Goal: Task Accomplishment & Management: Contribute content

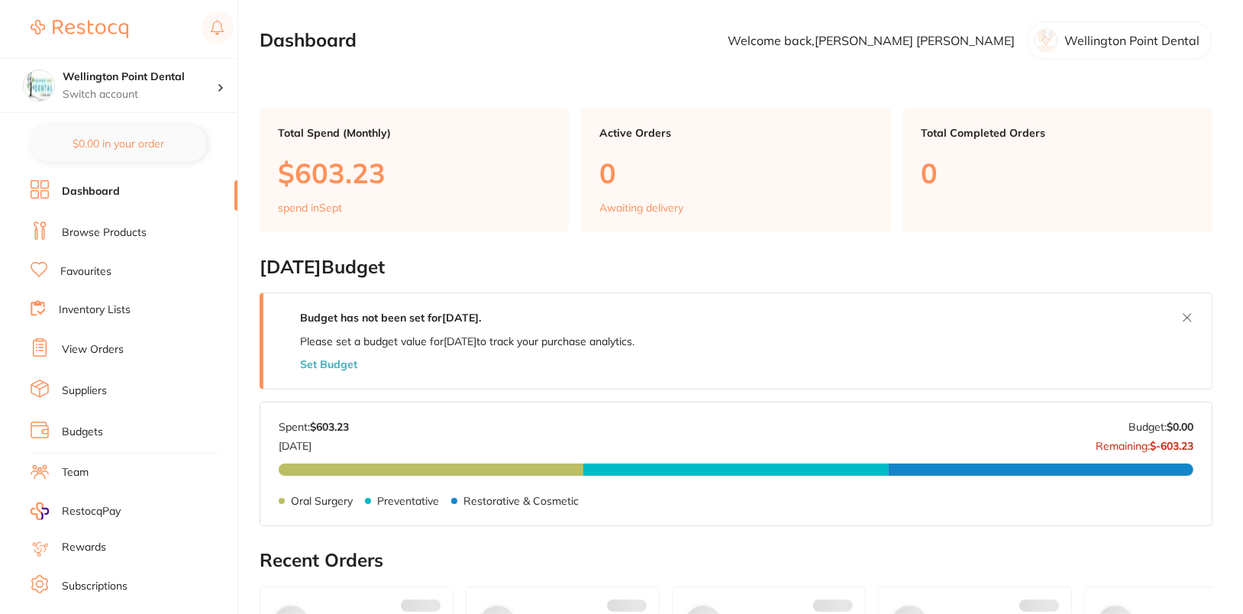
checkbox input "false"
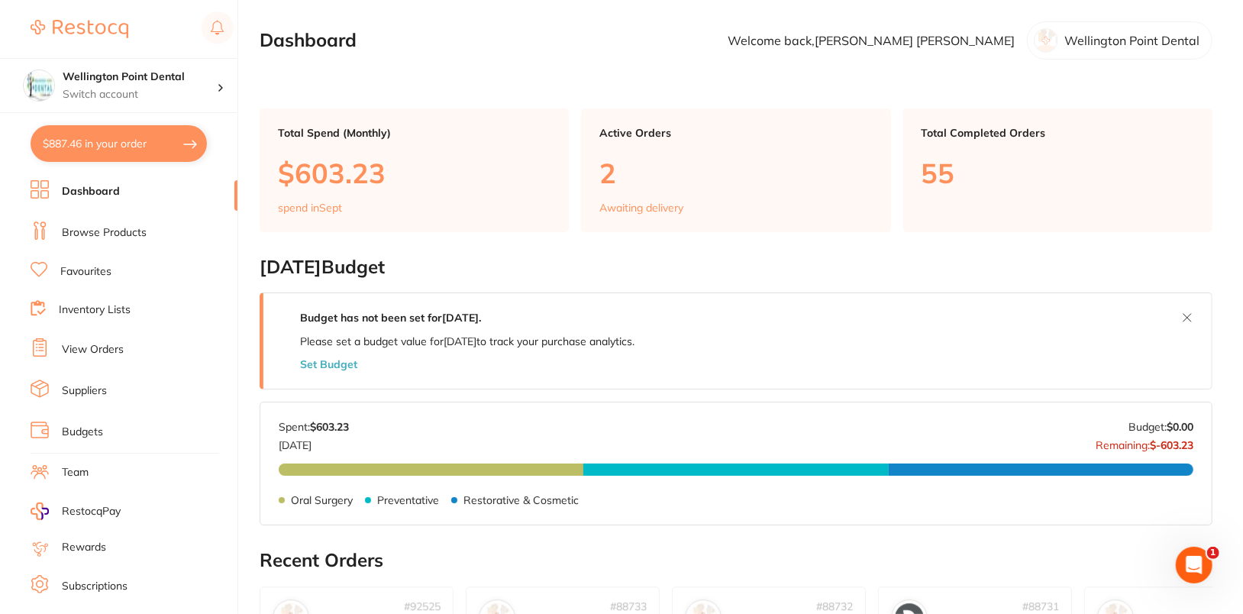
click at [127, 228] on link "Browse Products" at bounding box center [104, 232] width 85 height 15
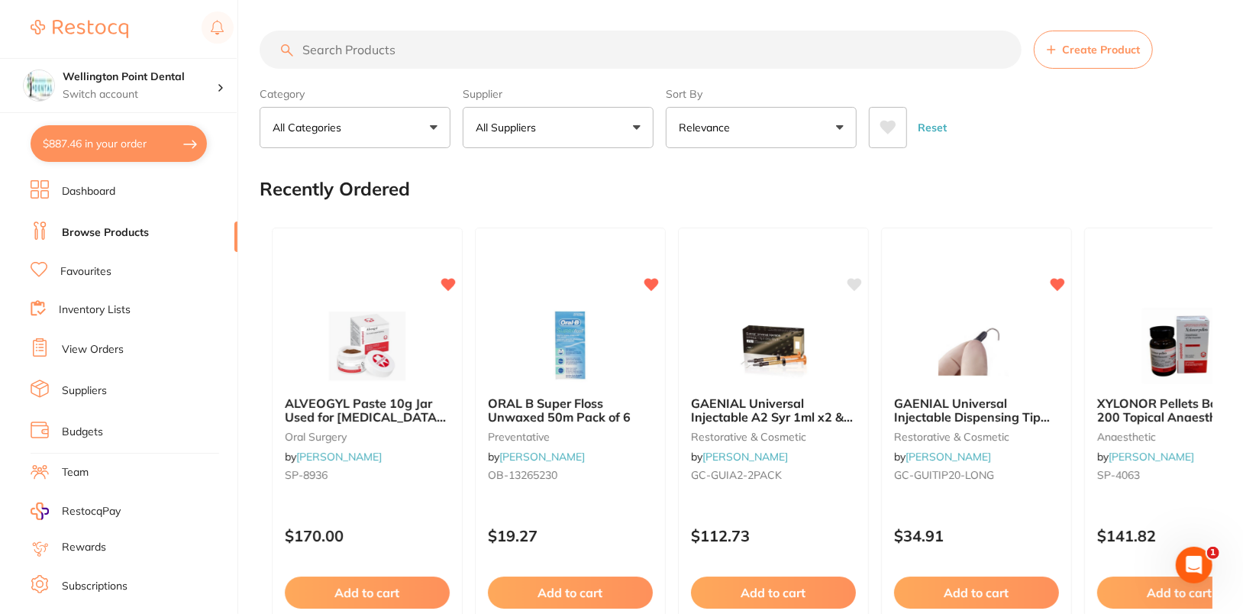
click at [603, 38] on input "search" at bounding box center [641, 50] width 762 height 38
paste input "PD-0058"
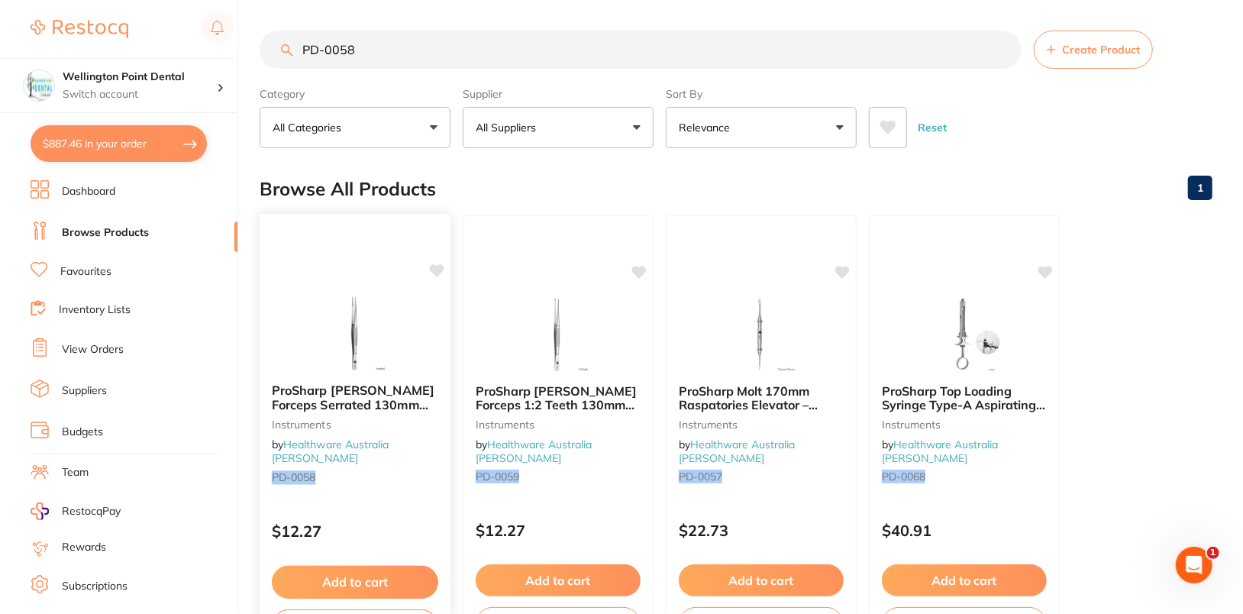
click at [438, 271] on icon at bounding box center [437, 270] width 15 height 13
click at [557, 171] on div "Browse All Products 1" at bounding box center [736, 188] width 953 height 51
click at [159, 88] on p "Switch account" at bounding box center [140, 94] width 154 height 15
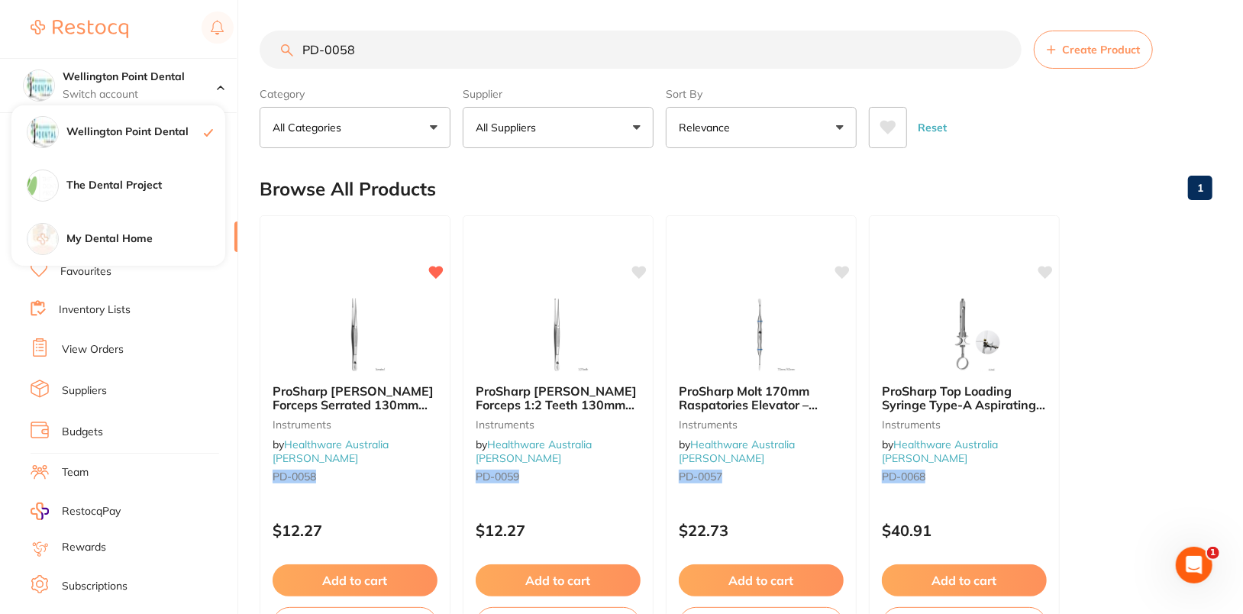
click at [445, 56] on input "PD-0058" at bounding box center [641, 50] width 762 height 38
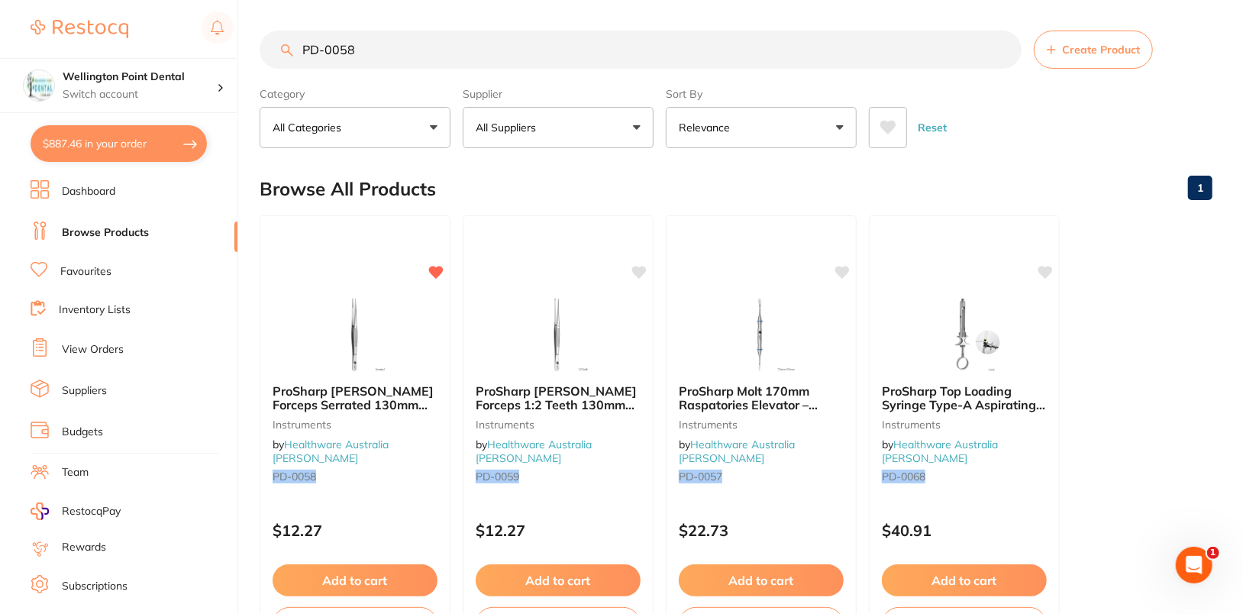
click at [445, 56] on input "PD-0058" at bounding box center [641, 50] width 762 height 38
paste input "315612"
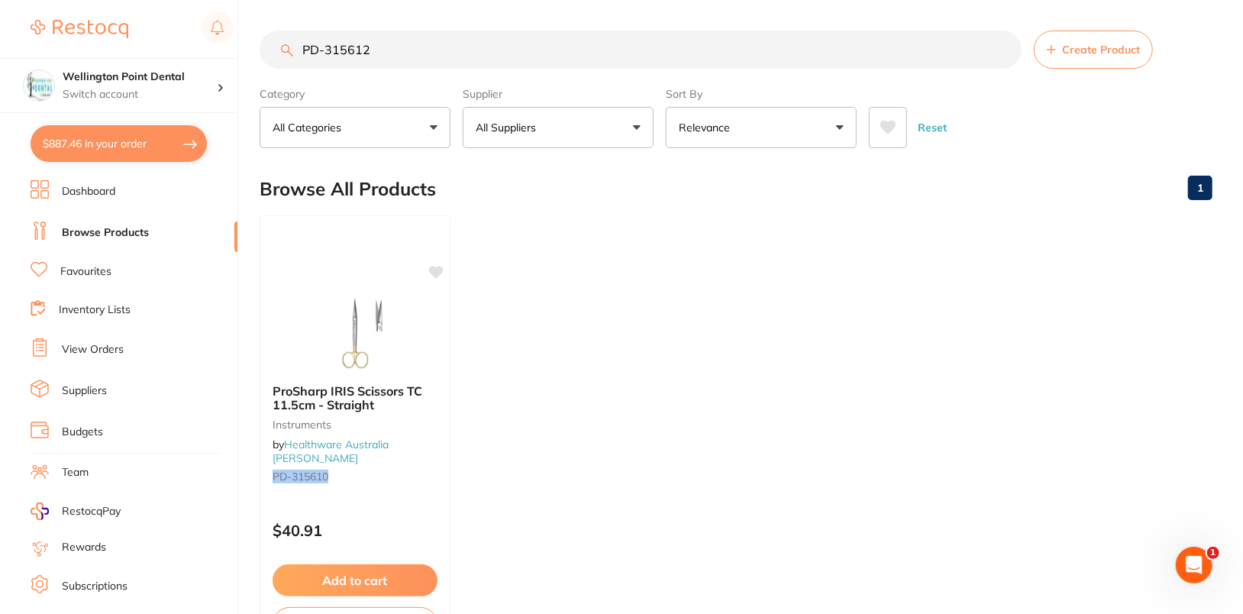
type input "PD-315612"
click at [481, 51] on input "PD-315612" at bounding box center [641, 50] width 762 height 38
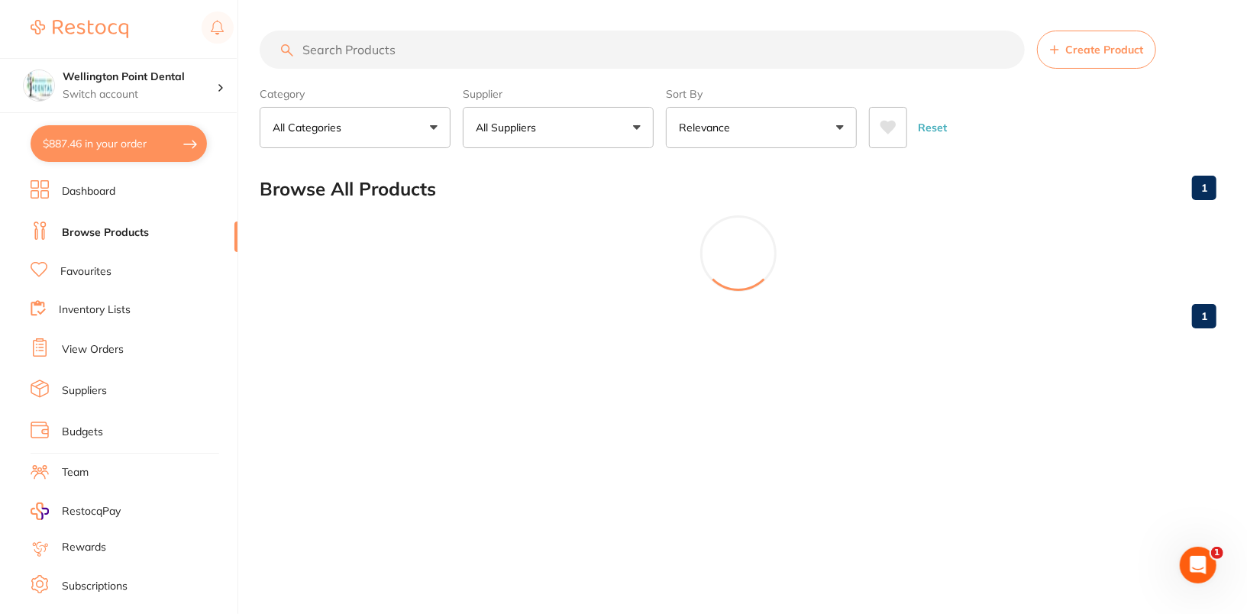
paste input "Tungsten Carbide Iris Scissor for fine cutting and surgical precision. Premium …"
type input "Tungsten Carbide Iris Scissor for fine cutting and surgical precision. Premium …"
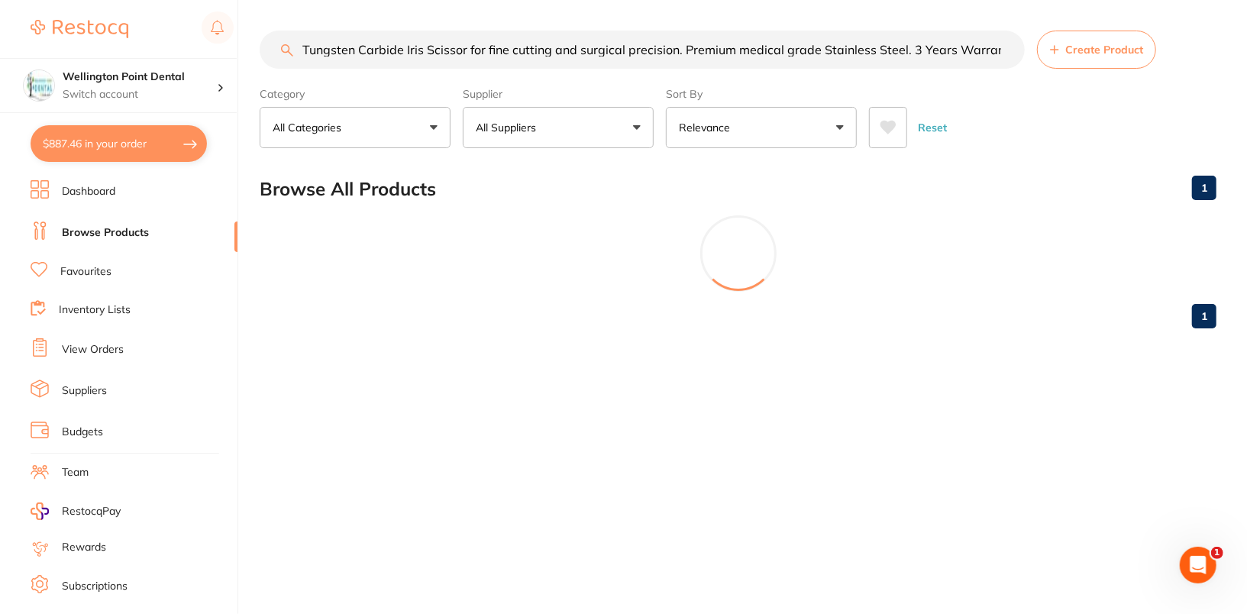
scroll to position [0, 5]
click at [1006, 49] on input "Tungsten Carbide Iris Scissor for fine cutting and surgical precision. Premium …" at bounding box center [642, 50] width 765 height 38
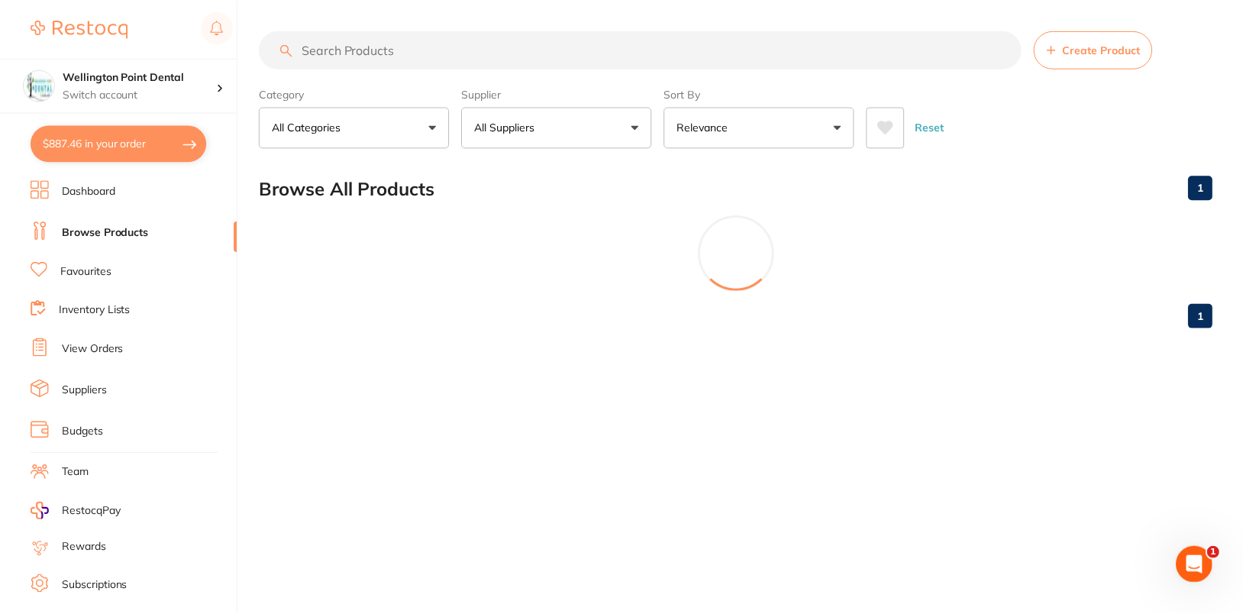
scroll to position [0, 0]
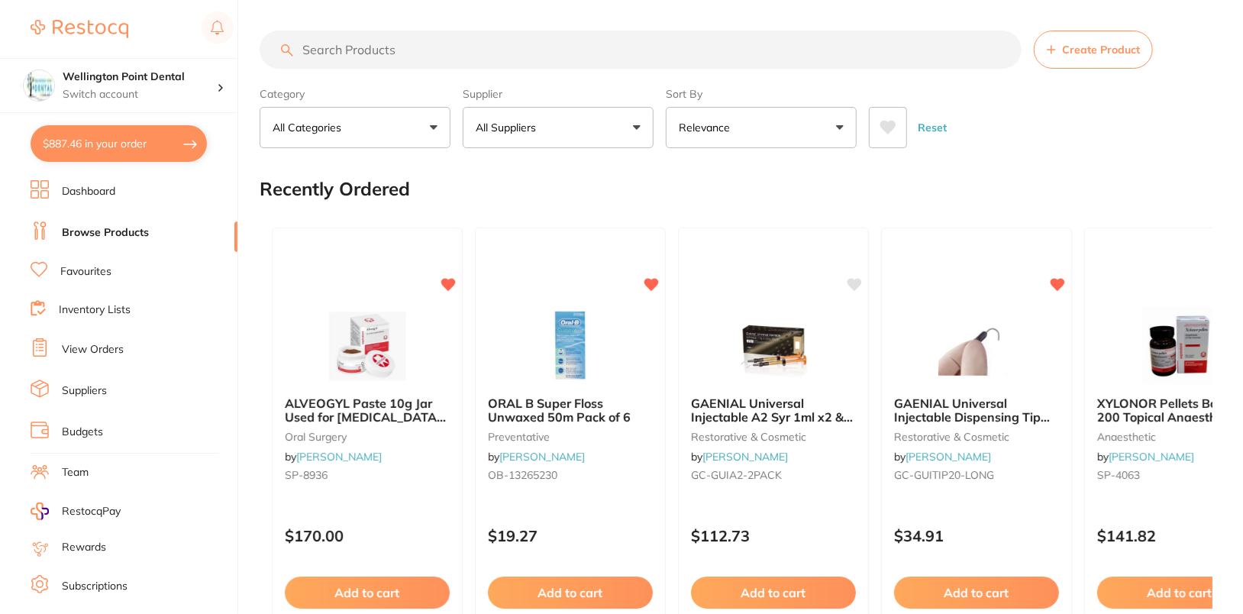
click at [501, 45] on input "search" at bounding box center [641, 50] width 762 height 38
paste input "PD-315612"
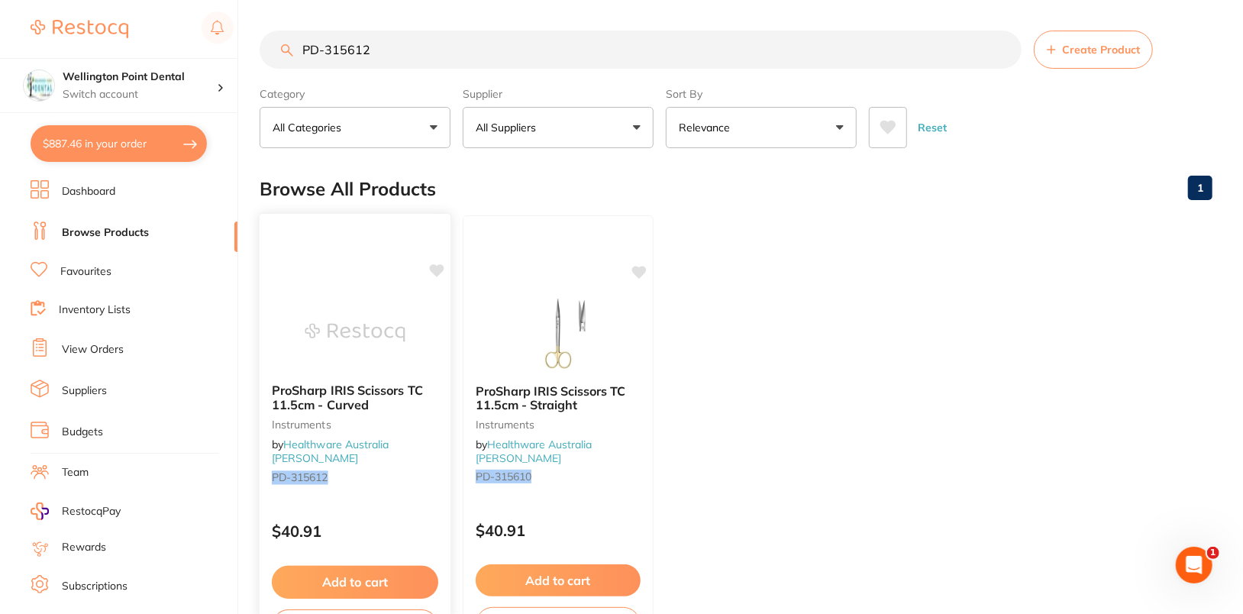
type input "PD-315612"
click at [438, 264] on icon at bounding box center [437, 270] width 15 height 13
click at [1091, 247] on ul "ProSharp IRIS Scissors TC 11.5cm - Curved instruments by Healthware Australia R…" at bounding box center [736, 434] width 953 height 439
click at [204, 81] on h4 "Wellington Point Dental" at bounding box center [140, 76] width 154 height 15
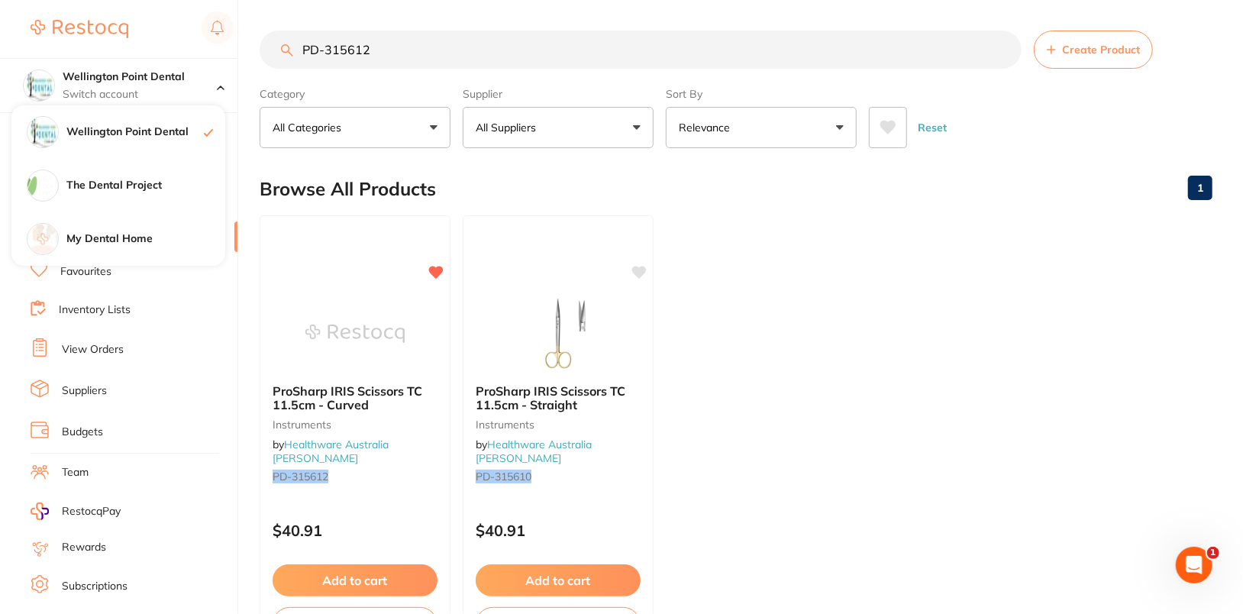
click at [921, 269] on ul "ProSharp IRIS Scissors TC 11.5cm - Curved instruments by Healthware Australia R…" at bounding box center [736, 434] width 953 height 439
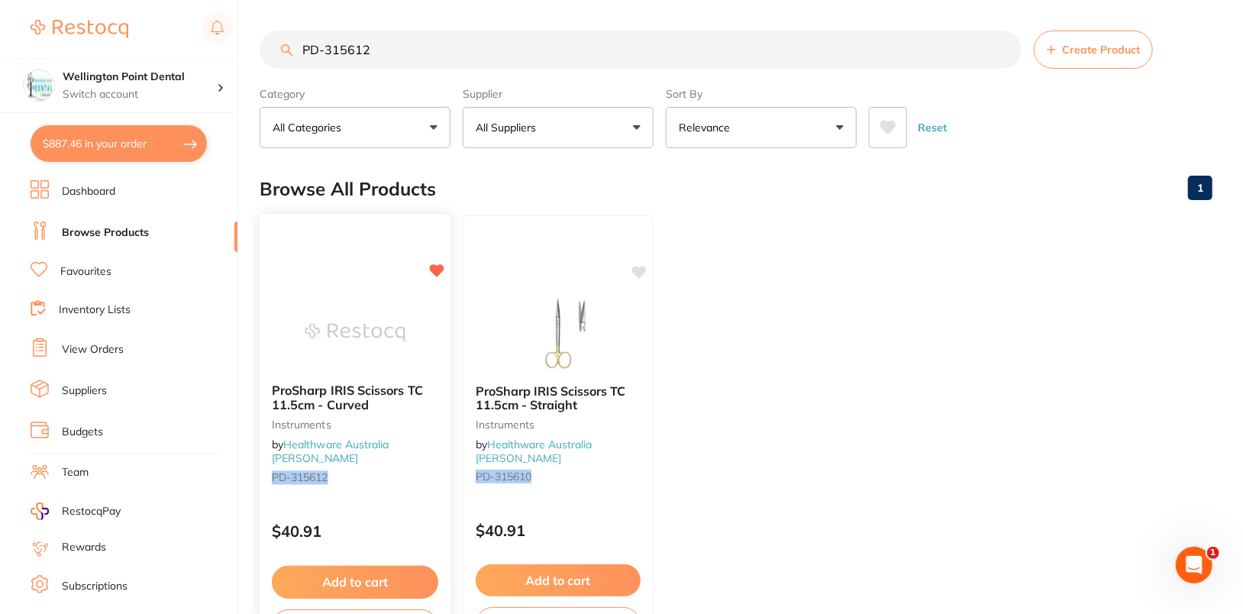
click at [360, 265] on div "ProSharp IRIS Scissors TC 11.5cm - Curved instruments by Healthware Australia R…" at bounding box center [355, 435] width 193 height 444
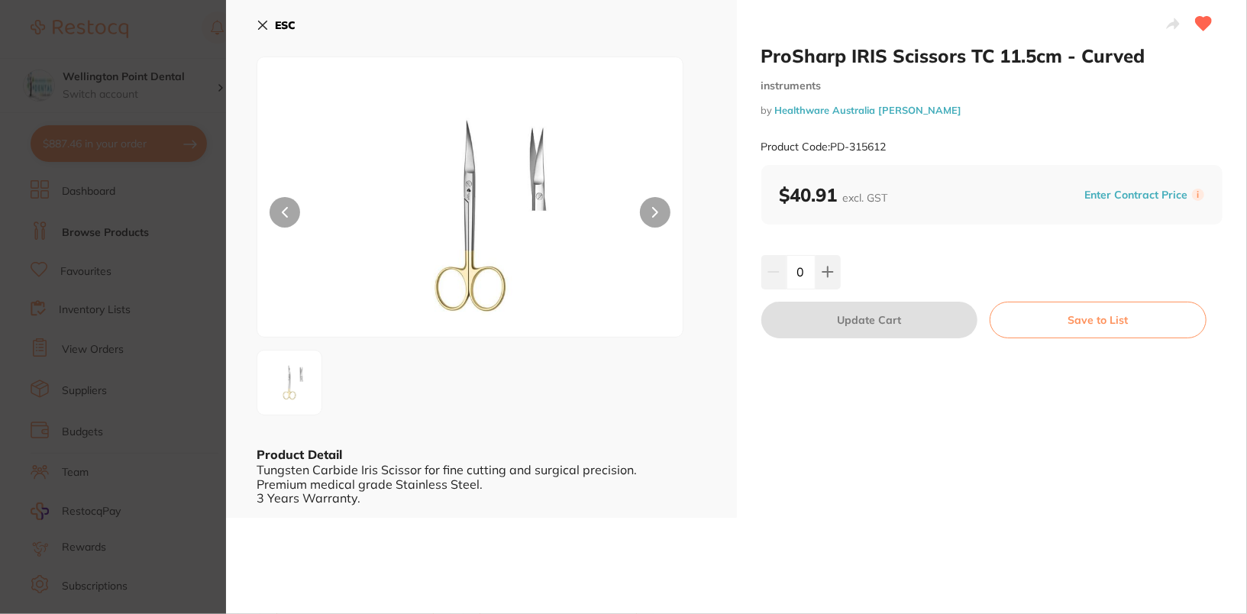
click at [256, 29] on icon at bounding box center [262, 25] width 12 height 12
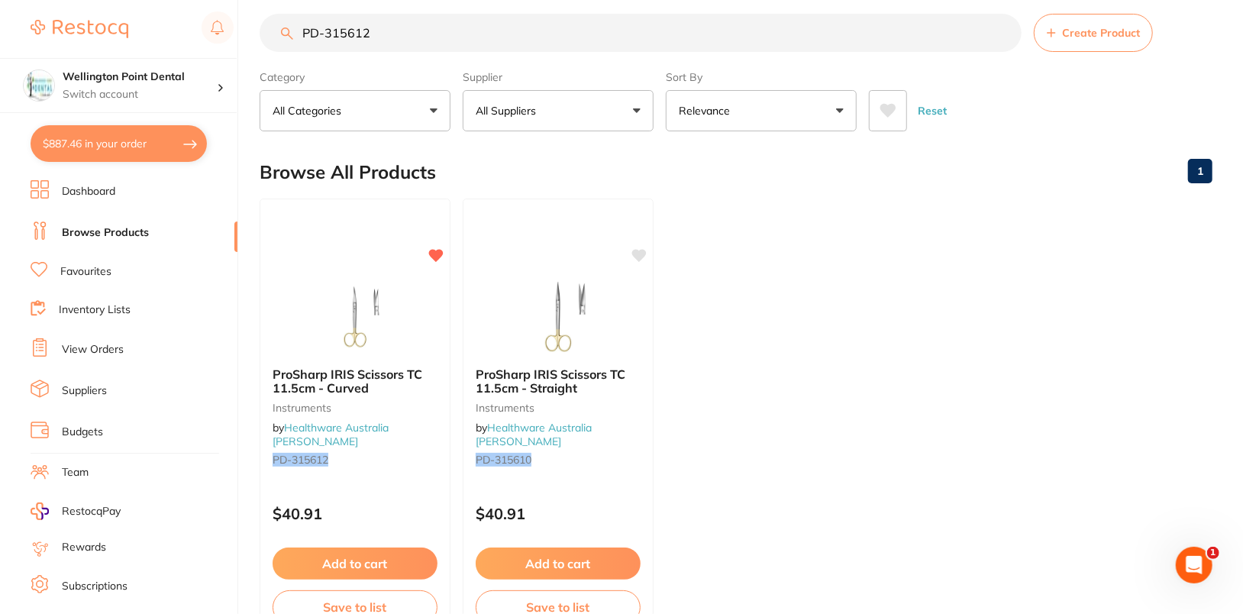
click at [873, 353] on ul "ProSharp IRIS Scissors TC 11.5cm - Curved instruments by Healthware Australia R…" at bounding box center [736, 417] width 953 height 439
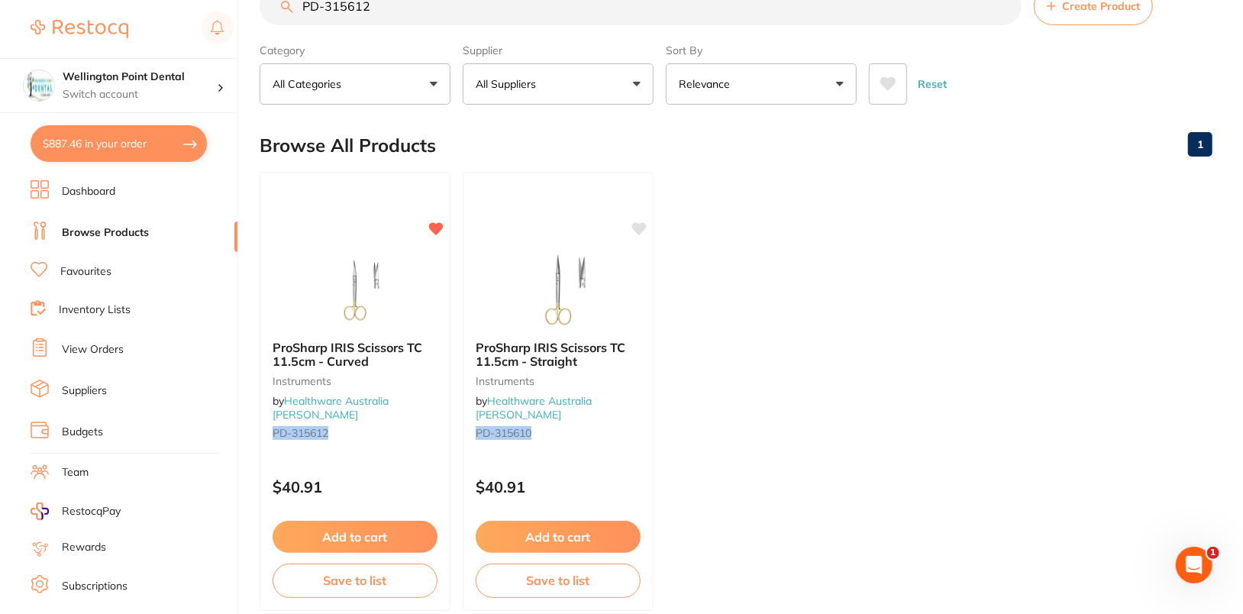
scroll to position [0, 0]
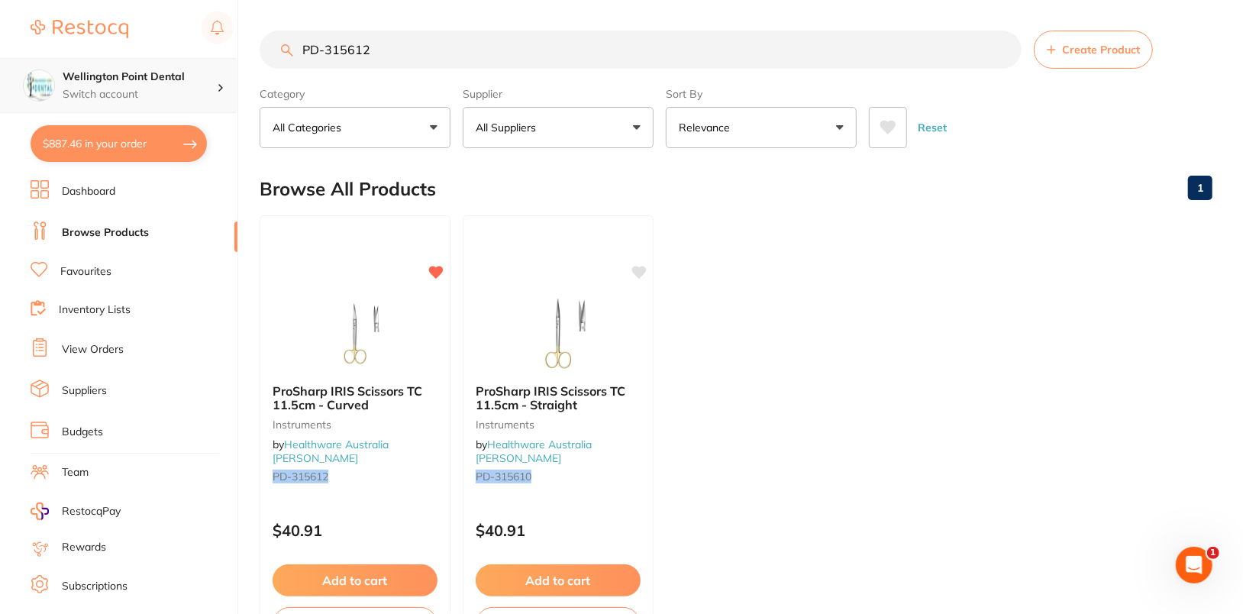
click at [180, 94] on p "Switch account" at bounding box center [140, 94] width 154 height 15
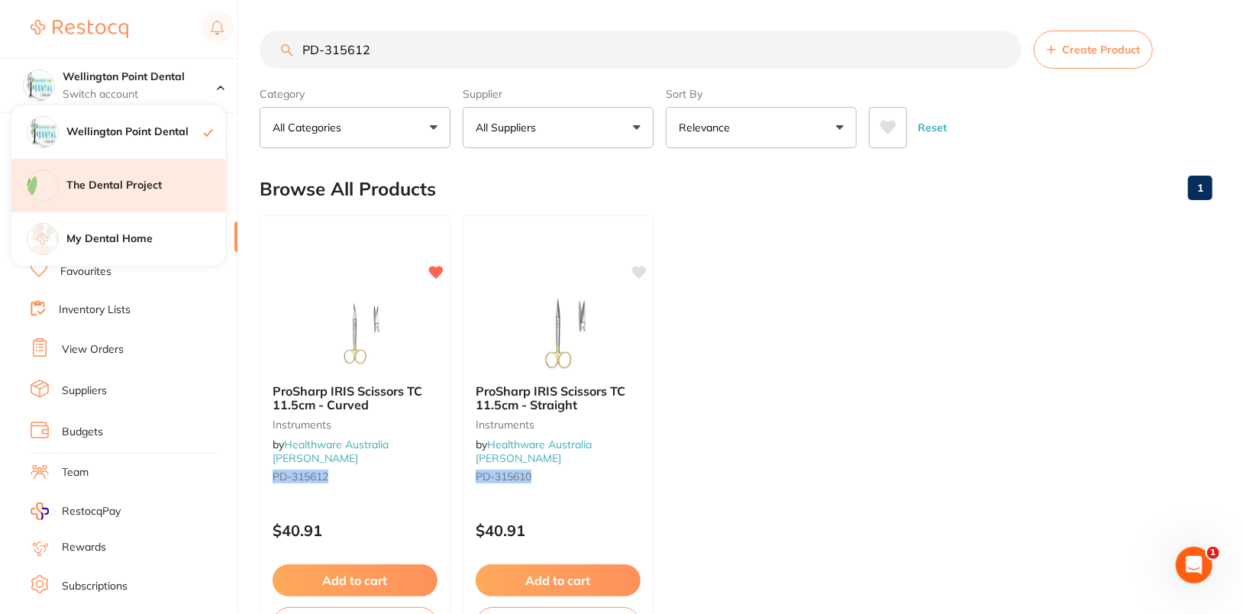
click at [184, 205] on div "The Dental Project" at bounding box center [118, 185] width 214 height 53
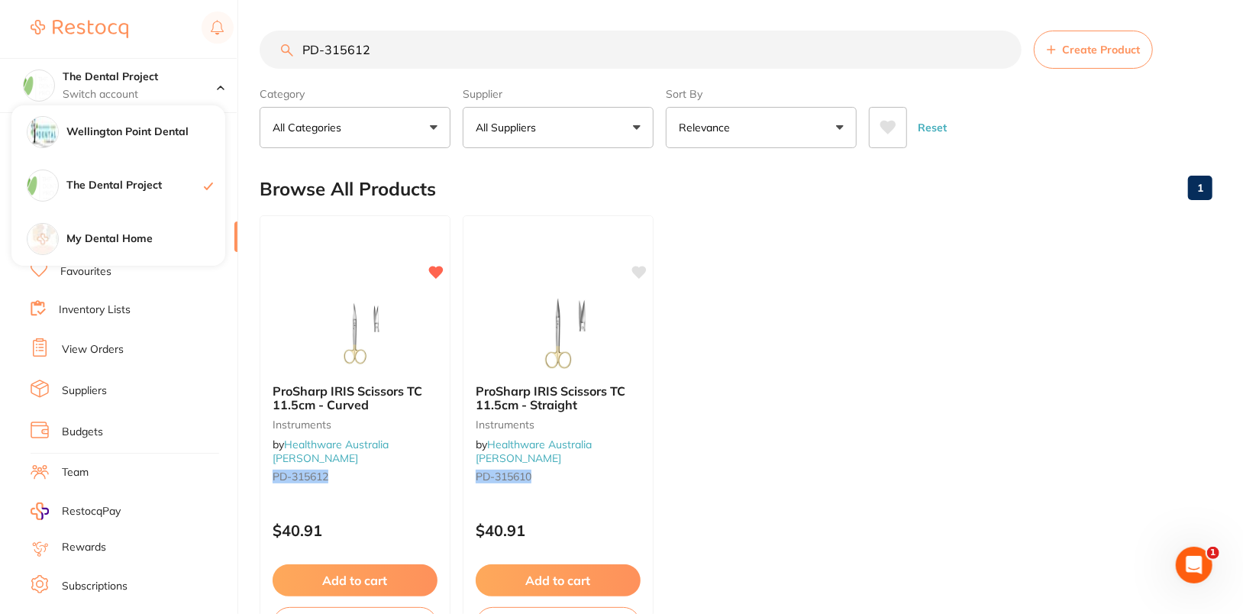
checkbox input "true"
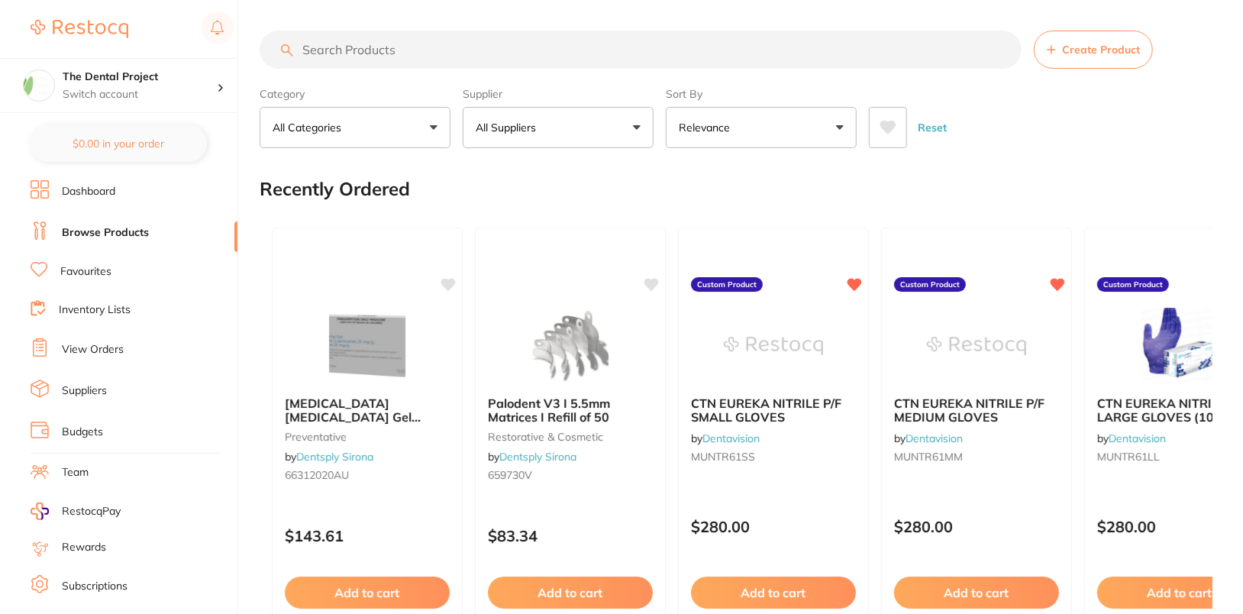
click at [424, 56] on input "search" at bounding box center [641, 50] width 762 height 38
paste input "PD-315612"
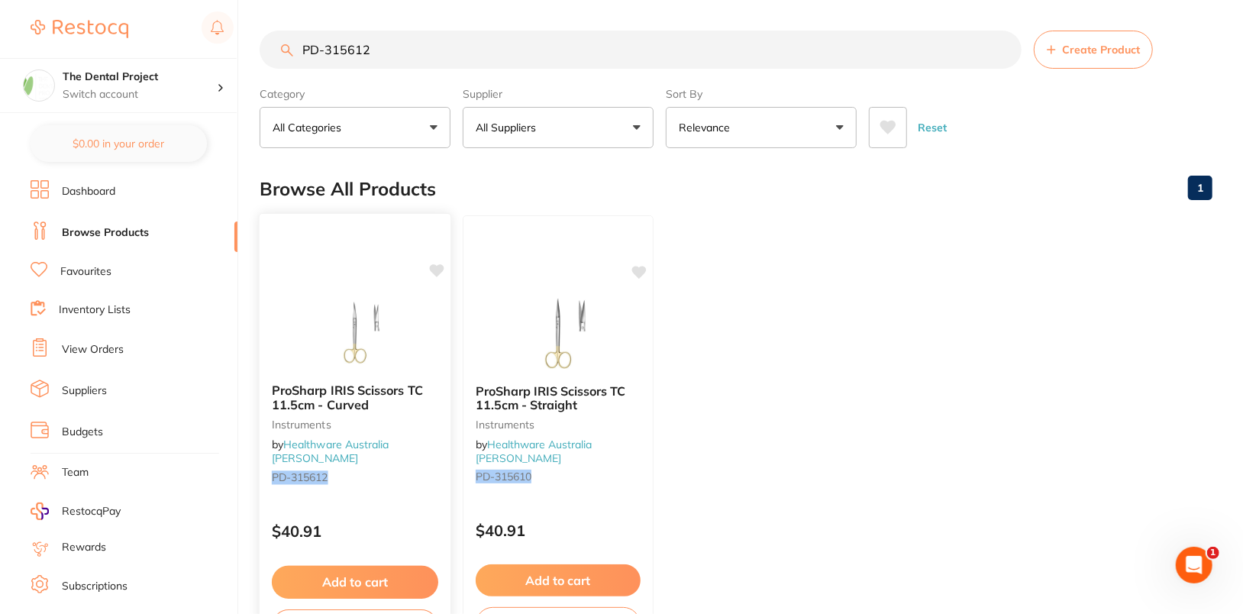
click at [440, 264] on icon at bounding box center [437, 270] width 15 height 13
click at [798, 216] on ul "ProSharp IRIS Scissors TC 11.5cm - Curved instruments by Healthware Australia […" at bounding box center [736, 434] width 953 height 439
click at [415, 67] on input "PD-315612" at bounding box center [641, 50] width 762 height 38
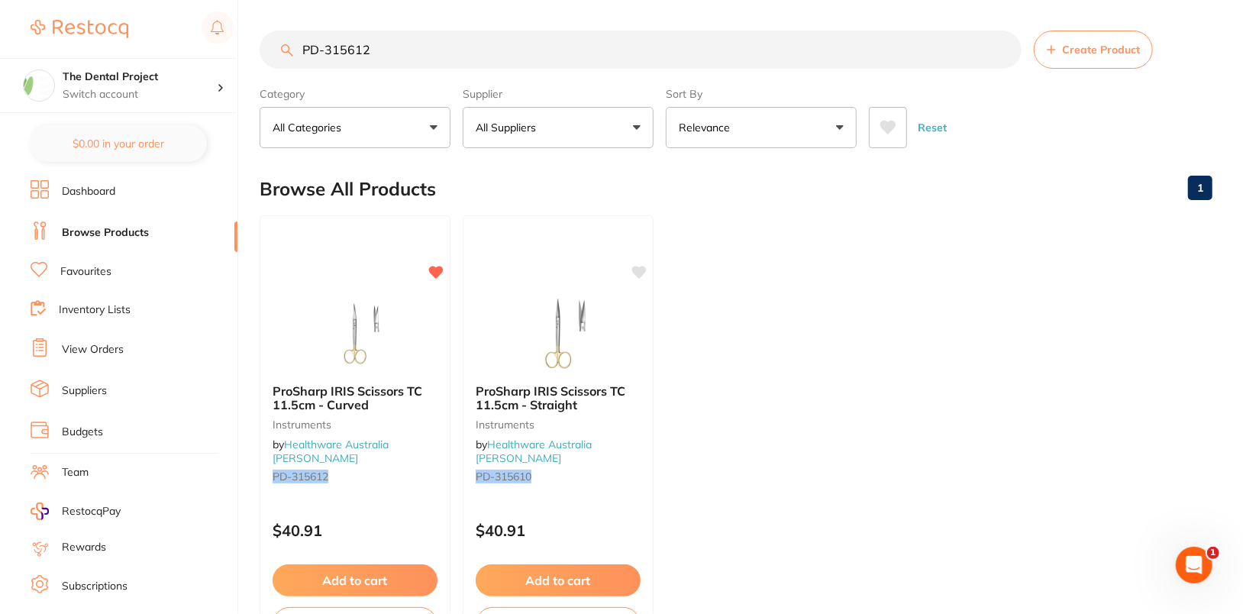
paste input "0058"
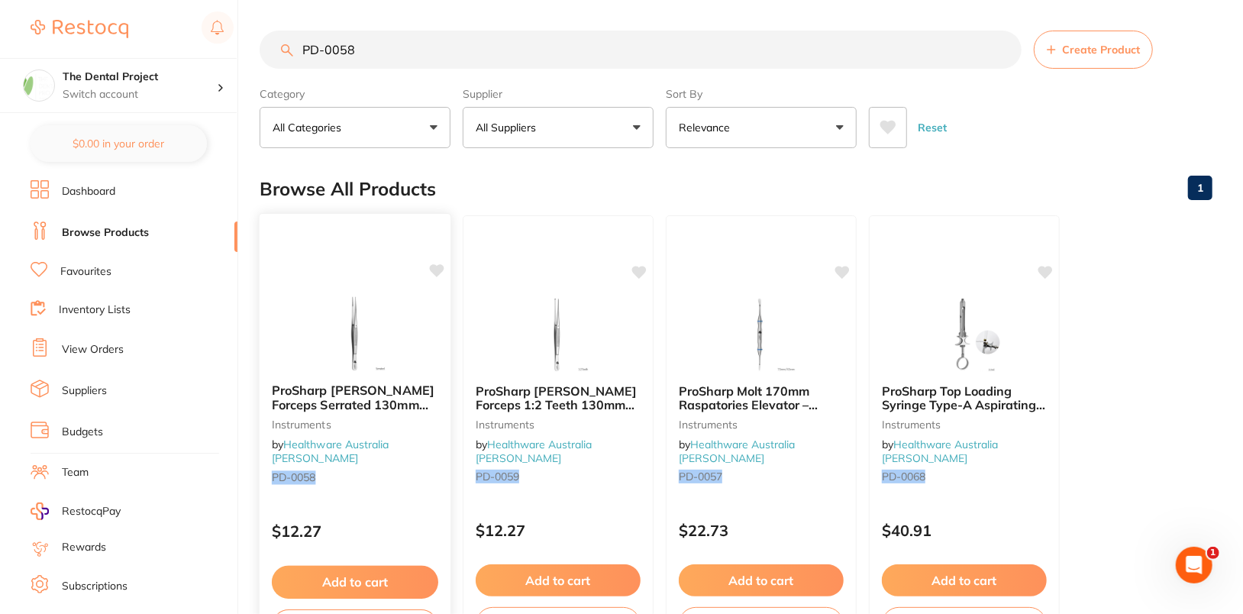
type input "PD-0058"
click at [441, 272] on icon at bounding box center [436, 270] width 15 height 15
click at [184, 90] on p "Switch account" at bounding box center [140, 94] width 154 height 15
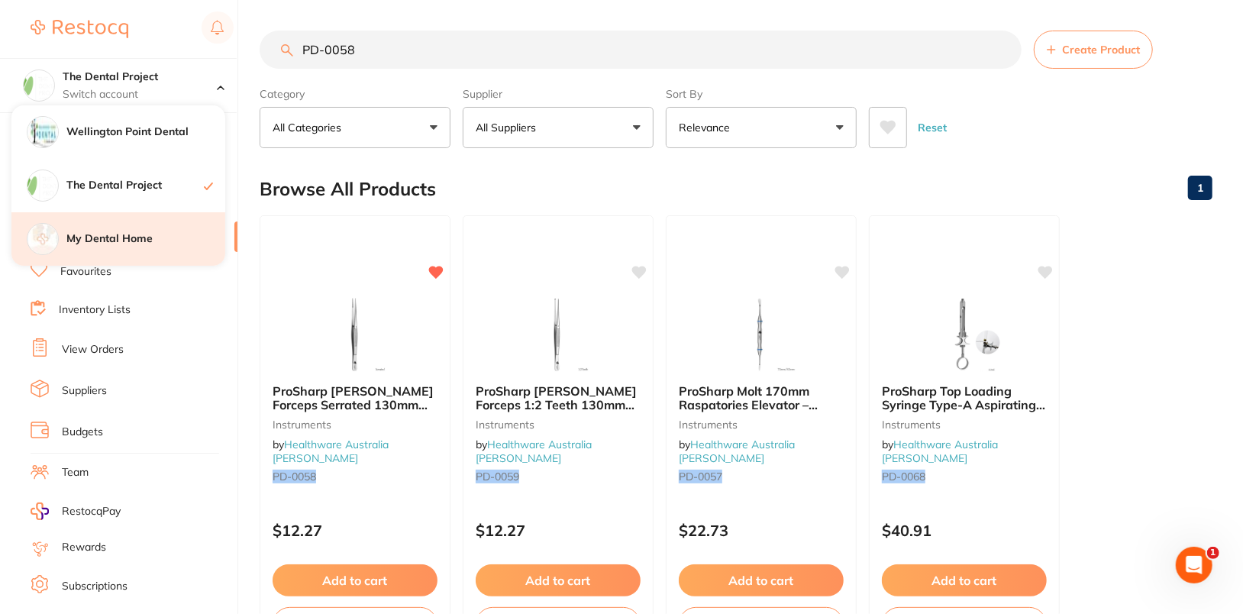
click at [183, 240] on h4 "My Dental Home" at bounding box center [145, 238] width 159 height 15
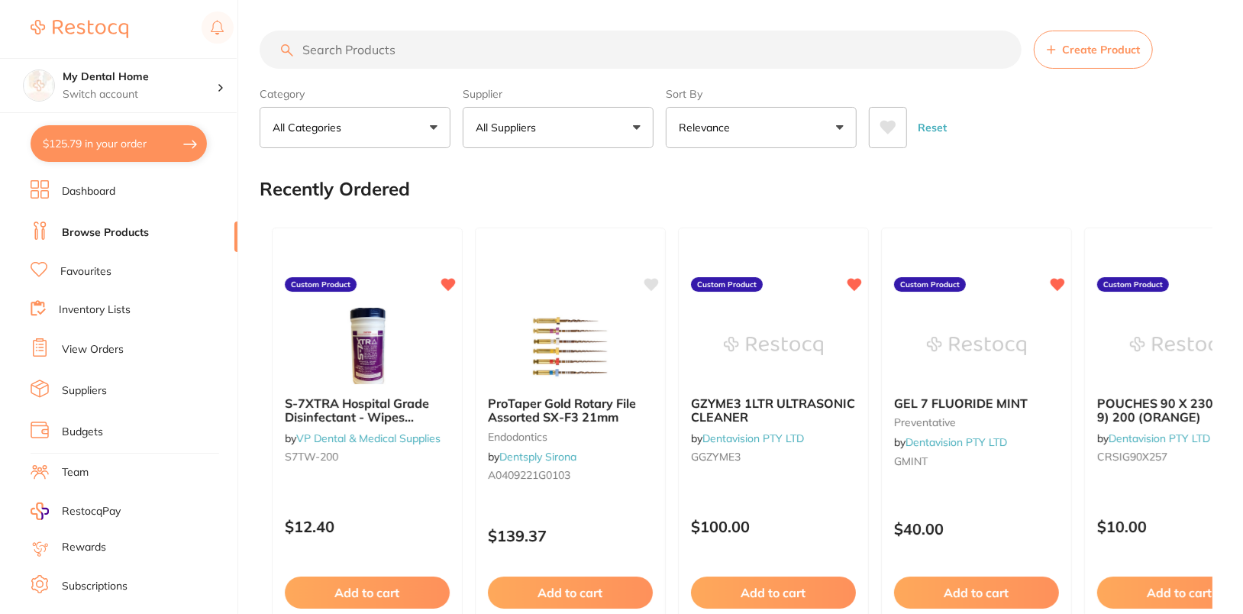
click at [472, 51] on input "search" at bounding box center [641, 50] width 762 height 38
paste input "PD-315612"
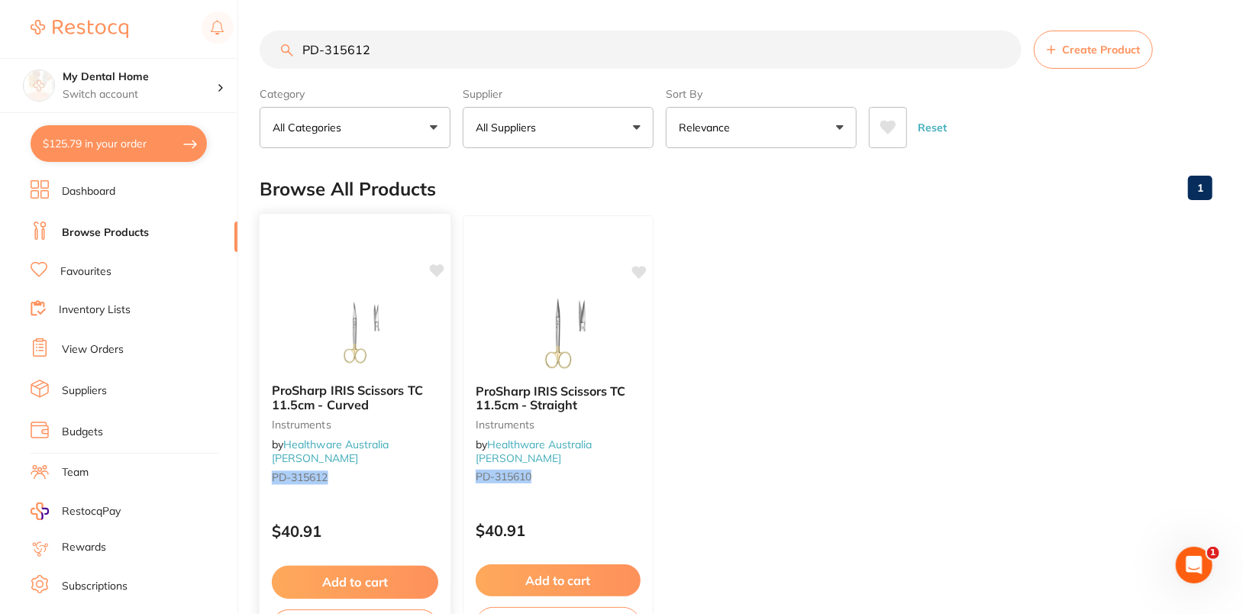
click at [439, 269] on icon at bounding box center [437, 270] width 15 height 13
click at [508, 58] on input "PD-315612" at bounding box center [641, 50] width 762 height 38
paste input "0058"
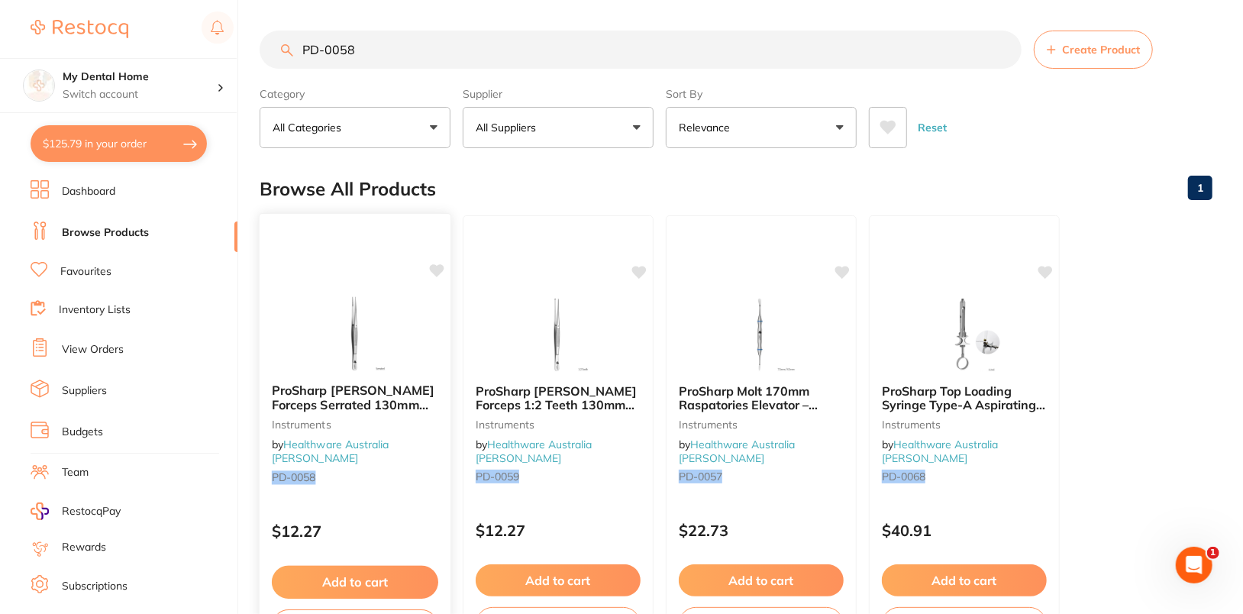
type input "PD-0058"
click at [437, 269] on icon at bounding box center [437, 270] width 15 height 13
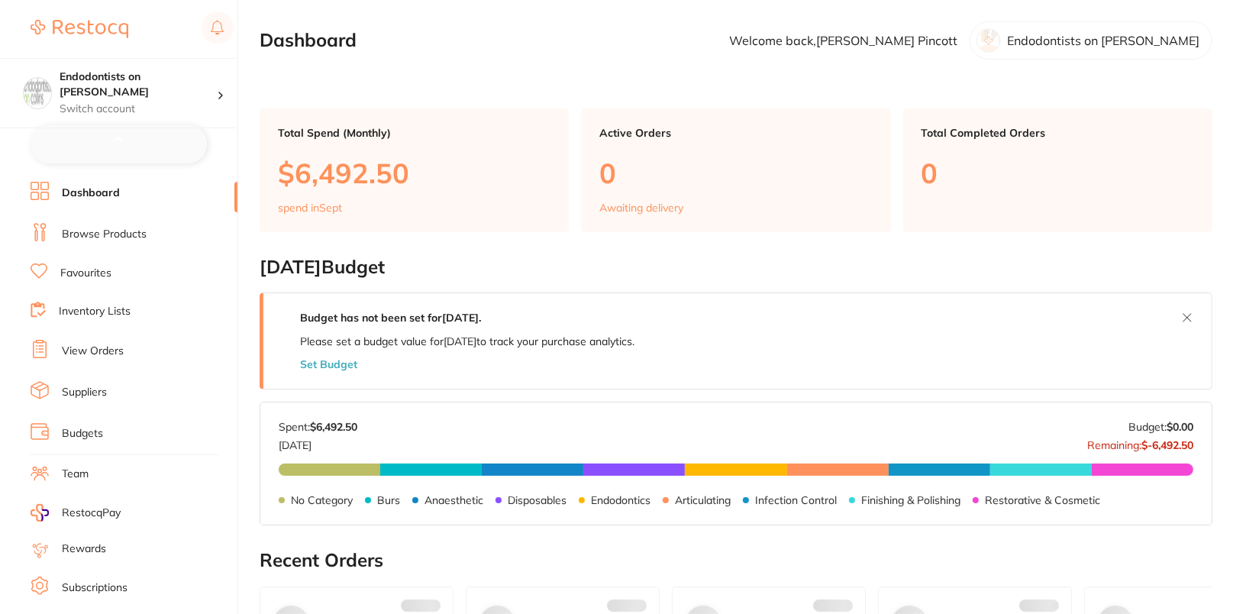
checkbox input "false"
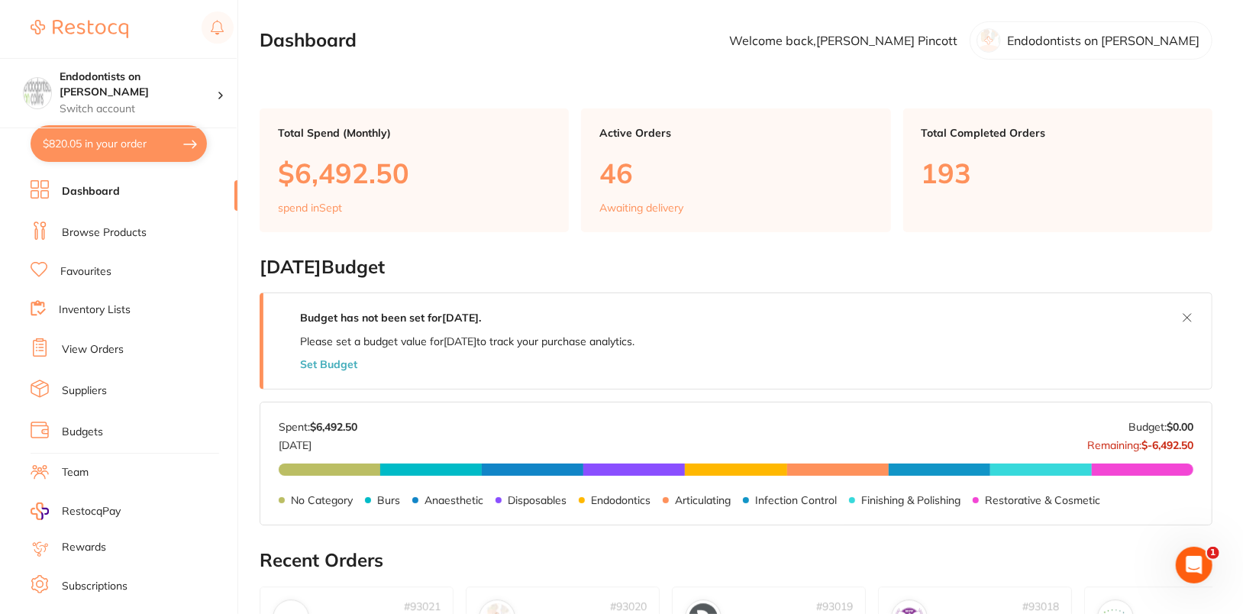
click at [88, 231] on link "Browse Products" at bounding box center [104, 232] width 85 height 15
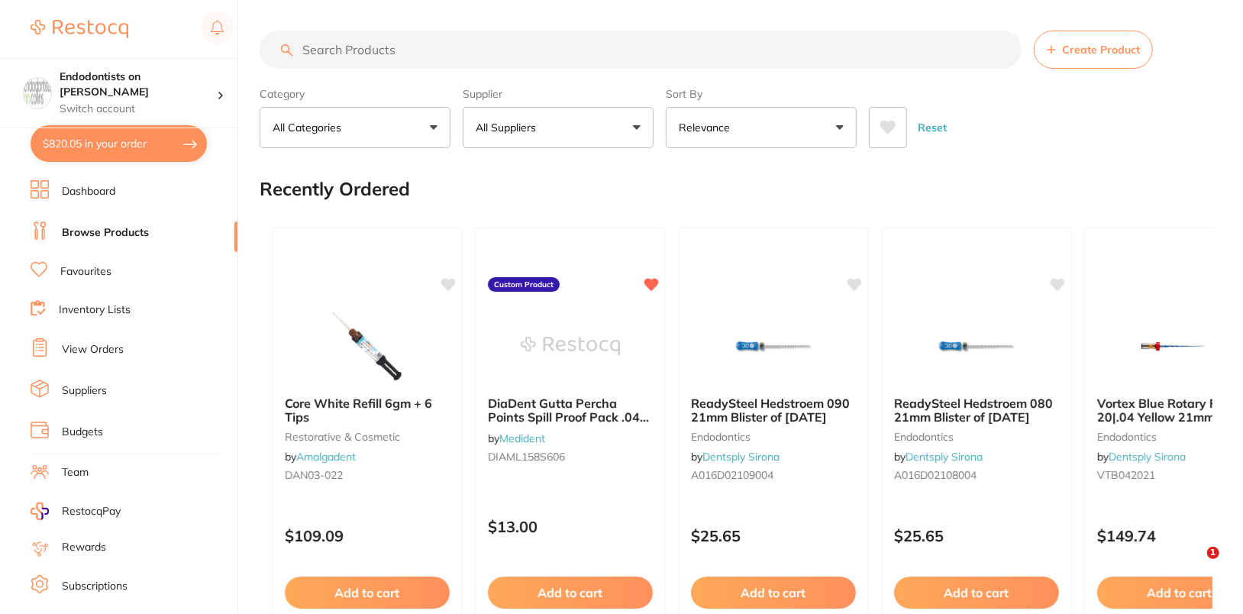
click at [595, 135] on button "All Suppliers" at bounding box center [558, 127] width 191 height 41
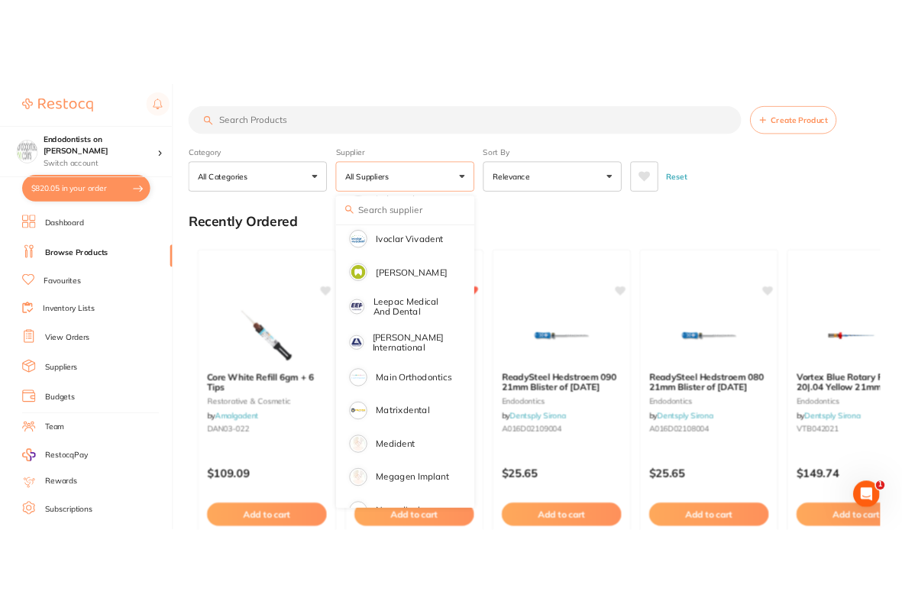
scroll to position [1050, 0]
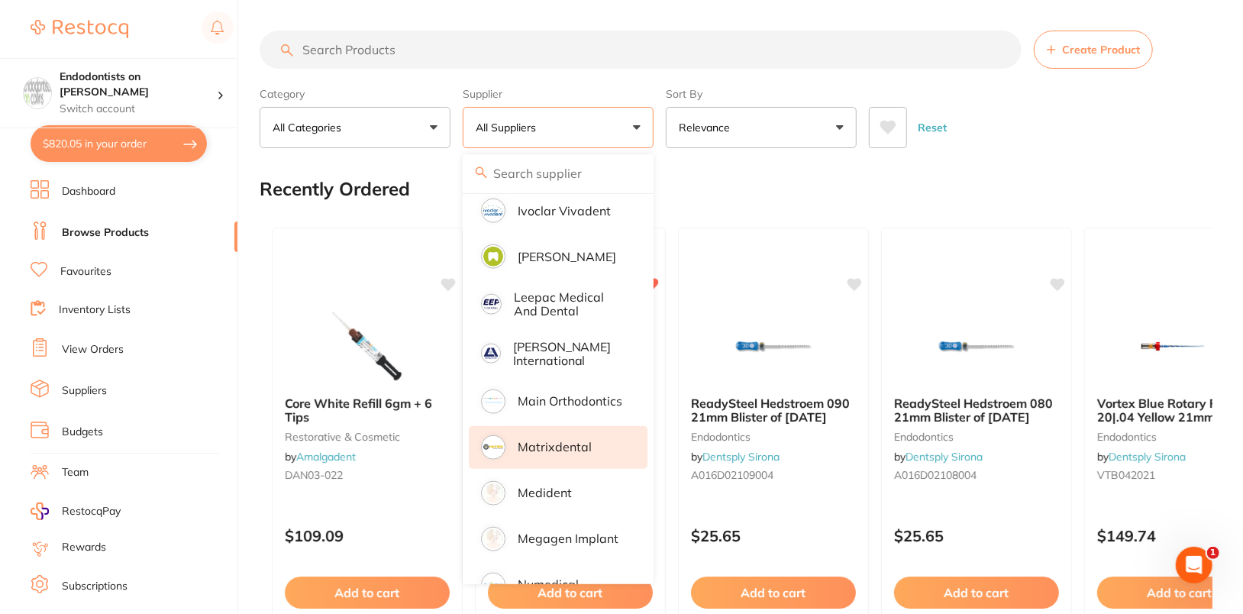
click at [595, 437] on li "Matrixdental" at bounding box center [558, 447] width 179 height 43
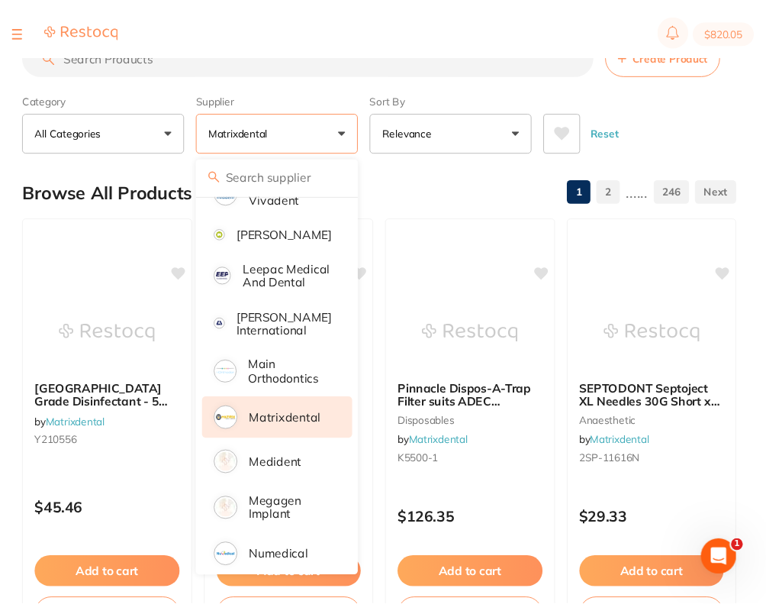
scroll to position [0, 0]
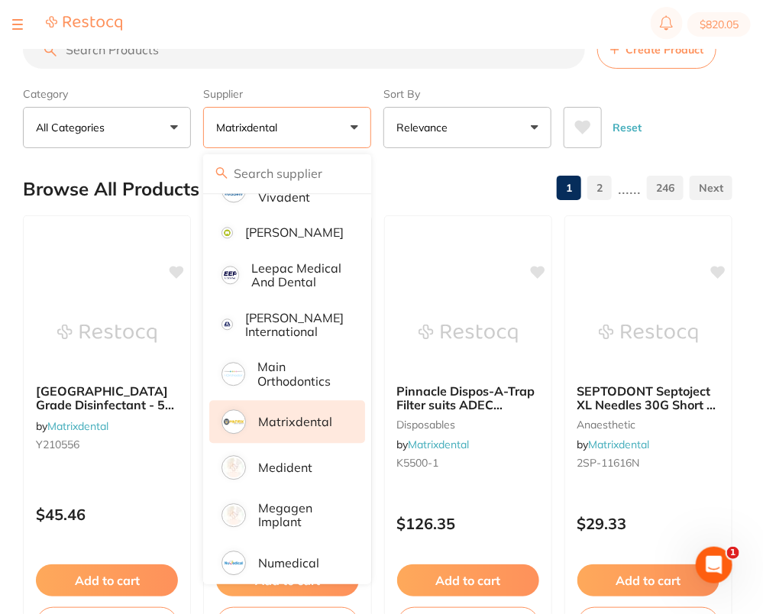
click at [370, 56] on input "search" at bounding box center [304, 50] width 562 height 38
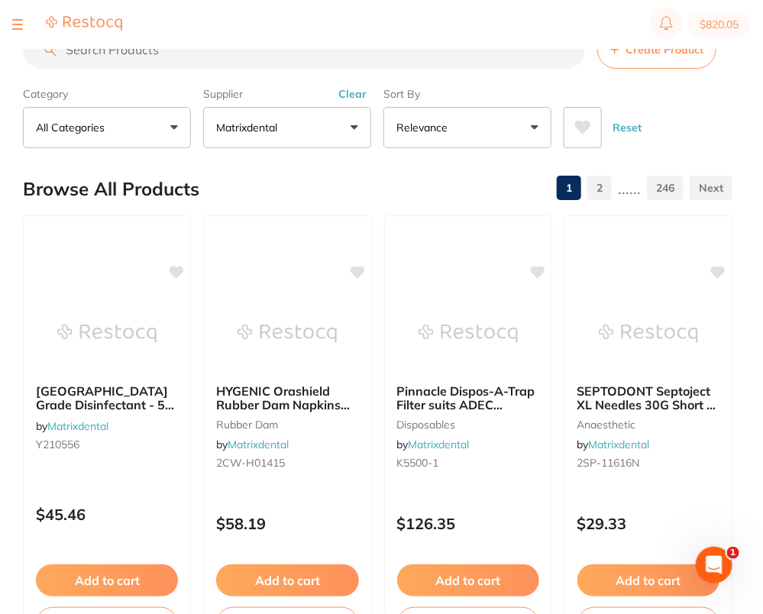
click at [370, 56] on input "search" at bounding box center [304, 50] width 562 height 38
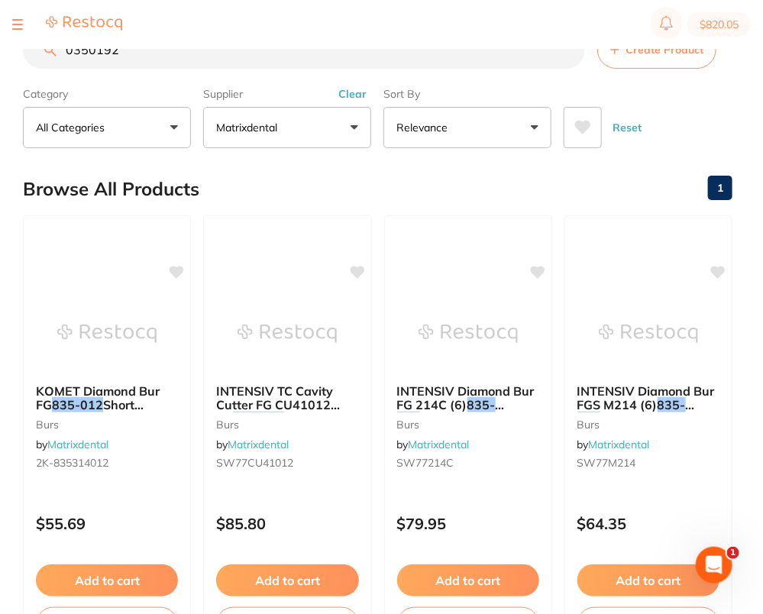
click at [164, 56] on input "0350192" at bounding box center [304, 50] width 562 height 38
type input "0350192"
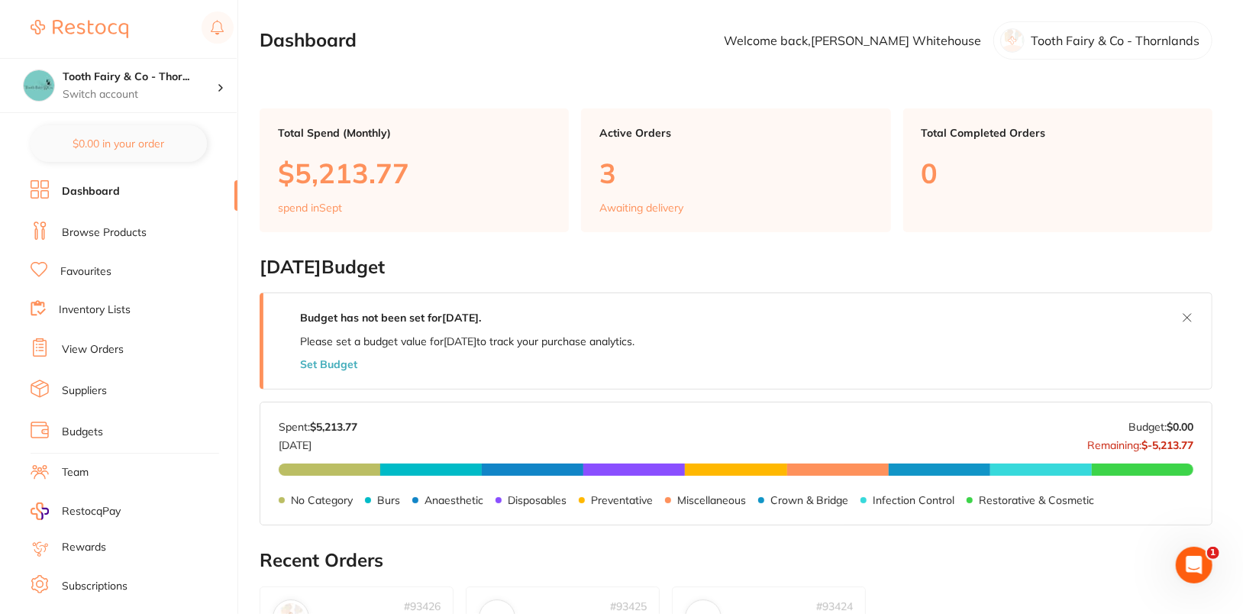
click at [102, 226] on link "Browse Products" at bounding box center [104, 232] width 85 height 15
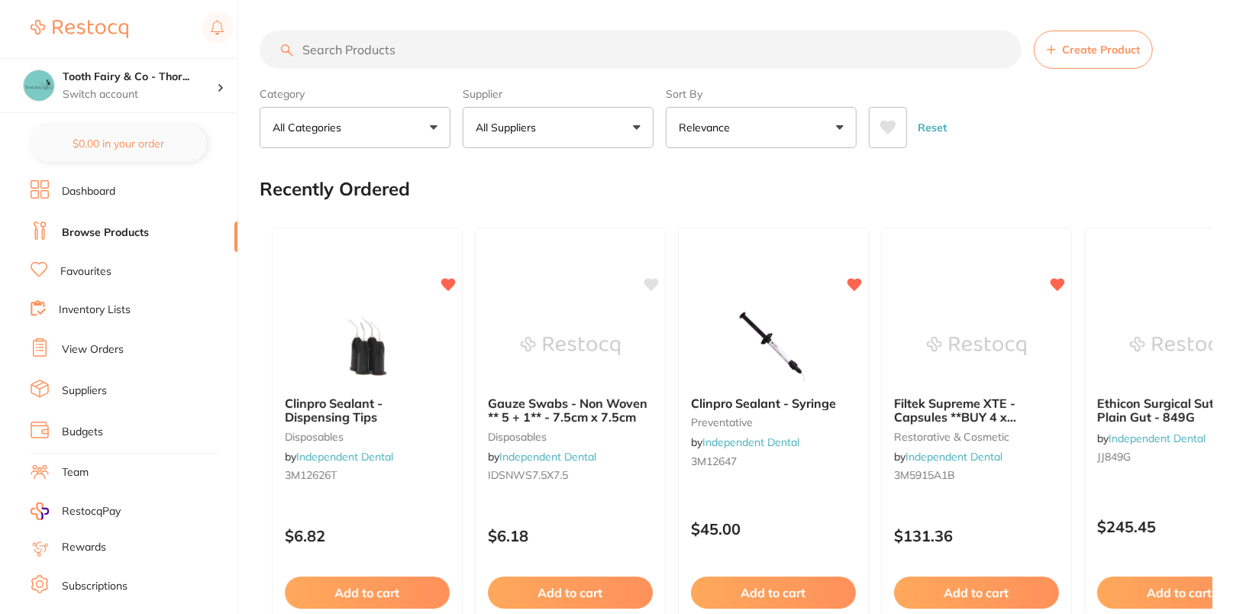
click at [571, 117] on button "All Suppliers" at bounding box center [558, 127] width 191 height 41
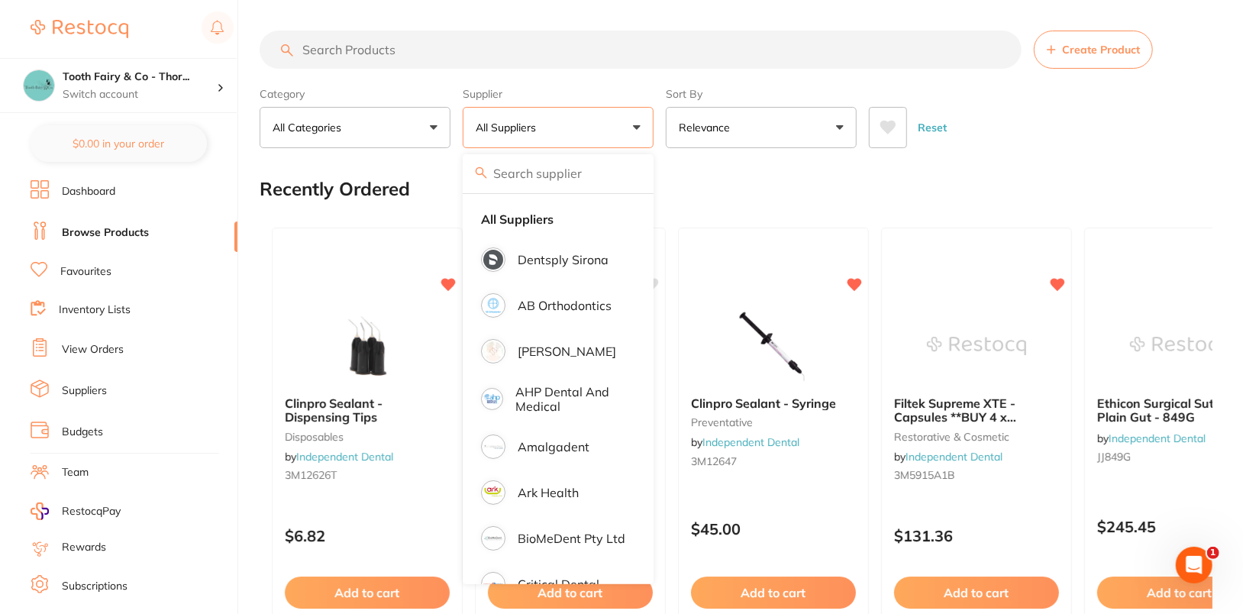
click at [74, 408] on ul "Dashboard Browse Products Favourites Inventory Lists View Orders Suppliers Budg…" at bounding box center [134, 443] width 207 height 527
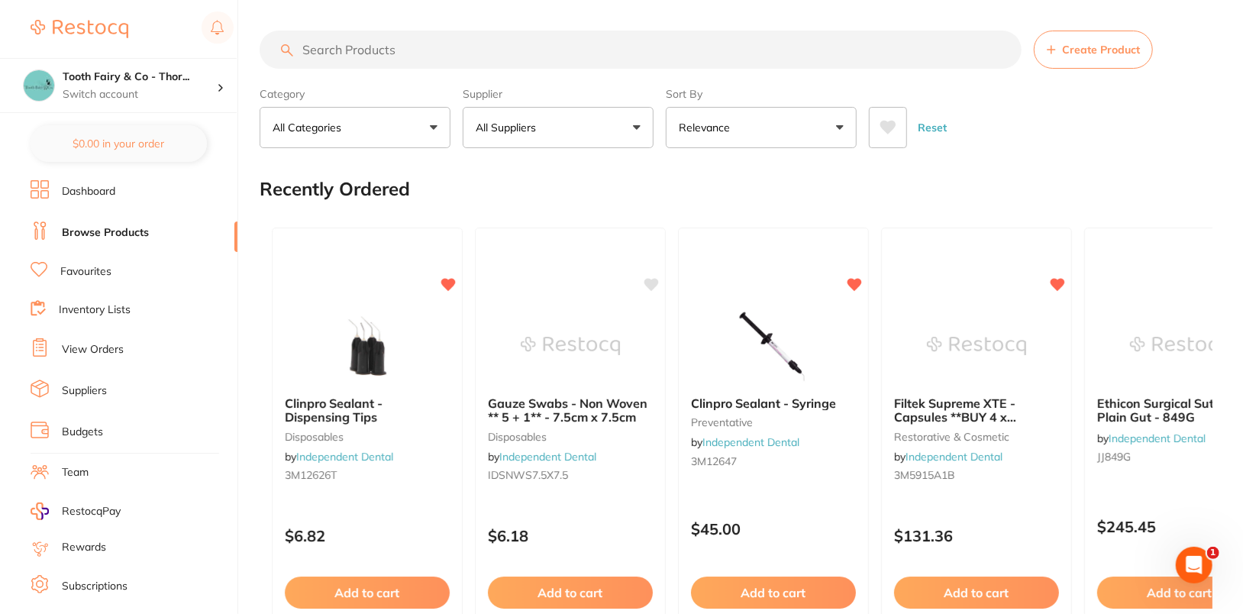
click at [90, 388] on link "Suppliers" at bounding box center [84, 390] width 45 height 15
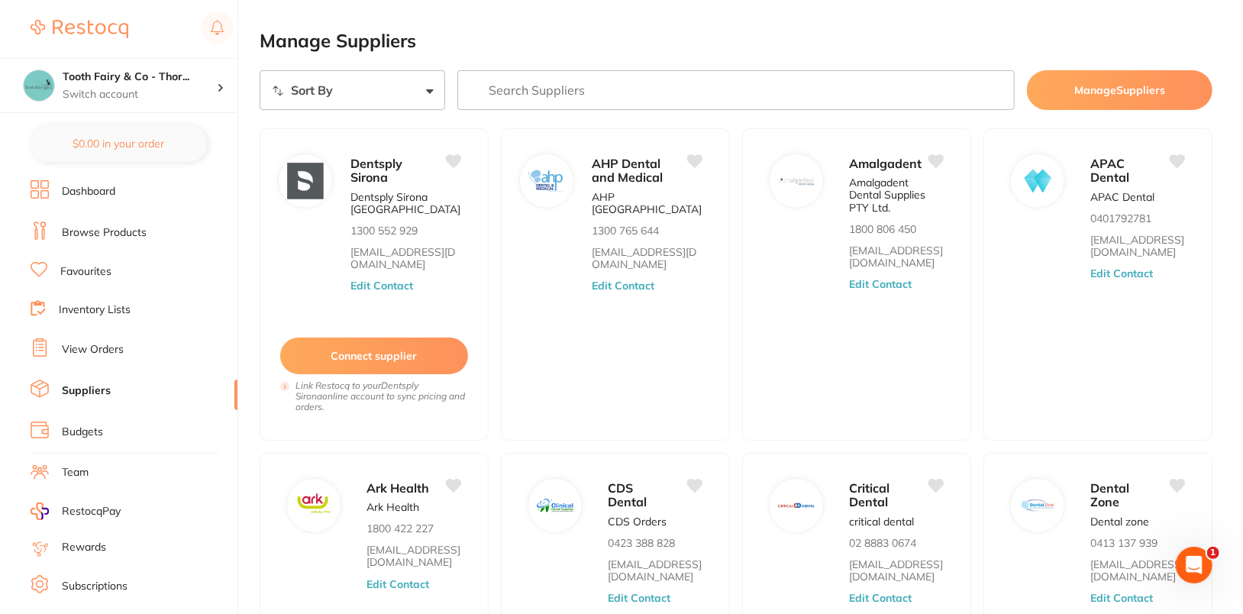
click at [561, 86] on input "search" at bounding box center [735, 90] width 557 height 40
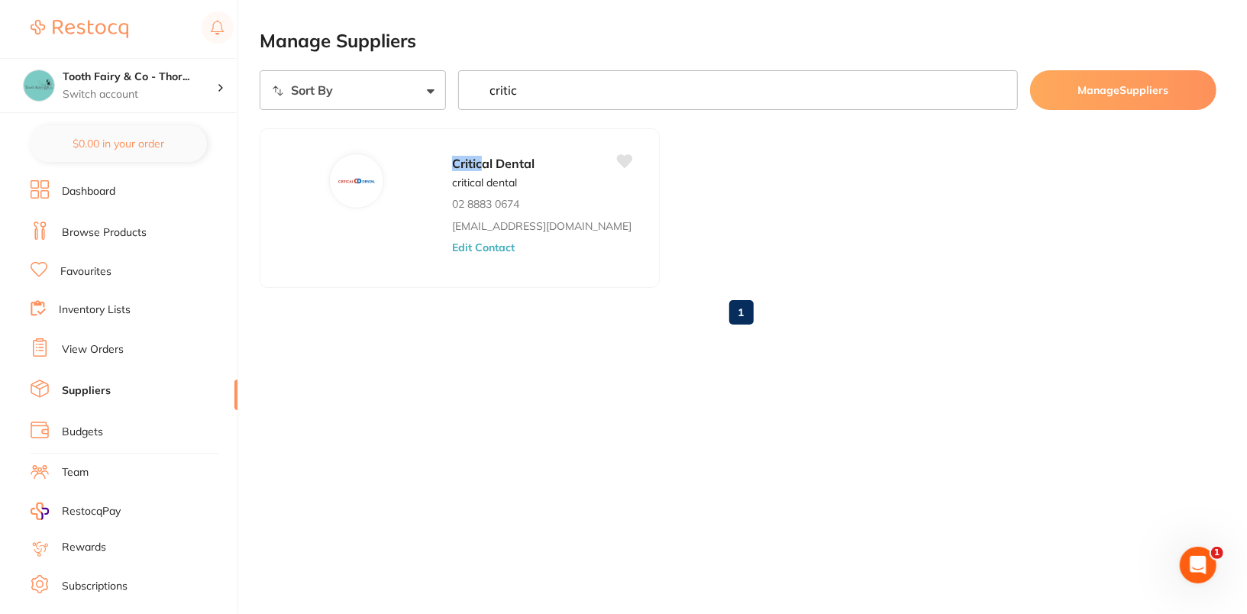
type input "critic"
click at [452, 250] on button "Edit Contact" at bounding box center [483, 247] width 63 height 12
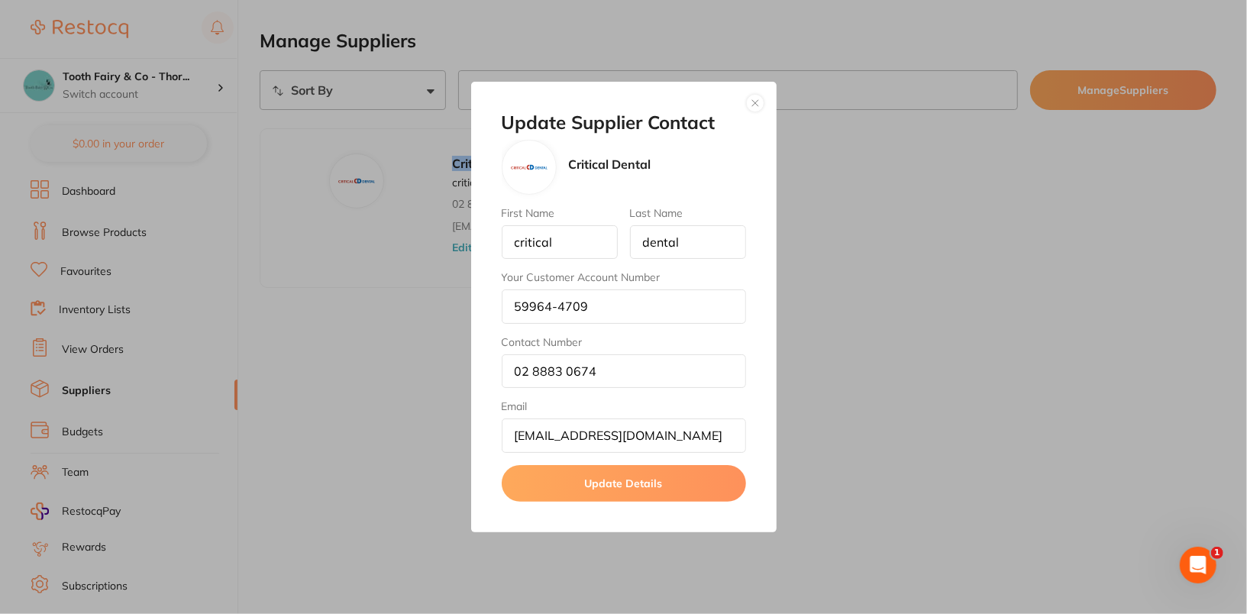
click at [763, 101] on div "Update Supplier Contact Critical Dental First Name critical Last Name dental Yo…" at bounding box center [623, 307] width 305 height 450
click at [753, 108] on button "button" at bounding box center [755, 103] width 18 height 18
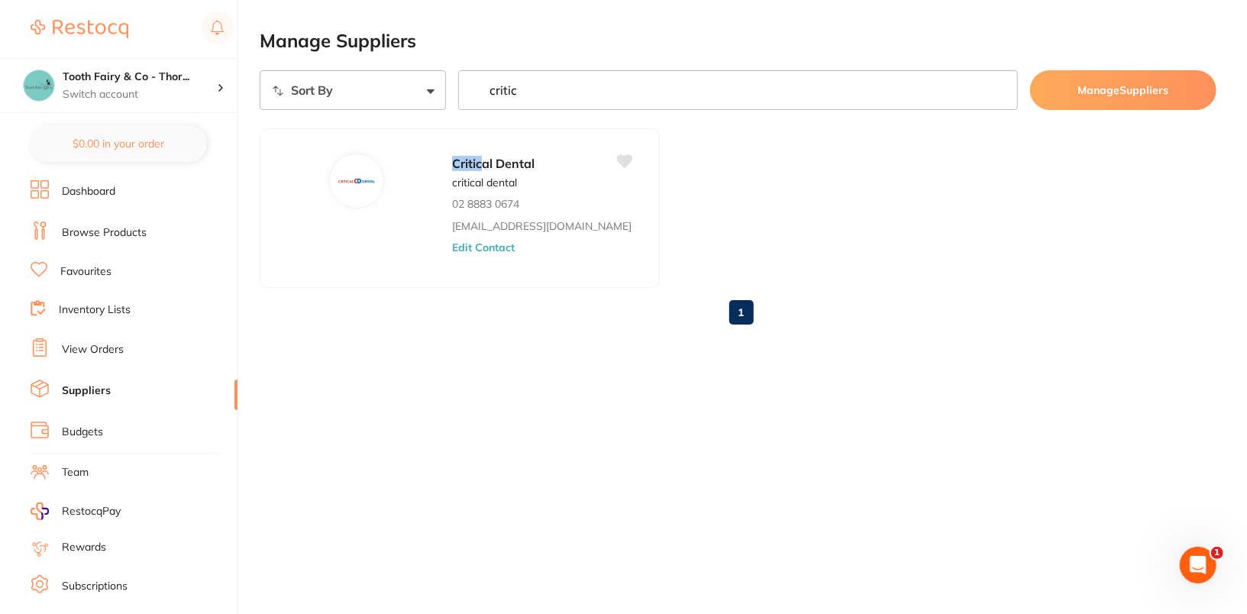
click at [102, 232] on link "Browse Products" at bounding box center [104, 232] width 85 height 15
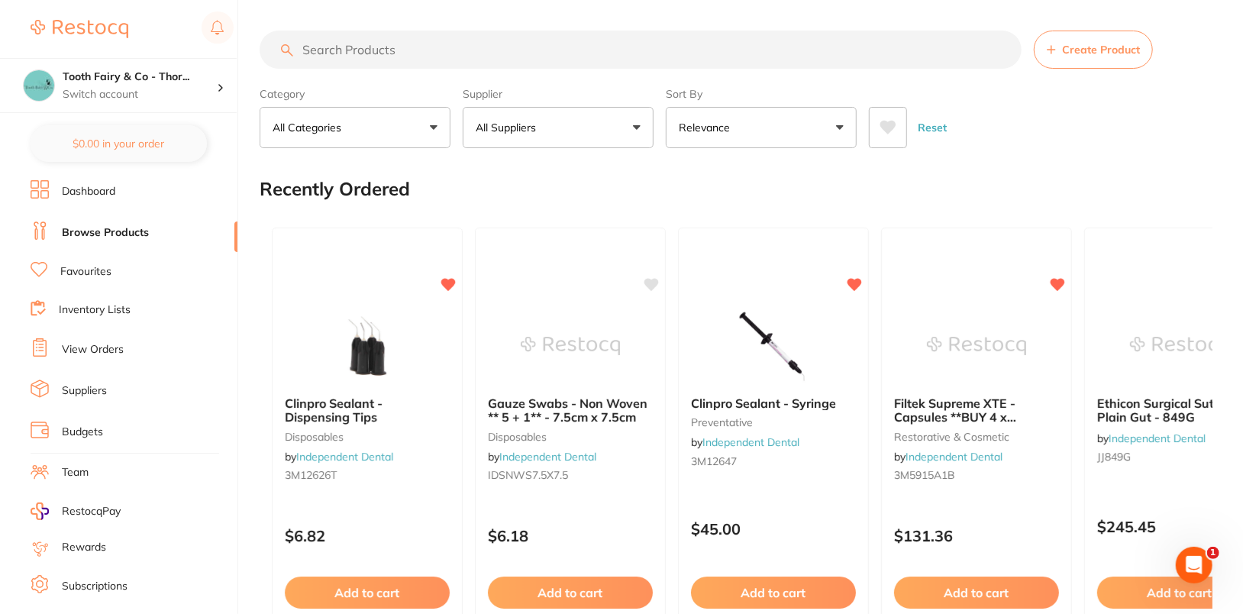
click at [98, 385] on link "Suppliers" at bounding box center [84, 390] width 45 height 15
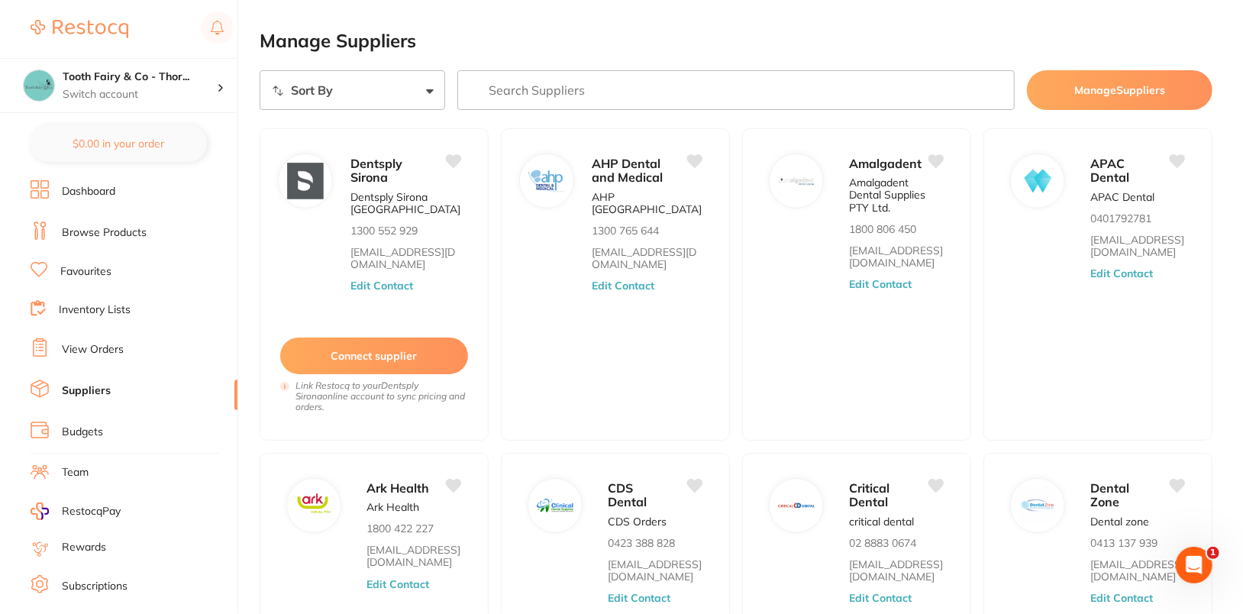
click at [702, 89] on input "search" at bounding box center [735, 90] width 557 height 40
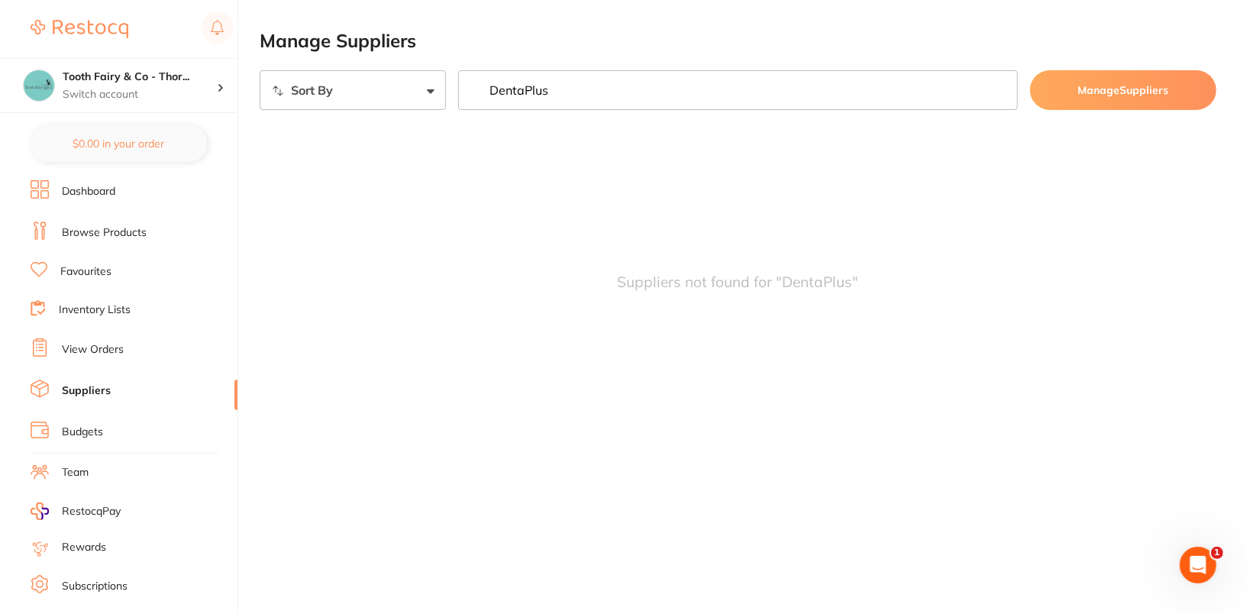
click at [602, 92] on input "DentaPlus" at bounding box center [738, 90] width 560 height 40
paste input "[PERSON_NAME]"
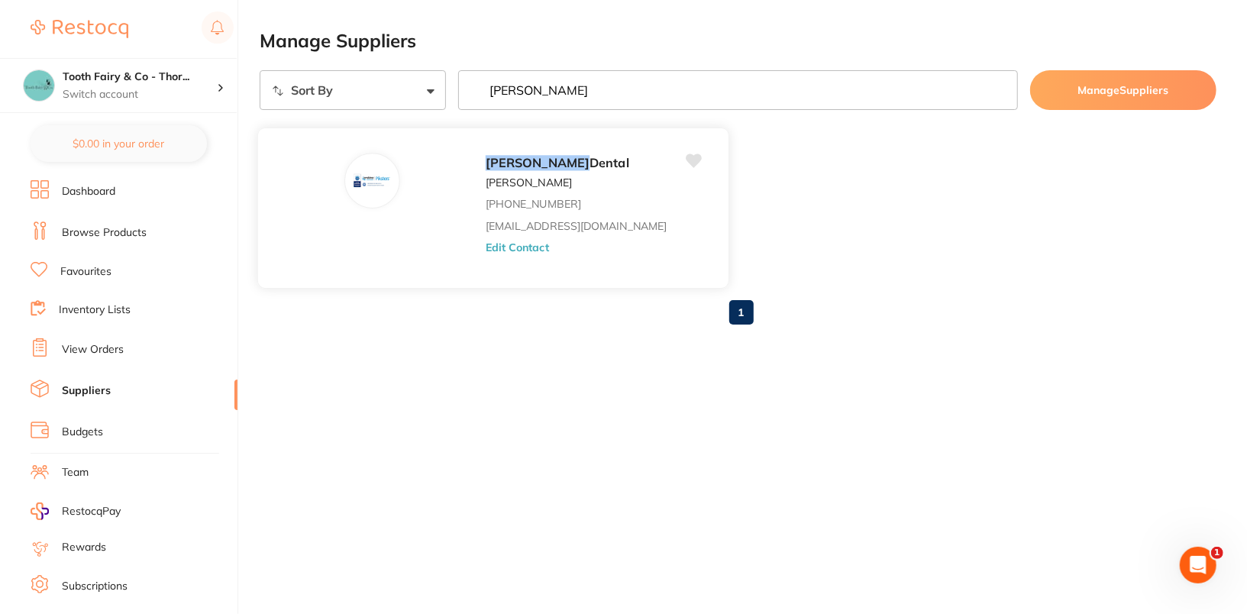
type input "[PERSON_NAME]"
click at [485, 249] on button "Edit Contact" at bounding box center [516, 247] width 63 height 12
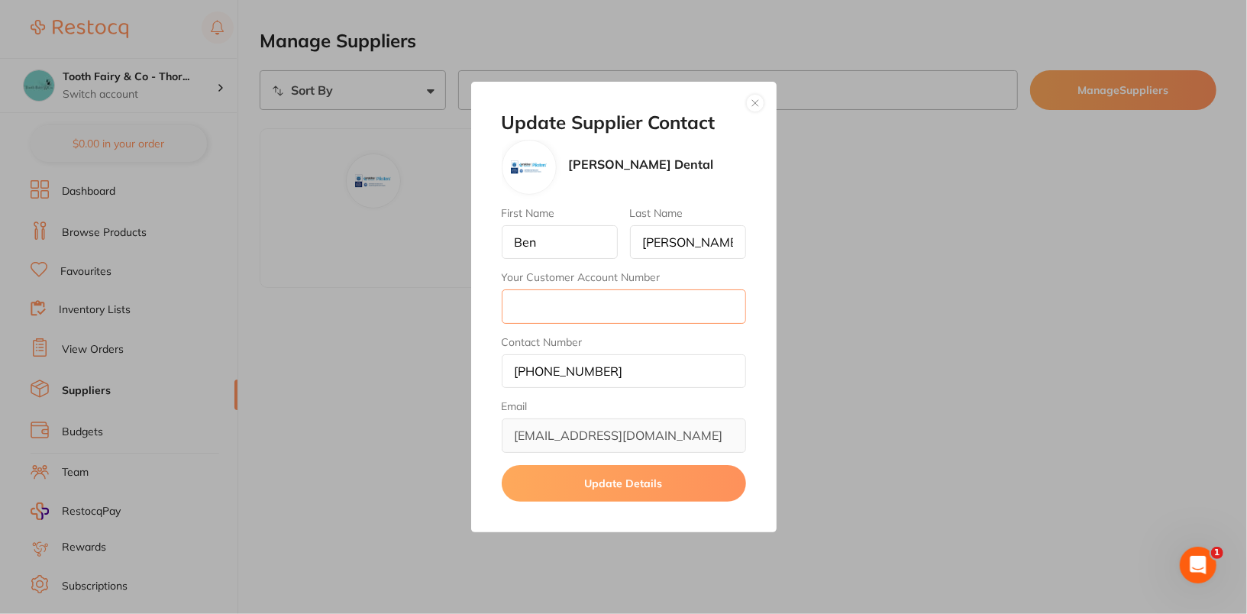
click at [558, 320] on input "Your Customer Account Number" at bounding box center [624, 306] width 244 height 34
paste input "24623"
type input "24623"
click at [666, 479] on button "Update Details" at bounding box center [624, 483] width 244 height 37
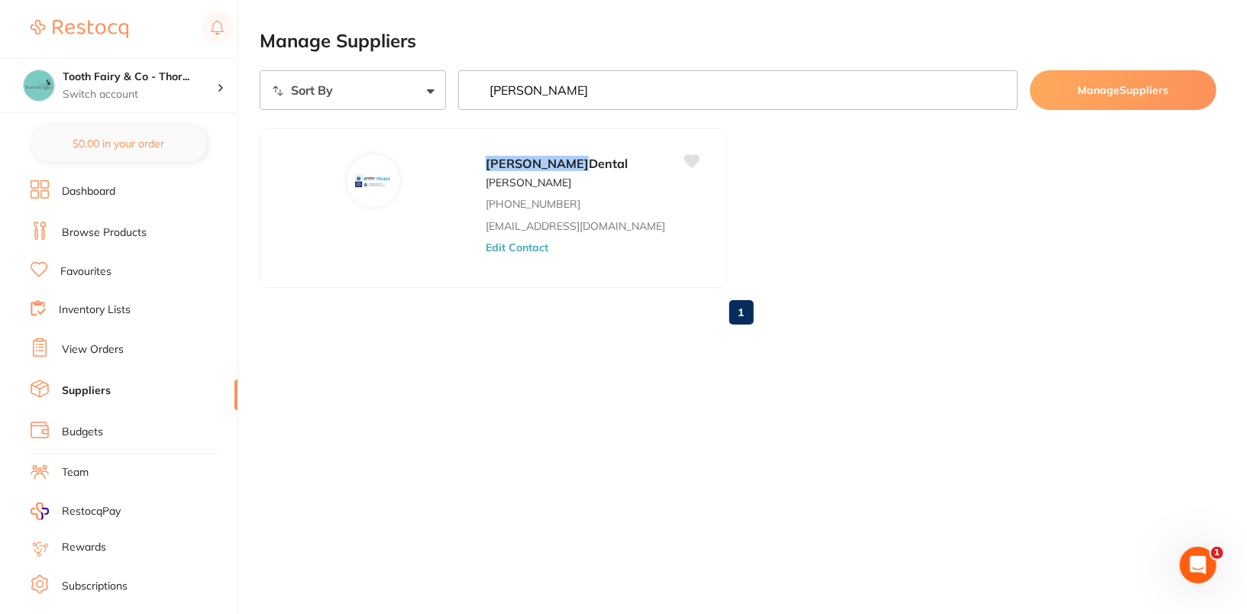
click at [602, 90] on input "[PERSON_NAME]" at bounding box center [738, 90] width 560 height 40
paste input "[PERSON_NAME]"
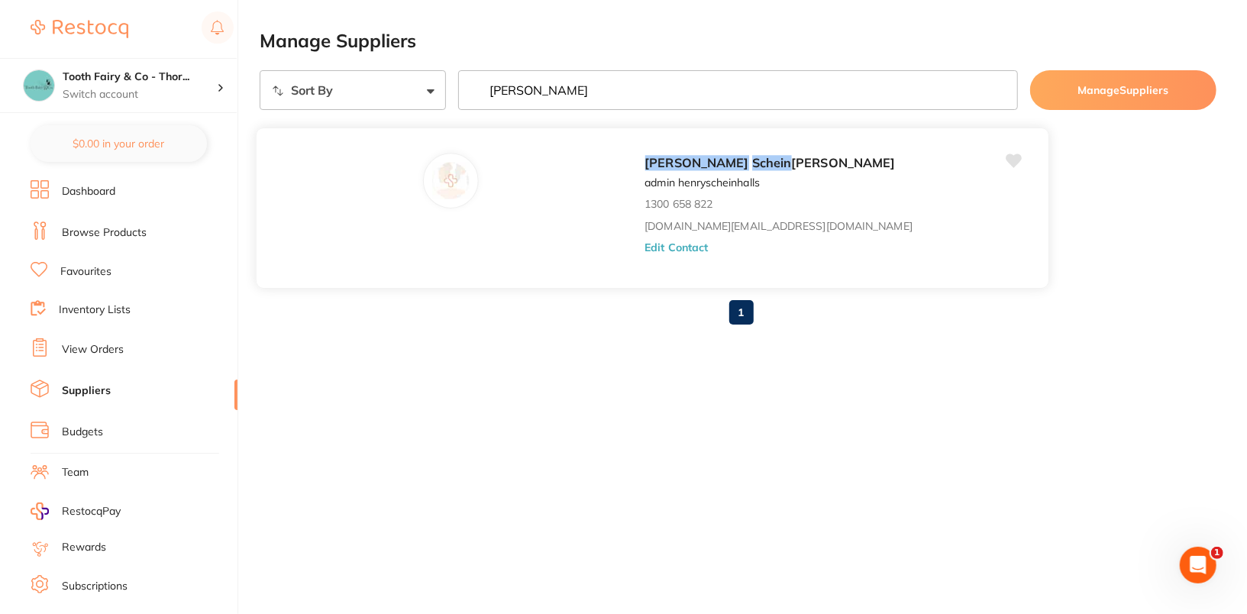
type input "[PERSON_NAME]"
click at [644, 253] on div "Henry Schein Halas admin henryscheinhalls 1300 658 822 customer.care@henryschei…" at bounding box center [838, 212] width 389 height 119
click at [644, 248] on button "Edit Contact" at bounding box center [675, 247] width 63 height 12
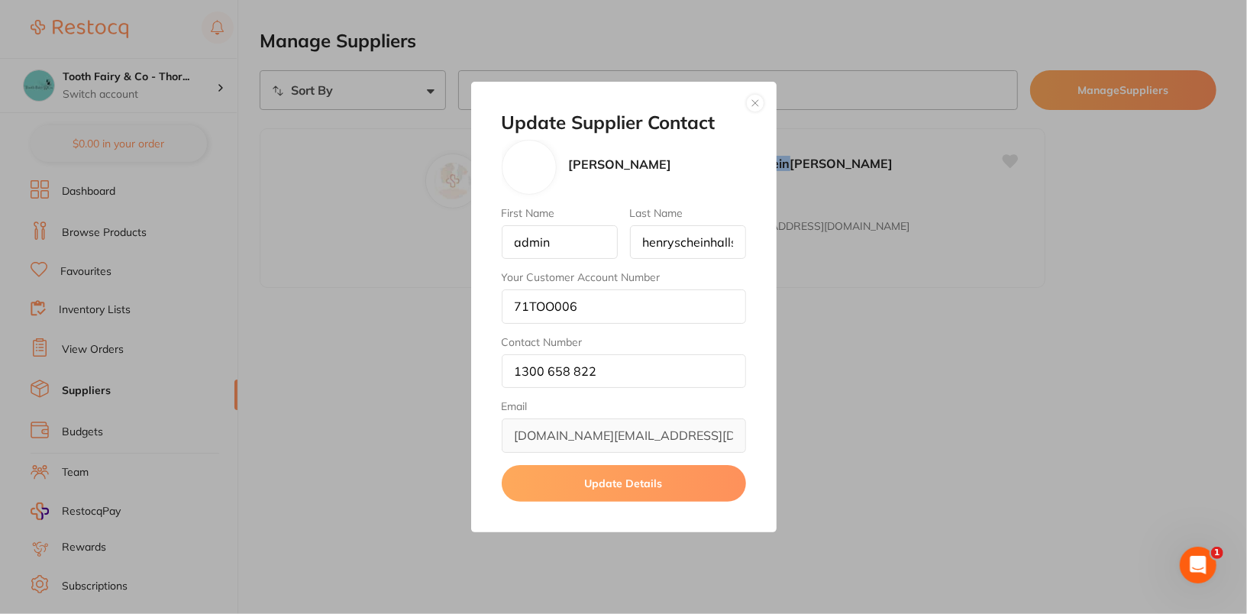
click at [753, 104] on button "button" at bounding box center [755, 103] width 18 height 18
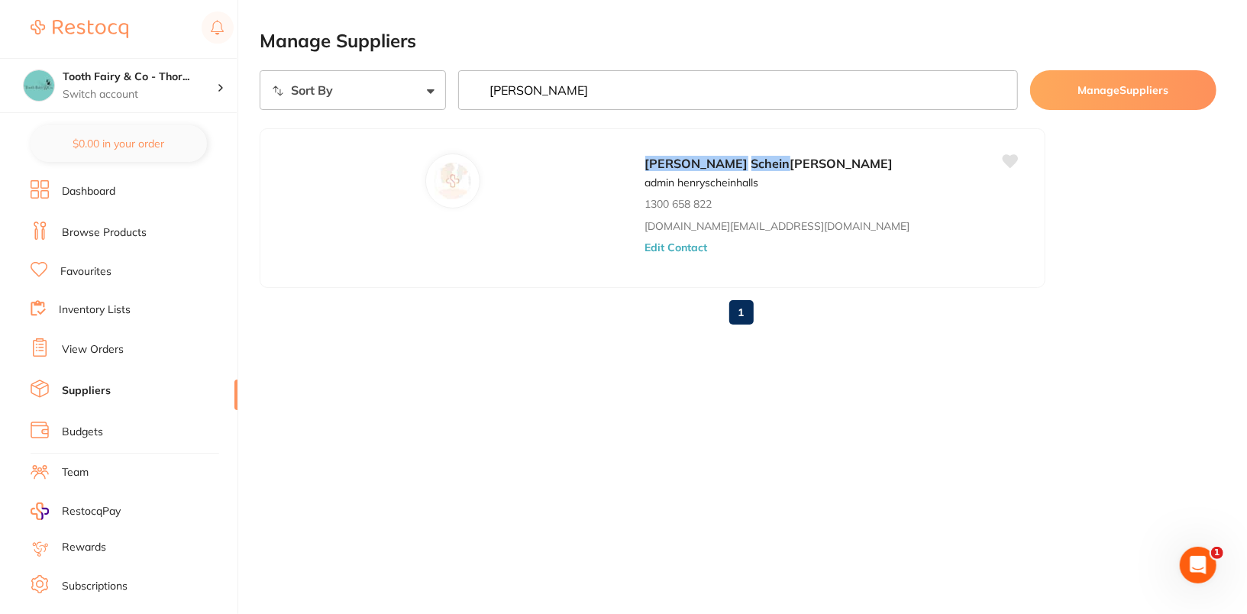
click at [904, 161] on ul "Henry Schein Halas admin henryscheinhalls 1300 658 822 customer.care@henryschei…" at bounding box center [738, 208] width 956 height 160
click at [996, 91] on input "[PERSON_NAME]" at bounding box center [738, 90] width 560 height 40
click at [947, 31] on h2 "Manage Suppliers" at bounding box center [738, 41] width 956 height 21
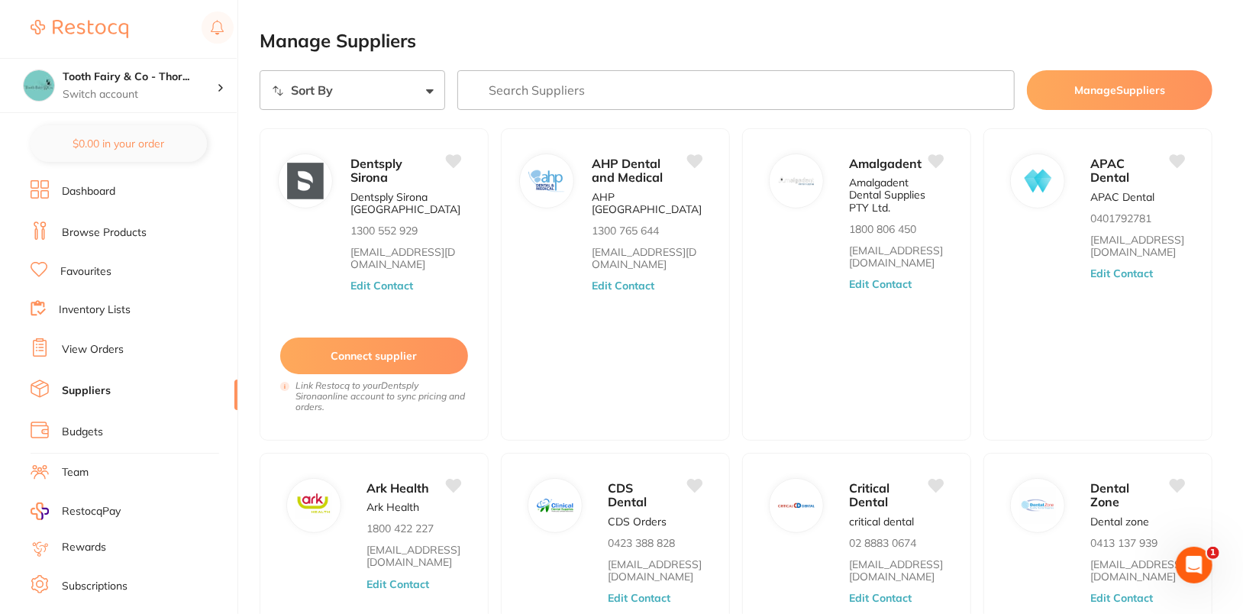
click at [87, 223] on li "Browse Products" at bounding box center [134, 232] width 207 height 23
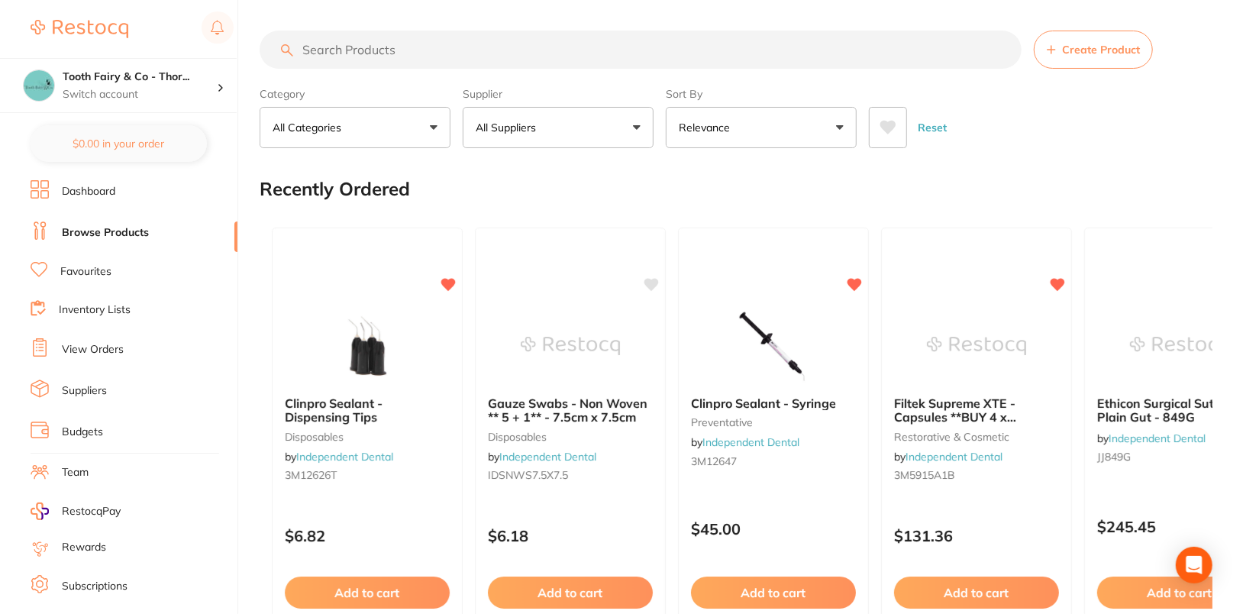
click at [563, 123] on button "All Suppliers" at bounding box center [558, 127] width 191 height 41
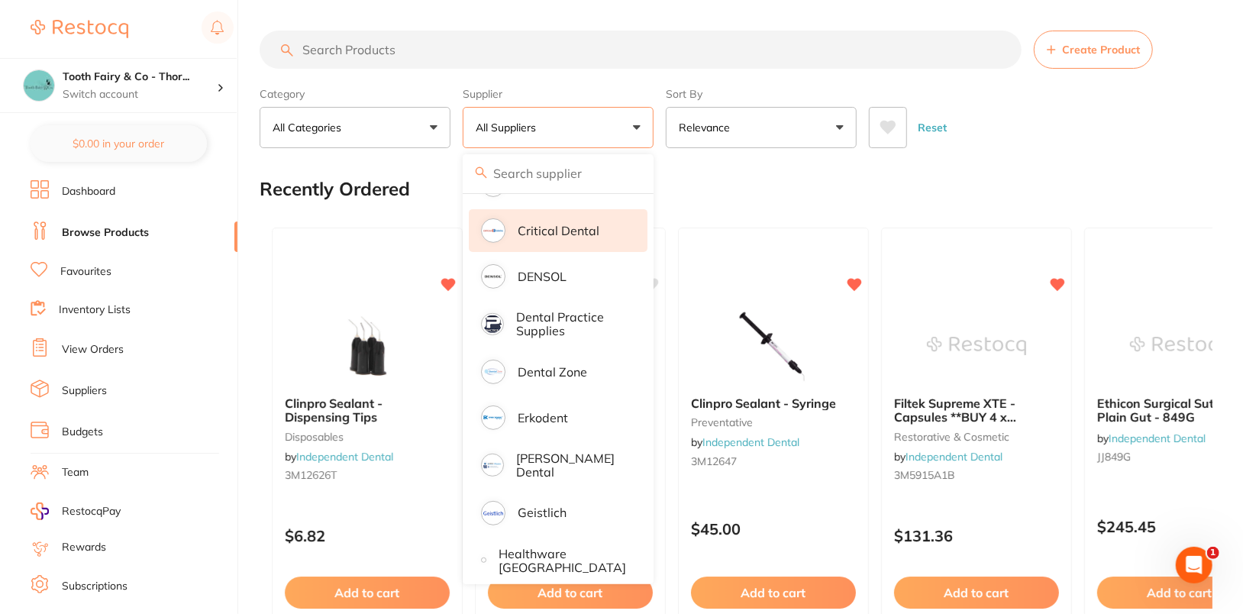
click at [595, 224] on p "Critical Dental" at bounding box center [559, 231] width 82 height 14
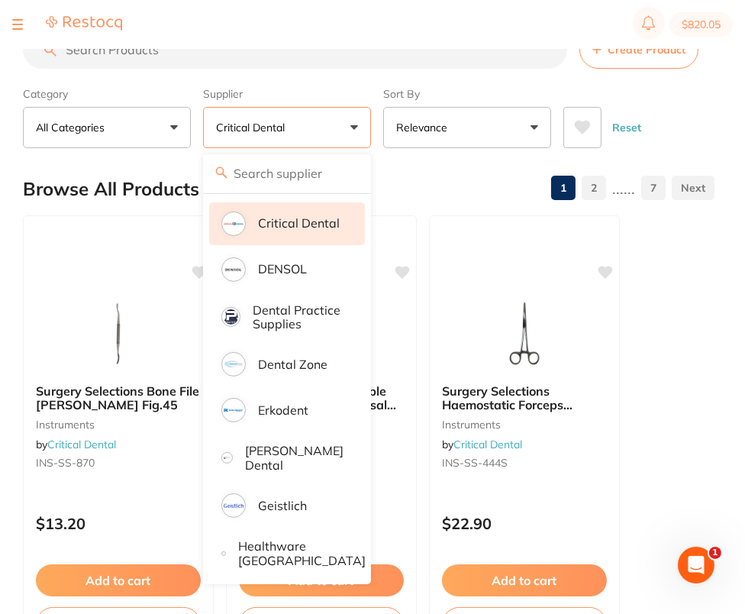
click at [696, 88] on div "Category All Categories All Categories anaesthetic burs disposables endodontics…" at bounding box center [369, 114] width 692 height 67
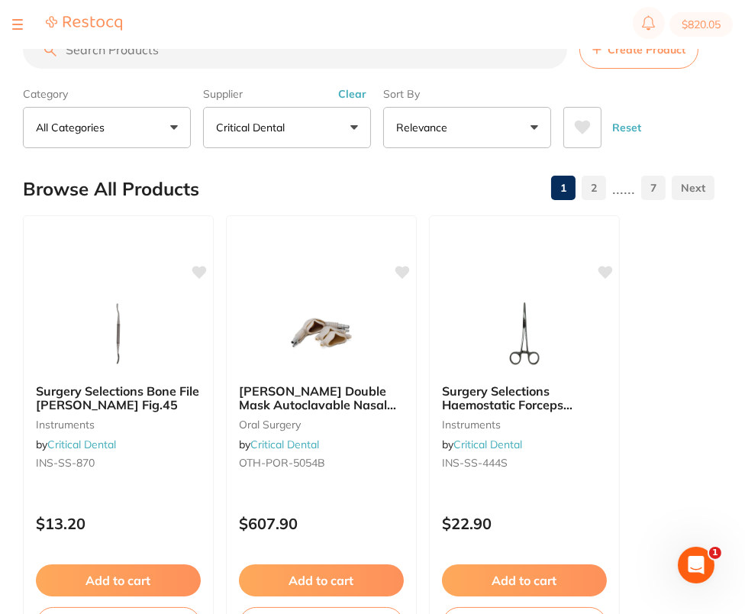
click at [198, 61] on input "search" at bounding box center [295, 50] width 544 height 38
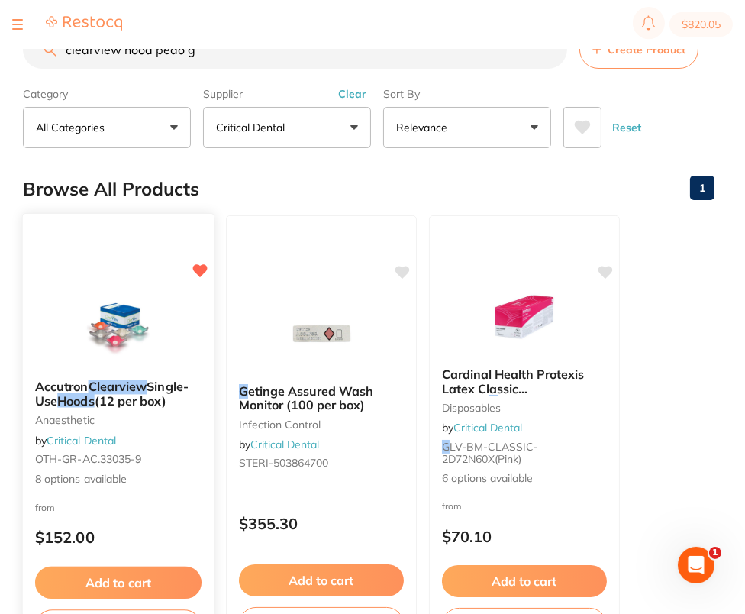
click at [132, 327] on img at bounding box center [118, 328] width 100 height 77
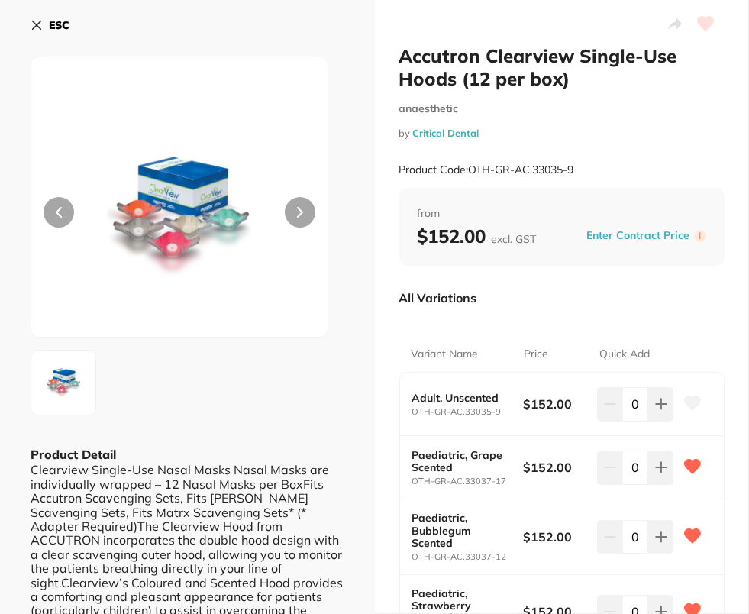
click at [50, 26] on b "ESC" at bounding box center [59, 25] width 21 height 14
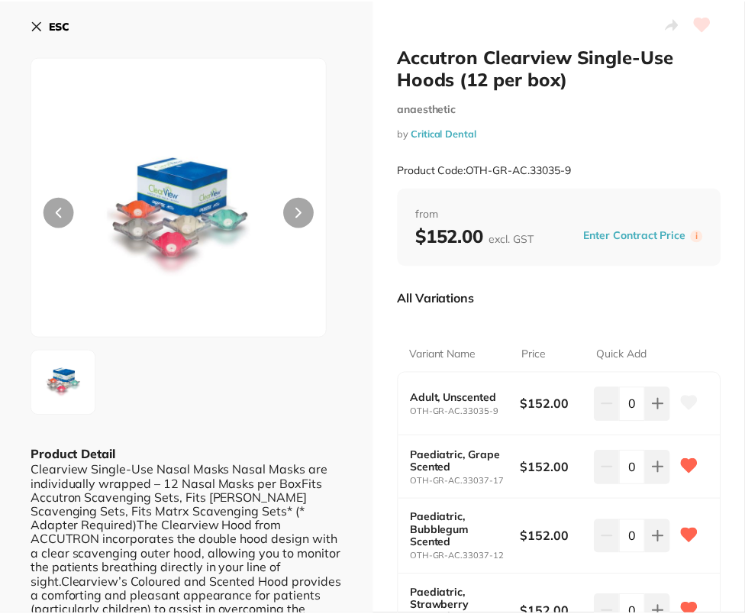
scroll to position [2, 0]
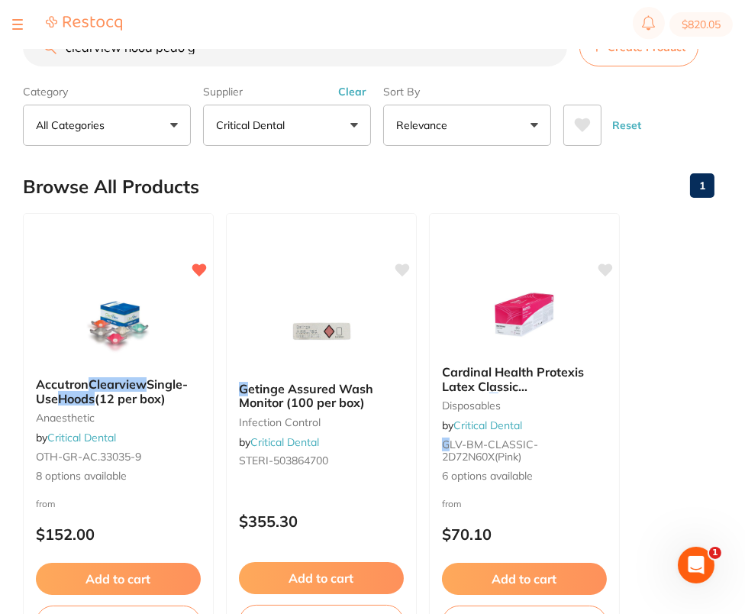
click at [340, 56] on input "clearview hood pedo g" at bounding box center [295, 47] width 544 height 38
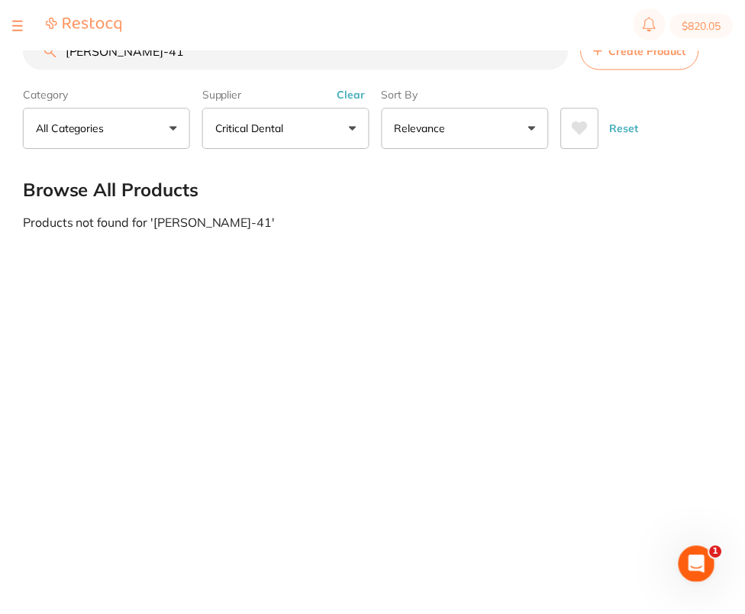
scroll to position [0, 0]
click at [276, 61] on input "MEL-41" at bounding box center [297, 50] width 548 height 38
click at [306, 55] on input "melaprint" at bounding box center [297, 50] width 548 height 38
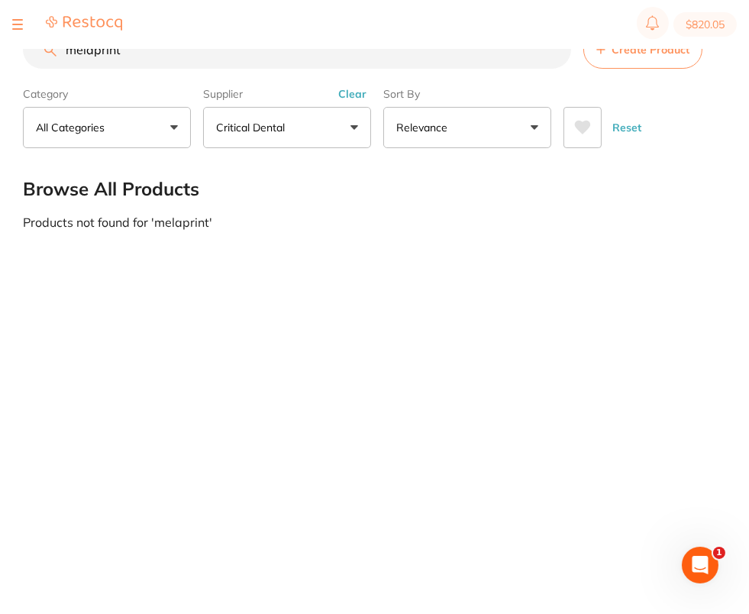
click at [306, 55] on input "melaprint" at bounding box center [297, 50] width 548 height 38
paste input "[PERSON_NAME]-41942"
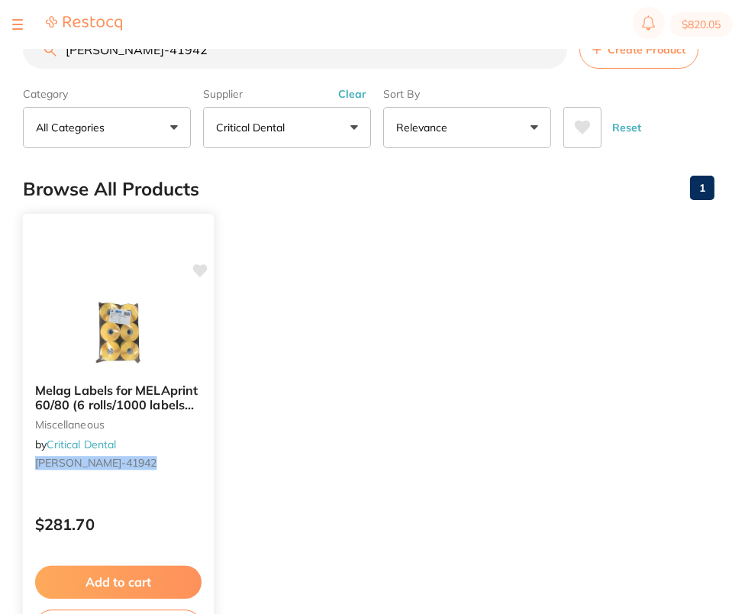
type input "[PERSON_NAME]-41942"
click at [200, 269] on icon at bounding box center [200, 270] width 15 height 13
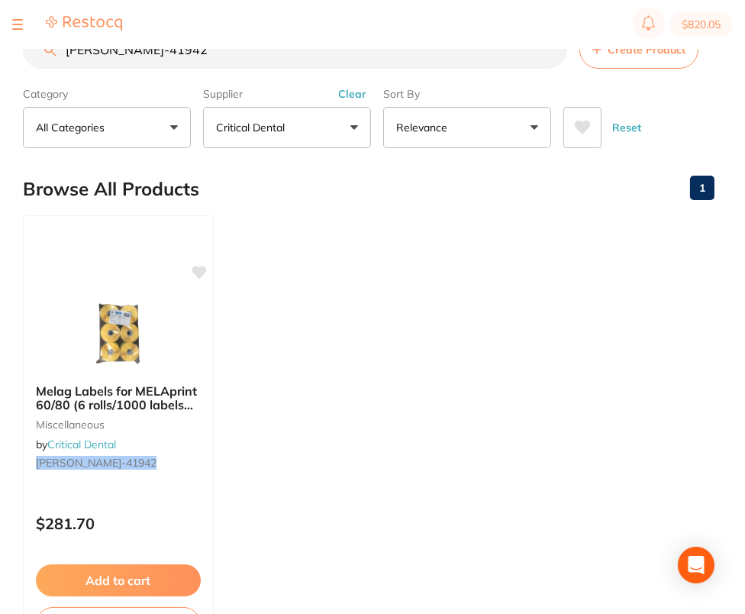
click at [279, 301] on ul "Melag Labels for MELAprint 60/80 (6 rolls/1000 labels per roll) miscellaneous b…" at bounding box center [369, 434] width 692 height 439
click at [365, 305] on ul "Melag Labels for MELAprint 60/80 (6 rolls/1000 labels per roll) miscellaneous b…" at bounding box center [369, 434] width 692 height 439
click at [360, 94] on button "Clear" at bounding box center [352, 94] width 37 height 14
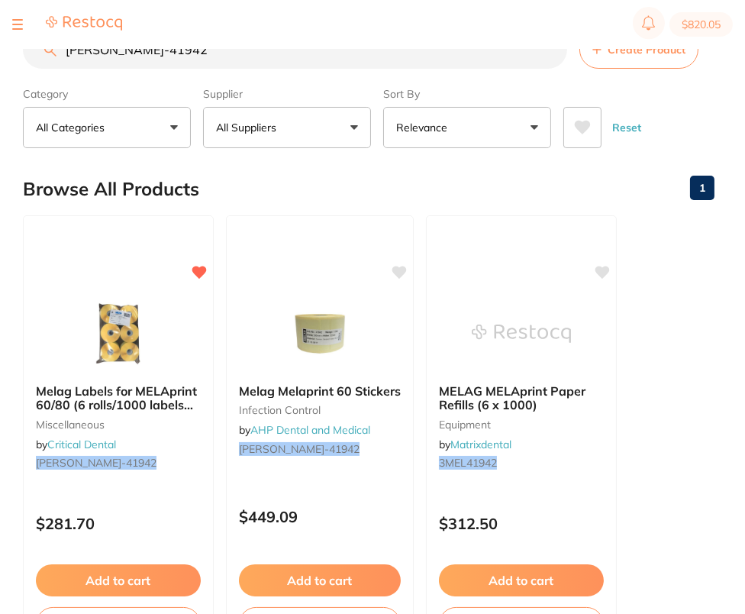
click at [547, 51] on input "[PERSON_NAME]-41942" at bounding box center [295, 50] width 544 height 38
click at [636, 59] on button "Create Product" at bounding box center [638, 50] width 119 height 38
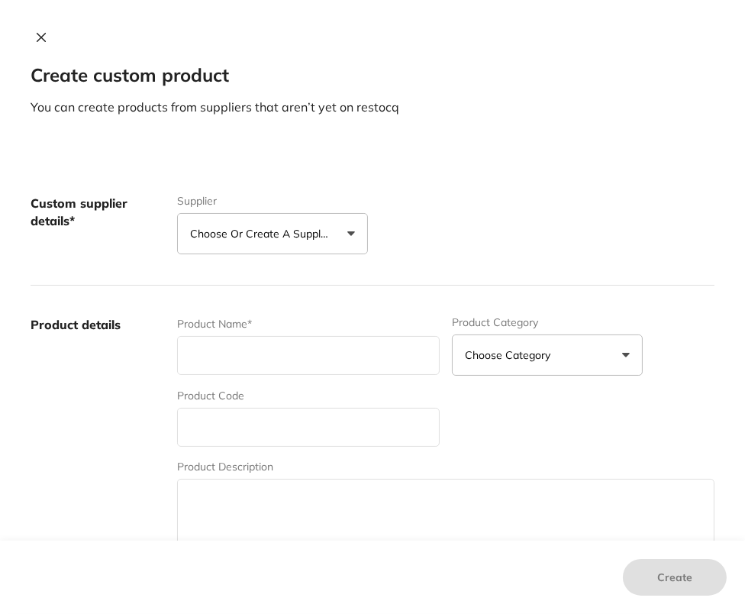
click at [285, 233] on p "Choose or create a supplier" at bounding box center [262, 233] width 145 height 15
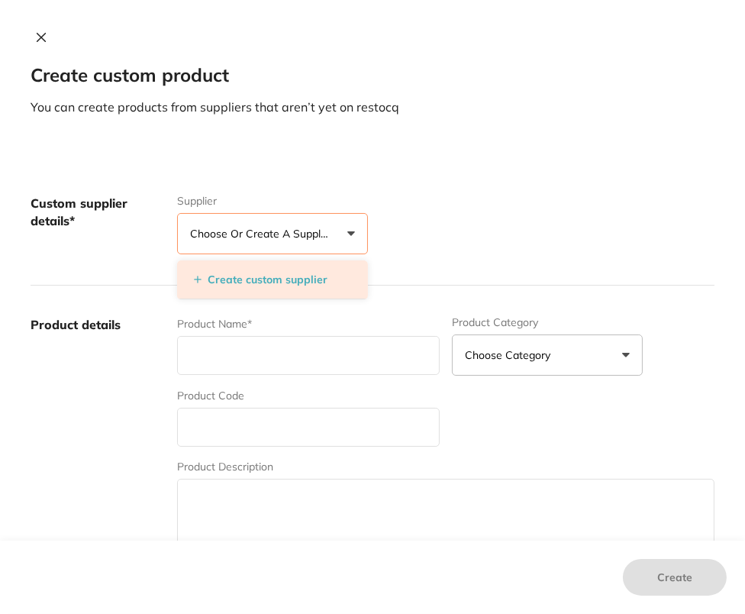
click at [273, 280] on button "Create custom supplier" at bounding box center [260, 280] width 143 height 14
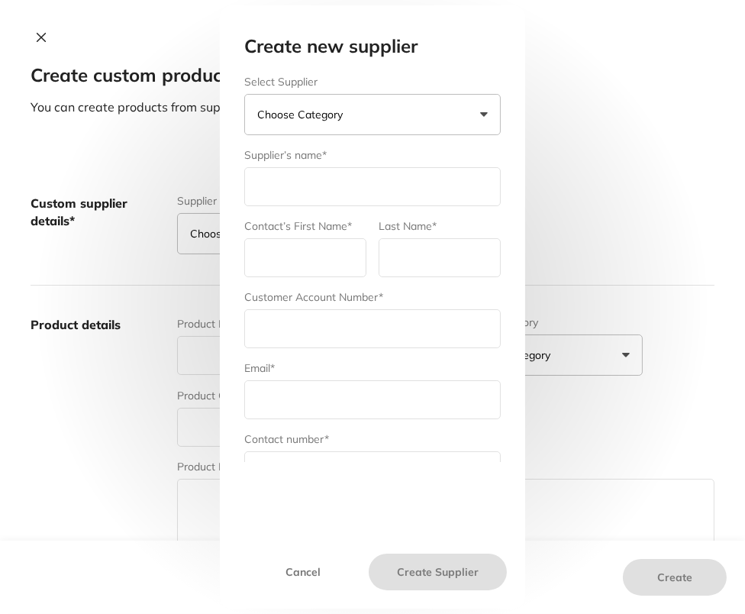
click at [378, 122] on button "Choose Category" at bounding box center [372, 114] width 256 height 41
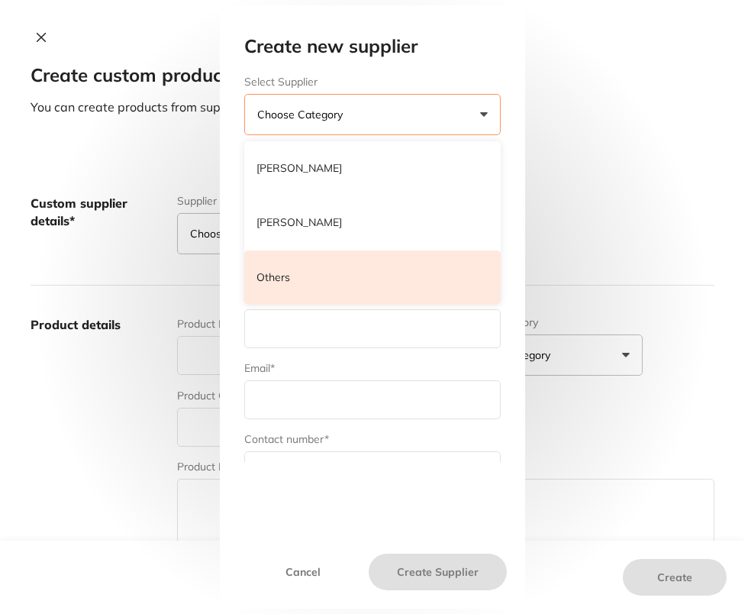
click at [363, 275] on li "Others" at bounding box center [372, 277] width 256 height 55
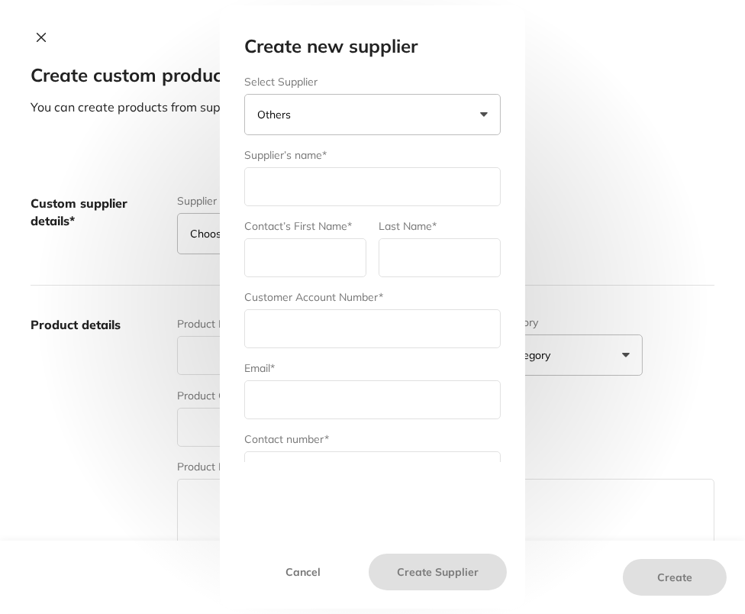
click at [339, 179] on input "text" at bounding box center [372, 186] width 256 height 39
type input "Dentavision"
click at [282, 246] on input "text" at bounding box center [305, 257] width 122 height 39
paste input "[PERSON_NAME]"
type input "[PERSON_NAME]"
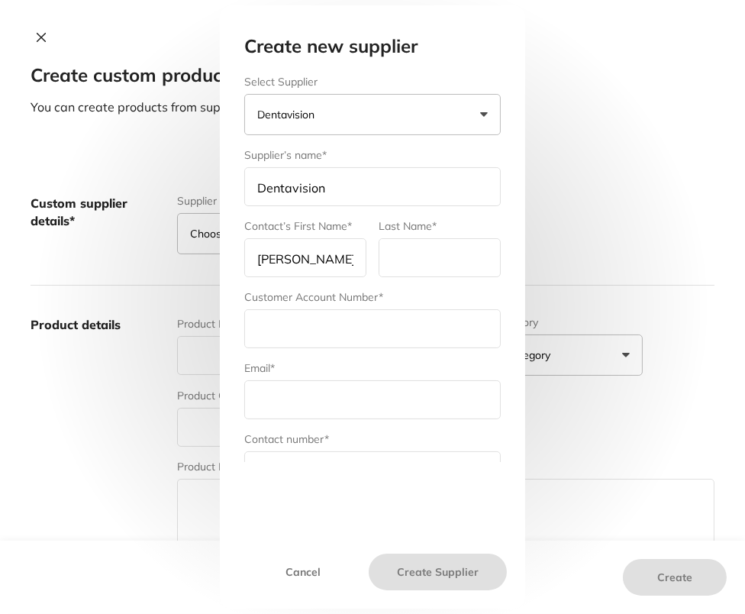
click at [431, 250] on input "text" at bounding box center [440, 257] width 122 height 39
type input "Dentavision"
click at [369, 318] on input "text" at bounding box center [372, 328] width 256 height 39
paste input "12541"
click at [252, 331] on input "12541" at bounding box center [372, 328] width 256 height 39
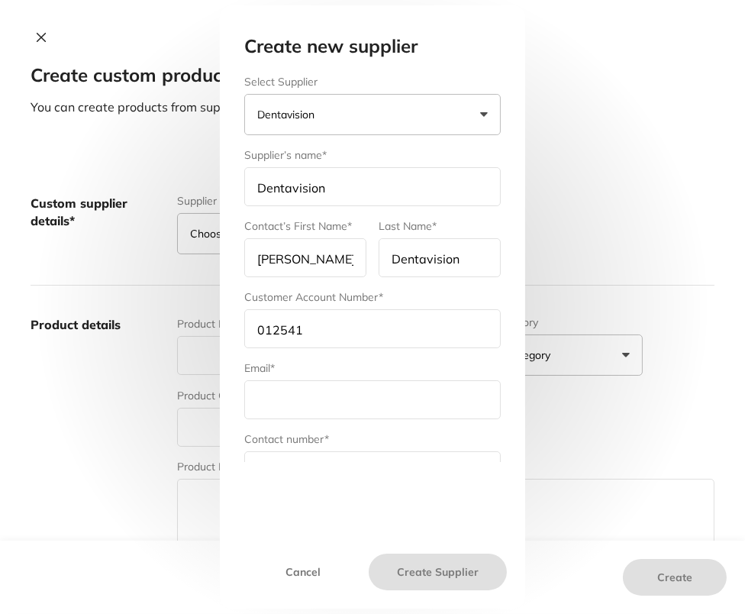
type input "012541"
click at [369, 408] on input "text" at bounding box center [372, 399] width 256 height 39
click at [347, 405] on input "text" at bounding box center [372, 399] width 256 height 39
paste input "[PERSON_NAME][EMAIL_ADDRESS][DOMAIN_NAME]"
type input "[PERSON_NAME][EMAIL_ADDRESS][DOMAIN_NAME]"
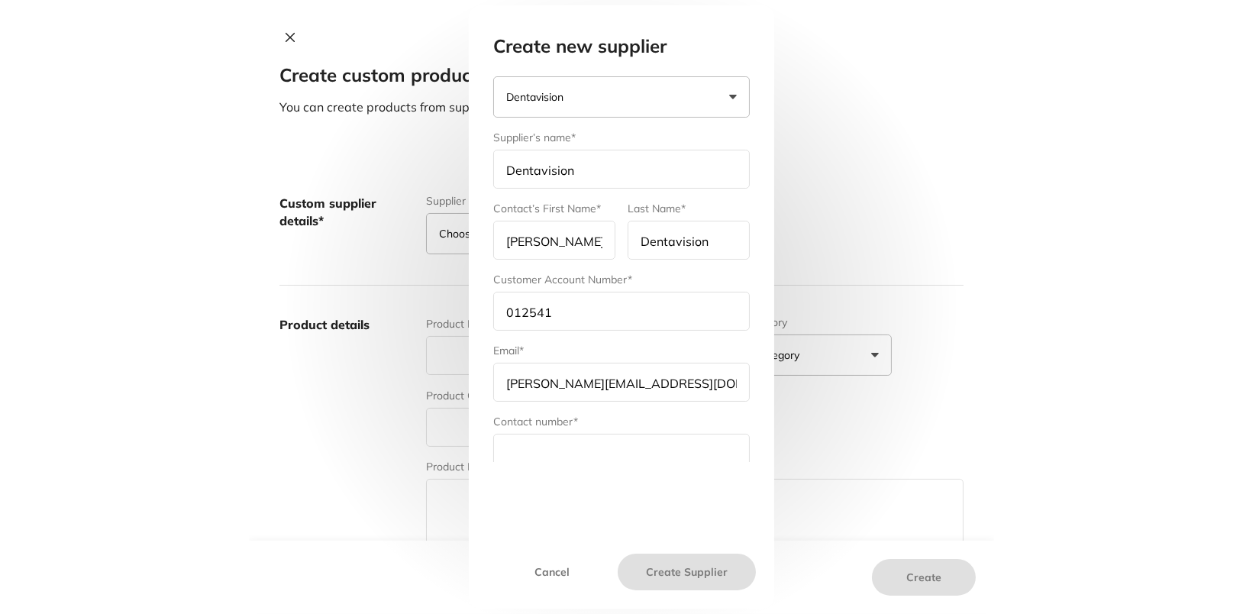
scroll to position [141, 0]
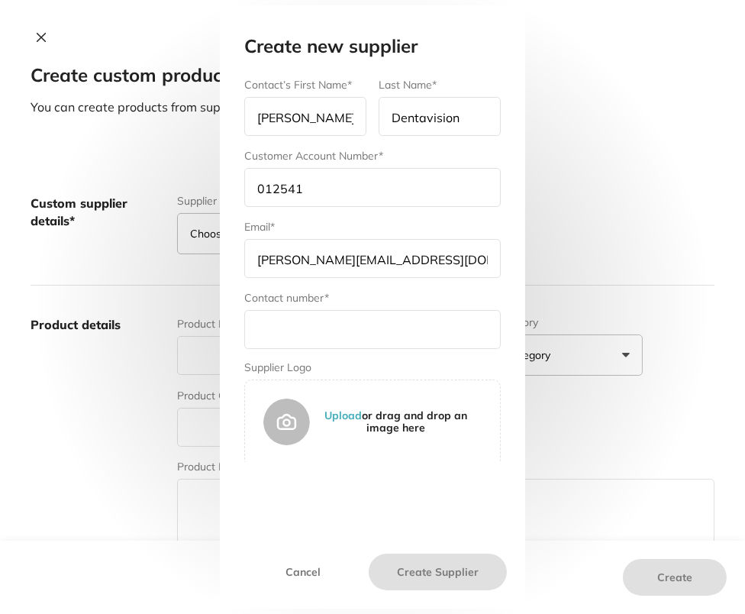
click at [344, 304] on div "Contact number*" at bounding box center [372, 319] width 256 height 59
click at [348, 321] on input "text" at bounding box center [372, 329] width 256 height 39
paste input "0434 056 216"
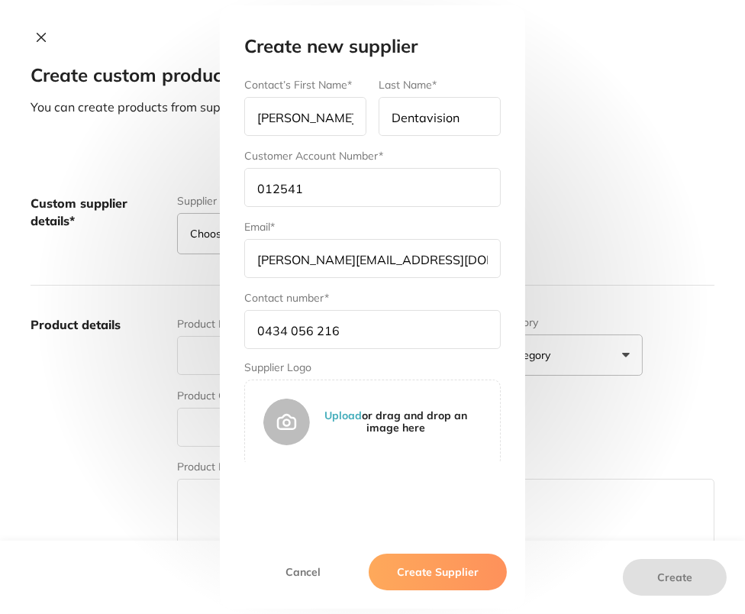
type input "0434 056 216"
click at [447, 571] on button "Create Supplier" at bounding box center [438, 571] width 138 height 37
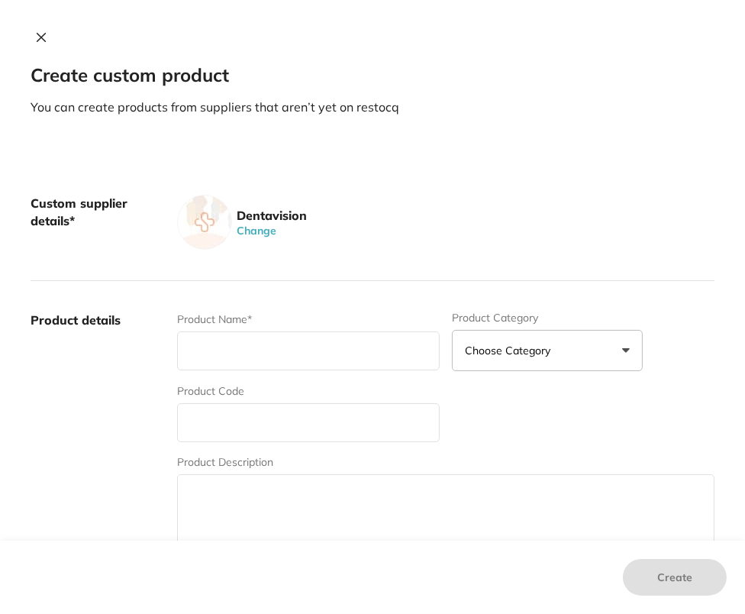
click at [416, 178] on div "Custom supplier details* Dentavision Change" at bounding box center [373, 222] width 684 height 117
click at [290, 231] on div "Dentavision Change" at bounding box center [269, 222] width 75 height 55
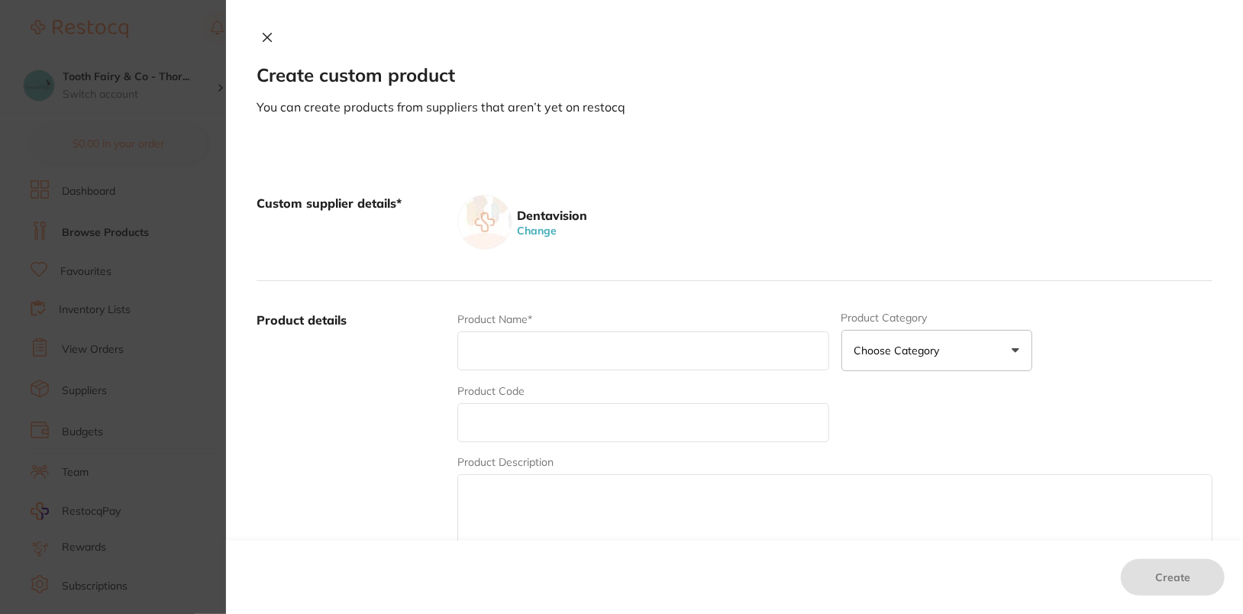
click at [718, 202] on div "Dentavision Change" at bounding box center [834, 222] width 755 height 55
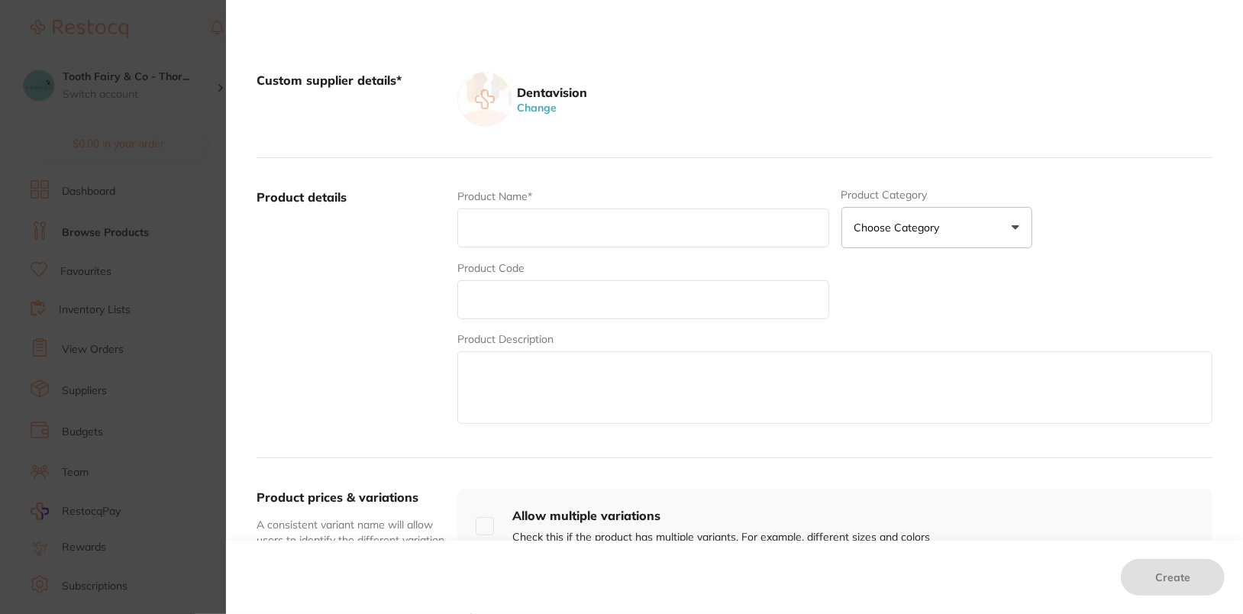
scroll to position [127, 0]
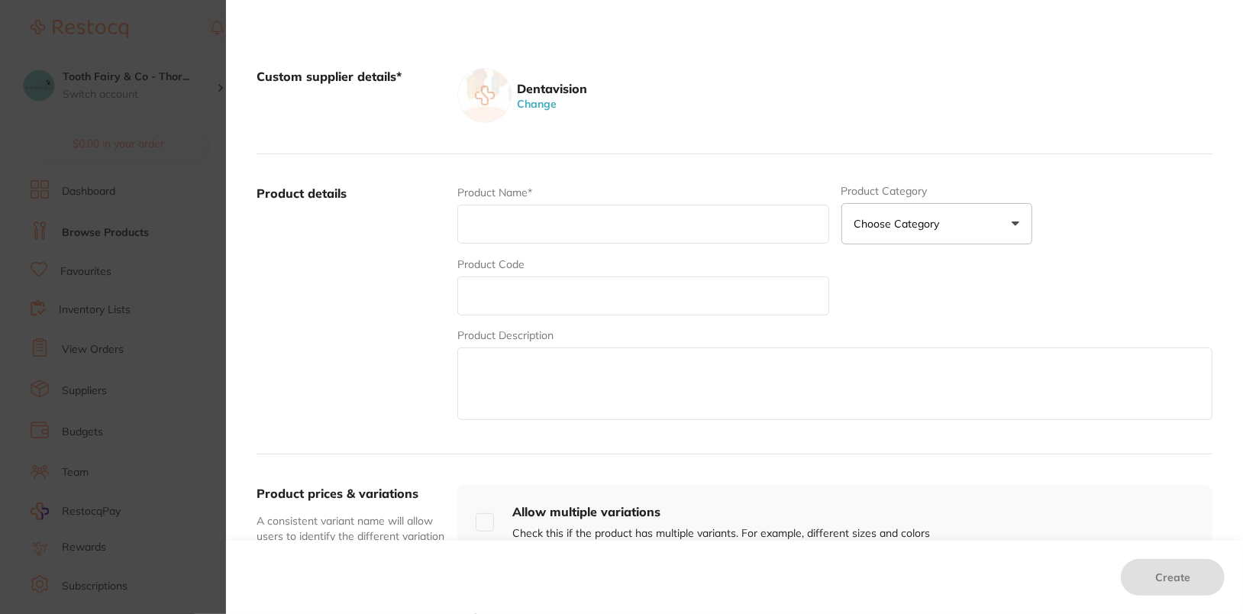
click at [558, 228] on input "text" at bounding box center [642, 224] width 371 height 39
paste input "GERMIPHENE GLEAM II 10L"
type input "GERMIPHENE GLEAM II 10L"
click at [527, 304] on input "text" at bounding box center [642, 295] width 371 height 39
paste input "GGLEAM/10"
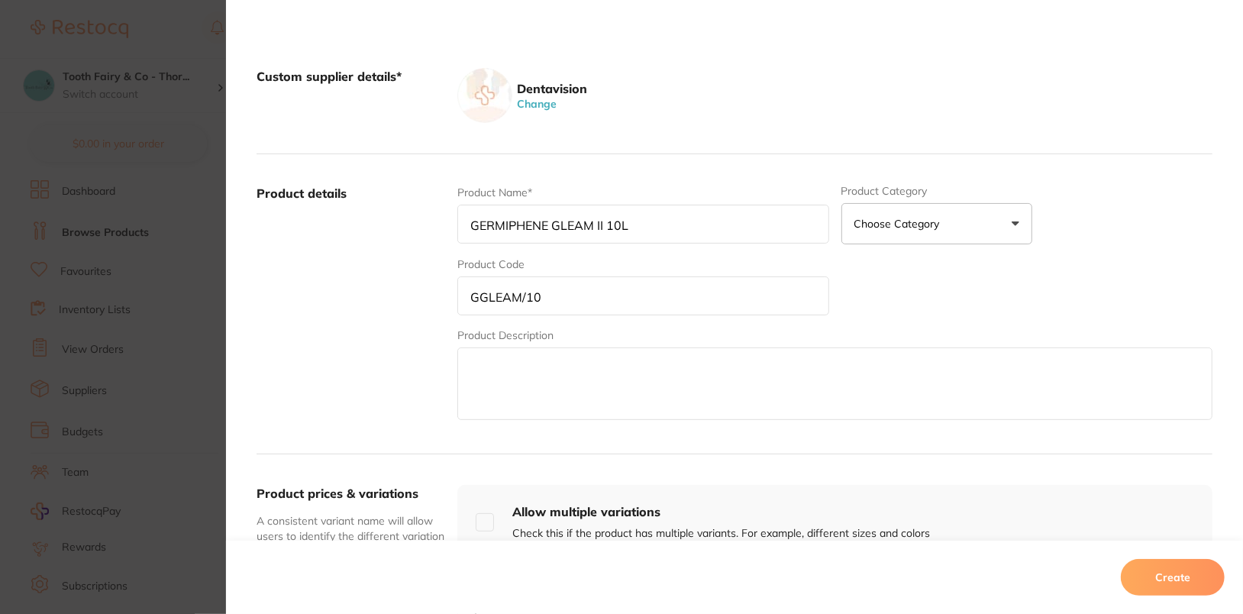
type input "GGLEAM/10"
click at [558, 382] on textarea at bounding box center [834, 383] width 755 height 73
paste textarea "GLEAM 10 LITRE Bacteriostatic to prevent additional microbial growth. Will not …"
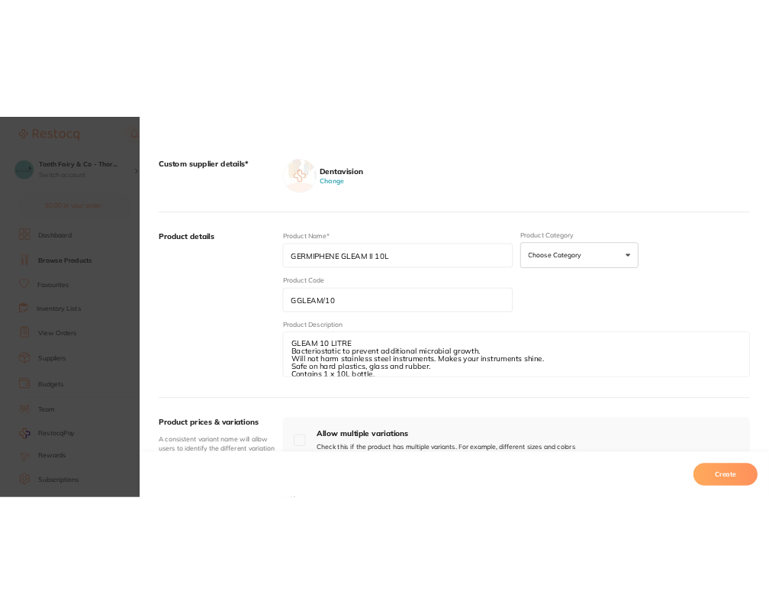
scroll to position [4, 0]
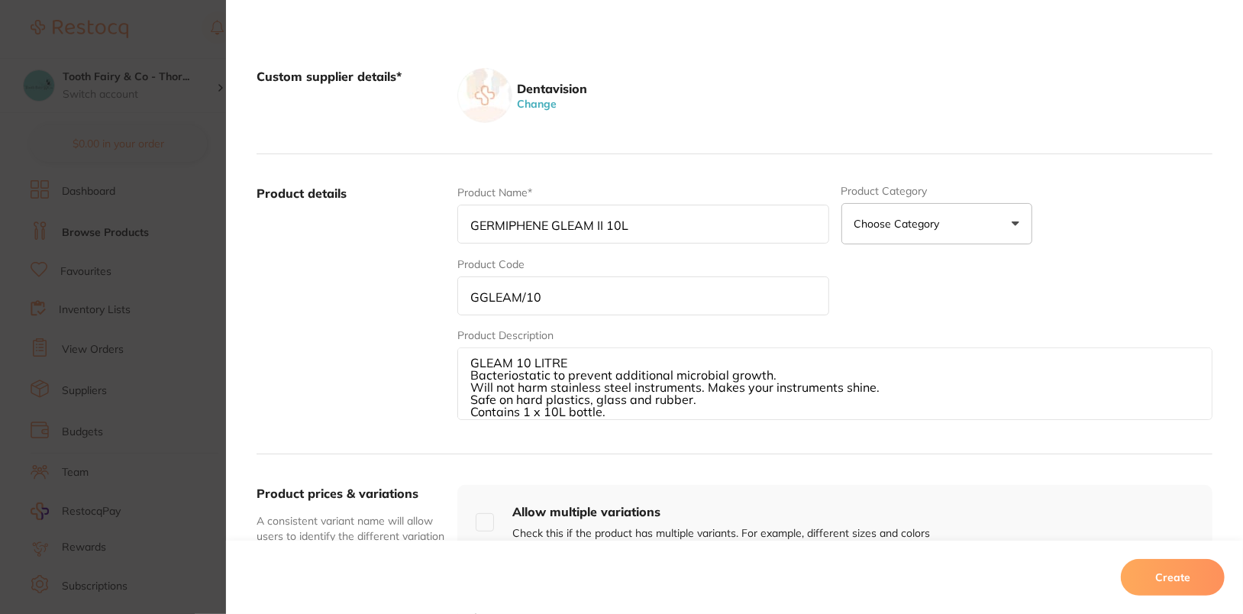
type textarea "GLEAM 10 LITRE Bacteriostatic to prevent additional microbial growth. Will not …"
click at [357, 344] on label "Product details" at bounding box center [350, 304] width 189 height 238
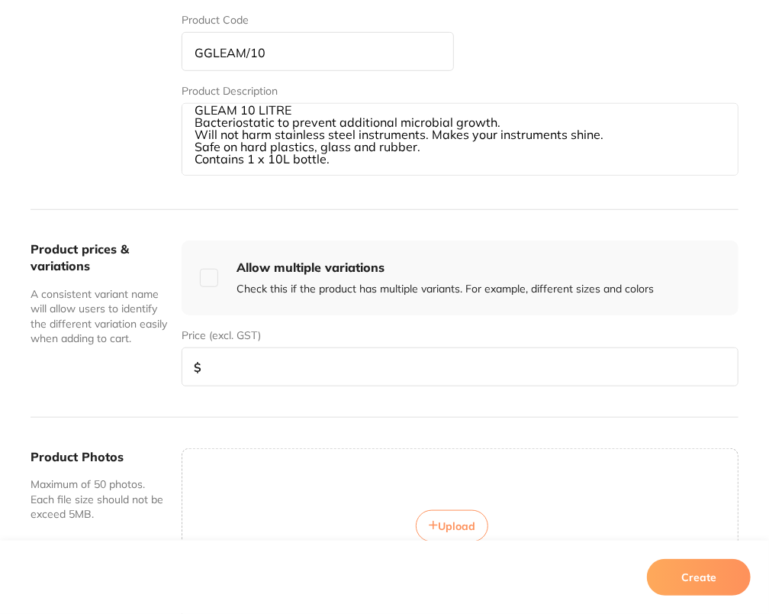
scroll to position [472, 0]
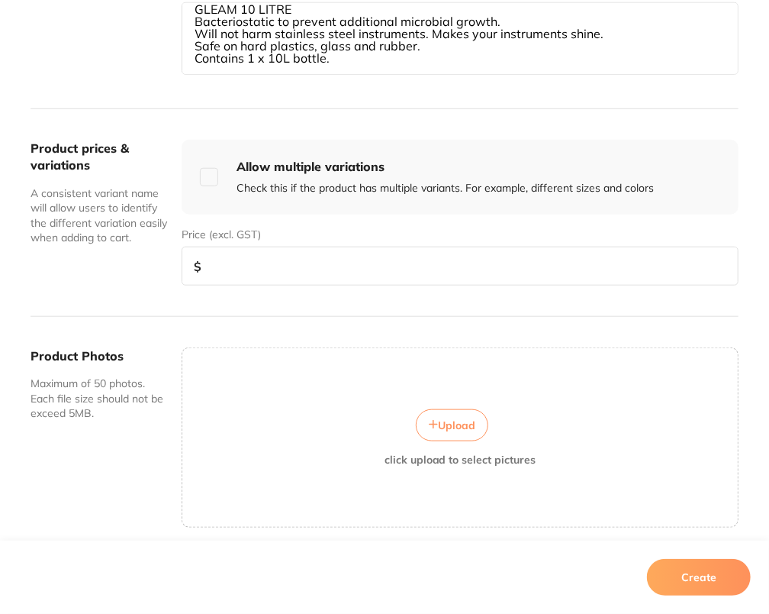
click at [305, 279] on input "number" at bounding box center [460, 266] width 557 height 39
type input "210"
click at [298, 295] on div "Product prices & variations A consistent variant name will allow users to ident…" at bounding box center [385, 213] width 708 height 208
click at [692, 574] on button "Create" at bounding box center [699, 577] width 104 height 37
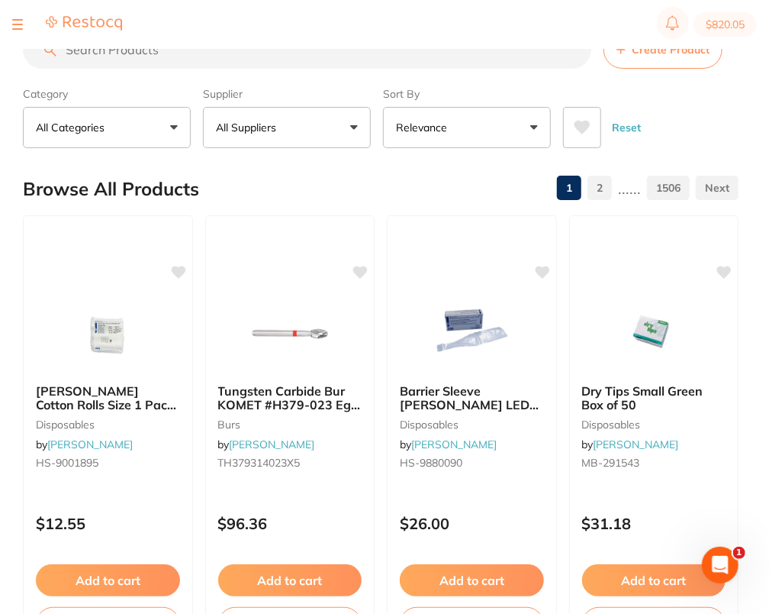
click at [658, 61] on button "Create Product" at bounding box center [663, 50] width 119 height 38
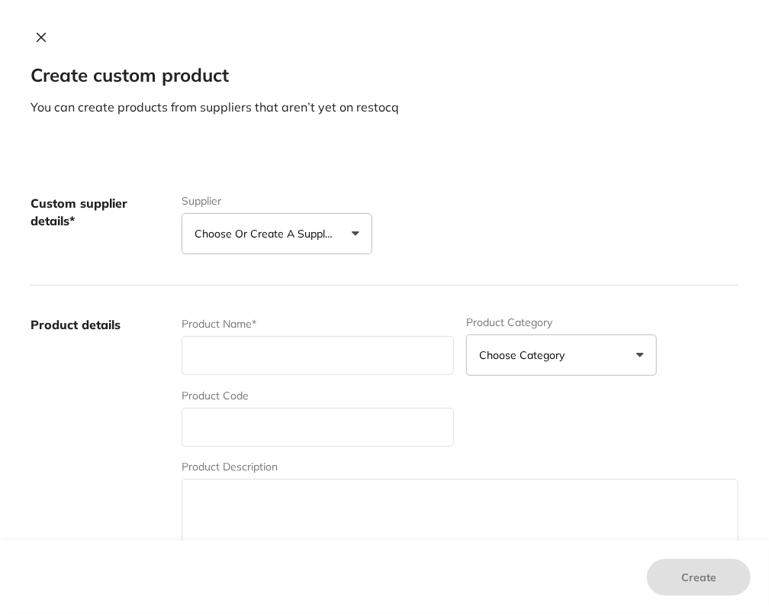
click at [212, 239] on p "Choose or create a supplier" at bounding box center [267, 233] width 145 height 15
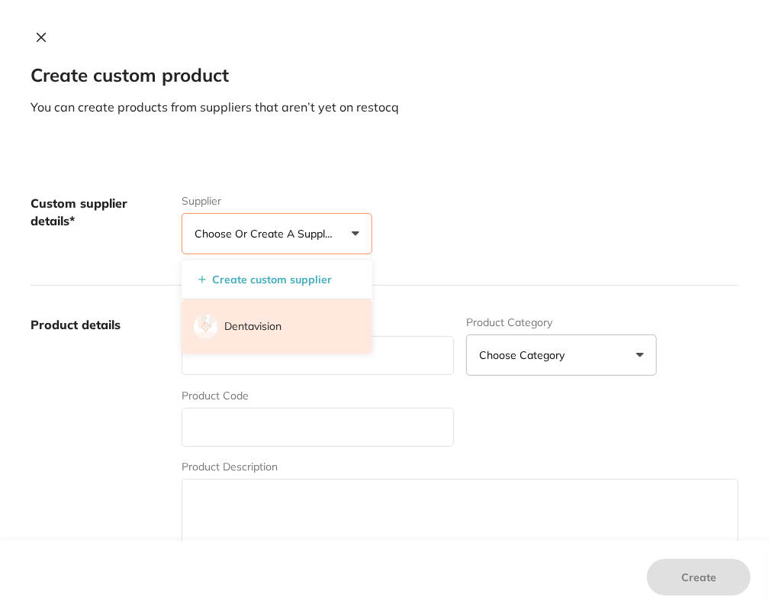
scroll to position [0, 0]
click at [263, 322] on p "Dentavision" at bounding box center [252, 326] width 57 height 15
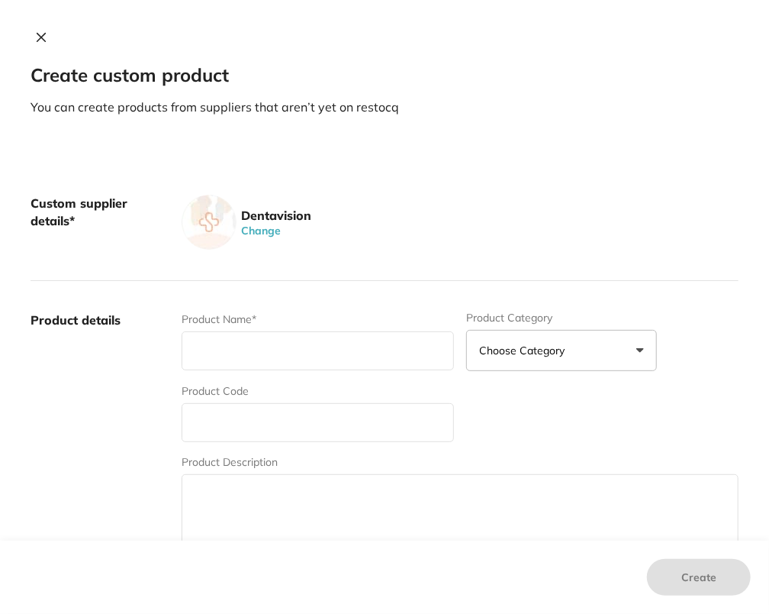
click at [244, 337] on input "text" at bounding box center [318, 350] width 273 height 39
paste input "GENIE WIPES REFILL CARTON (12X160)"
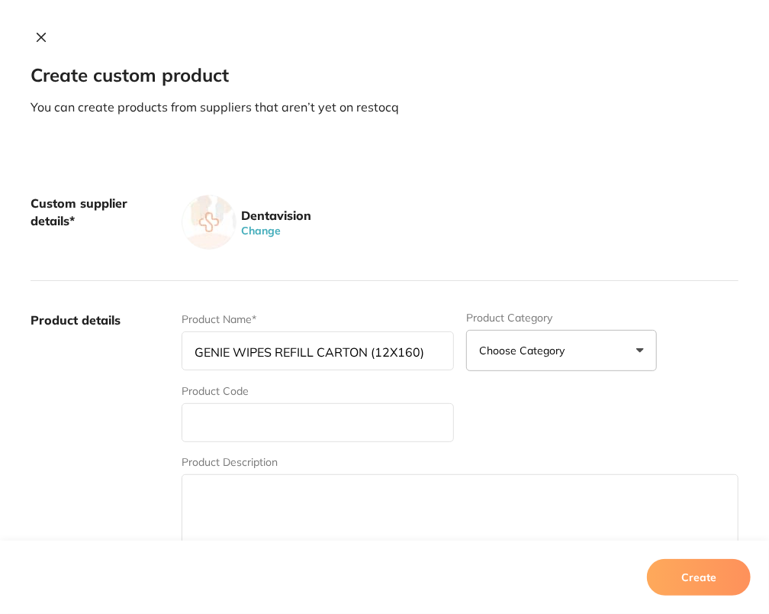
type input "GENIE WIPES REFILL CARTON (12X160)"
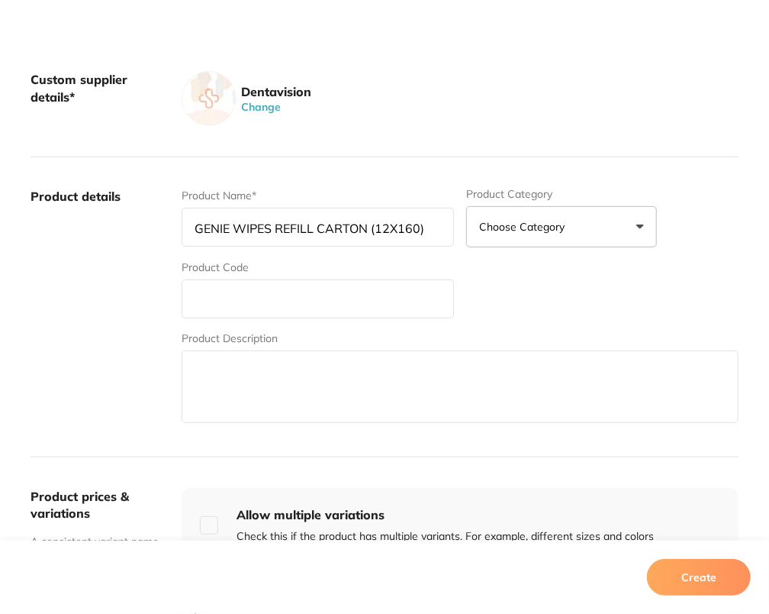
scroll to position [127, 0]
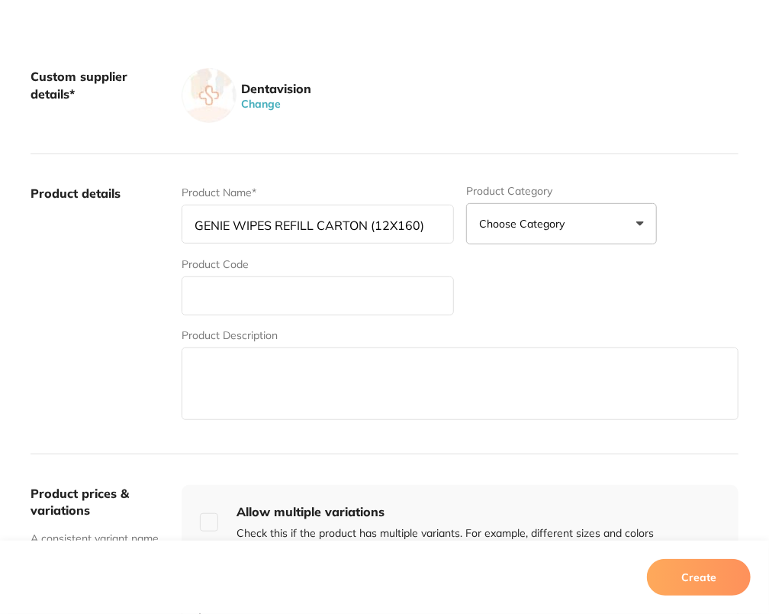
click at [255, 285] on input "text" at bounding box center [318, 295] width 273 height 39
paste input "GGENIE/WIPES"
type input "GGENIE/WIPES"
click at [231, 373] on textarea at bounding box center [460, 383] width 557 height 73
paste textarea "GENIE WIPES REFILLS (12PK) Cleans and polishes naugahyde, plastic laminate, vin…"
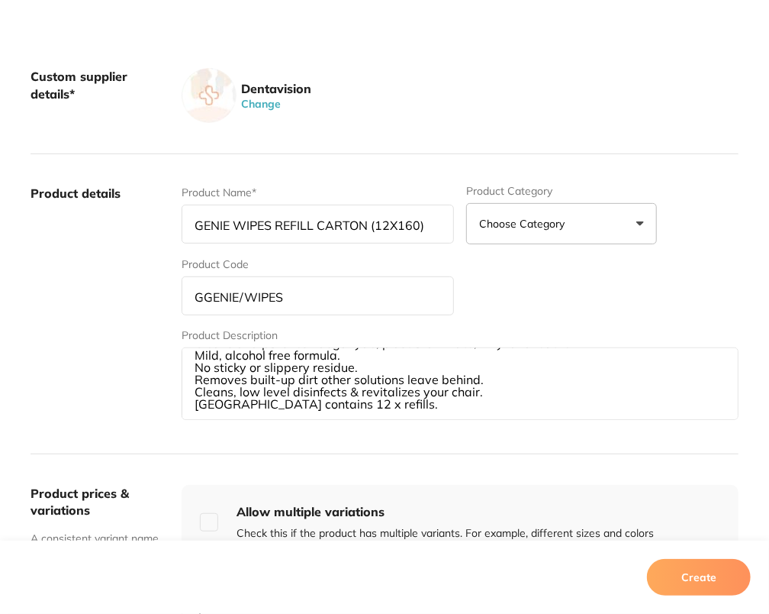
scroll to position [266, 0]
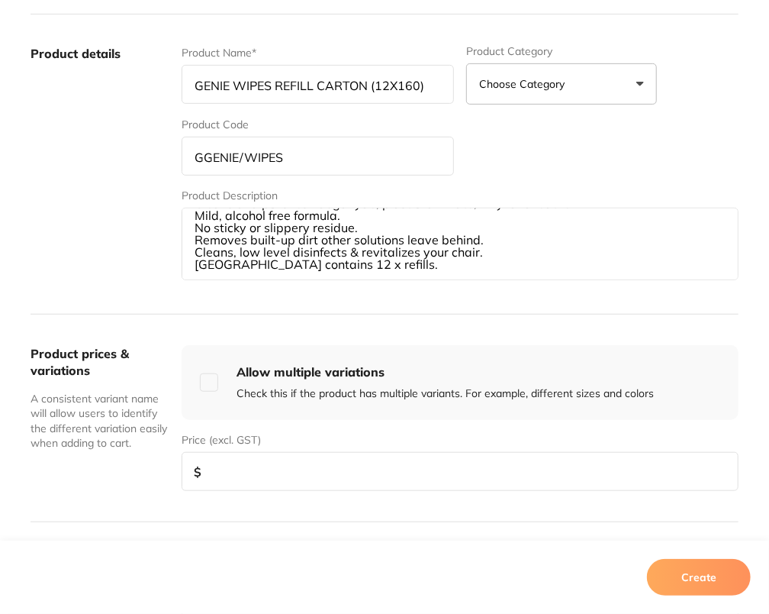
type textarea "GENIE WIPES REFILLS (12PK) Cleans and polishes naugahyde, plastic laminate, vin…"
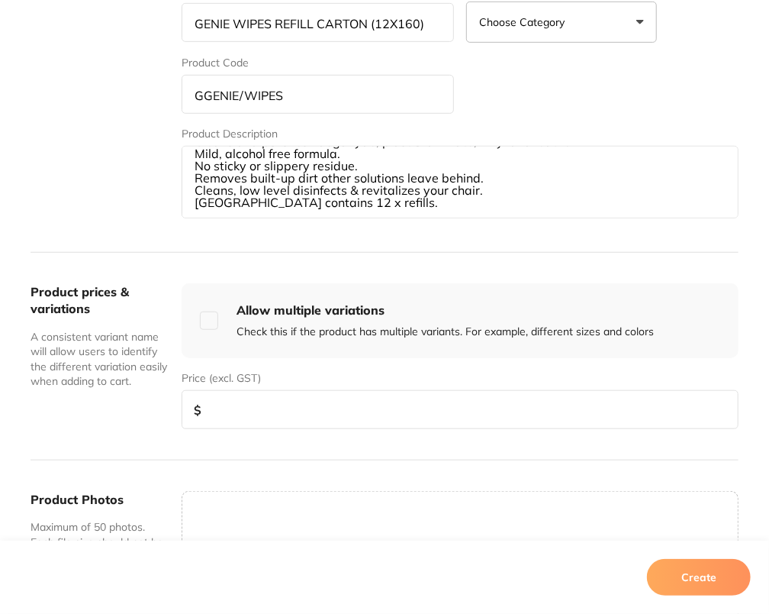
scroll to position [405, 0]
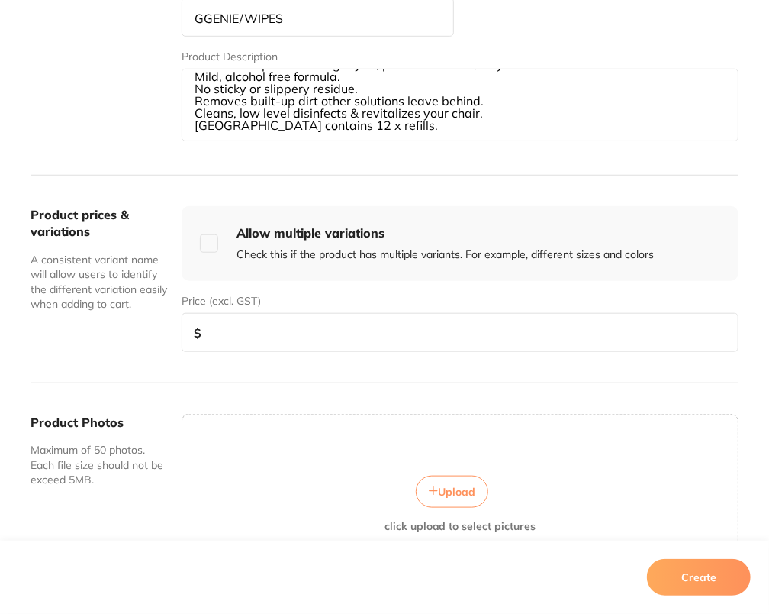
click at [371, 336] on input "number" at bounding box center [460, 332] width 557 height 39
type input "243.40"
click at [734, 579] on button "Create" at bounding box center [699, 577] width 104 height 37
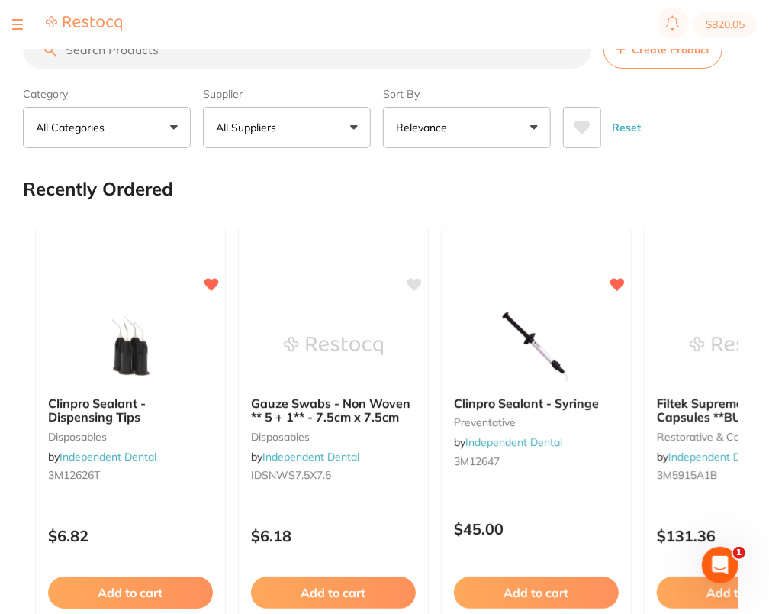
click at [661, 55] on span "Create Product" at bounding box center [671, 50] width 78 height 12
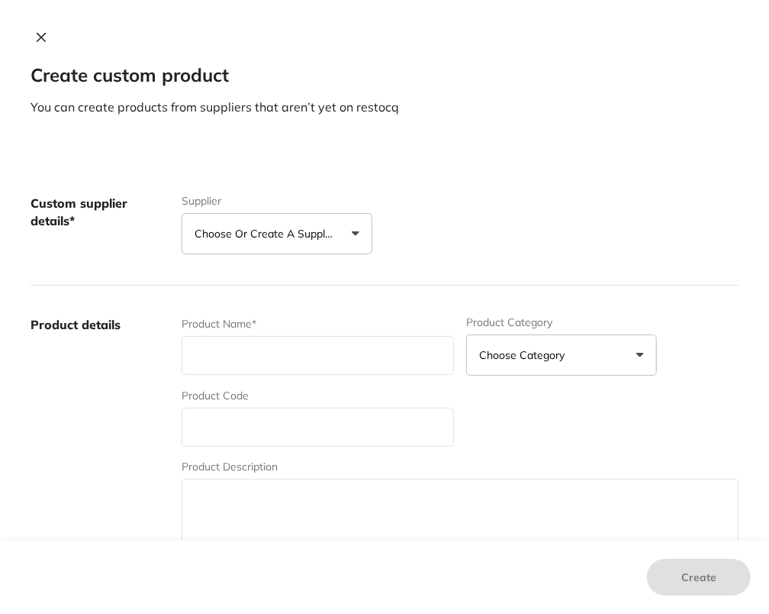
click at [262, 229] on p "Choose or create a supplier" at bounding box center [267, 233] width 145 height 15
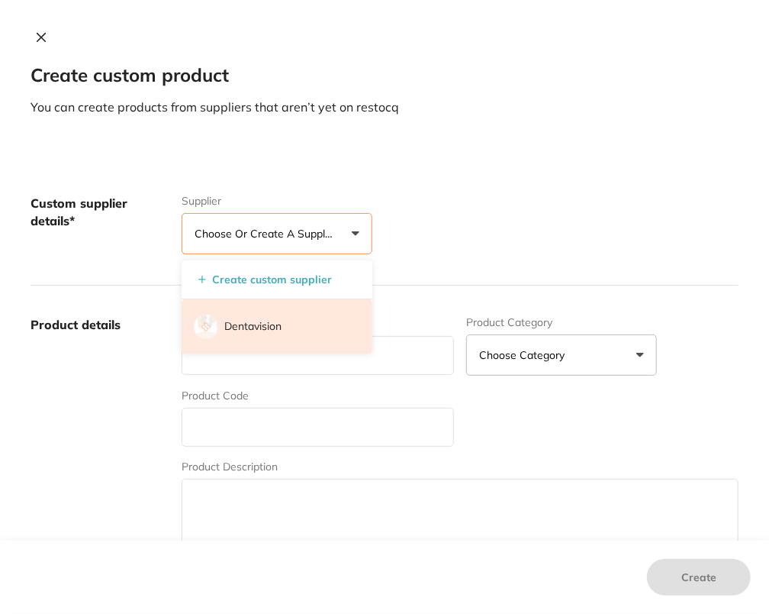
click at [289, 334] on li "Dentavision" at bounding box center [277, 326] width 191 height 55
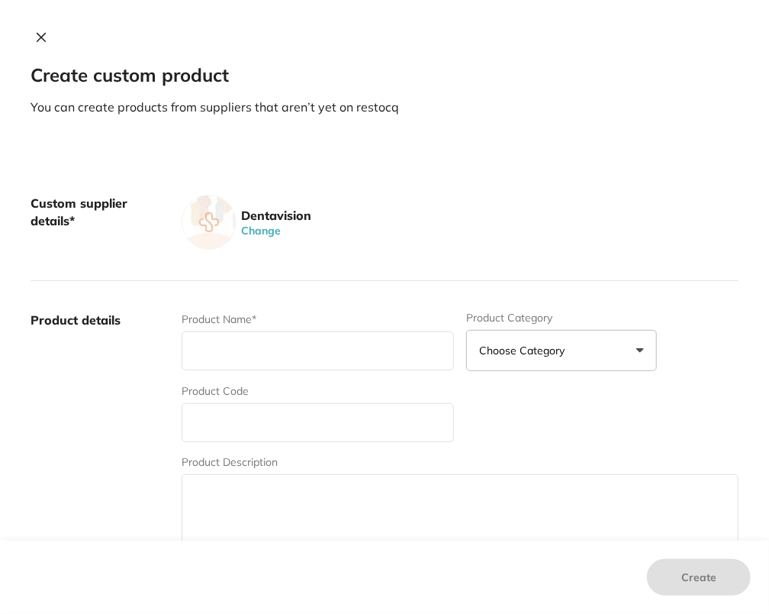
click at [501, 240] on div "Dentavision Change" at bounding box center [460, 222] width 557 height 55
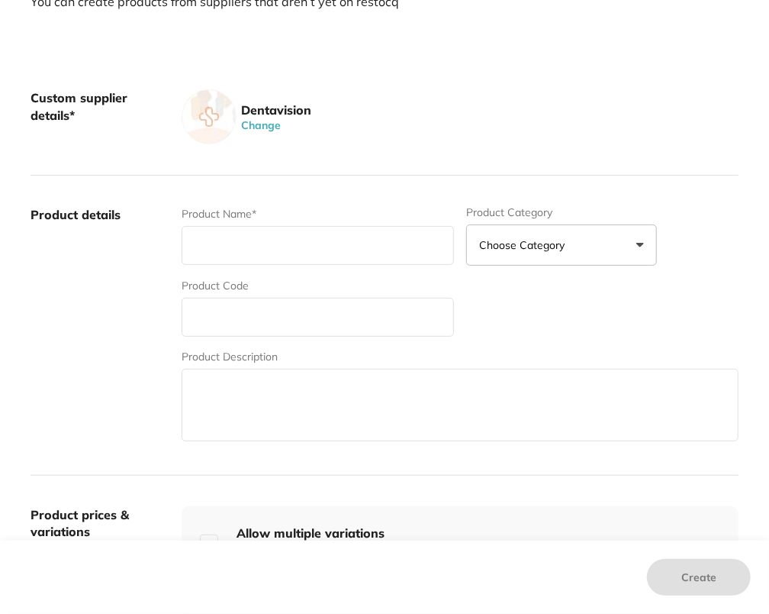
scroll to position [106, 0]
click at [237, 242] on input "text" at bounding box center [318, 244] width 273 height 39
paste input "GERMIPHENE GEL 7 FLUORIDE MINT 450ML"
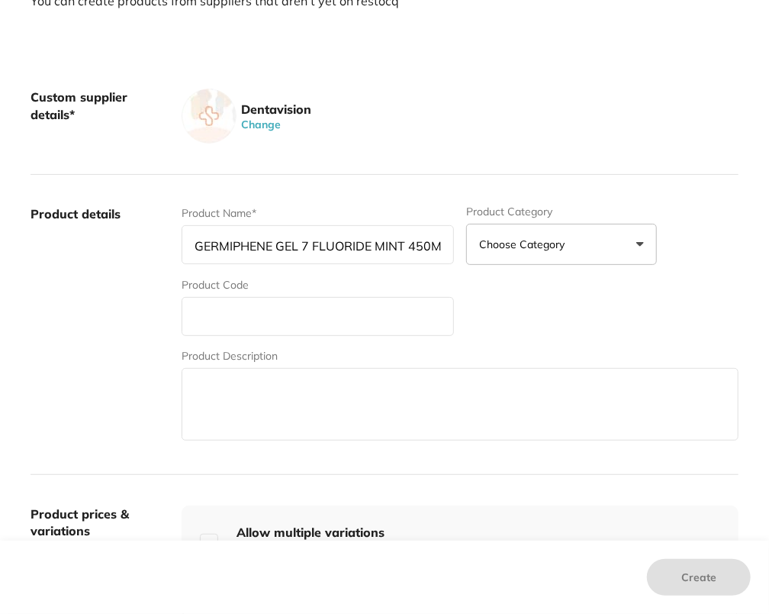
scroll to position [0, 6]
type input "GERMIPHENE GEL 7 FLUORIDE MINT 450ML"
click at [276, 321] on input "text" at bounding box center [318, 316] width 273 height 39
paste input "GMINT"
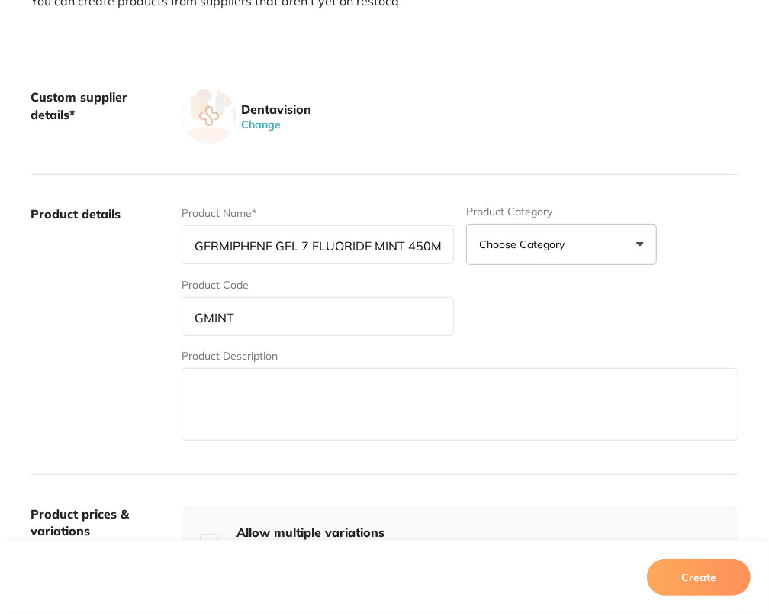
type input "GMINT"
click at [247, 384] on textarea at bounding box center [460, 404] width 557 height 73
paste textarea "GEL 7 MINT FLUORIDE GEL 2% Sodium fluoride, 1% fluoride ion. Fluoride uptake wi…"
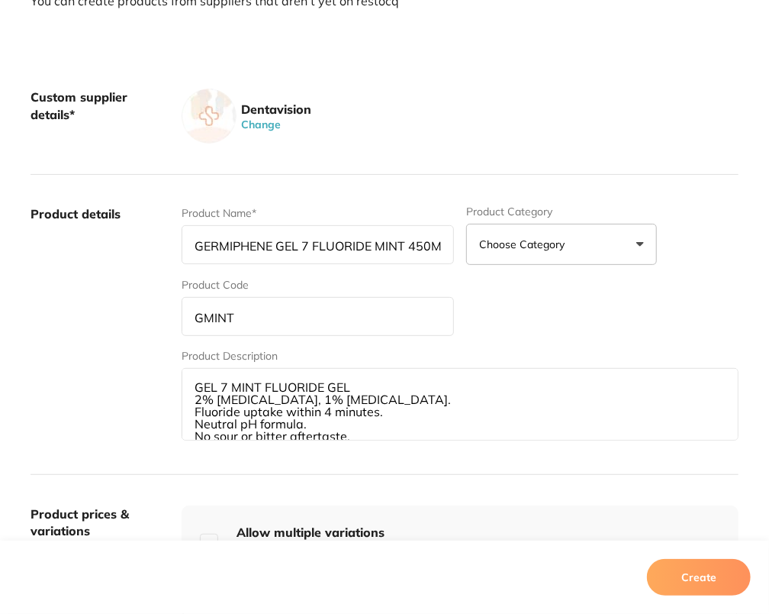
scroll to position [28, 0]
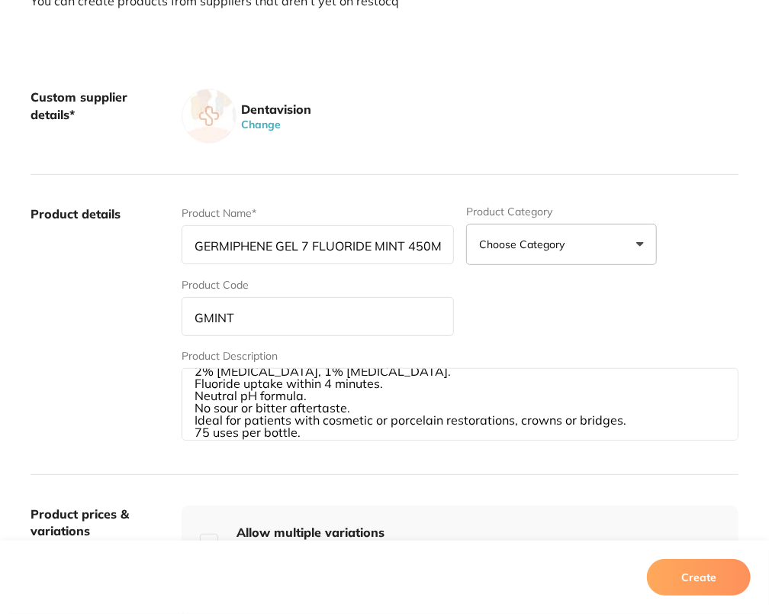
type textarea "GEL 7 MINT FLUORIDE GEL 2% Sodium fluoride, 1% fluoride ion. Fluoride uptake wi…"
click at [117, 398] on label "Product details" at bounding box center [100, 324] width 139 height 238
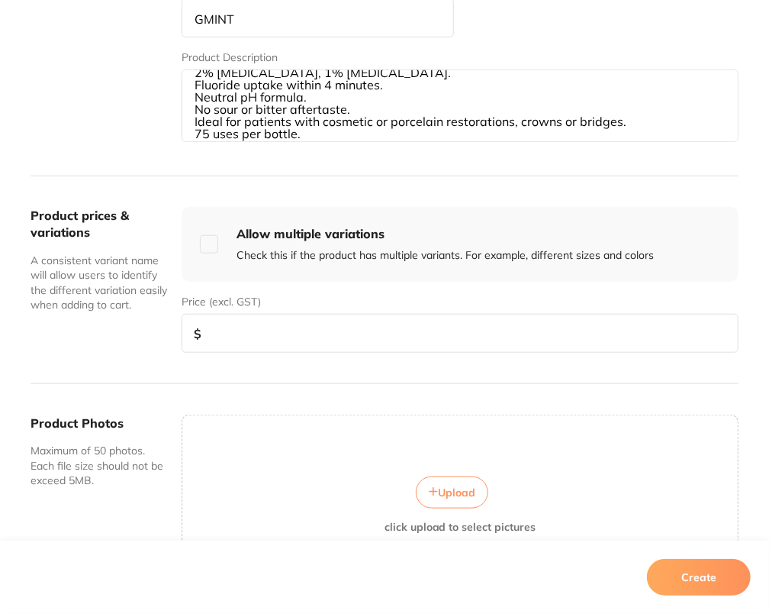
scroll to position [405, 0]
click at [256, 330] on input "number" at bounding box center [460, 333] width 557 height 39
type input "45"
click at [705, 595] on div "Create" at bounding box center [384, 576] width 769 height 73
click at [712, 585] on button "Create" at bounding box center [699, 577] width 104 height 37
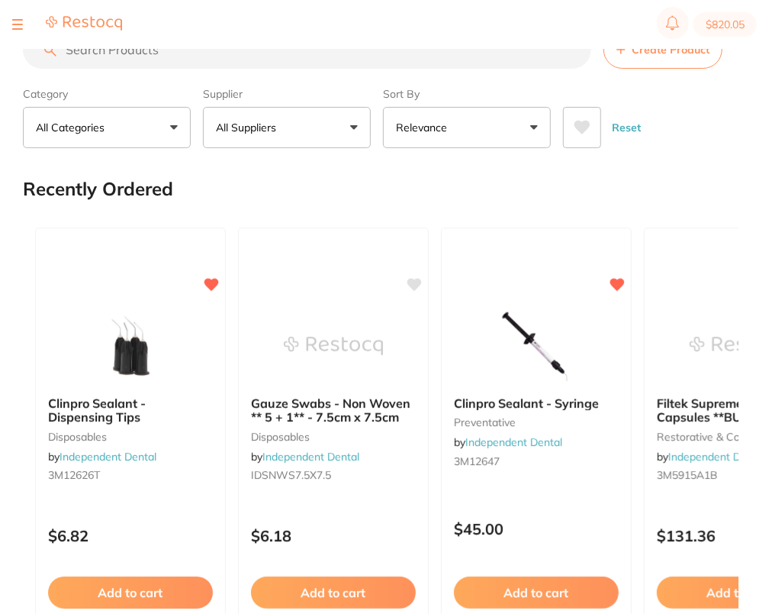
click at [689, 54] on span "Create Product" at bounding box center [671, 50] width 78 height 12
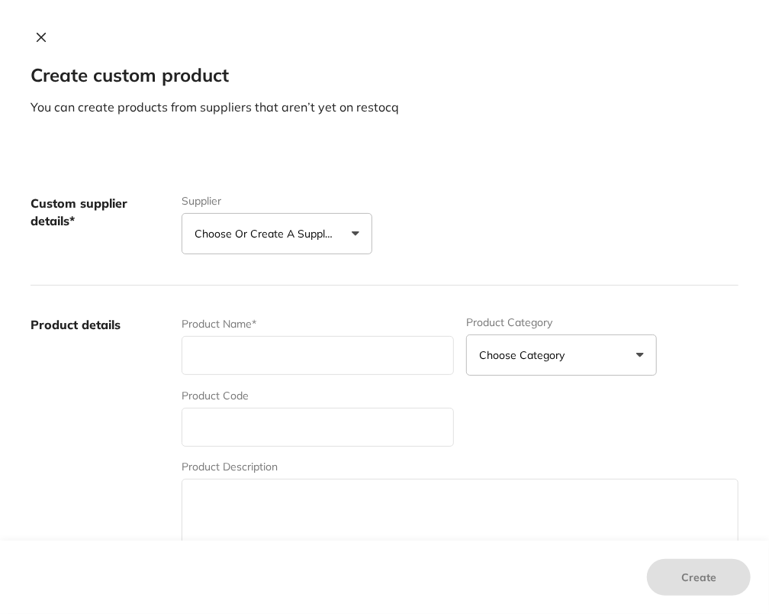
scroll to position [0, 0]
click at [327, 240] on p "Choose or create a supplier" at bounding box center [267, 233] width 145 height 15
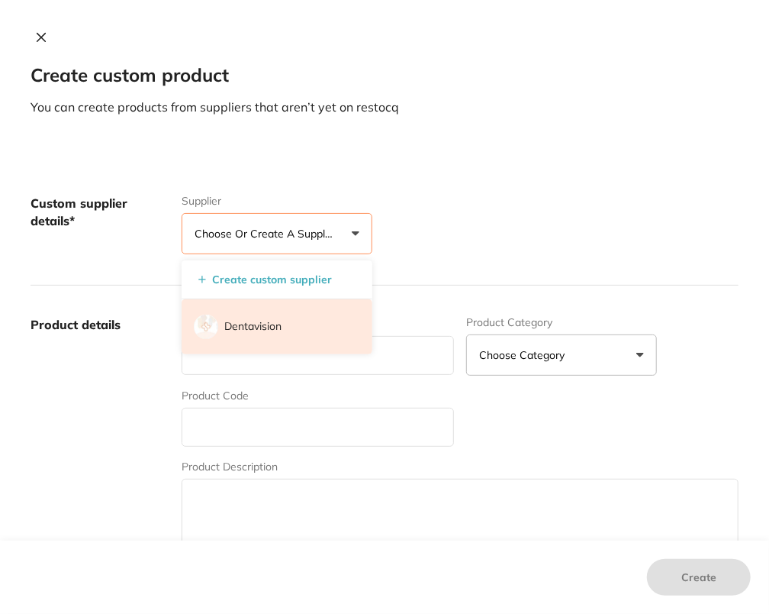
click at [270, 321] on p "Dentavision" at bounding box center [252, 326] width 57 height 15
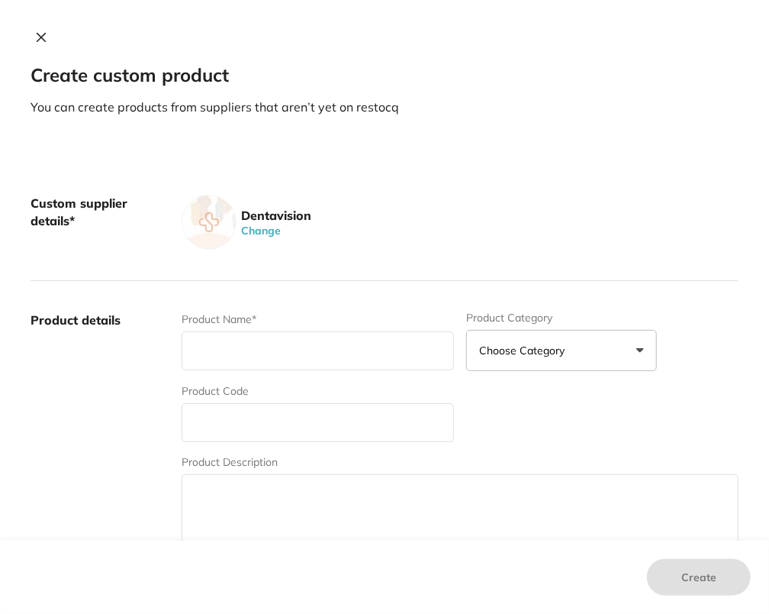
click at [524, 195] on div "Dentavision Change" at bounding box center [460, 222] width 557 height 55
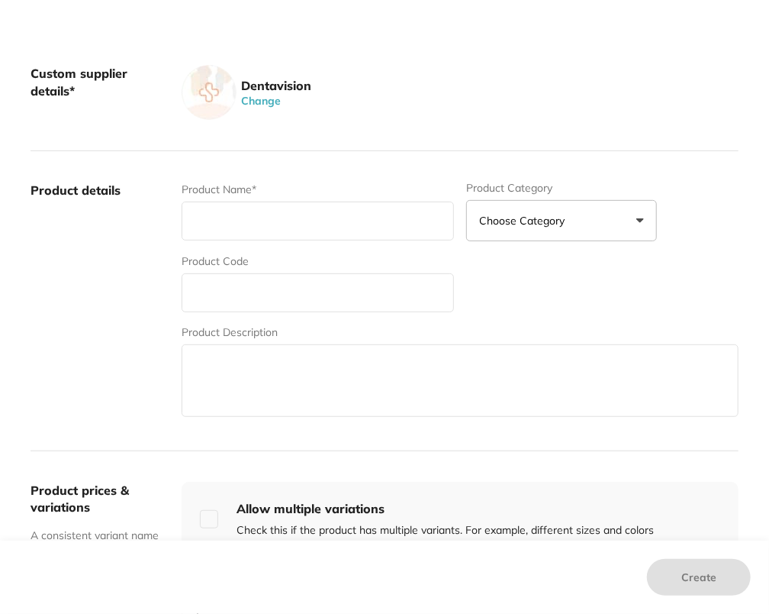
scroll to position [131, 0]
click at [311, 215] on input "text" at bounding box center [318, 220] width 273 height 39
paste input "GAMACIDE WIPES REFILL CARTON (12X160)"
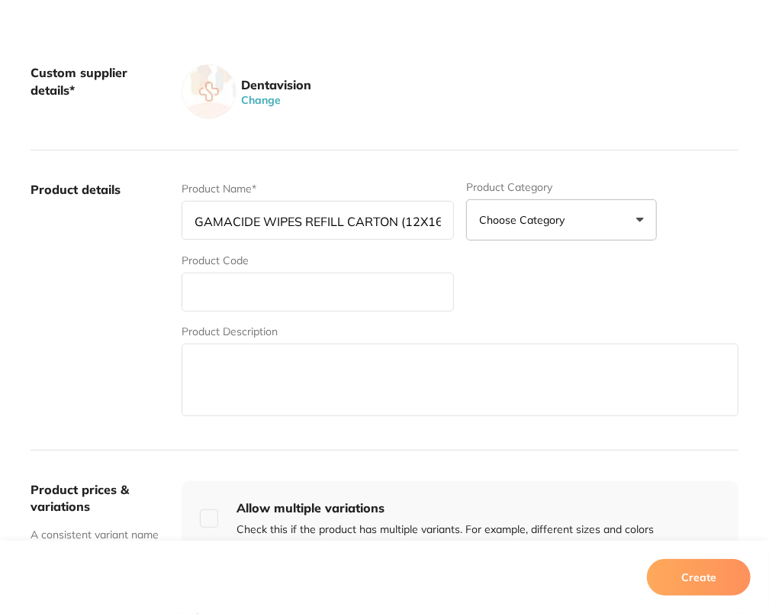
scroll to position [0, 11]
type input "GAMACIDE WIPES REFILL CARTON (12X160)"
click at [301, 331] on div "Product Description" at bounding box center [460, 371] width 557 height 95
click at [321, 283] on input "text" at bounding box center [318, 292] width 273 height 39
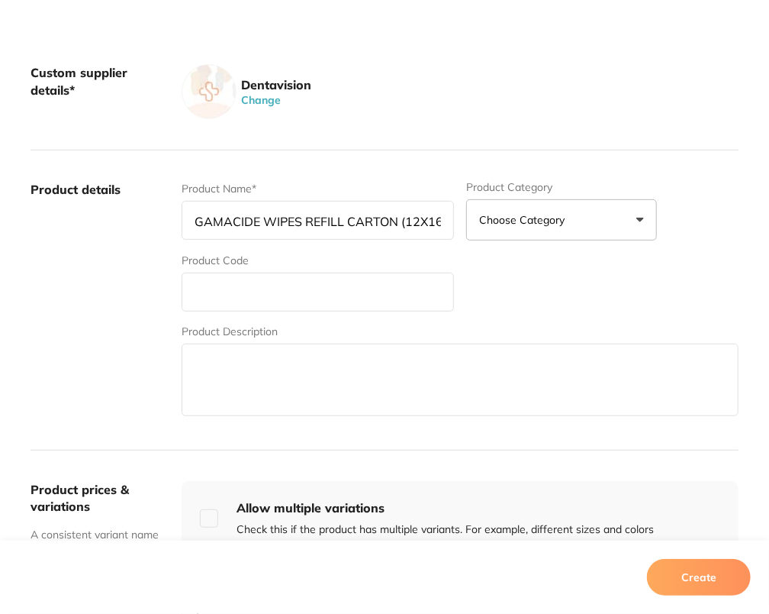
paste input "GAMAREFILL"
type input "GAMAREFILL"
click at [240, 356] on textarea at bounding box center [460, 380] width 557 height 73
paste textarea "GAMACIDE REFILLS (160) 11 + 1 TUB 3 minute broad spectrum kill. Virucidal, fung…"
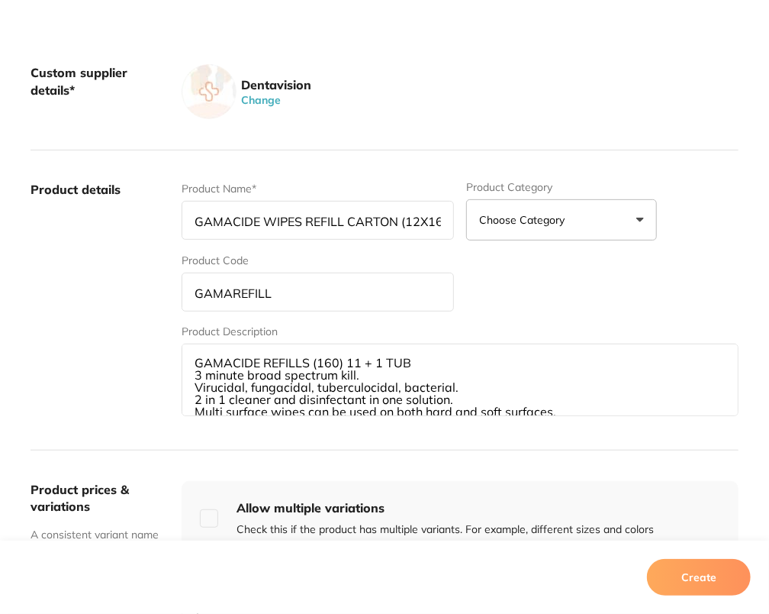
scroll to position [28, 0]
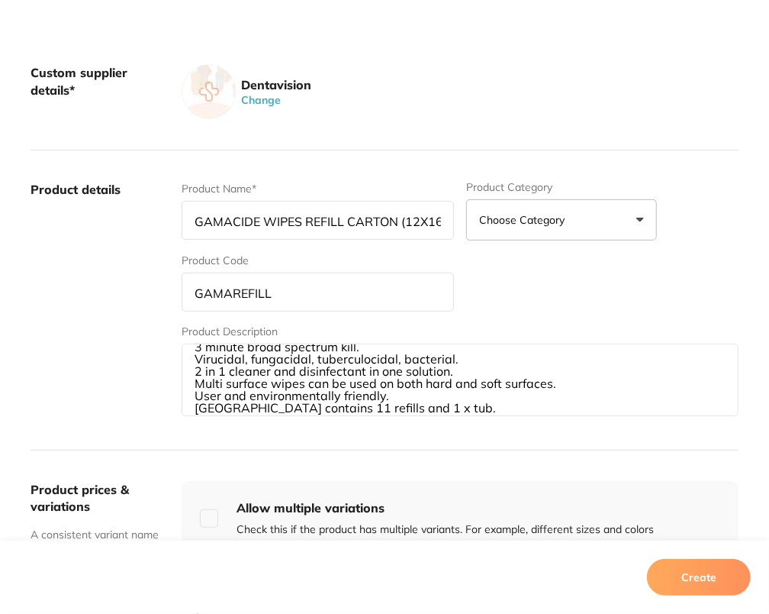
type textarea "GAMACIDE REFILLS (160) 11 + 1 TUB 3 minute broad spectrum kill. Virucidal, fung…"
click at [85, 347] on label "Product details" at bounding box center [100, 300] width 139 height 238
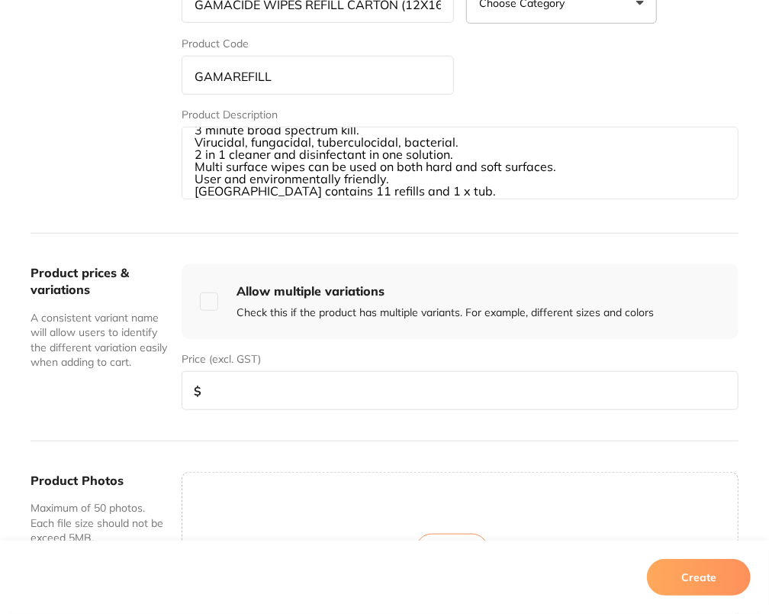
scroll to position [490, 0]
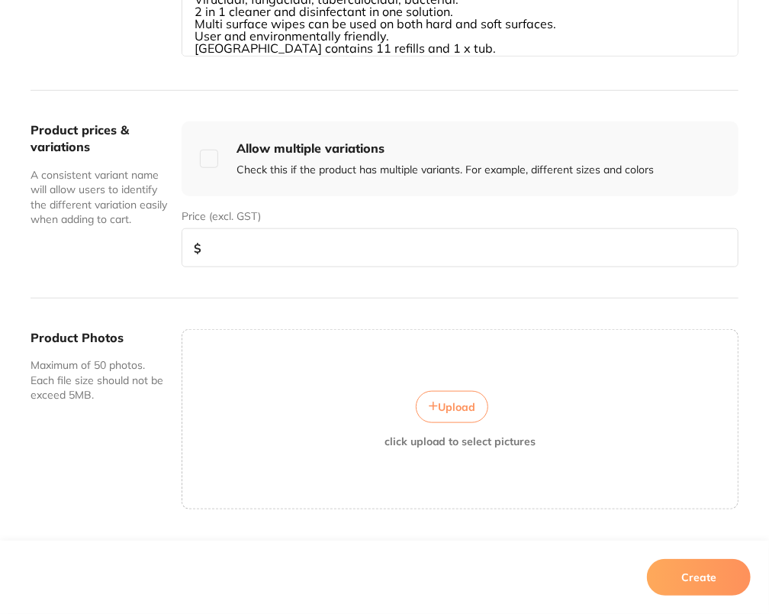
click at [334, 235] on input "number" at bounding box center [460, 247] width 557 height 39
type input "294"
click at [736, 573] on button "Create" at bounding box center [699, 577] width 104 height 37
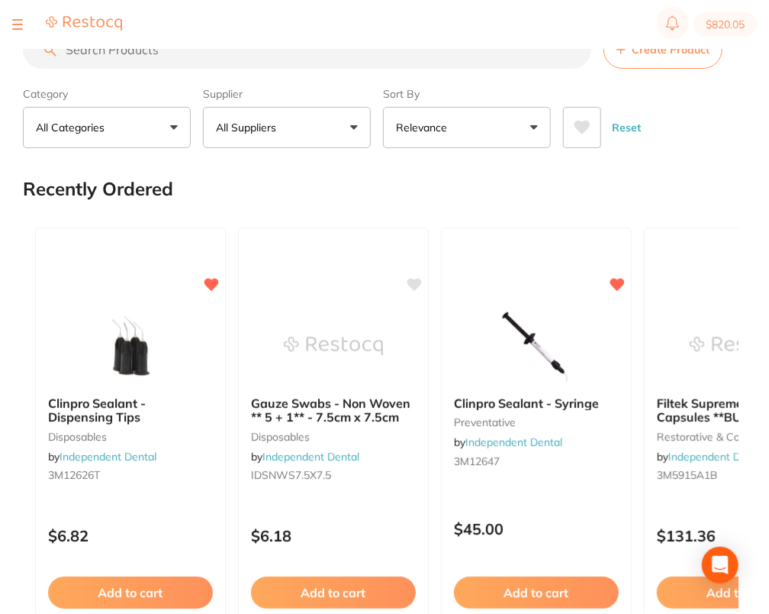
click at [309, 114] on button "All Suppliers" at bounding box center [287, 127] width 168 height 41
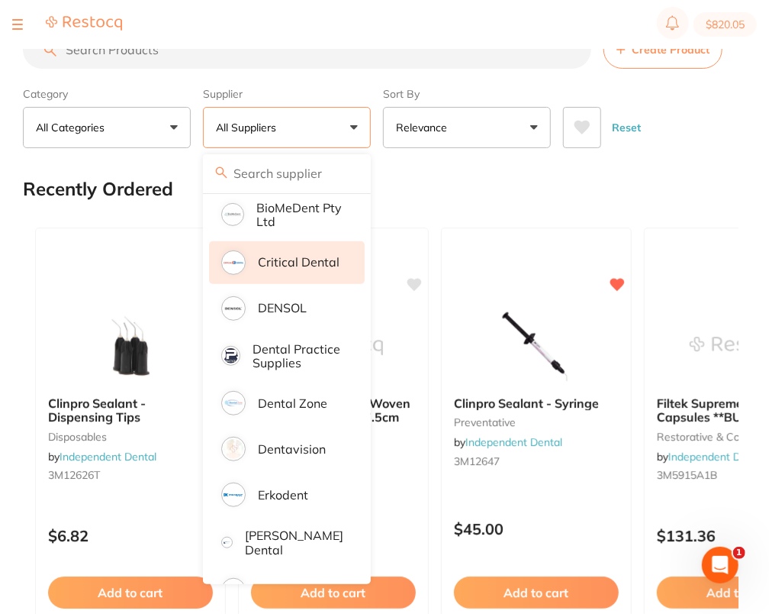
scroll to position [323, 0]
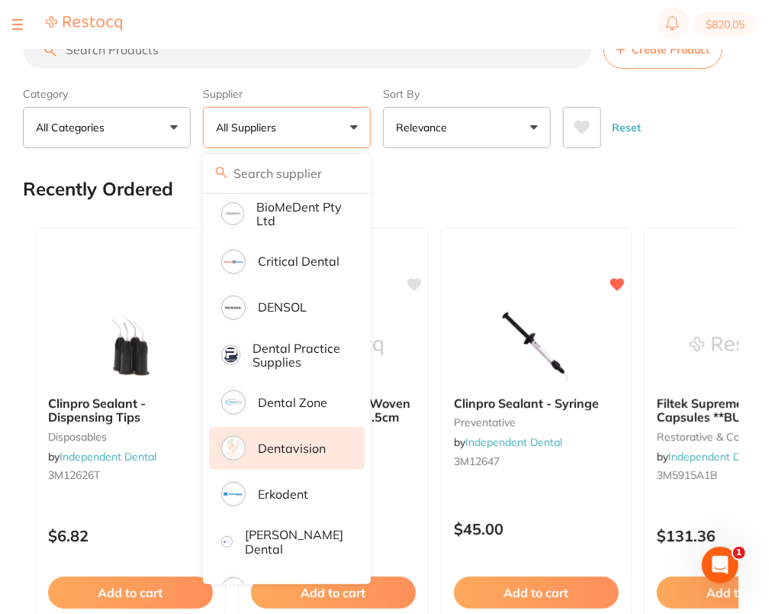
click at [329, 457] on li "Dentavision" at bounding box center [287, 448] width 156 height 43
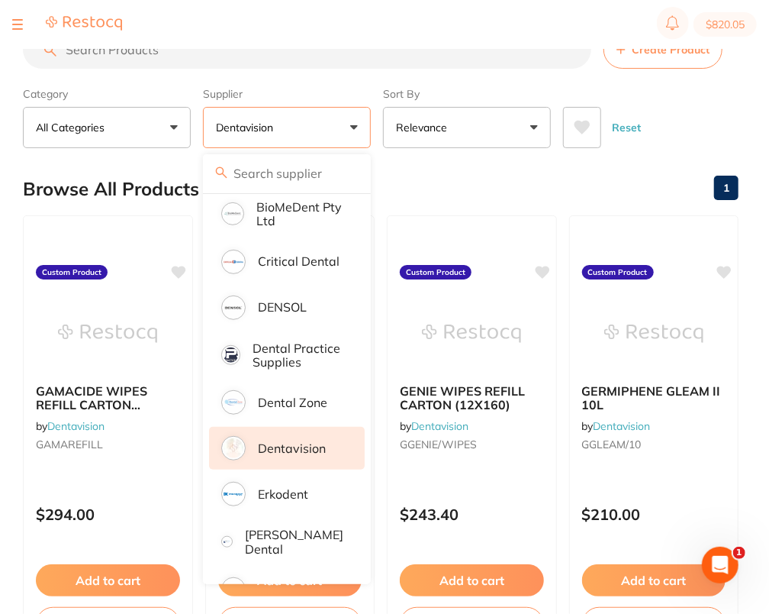
click at [702, 102] on div "Reset" at bounding box center [644, 121] width 163 height 53
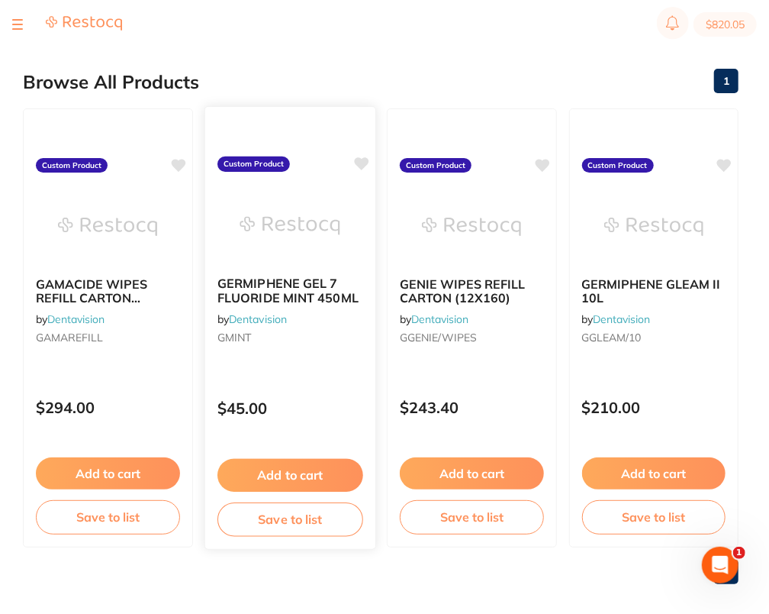
scroll to position [118, 0]
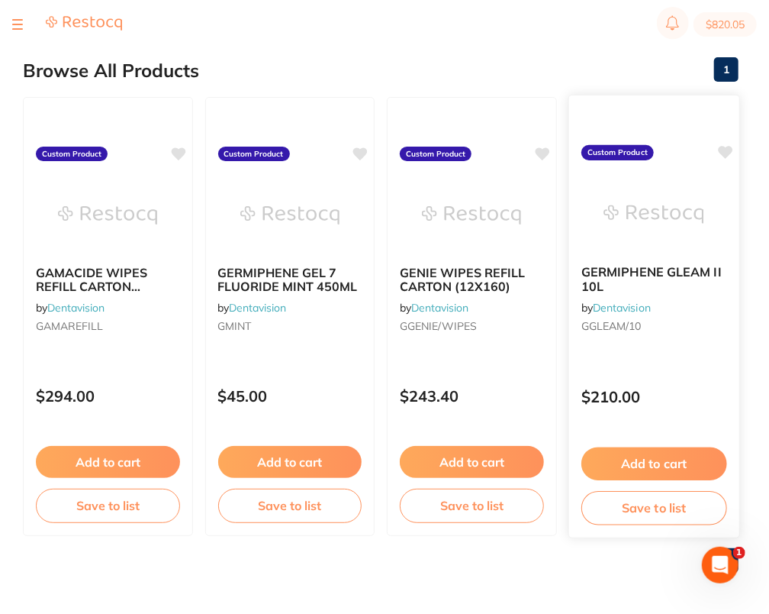
click at [728, 150] on icon at bounding box center [725, 152] width 15 height 13
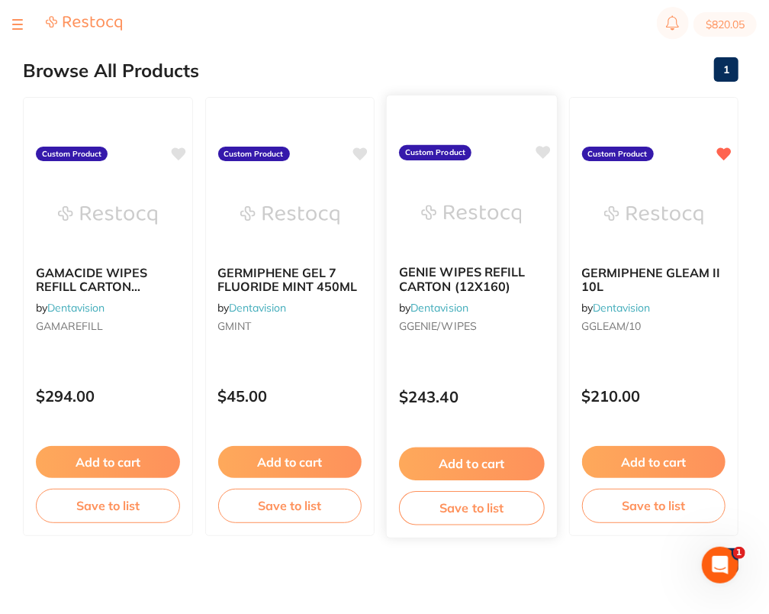
click at [547, 148] on icon at bounding box center [543, 152] width 15 height 13
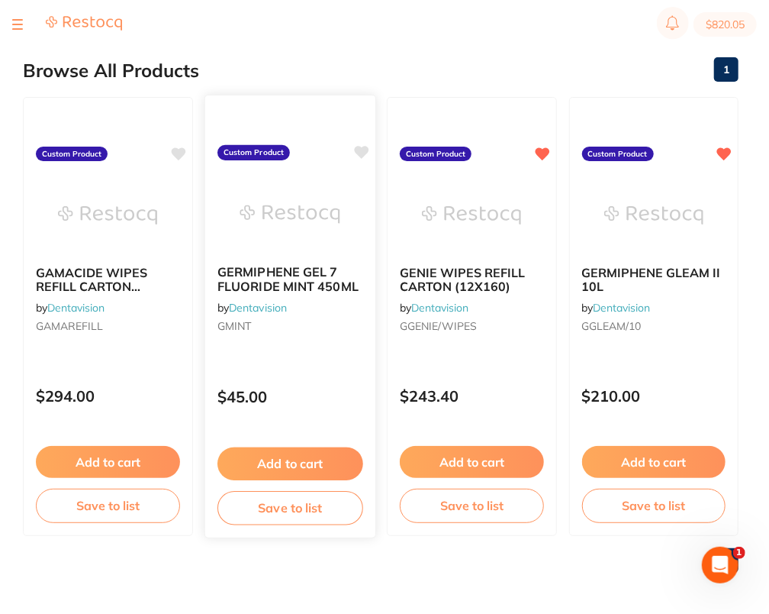
click at [366, 150] on icon at bounding box center [361, 152] width 15 height 13
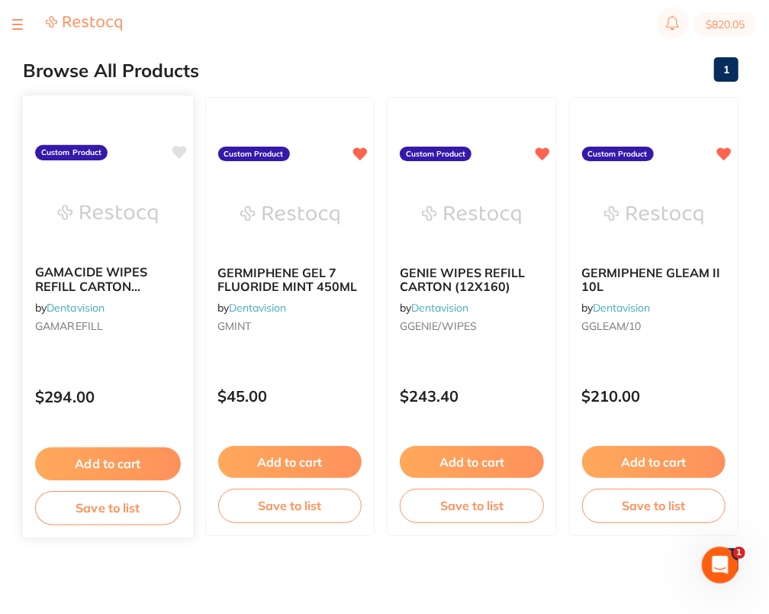
click at [180, 150] on icon at bounding box center [179, 152] width 15 height 13
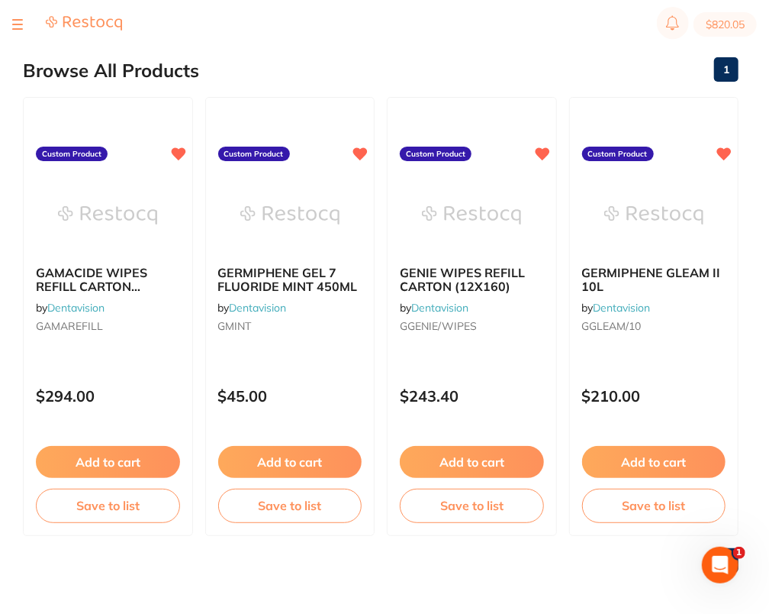
click at [641, 23] on section "$820.05" at bounding box center [384, 24] width 769 height 49
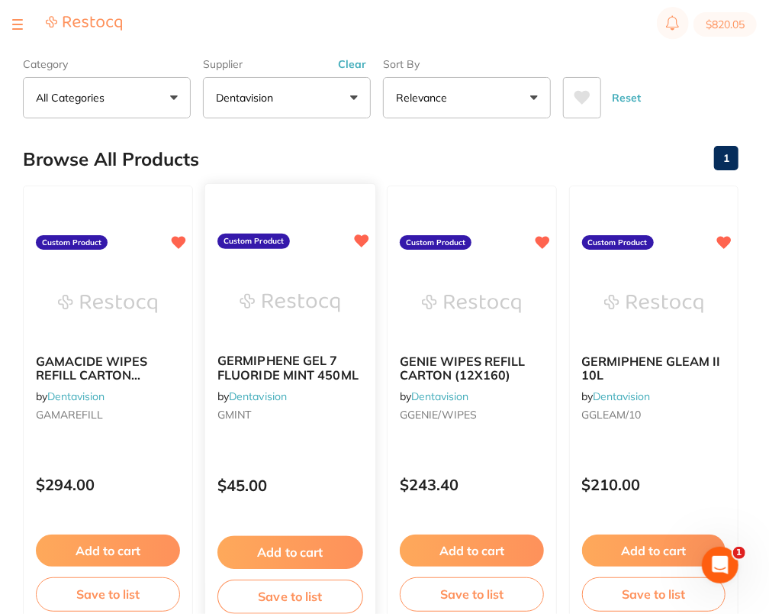
scroll to position [0, 0]
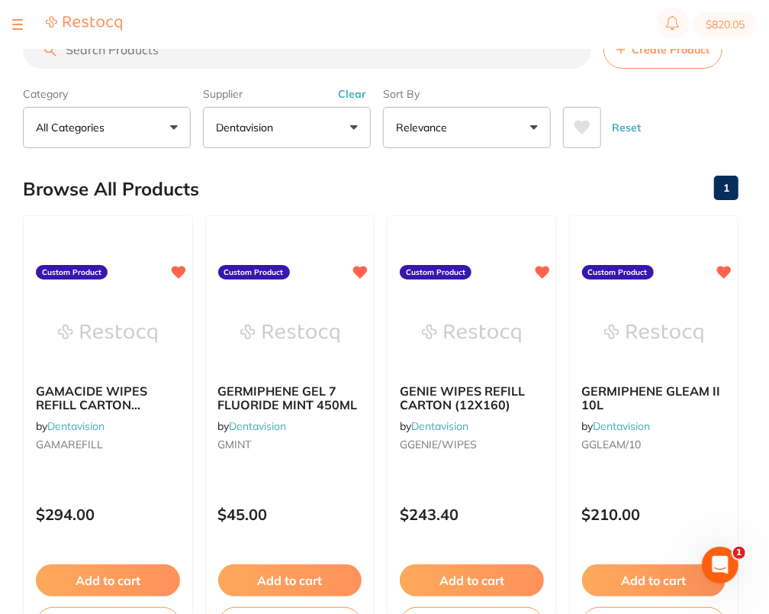
click at [362, 90] on button "Clear" at bounding box center [352, 94] width 37 height 14
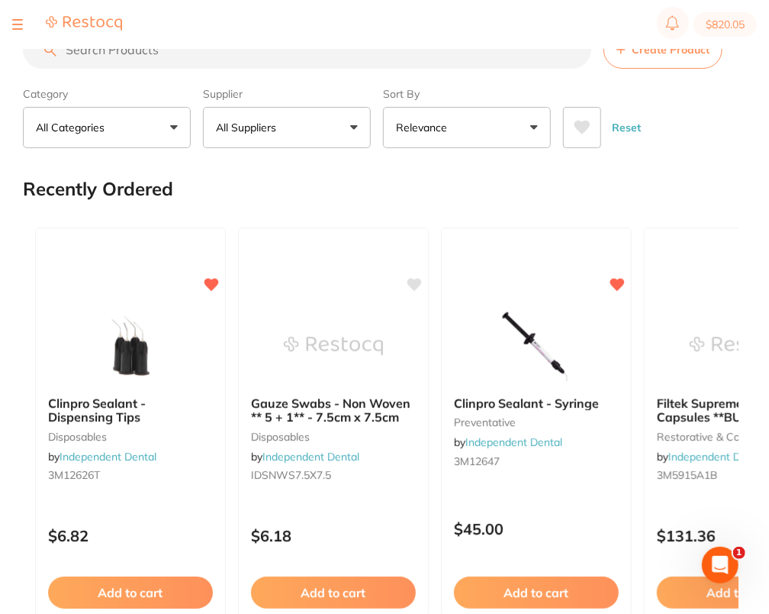
click at [678, 58] on button "Create Product" at bounding box center [663, 50] width 119 height 38
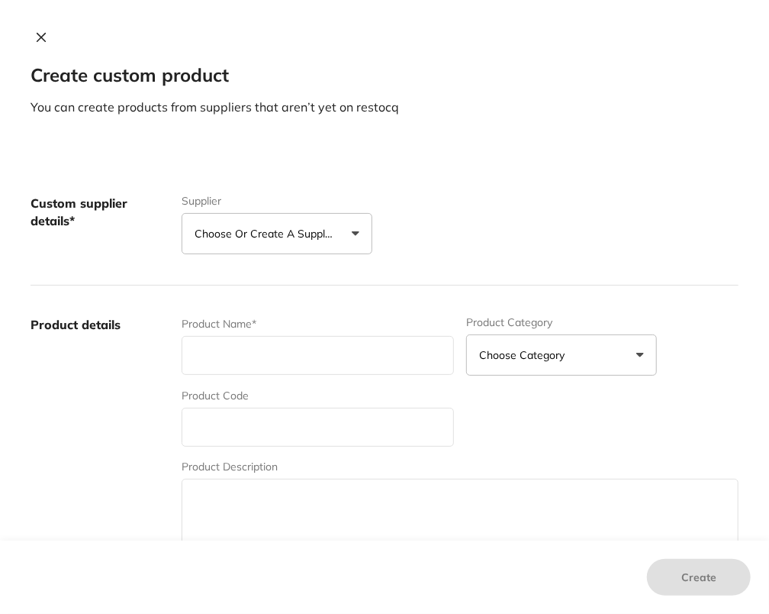
click at [285, 232] on p "Choose or create a supplier" at bounding box center [267, 233] width 145 height 15
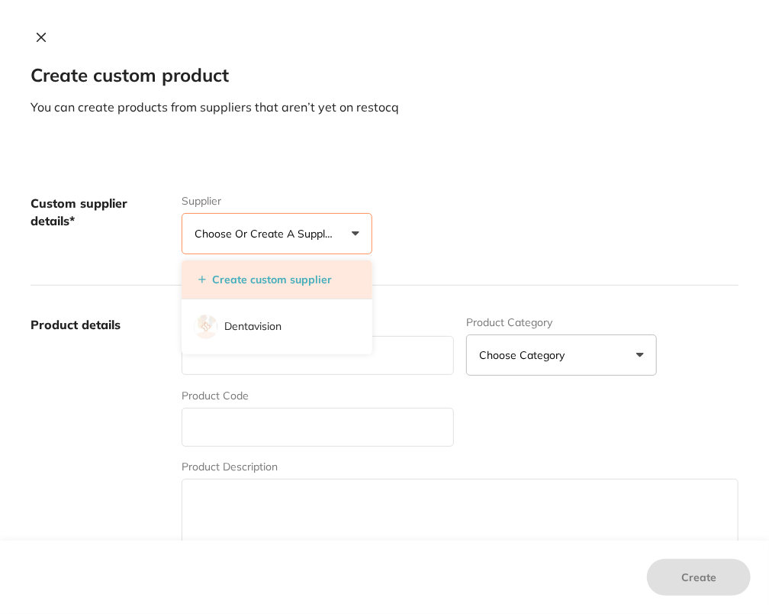
click at [292, 279] on button "Create custom supplier" at bounding box center [265, 280] width 143 height 14
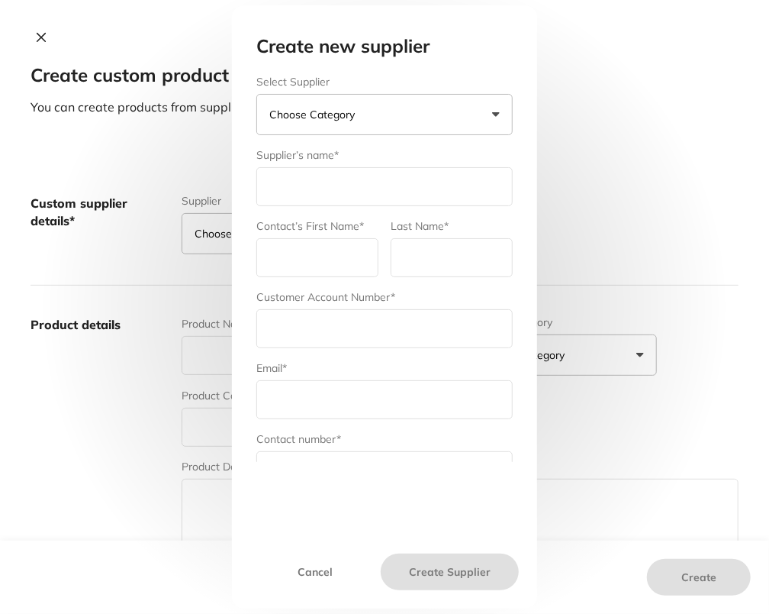
click at [344, 126] on button "Choose Category" at bounding box center [384, 114] width 256 height 41
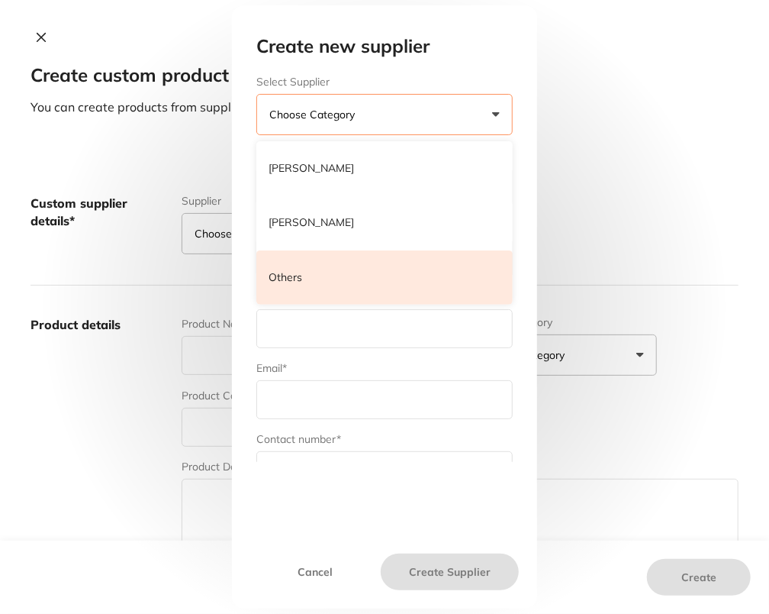
click at [357, 270] on li "Others" at bounding box center [384, 277] width 256 height 55
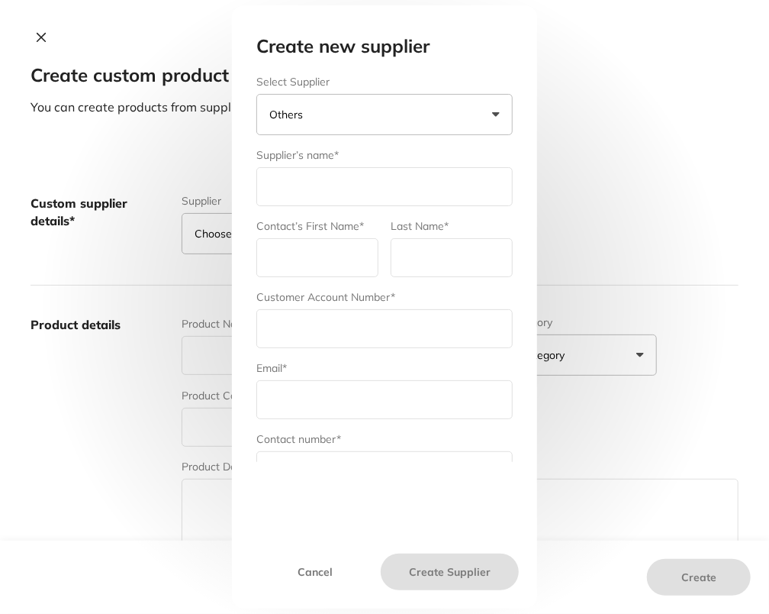
click at [340, 191] on input "text" at bounding box center [384, 186] width 256 height 39
type input "Dentaplus"
click at [337, 260] on input "text" at bounding box center [317, 257] width 122 height 39
click at [337, 247] on input "Den" at bounding box center [317, 257] width 122 height 39
click at [344, 262] on input "Den" at bounding box center [317, 257] width 122 height 39
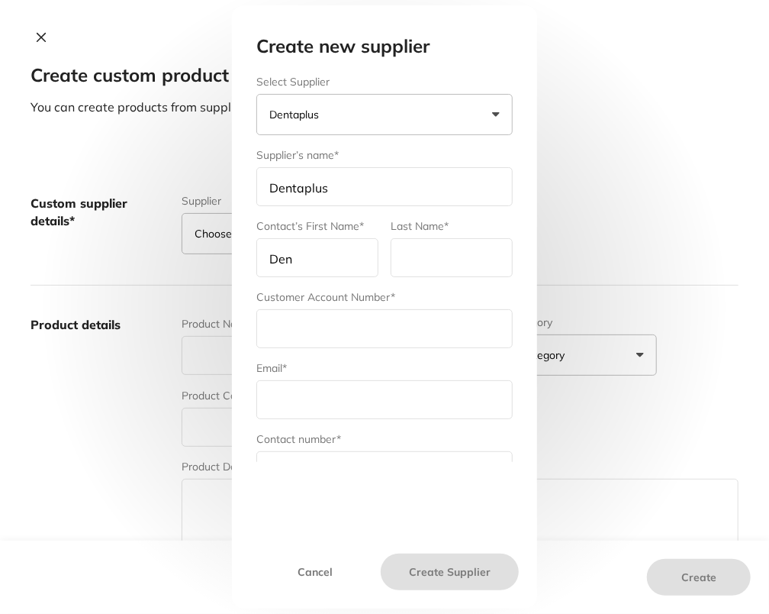
click at [367, 256] on input "Den" at bounding box center [317, 257] width 122 height 39
type input "Dentaplus"
type input "Australia"
click at [341, 316] on input "text" at bounding box center [384, 328] width 256 height 39
click at [305, 331] on input "text" at bounding box center [384, 328] width 256 height 39
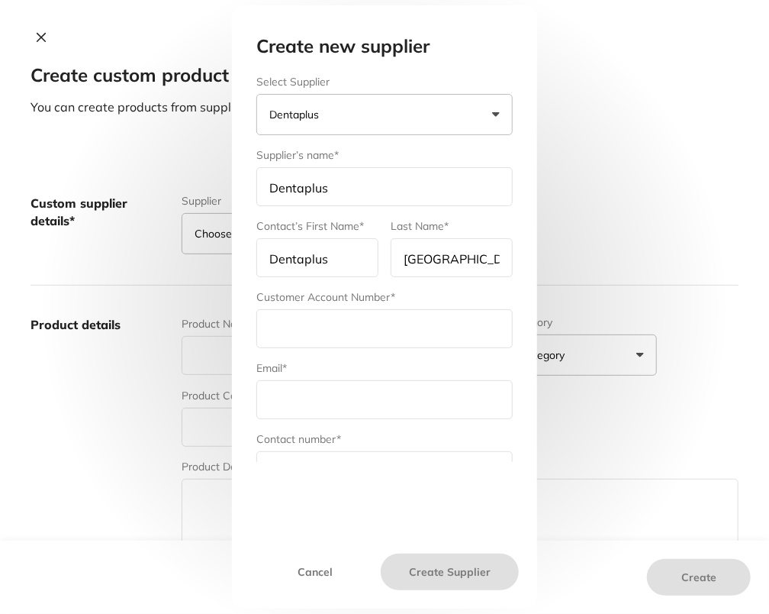
paste input "91123"
type input "91123"
click at [327, 389] on input "text" at bounding box center [384, 399] width 256 height 39
paste input "sales@dentaplus.com.au"
type input "sales@dentaplus.com.au"
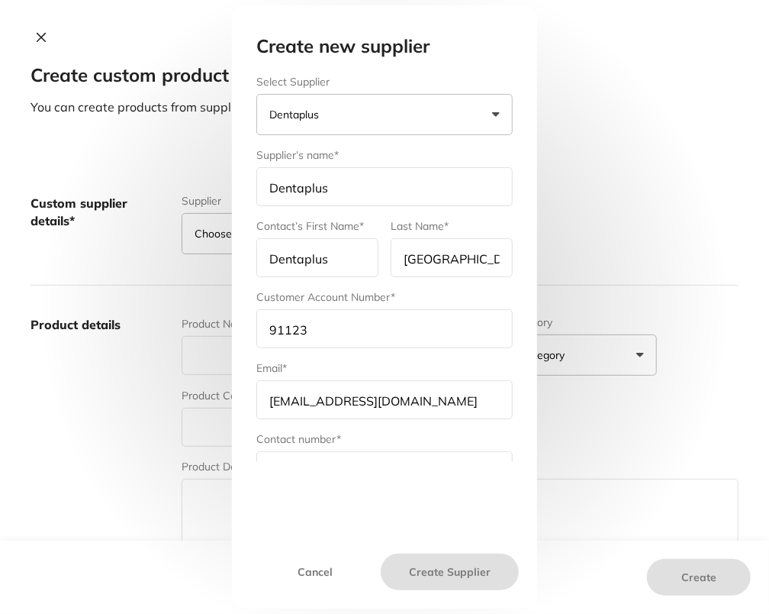
click at [341, 263] on input "Dentaplus" at bounding box center [317, 257] width 122 height 39
type input "admin"
type input "Dentaplus"
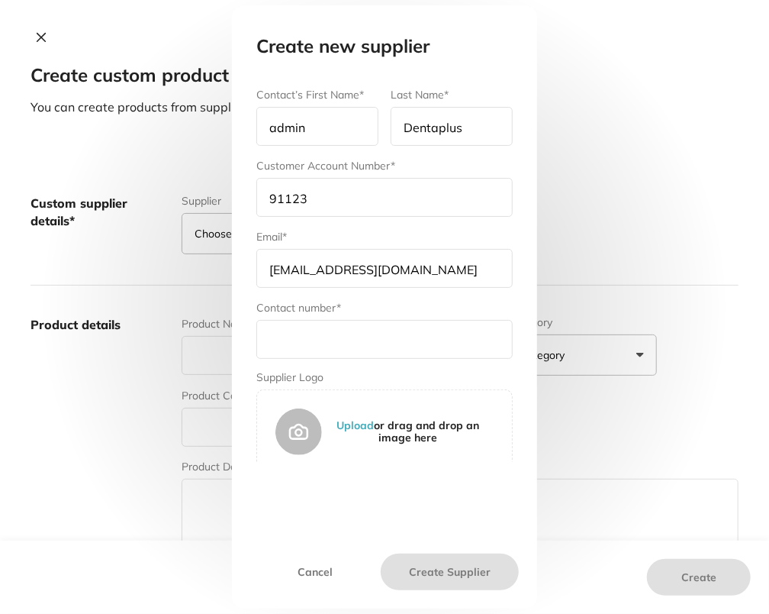
scroll to position [141, 0]
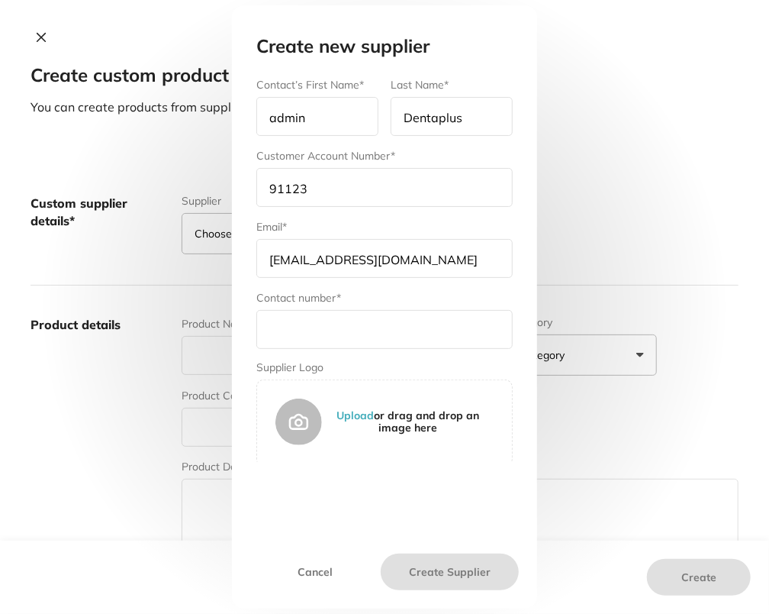
click at [346, 323] on input "text" at bounding box center [384, 329] width 256 height 39
paste input "61 2 8625 2332"
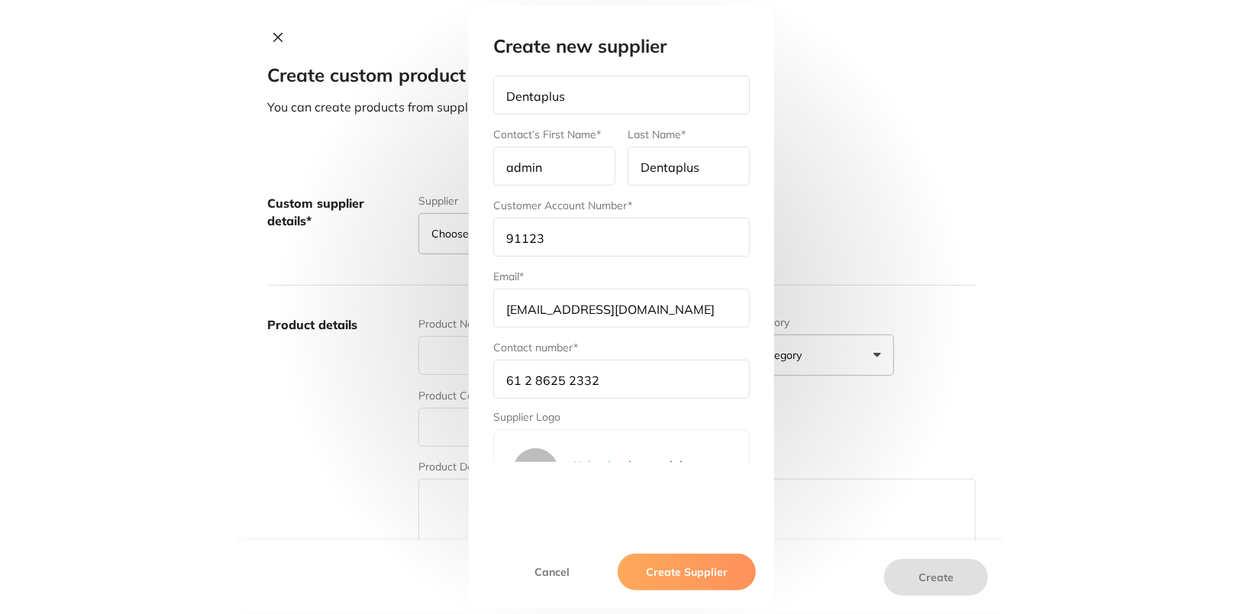
scroll to position [0, 0]
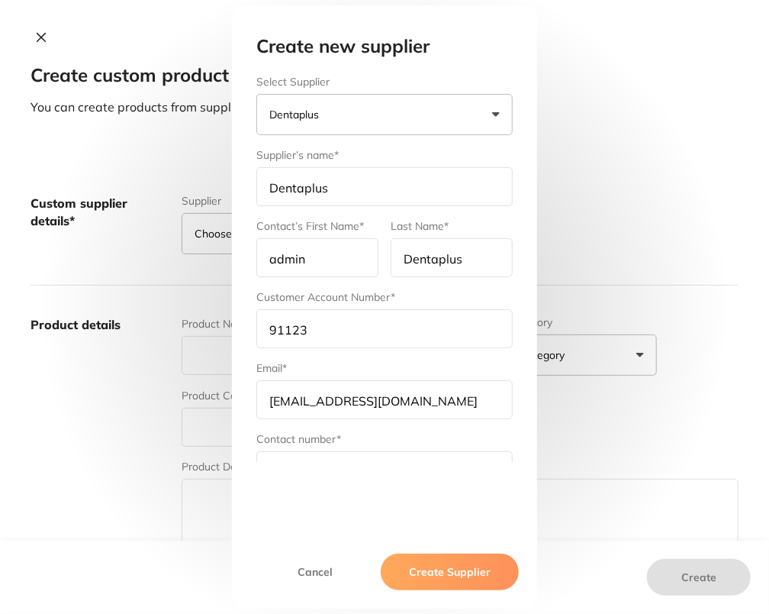
type input "61 2 8625 2332"
click at [481, 584] on button "Create Supplier" at bounding box center [450, 571] width 138 height 37
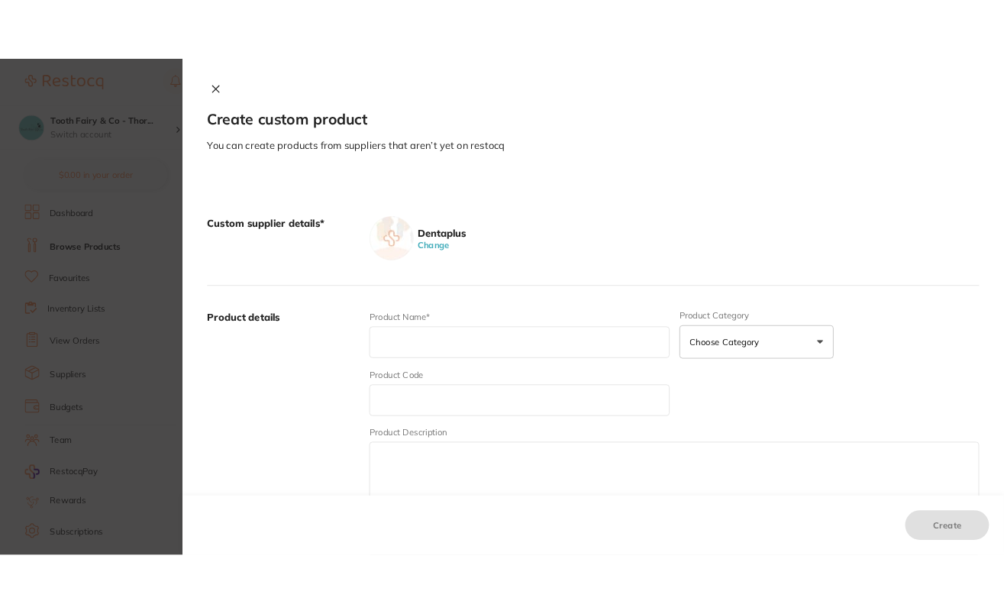
scroll to position [316, 0]
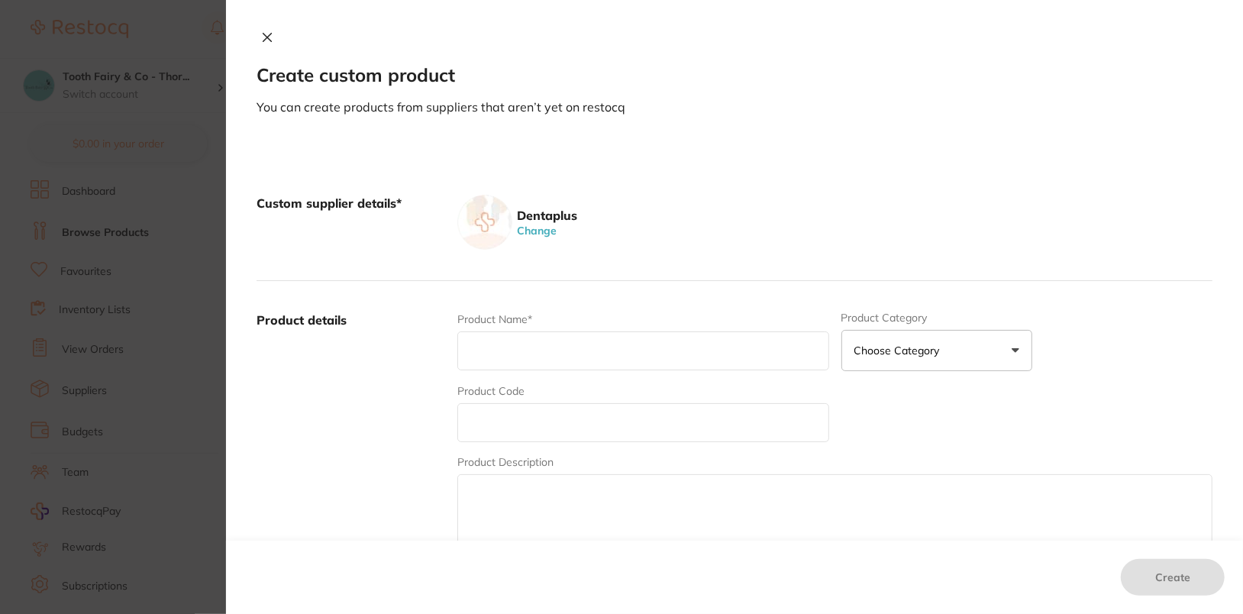
click at [263, 34] on icon at bounding box center [267, 37] width 12 height 12
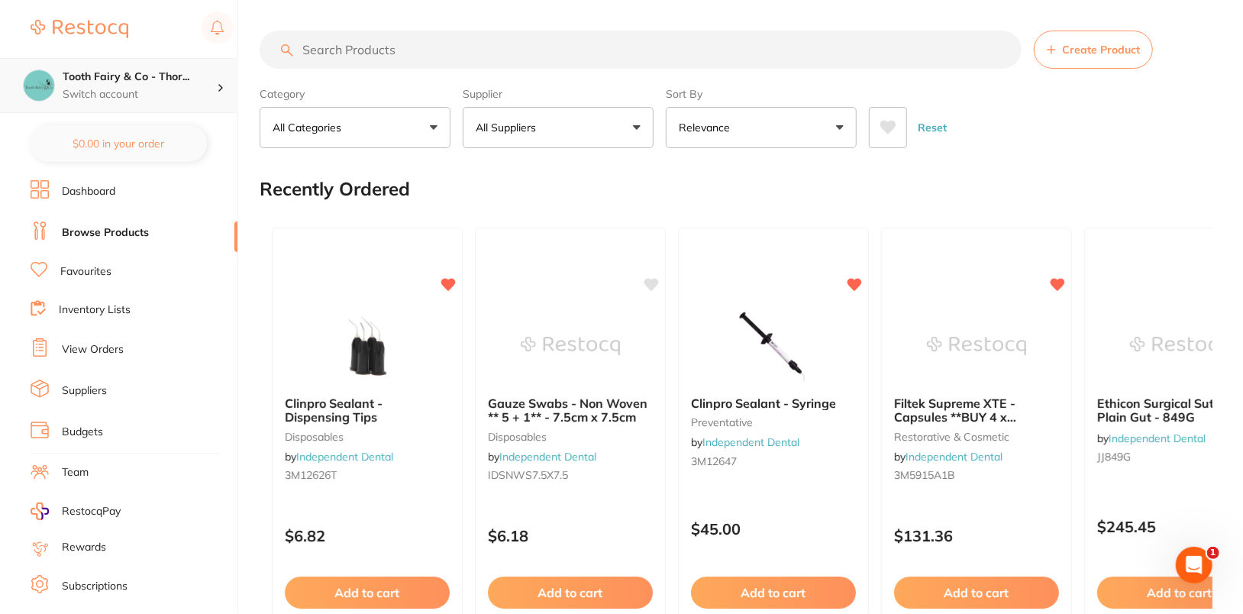
click at [209, 94] on p "Switch account" at bounding box center [140, 94] width 154 height 15
click at [1123, 109] on div "Reset" at bounding box center [1034, 121] width 331 height 53
click at [185, 89] on p "Switch account" at bounding box center [140, 94] width 154 height 15
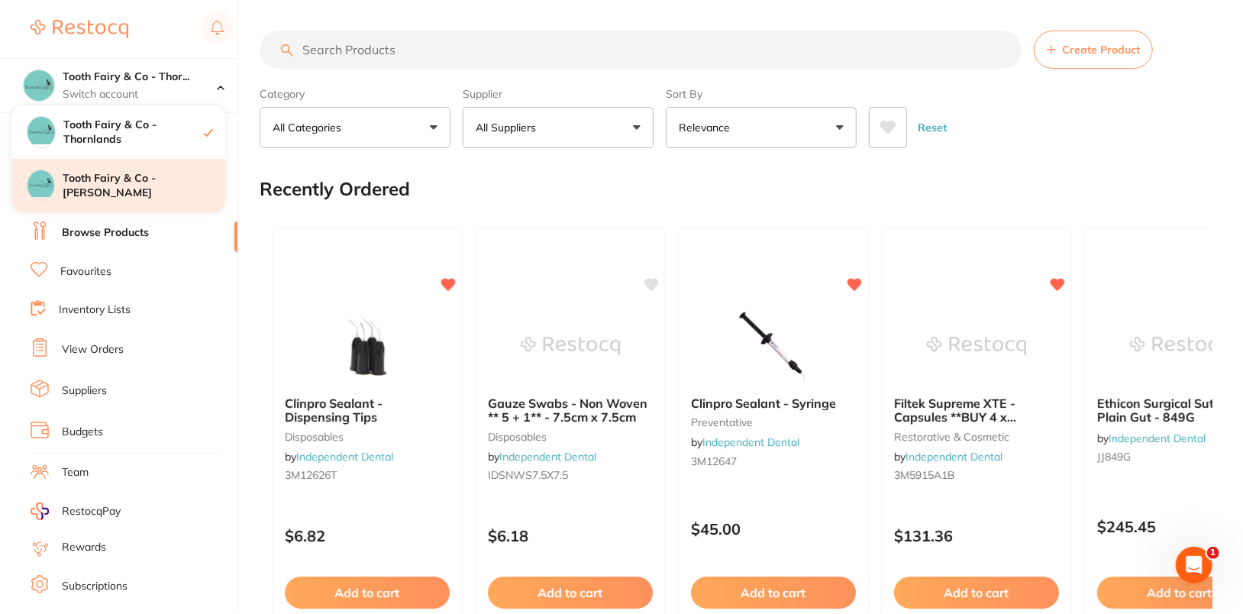
click at [147, 195] on div "Tooth Fairy & Co - [PERSON_NAME]" at bounding box center [118, 185] width 214 height 53
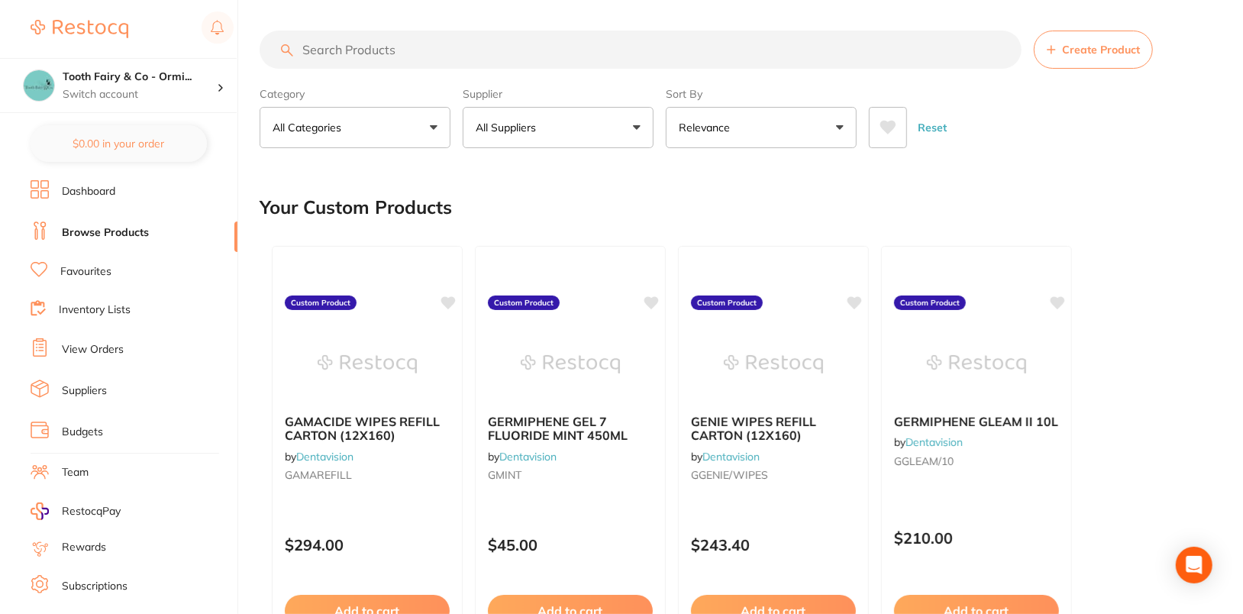
click at [98, 389] on link "Suppliers" at bounding box center [84, 390] width 45 height 15
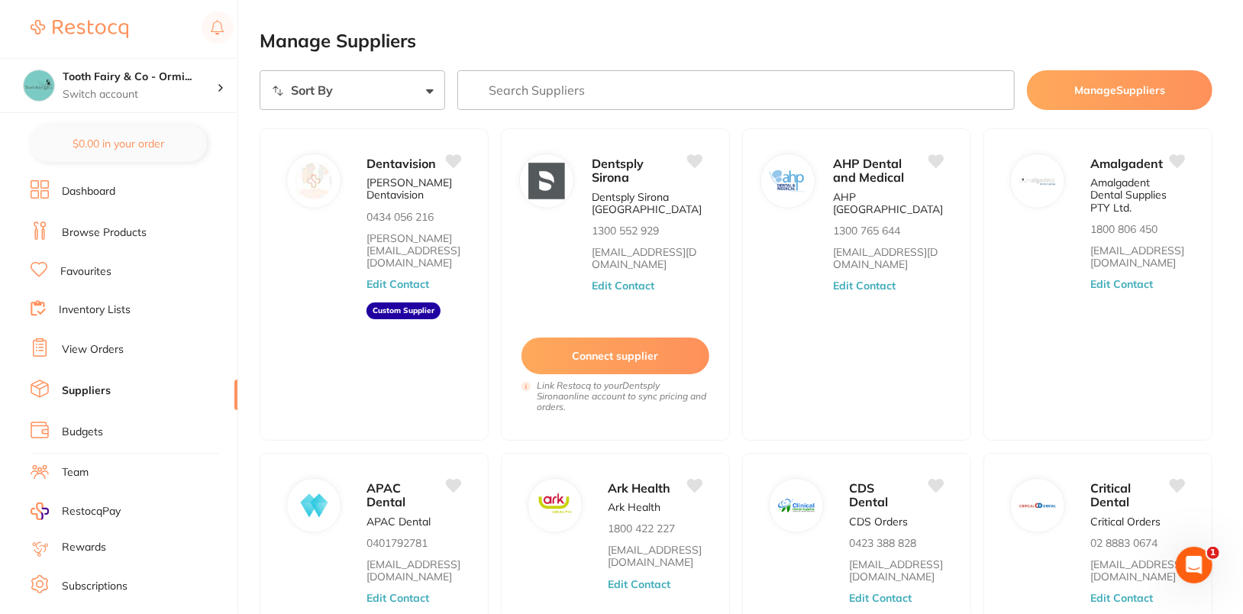
click at [569, 87] on input "search" at bounding box center [735, 90] width 557 height 40
paste input "Critical Dental"
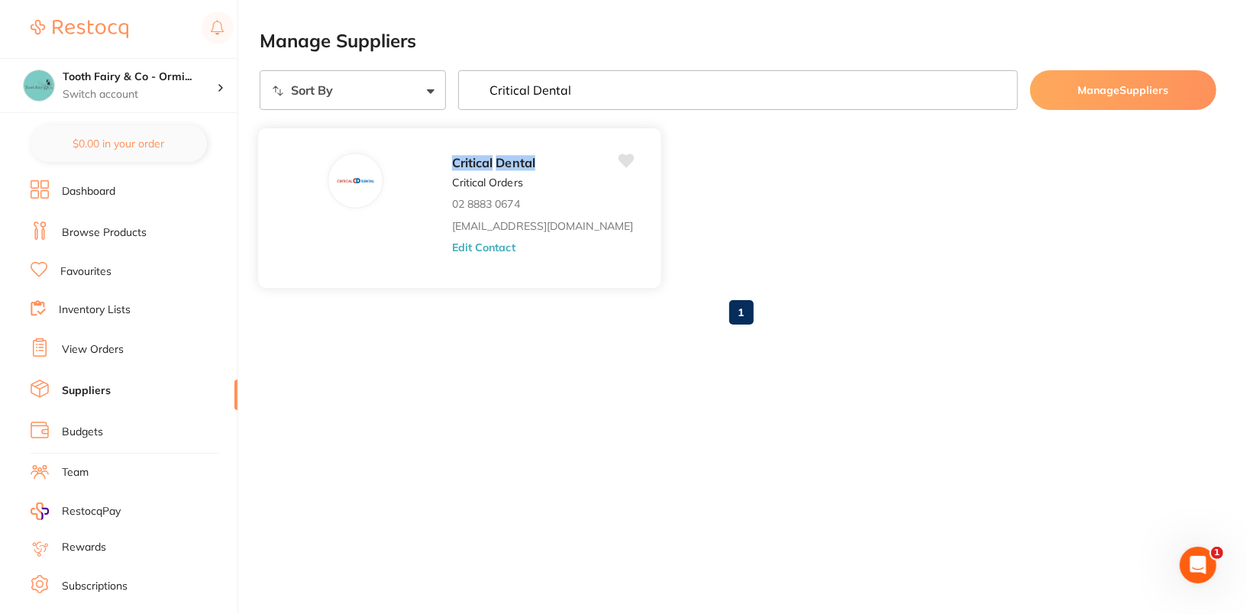
type input "Critical Dental"
click at [452, 250] on button "Edit Contact" at bounding box center [483, 247] width 63 height 12
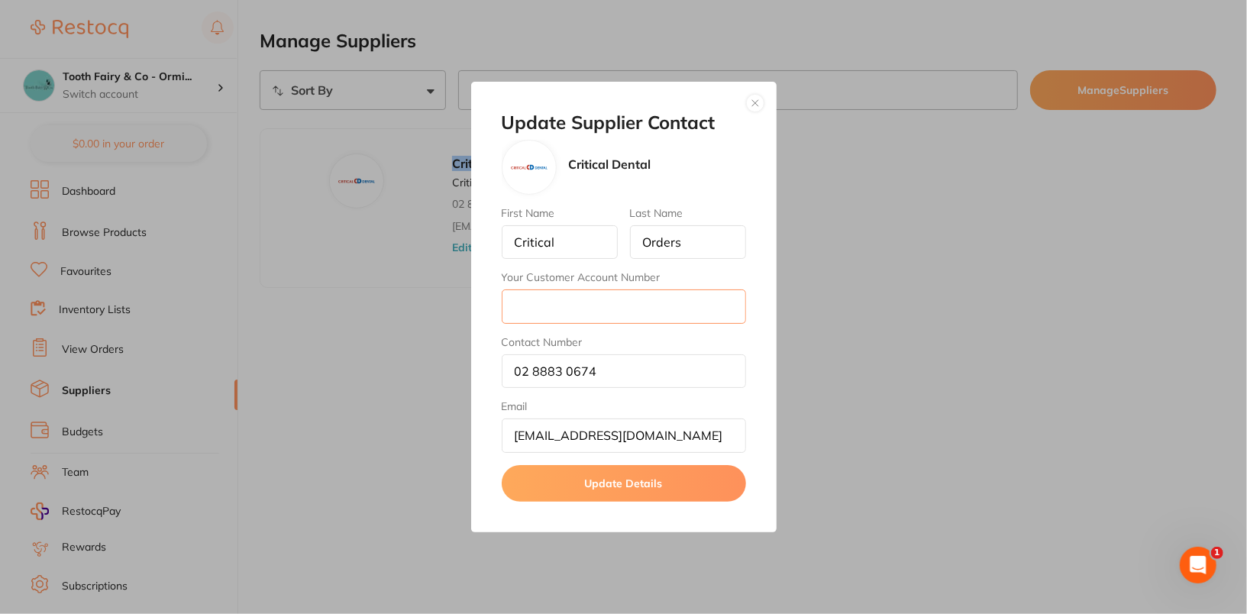
click at [650, 314] on input "Your Customer Account Number" at bounding box center [624, 306] width 244 height 34
paste input "59964-4709"
type input "59964-4709"
click at [673, 469] on button "Update Details" at bounding box center [624, 483] width 244 height 37
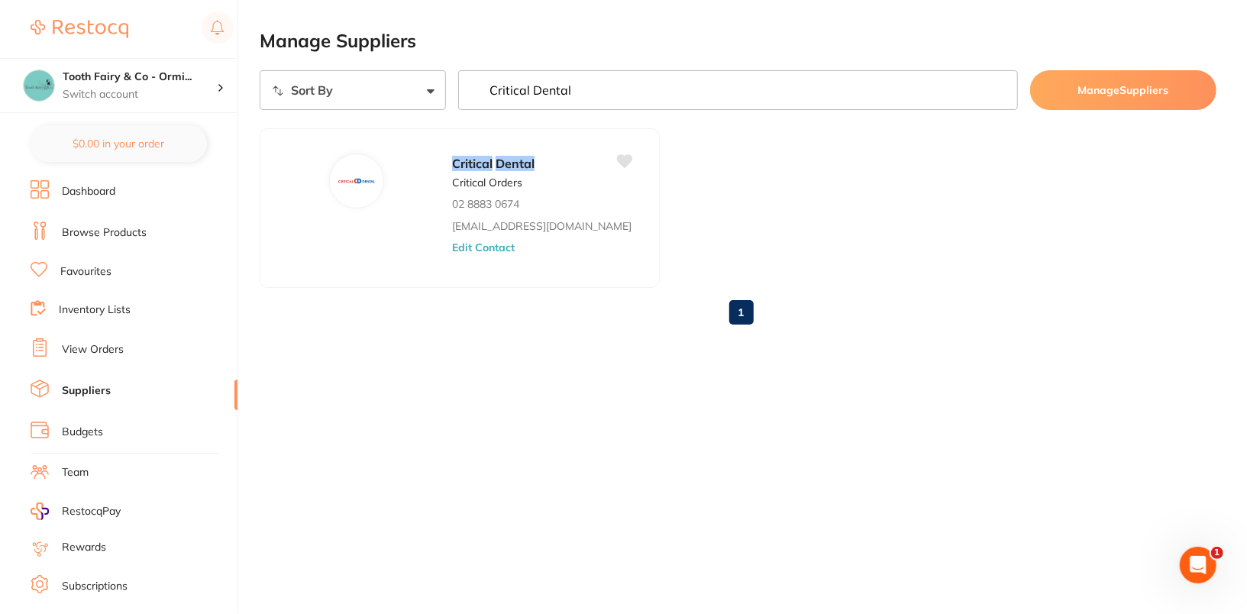
click at [998, 91] on input "Critical Dental" at bounding box center [738, 90] width 560 height 40
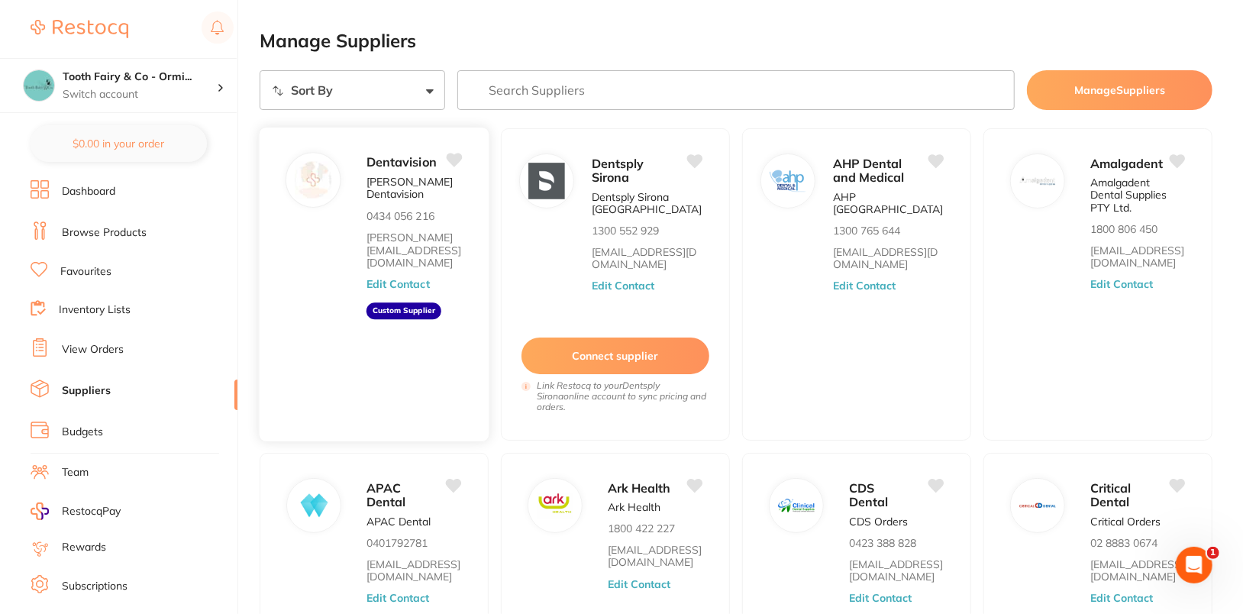
click at [401, 278] on button "Edit Contact" at bounding box center [397, 284] width 63 height 12
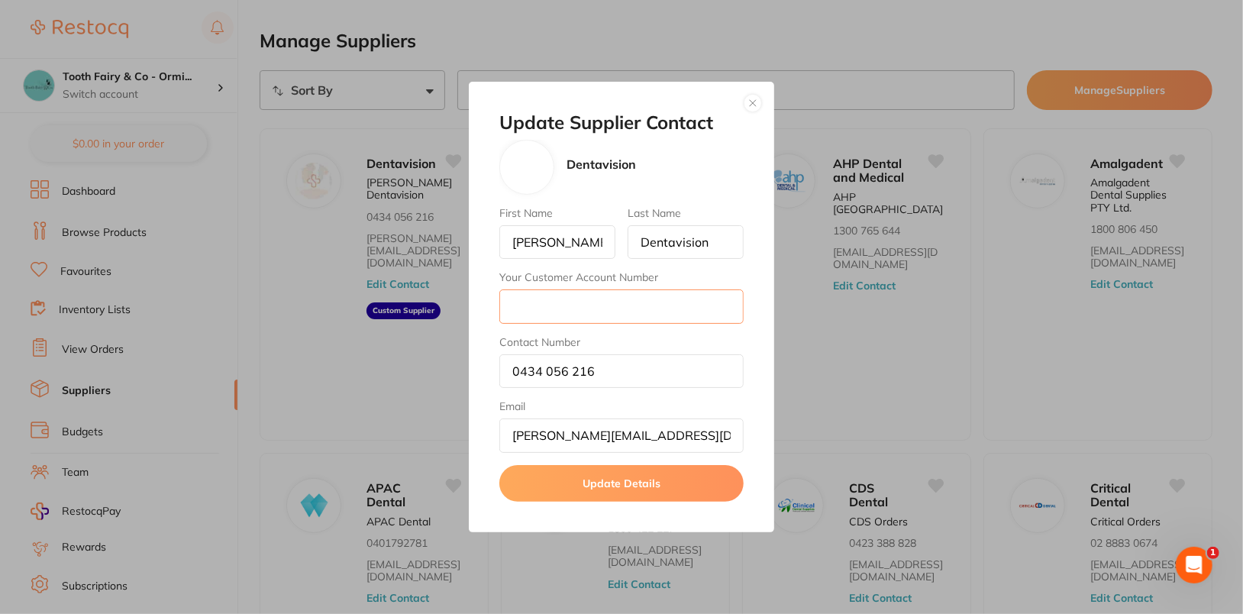
click at [563, 303] on input "Your Customer Account Number" at bounding box center [621, 306] width 244 height 34
paste input "12541"
type input "12541"
click at [631, 482] on button "Update Details" at bounding box center [621, 483] width 244 height 37
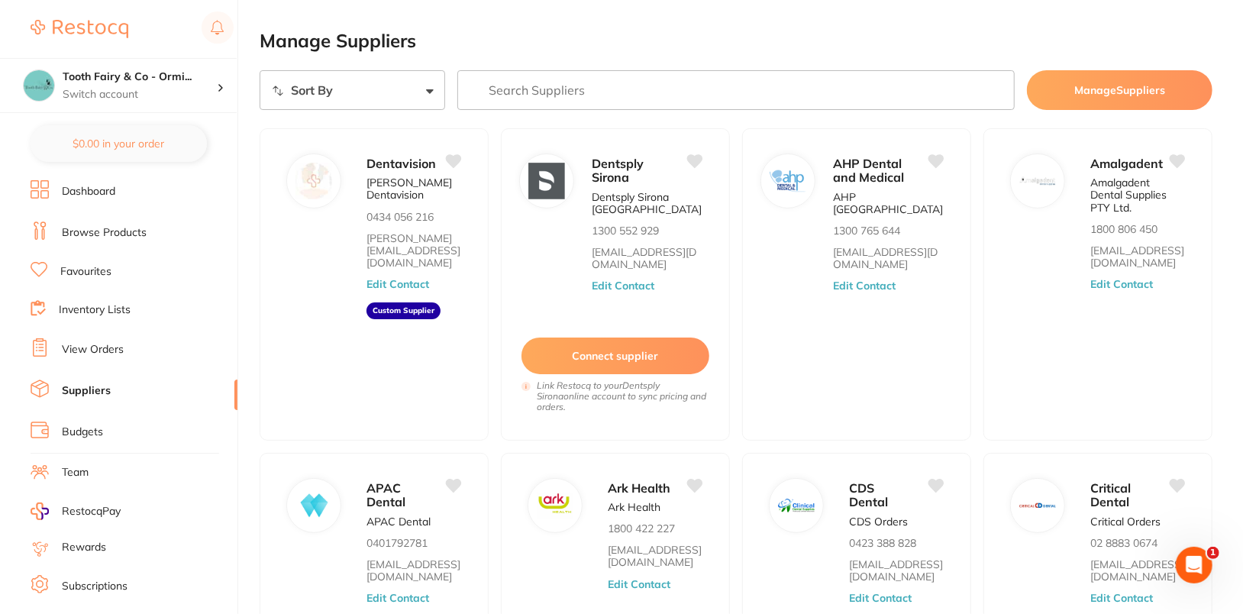
click at [564, 103] on input "search" at bounding box center [735, 90] width 557 height 40
paste input "[PERSON_NAME]"
type input "[PERSON_NAME]"
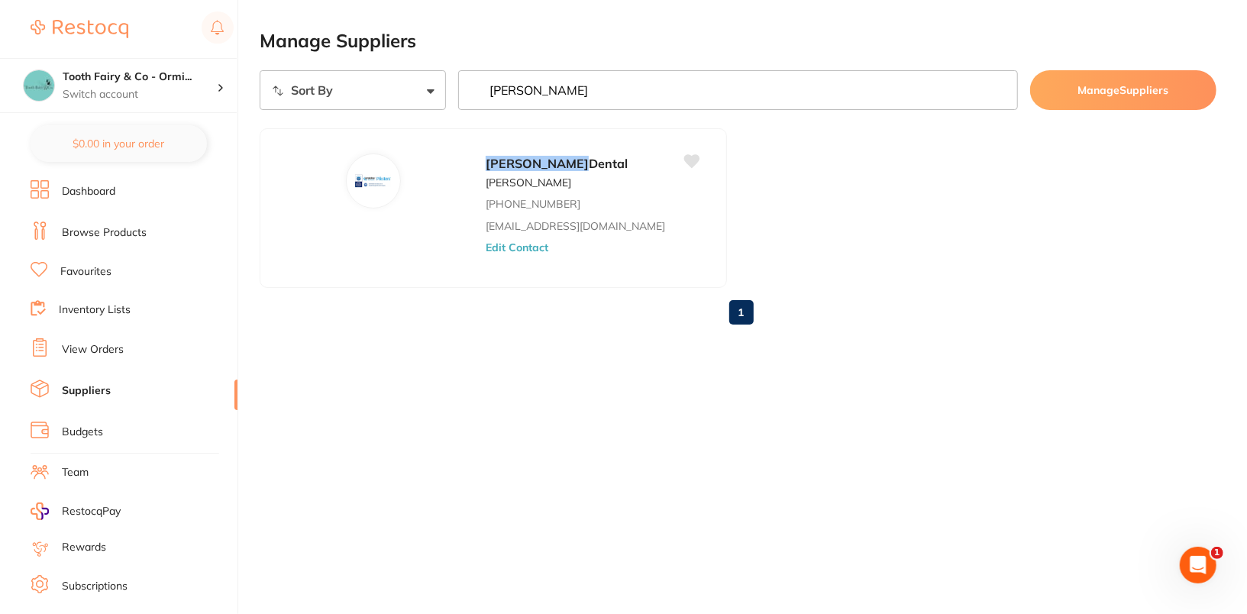
click at [600, 101] on input "[PERSON_NAME]" at bounding box center [738, 90] width 560 height 40
click at [485, 244] on button "Edit Contact" at bounding box center [516, 247] width 63 height 12
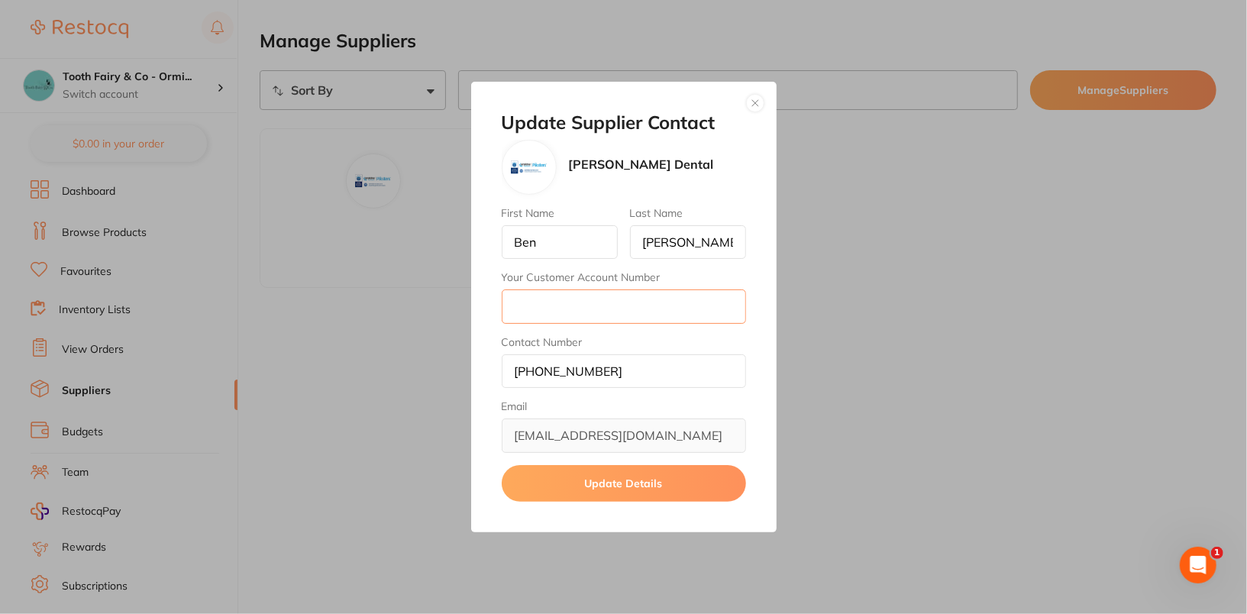
click at [592, 294] on input "Your Customer Account Number" at bounding box center [624, 306] width 244 height 34
paste input "24623"
type input "24623"
click at [676, 480] on button "Update Details" at bounding box center [624, 483] width 244 height 37
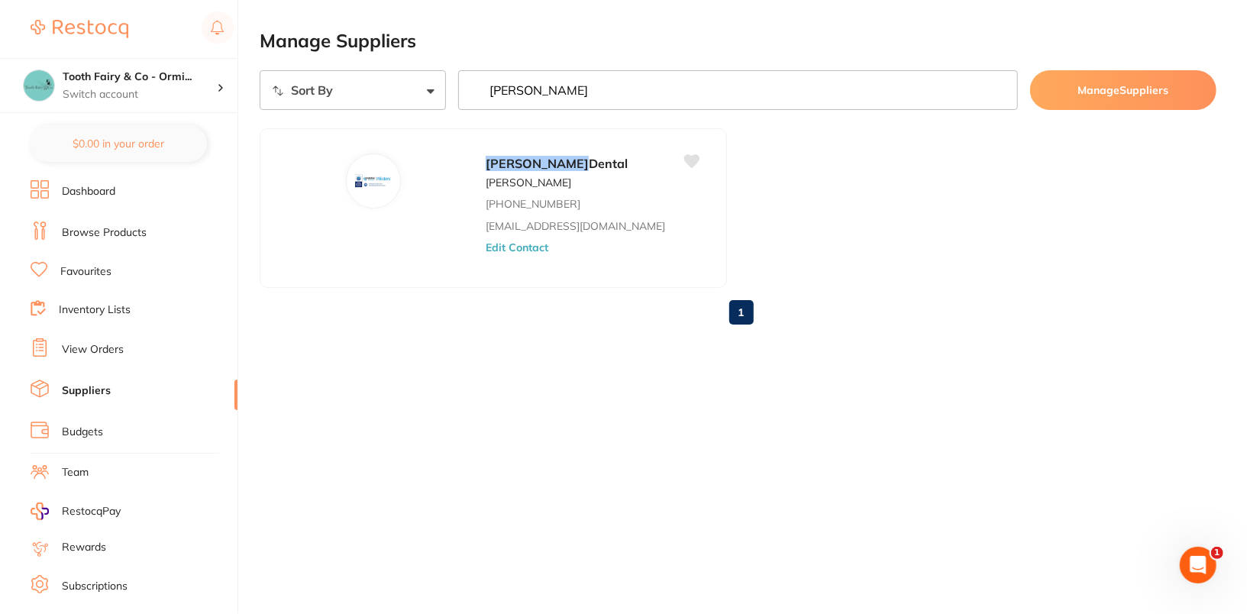
click at [625, 85] on input "[PERSON_NAME]" at bounding box center [738, 90] width 560 height 40
paste input "[PERSON_NAME]"
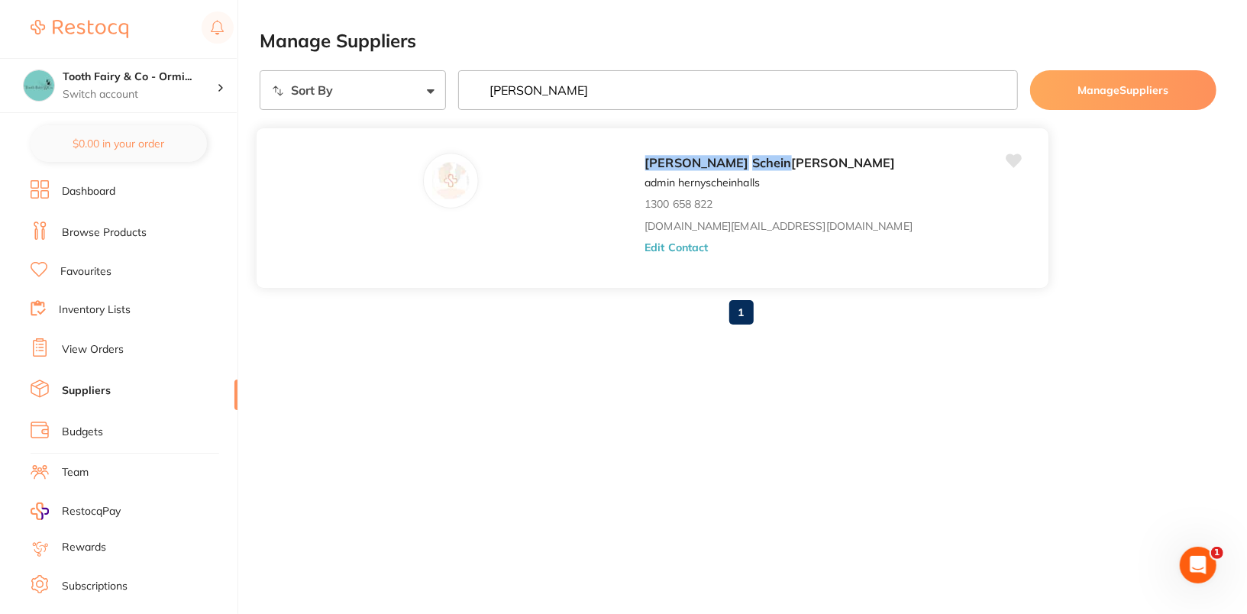
type input "[PERSON_NAME]"
click at [644, 253] on div "[PERSON_NAME] admin hernyscheinhalls 1300 658 822 [DOMAIN_NAME][EMAIL_ADDRESS][…" at bounding box center [838, 212] width 389 height 119
click at [644, 237] on div "[PERSON_NAME] admin hernyscheinhalls 1300 658 822 [DOMAIN_NAME][EMAIL_ADDRESS][…" at bounding box center [838, 212] width 389 height 119
click at [644, 245] on button "Edit Contact" at bounding box center [675, 247] width 63 height 12
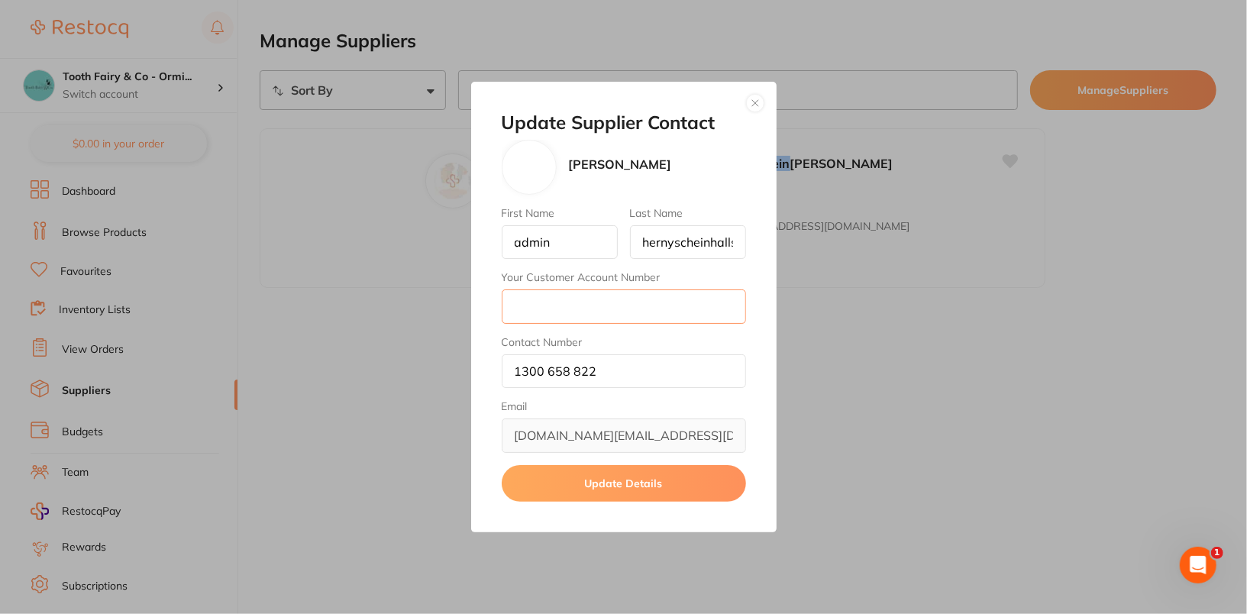
click at [592, 307] on input "Your Customer Account Number" at bounding box center [624, 306] width 244 height 34
paste input "71TOO006"
type input "71TOO006"
click at [630, 476] on button "Update Details" at bounding box center [624, 483] width 244 height 37
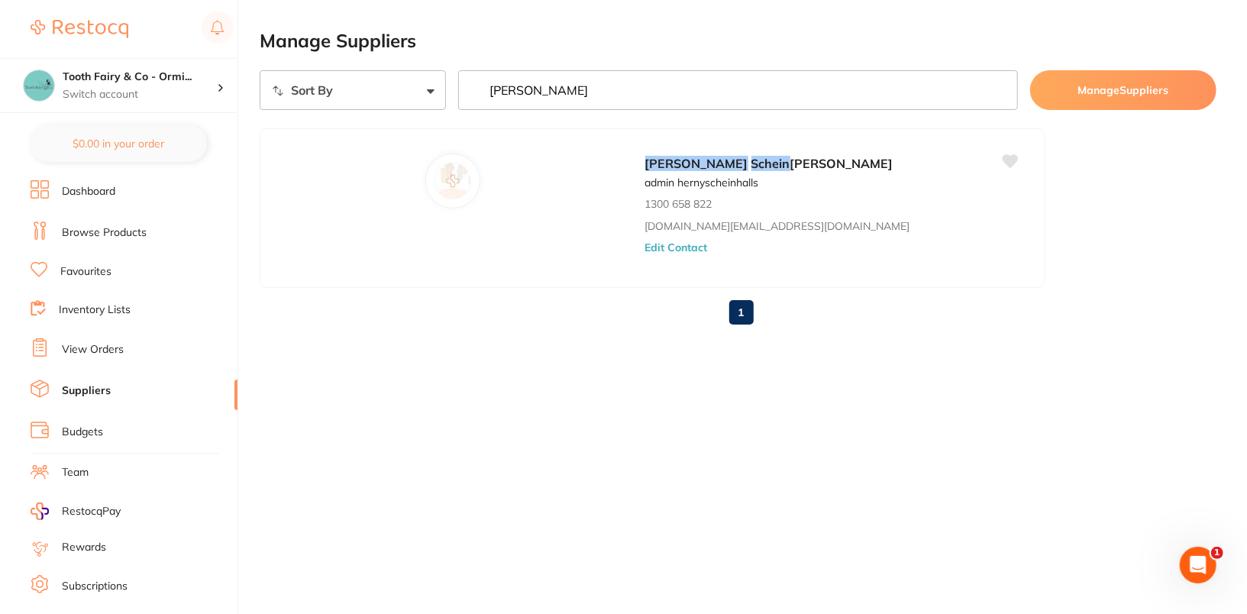
click at [845, 191] on ul "[PERSON_NAME] admin hernyscheinhalls 1300 658 822 [DOMAIN_NAME][EMAIL_ADDRESS][…" at bounding box center [738, 208] width 956 height 160
click at [894, 216] on ul "[PERSON_NAME] admin hernyscheinhalls 1300 658 822 [DOMAIN_NAME][EMAIL_ADDRESS][…" at bounding box center [738, 208] width 956 height 160
click at [792, 208] on ul "[PERSON_NAME] admin hernyscheinhalls 1300 658 822 [DOMAIN_NAME][EMAIL_ADDRESS][…" at bounding box center [738, 208] width 956 height 160
click at [660, 54] on main "Manage Suppliers Sort By A-Z Z-A [PERSON_NAME] Manage Suppliers [PERSON_NAME] a…" at bounding box center [753, 196] width 987 height 392
click at [892, 53] on main "Manage Suppliers Sort By A-Z Z-A [PERSON_NAME] Manage Suppliers [PERSON_NAME] a…" at bounding box center [753, 196] width 987 height 392
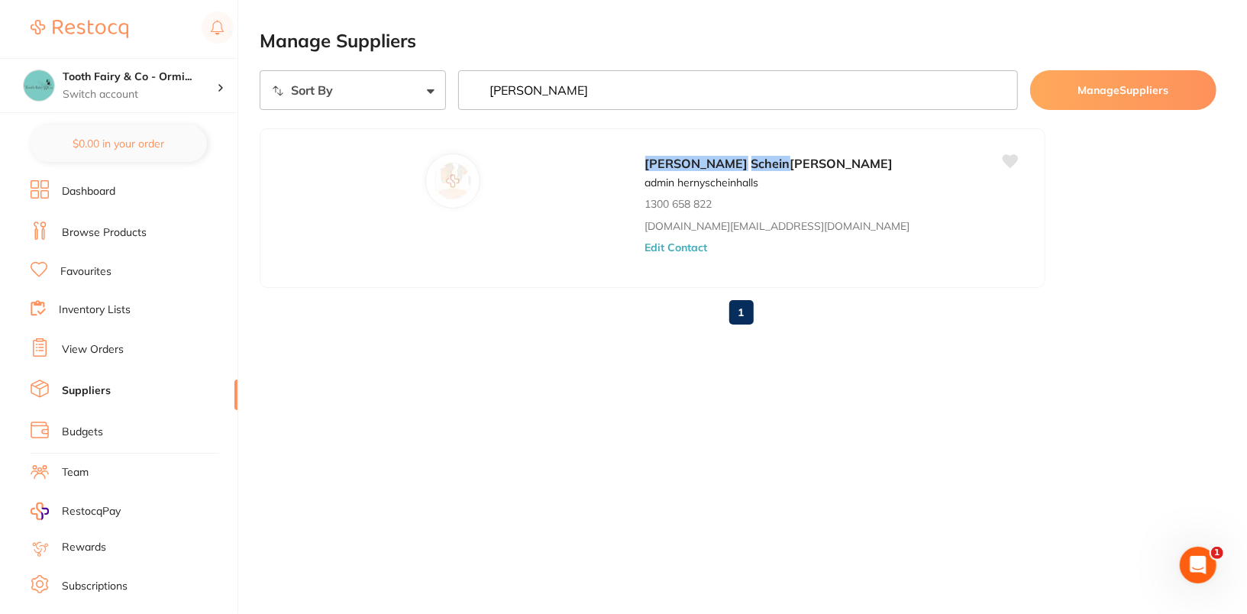
click at [998, 90] on input "[PERSON_NAME]" at bounding box center [738, 90] width 560 height 40
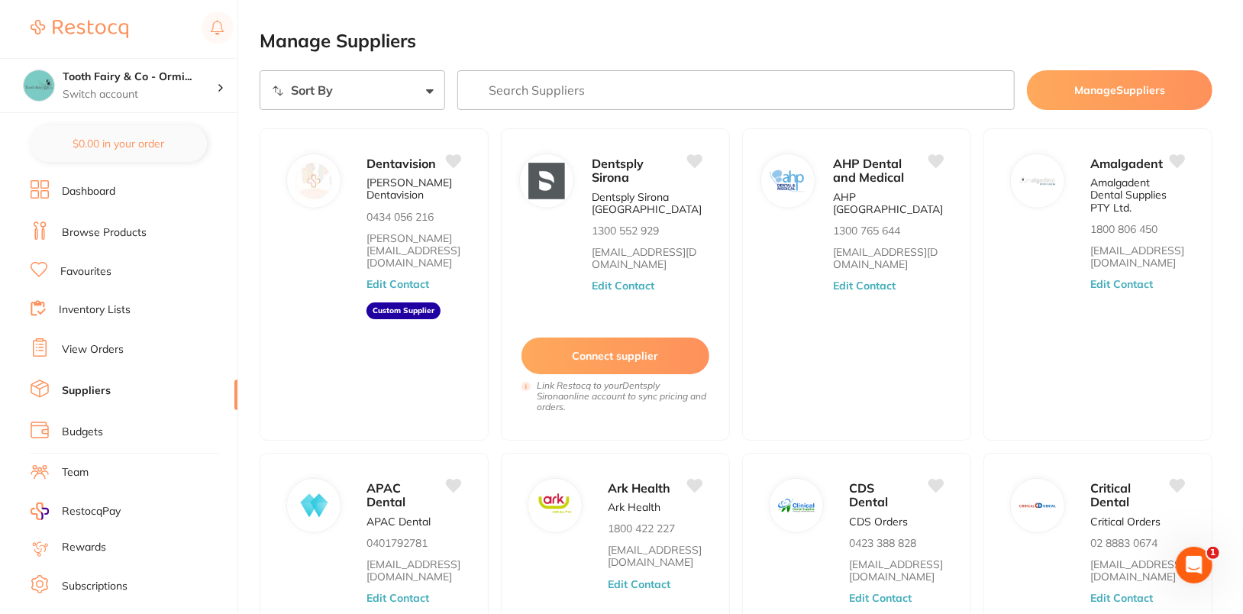
click at [683, 21] on main "Manage Suppliers Sort By A-Z Z-A Manage Suppliers Dentavision [PERSON_NAME] Den…" at bounding box center [751, 482] width 983 height 965
click at [98, 231] on link "Browse Products" at bounding box center [104, 232] width 85 height 15
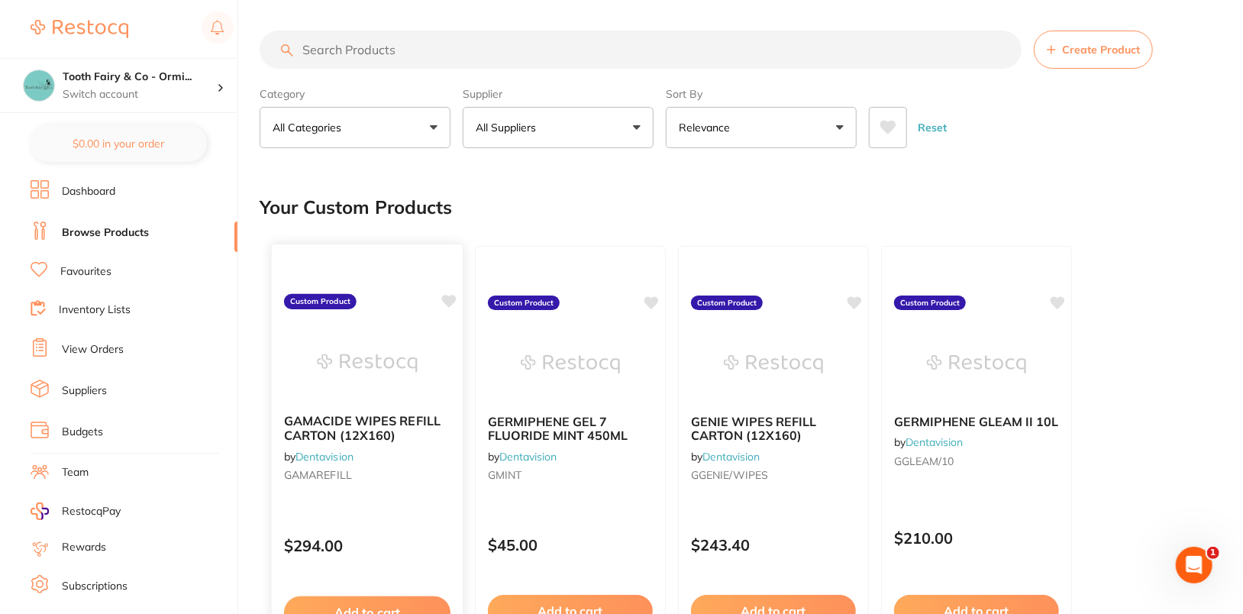
click at [450, 302] on icon at bounding box center [449, 301] width 15 height 13
click at [649, 299] on icon at bounding box center [652, 301] width 15 height 13
click at [855, 301] on icon at bounding box center [855, 301] width 15 height 13
click at [1060, 302] on icon at bounding box center [1058, 301] width 15 height 13
click at [100, 275] on link "Favourites" at bounding box center [85, 271] width 51 height 15
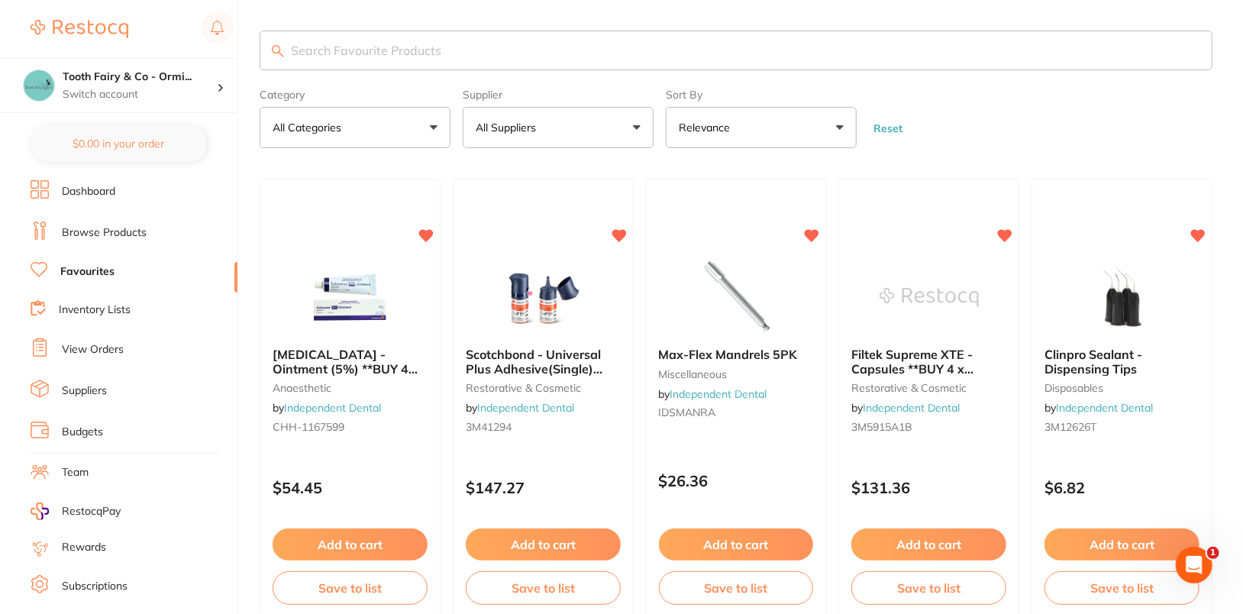
click at [1075, 85] on form "Category All Categories All Categories anaesthetic burs crown & bridge disposab…" at bounding box center [736, 115] width 953 height 66
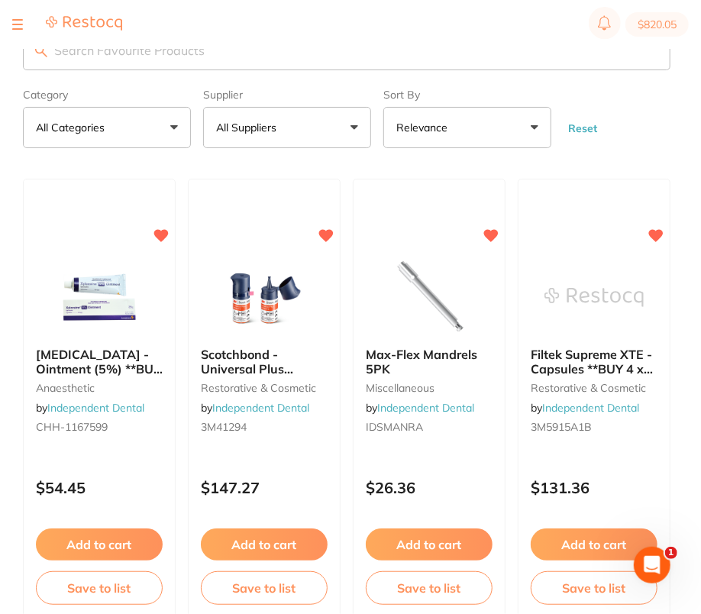
click at [290, 100] on label "Supplier" at bounding box center [287, 95] width 168 height 12
click at [314, 124] on button "All Suppliers" at bounding box center [287, 127] width 168 height 41
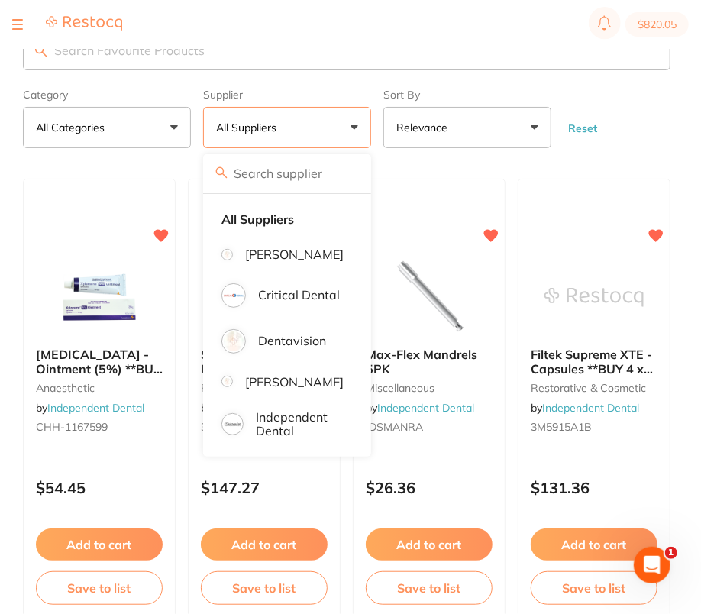
click at [282, 59] on input "search" at bounding box center [346, 51] width 647 height 40
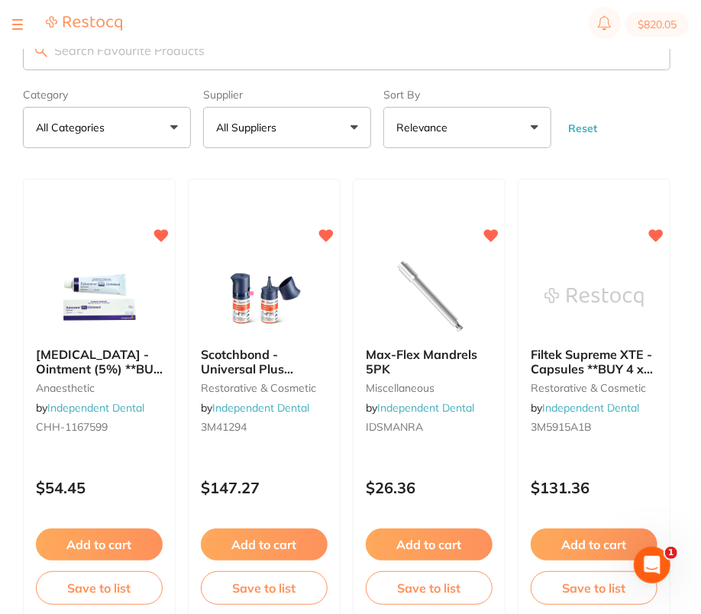
click at [13, 30] on div at bounding box center [17, 24] width 11 height 18
click at [20, 24] on button at bounding box center [17, 25] width 11 height 2
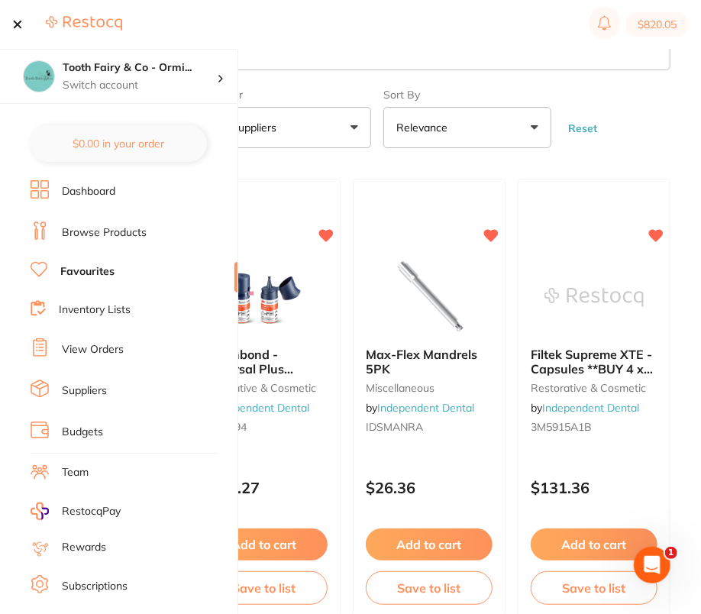
click at [110, 234] on link "Browse Products" at bounding box center [104, 232] width 85 height 15
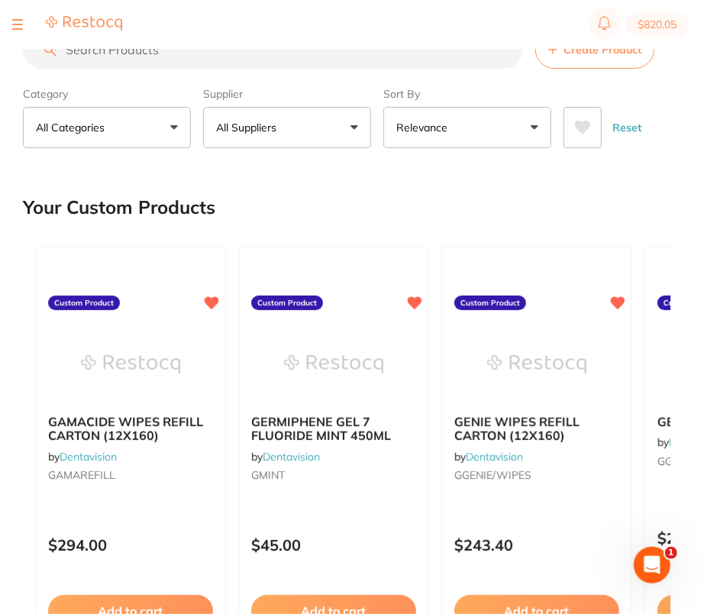
click at [310, 113] on button "All Suppliers" at bounding box center [287, 127] width 168 height 41
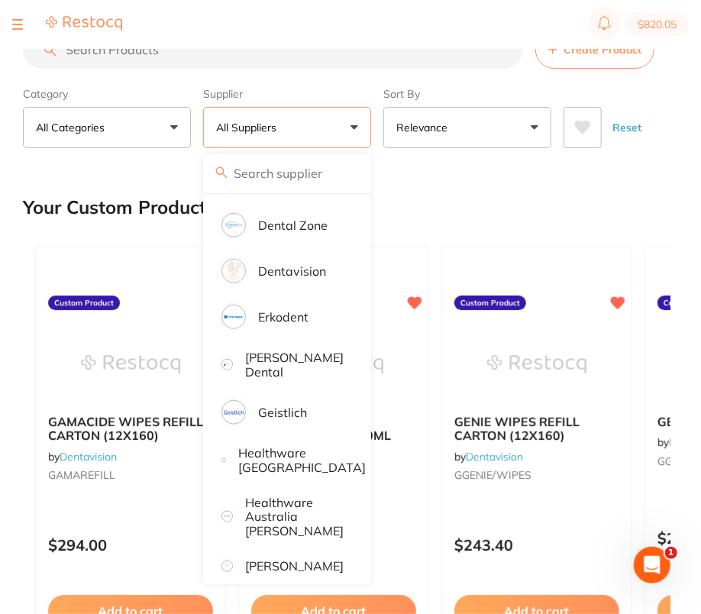
scroll to position [596, 0]
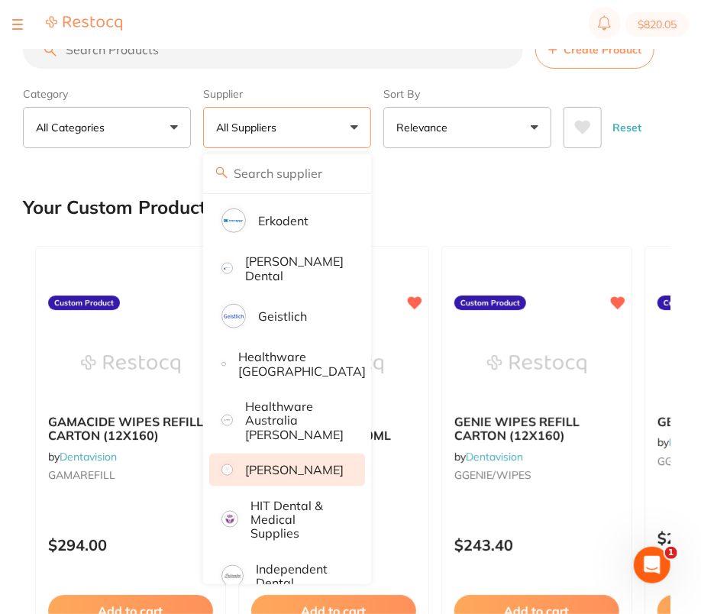
click at [298, 465] on p "[PERSON_NAME]" at bounding box center [294, 470] width 98 height 14
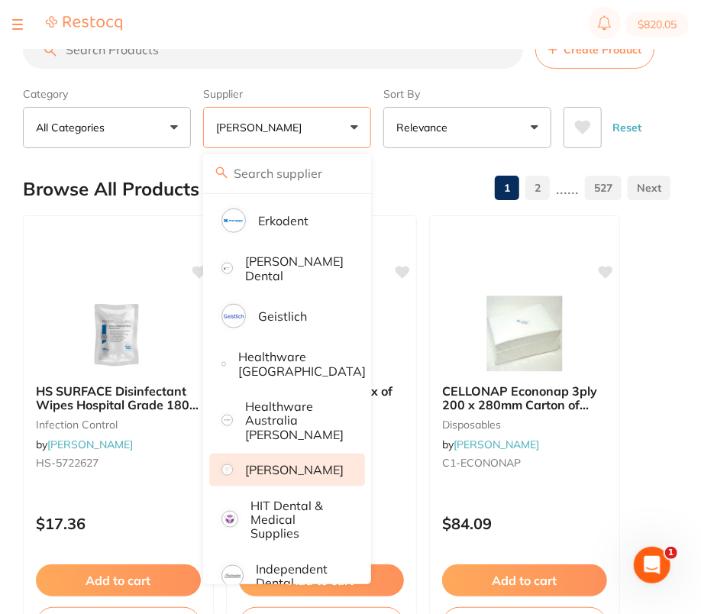
scroll to position [0, 0]
click at [313, 75] on section "Create Product Category All Categories All Categories 3D Printing anaesthetic a…" at bounding box center [346, 90] width 647 height 118
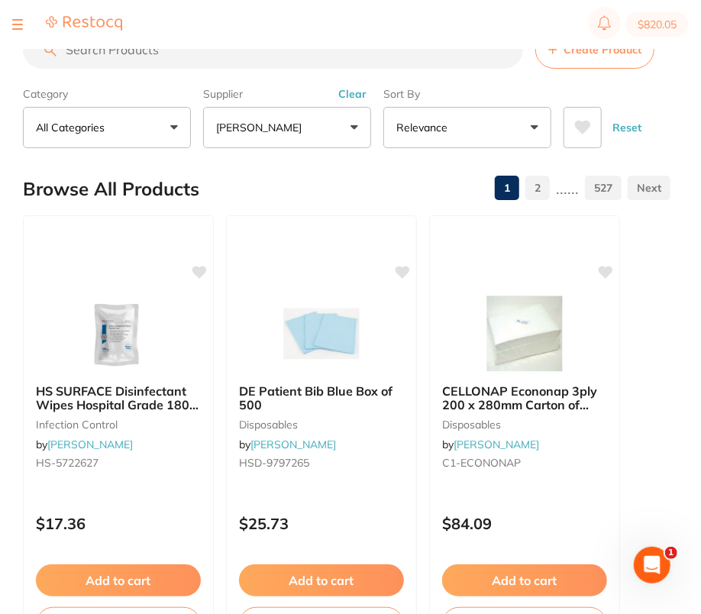
click at [327, 50] on input "search" at bounding box center [273, 50] width 500 height 38
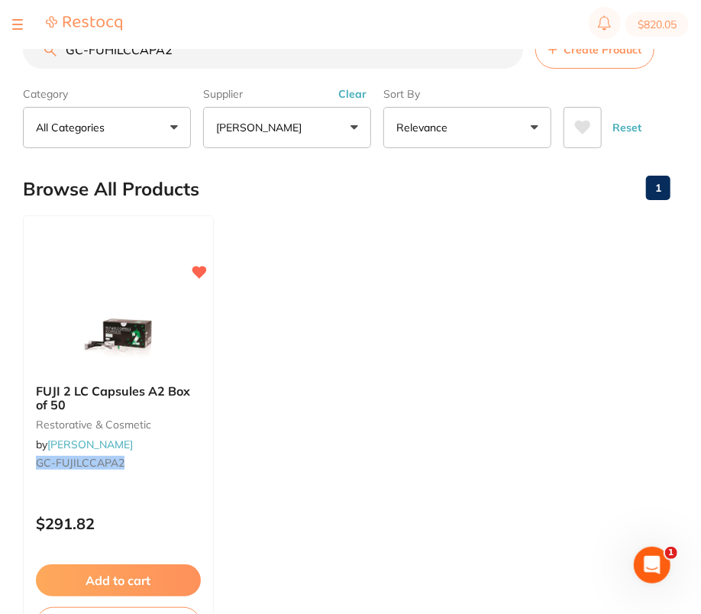
click at [211, 63] on input "GC-FUHILCCAPA2" at bounding box center [273, 50] width 500 height 38
click at [218, 57] on input "GC-FUHILCCAPA2" at bounding box center [273, 50] width 500 height 38
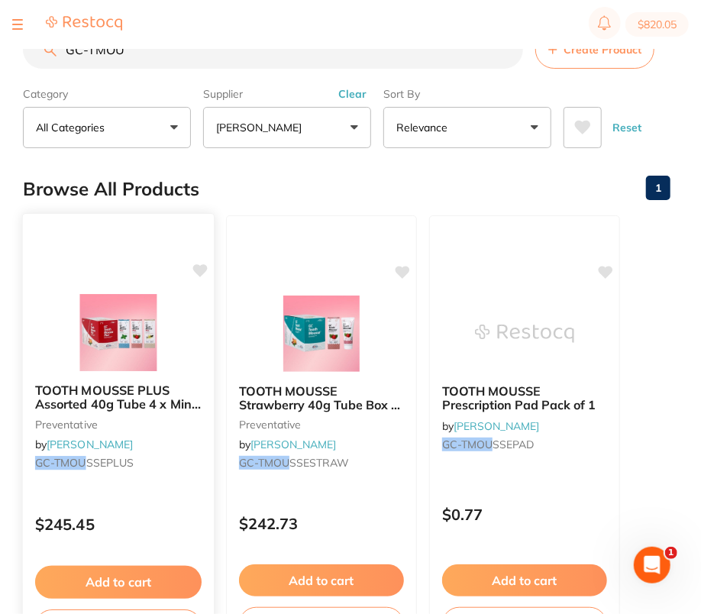
click at [200, 266] on icon at bounding box center [200, 270] width 15 height 13
click at [321, 56] on input "GC-TMOU" at bounding box center [273, 50] width 500 height 38
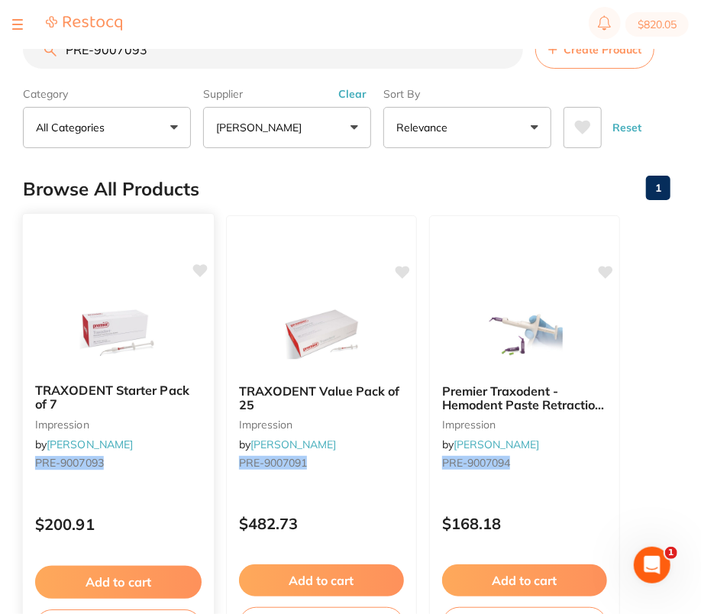
click at [204, 266] on icon at bounding box center [200, 270] width 15 height 13
click at [260, 60] on input "PRE-9007093" at bounding box center [273, 50] width 500 height 38
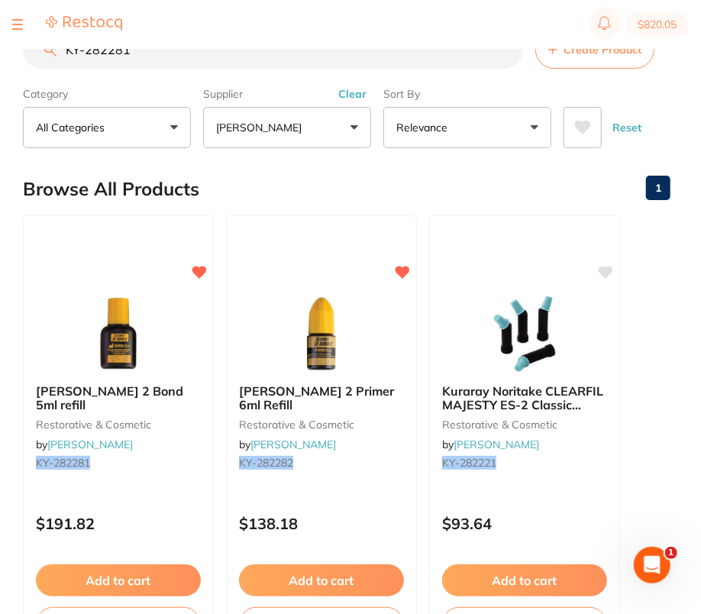
click at [185, 56] on input "KY-282281" at bounding box center [273, 50] width 500 height 38
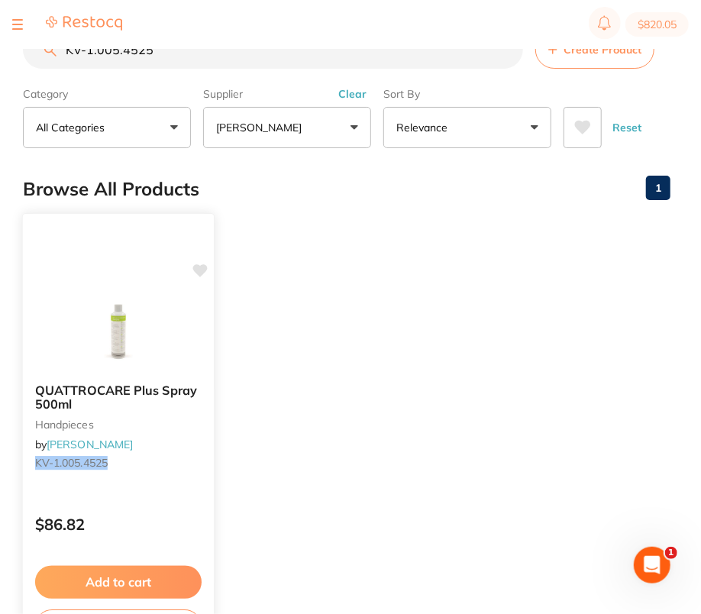
click at [202, 271] on icon at bounding box center [200, 270] width 15 height 13
click at [312, 50] on input "KV-1.005.4525" at bounding box center [273, 50] width 500 height 38
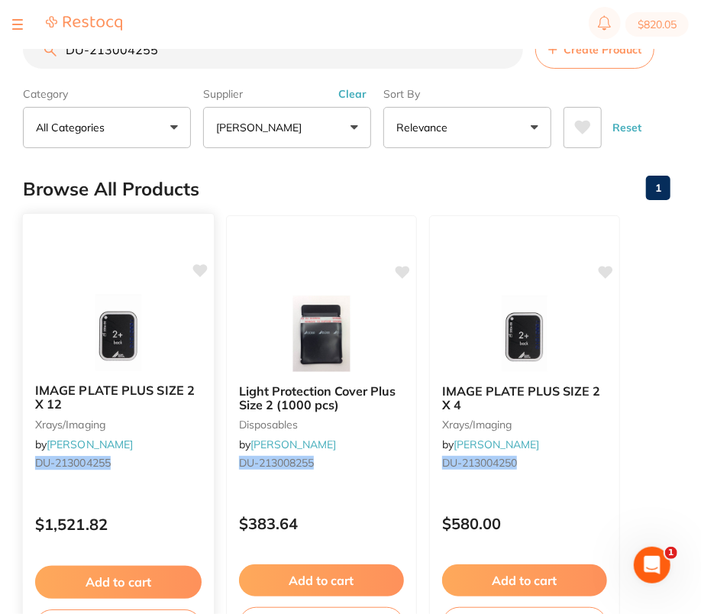
click at [198, 266] on icon at bounding box center [200, 270] width 15 height 13
click at [330, 195] on div "Browse All Products 1" at bounding box center [346, 188] width 647 height 51
click at [260, 56] on input "DU-213004255" at bounding box center [273, 50] width 500 height 38
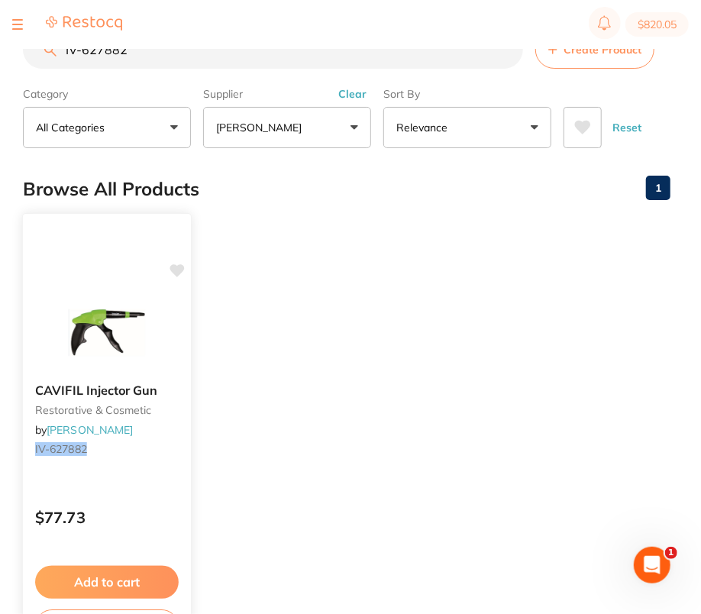
click at [179, 266] on icon at bounding box center [176, 270] width 15 height 13
click at [300, 231] on ul "CAVIFIL Injector Gun restorative & cosmetic by Henry Schein Halas IV-627882 $77…" at bounding box center [346, 434] width 647 height 439
click at [265, 50] on input "IV-627882" at bounding box center [273, 50] width 500 height 38
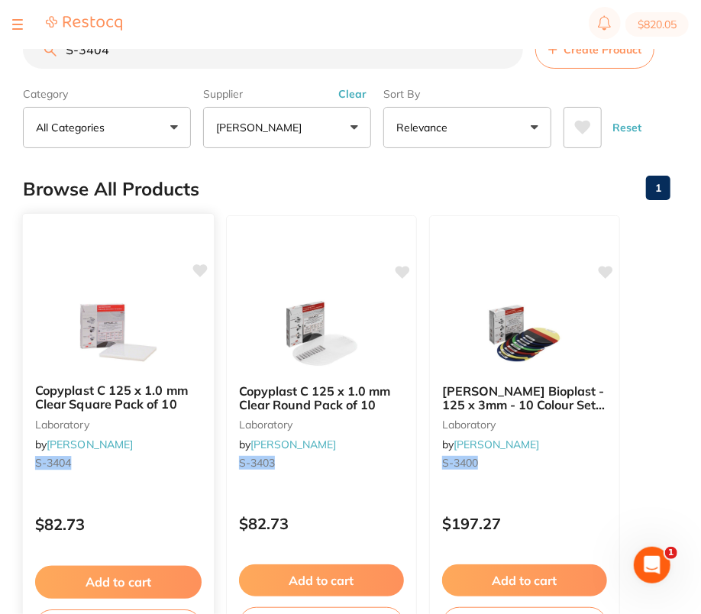
click at [204, 264] on icon at bounding box center [200, 270] width 15 height 13
click at [221, 52] on input "S-3404" at bounding box center [273, 50] width 500 height 38
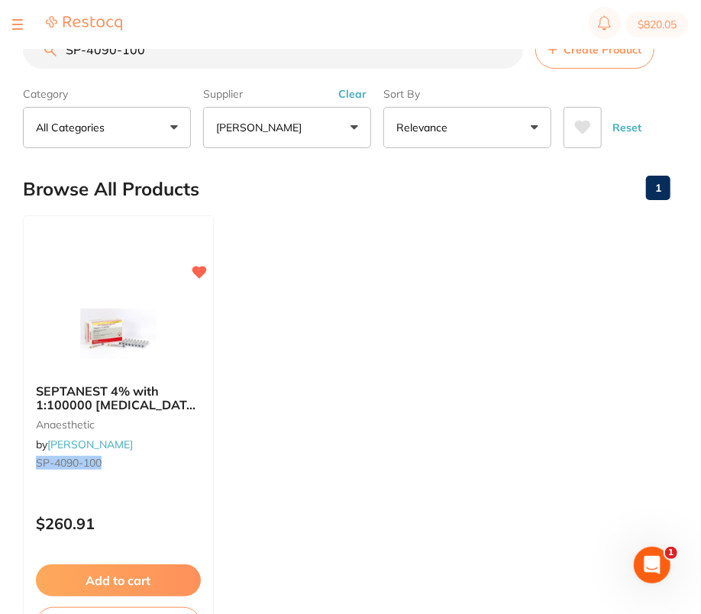
type input "SP-4090-100"
click at [507, 53] on input "SP-4090-100" at bounding box center [273, 50] width 500 height 38
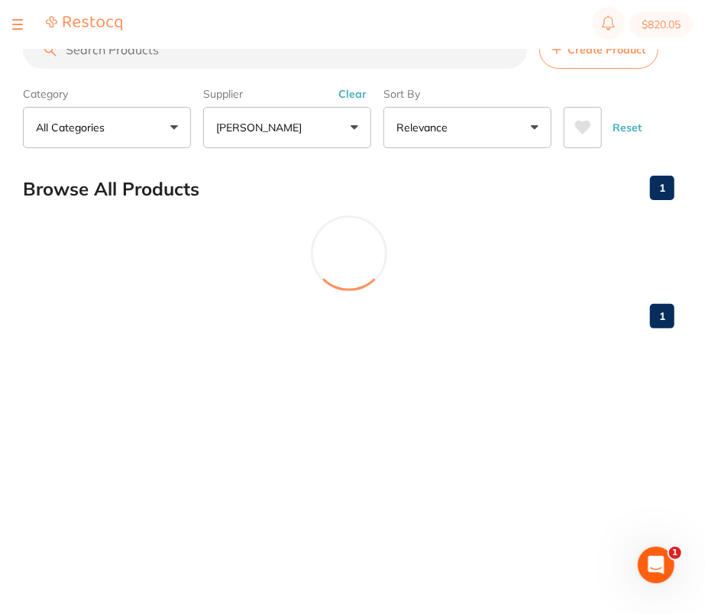
click at [360, 91] on button "Clear" at bounding box center [352, 94] width 37 height 14
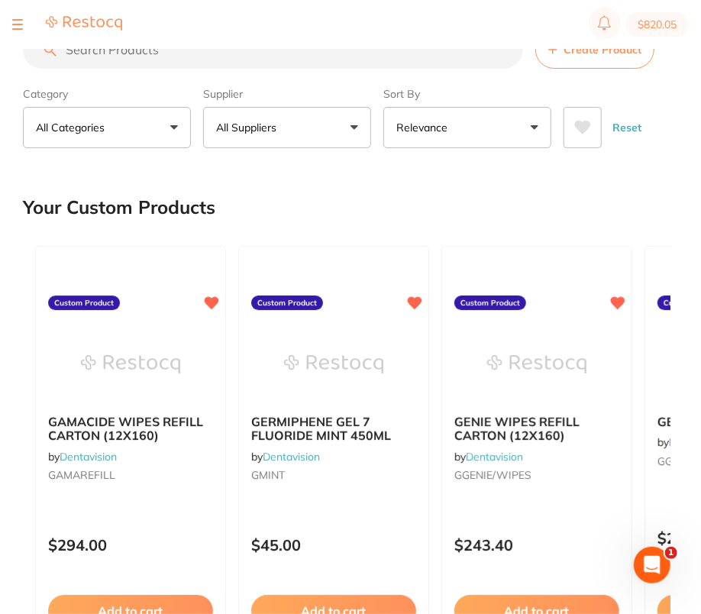
click at [293, 118] on button "All Suppliers" at bounding box center [287, 127] width 168 height 41
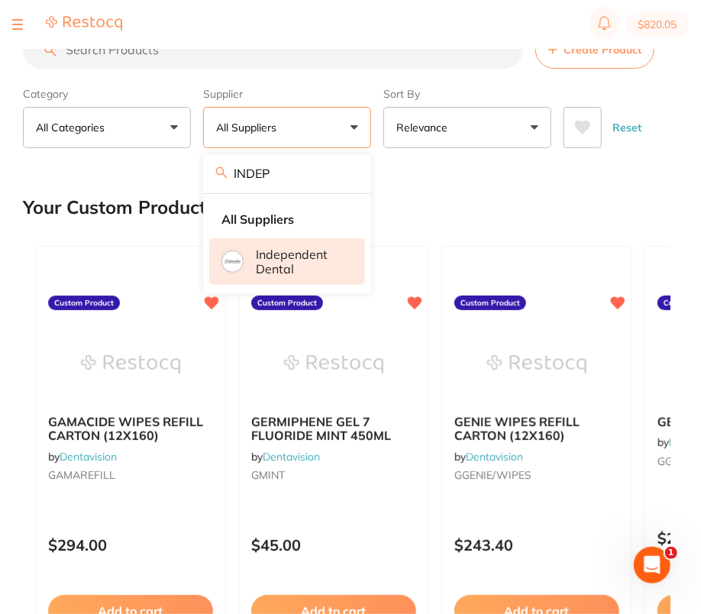
type input "INDEP"
click at [307, 270] on p "Independent Dental" at bounding box center [300, 261] width 88 height 28
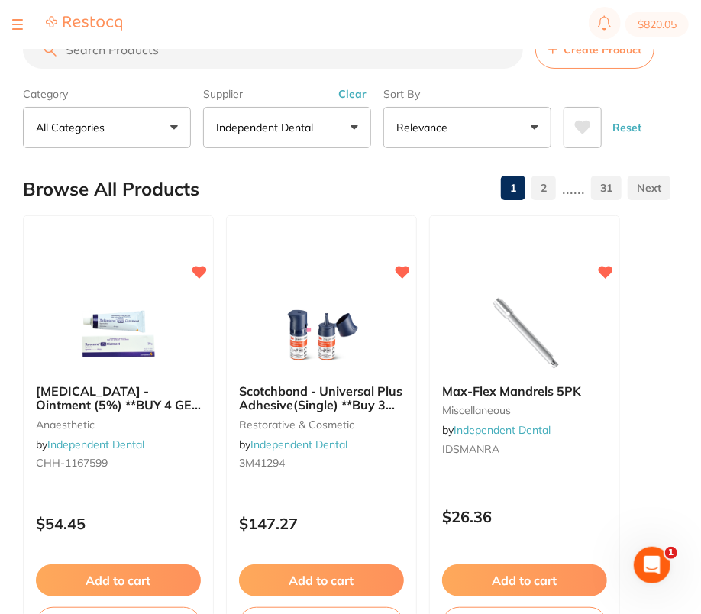
click at [12, 23] on div at bounding box center [17, 24] width 11 height 18
click at [15, 24] on button at bounding box center [17, 25] width 11 height 2
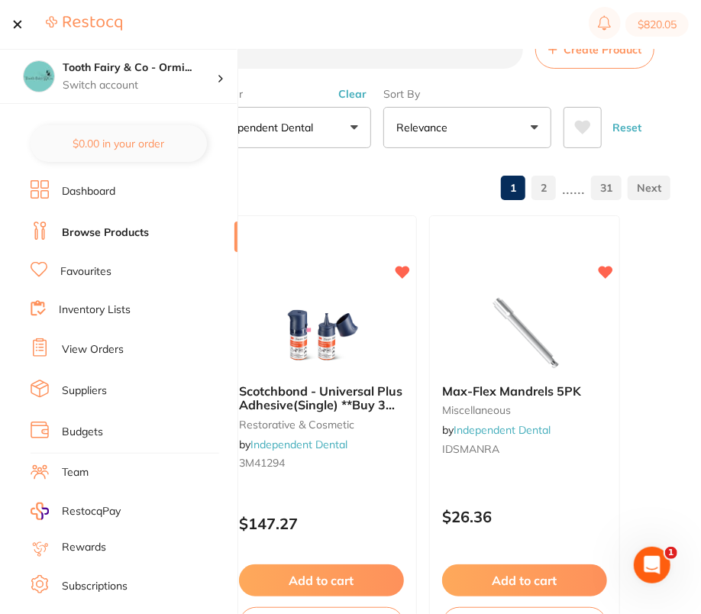
click at [103, 385] on link "Suppliers" at bounding box center [84, 390] width 45 height 15
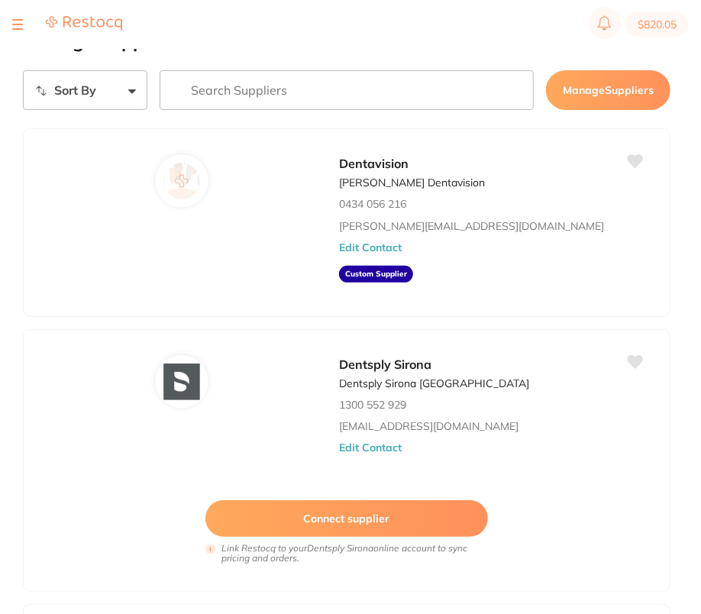
click at [430, 84] on input "search" at bounding box center [347, 90] width 374 height 40
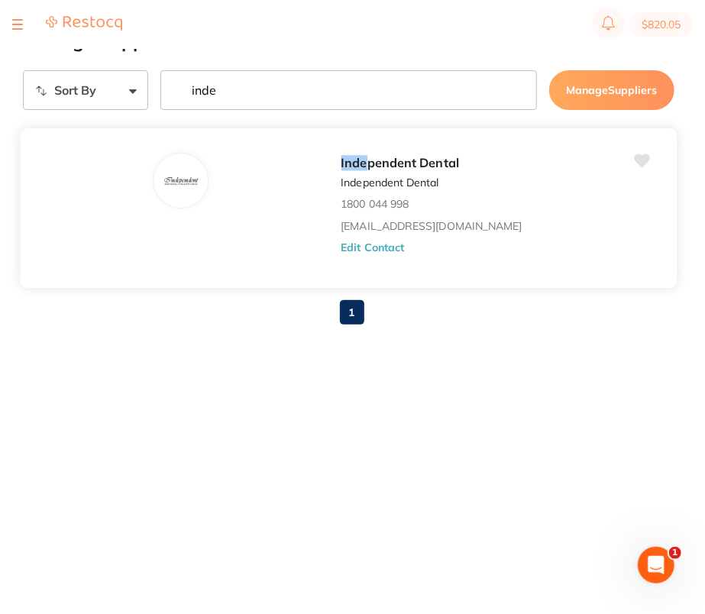
type input "inde"
click at [375, 249] on button "Edit Contact" at bounding box center [371, 247] width 63 height 12
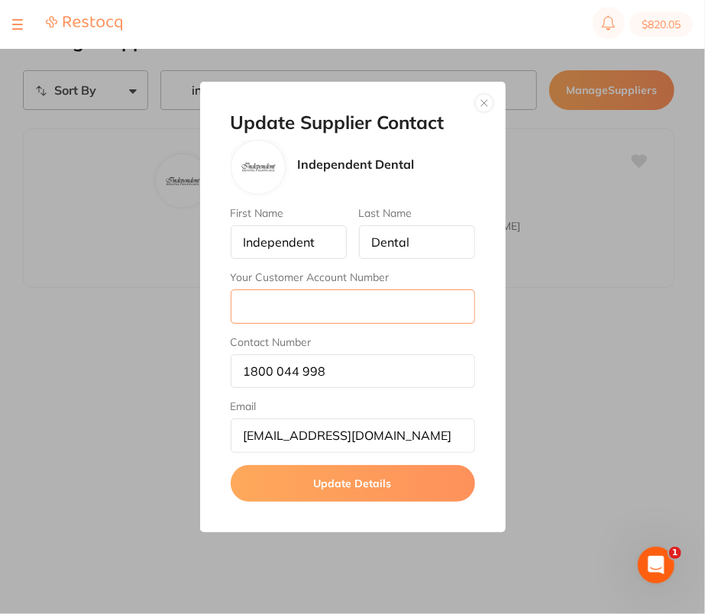
click at [373, 305] on input "Your Customer Account Number" at bounding box center [353, 306] width 244 height 34
click at [341, 304] on input "Your Customer Account Number" at bounding box center [353, 306] width 244 height 34
paste input "WILSTH"
type input "WILSTH"
click at [384, 482] on button "Update Details" at bounding box center [353, 483] width 244 height 37
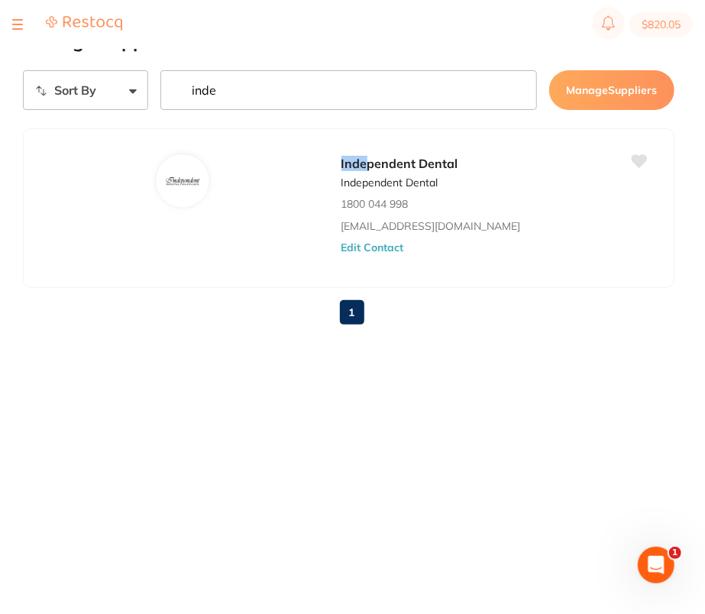
click at [19, 24] on button at bounding box center [17, 25] width 11 height 2
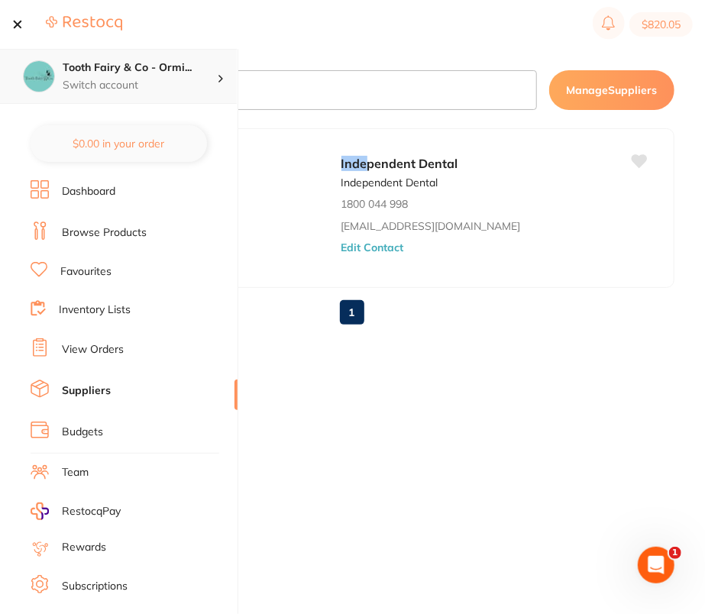
click at [144, 81] on p "Switch account" at bounding box center [140, 85] width 154 height 15
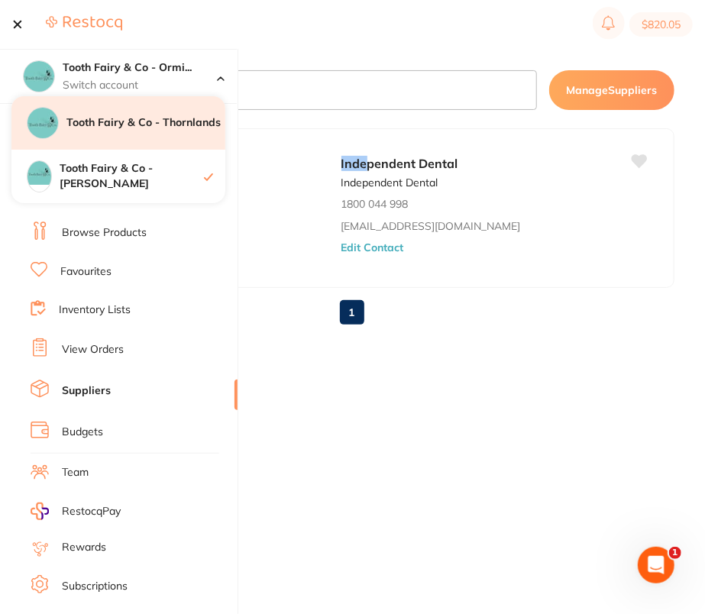
click at [168, 144] on div "Tooth Fairy & Co - Thornlands" at bounding box center [118, 122] width 214 height 53
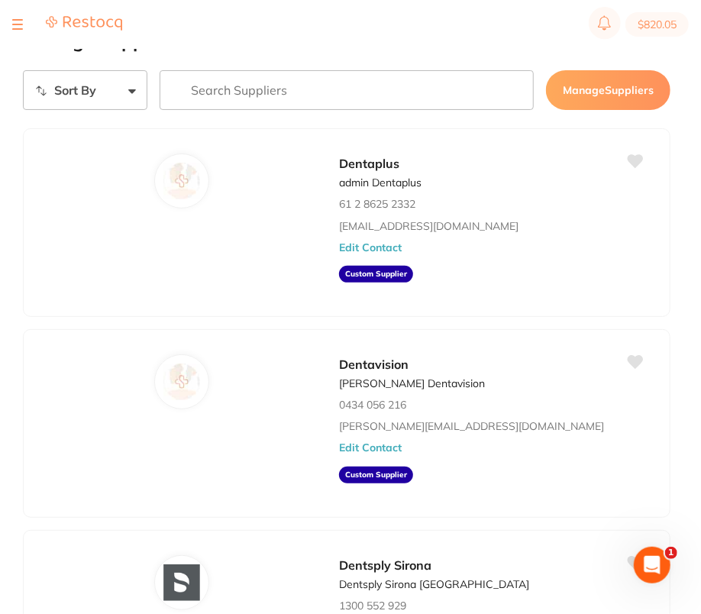
click at [386, 81] on input "search" at bounding box center [347, 90] width 374 height 40
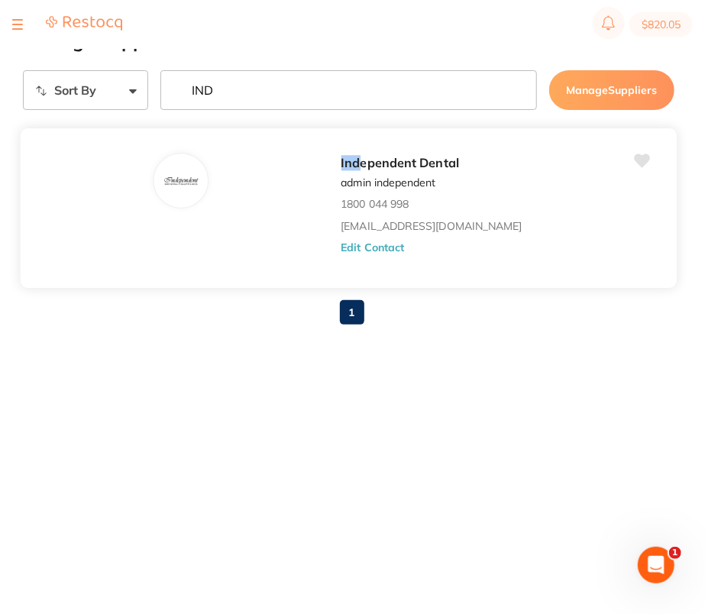
type input "IND"
click at [374, 235] on div "Ind ependent Dental admin independent 1800 044 998 orders@independentdental.com…" at bounding box center [500, 212] width 321 height 119
click at [378, 246] on button "Edit Contact" at bounding box center [371, 247] width 63 height 12
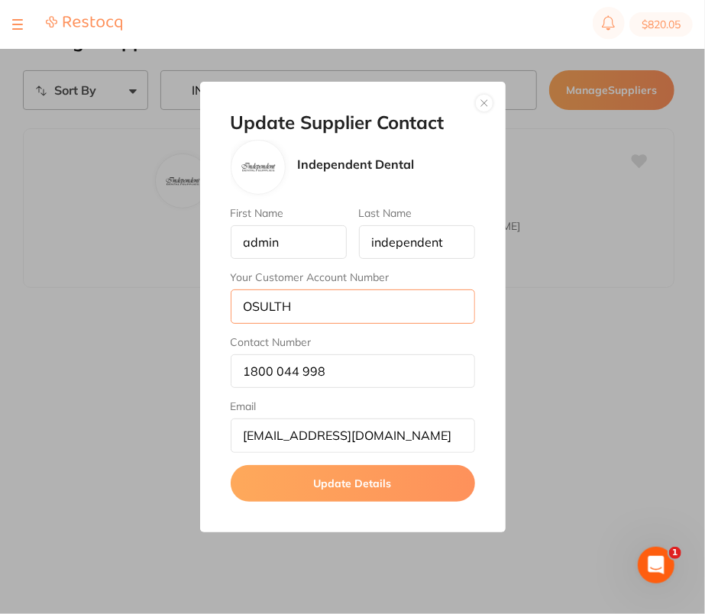
click at [321, 307] on input "OSULTH" at bounding box center [353, 306] width 244 height 34
click at [627, 198] on div "Update Supplier Contact Independent Dental First Name admin Last Name independe…" at bounding box center [352, 307] width 705 height 614
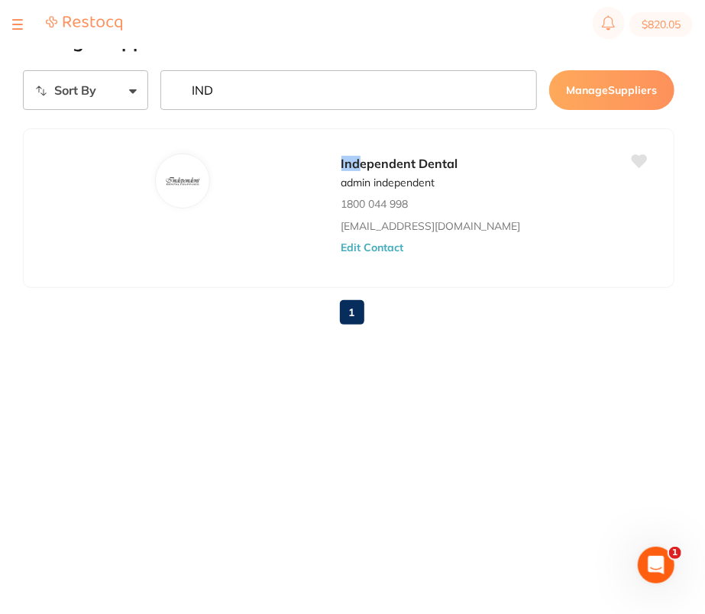
click at [18, 24] on button at bounding box center [17, 25] width 11 height 2
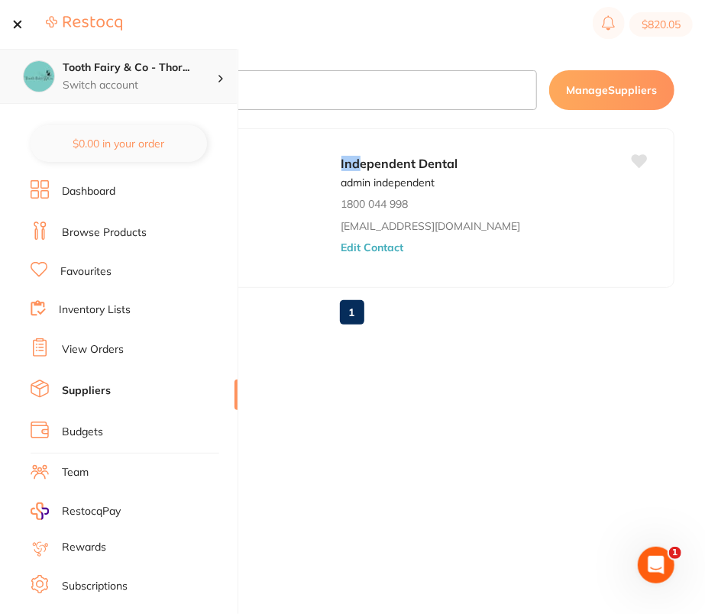
click at [136, 72] on h4 "Tooth Fairy & Co - Thor..." at bounding box center [140, 67] width 154 height 15
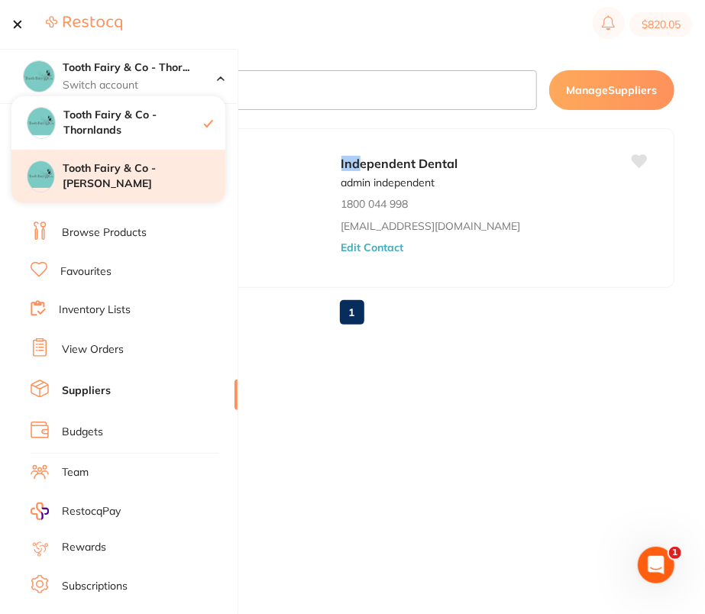
click at [162, 188] on div "Tooth Fairy & Co - [PERSON_NAME]" at bounding box center [118, 176] width 214 height 53
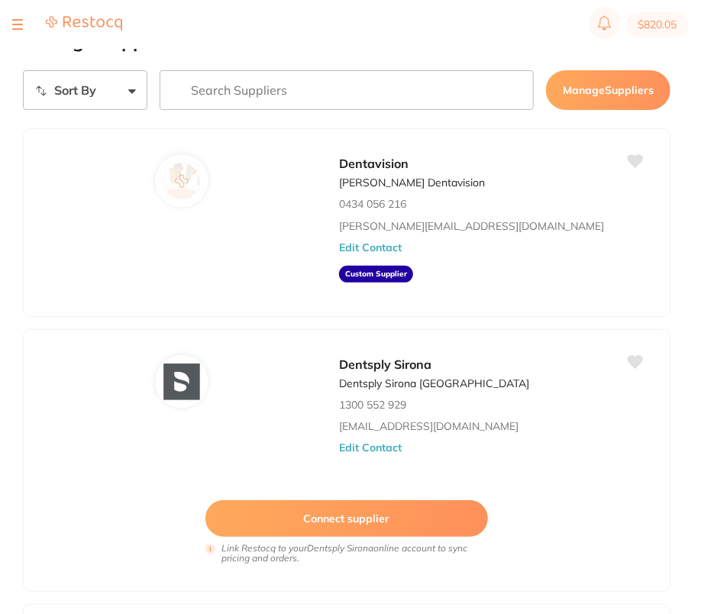
click at [446, 34] on section "$820.05" at bounding box center [350, 24] width 701 height 49
click at [17, 18] on div at bounding box center [17, 24] width 11 height 18
click at [18, 25] on div at bounding box center [17, 24] width 11 height 18
click at [15, 21] on div at bounding box center [17, 24] width 11 height 18
click at [17, 24] on button at bounding box center [17, 25] width 11 height 2
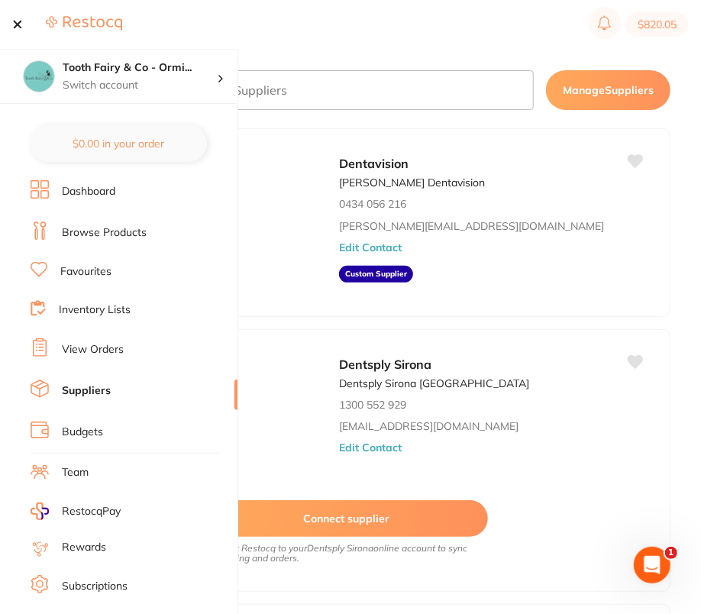
click at [108, 228] on link "Browse Products" at bounding box center [104, 232] width 85 height 15
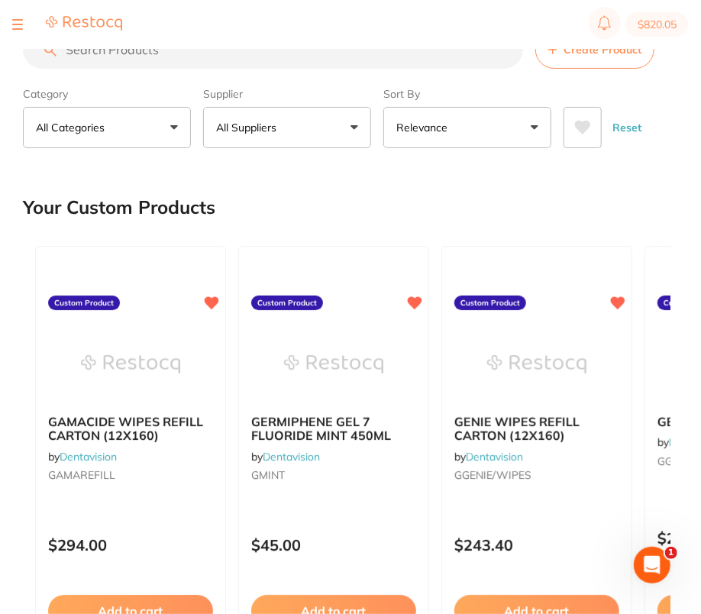
click at [279, 55] on input "search" at bounding box center [273, 50] width 500 height 38
click at [288, 139] on button "All Suppliers" at bounding box center [287, 127] width 168 height 41
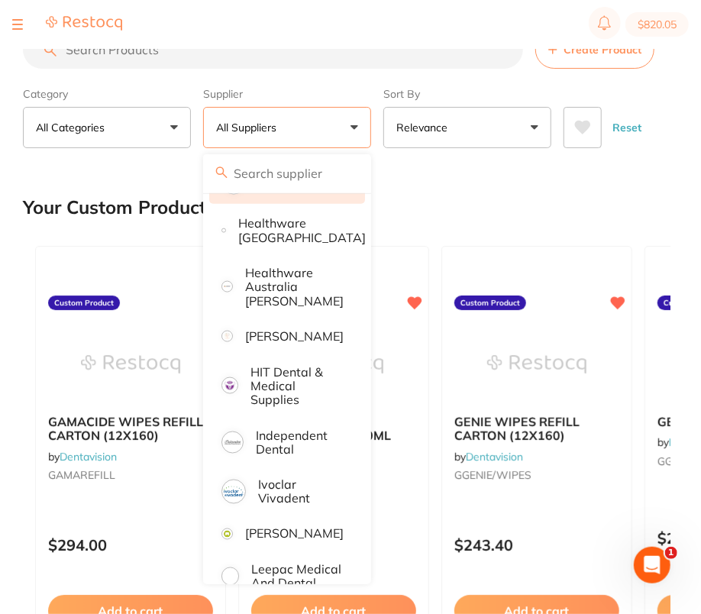
scroll to position [754, 0]
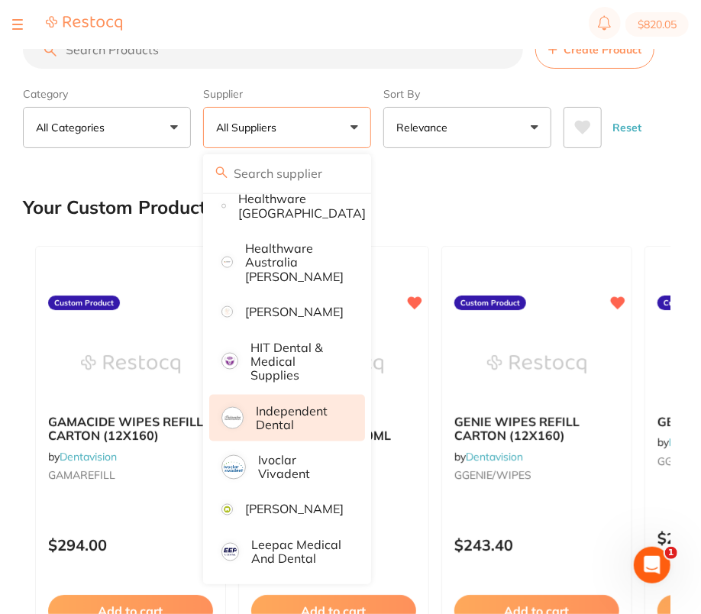
click at [301, 427] on p "Independent Dental" at bounding box center [300, 418] width 88 height 28
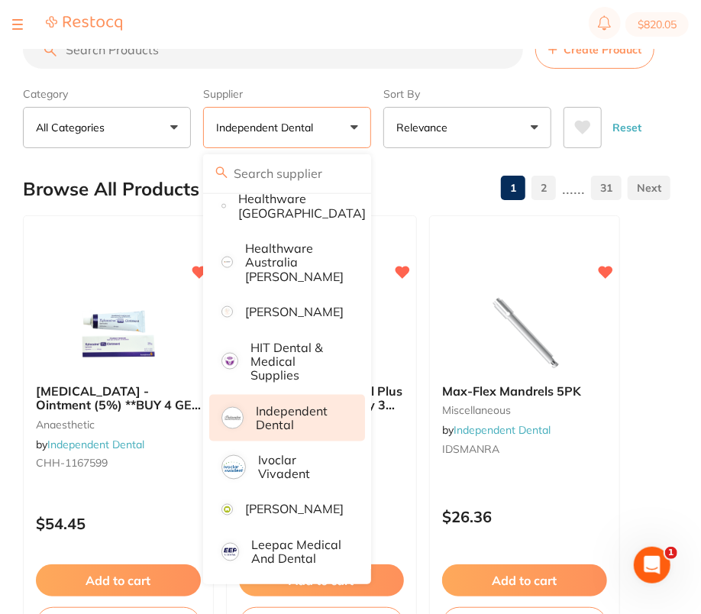
click at [493, 92] on label "Sort By" at bounding box center [467, 94] width 168 height 14
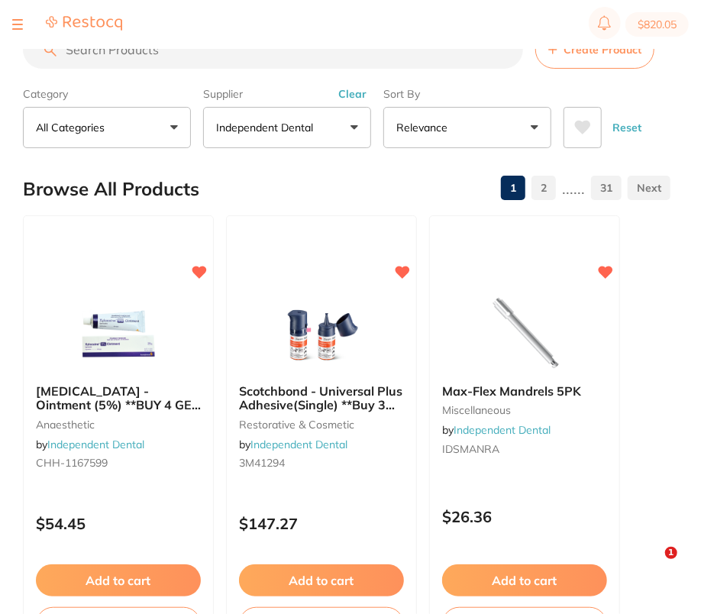
click at [363, 60] on input "search" at bounding box center [273, 50] width 500 height 38
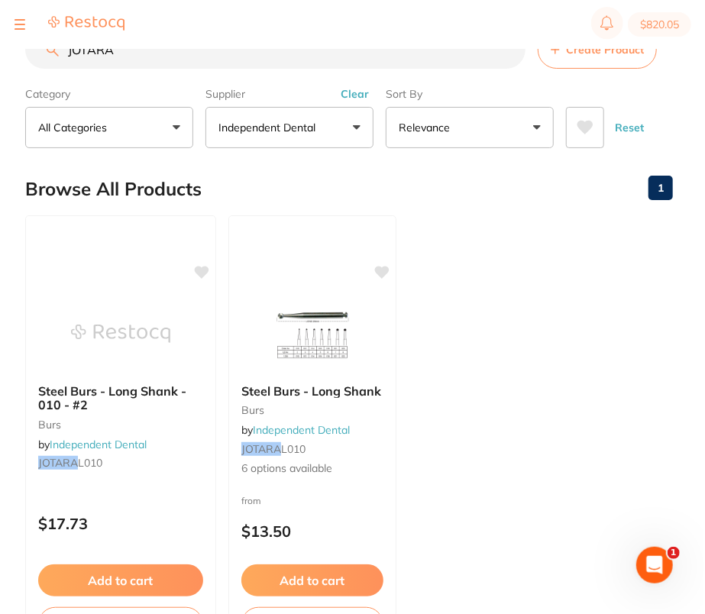
scroll to position [0, 0]
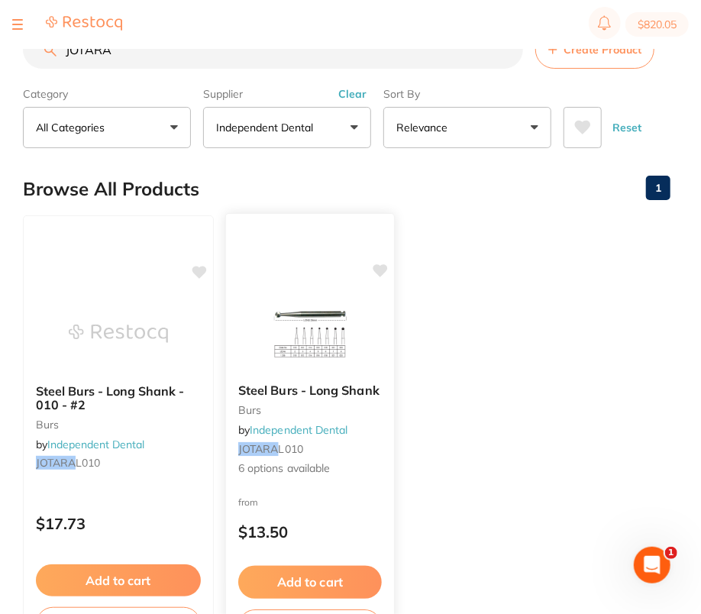
click at [317, 348] on img at bounding box center [310, 332] width 100 height 77
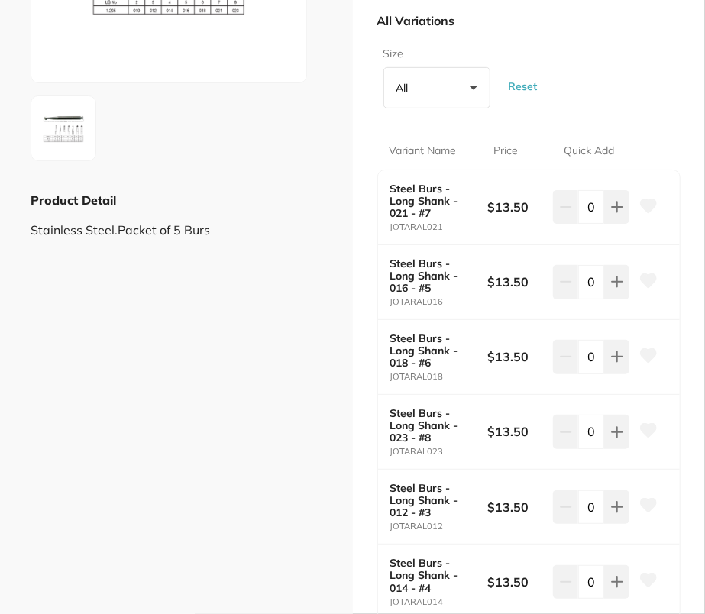
click at [649, 198] on icon at bounding box center [648, 205] width 16 height 14
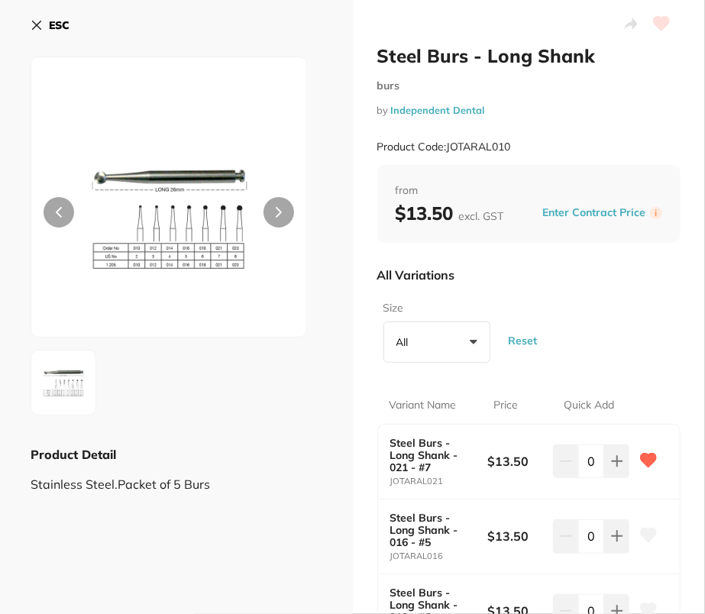
click at [40, 31] on button "ESC" at bounding box center [50, 25] width 39 height 26
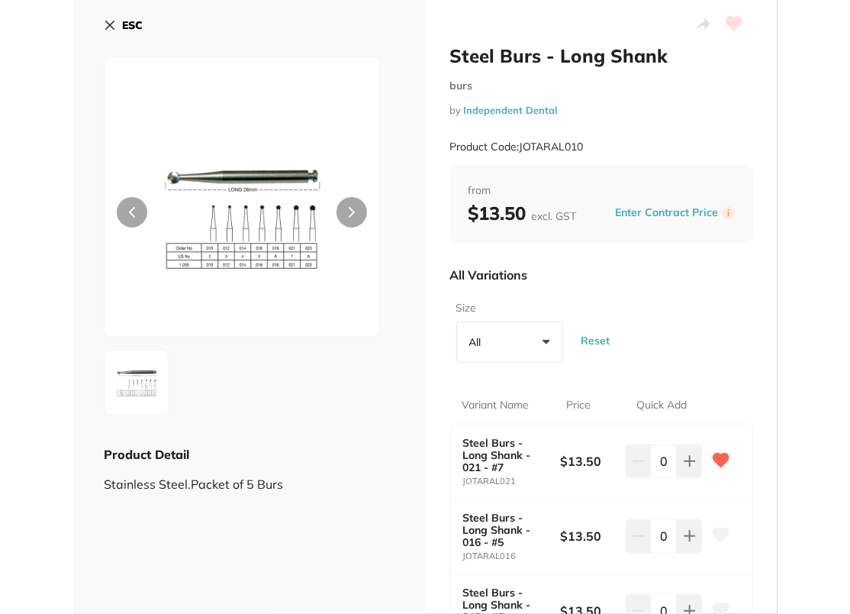
scroll to position [1, 0]
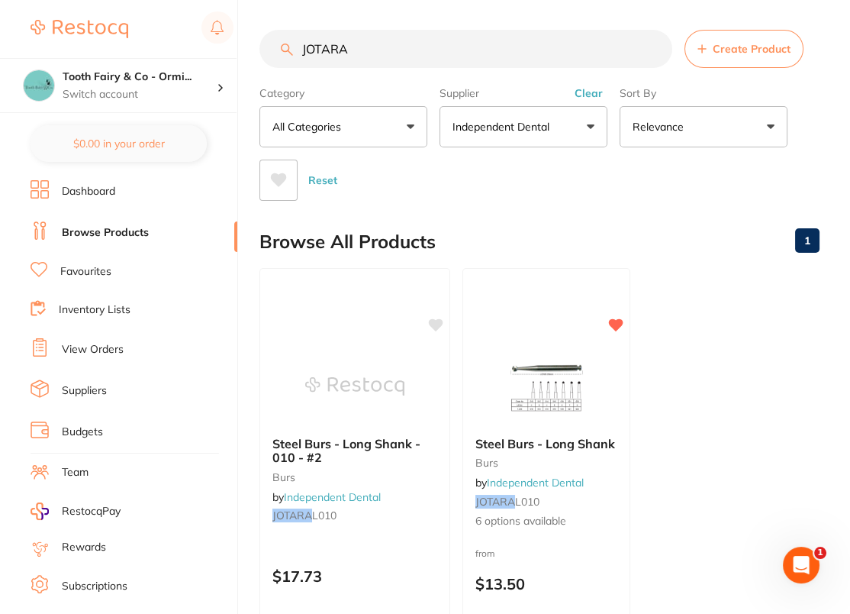
click at [432, 60] on input "JOTARA" at bounding box center [466, 49] width 413 height 38
paste input "EDENRA025"
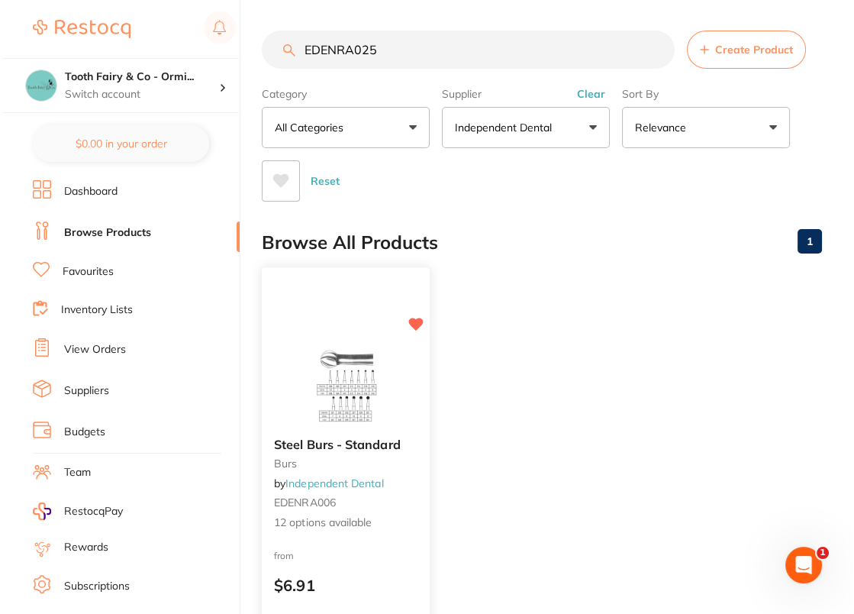
scroll to position [0, 0]
click at [265, 392] on div at bounding box center [344, 385] width 168 height 77
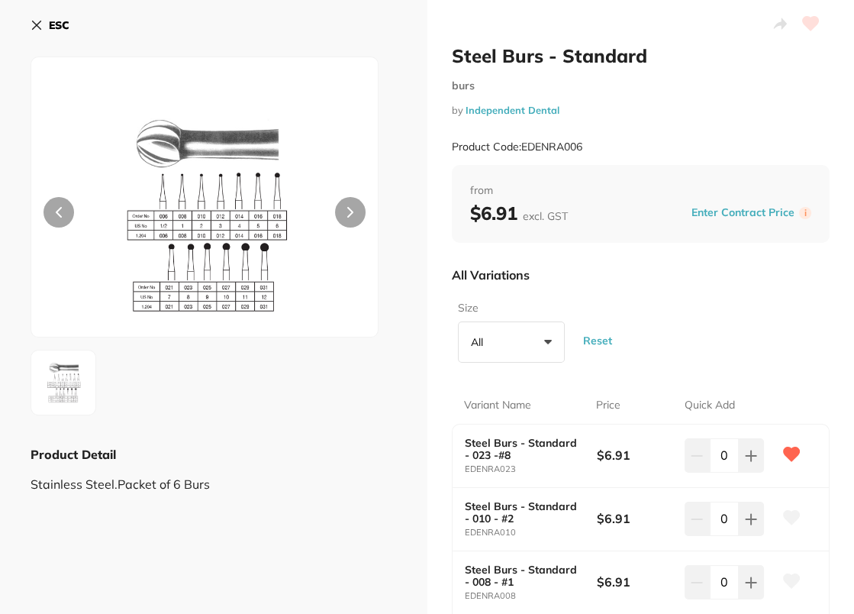
click at [63, 27] on b "ESC" at bounding box center [59, 25] width 21 height 14
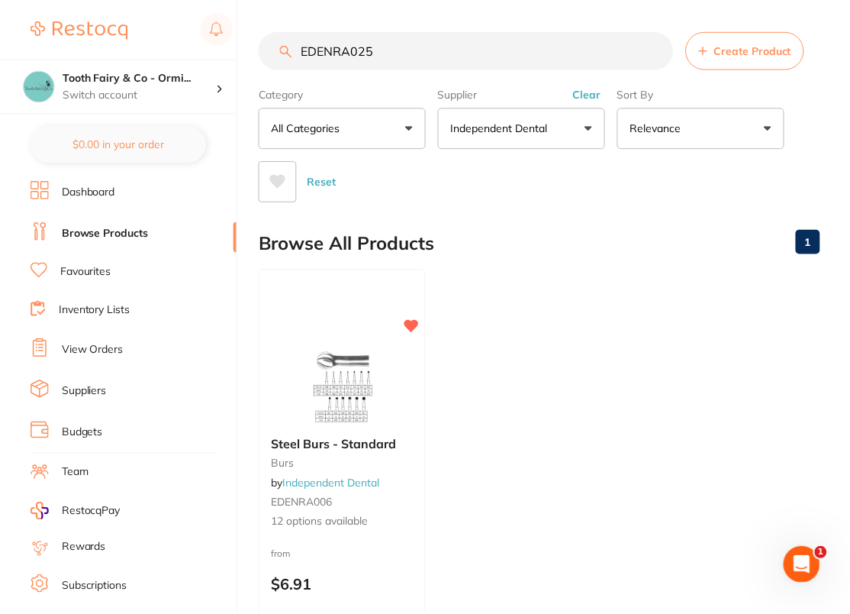
scroll to position [1, 0]
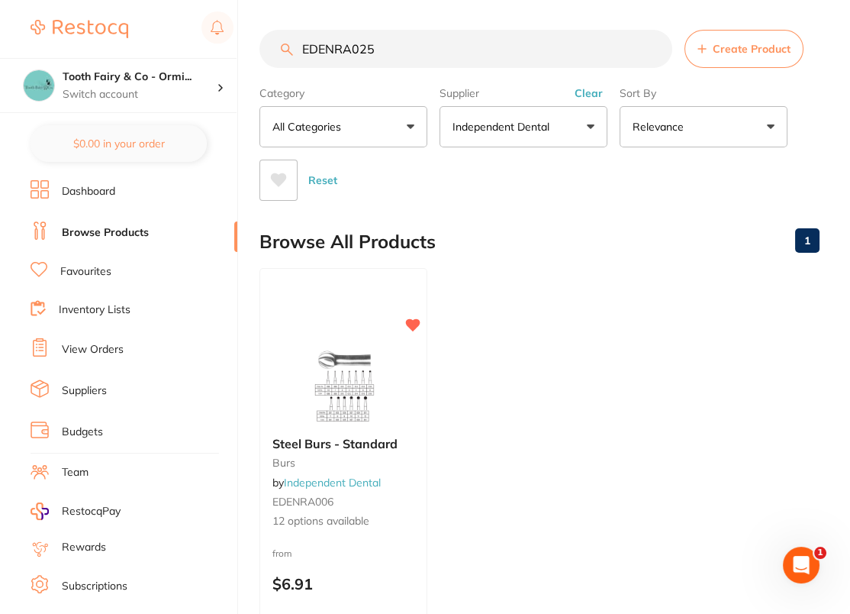
click at [441, 43] on input "EDENRA025" at bounding box center [466, 49] width 413 height 38
paste input "3M12647"
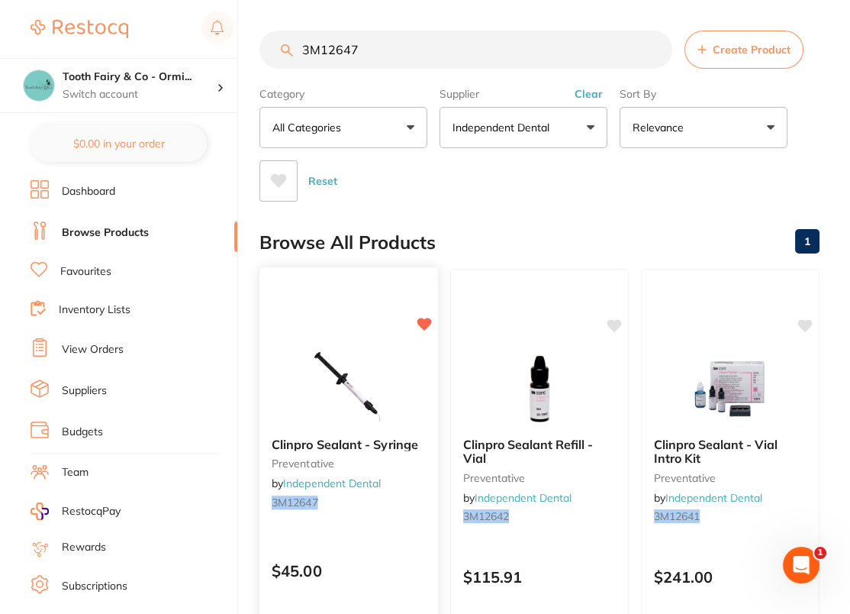
scroll to position [0, 0]
click at [498, 50] on input "3M12647" at bounding box center [466, 50] width 413 height 38
paste input "3700T10-"
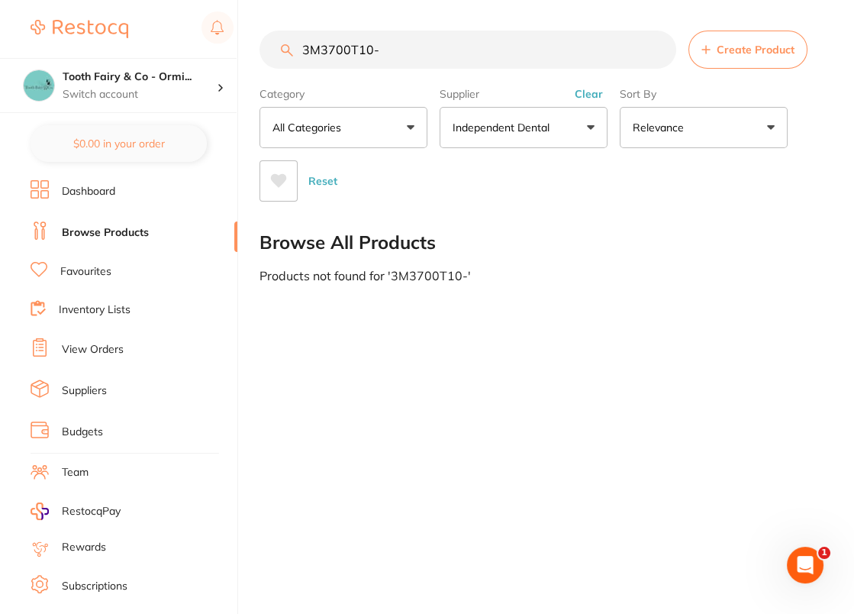
click at [519, 40] on input "3M3700T10-" at bounding box center [468, 50] width 417 height 38
paste input "-10"
click at [595, 90] on button "Clear" at bounding box center [588, 94] width 37 height 14
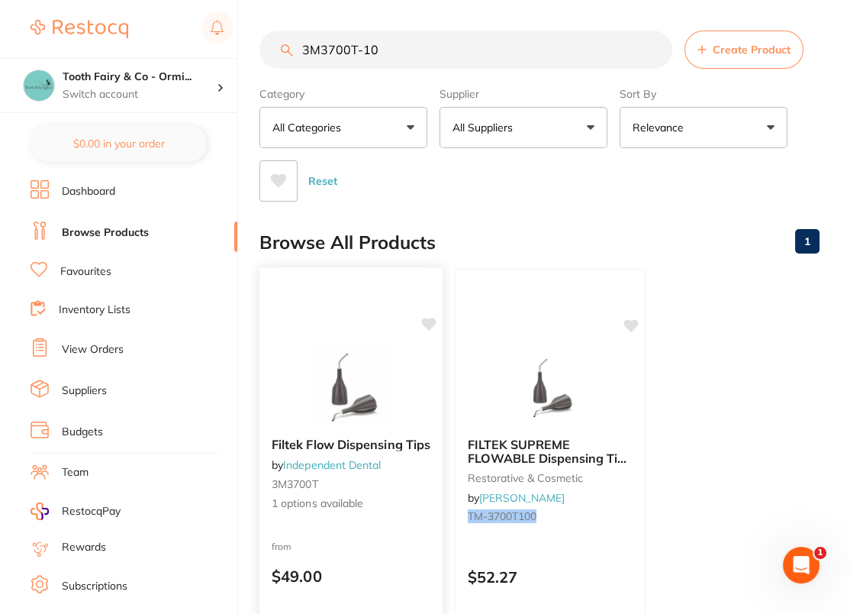
click at [318, 364] on img at bounding box center [351, 385] width 100 height 77
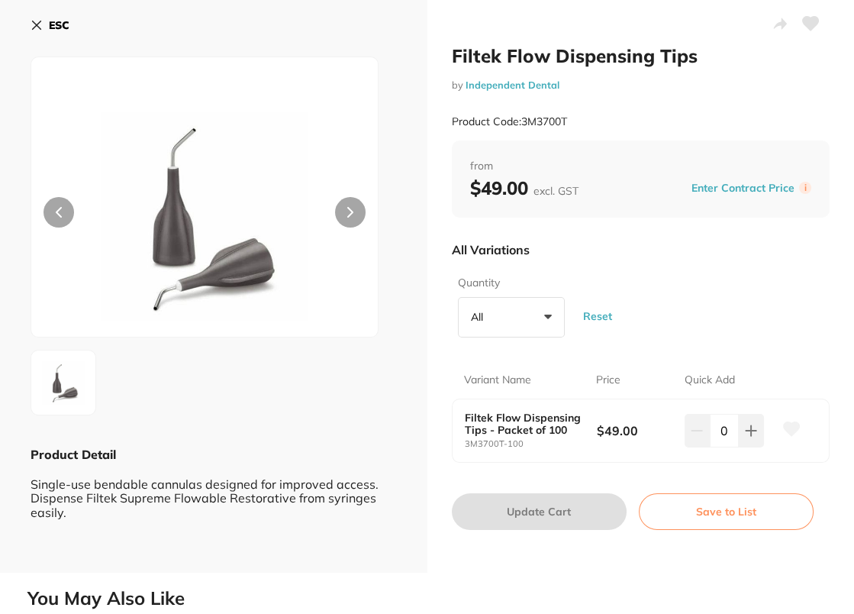
click at [704, 430] on icon at bounding box center [792, 429] width 16 height 14
click at [704, 336] on div "Quantity All +0 All Packet of 100 Reset" at bounding box center [641, 306] width 379 height 74
click at [44, 23] on button "ESC" at bounding box center [50, 25] width 39 height 26
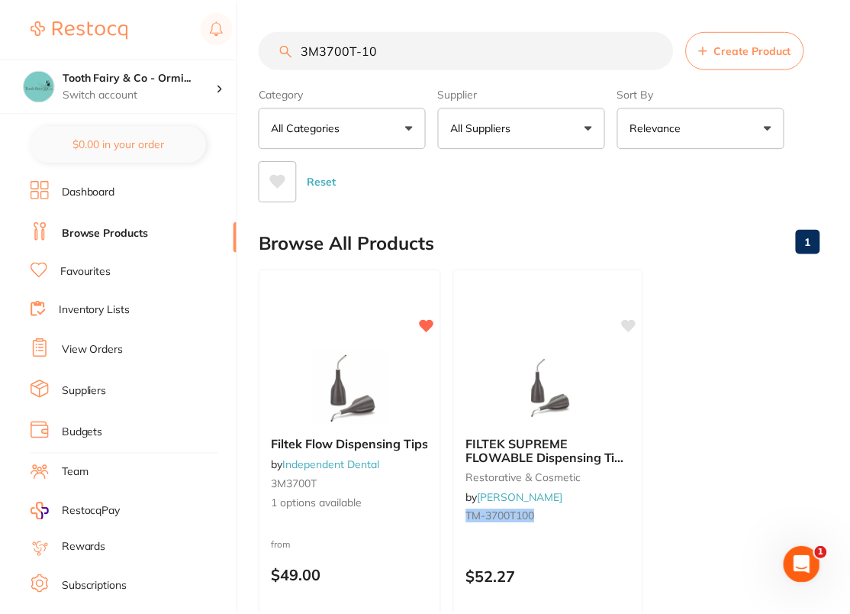
scroll to position [1, 0]
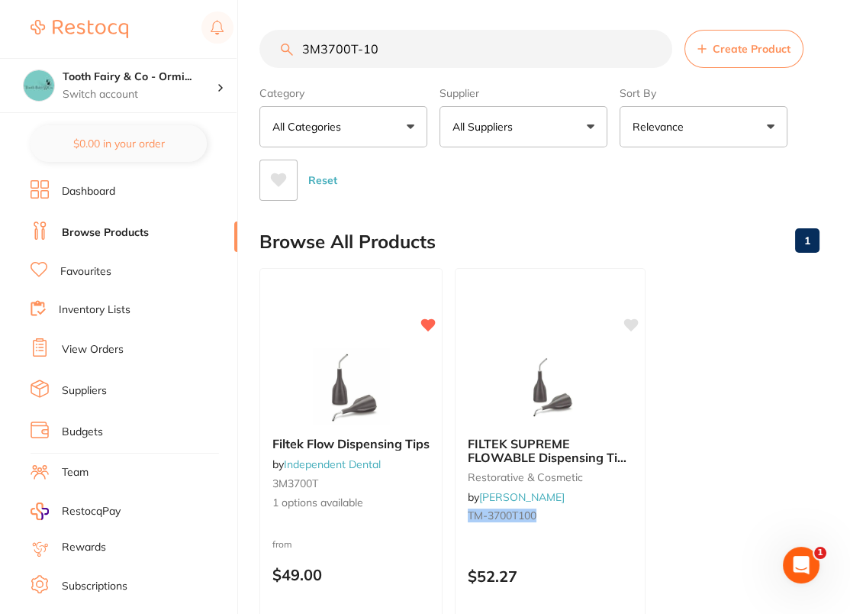
click at [393, 49] on input "3M3700T-10" at bounding box center [466, 49] width 413 height 38
paste input "4867A2"
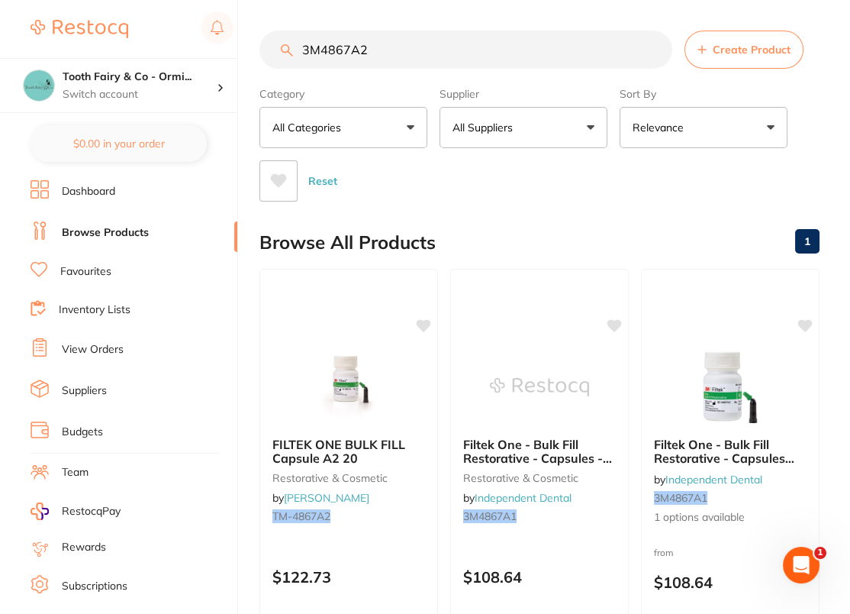
scroll to position [0, 0]
type input "3M4867A2"
click at [564, 126] on button "All Suppliers" at bounding box center [524, 127] width 168 height 41
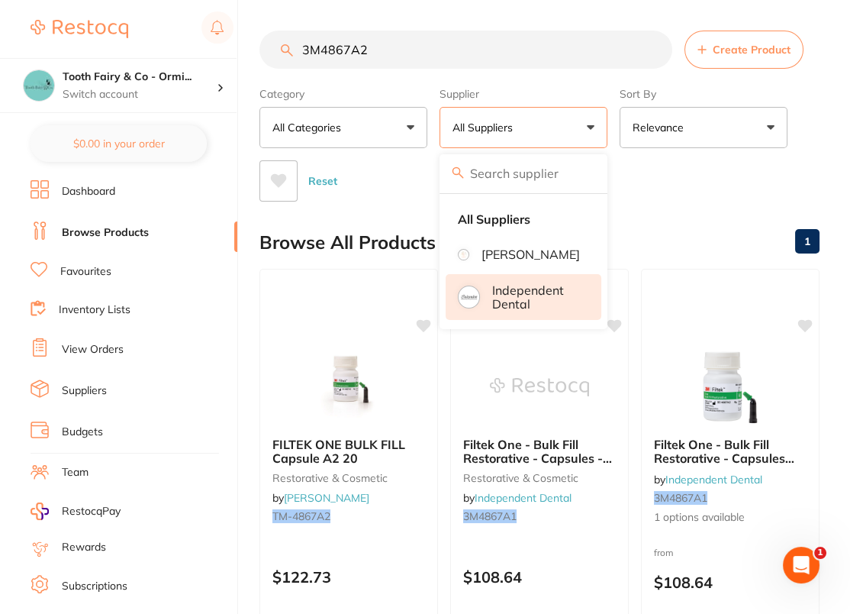
click at [548, 309] on p "Independent Dental" at bounding box center [536, 297] width 88 height 28
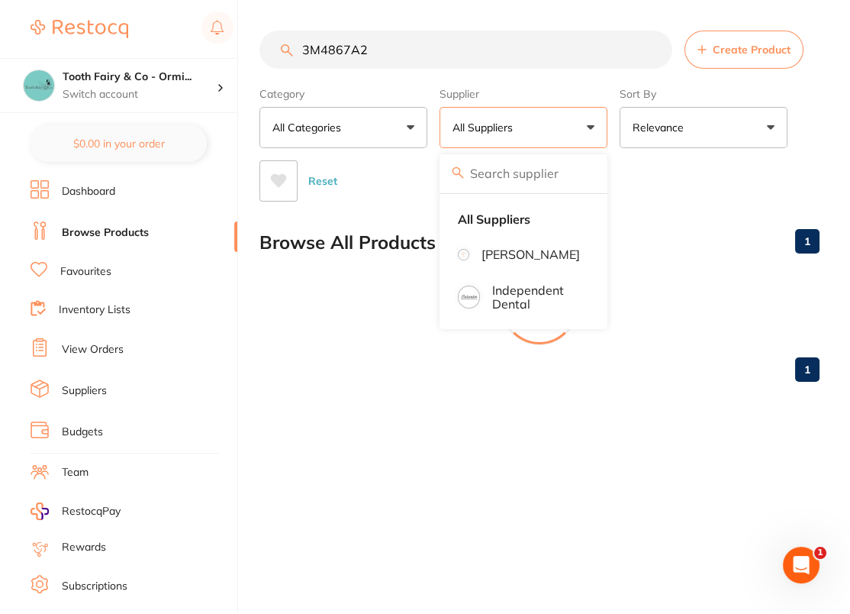
click at [691, 194] on div "Reset" at bounding box center [534, 174] width 548 height 53
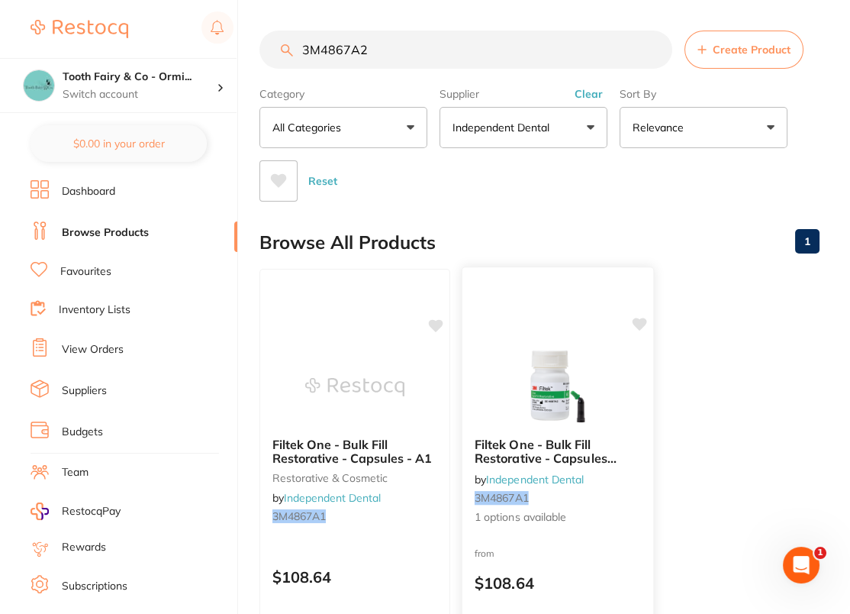
click at [613, 382] on div at bounding box center [558, 385] width 191 height 77
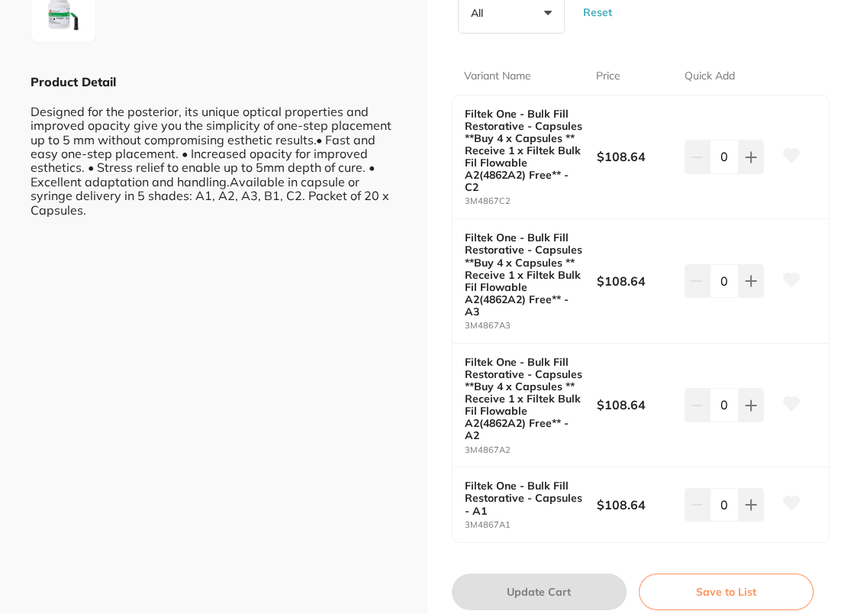
scroll to position [371, 0]
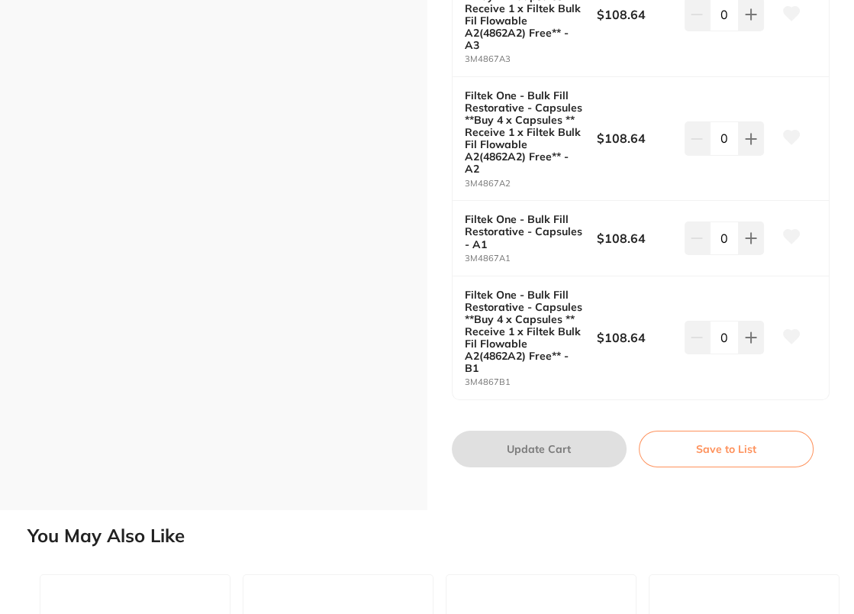
scroll to position [624, 0]
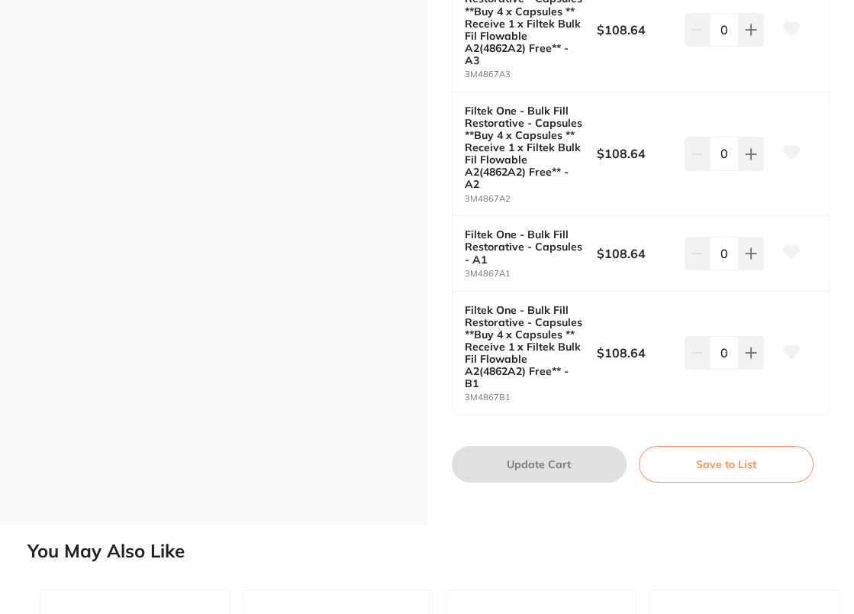
click at [791, 146] on icon at bounding box center [792, 153] width 16 height 14
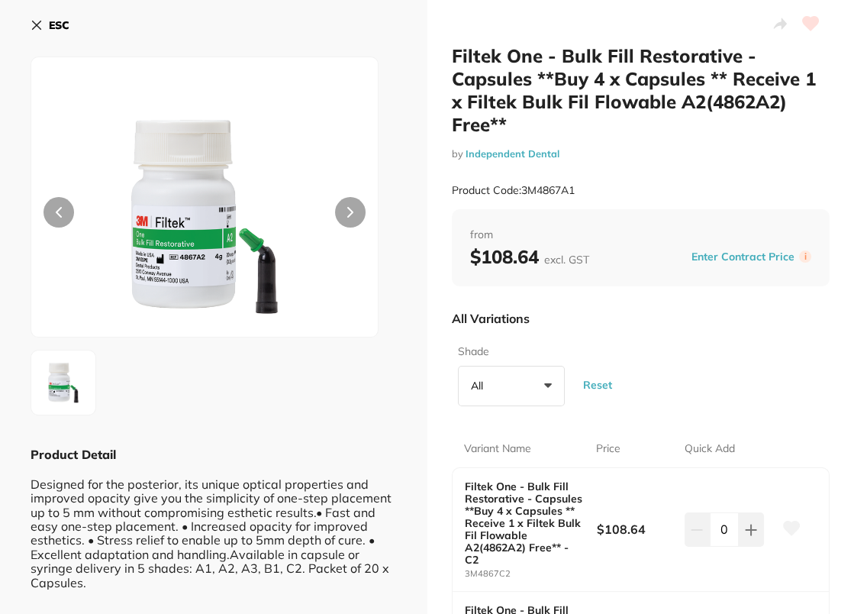
click at [66, 21] on b "ESC" at bounding box center [59, 25] width 21 height 14
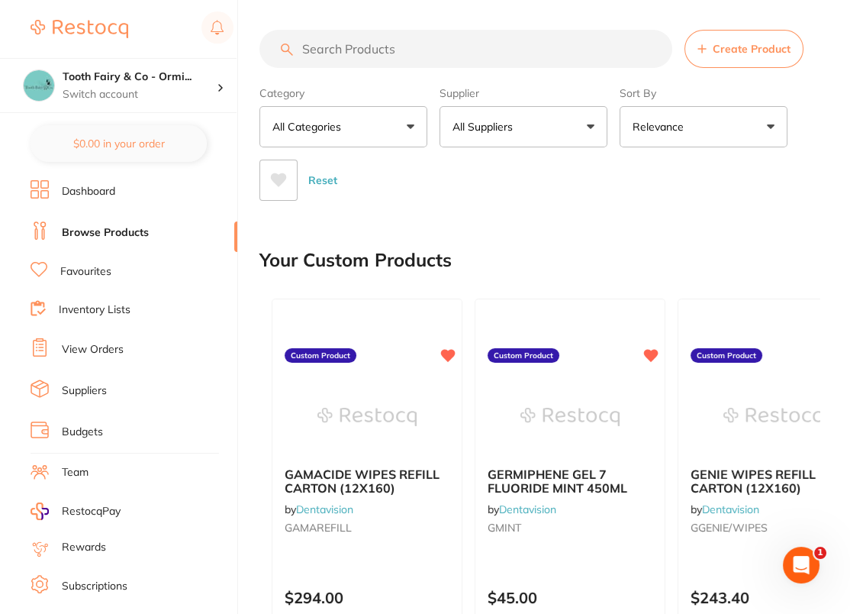
click at [418, 36] on input "search" at bounding box center [466, 49] width 413 height 38
paste input "3M5915A1B"
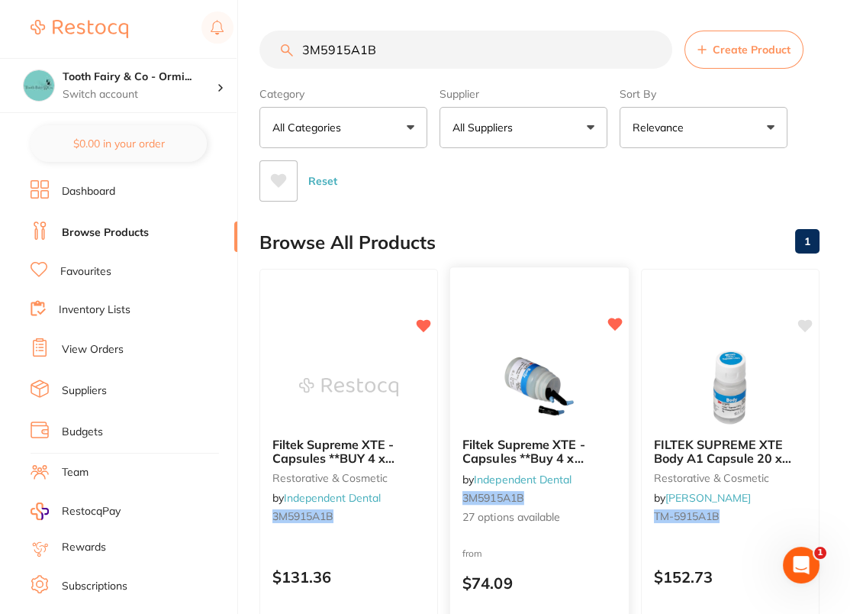
click at [535, 363] on img at bounding box center [539, 385] width 100 height 77
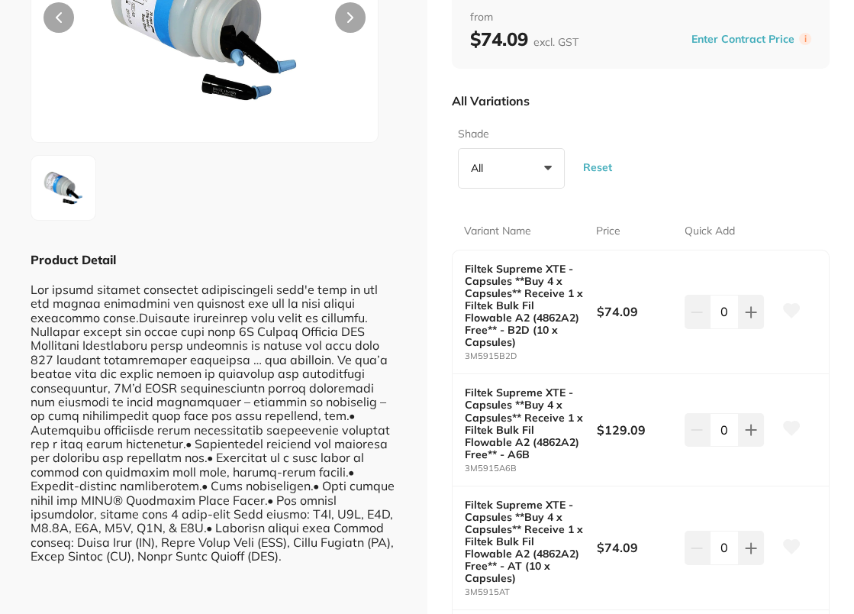
scroll to position [30, 0]
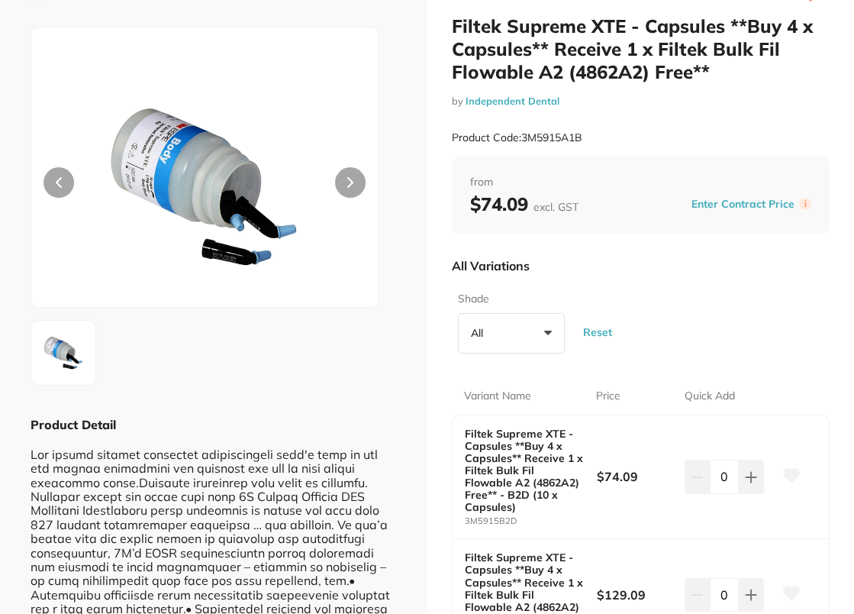
click at [121, 31] on div at bounding box center [205, 167] width 348 height 281
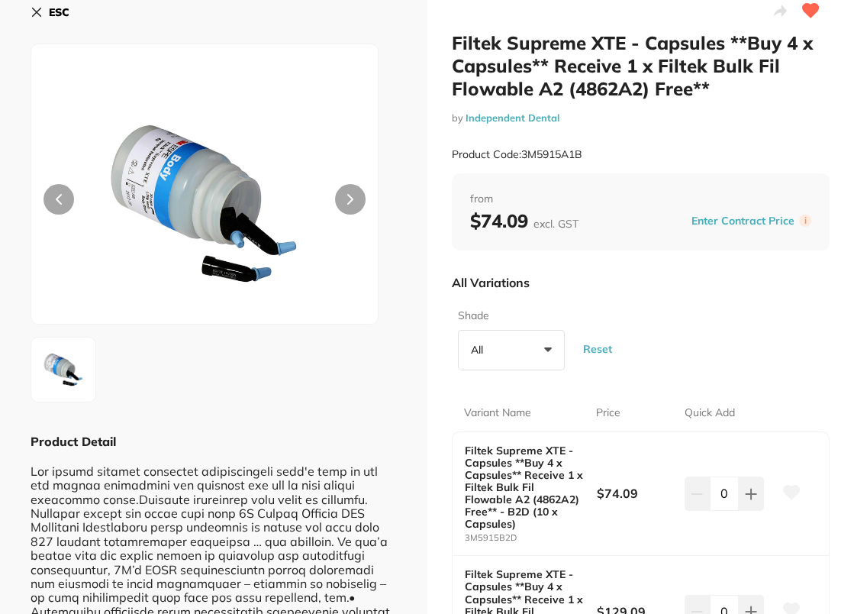
scroll to position [0, 0]
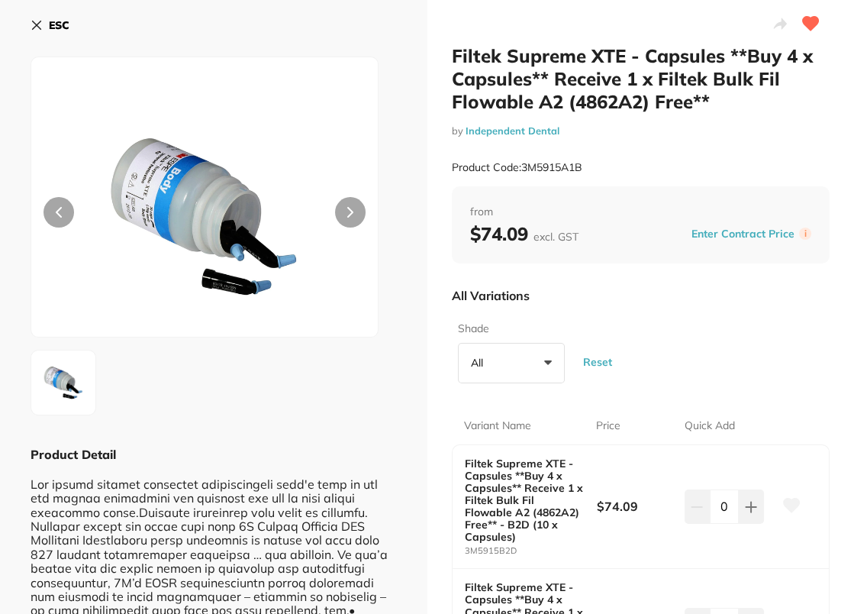
click at [56, 21] on b "ESC" at bounding box center [59, 25] width 21 height 14
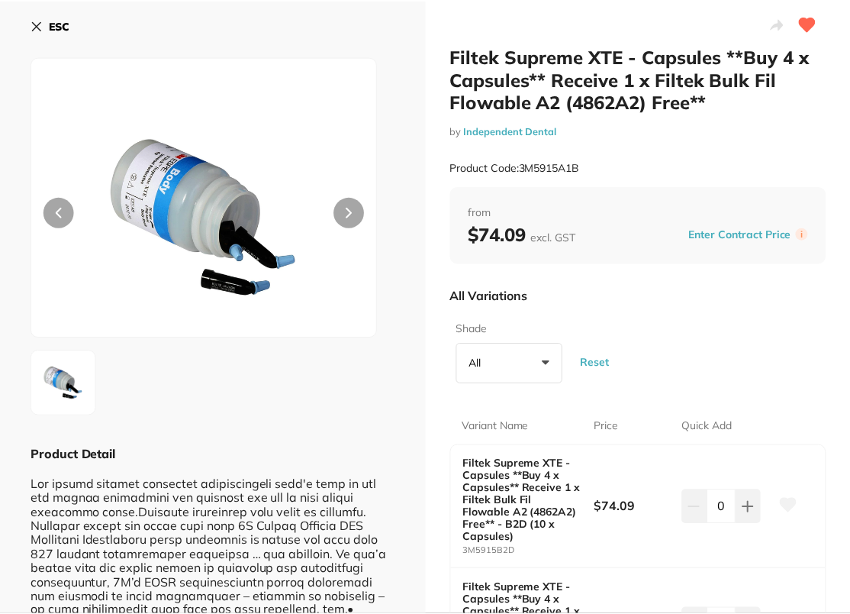
scroll to position [1, 0]
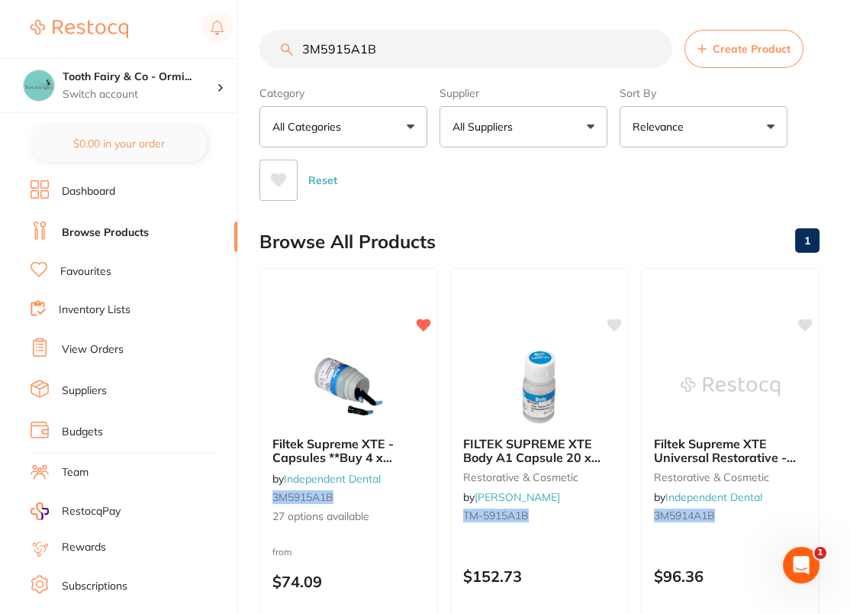
click at [442, 44] on input "3M5915A1B" at bounding box center [466, 49] width 413 height 38
click at [366, 373] on img at bounding box center [348, 385] width 100 height 77
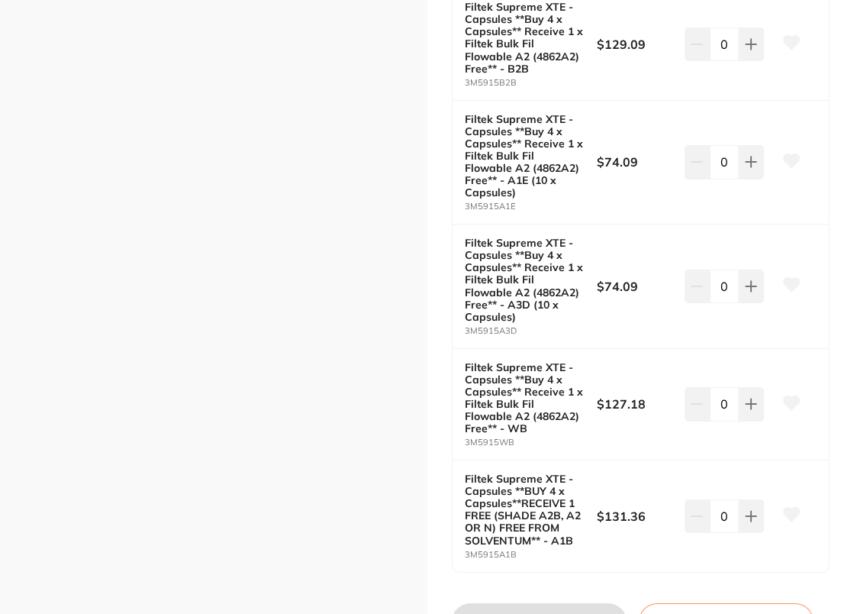
scroll to position [3199, 0]
click at [793, 508] on icon at bounding box center [792, 515] width 16 height 14
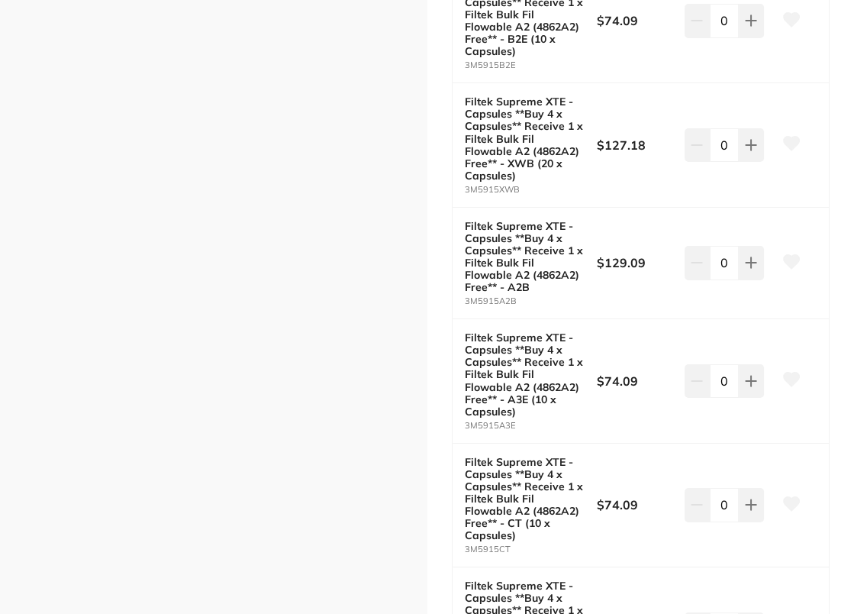
scroll to position [1911, 0]
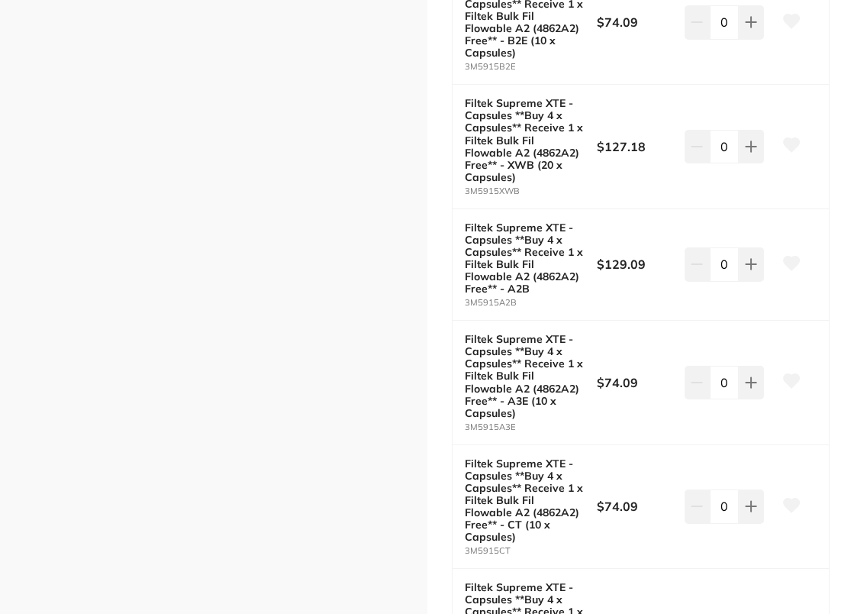
click at [793, 256] on icon at bounding box center [792, 263] width 16 height 14
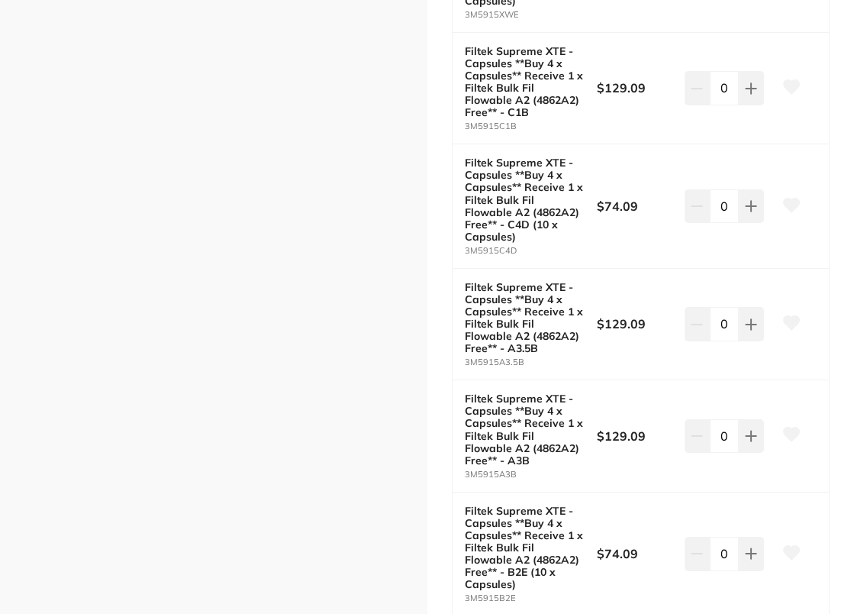
scroll to position [1385, 0]
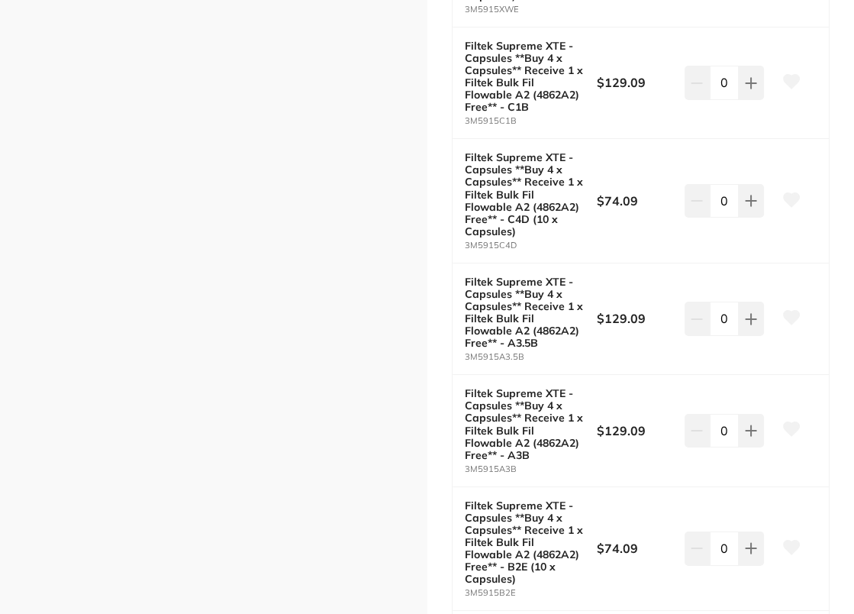
click at [793, 422] on icon at bounding box center [792, 429] width 16 height 14
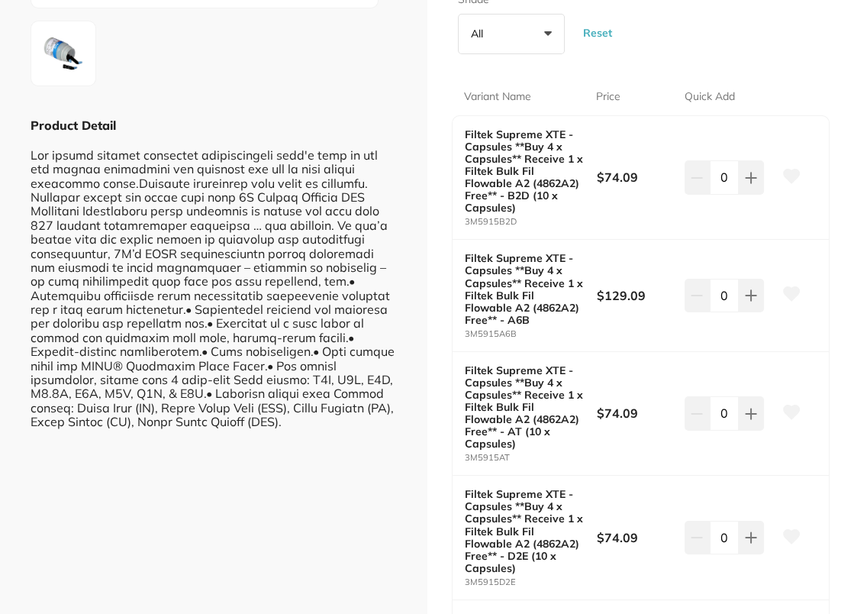
scroll to position [0, 0]
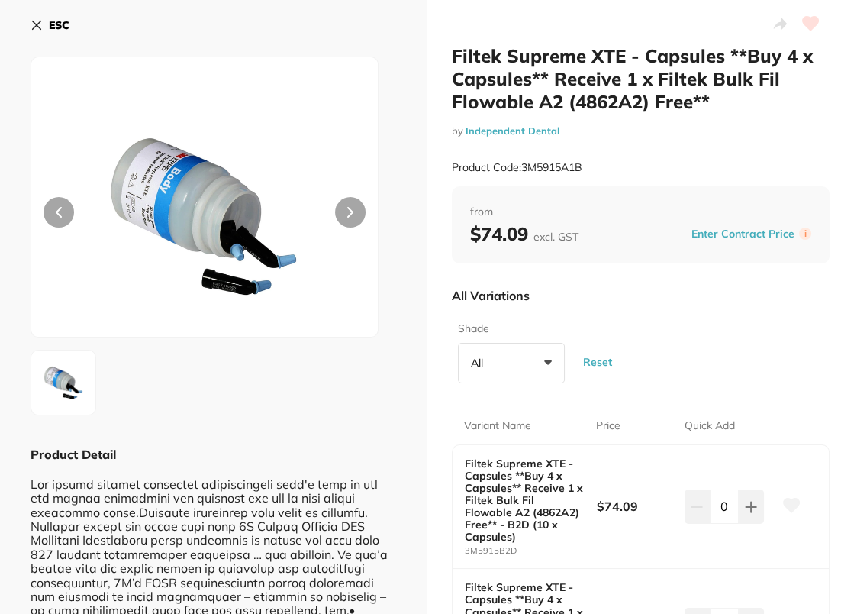
click at [41, 29] on icon at bounding box center [37, 25] width 12 height 12
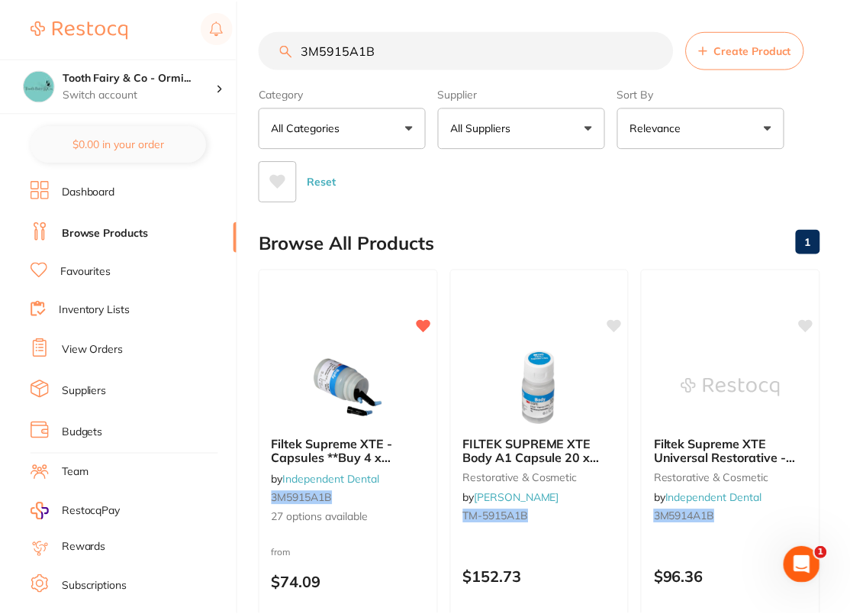
scroll to position [1, 0]
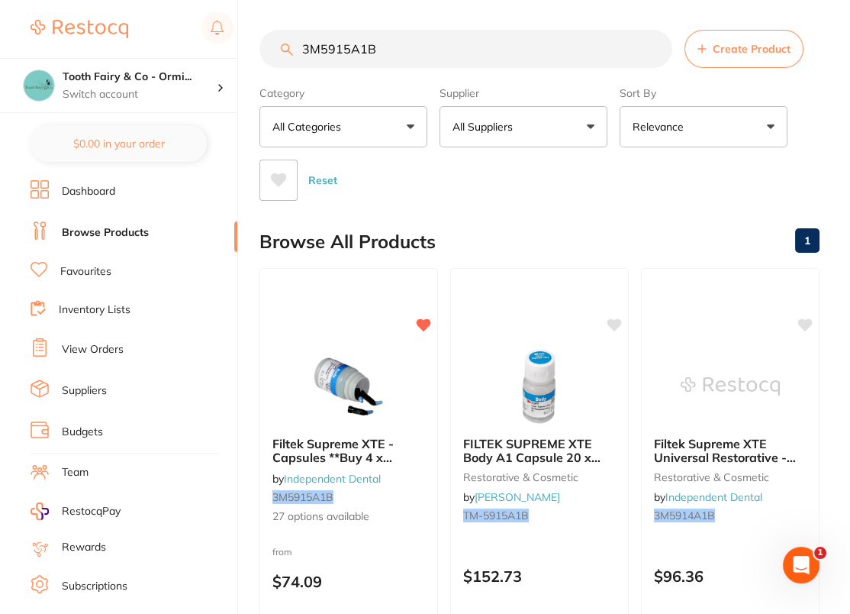
click at [365, 43] on input "3M5915A1B" at bounding box center [466, 49] width 413 height 38
paste input "AUS-PHFF33"
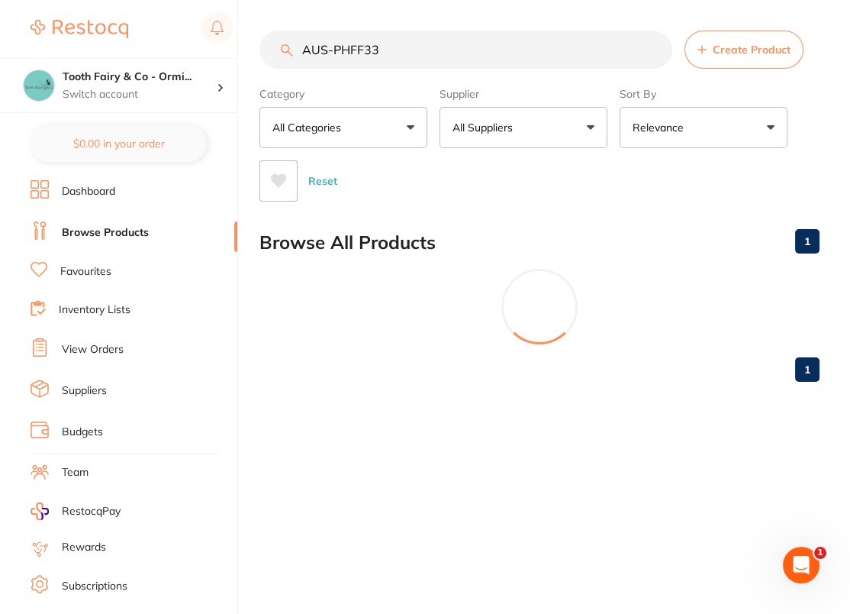
scroll to position [0, 0]
type input "AUS-PHFF33"
click at [530, 131] on button "All Suppliers" at bounding box center [524, 127] width 168 height 41
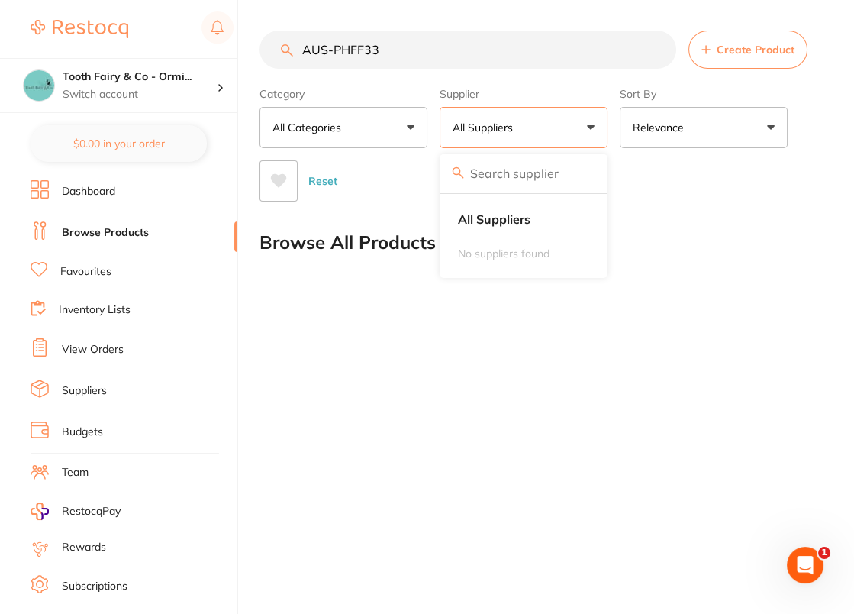
click at [553, 61] on input "AUS-PHFF33" at bounding box center [468, 50] width 417 height 38
click at [662, 51] on input "AUS-PHFF33" at bounding box center [468, 50] width 417 height 38
click at [520, 131] on button "All Suppliers" at bounding box center [524, 127] width 168 height 41
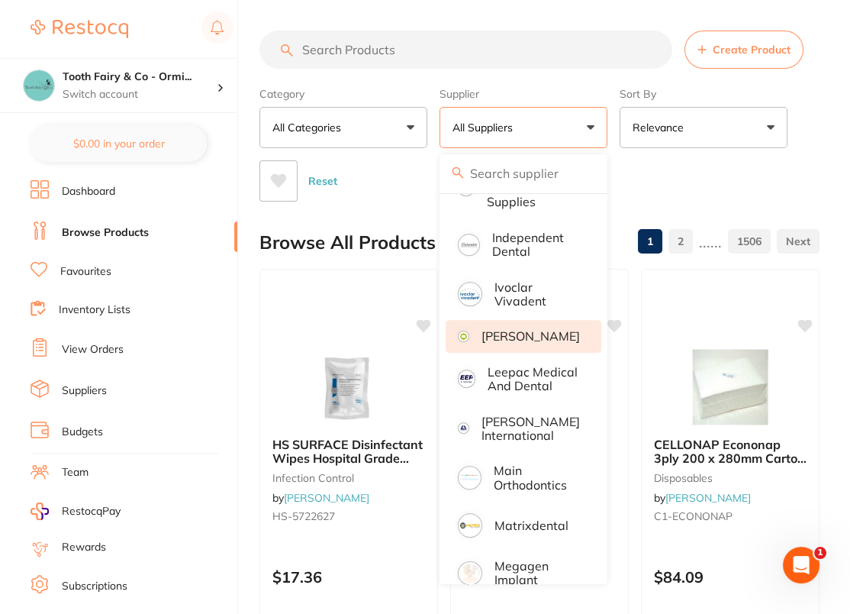
scroll to position [940, 0]
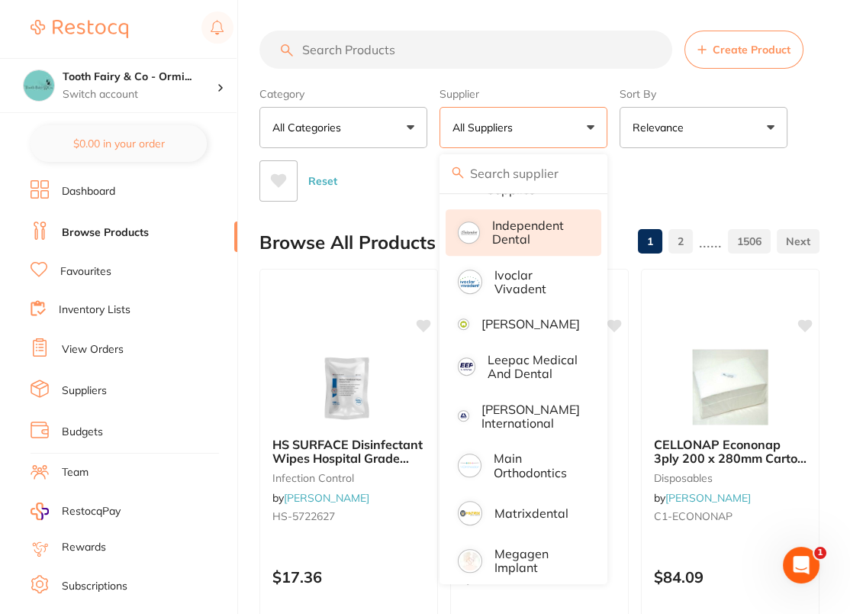
click at [552, 239] on p "Independent Dental" at bounding box center [536, 232] width 88 height 28
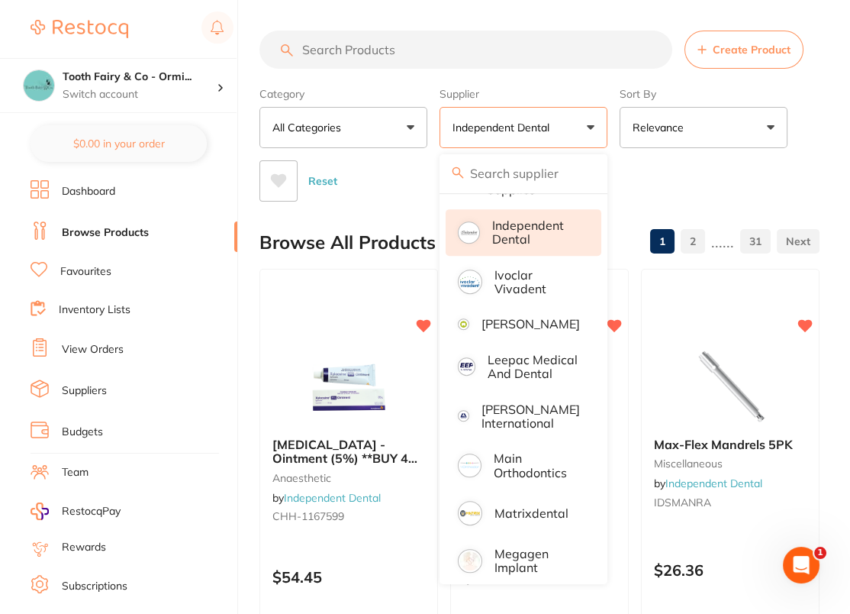
click at [773, 182] on div "Reset" at bounding box center [534, 174] width 548 height 53
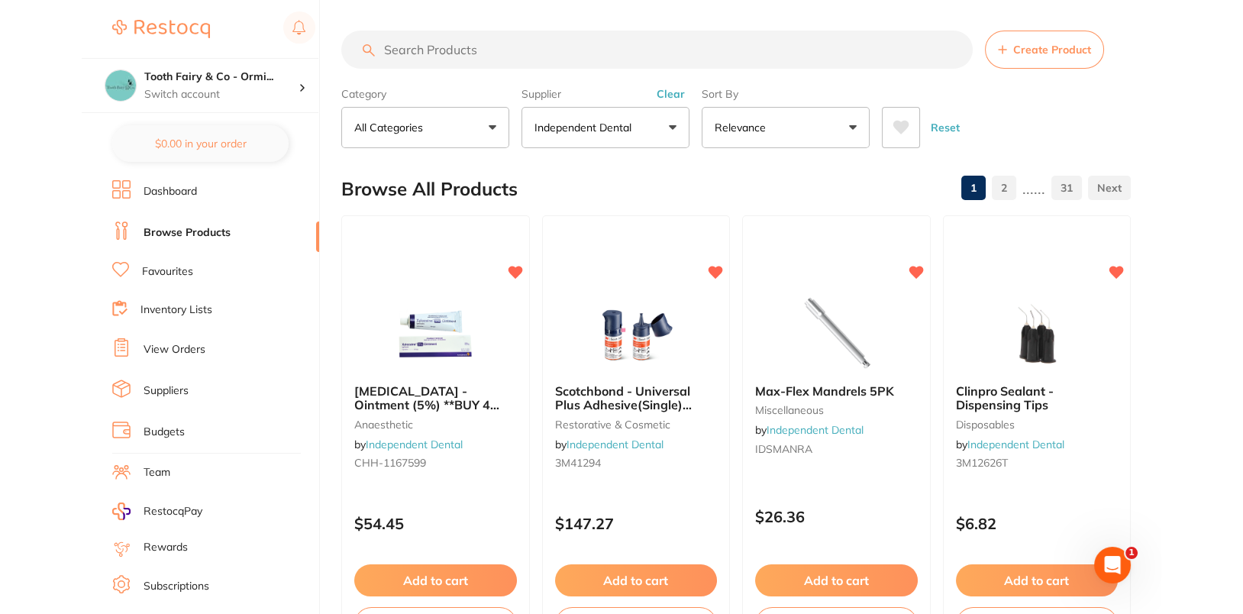
scroll to position [920, 0]
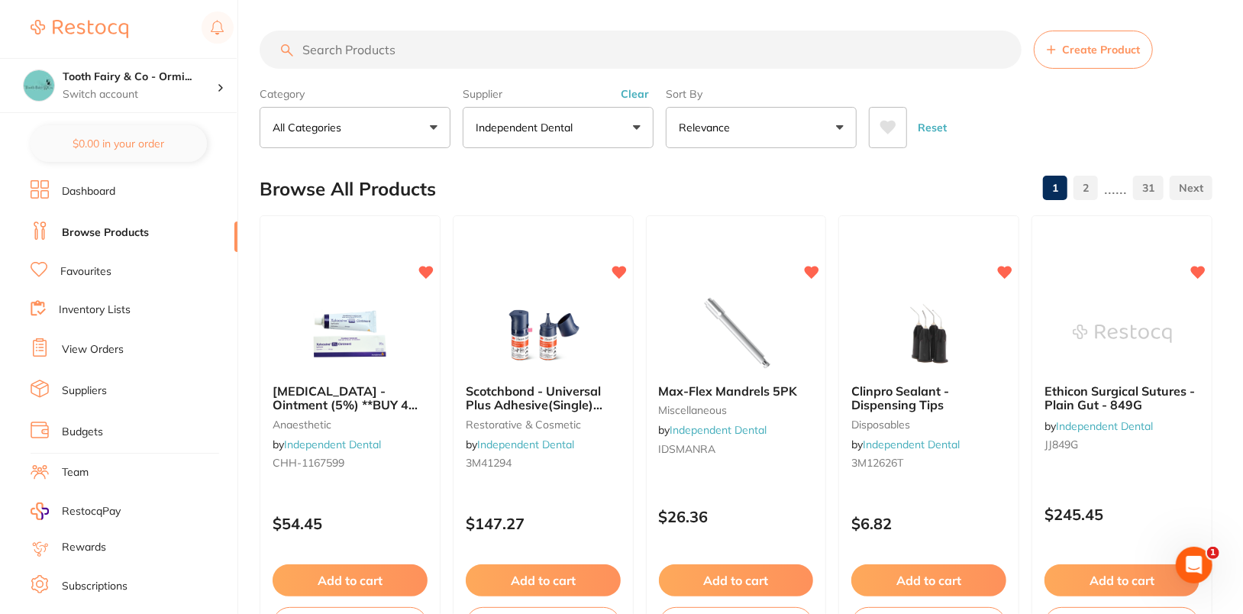
click at [566, 48] on input "search" at bounding box center [641, 50] width 762 height 38
paste input "47768988713279"
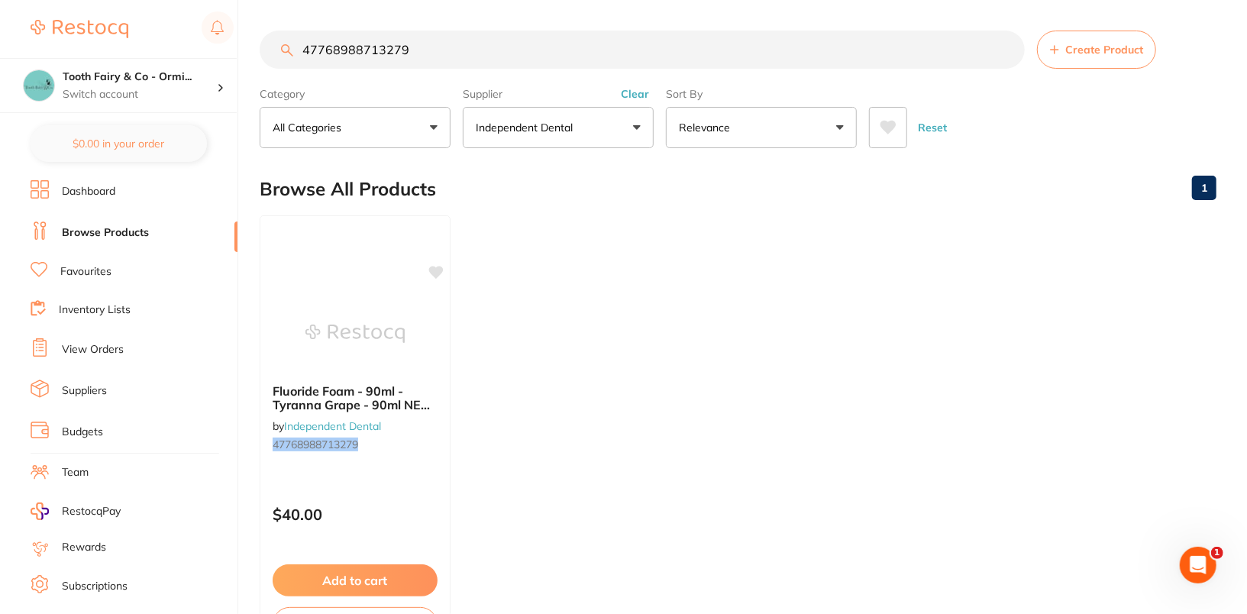
scroll to position [0, 0]
type input "47768988713279"
click at [388, 281] on div "Fluoride Foam - 90ml - Tyranna Grape - 90ml NEW SIZING by Independent Dental 47…" at bounding box center [355, 435] width 193 height 444
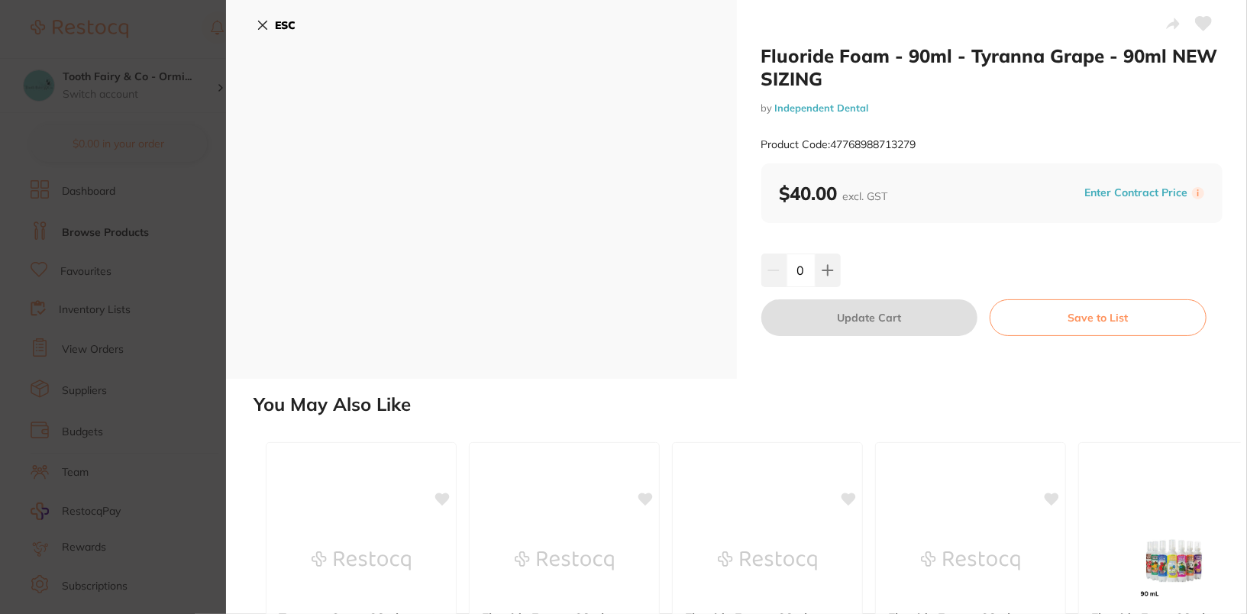
click at [279, 31] on b "ESC" at bounding box center [285, 25] width 21 height 14
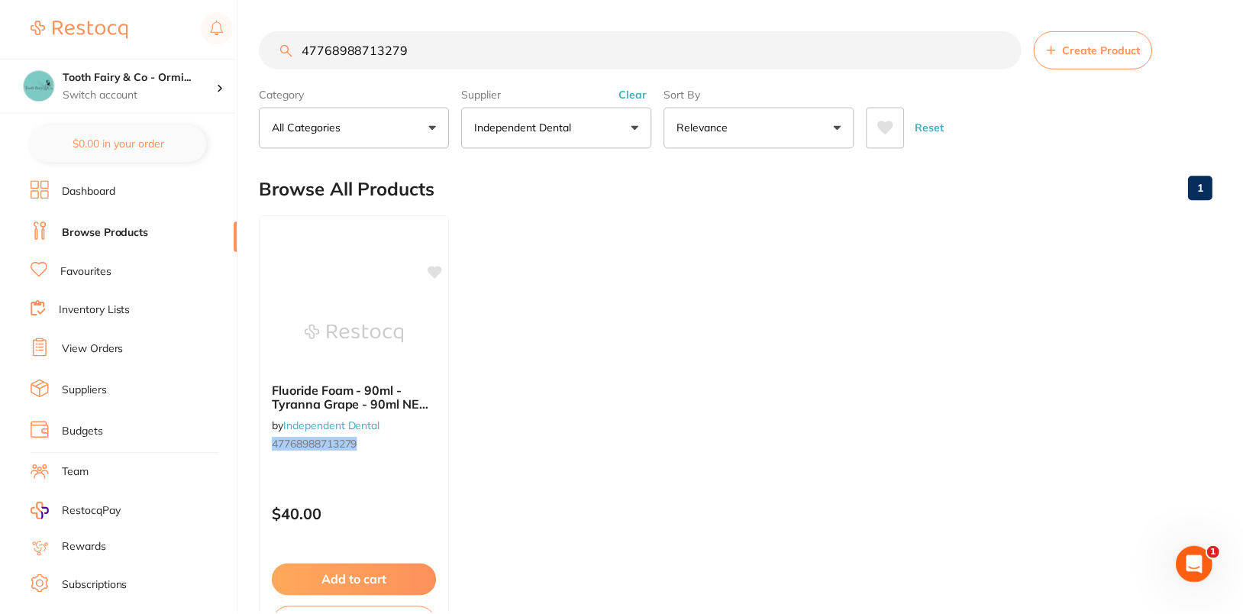
scroll to position [1, 0]
click at [564, 300] on ul "Fluoride Foam - 90ml - Tyranna Grape - 90ml NEW SIZING by Independent Dental 47…" at bounding box center [736, 433] width 953 height 439
click at [438, 269] on icon at bounding box center [437, 269] width 15 height 13
click at [670, 300] on ul "Fluoride Foam - 90ml - Tyranna Grape - 90ml NEW SIZING by Independent Dental 47…" at bounding box center [736, 433] width 953 height 439
click at [688, 197] on div "Browse All Products 1" at bounding box center [736, 188] width 953 height 51
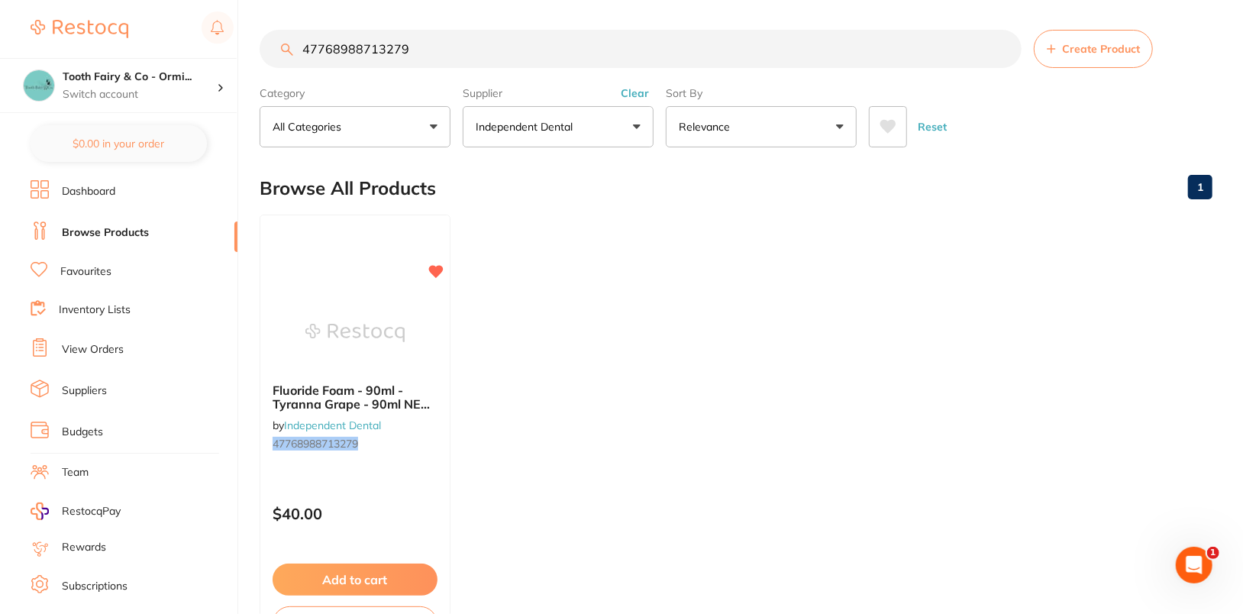
click at [768, 276] on ul "Fluoride Foam - 90ml - Tyranna Grape - 90ml NEW SIZING by Independent Dental 47…" at bounding box center [736, 433] width 953 height 439
click at [186, 88] on p "Switch account" at bounding box center [140, 94] width 154 height 15
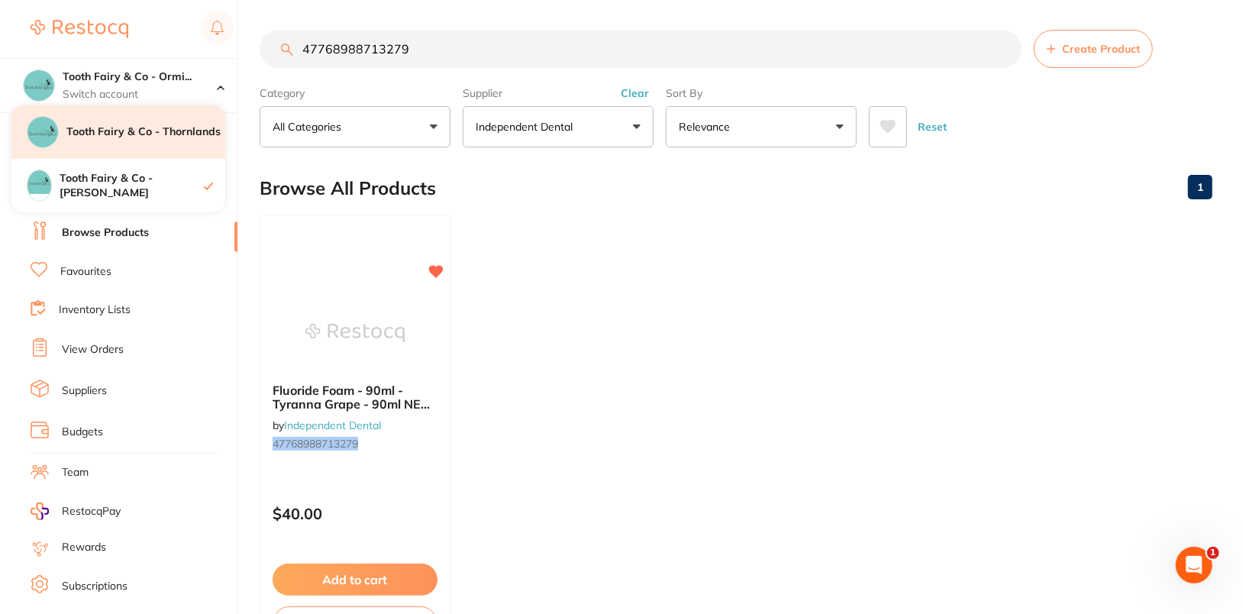
click at [164, 135] on h4 "Tooth Fairy & Co - Thornlands" at bounding box center [145, 131] width 159 height 15
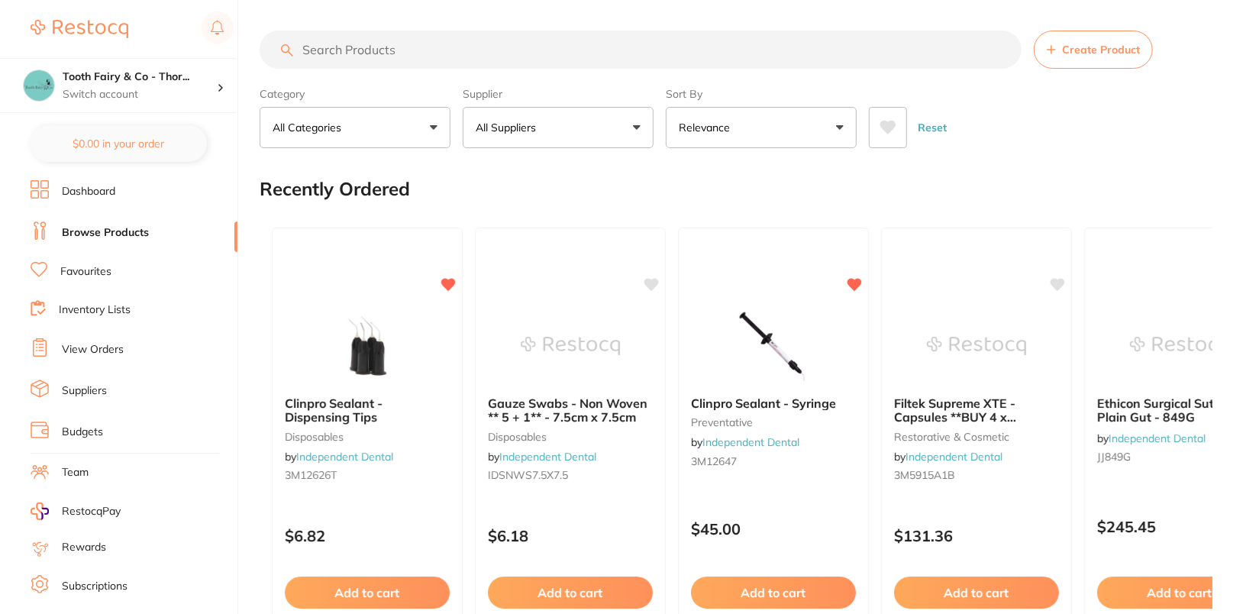
click at [551, 129] on button "All Suppliers" at bounding box center [558, 127] width 191 height 41
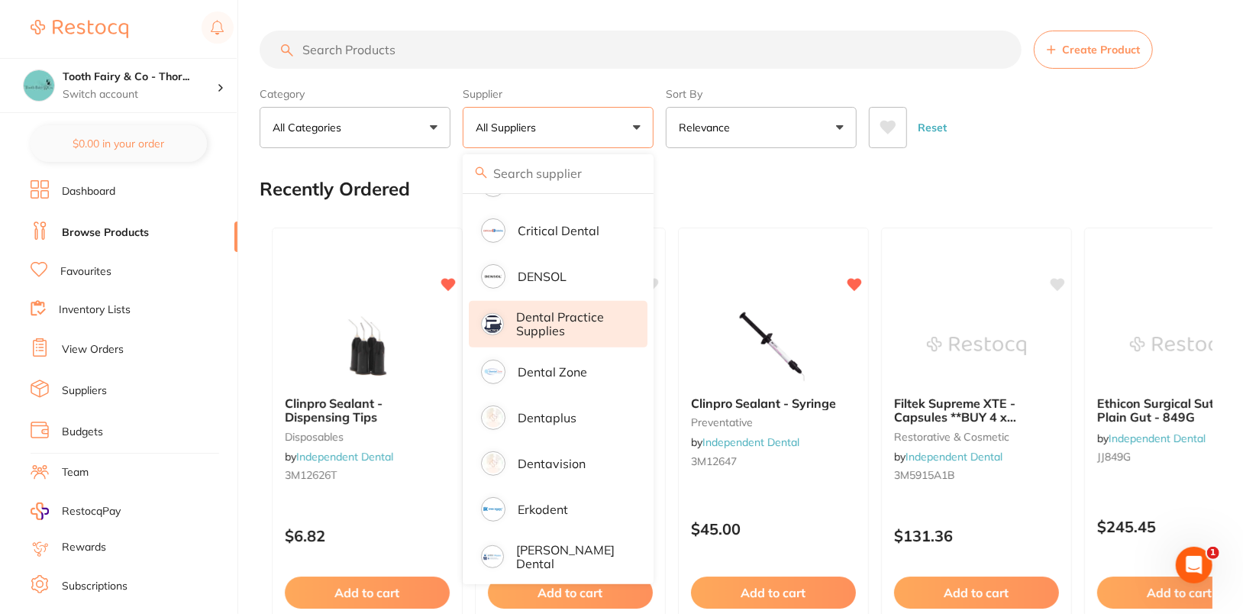
scroll to position [355, 0]
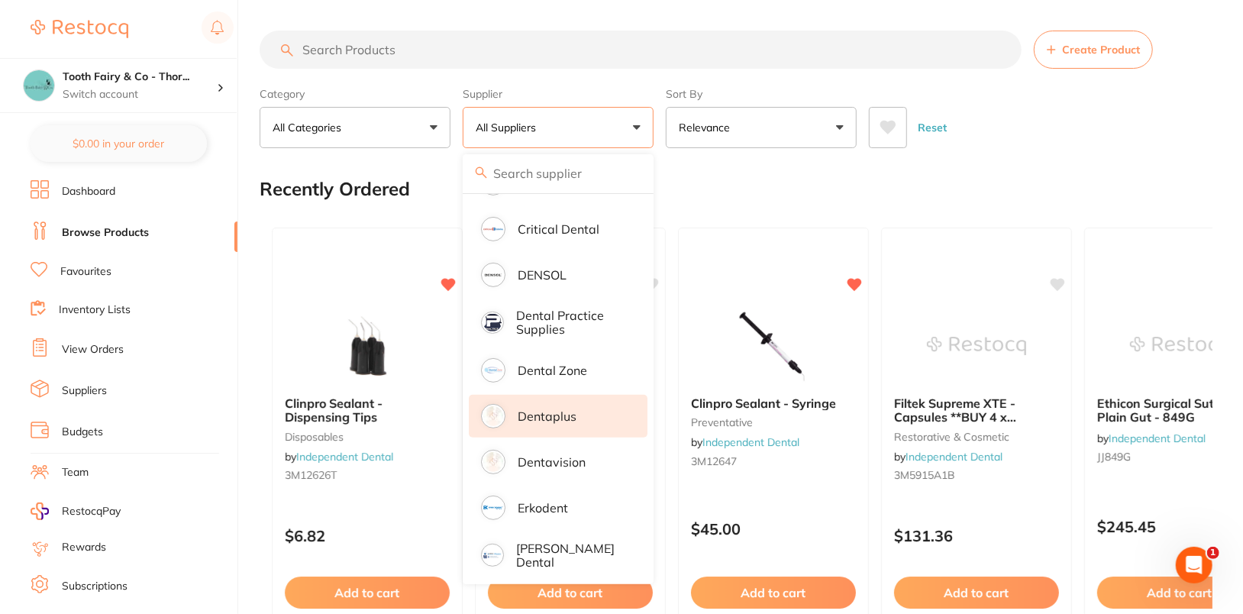
click at [581, 411] on li "Dentaplus" at bounding box center [558, 416] width 179 height 43
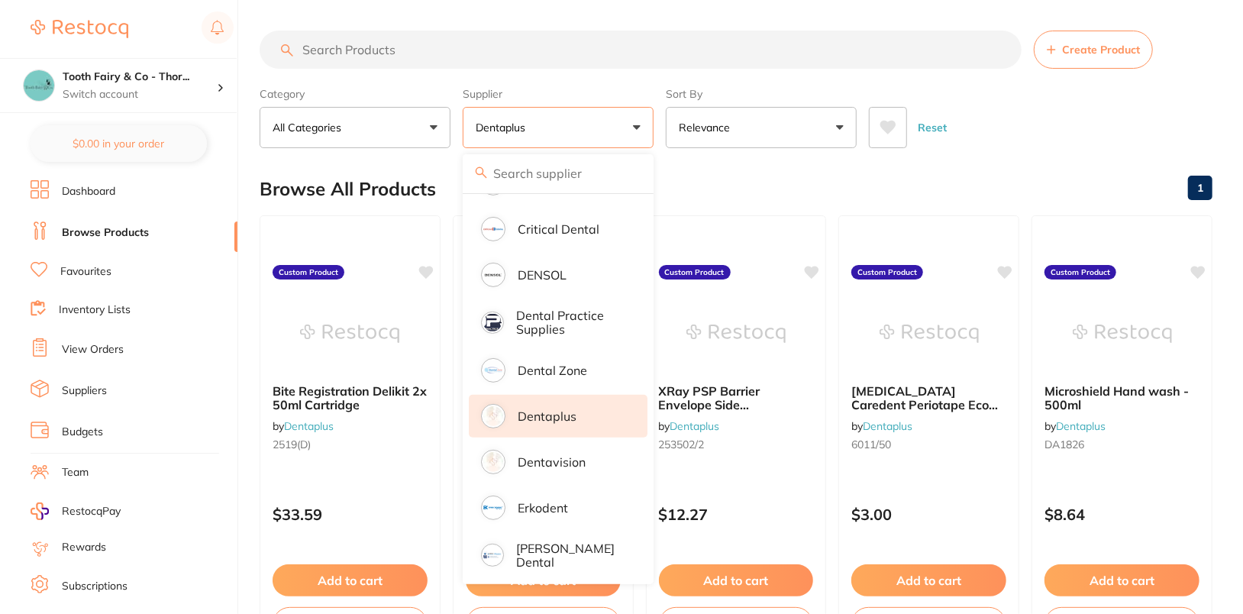
click at [1168, 112] on div "Reset" at bounding box center [1034, 121] width 331 height 53
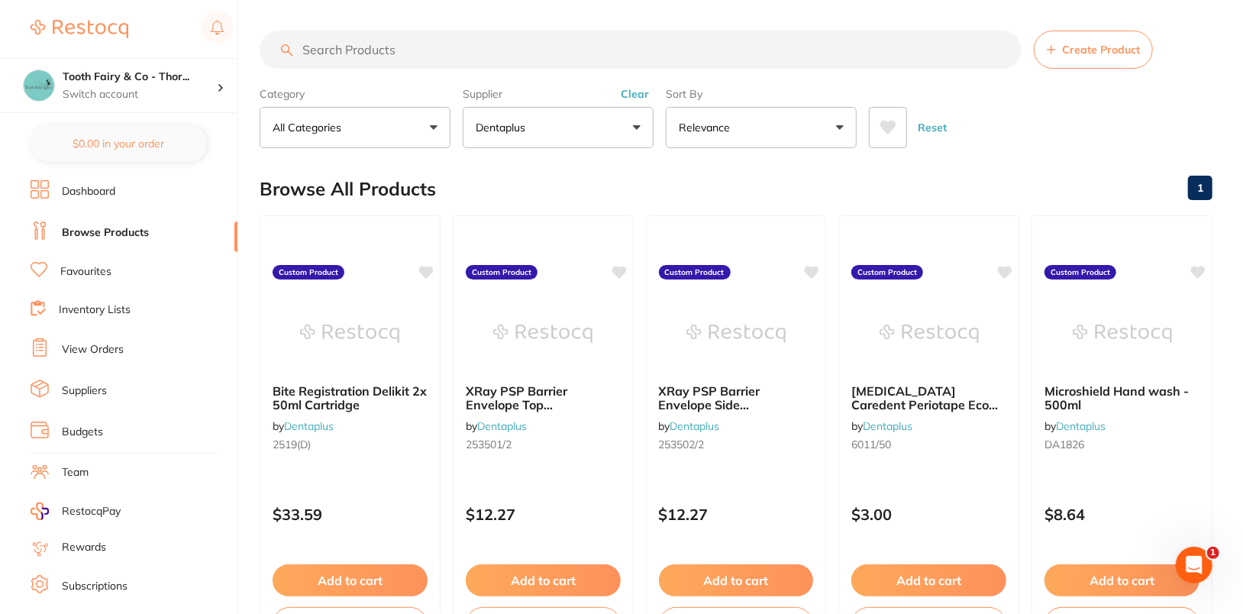
scroll to position [0, 0]
click at [1040, 163] on div "Browse All Products 1" at bounding box center [736, 188] width 953 height 51
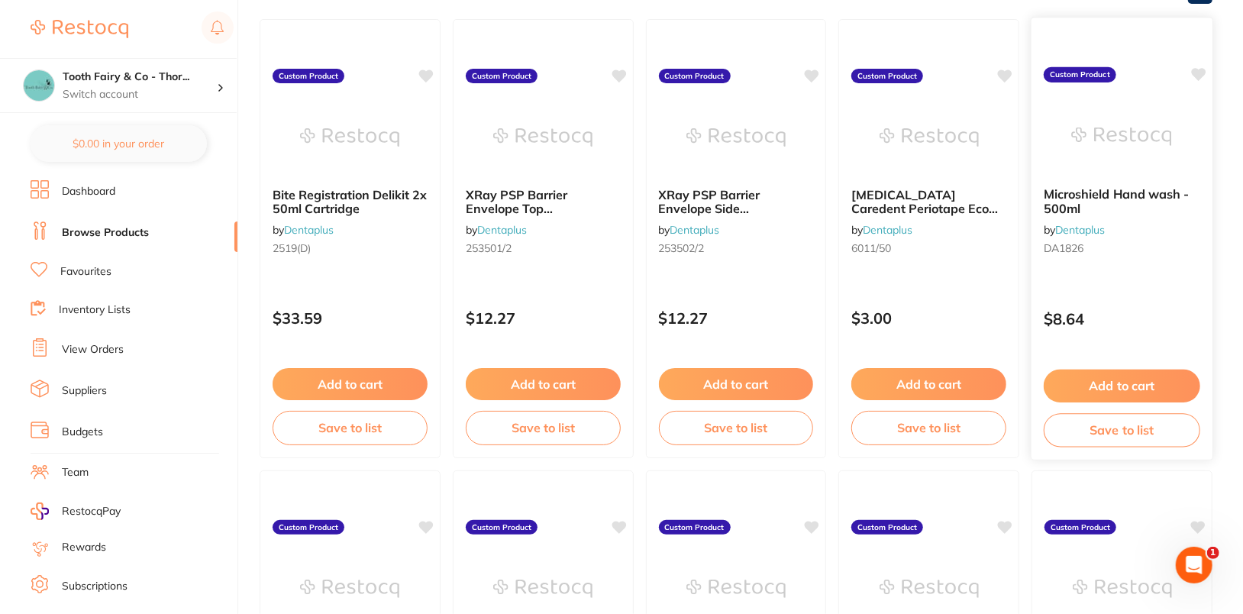
scroll to position [199, 0]
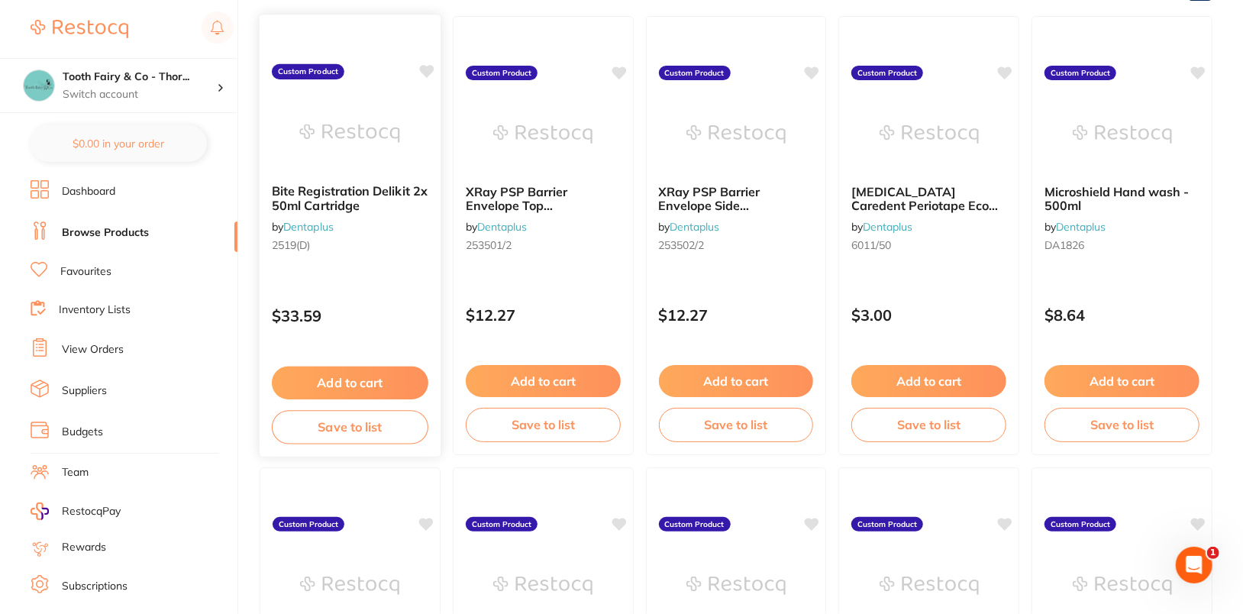
click at [431, 69] on icon at bounding box center [426, 71] width 15 height 13
click at [616, 69] on icon at bounding box center [619, 71] width 15 height 13
click at [816, 70] on icon at bounding box center [812, 71] width 15 height 13
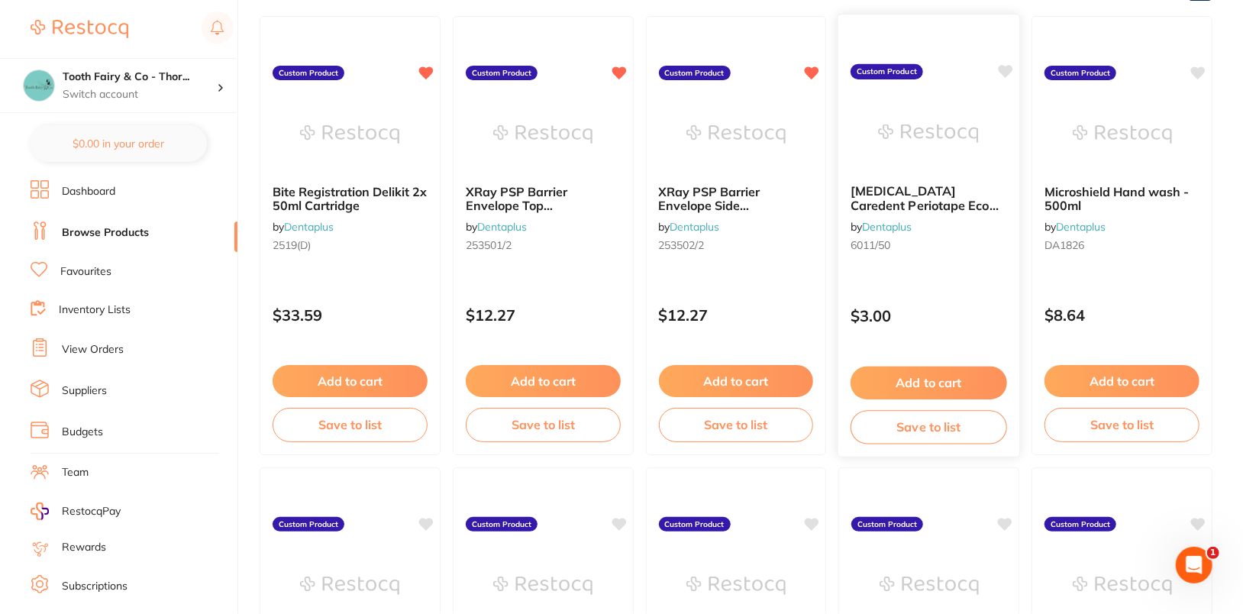
click at [1001, 67] on icon at bounding box center [1005, 71] width 15 height 13
click at [1201, 69] on icon at bounding box center [1199, 71] width 15 height 13
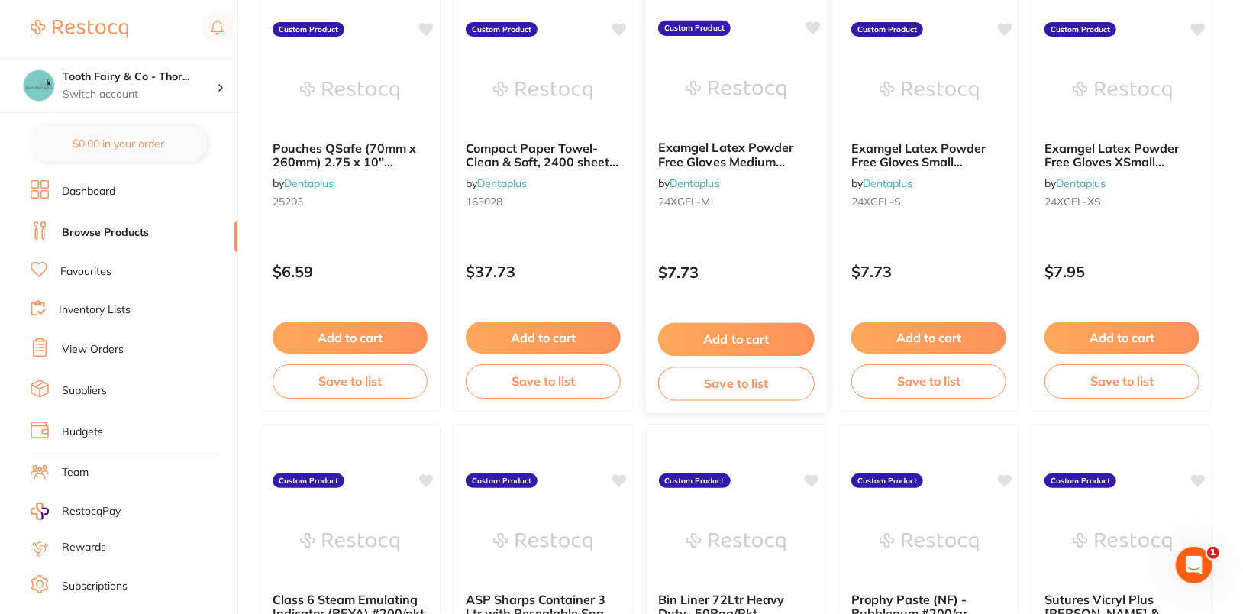
scroll to position [695, 0]
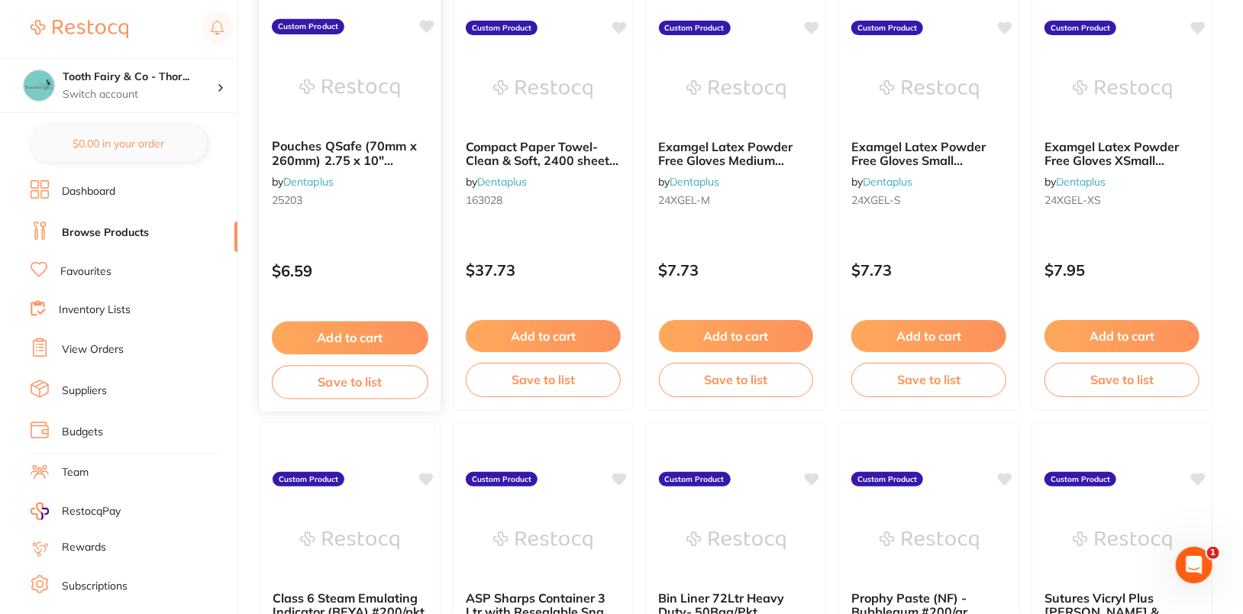
click at [434, 28] on div "Pouches QSafe (70mm x 260mm) 2.75 x 10" #200/pkt by Dentaplus 25203 Custom Prod…" at bounding box center [350, 191] width 182 height 444
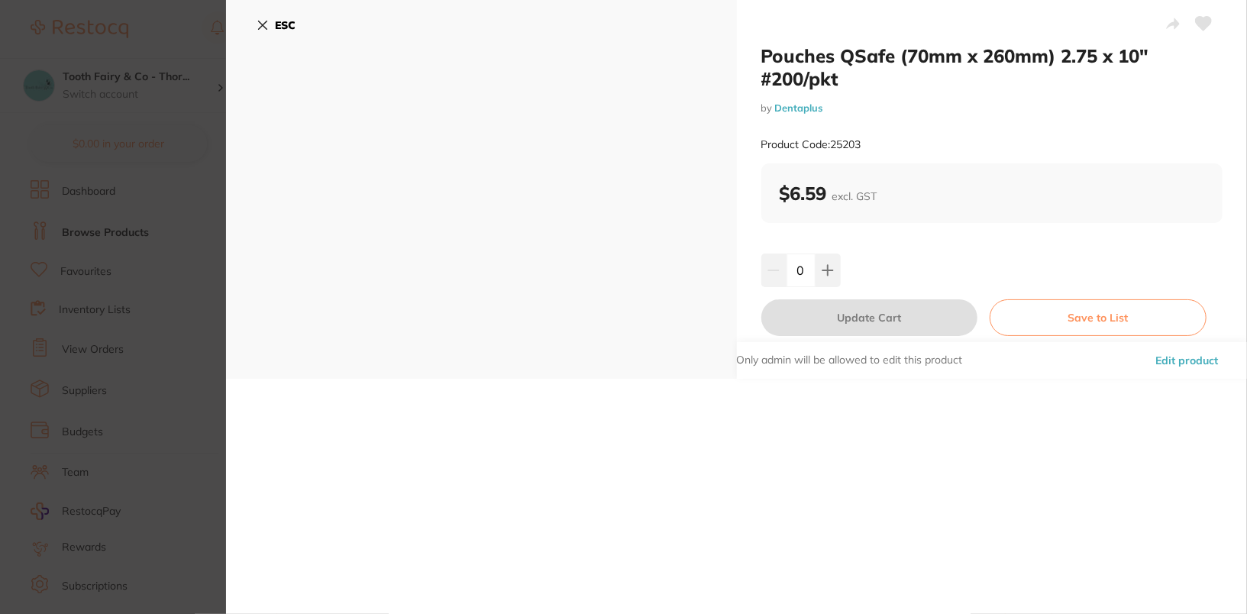
click at [275, 25] on b "ESC" at bounding box center [285, 25] width 21 height 14
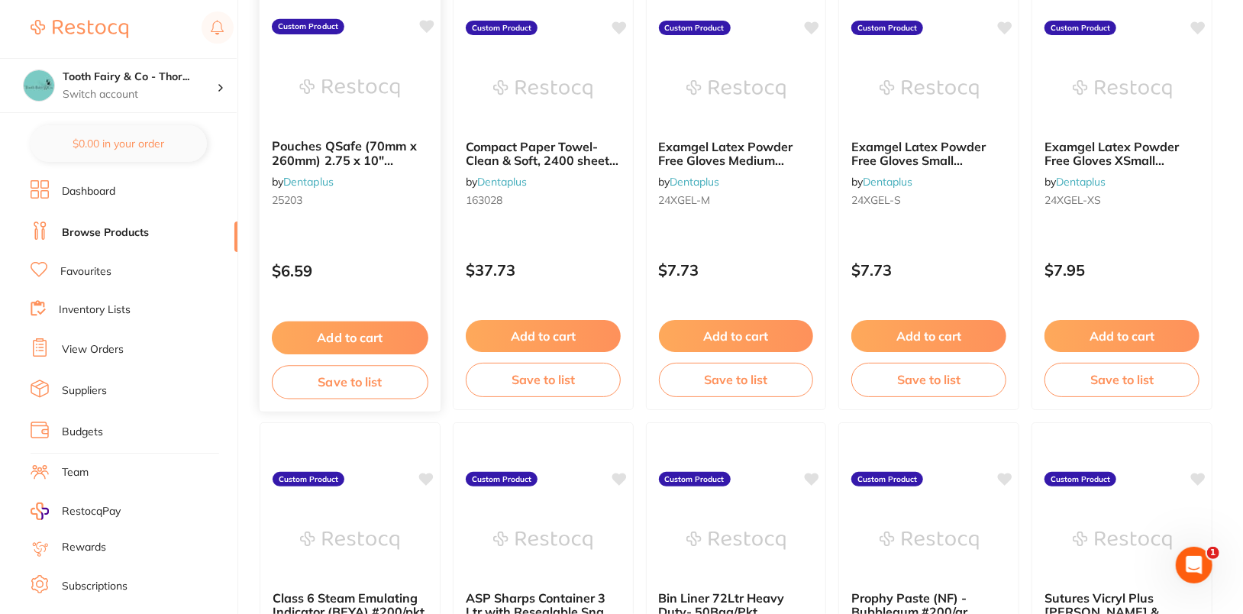
click at [424, 22] on icon at bounding box center [426, 26] width 15 height 13
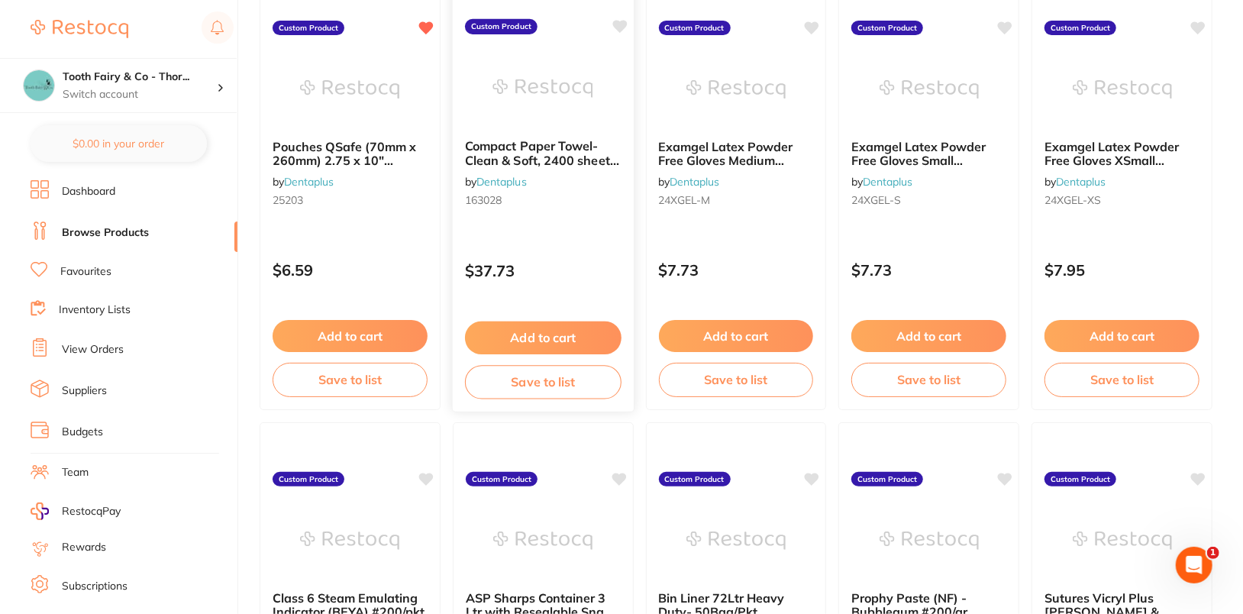
click at [624, 23] on icon at bounding box center [619, 26] width 15 height 13
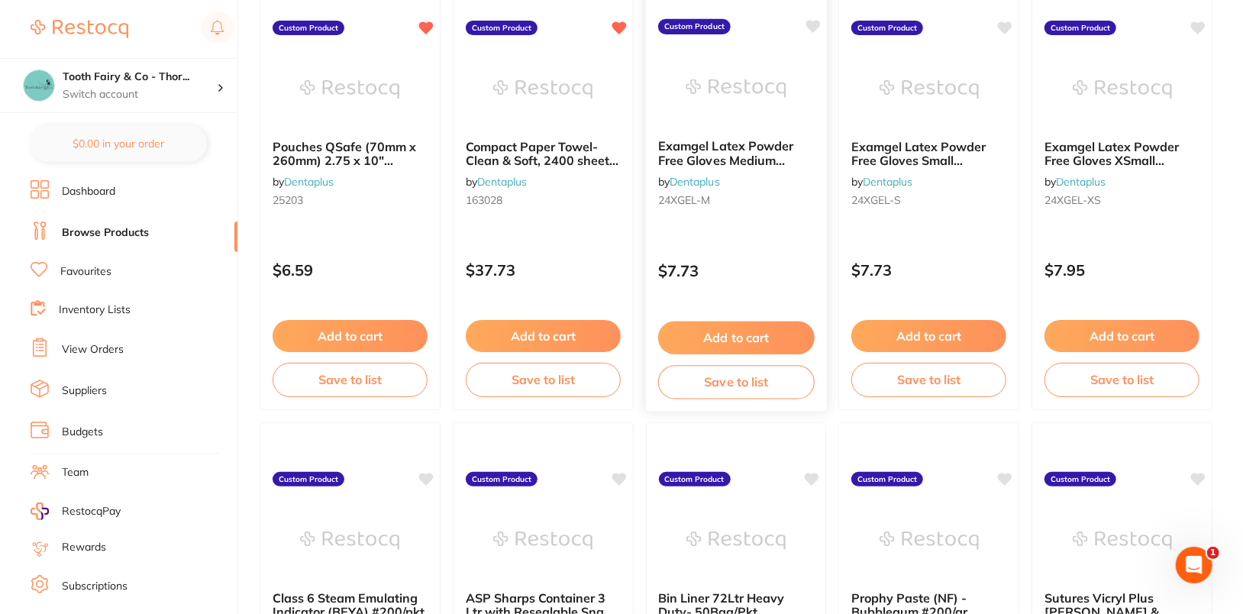
click at [816, 24] on icon at bounding box center [812, 26] width 15 height 13
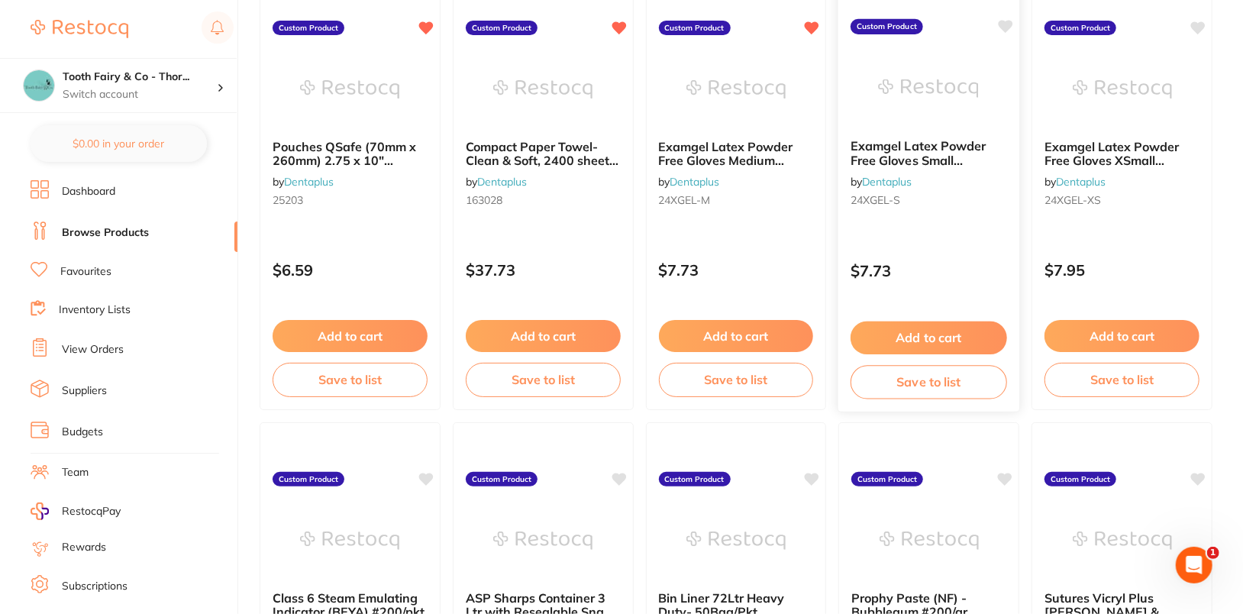
click at [1005, 25] on icon at bounding box center [1005, 26] width 15 height 13
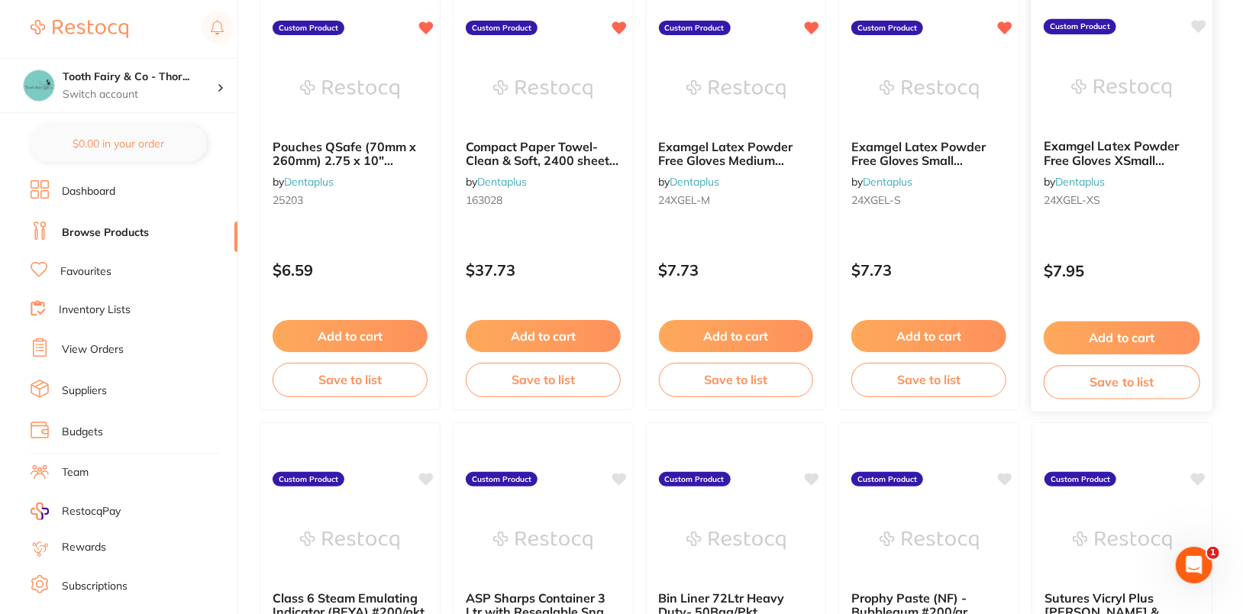
click at [1195, 24] on icon at bounding box center [1199, 26] width 15 height 13
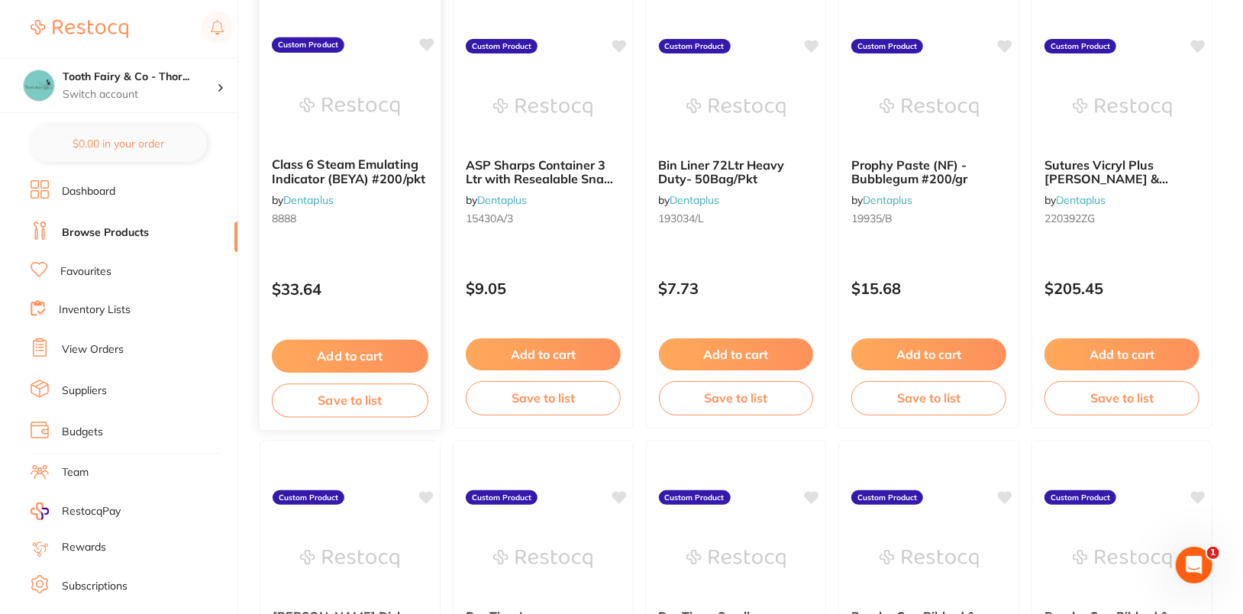
scroll to position [1128, 0]
click at [427, 40] on icon at bounding box center [426, 44] width 15 height 13
click at [626, 43] on icon at bounding box center [618, 44] width 15 height 15
click at [809, 41] on icon at bounding box center [812, 44] width 15 height 13
click at [1009, 39] on icon at bounding box center [1005, 44] width 15 height 13
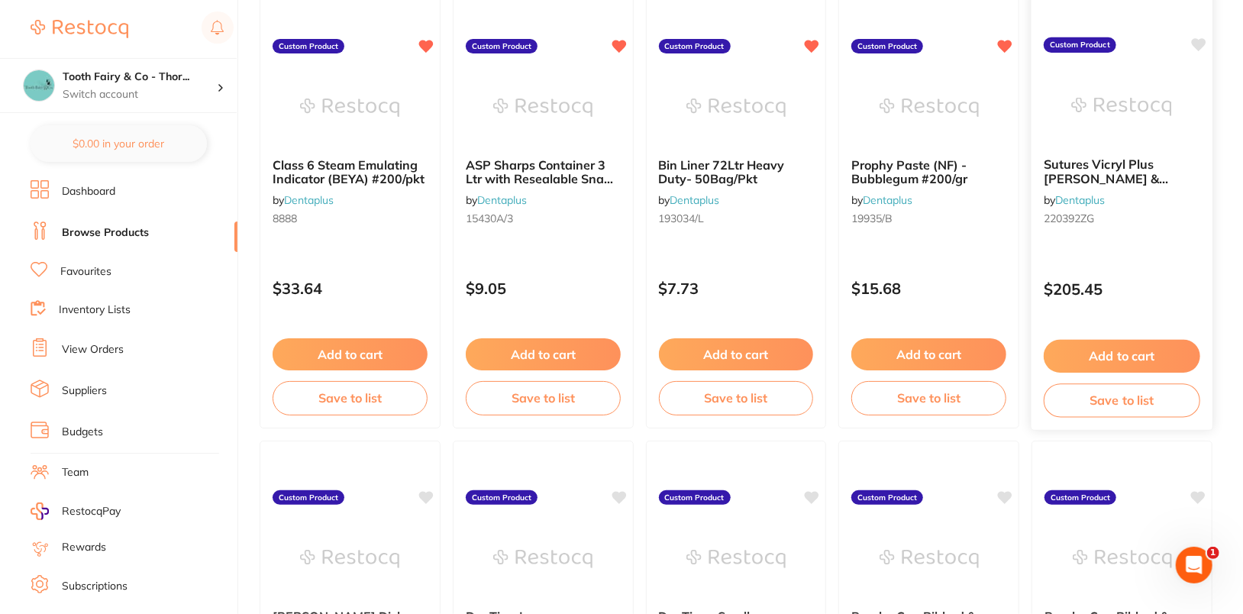
click at [1199, 42] on icon at bounding box center [1199, 44] width 15 height 13
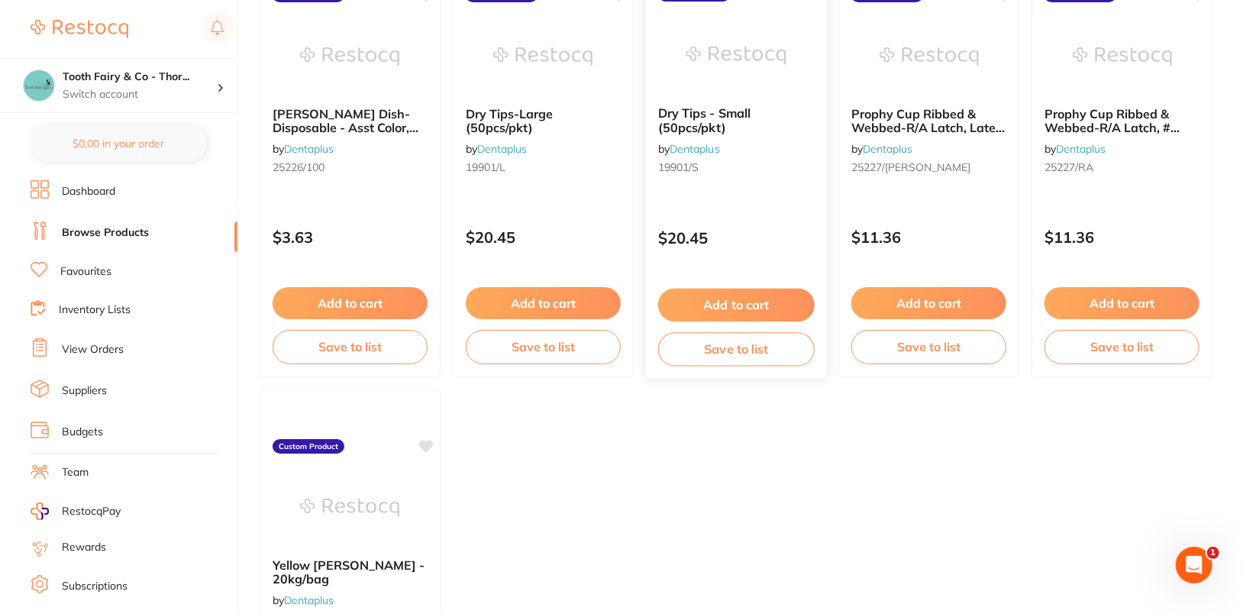
scroll to position [1600, 0]
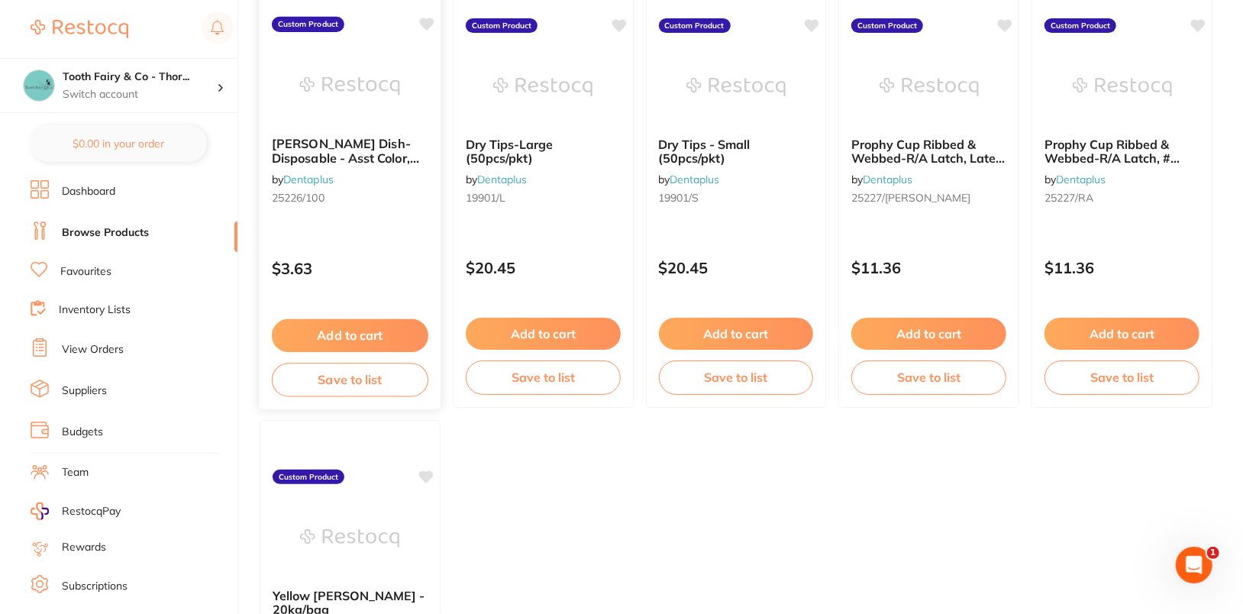
click at [424, 20] on icon at bounding box center [426, 24] width 15 height 13
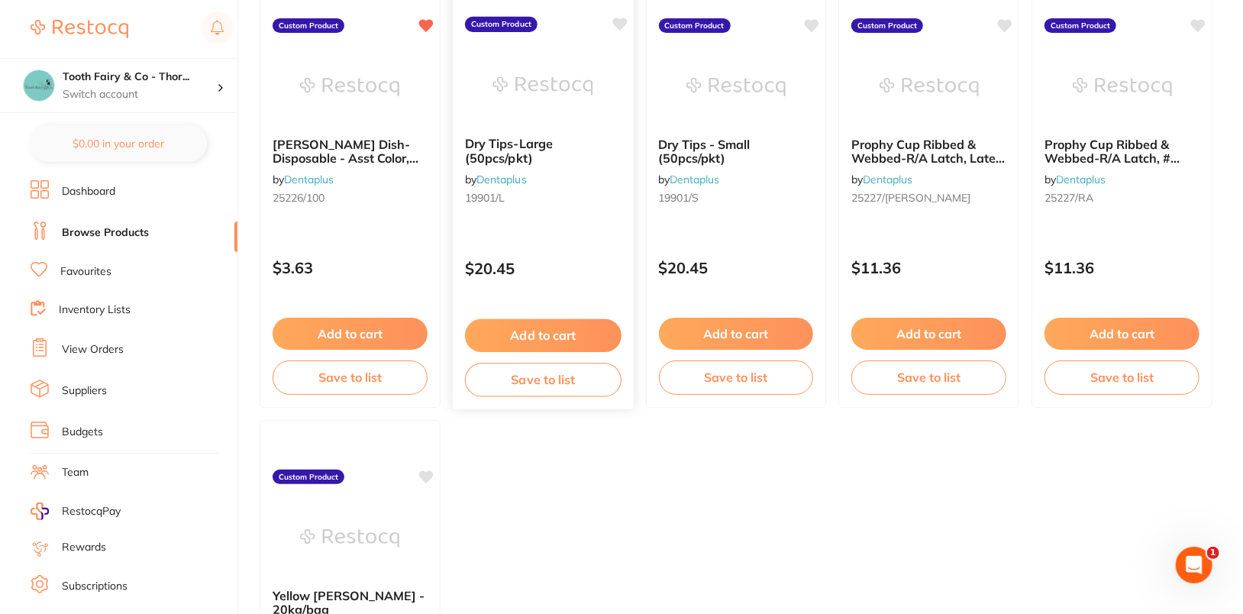
click at [622, 21] on icon at bounding box center [619, 24] width 15 height 13
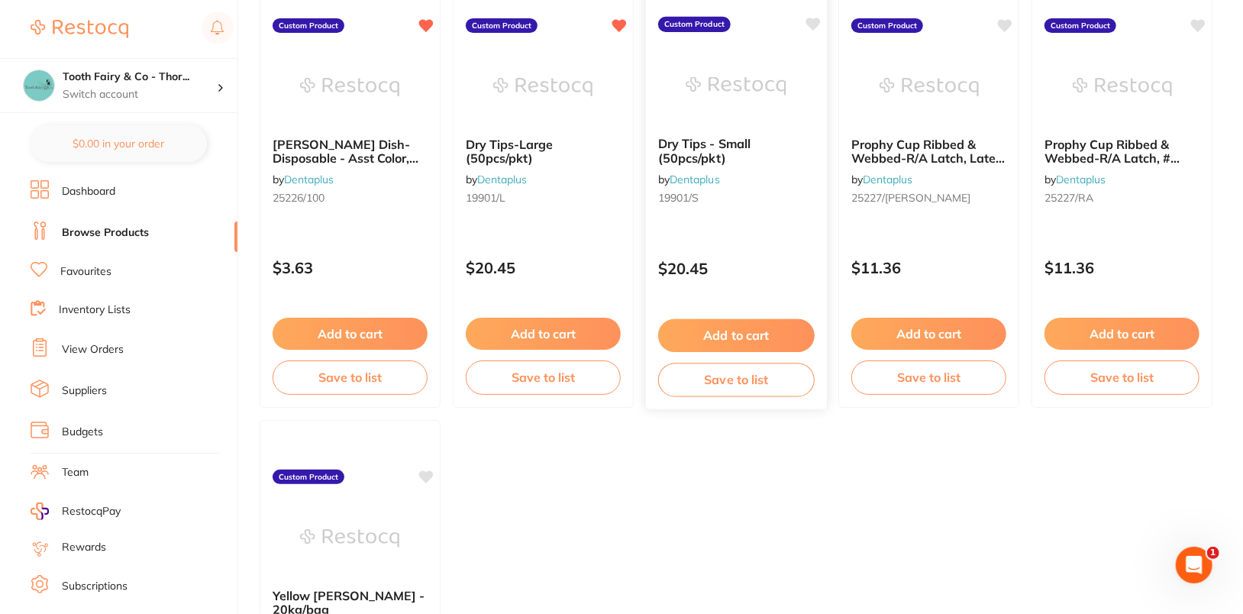
click at [816, 21] on icon at bounding box center [812, 24] width 15 height 13
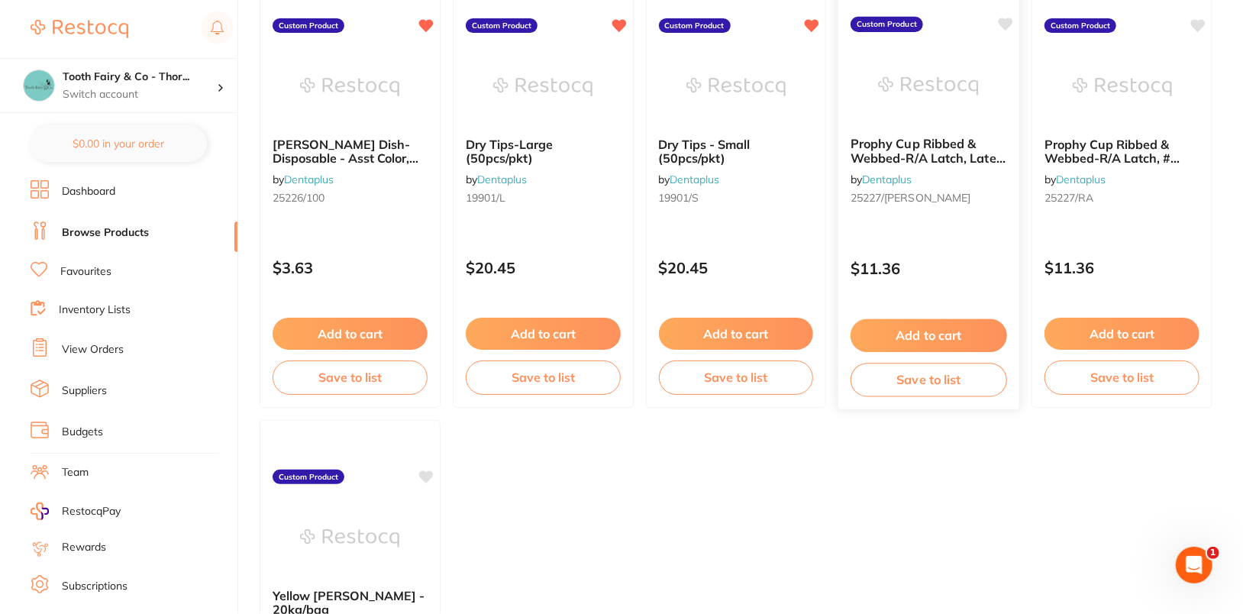
click at [1008, 21] on icon at bounding box center [1005, 24] width 15 height 13
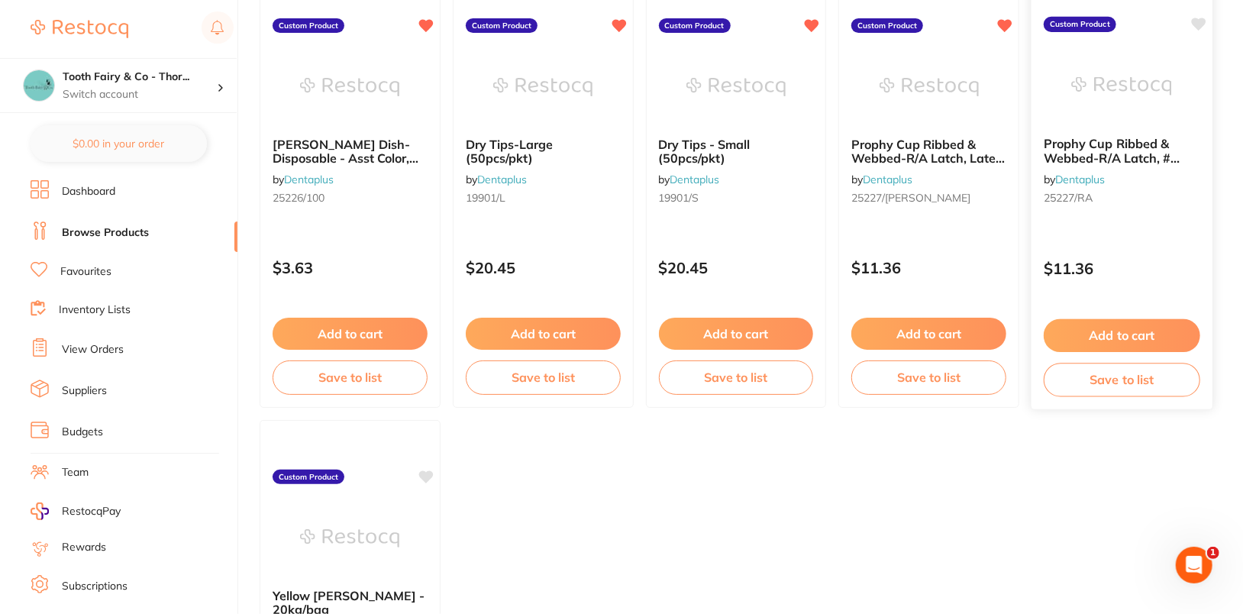
click at [1202, 24] on icon at bounding box center [1199, 24] width 15 height 13
click at [434, 472] on icon at bounding box center [426, 475] width 15 height 15
click at [101, 277] on link "Favourites" at bounding box center [85, 271] width 51 height 15
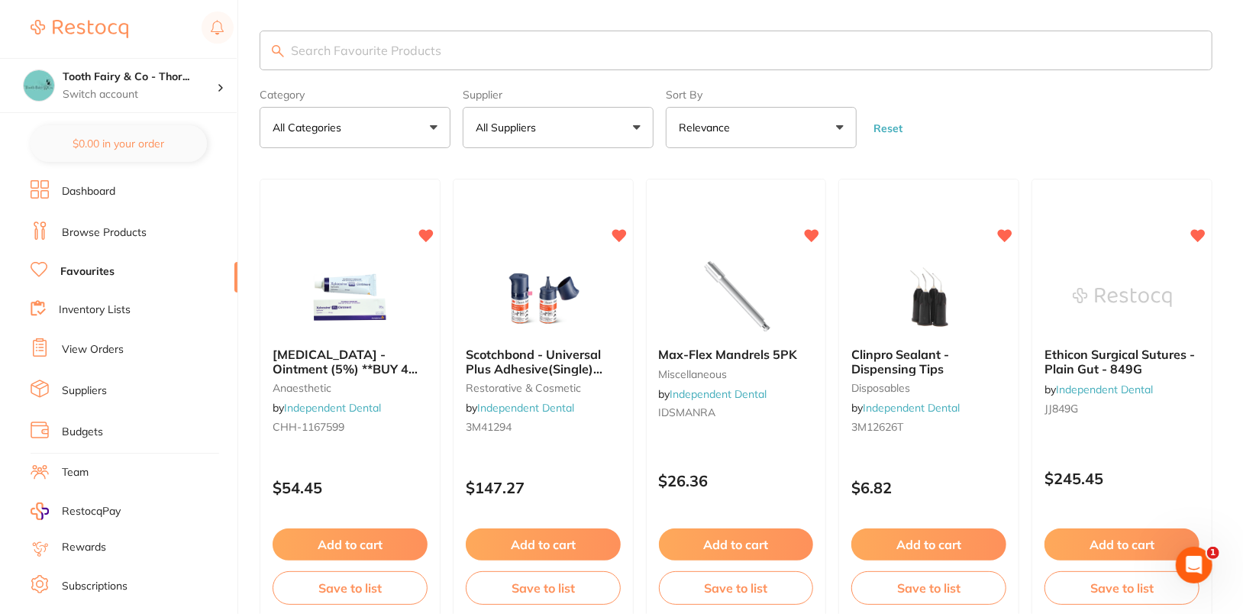
click at [132, 226] on link "Browse Products" at bounding box center [104, 232] width 85 height 15
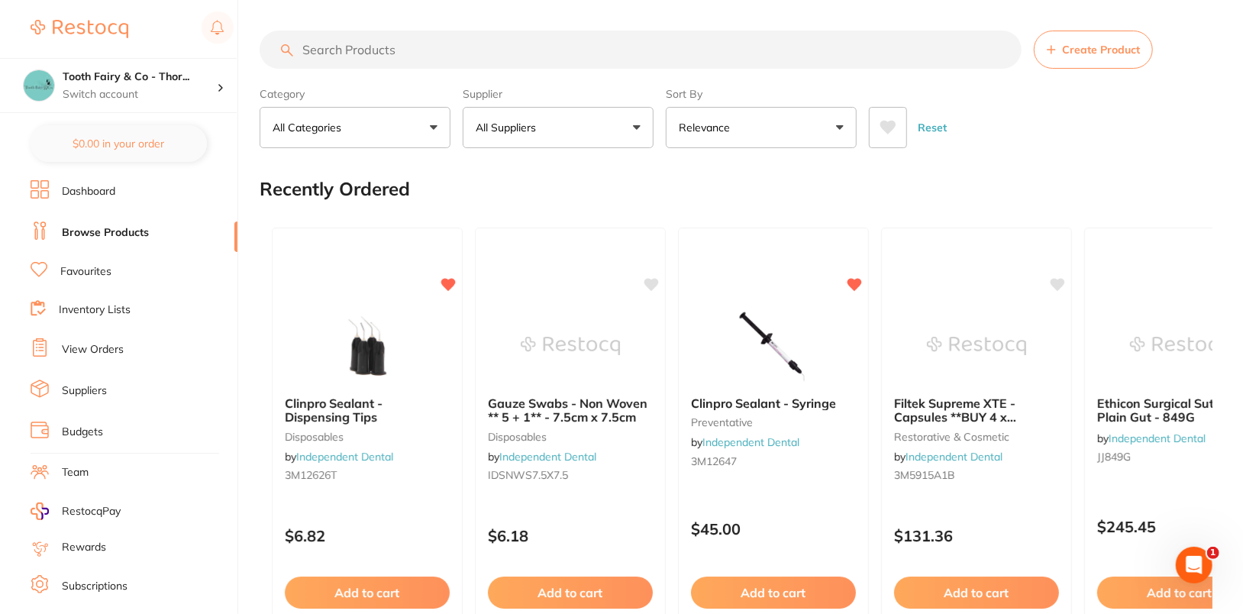
click at [1089, 133] on div "Reset" at bounding box center [1034, 121] width 331 height 53
click at [187, 82] on h4 "Tooth Fairy & Co - Thor..." at bounding box center [140, 76] width 154 height 15
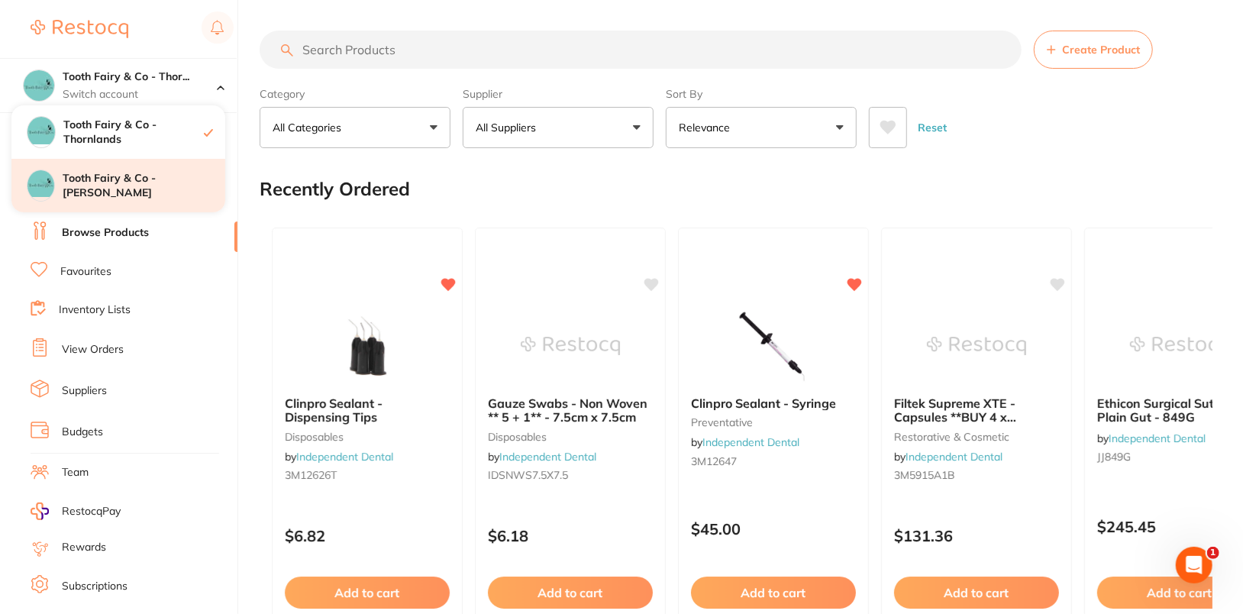
click at [134, 199] on div "Tooth Fairy & Co - [PERSON_NAME]" at bounding box center [118, 185] width 214 height 53
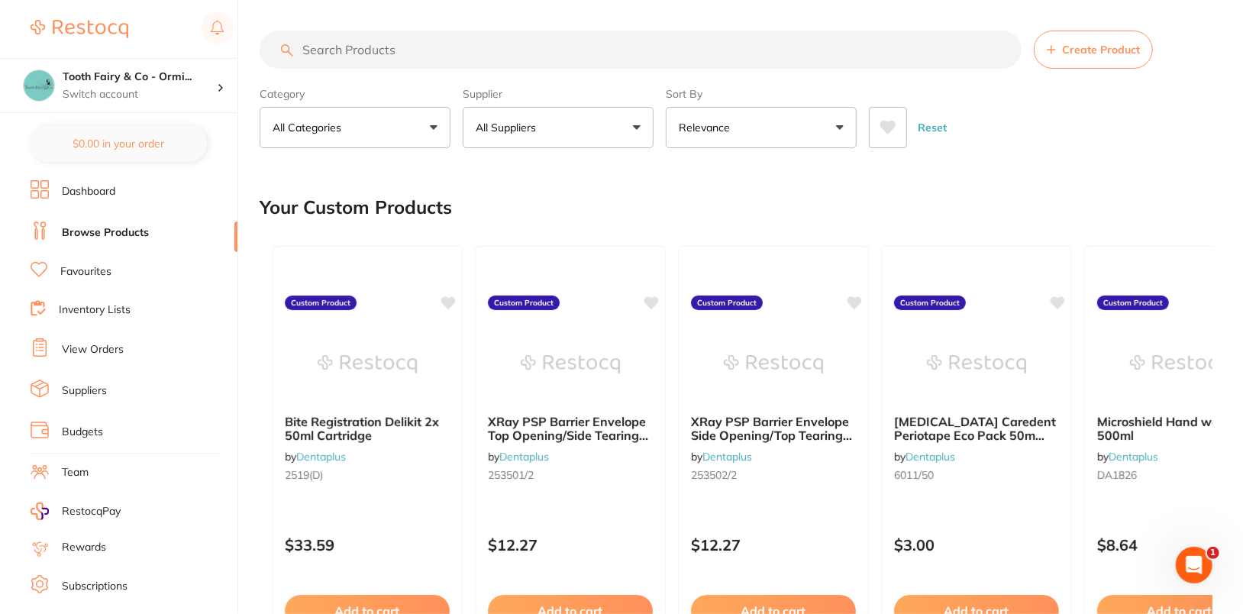
click at [597, 127] on button "All Suppliers" at bounding box center [558, 127] width 191 height 41
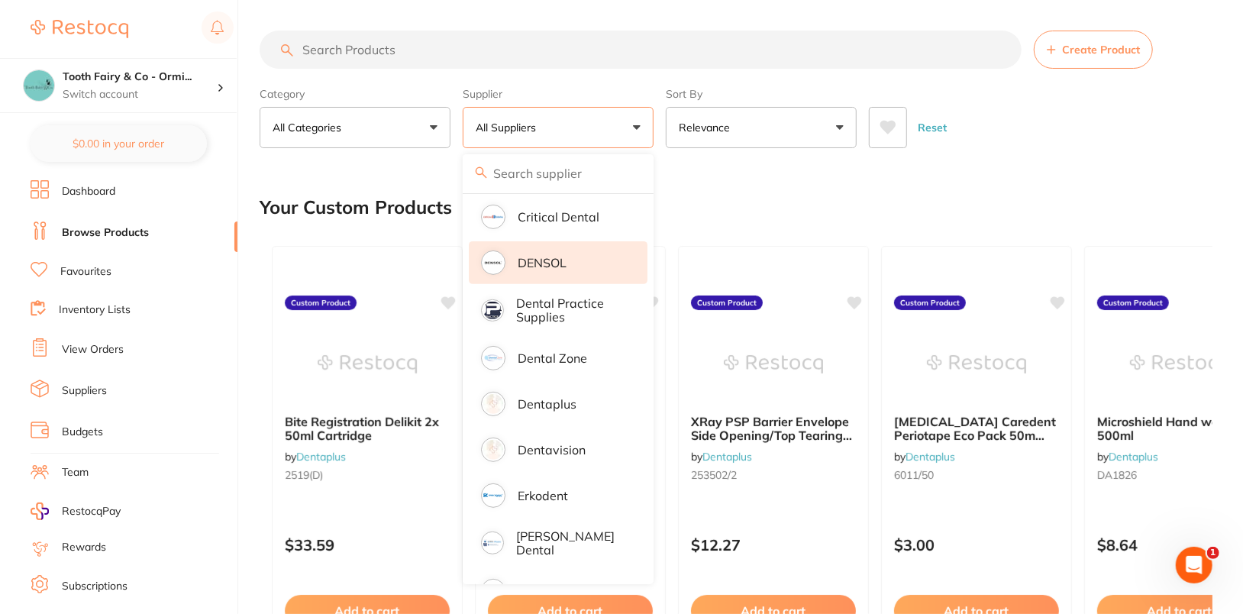
scroll to position [389, 0]
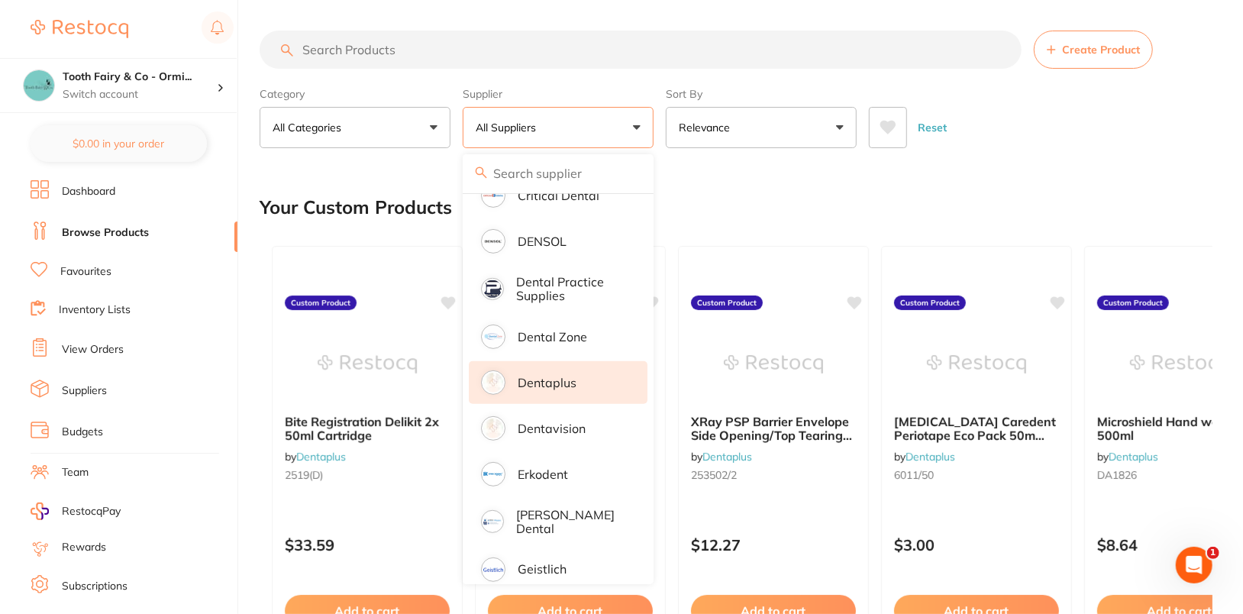
click at [573, 369] on li "Dentaplus" at bounding box center [558, 382] width 179 height 43
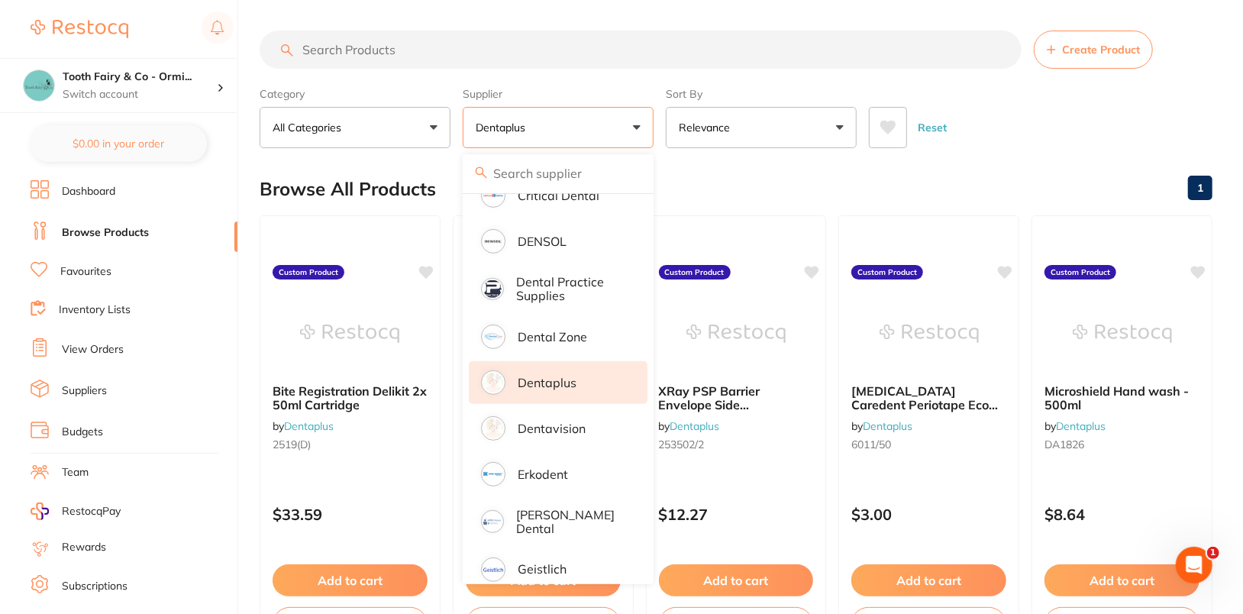
click at [1137, 95] on div "Reset" at bounding box center [1034, 121] width 331 height 53
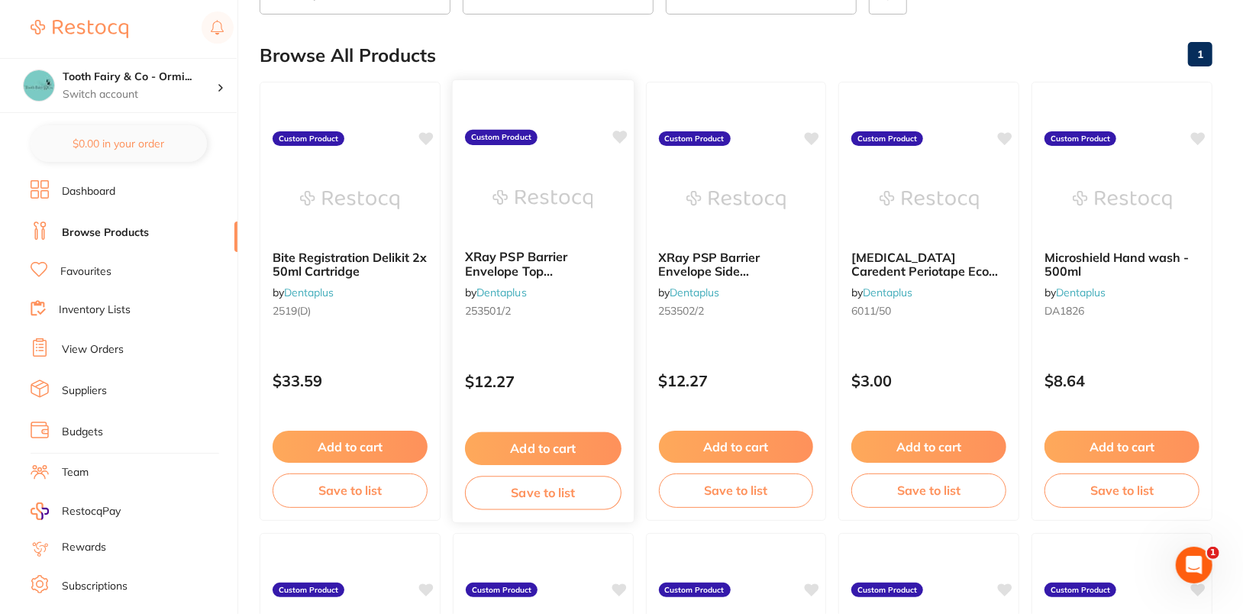
scroll to position [0, 0]
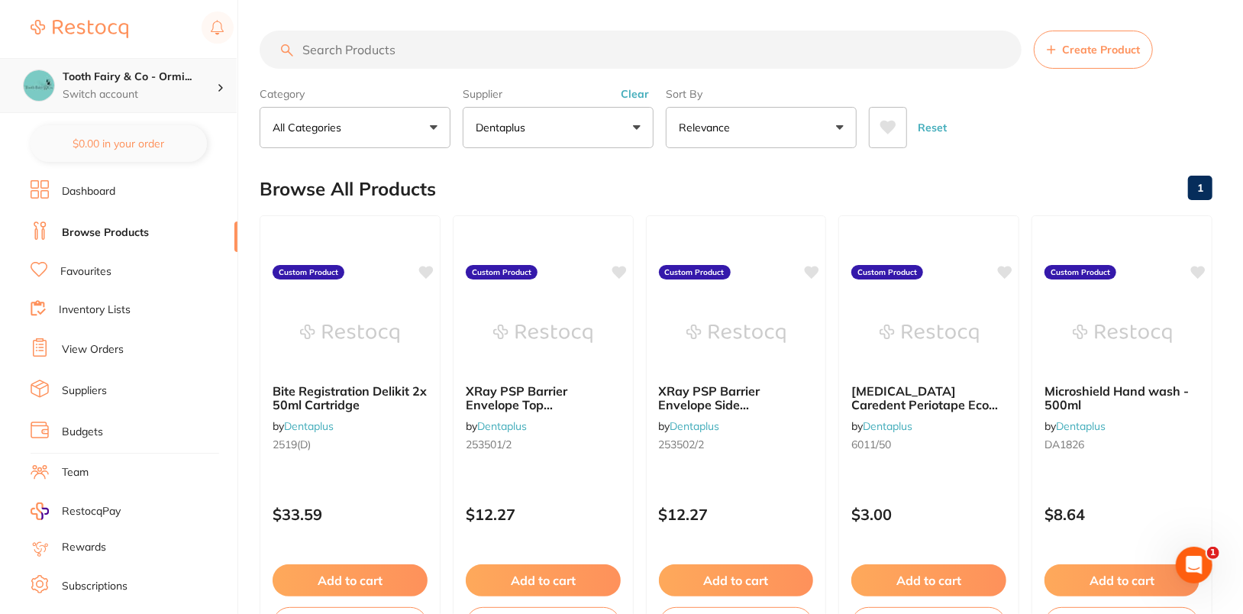
click at [224, 98] on div "Tooth Fairy & Co - Ormi... Switch account" at bounding box center [118, 85] width 237 height 55
click at [206, 95] on p "Switch account" at bounding box center [140, 94] width 154 height 15
click at [424, 267] on icon at bounding box center [426, 270] width 15 height 13
click at [623, 270] on icon at bounding box center [619, 270] width 15 height 13
click at [811, 269] on icon at bounding box center [812, 270] width 15 height 13
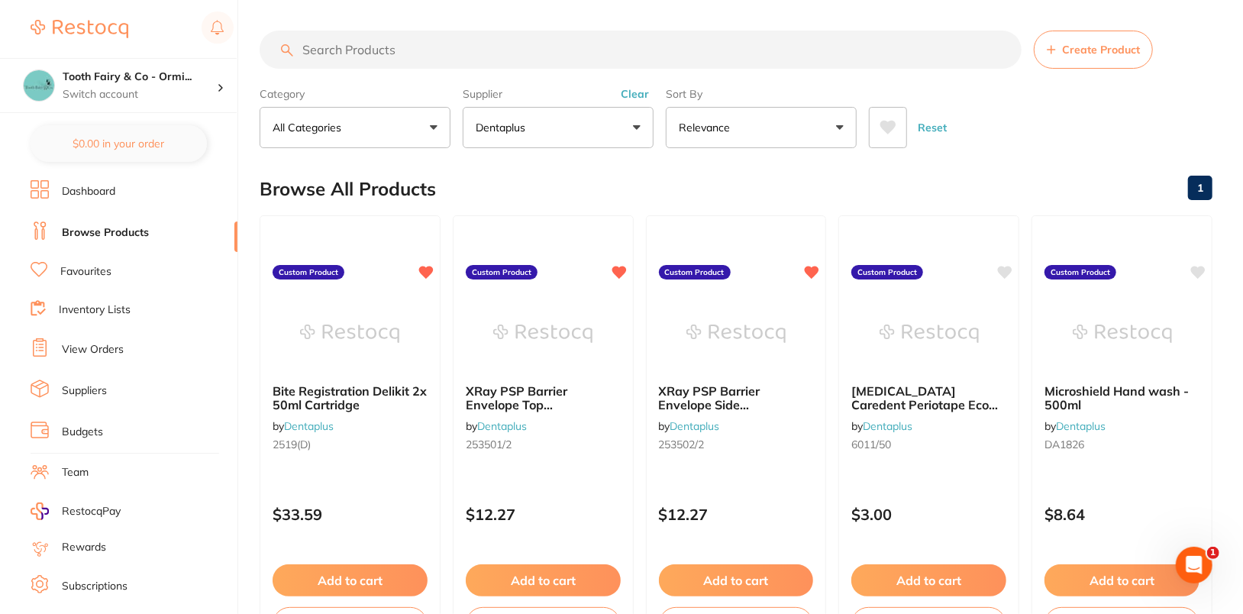
click at [1007, 269] on icon at bounding box center [1005, 272] width 15 height 12
click at [1201, 267] on icon at bounding box center [1199, 270] width 15 height 13
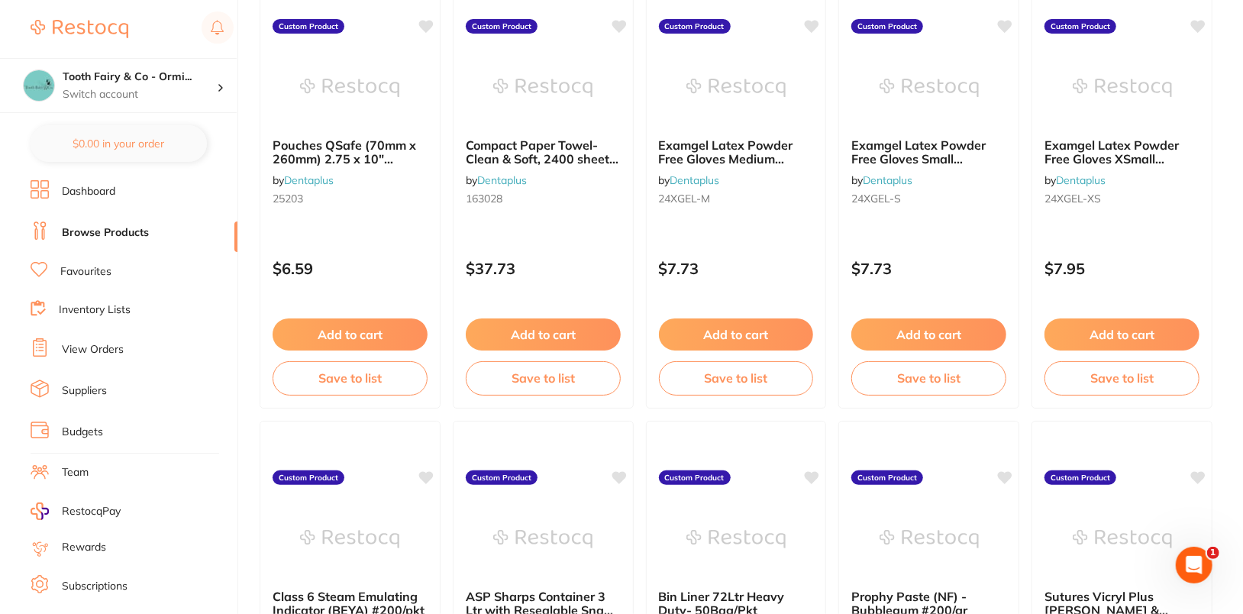
scroll to position [694, 0]
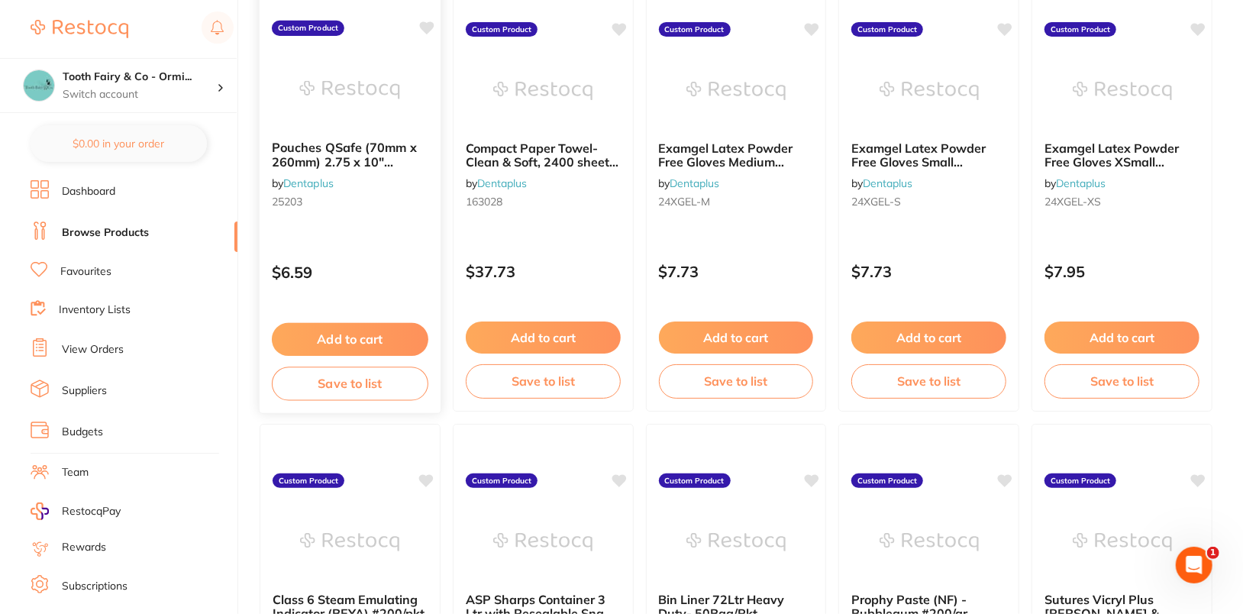
click at [427, 25] on icon at bounding box center [426, 27] width 15 height 13
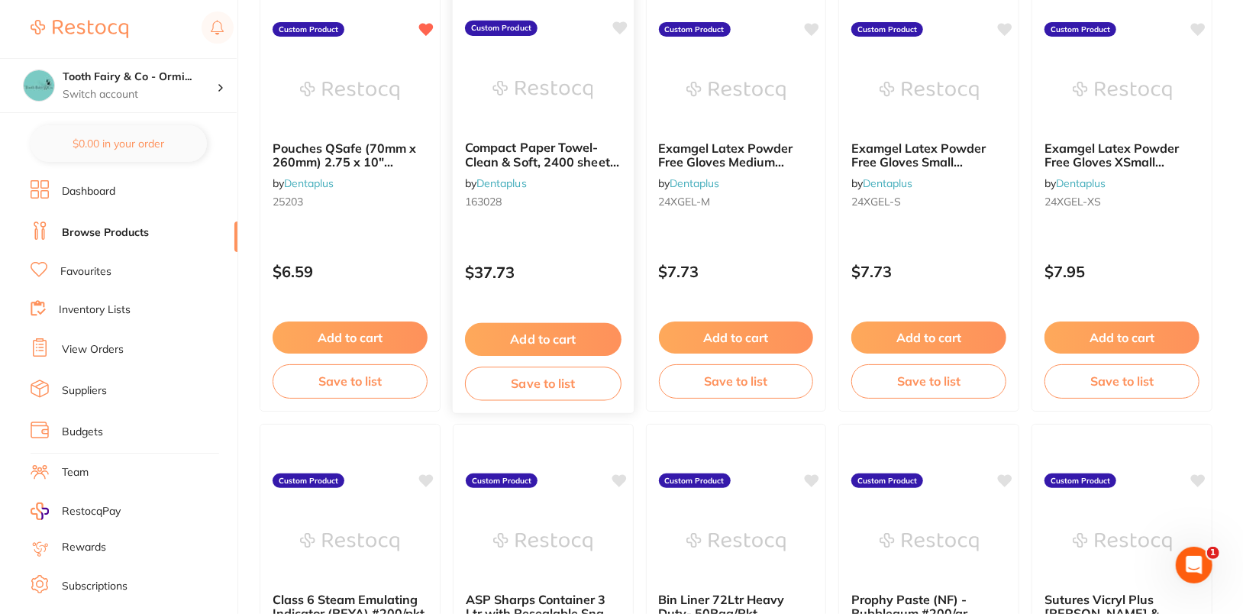
click at [617, 27] on icon at bounding box center [619, 27] width 15 height 13
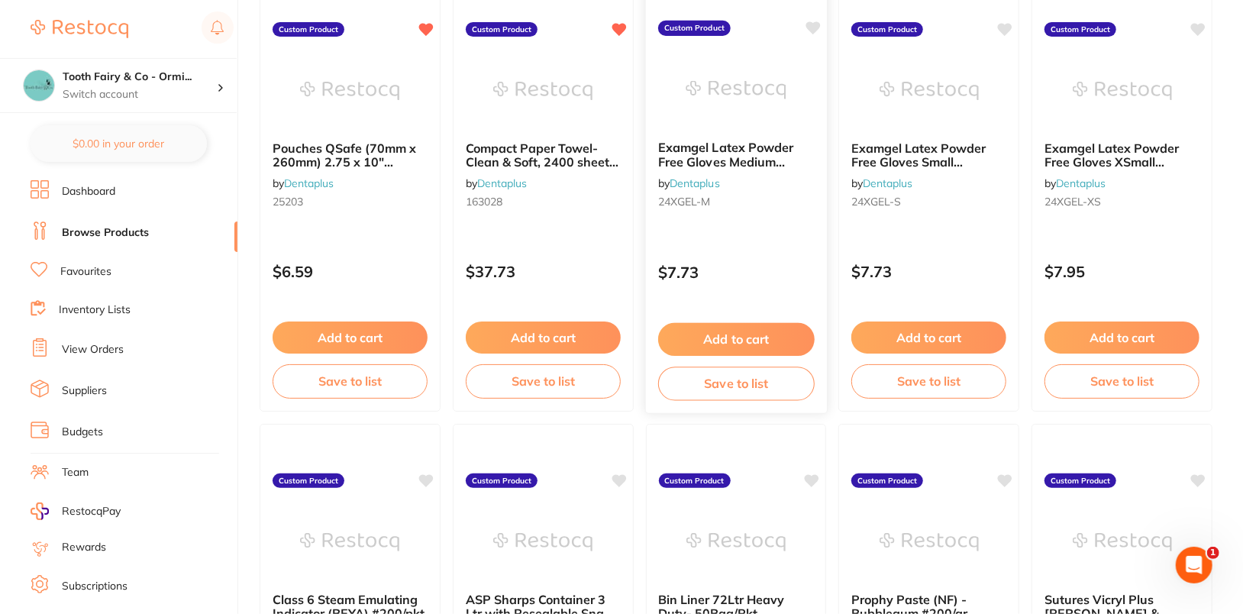
click at [814, 24] on icon at bounding box center [812, 27] width 15 height 13
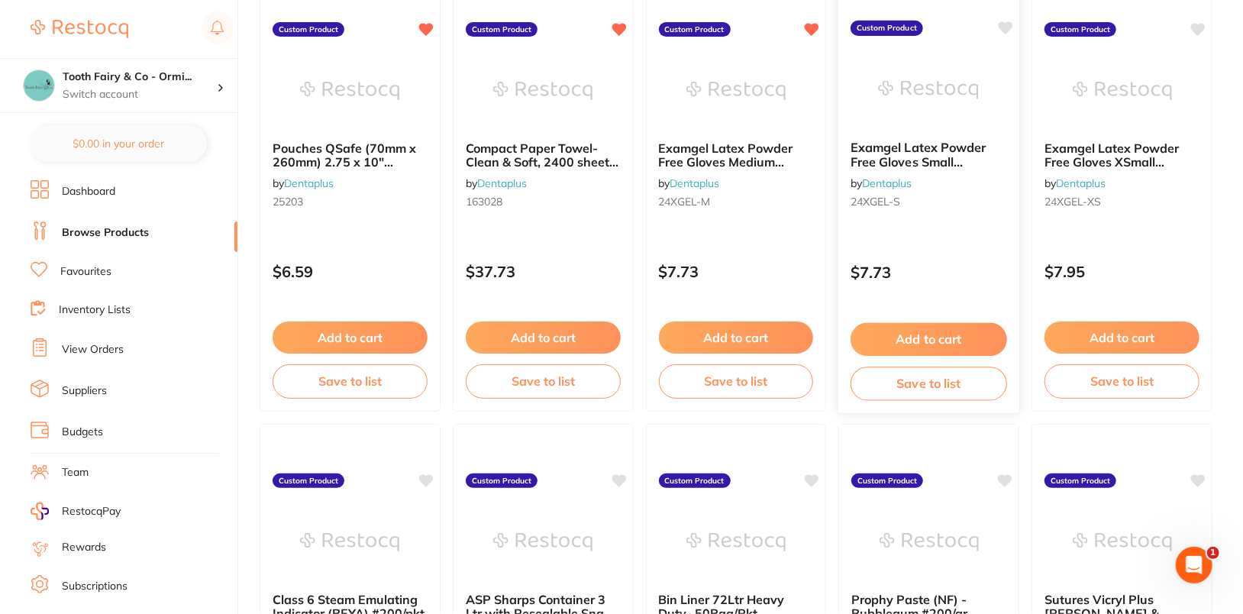
click at [1003, 26] on icon at bounding box center [1005, 27] width 15 height 13
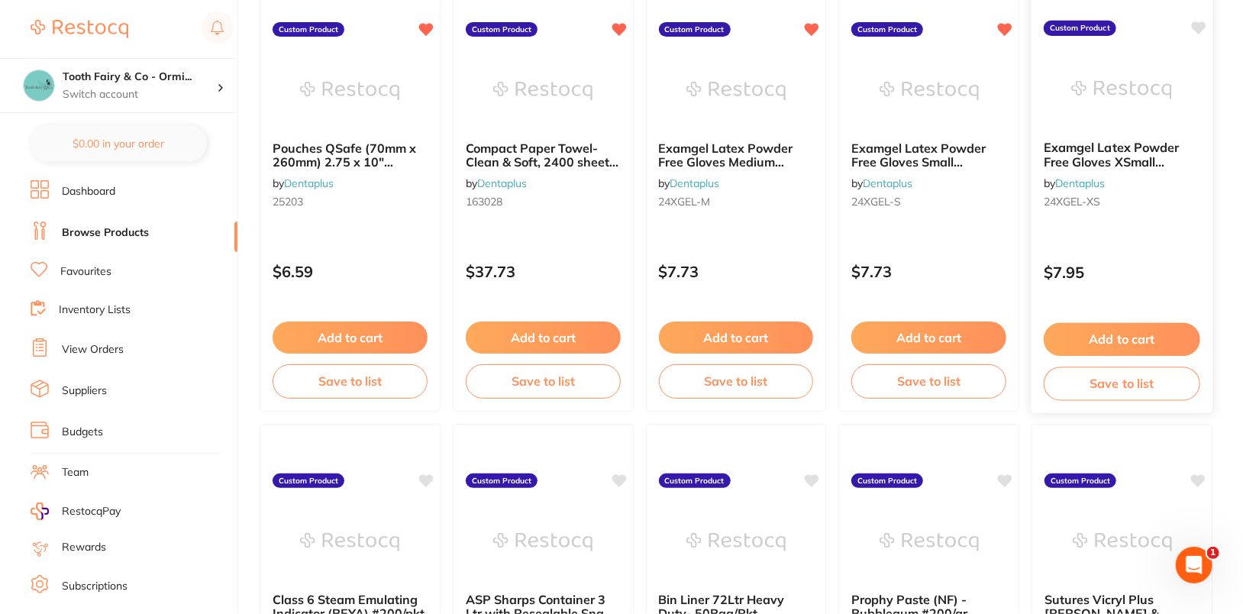
click at [1201, 23] on icon at bounding box center [1199, 27] width 15 height 13
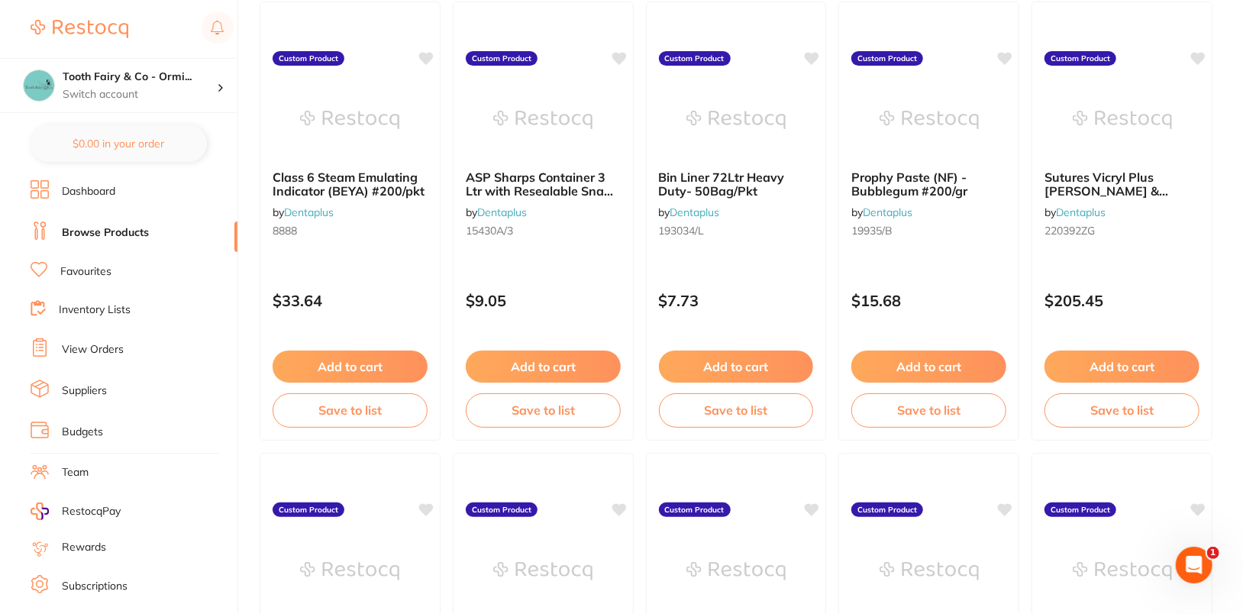
scroll to position [1139, 0]
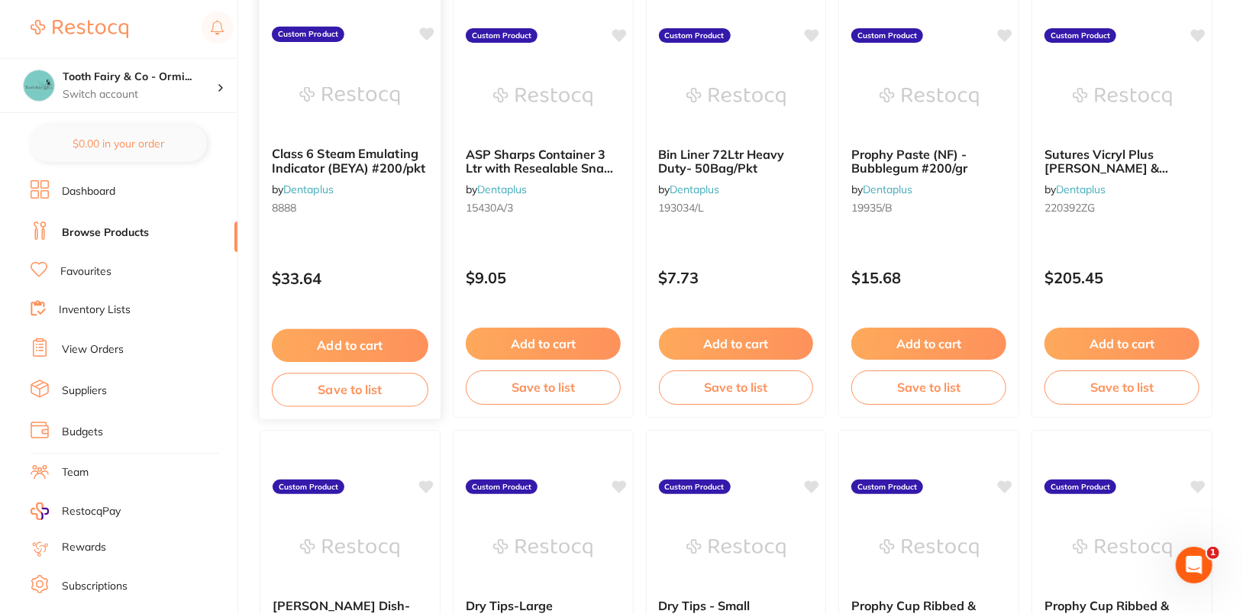
click at [425, 30] on icon at bounding box center [426, 33] width 15 height 13
click at [613, 27] on icon at bounding box center [618, 34] width 15 height 15
click at [815, 31] on icon at bounding box center [812, 33] width 15 height 13
click at [1002, 32] on icon at bounding box center [1005, 33] width 15 height 13
click at [1205, 30] on icon at bounding box center [1199, 33] width 15 height 13
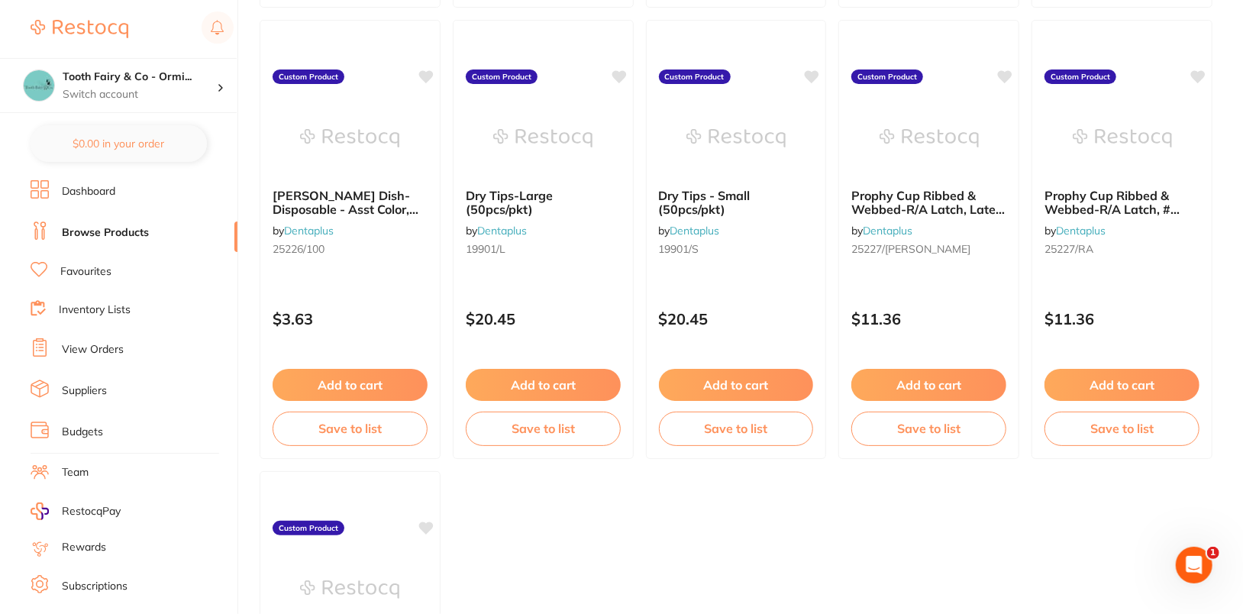
scroll to position [1562, 0]
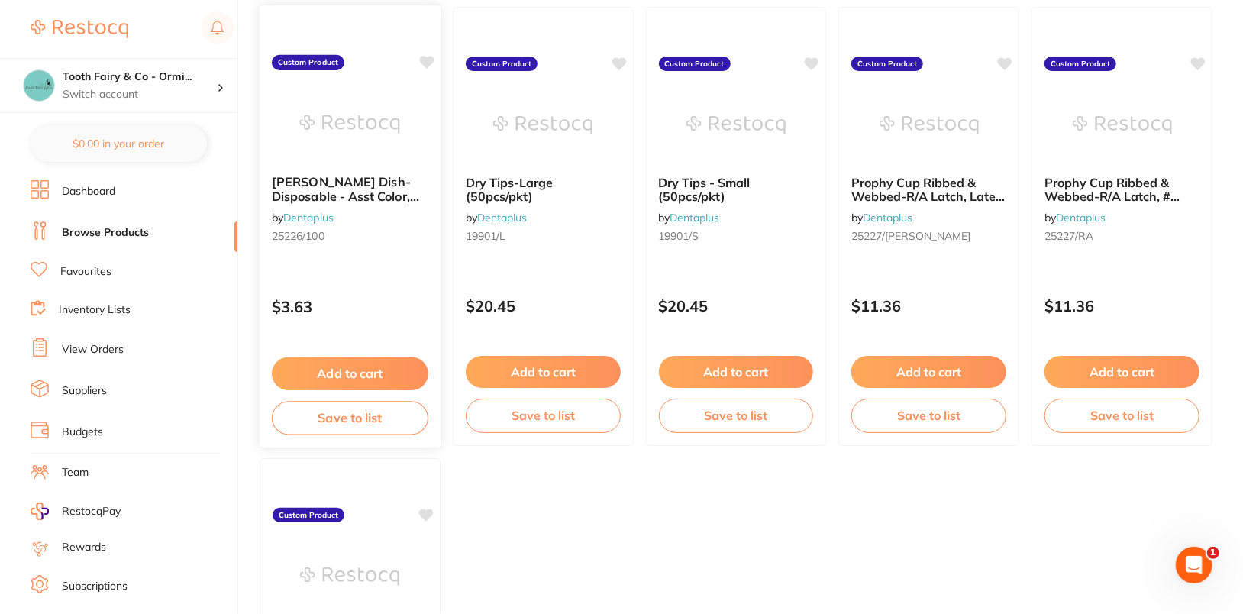
click at [430, 61] on icon at bounding box center [426, 62] width 15 height 13
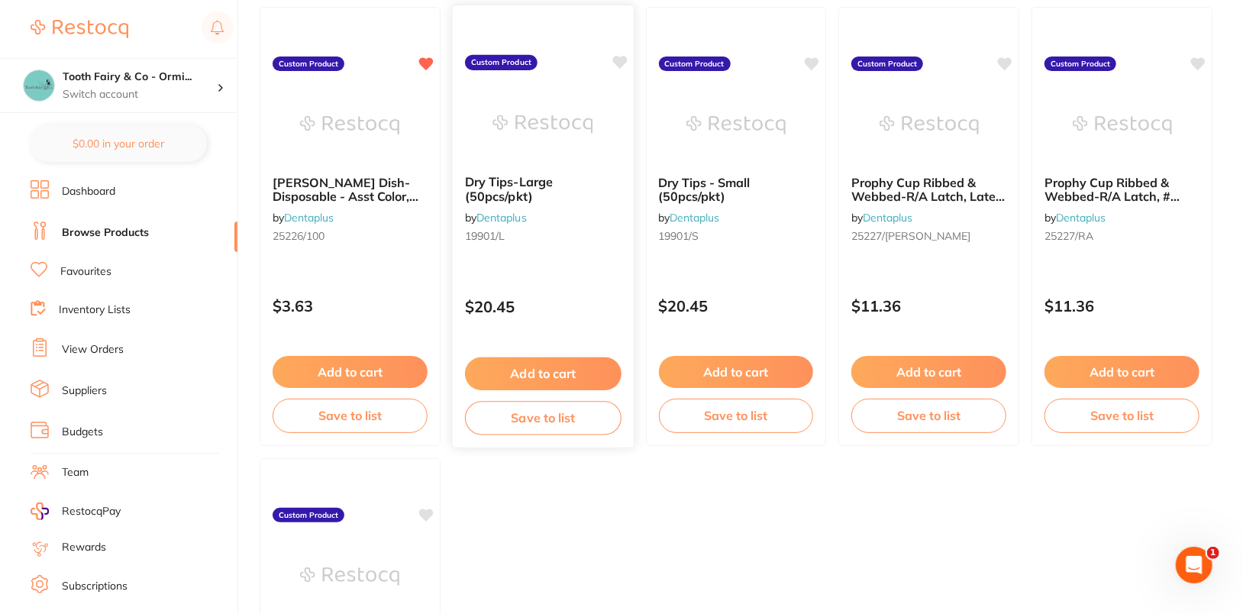
click at [619, 63] on icon at bounding box center [619, 62] width 15 height 13
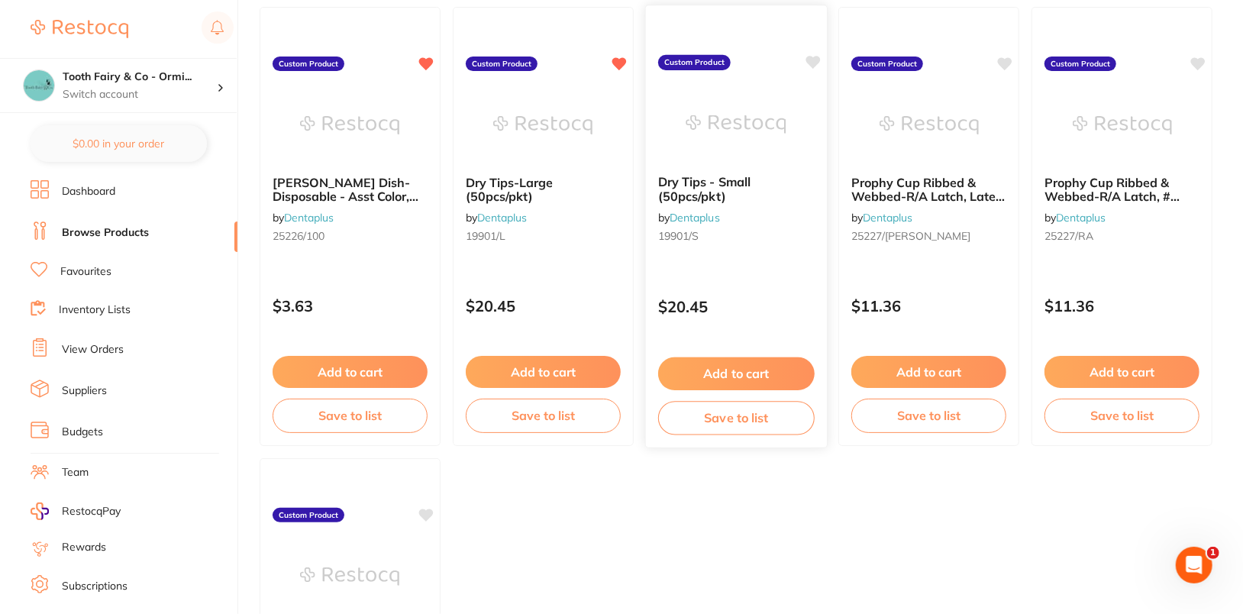
click at [813, 60] on icon at bounding box center [812, 62] width 15 height 13
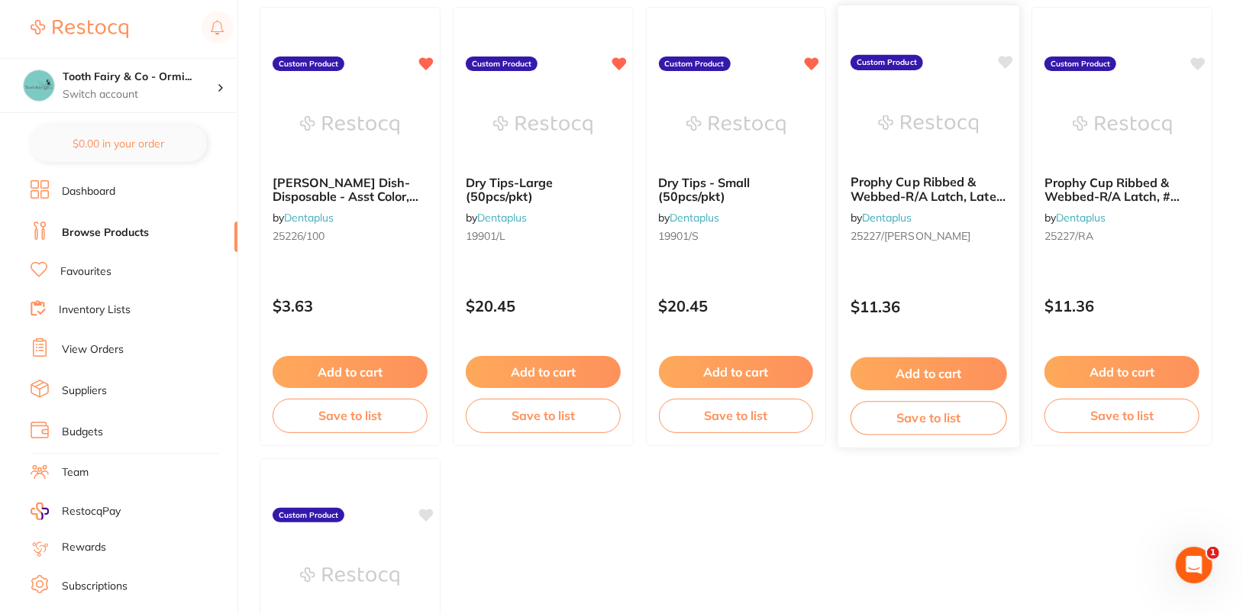
click at [1000, 63] on icon at bounding box center [1005, 62] width 15 height 15
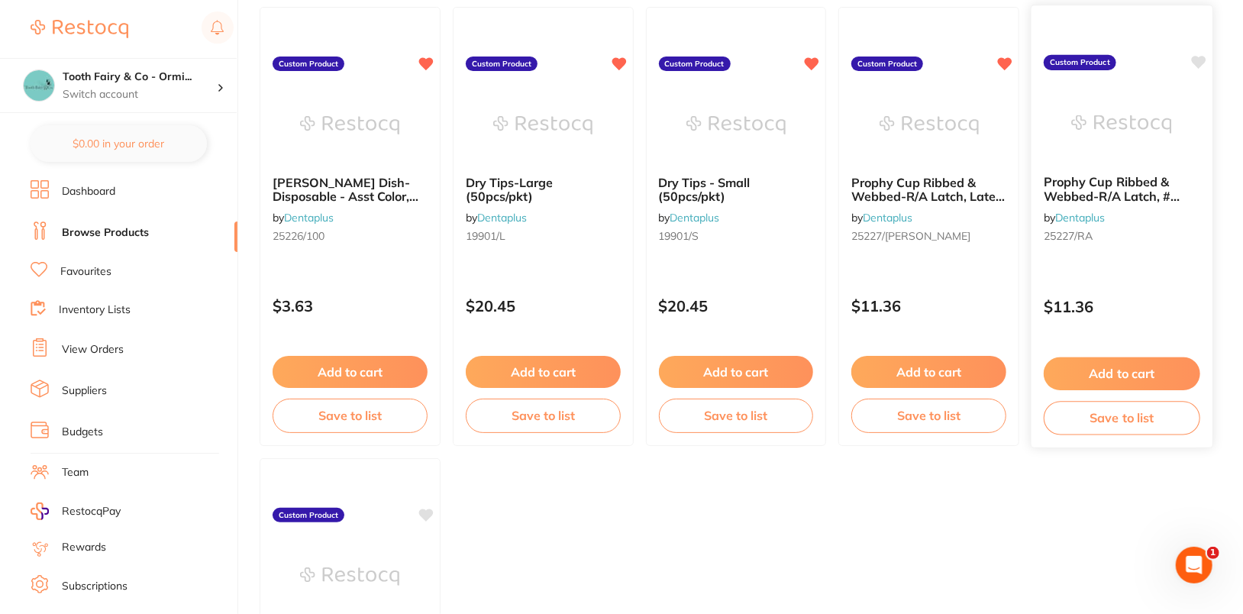
click at [1192, 60] on icon at bounding box center [1198, 62] width 15 height 15
click at [434, 508] on icon at bounding box center [426, 513] width 15 height 13
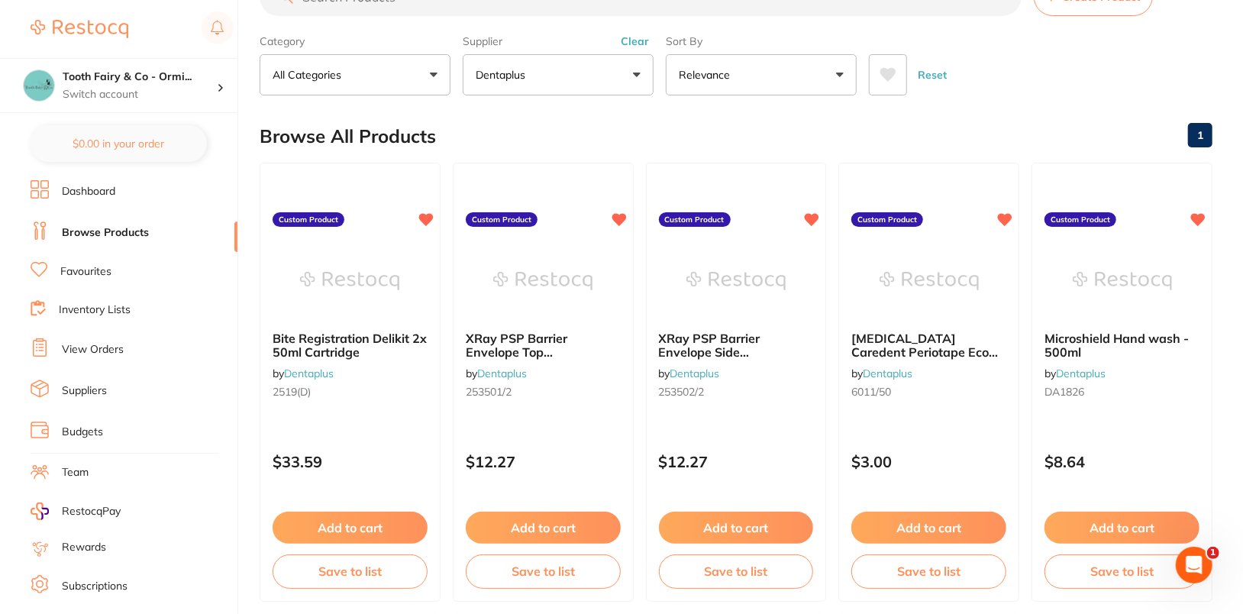
scroll to position [0, 0]
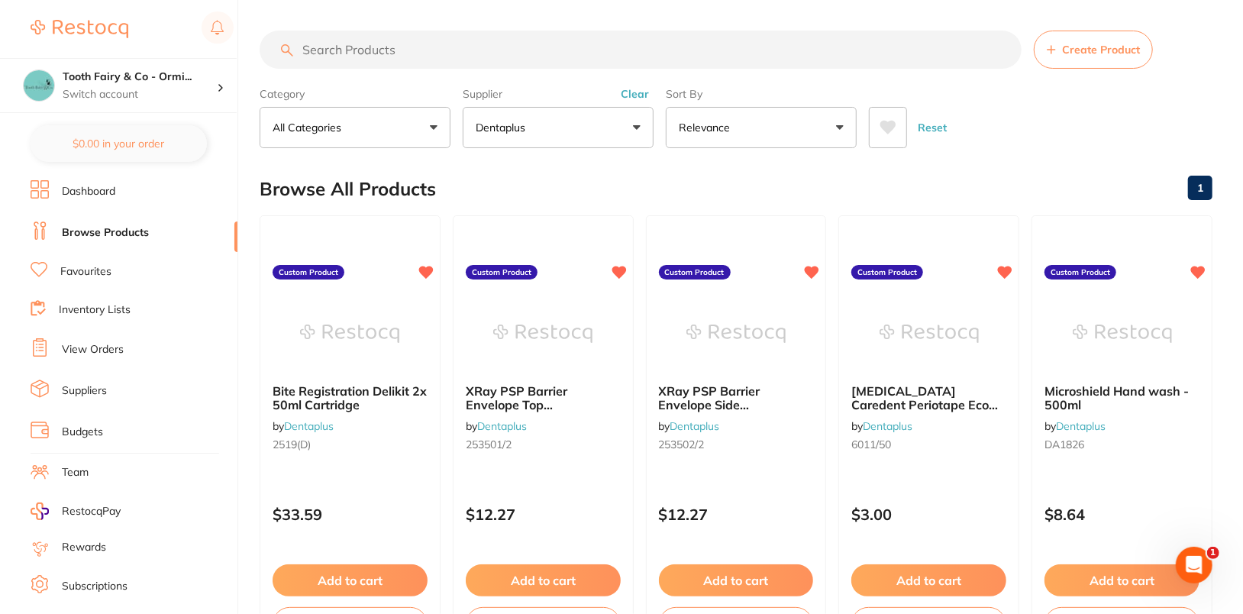
drag, startPoint x: 1172, startPoint y: 145, endPoint x: 1142, endPoint y: 133, distance: 32.9
click at [1172, 145] on div "Reset" at bounding box center [1034, 121] width 331 height 53
click at [643, 90] on button "Clear" at bounding box center [634, 94] width 37 height 14
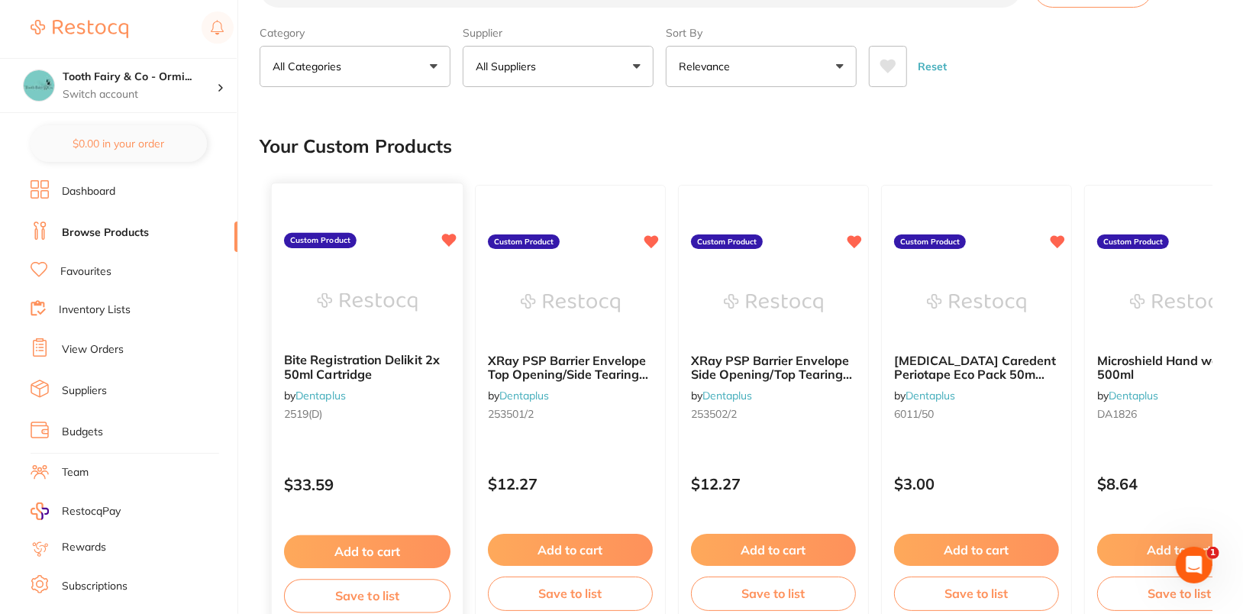
scroll to position [78, 0]
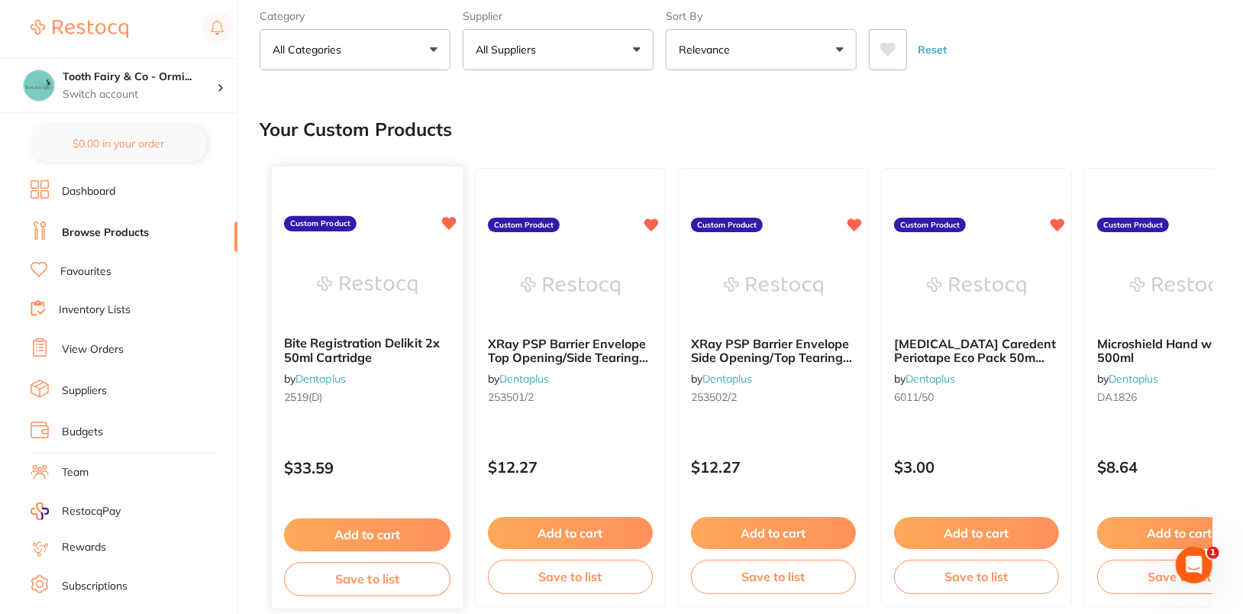
click at [408, 427] on div "Bite Registration Delikit 2x 50ml Cartridge by Dentaplus 2519(D) Custom Product…" at bounding box center [367, 388] width 193 height 444
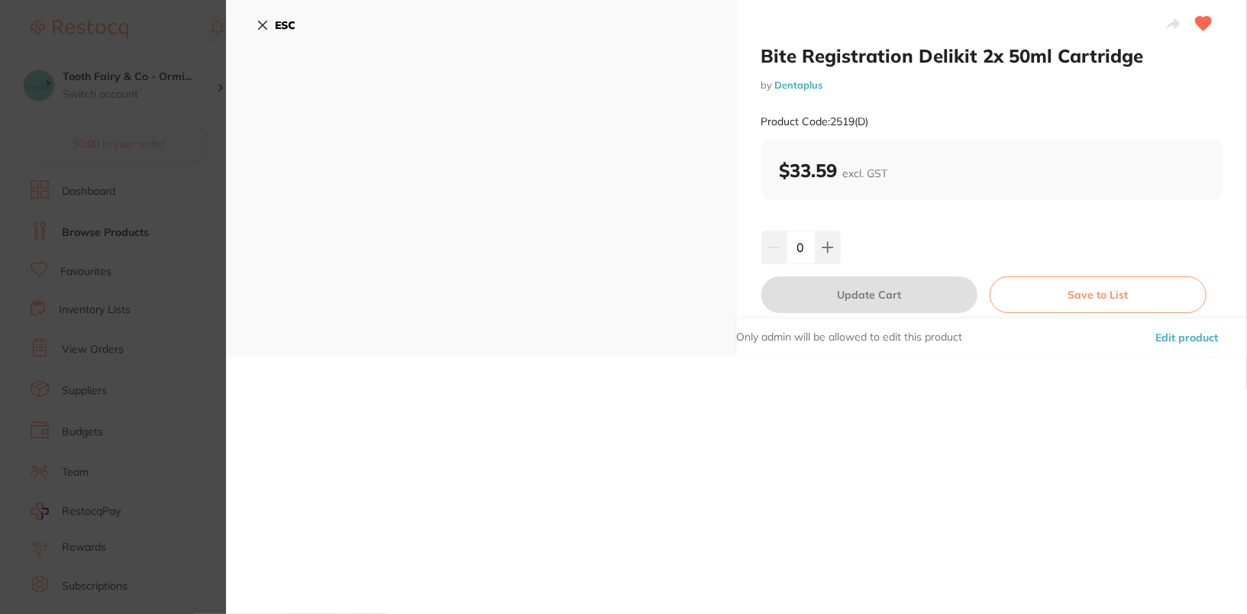
click at [1185, 337] on button "Edit product" at bounding box center [1186, 337] width 72 height 37
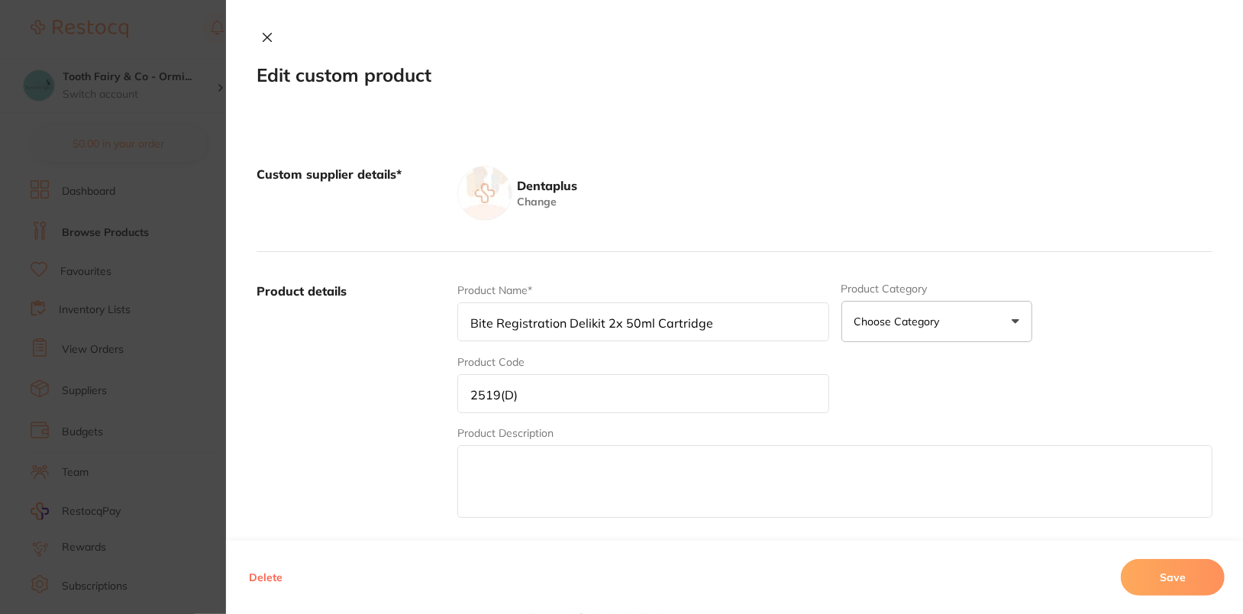
click at [268, 45] on button at bounding box center [266, 39] width 21 height 16
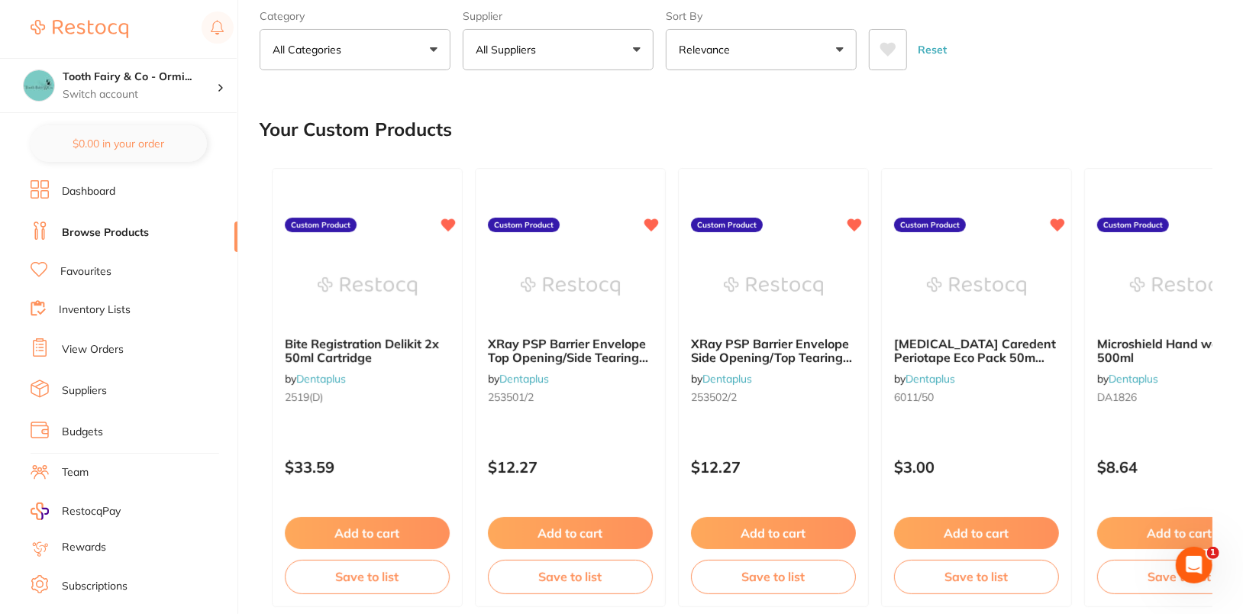
click at [376, 273] on img at bounding box center [367, 286] width 99 height 76
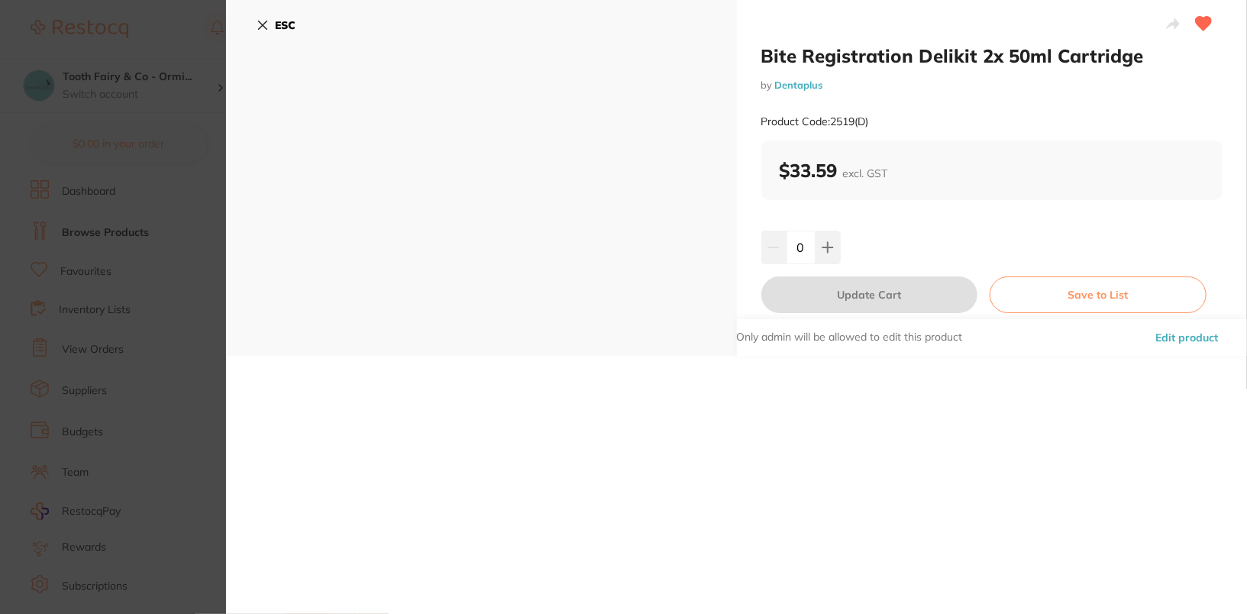
click at [1185, 337] on button "Edit product" at bounding box center [1186, 337] width 72 height 37
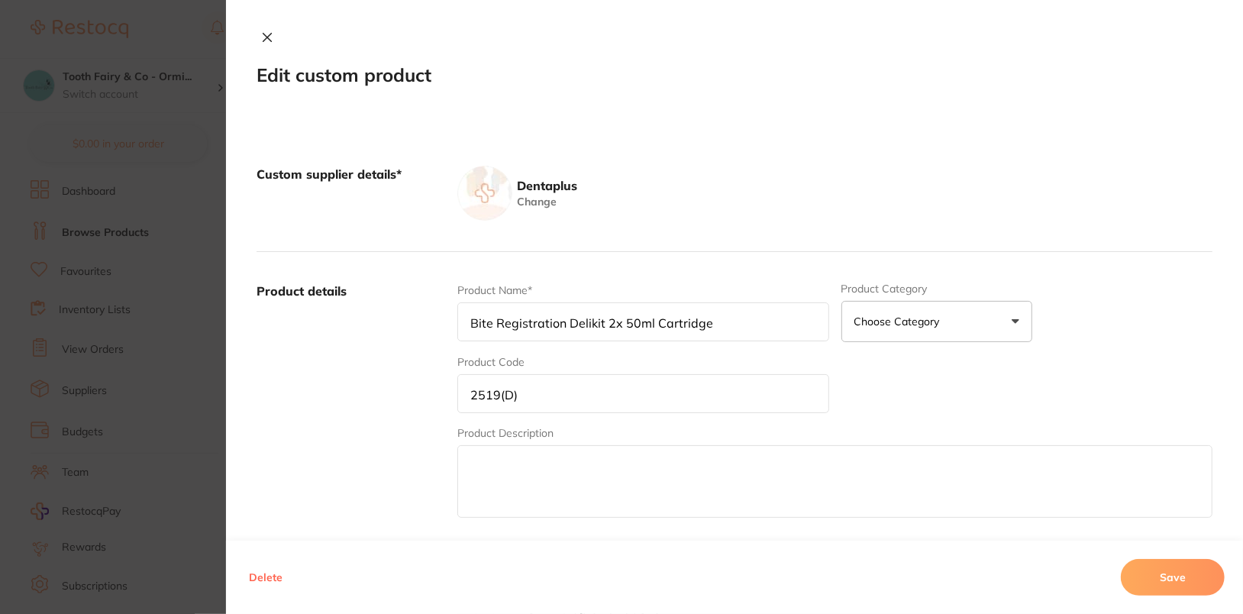
click at [266, 582] on button "Delete" at bounding box center [265, 577] width 43 height 37
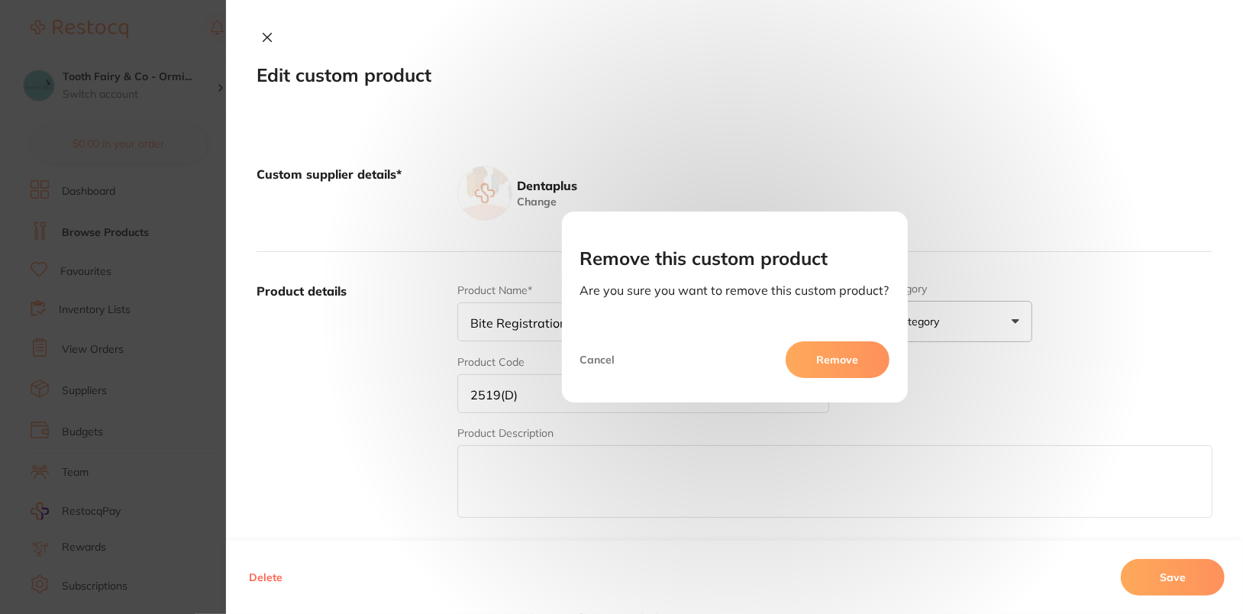
click at [595, 366] on button "Cancel" at bounding box center [600, 359] width 40 height 37
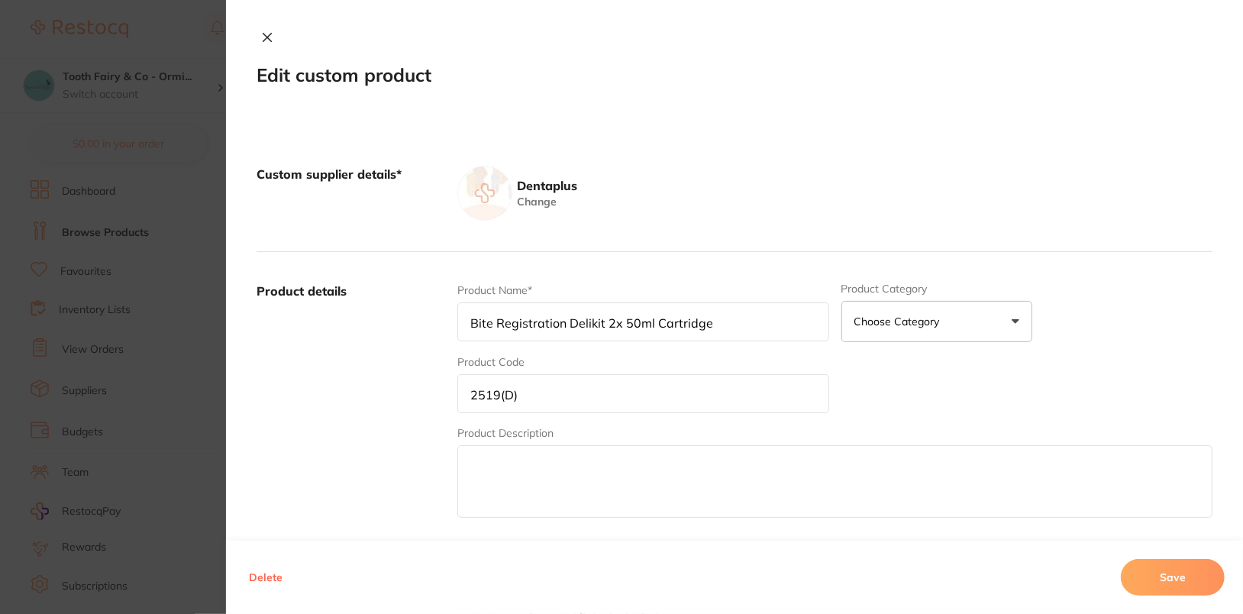
click at [261, 37] on icon at bounding box center [267, 37] width 12 height 12
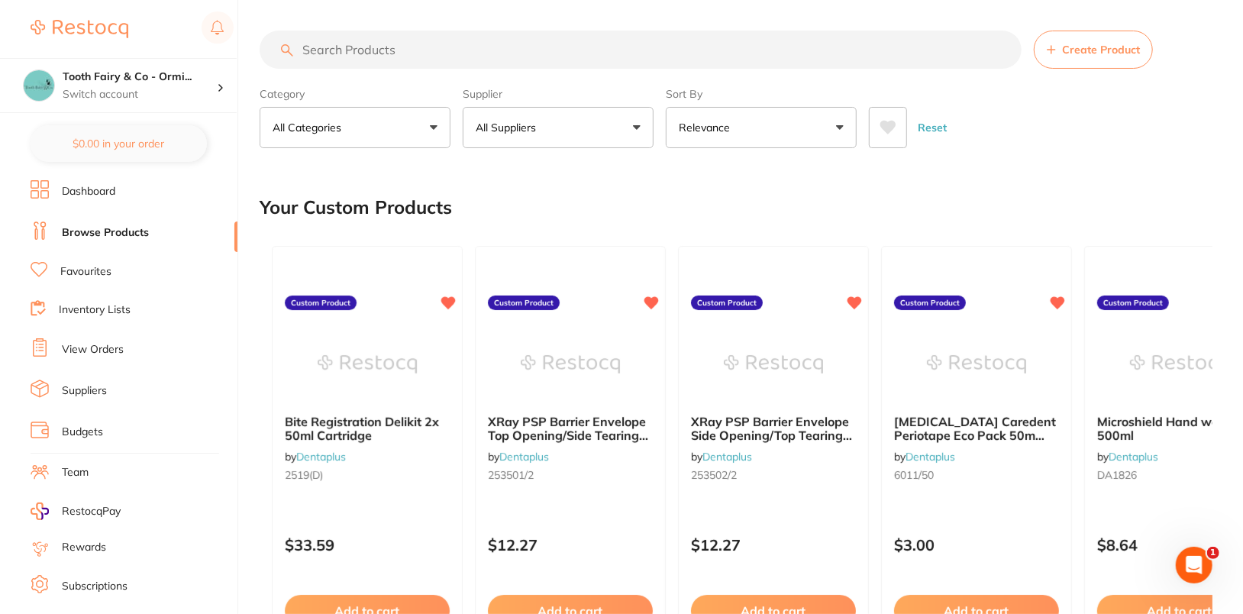
click at [609, 204] on div "Your Custom Products" at bounding box center [736, 207] width 953 height 51
click at [425, 60] on input "search" at bounding box center [641, 50] width 762 height 38
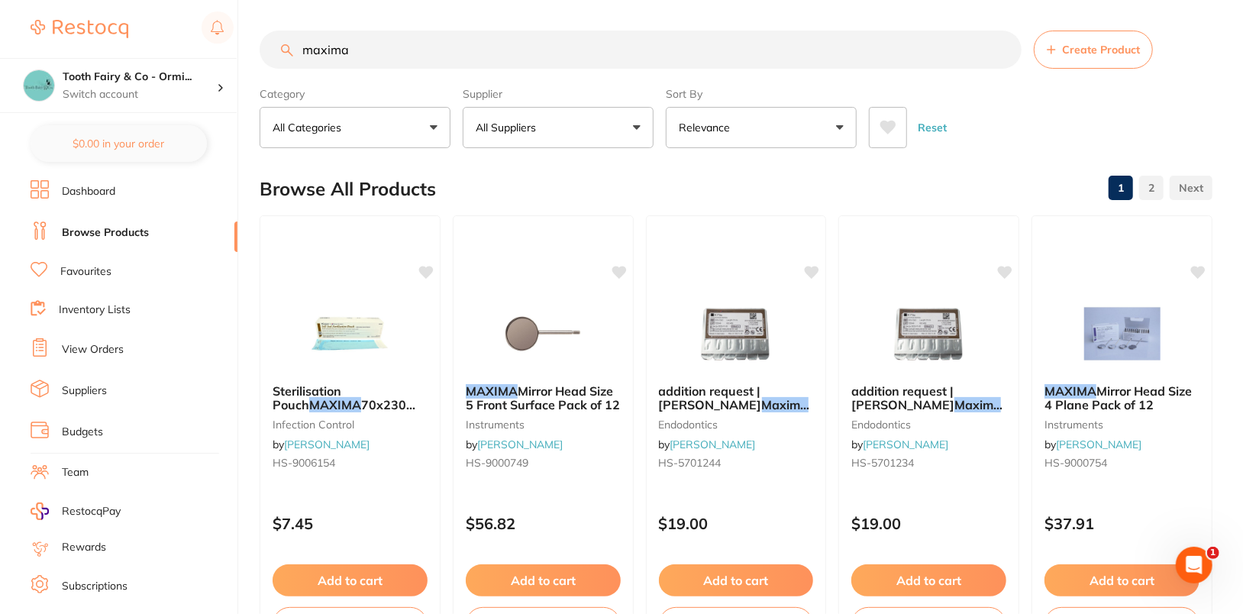
click at [555, 52] on input "maxima" at bounding box center [641, 50] width 762 height 38
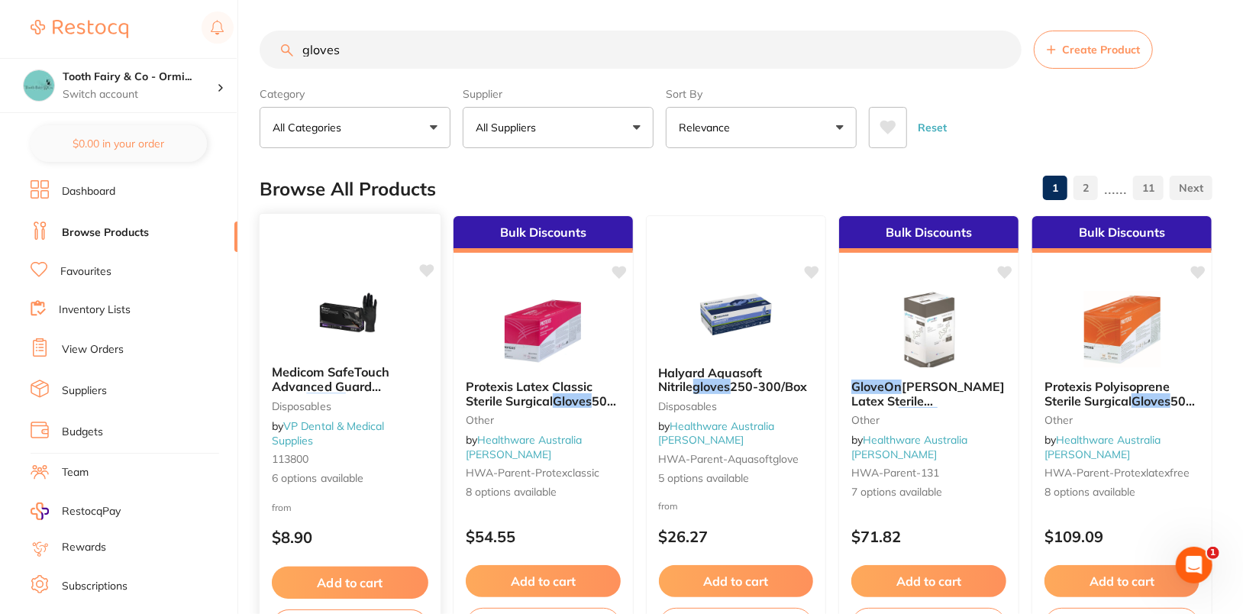
type input "gloves"
click at [357, 334] on img at bounding box center [350, 314] width 100 height 77
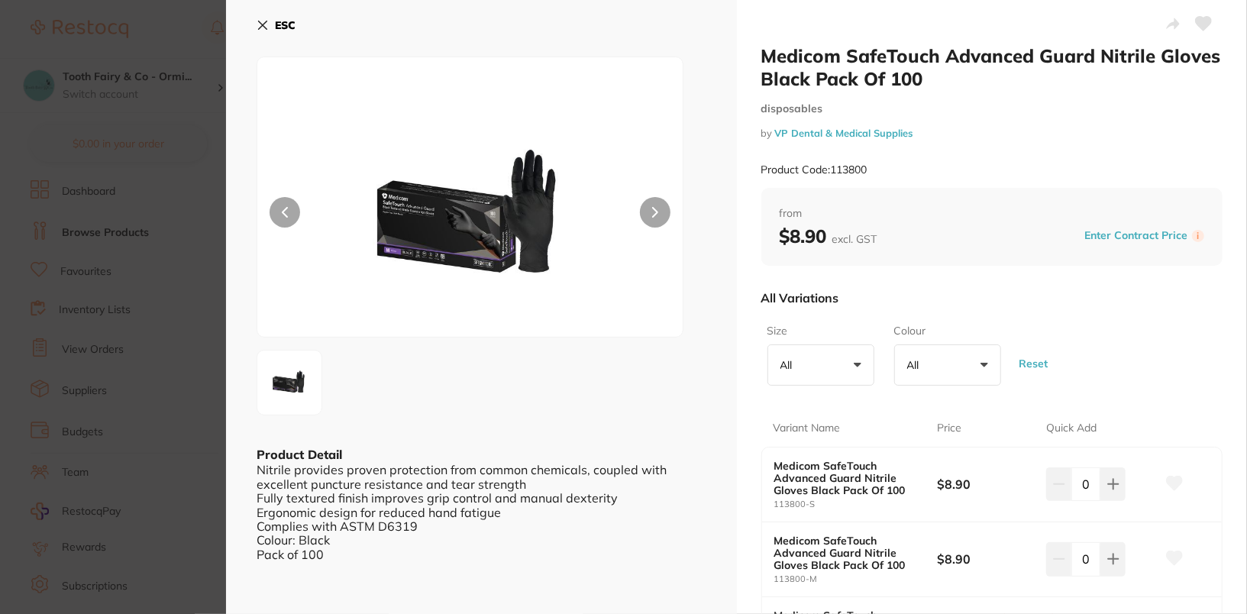
click at [292, 19] on b "ESC" at bounding box center [285, 25] width 21 height 14
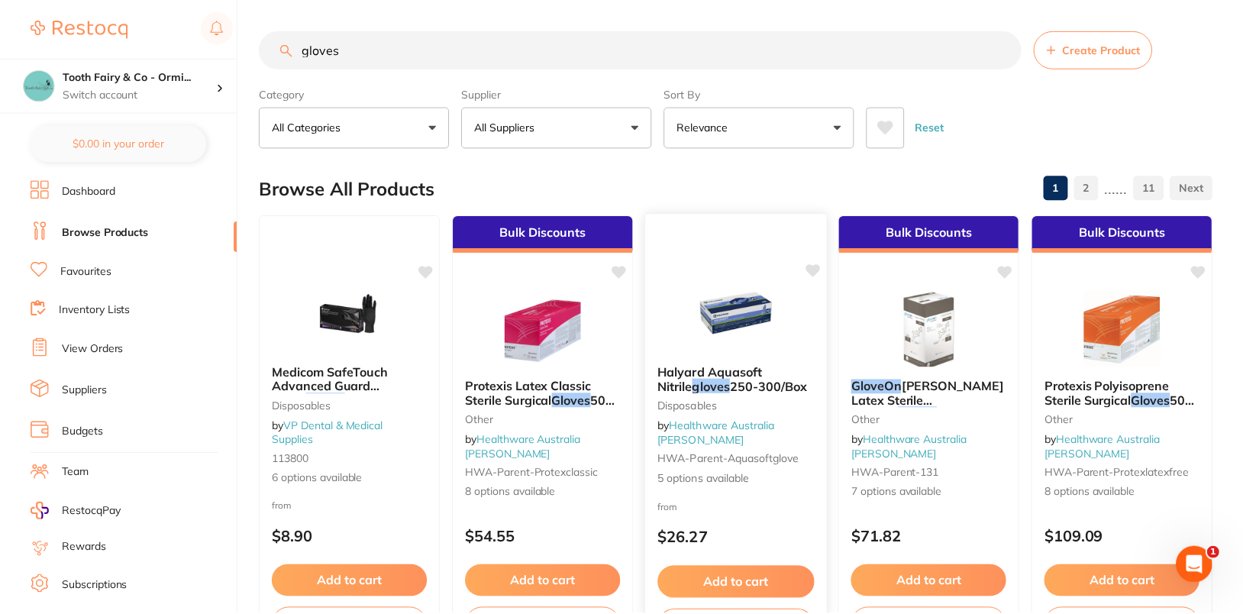
scroll to position [18, 0]
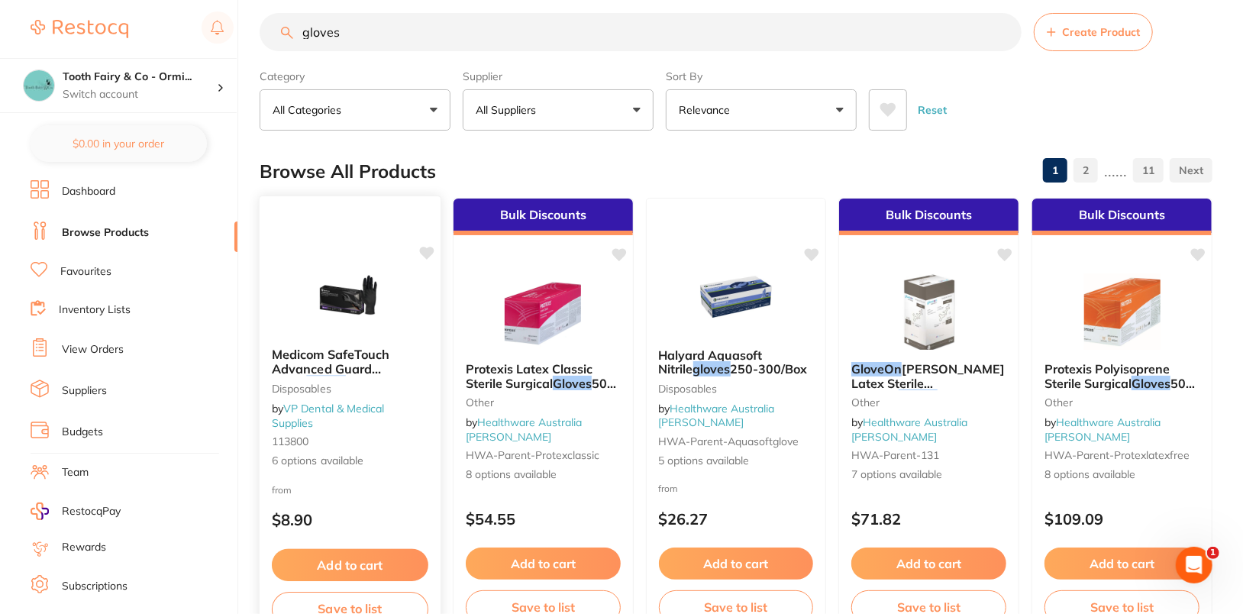
click at [347, 311] on img at bounding box center [350, 296] width 100 height 77
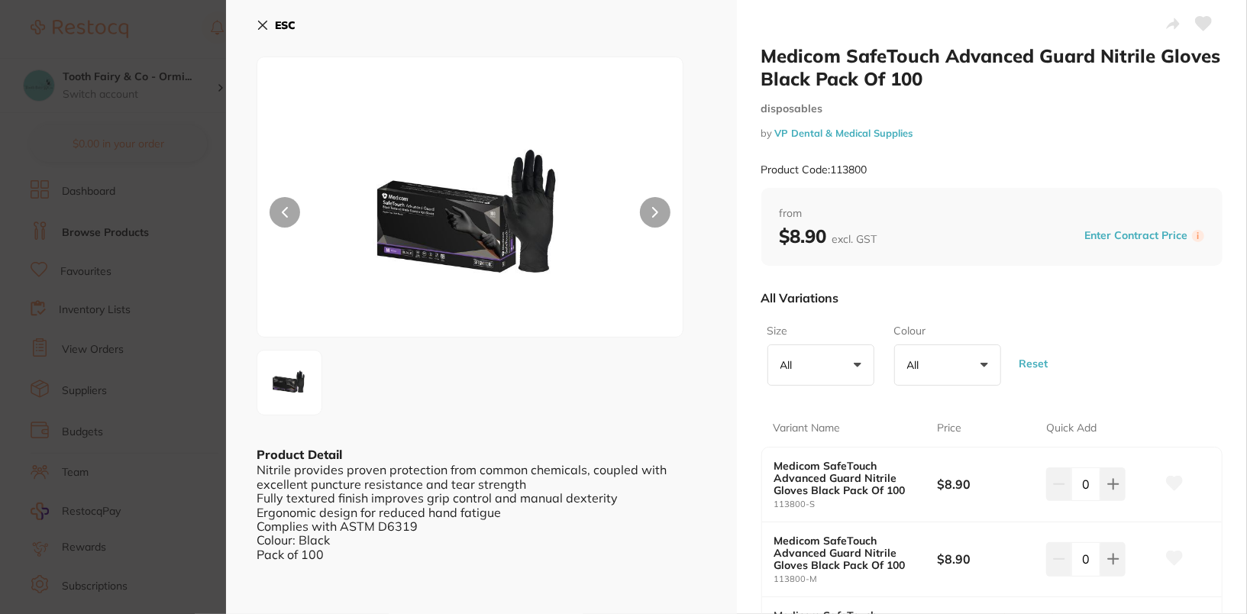
click at [279, 25] on b "ESC" at bounding box center [285, 25] width 21 height 14
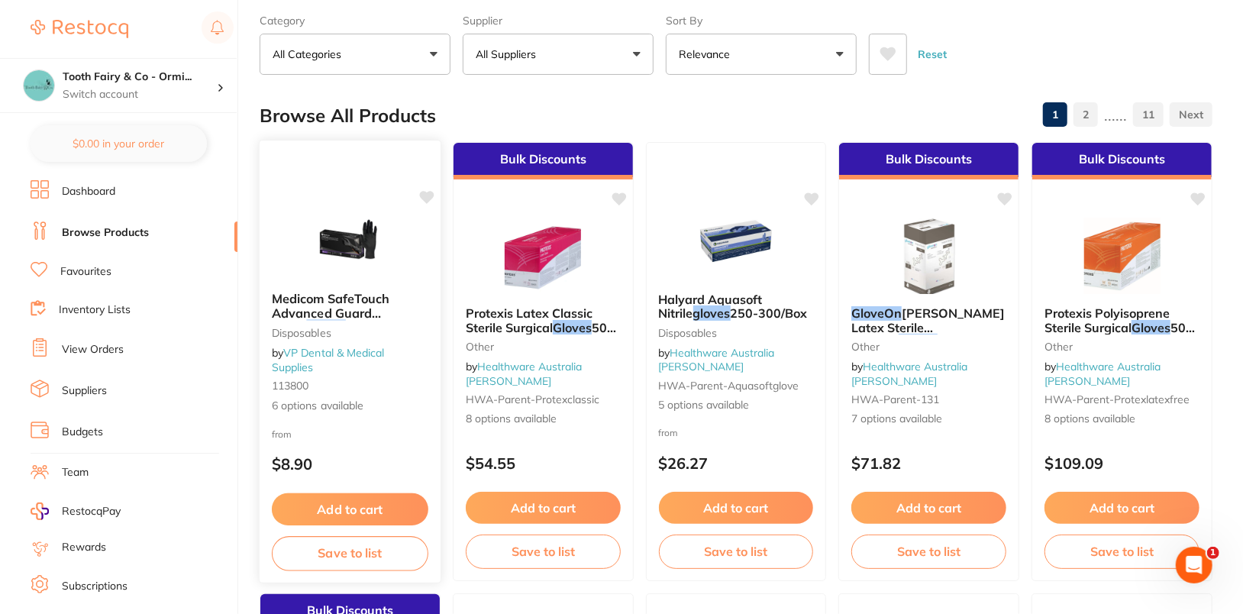
scroll to position [99, 0]
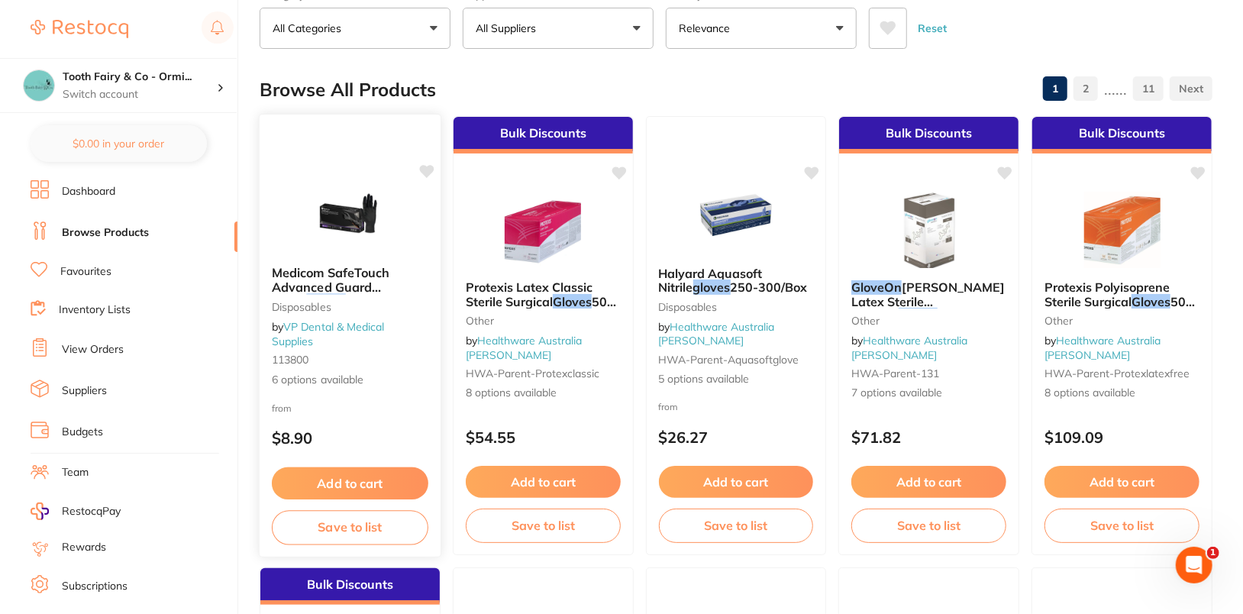
click at [353, 197] on img at bounding box center [350, 214] width 100 height 77
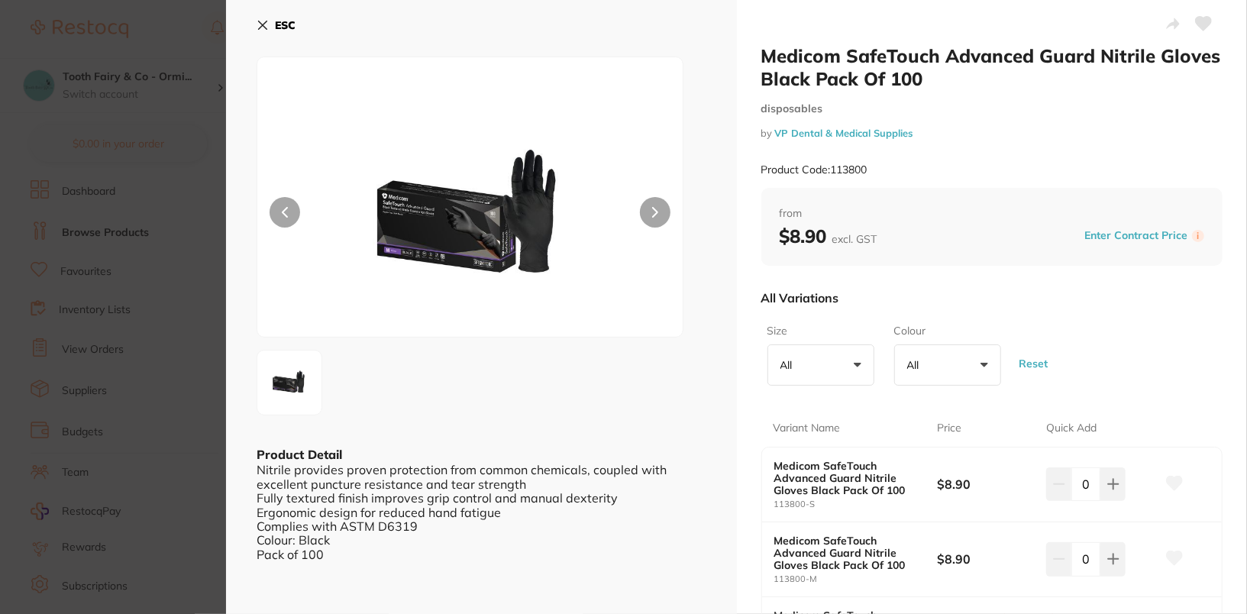
click at [268, 20] on icon at bounding box center [262, 25] width 12 height 12
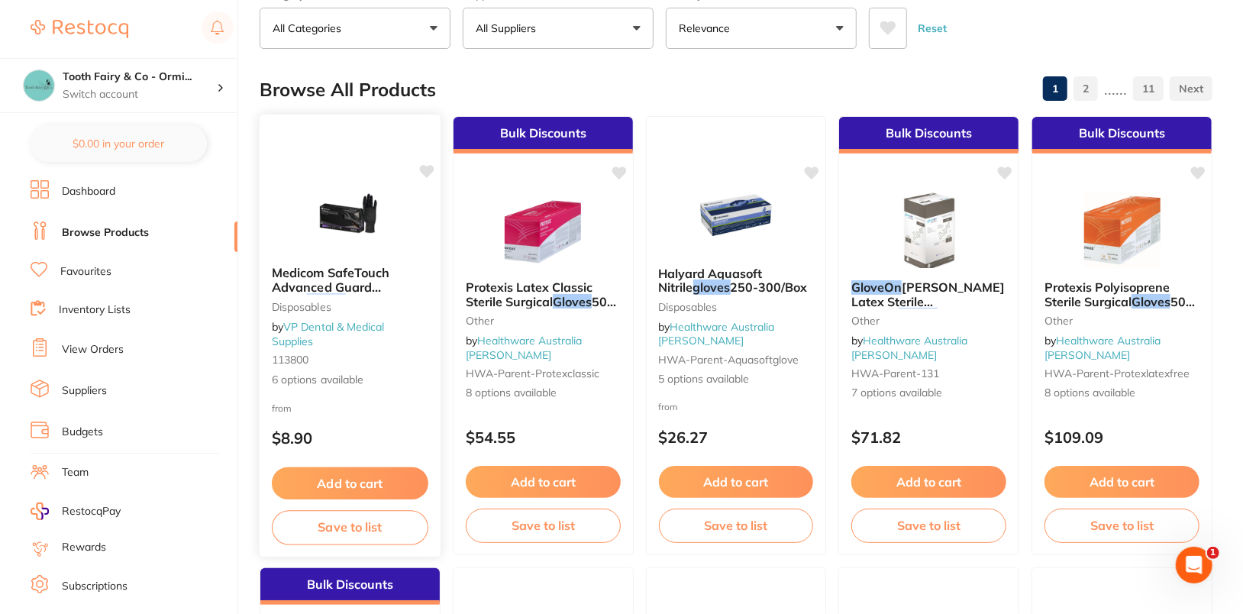
click at [327, 204] on img at bounding box center [350, 214] width 100 height 77
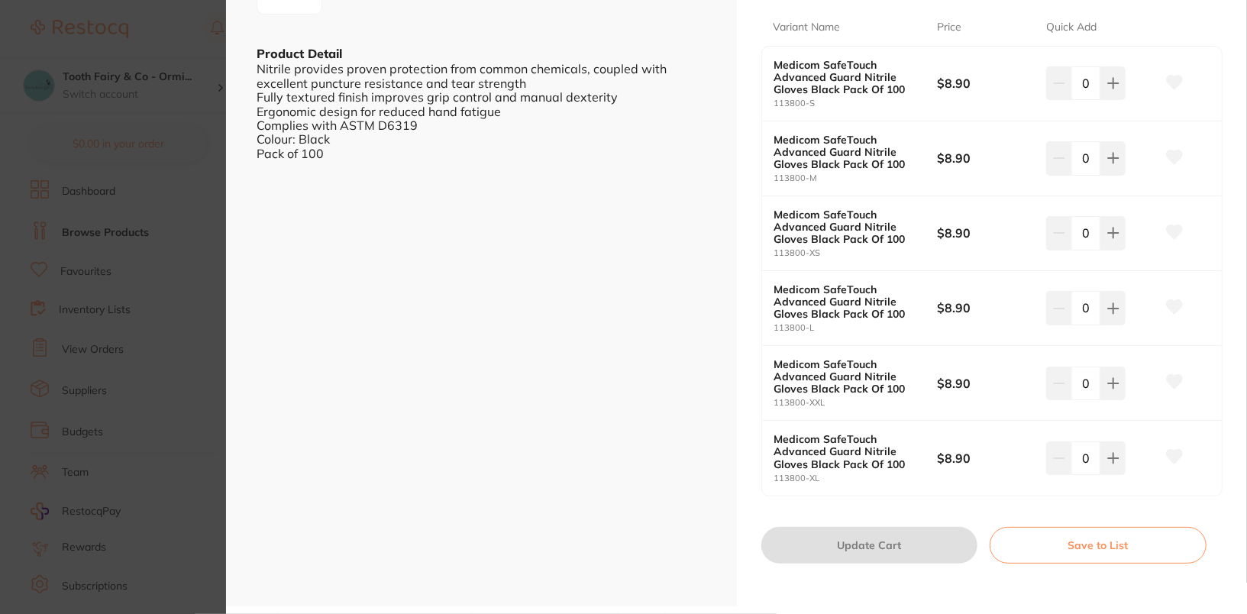
click at [579, 402] on div "ESC Product Detail Nitrile provides proven protection from common chemicals, co…" at bounding box center [481, 102] width 511 height 1007
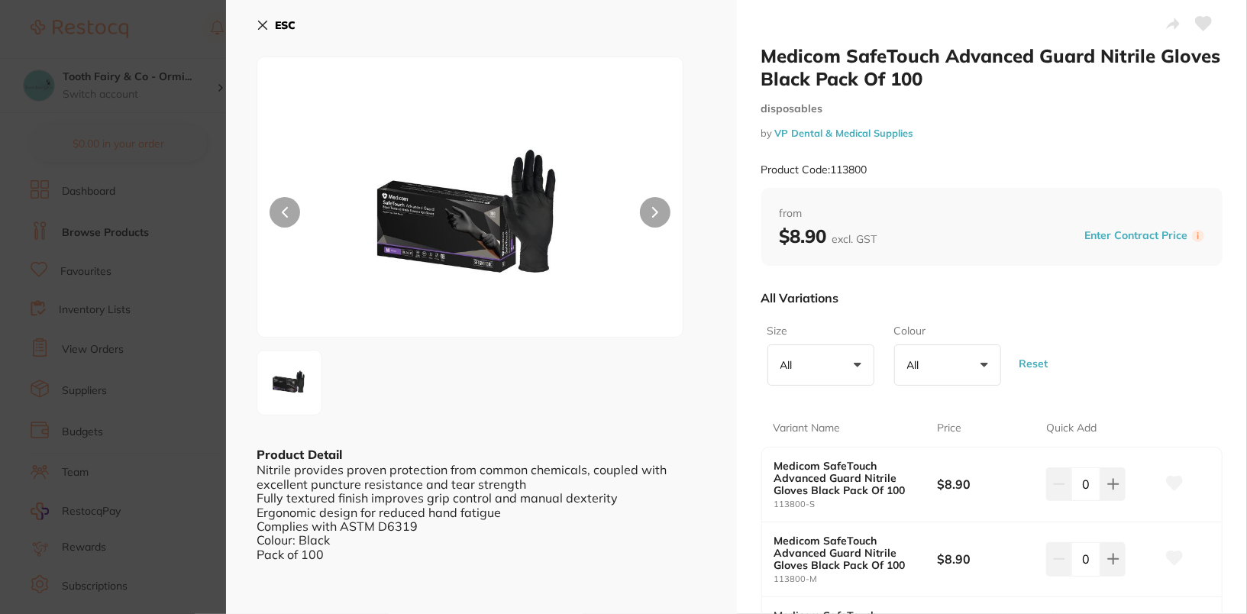
click at [279, 24] on b "ESC" at bounding box center [285, 25] width 21 height 14
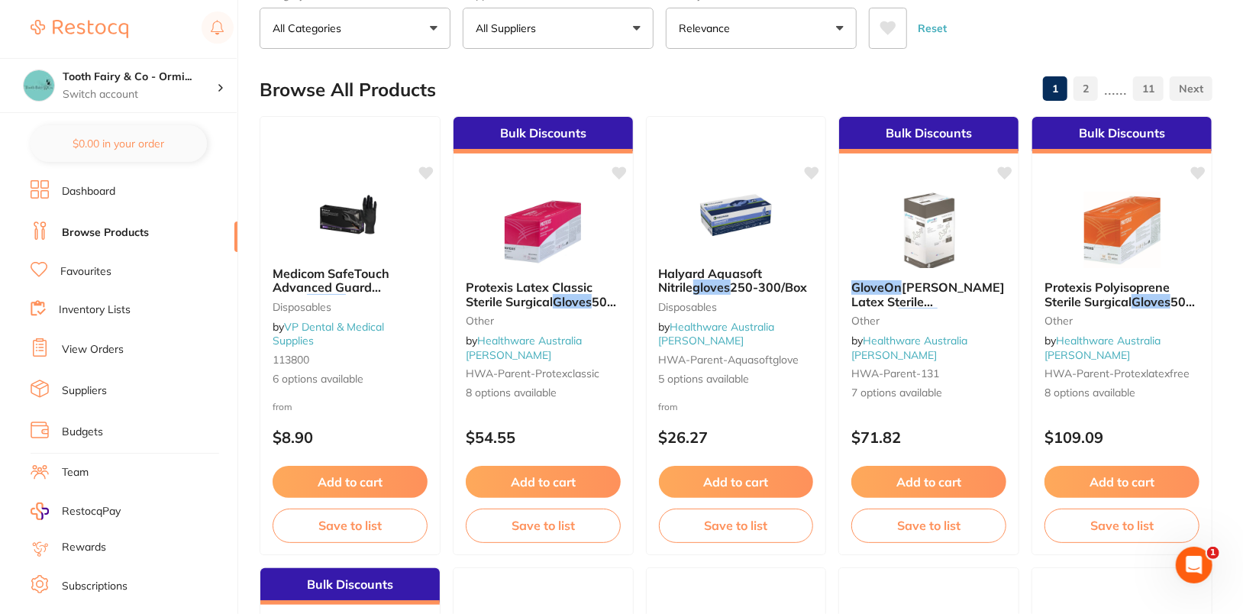
click at [684, 71] on div "Browse All Products 1 2 ...... 11" at bounding box center [736, 89] width 953 height 51
click at [698, 64] on div "Browse All Products 1 2 ...... 11" at bounding box center [736, 89] width 953 height 51
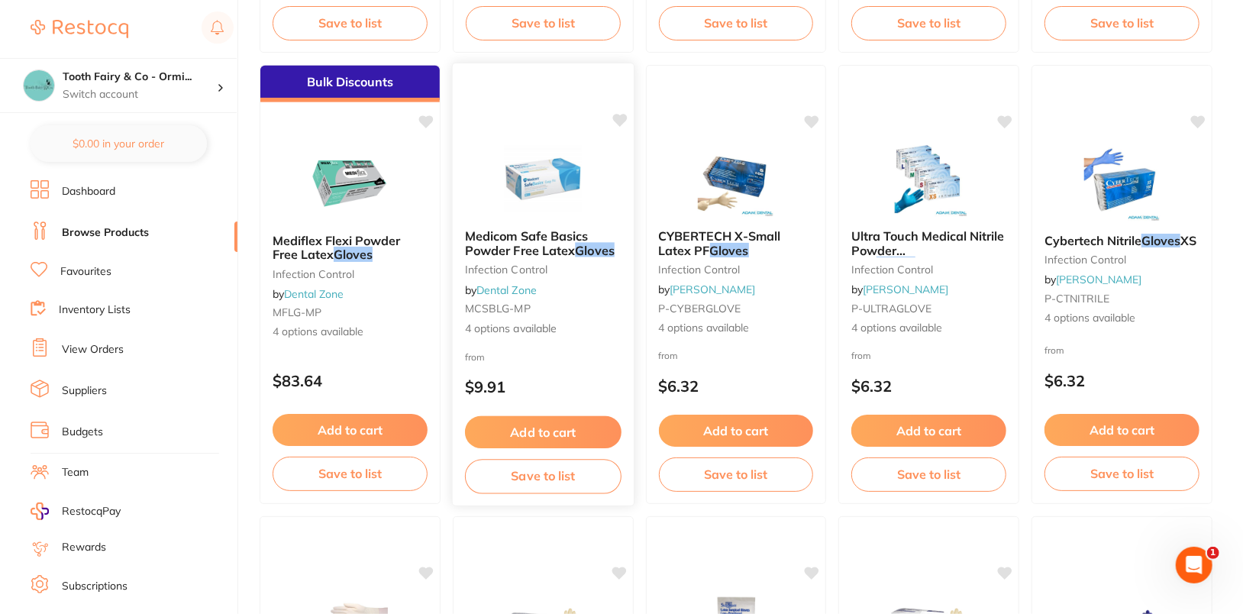
scroll to position [0, 0]
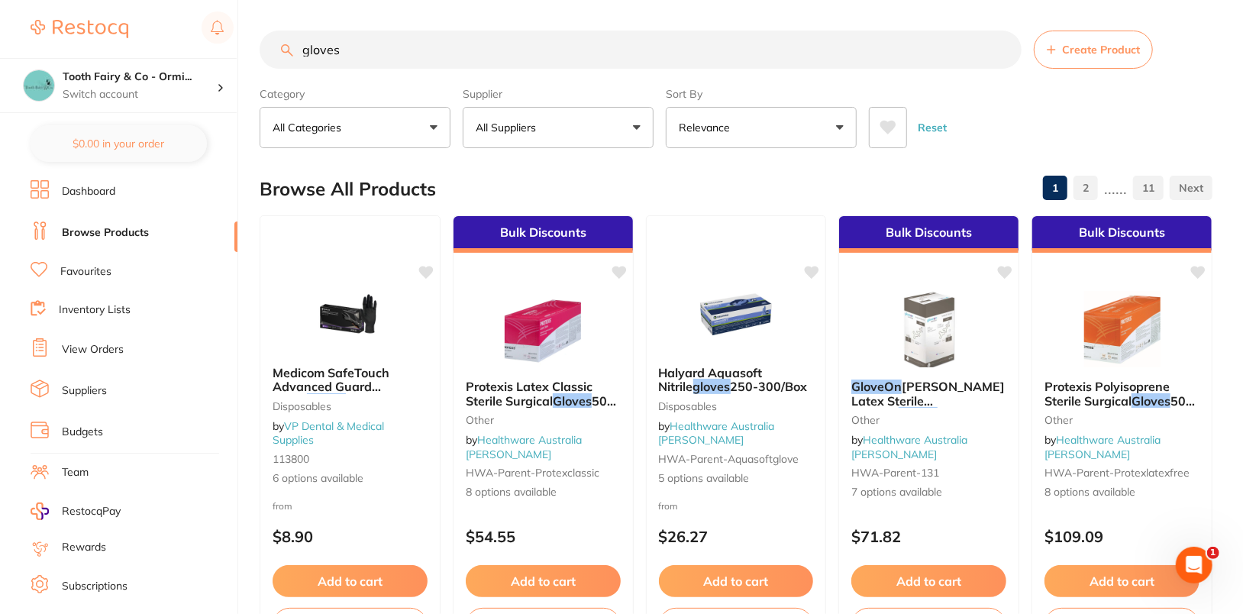
click at [1080, 100] on div "Reset" at bounding box center [1034, 121] width 331 height 53
click at [79, 389] on link "Suppliers" at bounding box center [84, 390] width 45 height 15
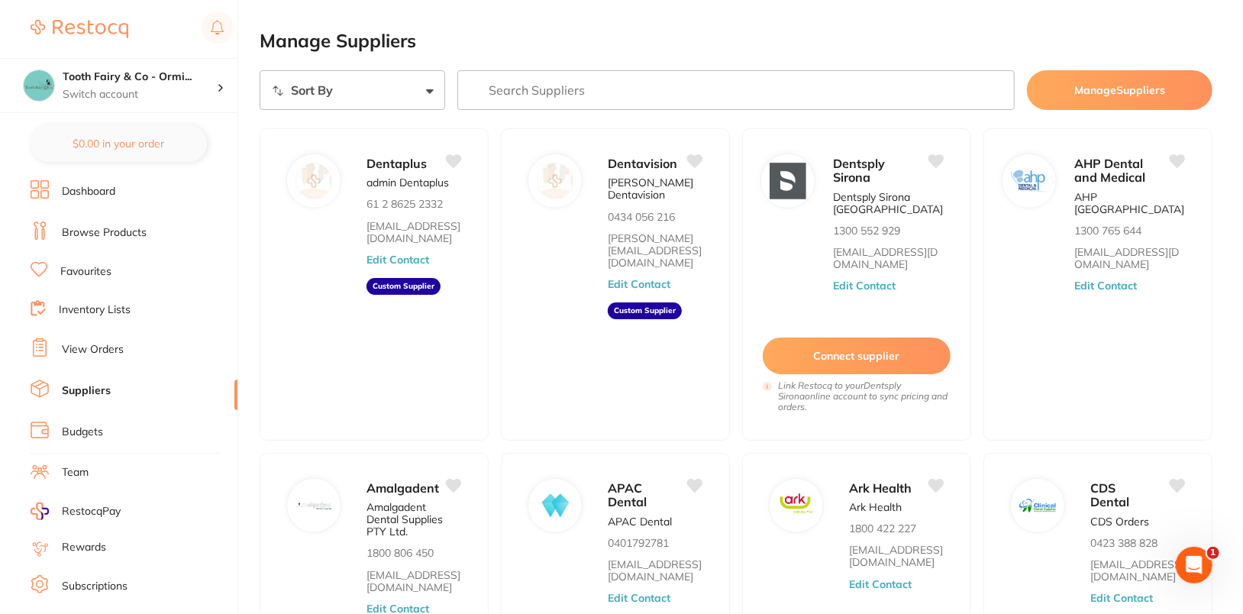
click at [771, 94] on input "search" at bounding box center [735, 90] width 557 height 40
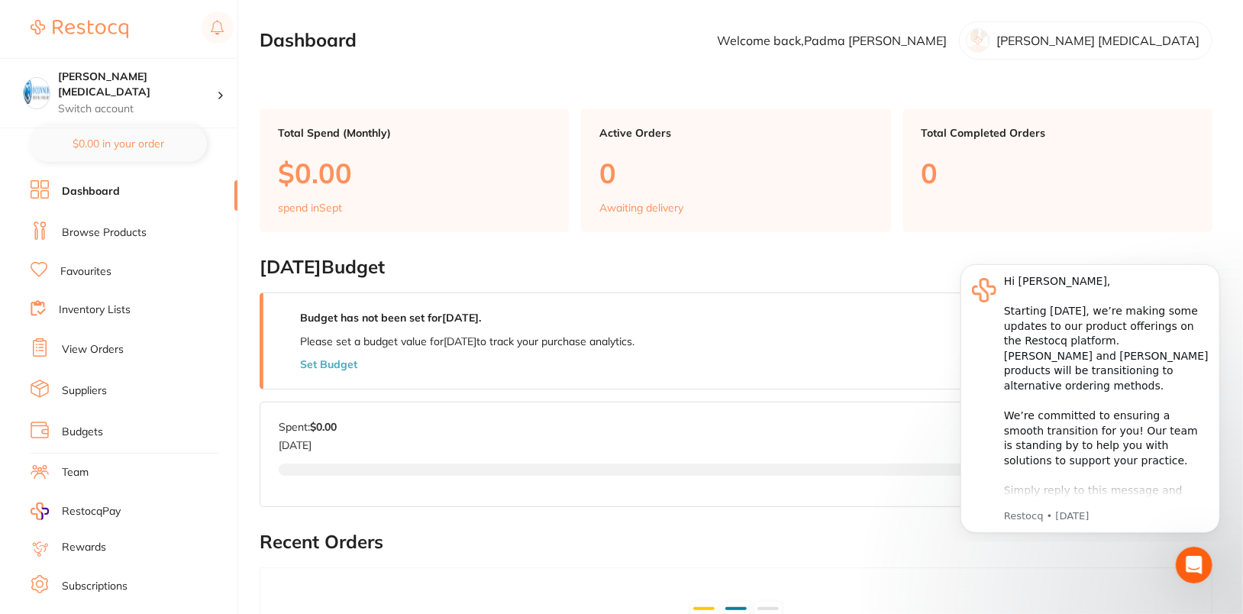
click at [102, 383] on link "Suppliers" at bounding box center [84, 390] width 45 height 15
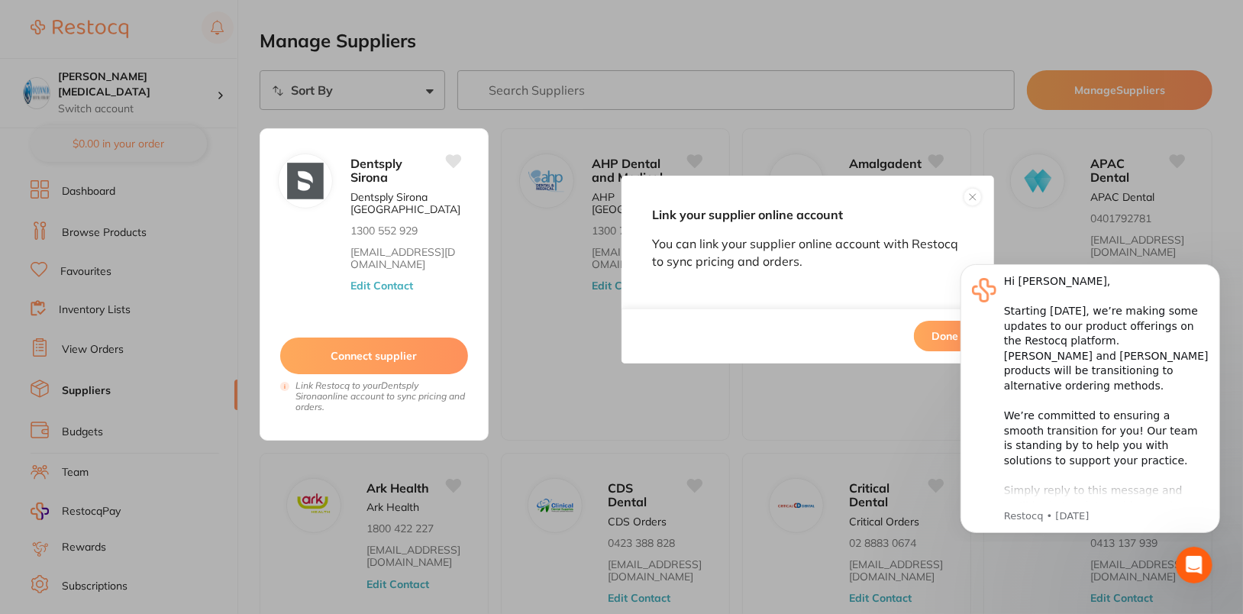
click at [977, 192] on button at bounding box center [972, 197] width 18 height 18
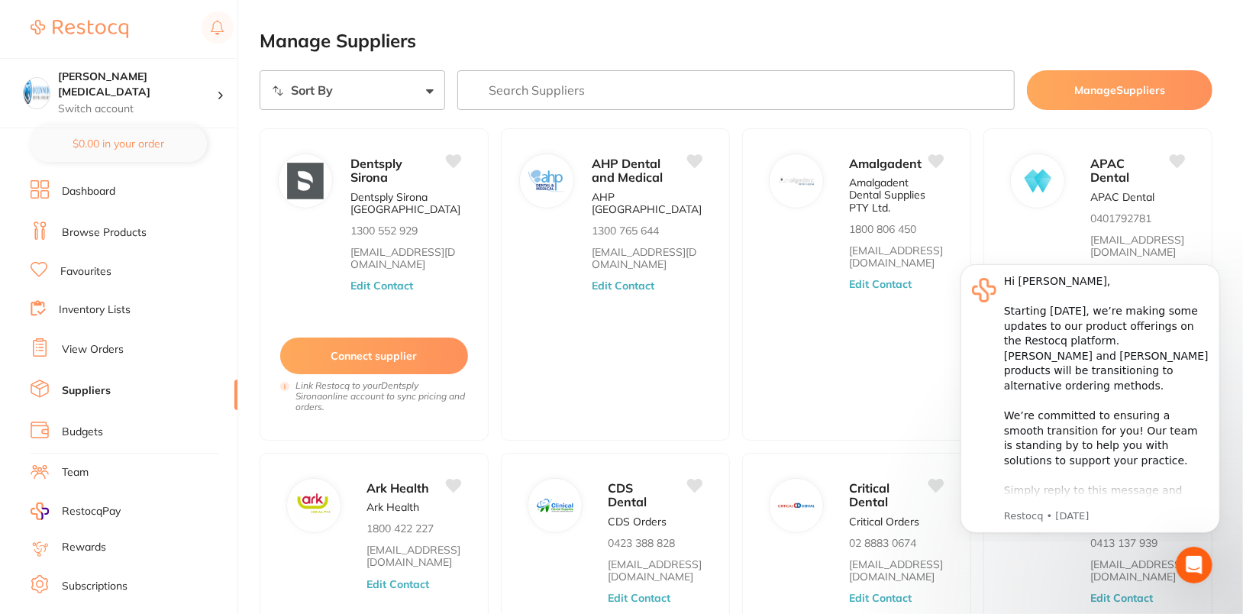
click at [666, 89] on input "search" at bounding box center [735, 90] width 557 height 40
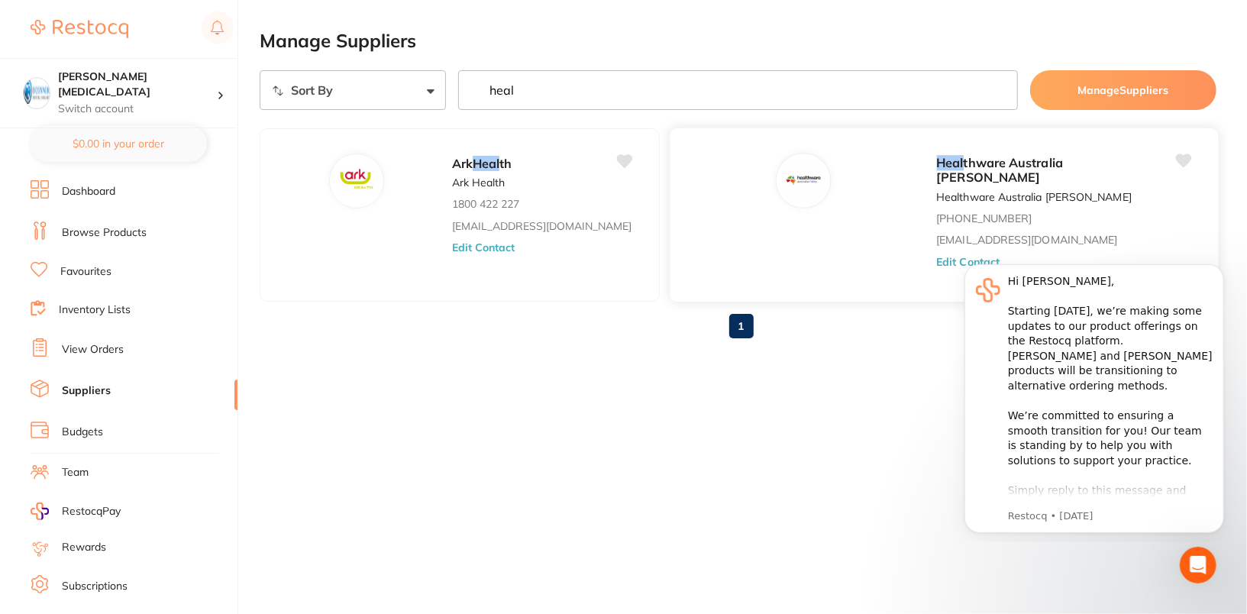
type input "heal"
click at [936, 256] on button "Edit Contact" at bounding box center [967, 262] width 63 height 12
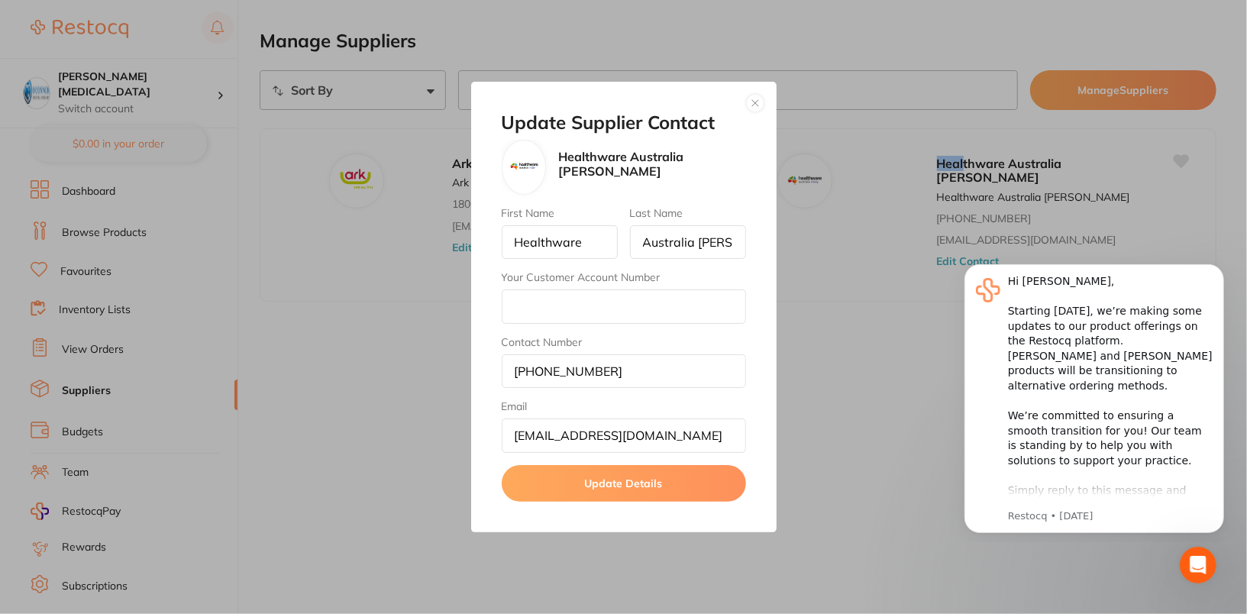
click at [756, 102] on button "button" at bounding box center [755, 103] width 18 height 18
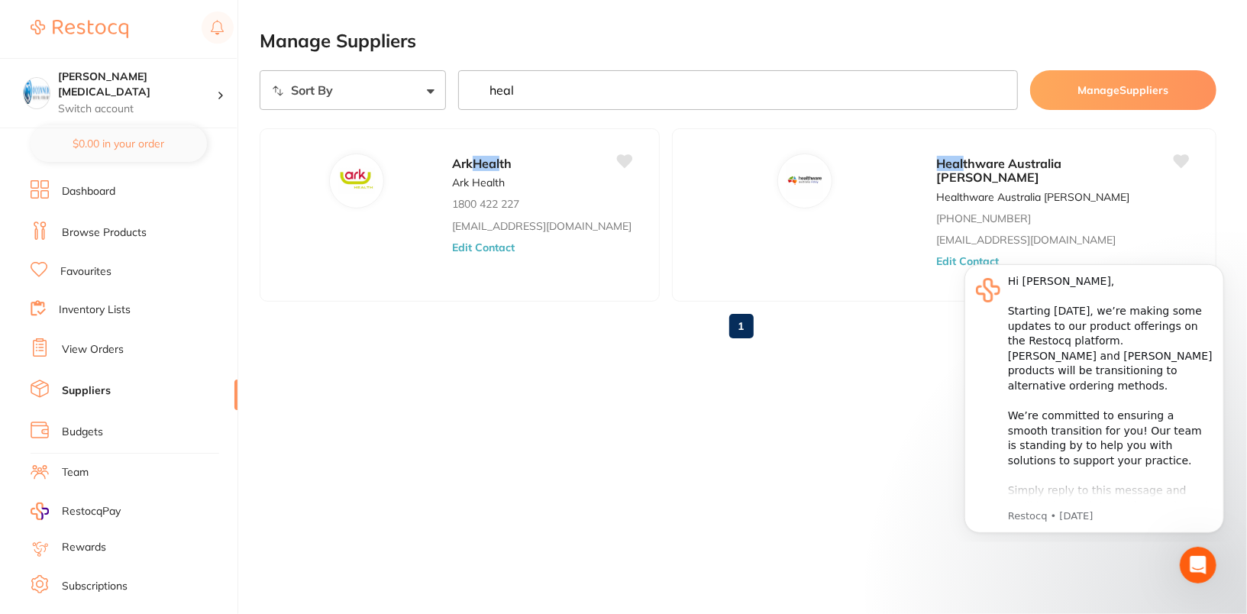
click at [1182, 195] on ul "Ark Heal th Ark Health 1800 422 227 [EMAIL_ADDRESS][DOMAIN_NAME] Edit Contact H…" at bounding box center [738, 214] width 956 height 173
click at [1221, 264] on icon "Dismiss notification" at bounding box center [1218, 267] width 8 height 8
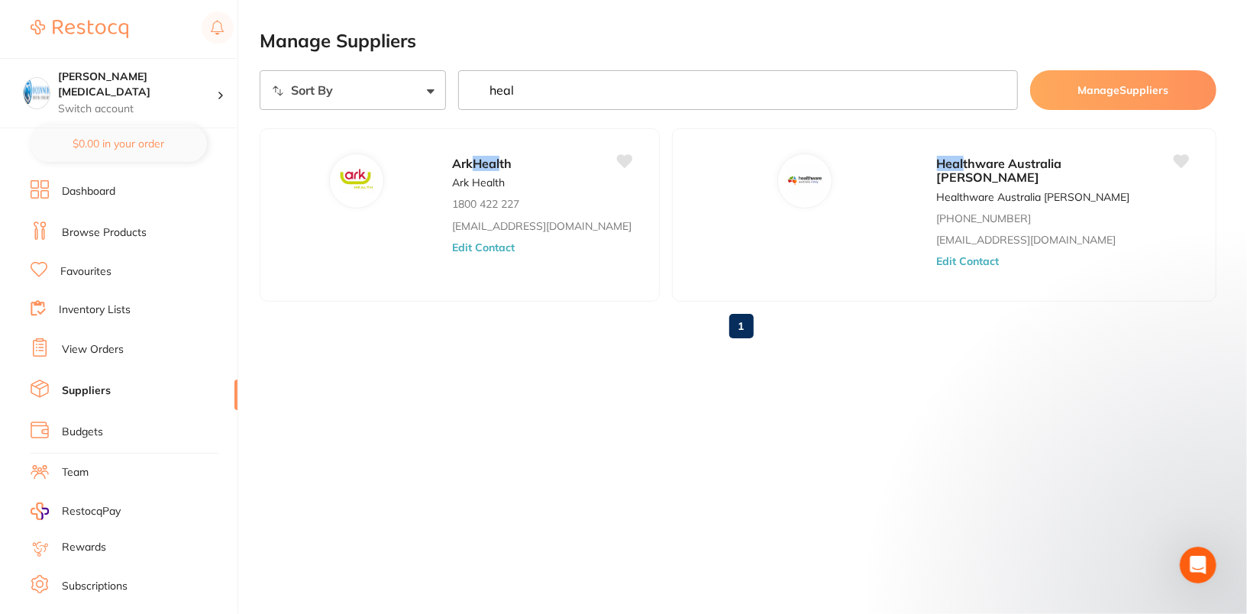
click at [1205, 187] on ul "Ark Heal th Ark Health 1800 422 227 [EMAIL_ADDRESS][DOMAIN_NAME] Edit Contact H…" at bounding box center [738, 214] width 956 height 173
click at [419, 429] on div "Manage Suppliers Sort By A-Z Z-A heal Manage Suppliers Ark Heal th Ark Health 1…" at bounding box center [753, 307] width 987 height 614
click at [999, 90] on input "heal" at bounding box center [738, 90] width 560 height 40
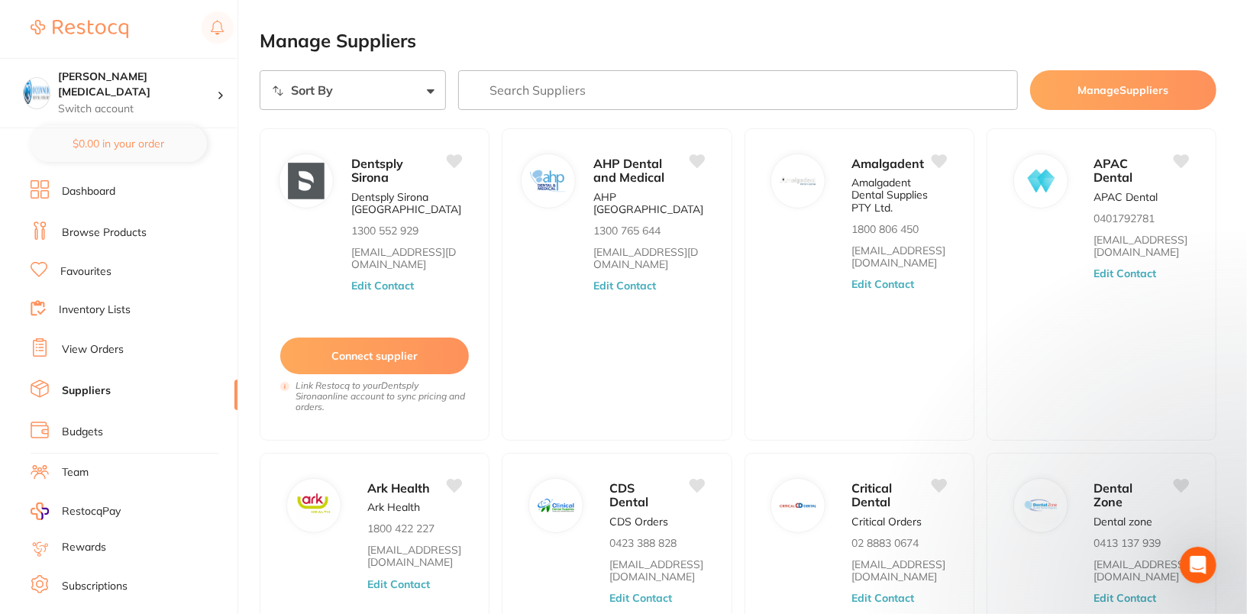
click at [921, 45] on h2 "Manage Suppliers" at bounding box center [738, 41] width 956 height 21
click at [117, 231] on link "Browse Products" at bounding box center [104, 232] width 85 height 15
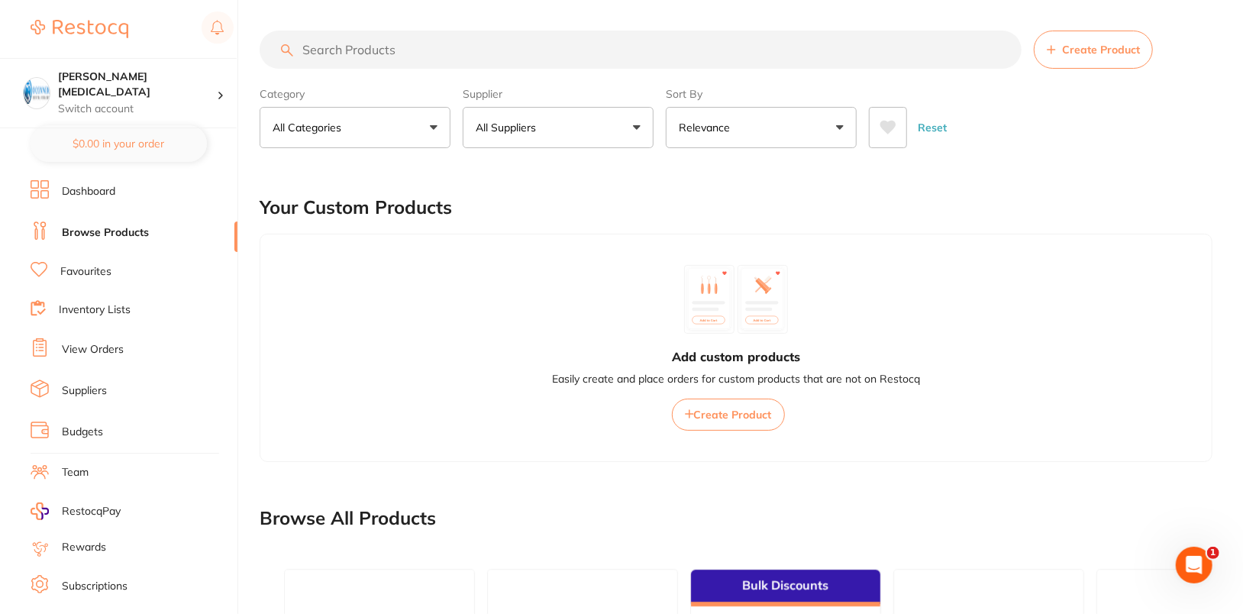
click at [99, 383] on link "Suppliers" at bounding box center [84, 390] width 45 height 15
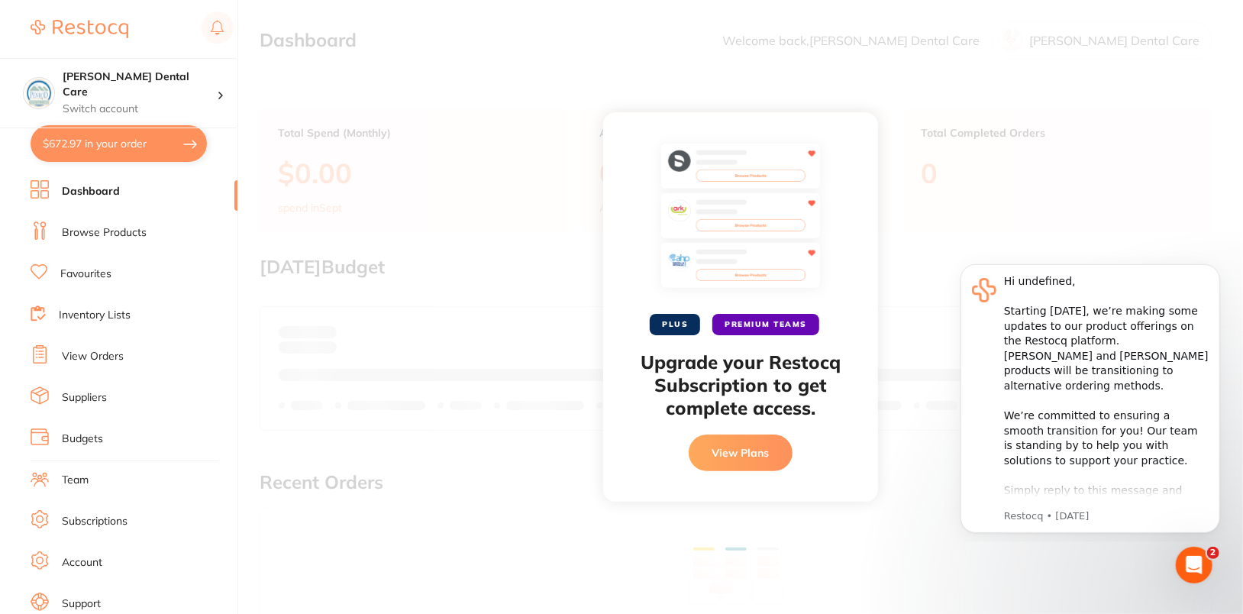
drag, startPoint x: 1221, startPoint y: 251, endPoint x: 280, endPoint y: 5, distance: 972.2
click at [1221, 251] on iframe at bounding box center [1089, 396] width 305 height 291
click at [1212, 264] on icon "Dismiss notification" at bounding box center [1215, 267] width 8 height 8
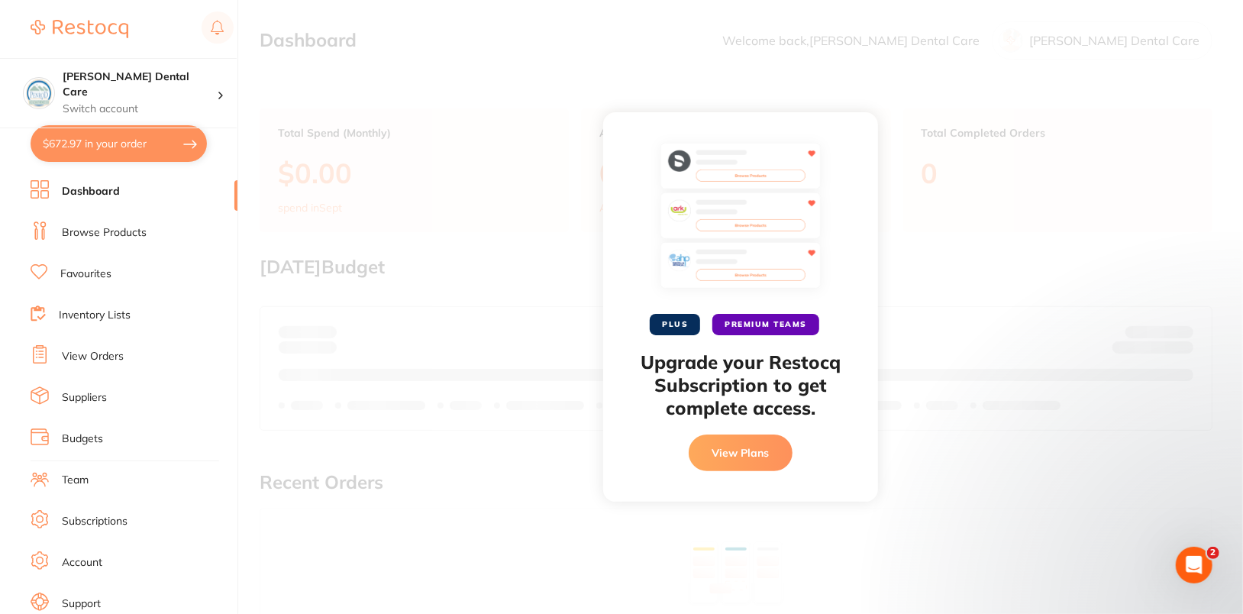
click at [78, 227] on link "Browse Products" at bounding box center [104, 232] width 85 height 15
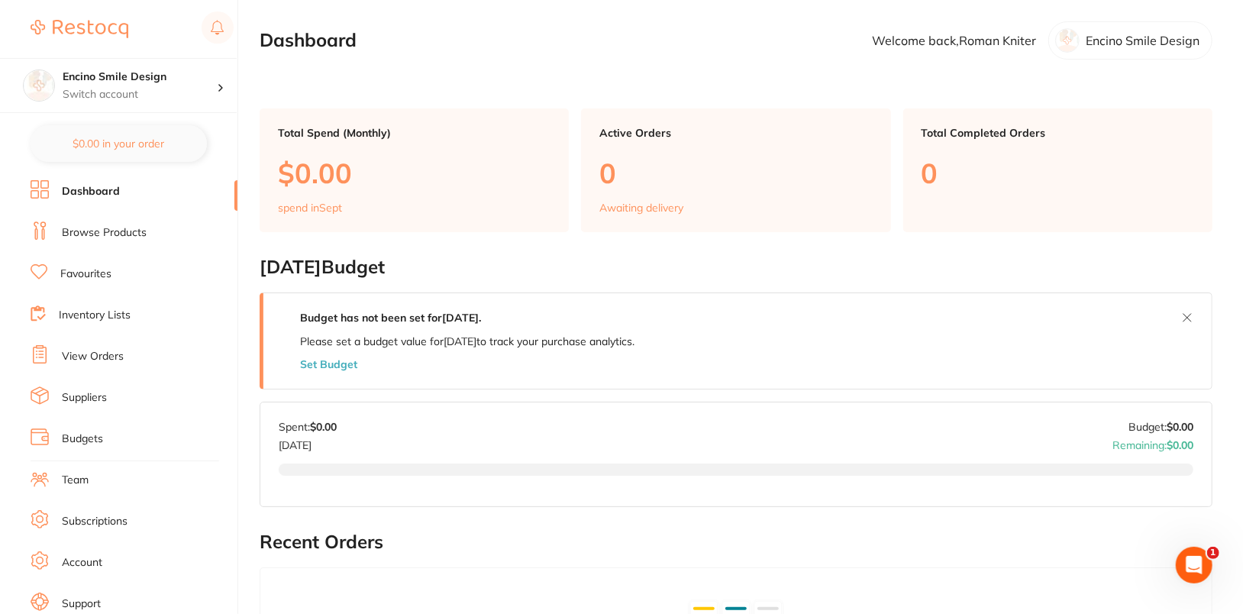
click at [99, 404] on link "Suppliers" at bounding box center [84, 397] width 45 height 15
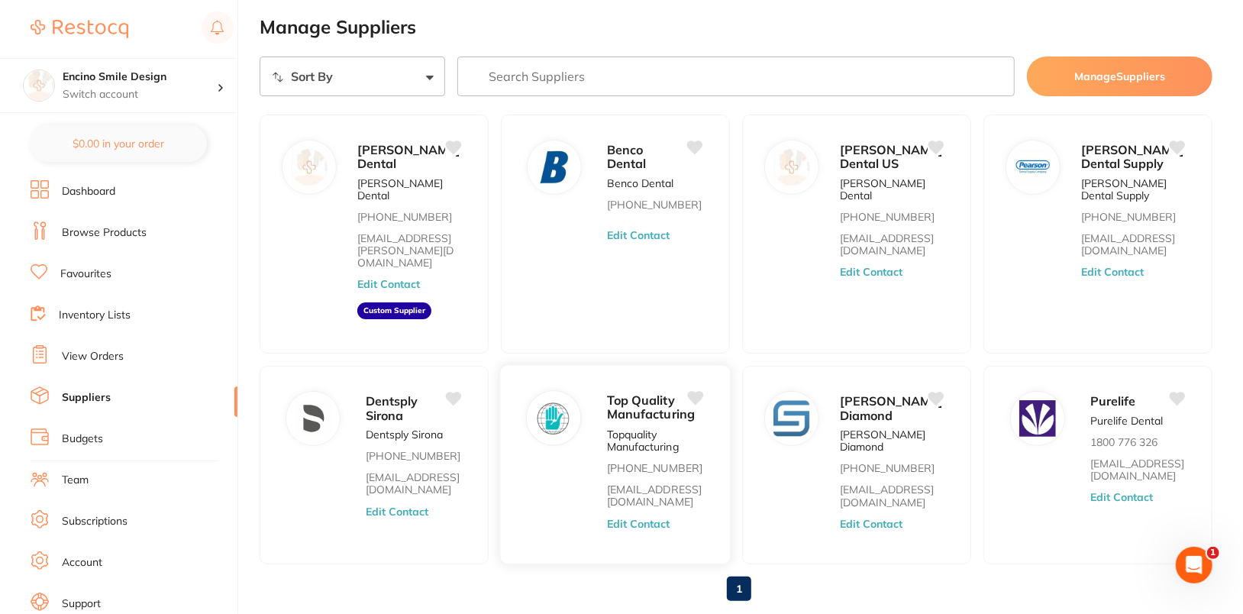
scroll to position [38, 0]
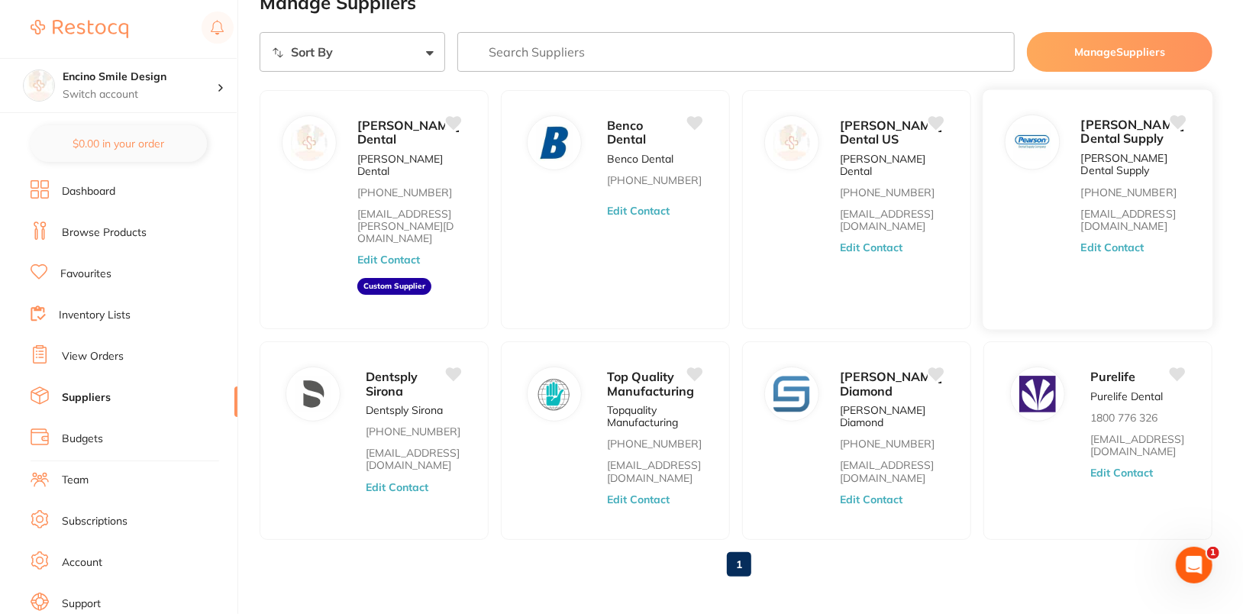
click at [1116, 254] on button "Edit Contact" at bounding box center [1112, 248] width 63 height 12
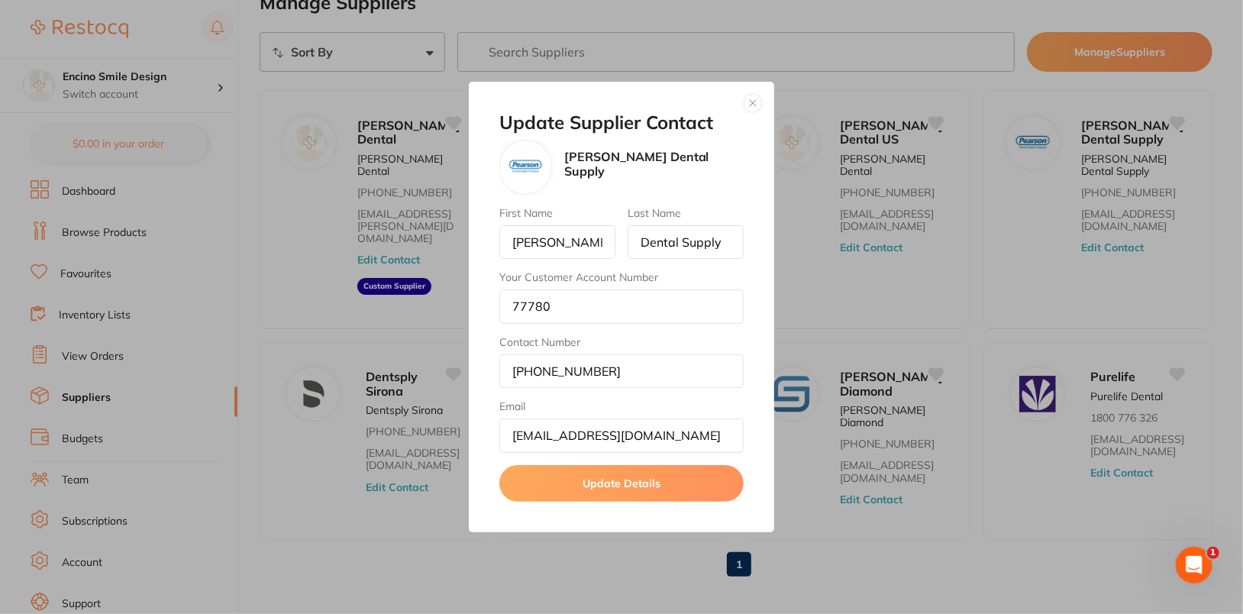
click at [751, 108] on button "button" at bounding box center [752, 103] width 18 height 18
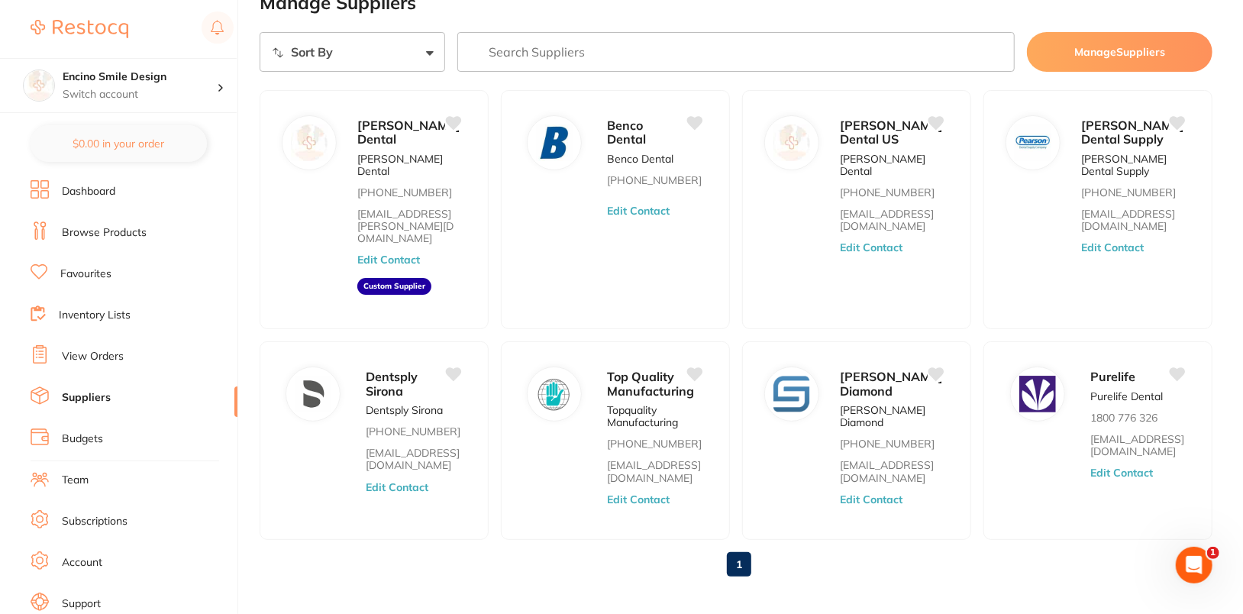
click at [115, 240] on li "Browse Products" at bounding box center [134, 232] width 207 height 23
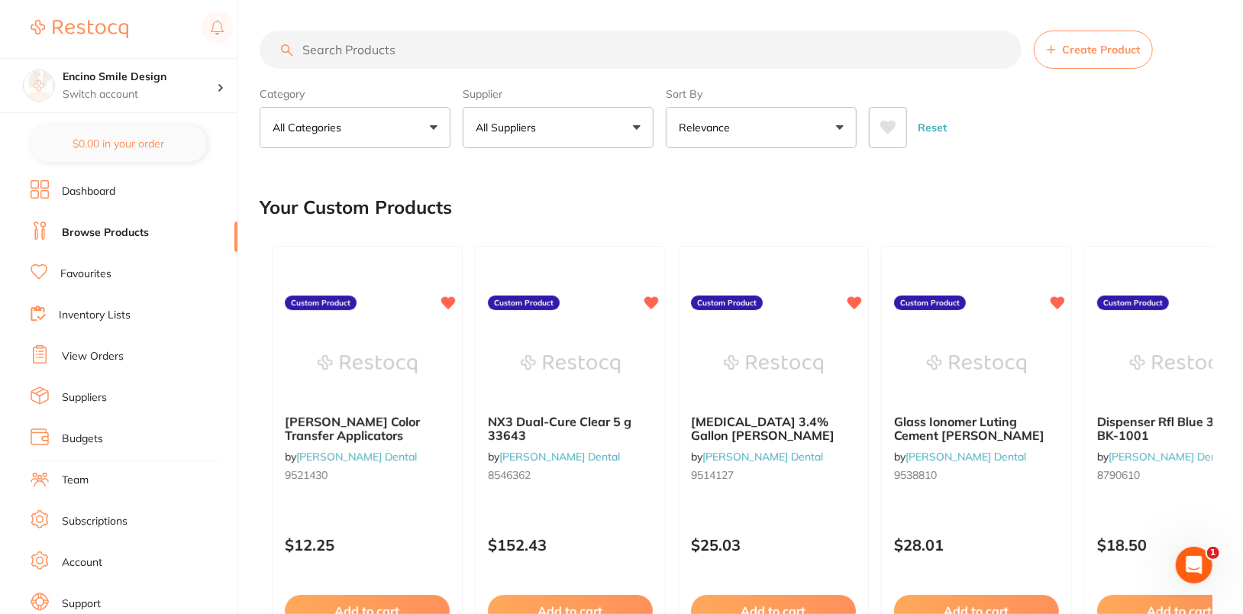
click at [1153, 121] on div "Reset" at bounding box center [1034, 121] width 331 height 53
click at [95, 279] on link "Favourites" at bounding box center [85, 273] width 51 height 15
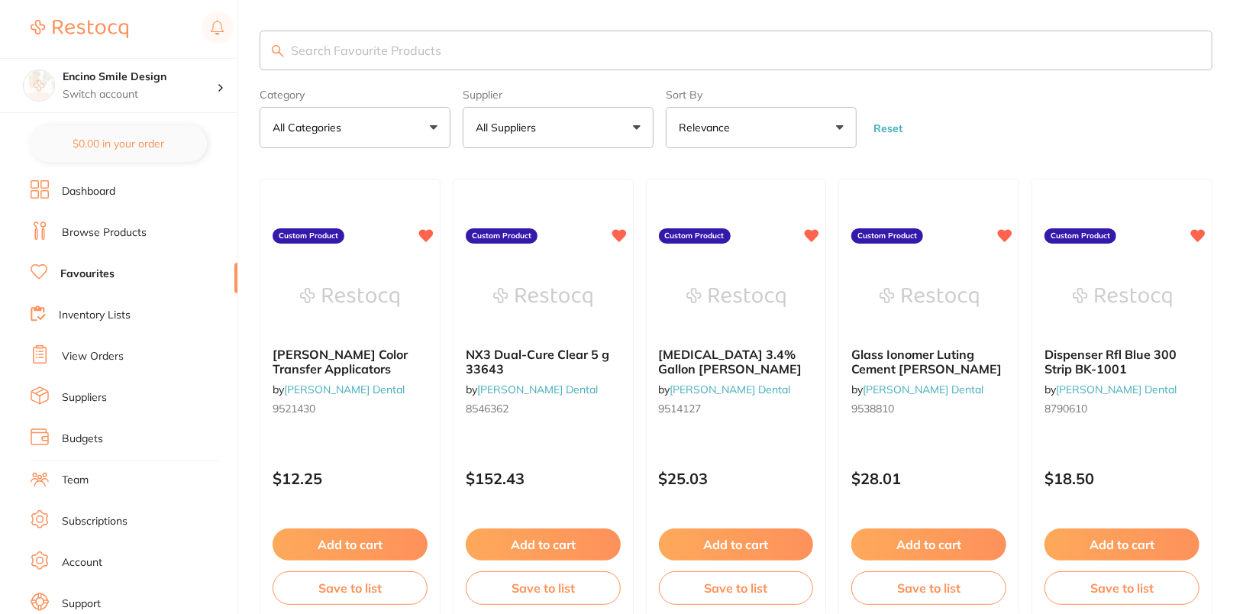
click at [620, 122] on button "All Suppliers" at bounding box center [558, 127] width 191 height 41
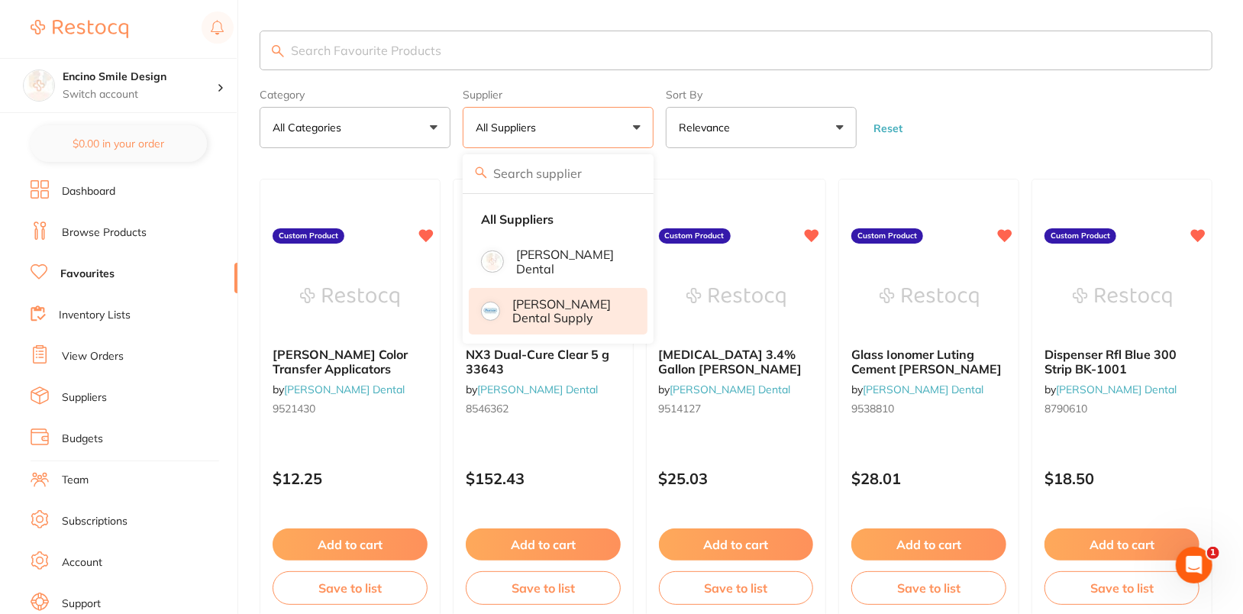
click at [580, 311] on p "Pearson Dental Supply" at bounding box center [569, 311] width 114 height 28
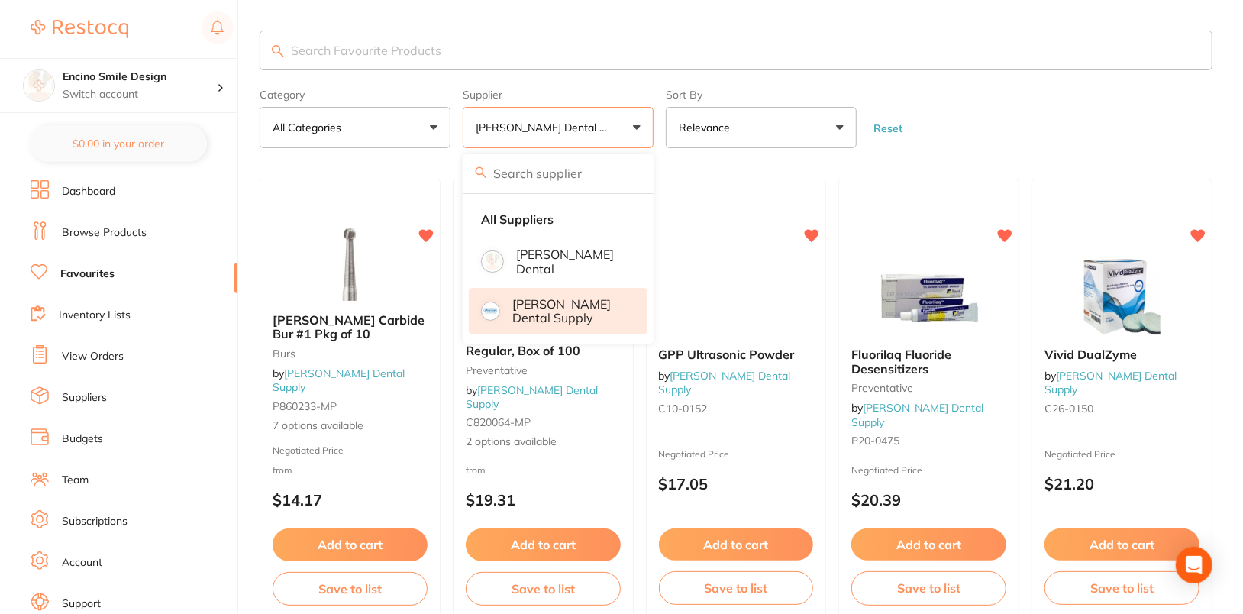
click at [1162, 102] on form "Category All Categories All Categories burs disposables endodontics handpieces …" at bounding box center [736, 115] width 953 height 66
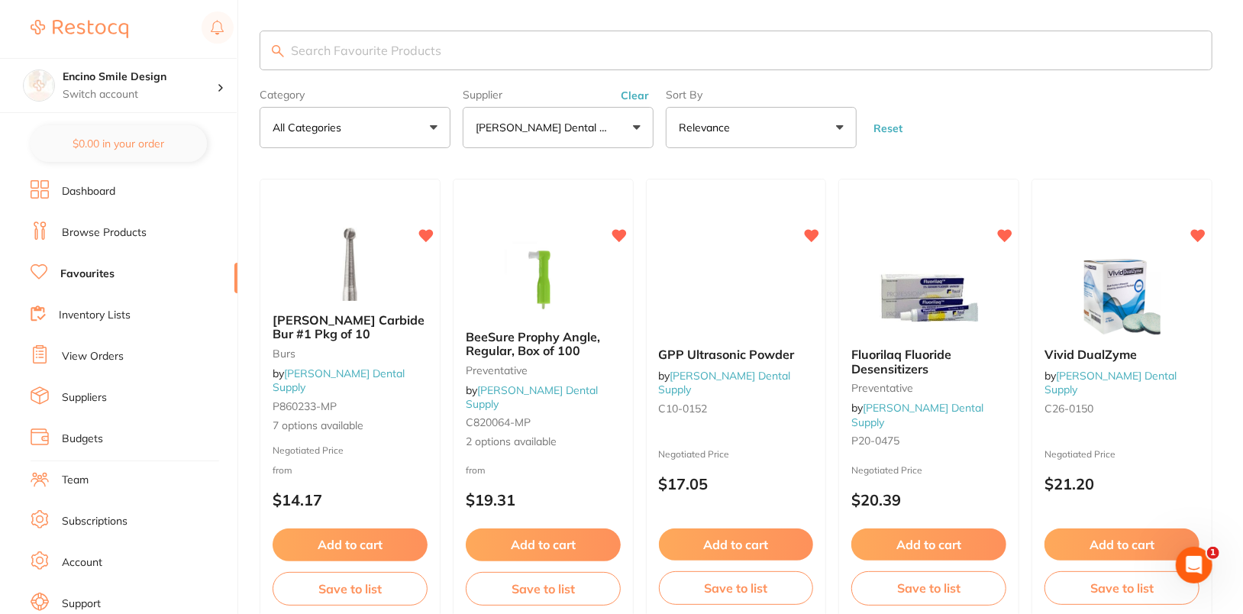
click at [1037, 106] on form "Category All Categories All Categories burs disposables endodontics handpieces …" at bounding box center [736, 115] width 953 height 66
click at [629, 99] on button "Clear" at bounding box center [634, 96] width 37 height 14
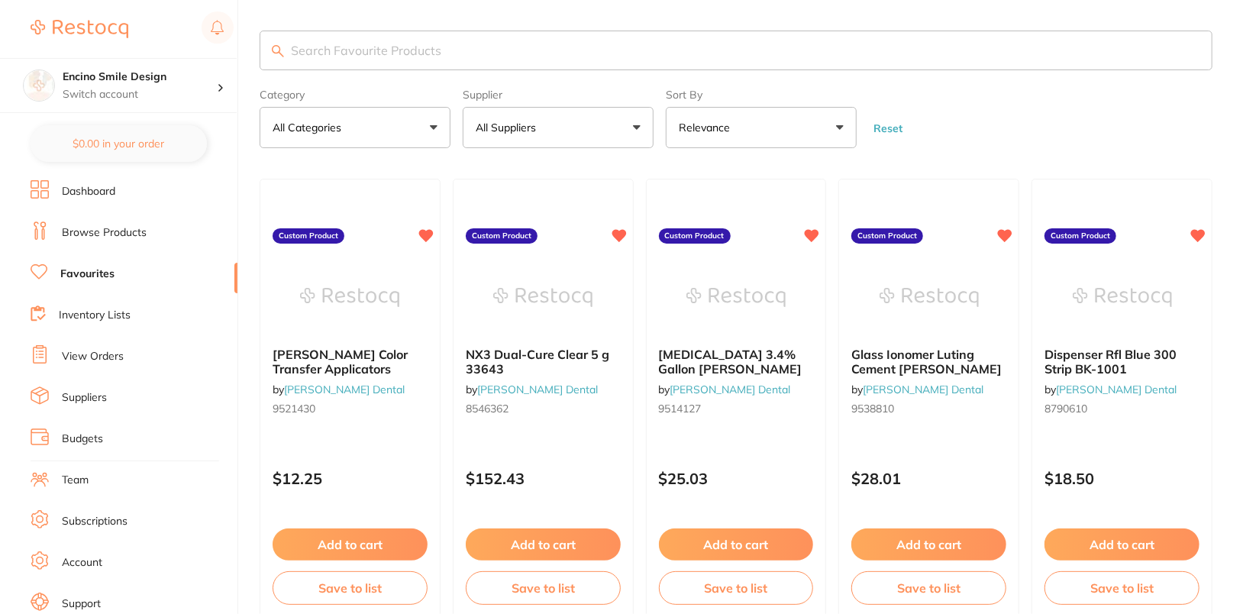
click at [1118, 111] on form "Category All Categories All Categories burs disposables endodontics handpieces …" at bounding box center [736, 115] width 953 height 66
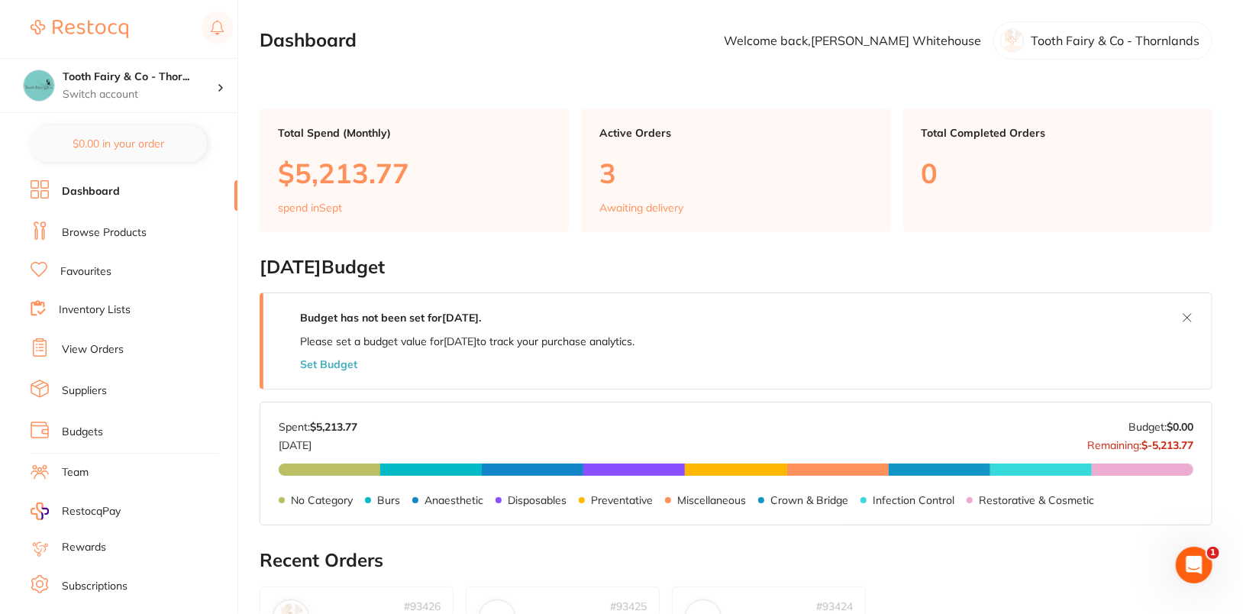
click at [107, 237] on link "Browse Products" at bounding box center [104, 232] width 85 height 15
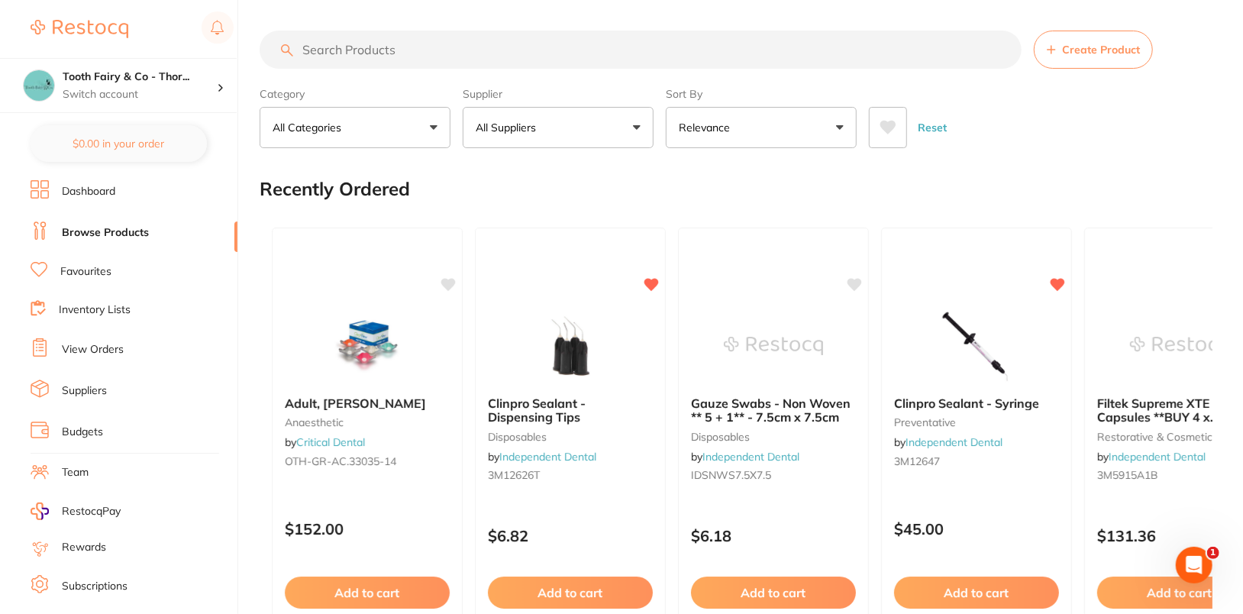
click at [1063, 137] on div "Reset" at bounding box center [1034, 121] width 331 height 53
click at [134, 435] on li "Budgets" at bounding box center [134, 432] width 207 height 23
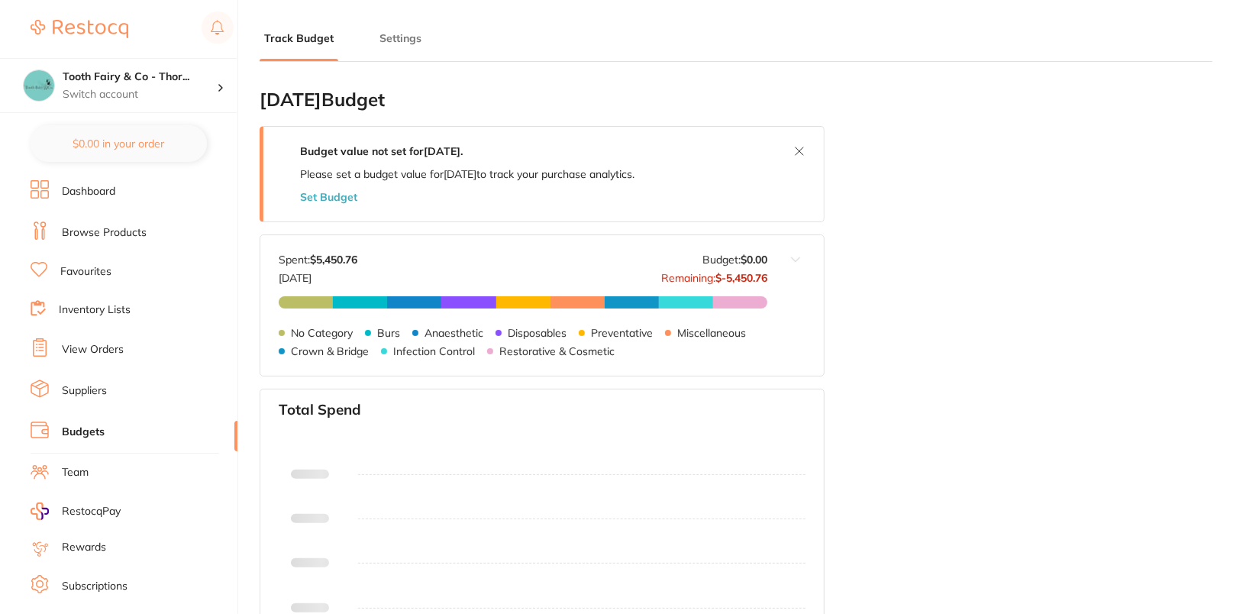
type input "0.0"
click at [144, 388] on li "Suppliers" at bounding box center [134, 390] width 207 height 23
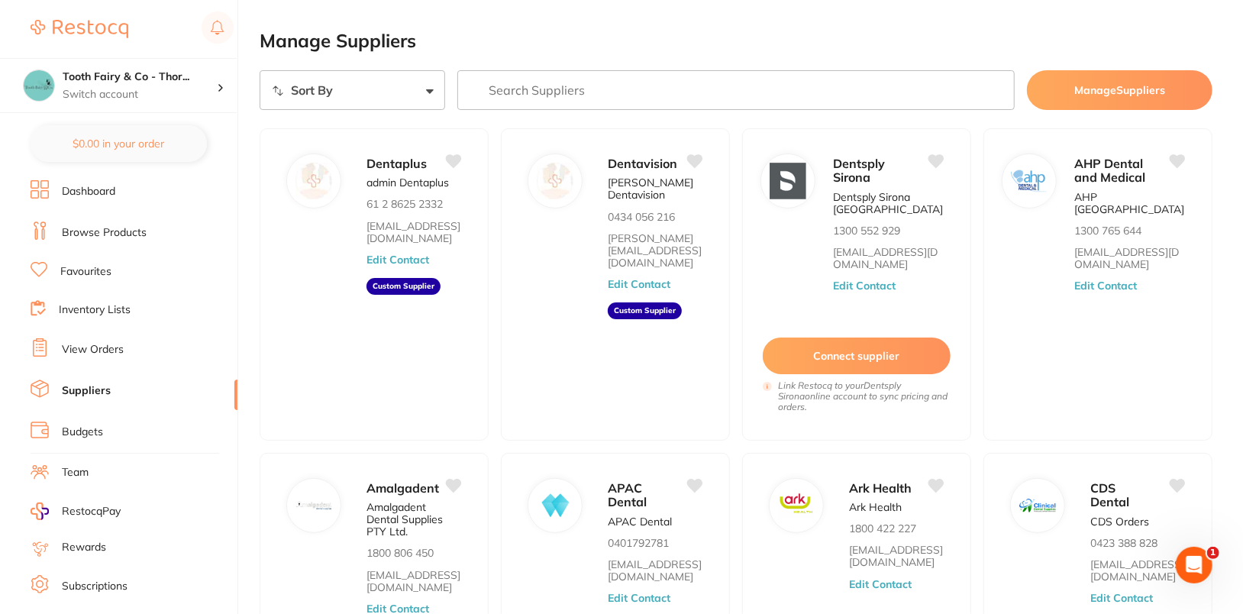
click at [107, 188] on link "Dashboard" at bounding box center [88, 191] width 53 height 15
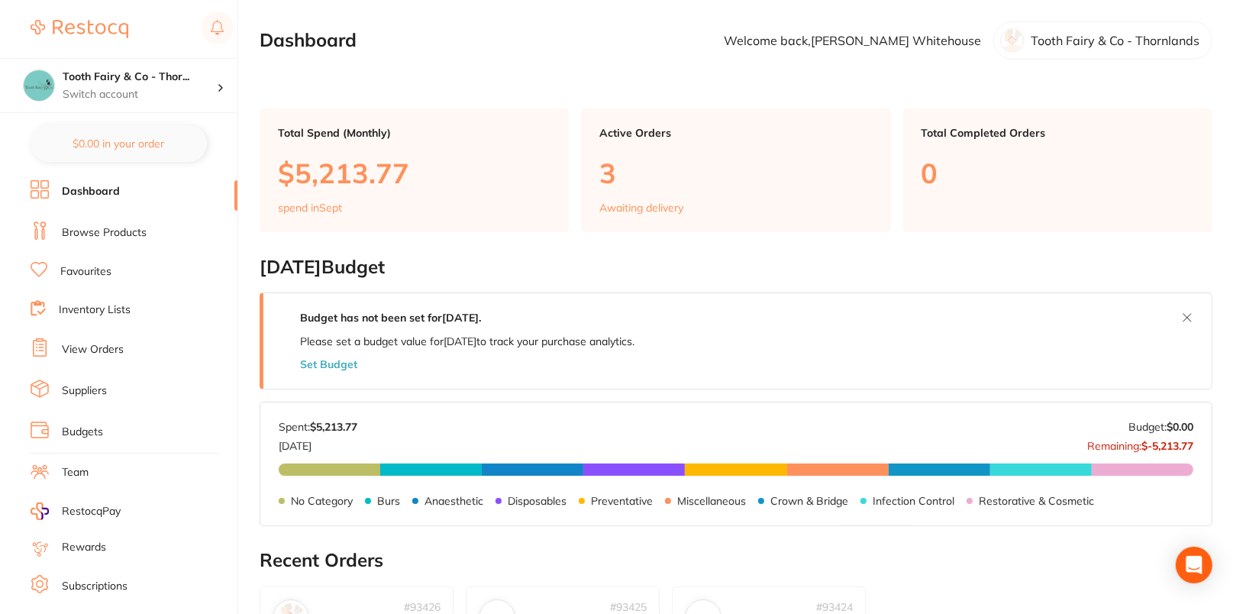
click at [108, 234] on link "Browse Products" at bounding box center [104, 232] width 85 height 15
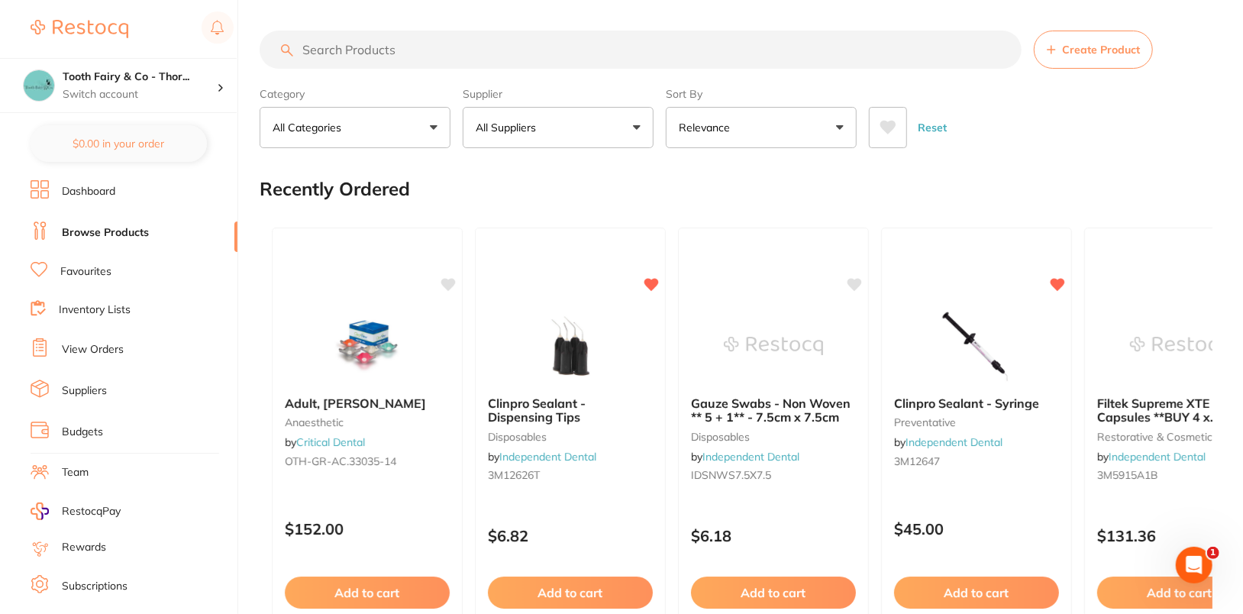
click at [1120, 147] on div "Reset" at bounding box center [1034, 121] width 331 height 53
click at [213, 87] on p "Switch account" at bounding box center [140, 94] width 154 height 15
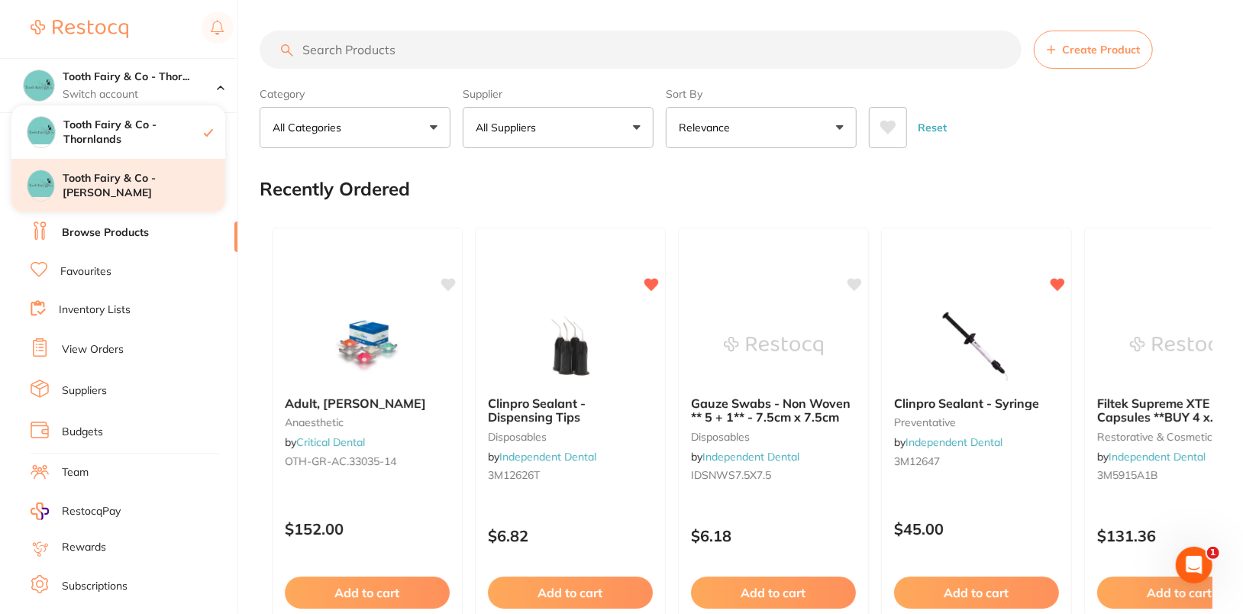
click at [159, 201] on div "Tooth Fairy & Co - [PERSON_NAME]" at bounding box center [118, 185] width 214 height 53
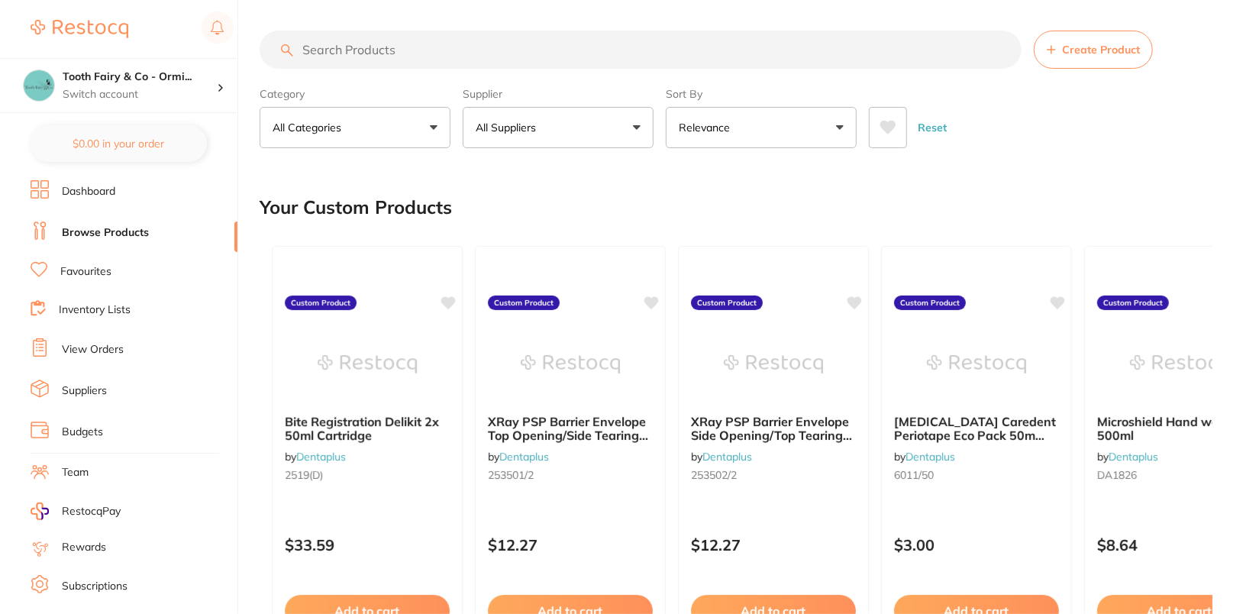
click at [1194, 124] on div "Reset" at bounding box center [1034, 121] width 331 height 53
click at [1084, 197] on div "Your Custom Products" at bounding box center [736, 207] width 953 height 51
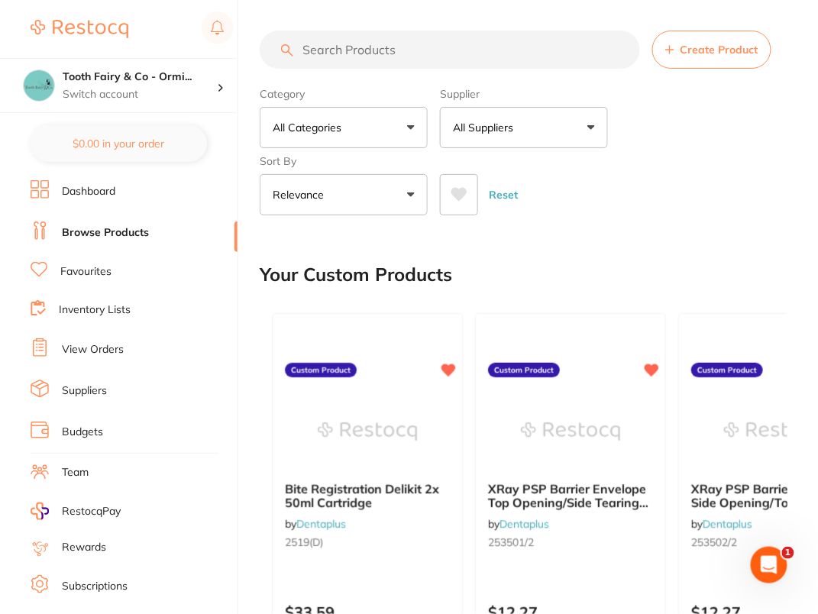
click at [734, 134] on div "Category All Categories All Categories 3D Printing anaesthetic articulating bur…" at bounding box center [523, 148] width 527 height 134
click at [565, 135] on button "All Suppliers" at bounding box center [524, 127] width 168 height 41
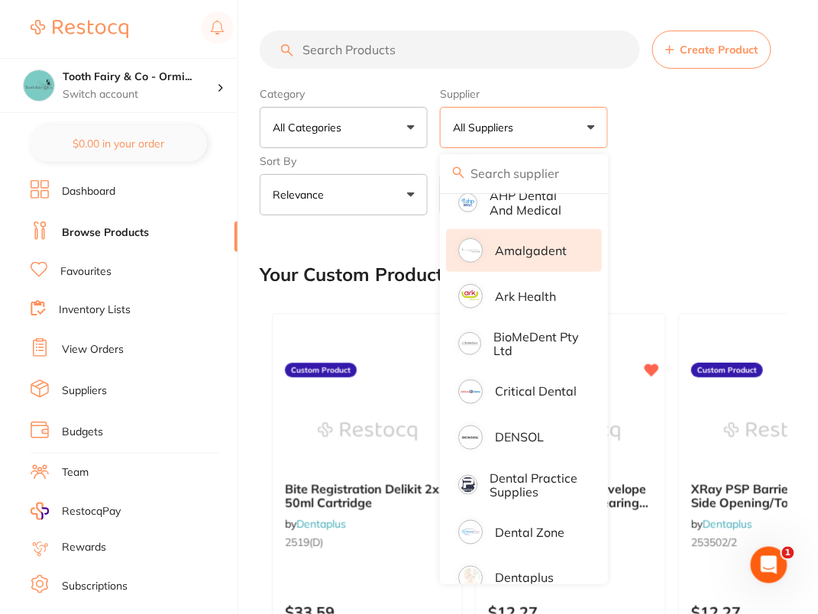
scroll to position [224, 0]
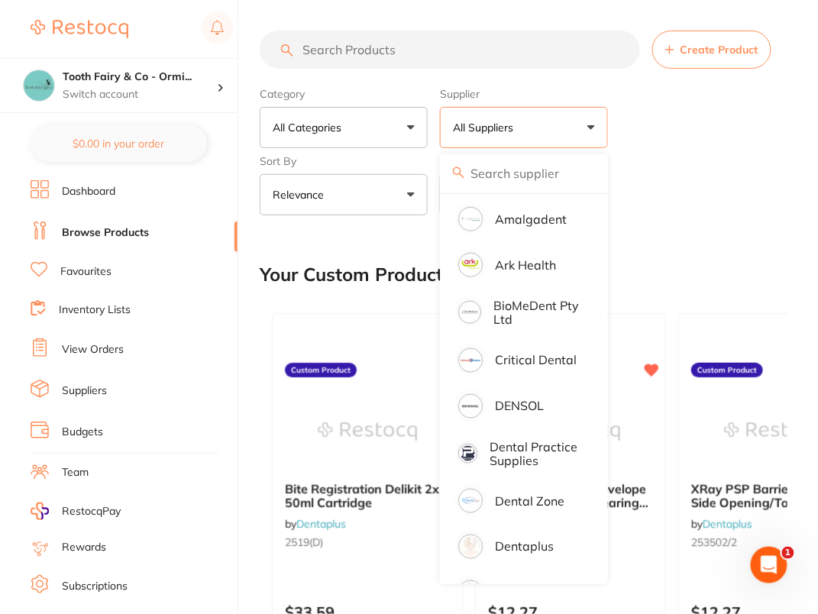
click at [427, 46] on input "search" at bounding box center [450, 50] width 380 height 38
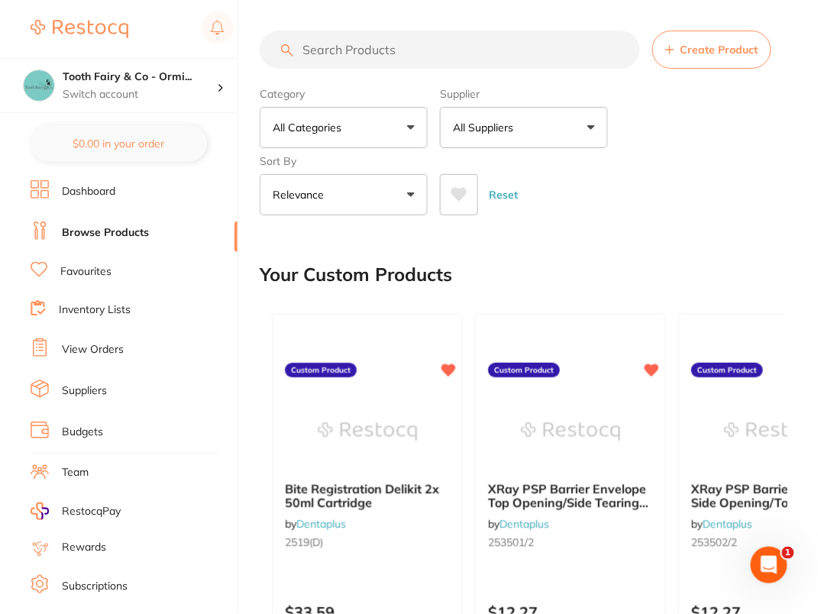
click at [539, 118] on button "All Suppliers" at bounding box center [524, 127] width 168 height 41
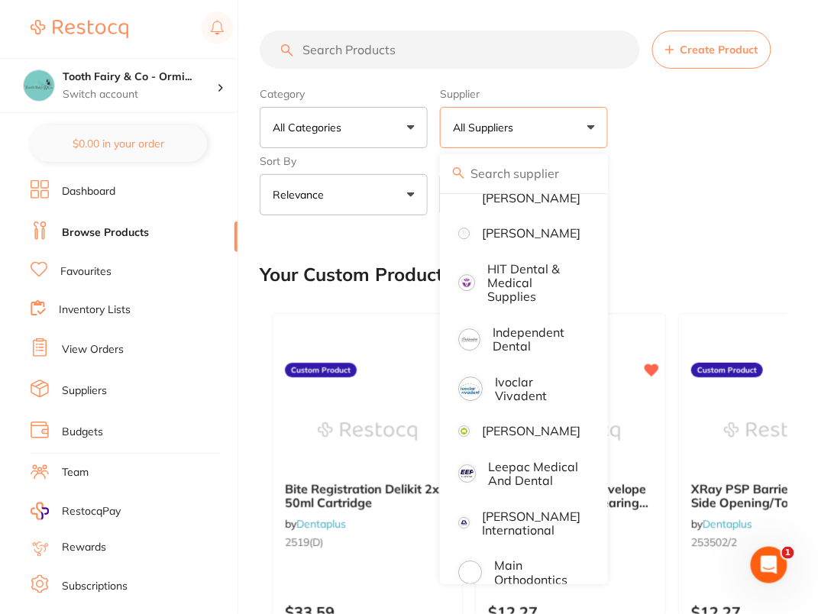
scroll to position [894, 0]
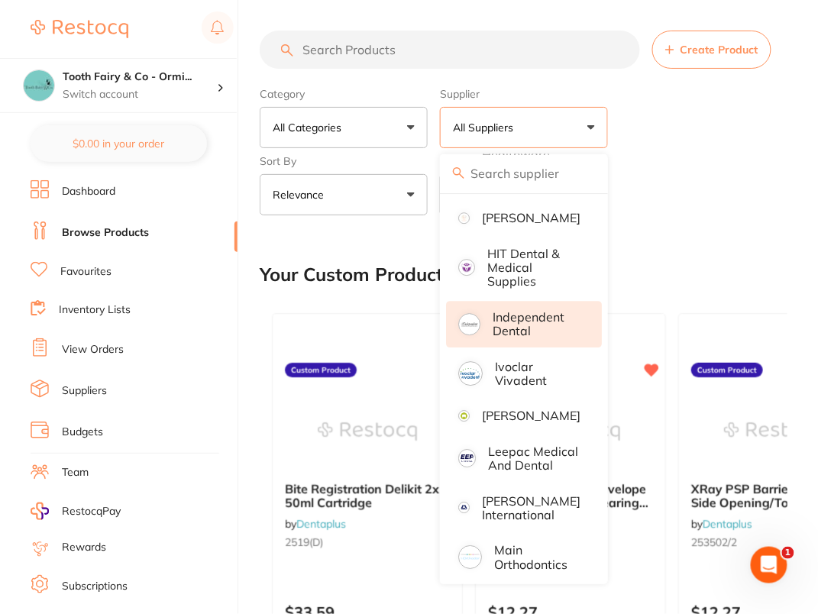
click at [511, 319] on p "Independent Dental" at bounding box center [536, 324] width 88 height 28
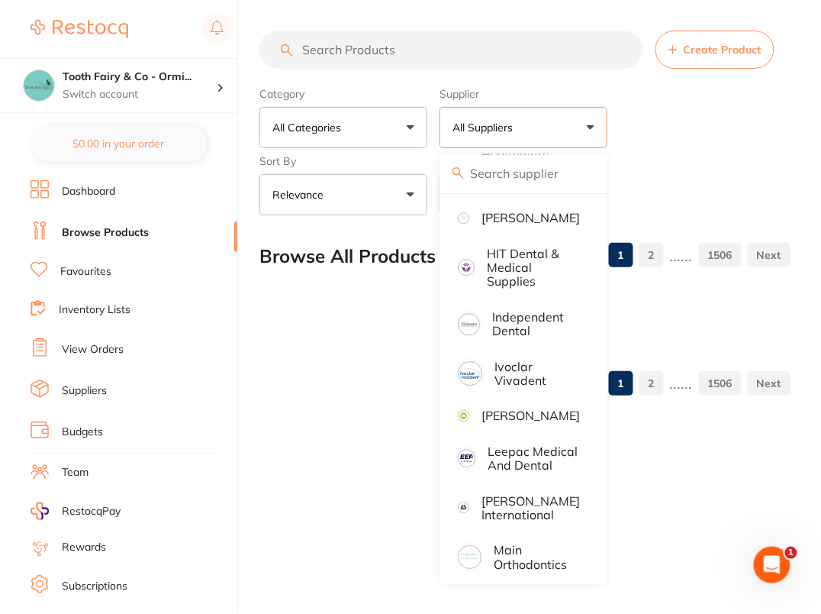
click at [665, 179] on div "Reset" at bounding box center [609, 188] width 339 height 53
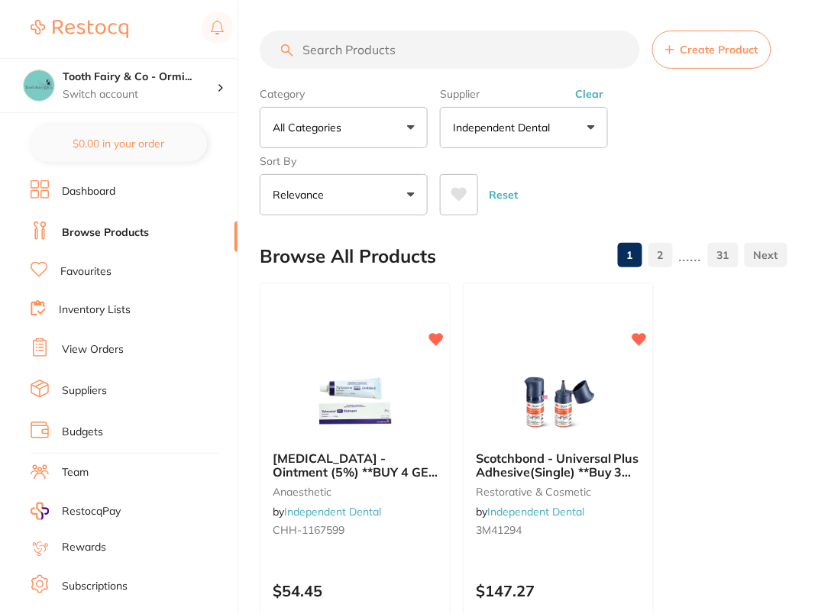
click at [460, 83] on div "Supplier Independent Dental All Suppliers Dentsply Sirona AB Orthodontics Adam …" at bounding box center [524, 114] width 168 height 67
click at [456, 61] on input "search" at bounding box center [450, 50] width 380 height 38
paste input "FLUORIDE FOAM BUBBLE GUM-90ML"
type input "FLUORIDE FOAM BUBBLE GUM-90ML"
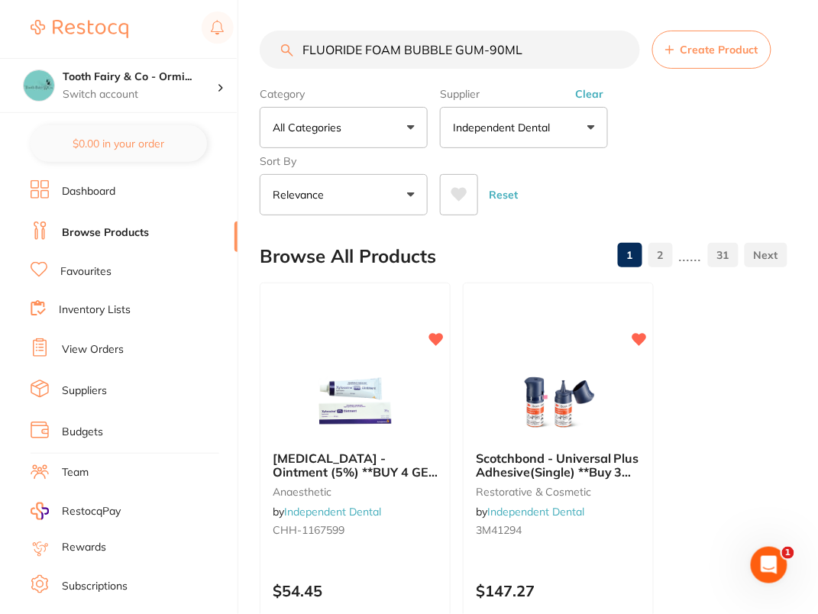
click at [734, 195] on div "Reset" at bounding box center [607, 188] width 335 height 53
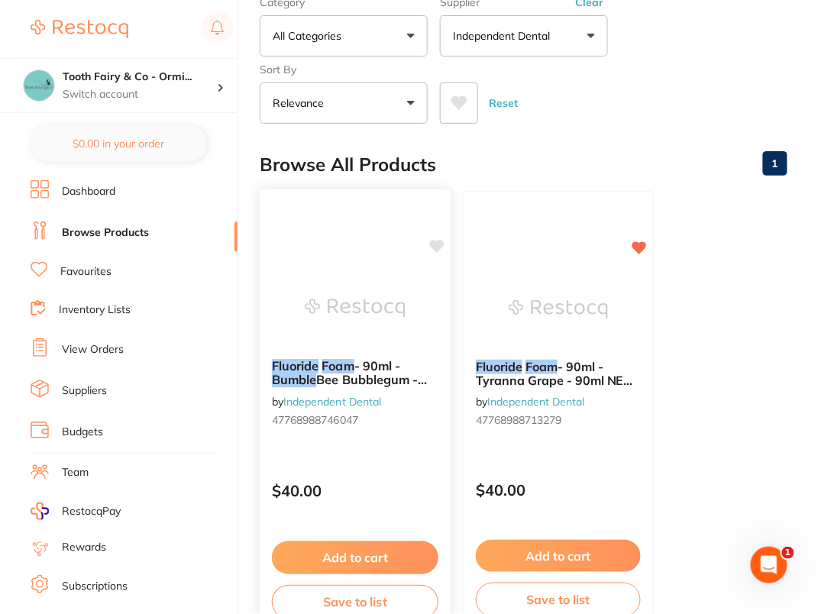
scroll to position [92, 0]
click at [440, 240] on icon at bounding box center [437, 245] width 15 height 13
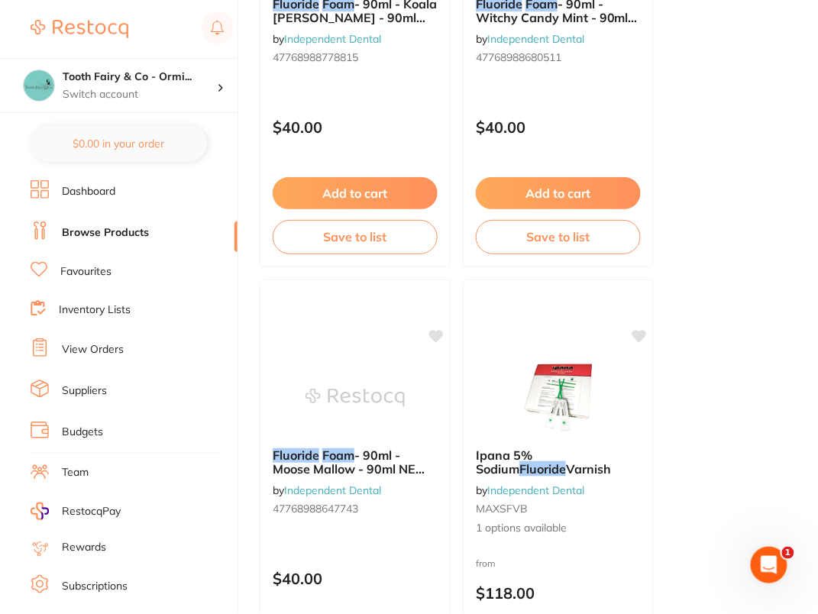
scroll to position [1408, 0]
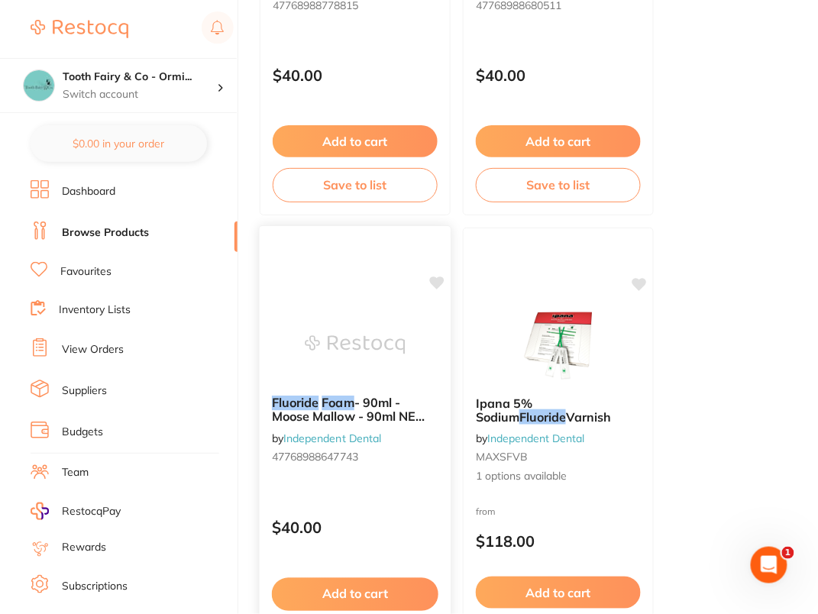
click at [437, 282] on icon at bounding box center [437, 282] width 15 height 13
click at [756, 295] on ul "Fluoride Foam - 90ml - Bumble Bee Bubblegum - 90ml NEW SIZING by Independent De…" at bounding box center [523, 221] width 527 height 2695
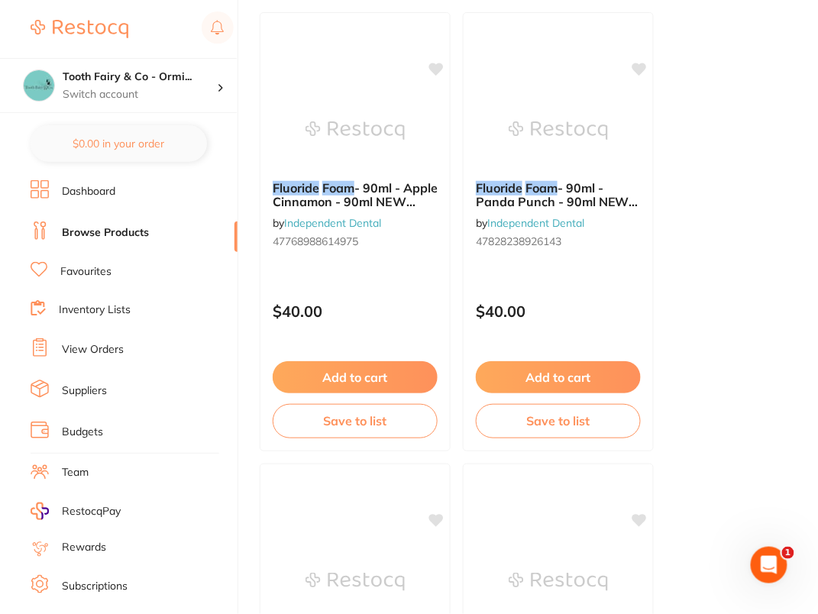
scroll to position [0, 0]
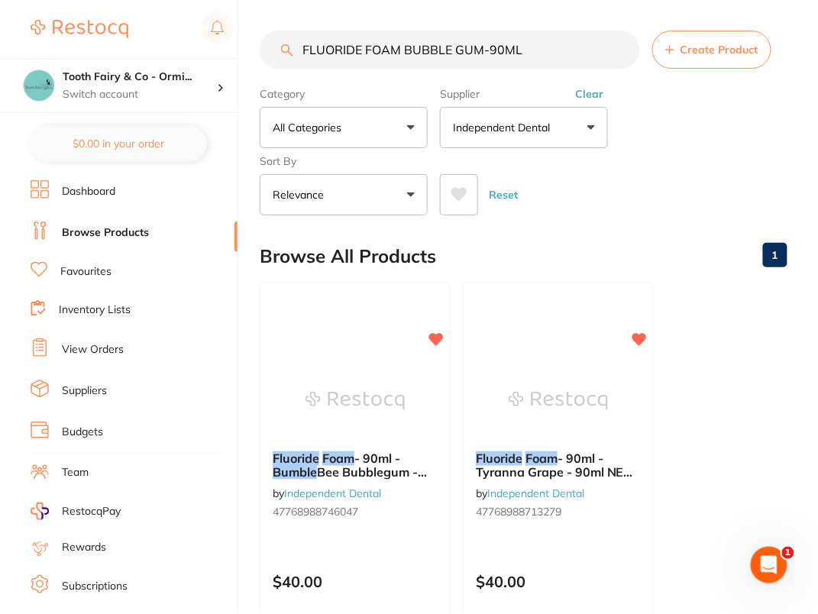
click at [625, 50] on input "FLUORIDE FOAM BUBBLE GUM-90ML" at bounding box center [450, 50] width 380 height 38
click at [708, 162] on div "Reset" at bounding box center [607, 188] width 335 height 53
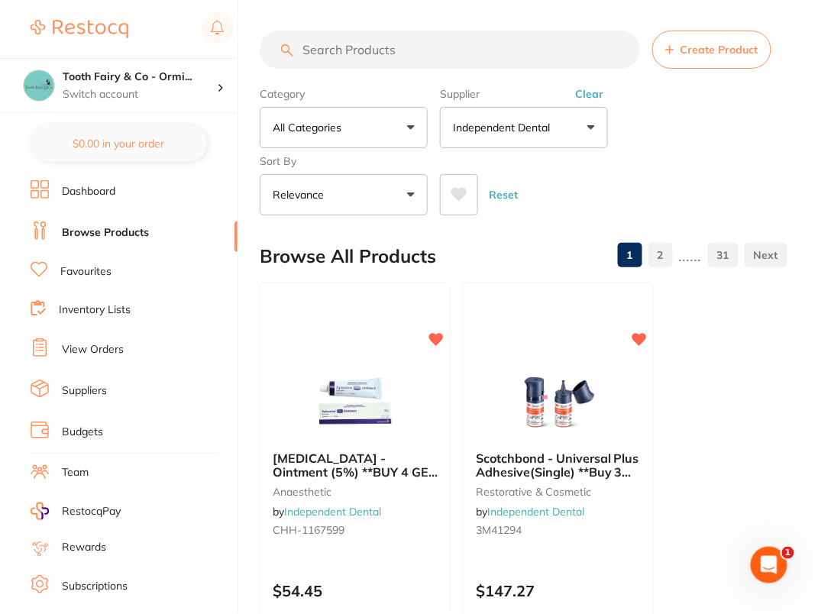
click at [395, 41] on input "search" at bounding box center [450, 50] width 380 height 38
paste input "DS300-BC"
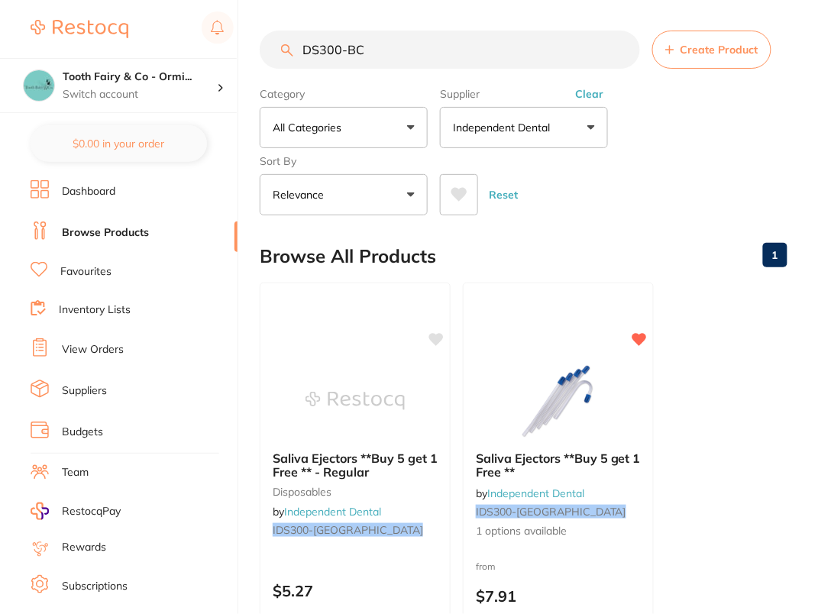
click at [718, 127] on div "Category All Categories All Categories disposables Clear Category false All Cat…" at bounding box center [523, 148] width 527 height 134
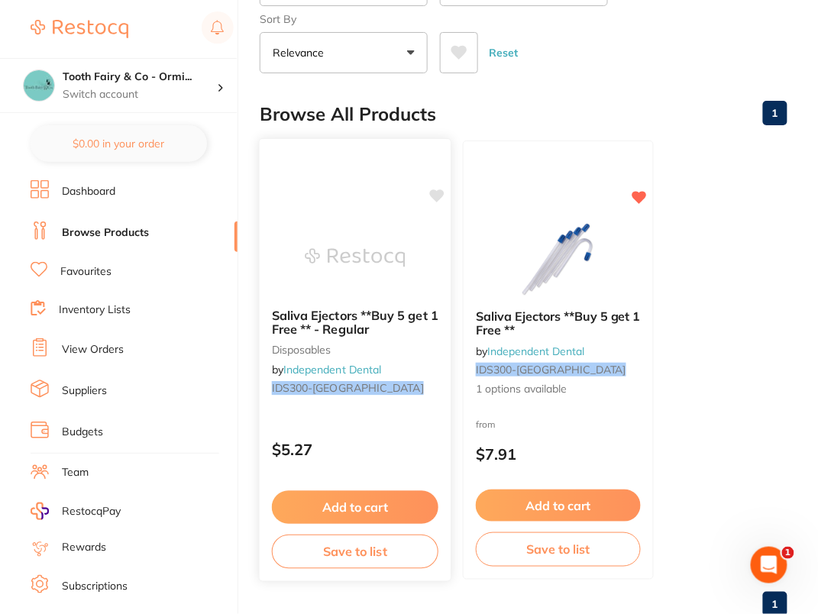
scroll to position [158, 0]
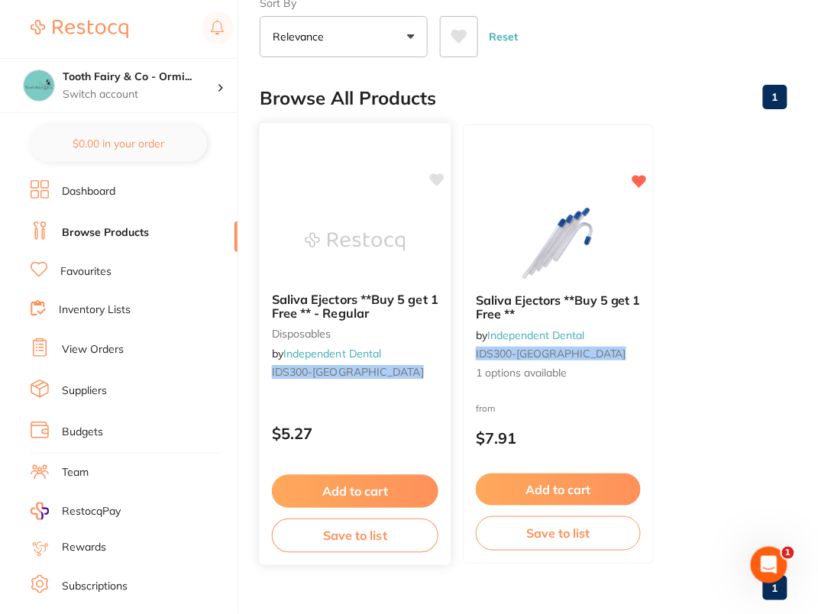
click at [441, 173] on icon at bounding box center [437, 179] width 15 height 13
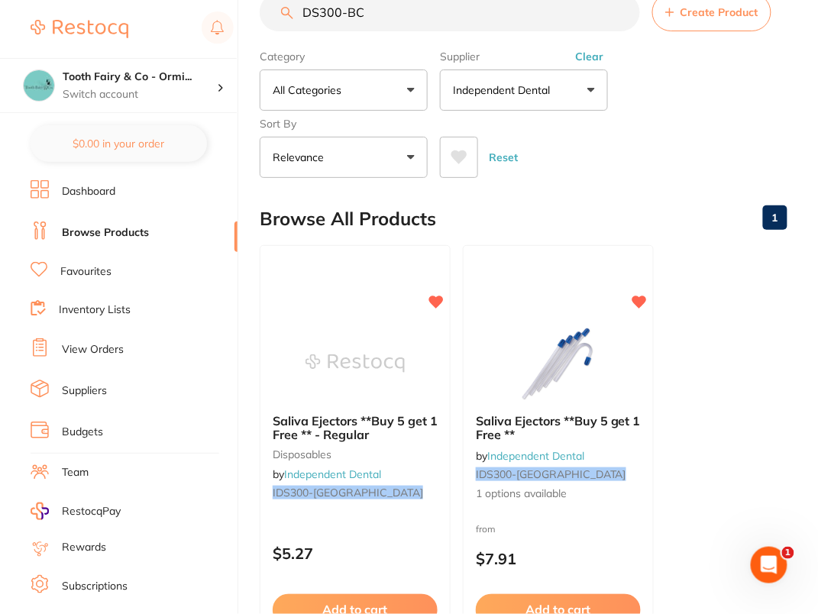
scroll to position [0, 0]
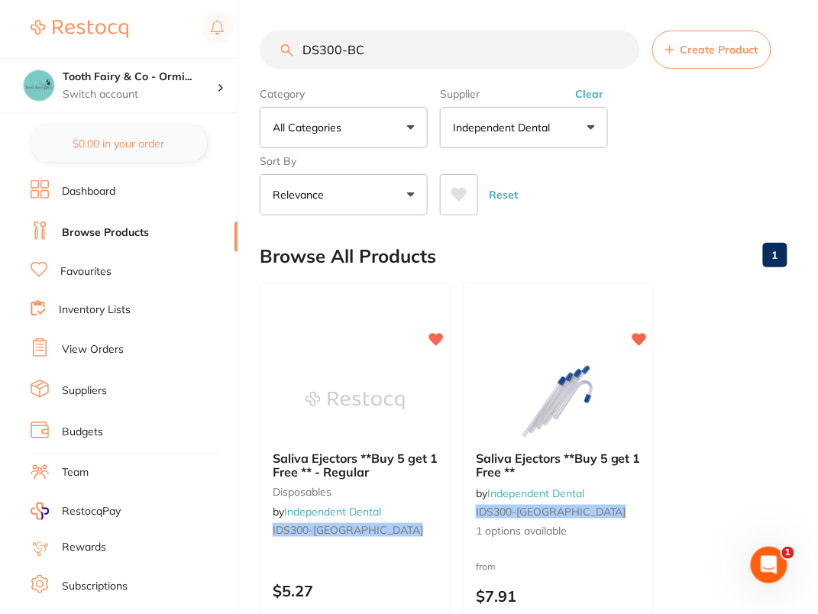
click at [441, 44] on input "DS300-BC" at bounding box center [450, 50] width 380 height 38
paste input "CR2"
click at [642, 143] on div "Category All Categories All Categories disposables Clear Category false All Cat…" at bounding box center [523, 148] width 527 height 134
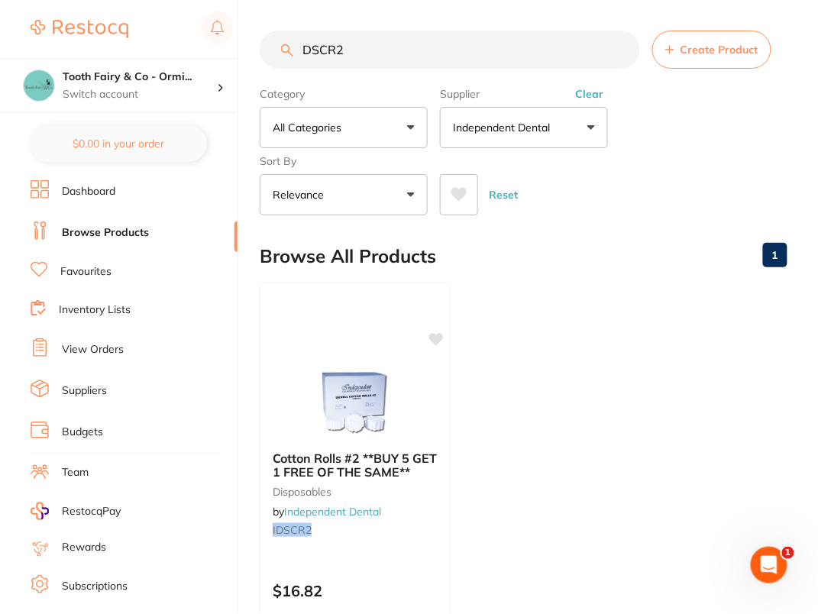
scroll to position [130, 0]
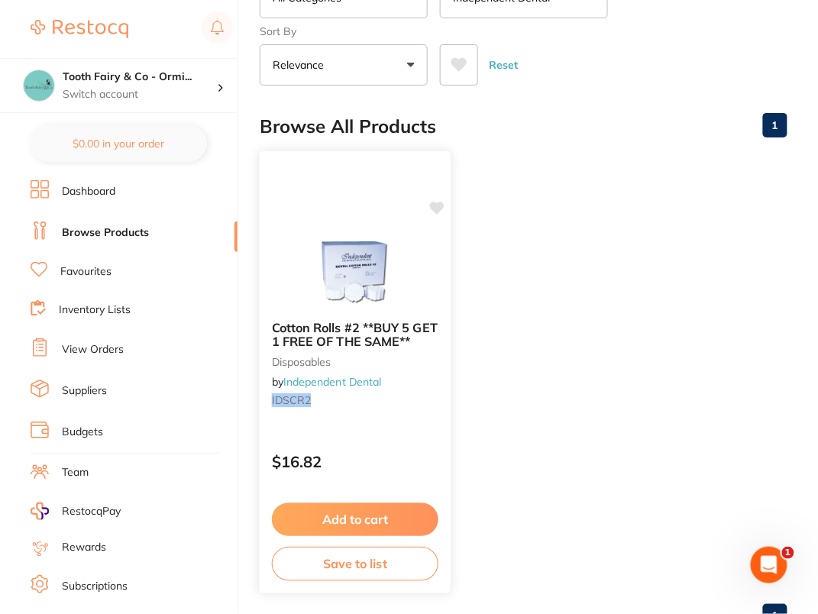
click at [440, 202] on icon at bounding box center [437, 208] width 15 height 13
click at [603, 266] on ul "Cotton Rolls #2 **BUY 5 GET 1 FREE OF THE SAME** disposables by Independent Den…" at bounding box center [523, 372] width 527 height 439
click at [623, 293] on ul "Cotton Rolls #2 **BUY 5 GET 1 FREE OF THE SAME** disposables by Independent Den…" at bounding box center [523, 372] width 527 height 439
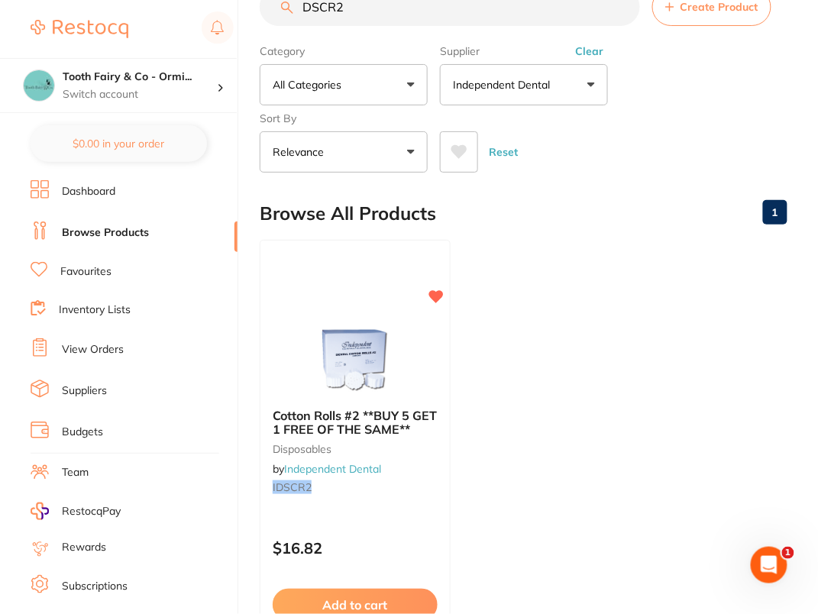
scroll to position [0, 0]
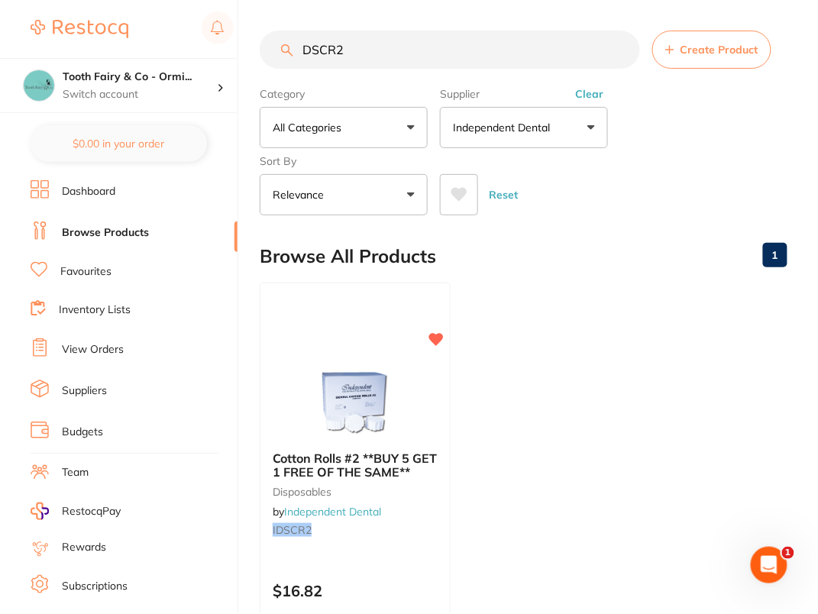
click at [391, 31] on input "DSCR2" at bounding box center [450, 50] width 380 height 38
click at [409, 58] on input "DSCR2" at bounding box center [450, 50] width 380 height 38
paste input "EDENRA01"
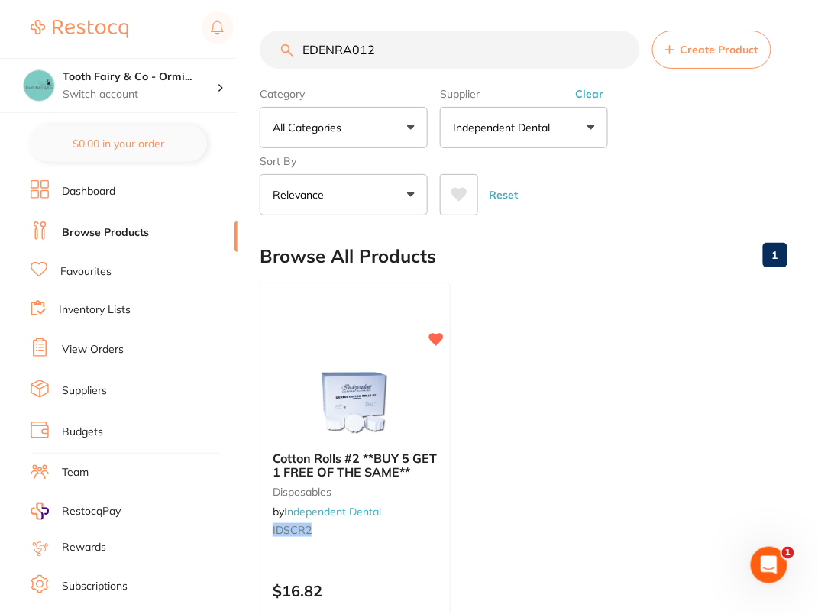
click at [695, 156] on div "Category All Categories All Categories disposables Clear Category false All Cat…" at bounding box center [523, 148] width 527 height 134
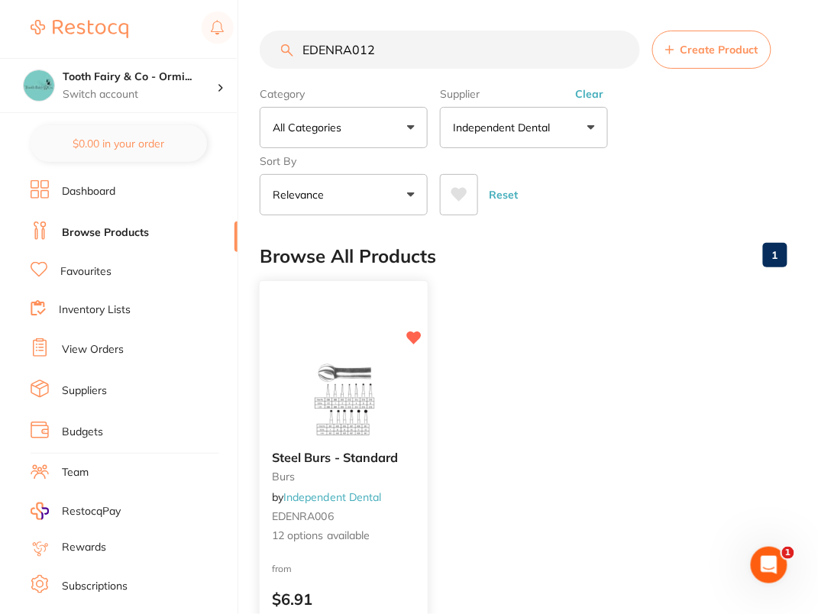
click at [310, 371] on img at bounding box center [343, 399] width 100 height 77
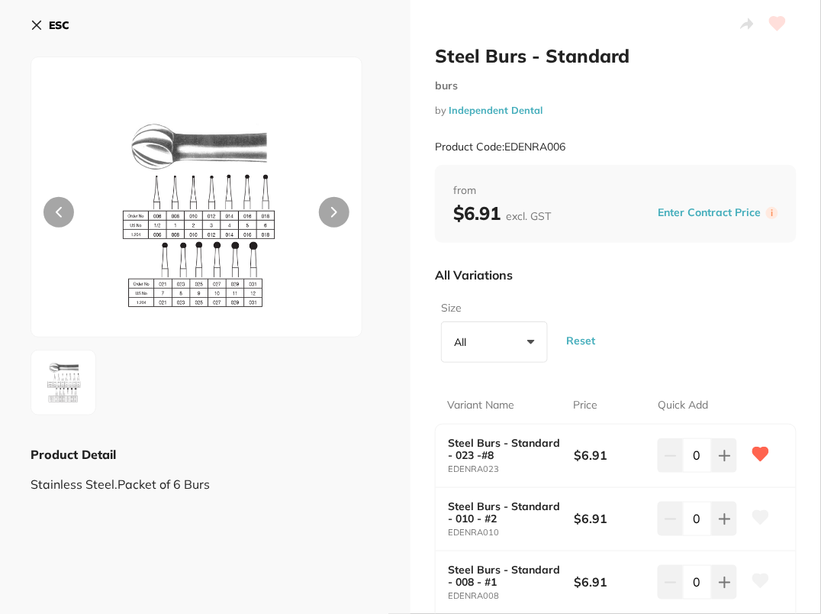
click at [53, 19] on b "ESC" at bounding box center [59, 25] width 21 height 14
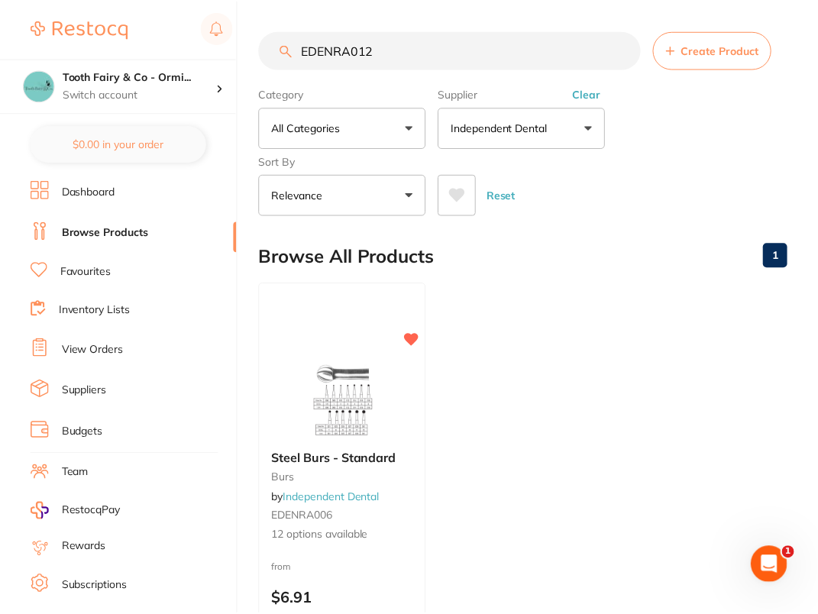
scroll to position [1, 0]
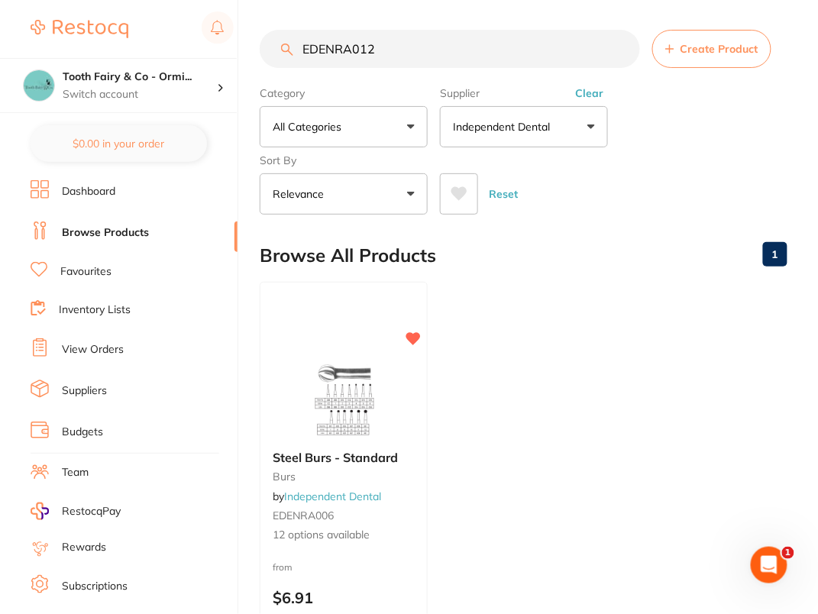
click at [711, 121] on div "Category All Categories All Categories burs Clear Category false All Categories…" at bounding box center [523, 147] width 527 height 134
click at [473, 40] on input "EDENRA012" at bounding box center [450, 49] width 380 height 38
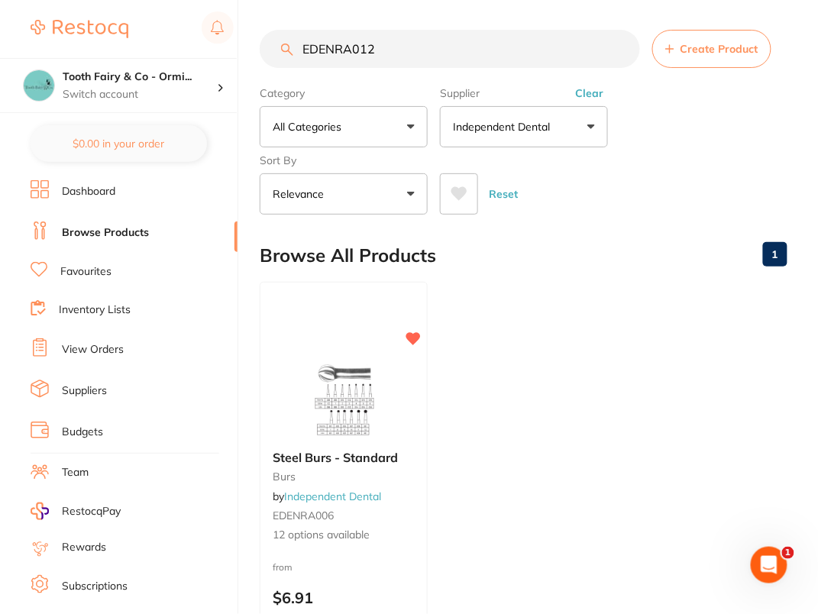
paste input "IDS101"
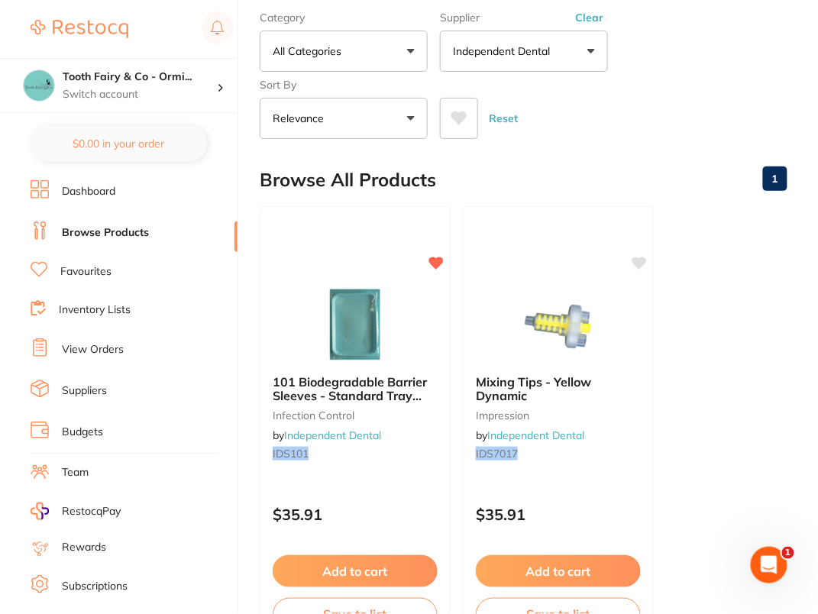
scroll to position [0, 0]
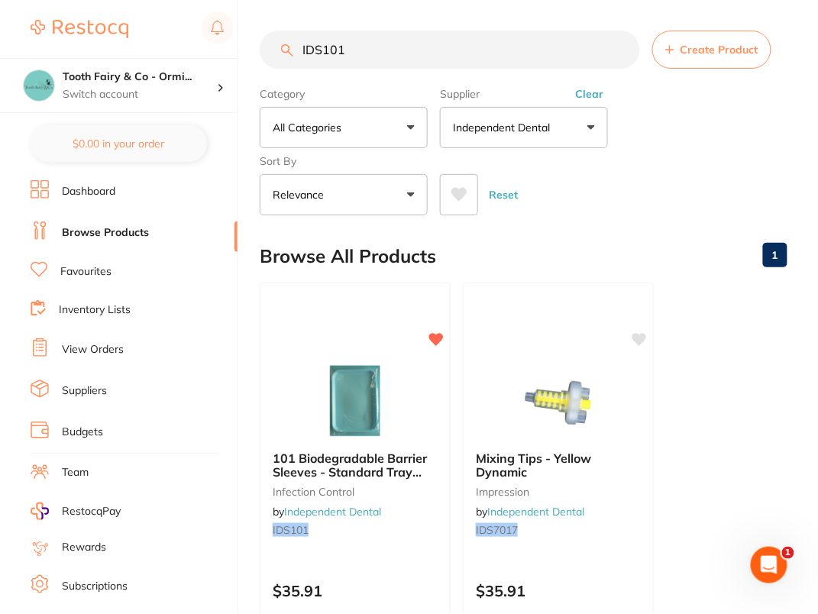
click at [460, 58] on input "IDS101" at bounding box center [450, 50] width 380 height 38
paste input "300-BC"
click at [673, 150] on div "Category All Categories All Categories impression infection control Clear Categ…" at bounding box center [523, 148] width 527 height 134
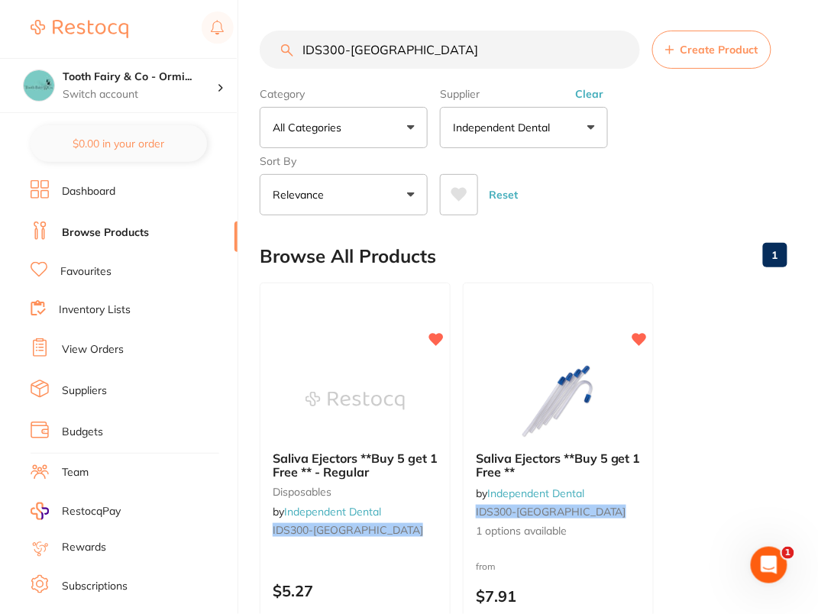
click at [455, 59] on input "IDS300-BC" at bounding box center [450, 50] width 380 height 38
paste input "EETASST"
click at [788, 137] on main "IDSEETASST Create Product Category All Categories All Categories disposables Cl…" at bounding box center [539, 400] width 558 height 801
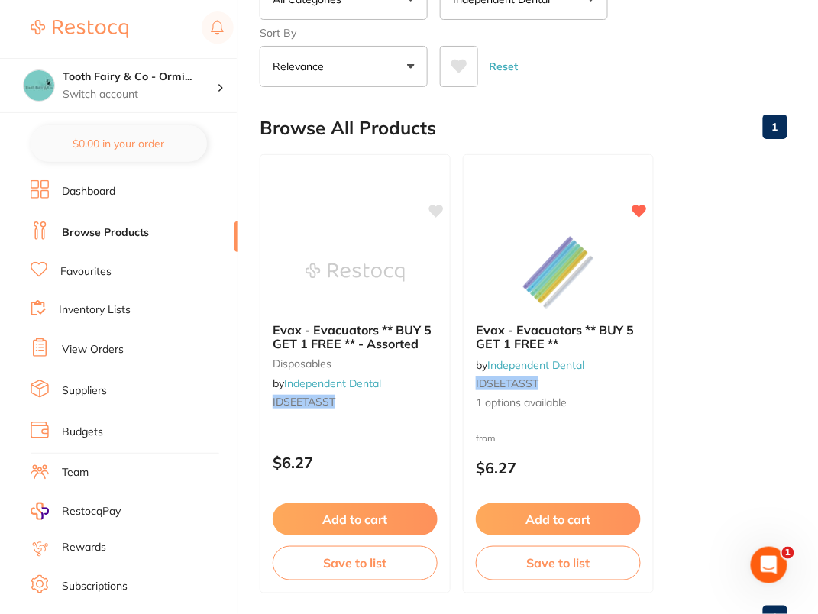
scroll to position [185, 0]
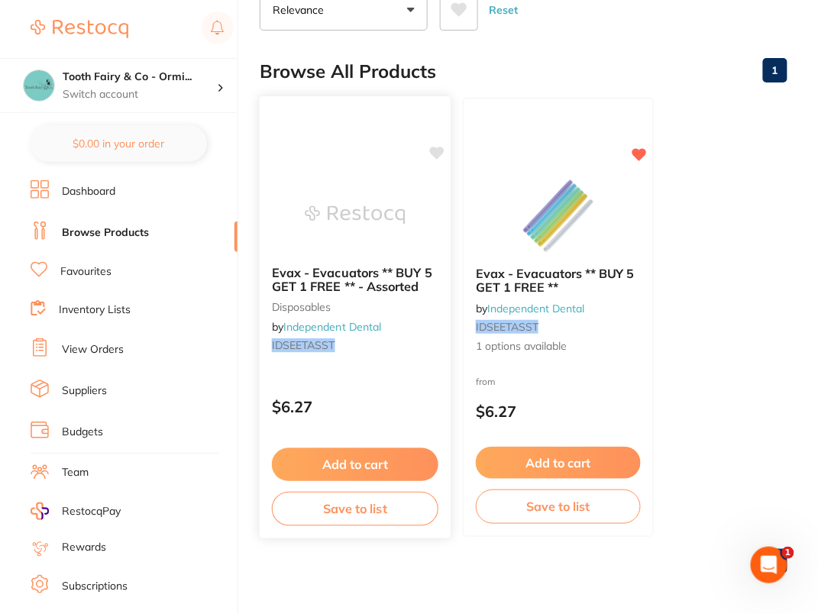
click at [435, 149] on icon at bounding box center [437, 153] width 15 height 13
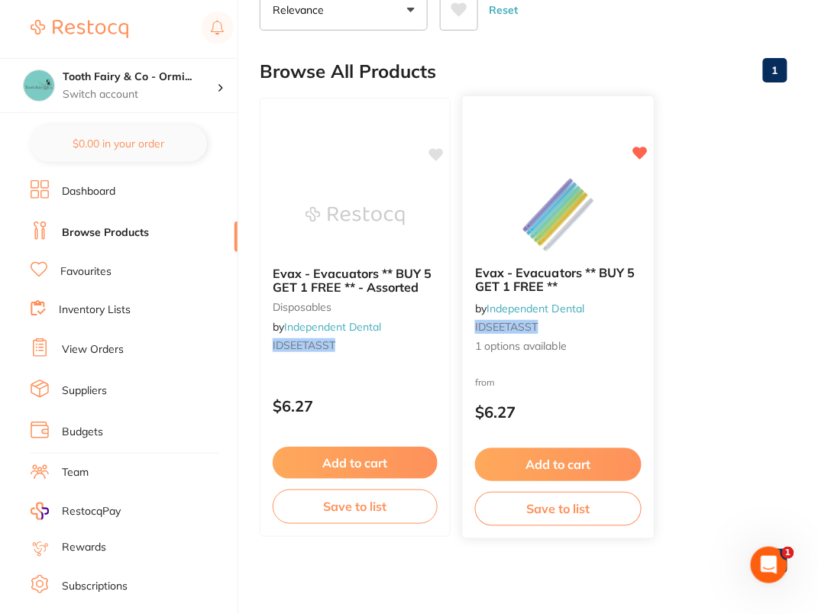
click at [605, 271] on span "Evax - Evacuators ** BUY 5 GET 1 FREE **" at bounding box center [555, 280] width 160 height 30
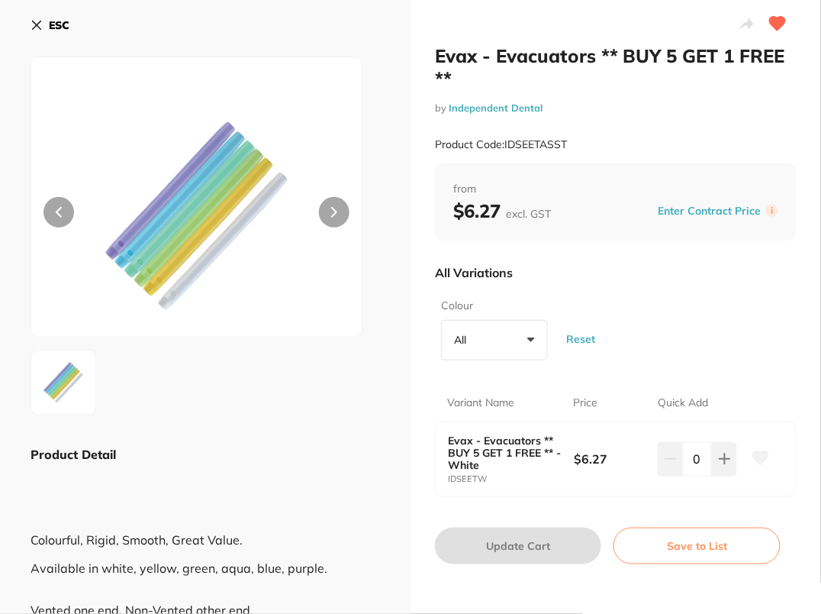
click at [39, 28] on icon at bounding box center [37, 25] width 12 height 12
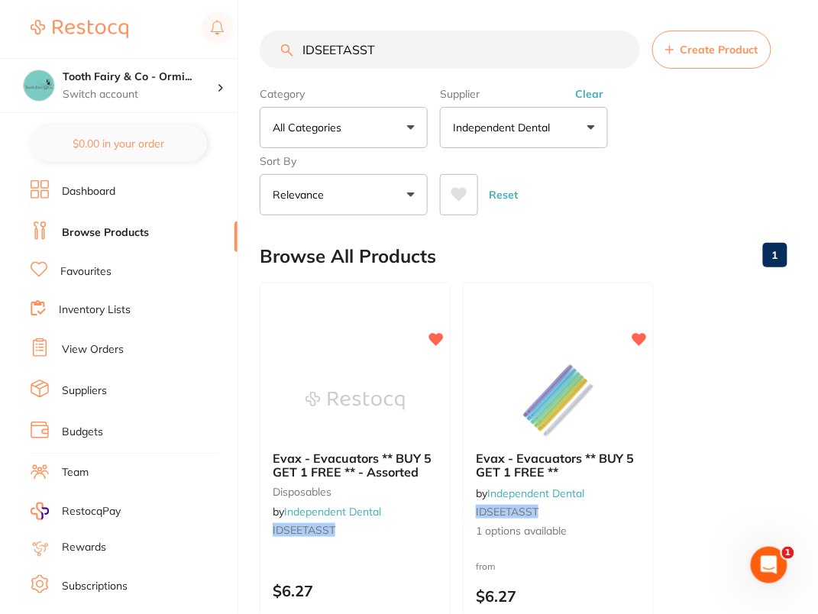
click at [495, 44] on input "IDSEETASST" at bounding box center [450, 50] width 380 height 38
paste input "MKE01"
type input "IDSMKE01"
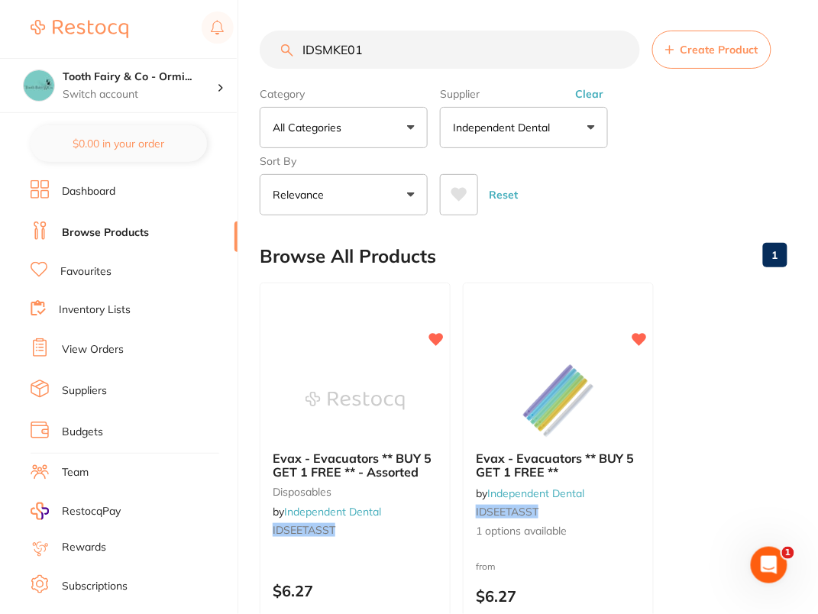
click at [713, 140] on div "Category All Categories All Categories disposables Clear Category false All Cat…" at bounding box center [523, 148] width 527 height 134
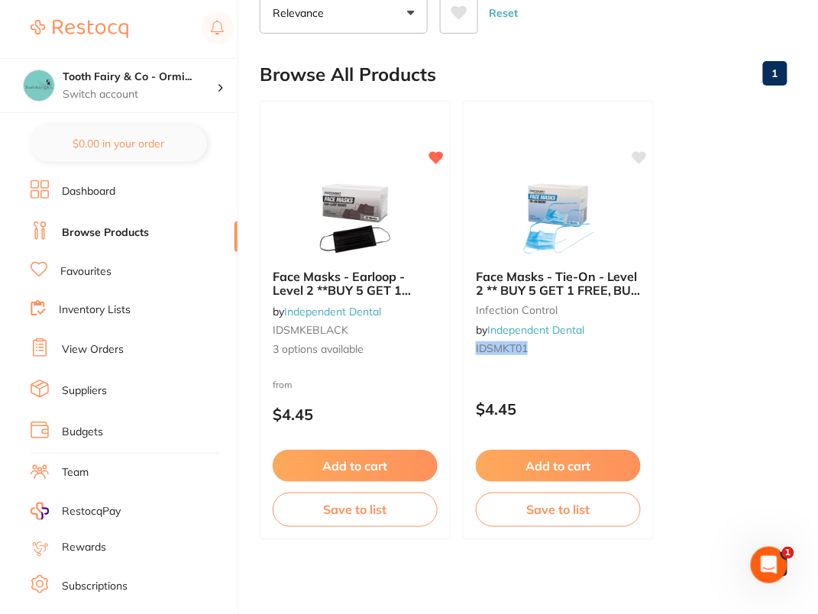
scroll to position [185, 0]
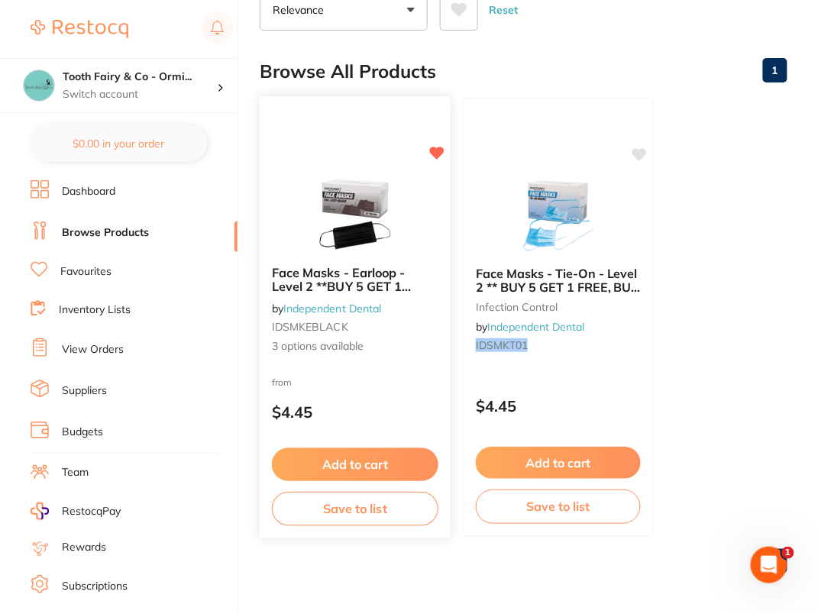
click at [337, 194] on img at bounding box center [355, 214] width 100 height 77
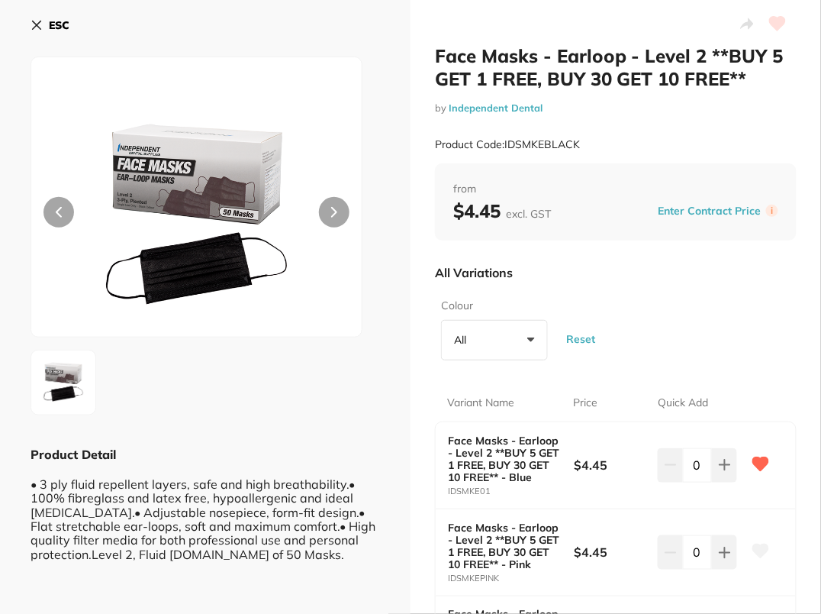
click at [64, 28] on b "ESC" at bounding box center [59, 25] width 21 height 14
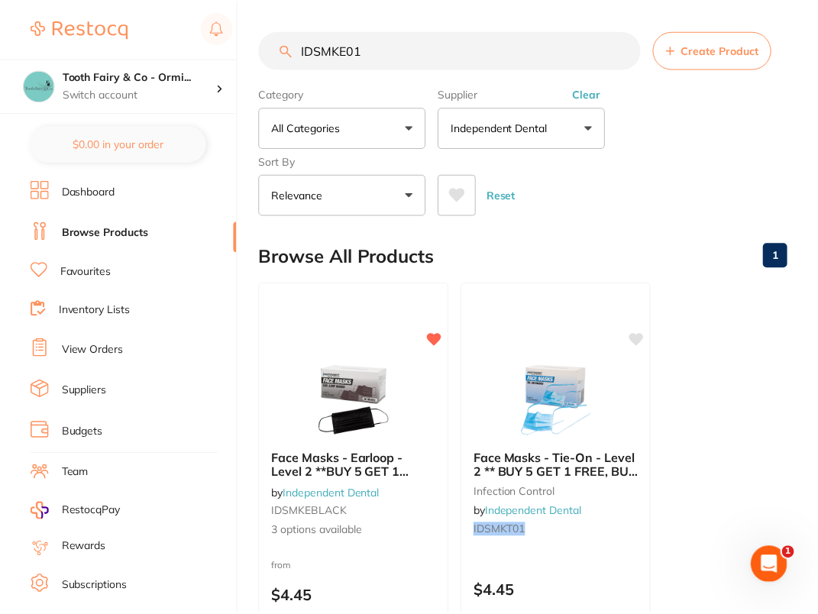
scroll to position [185, 0]
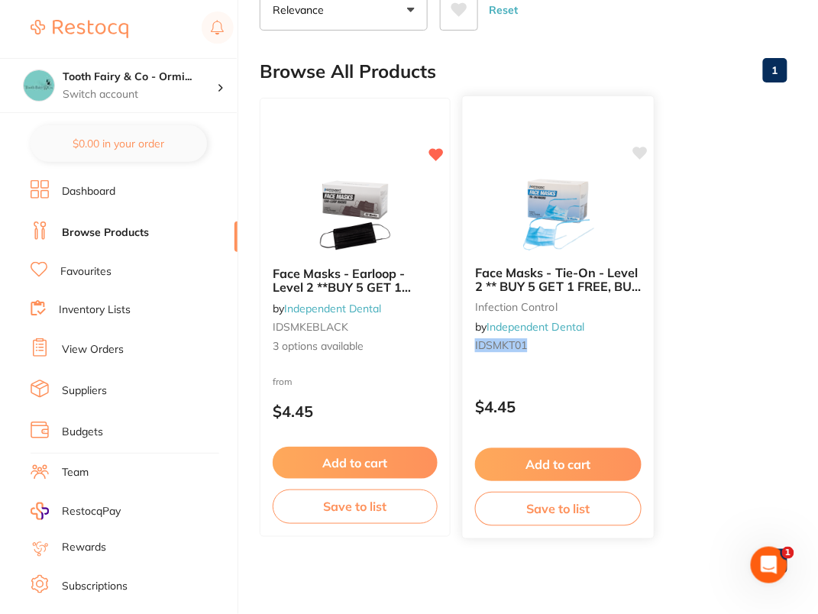
click at [642, 149] on icon at bounding box center [640, 153] width 15 height 13
click at [743, 229] on ul "Face Masks - Earloop - Level 2 **BUY 5 GET 1 FREE, BUY 30 GET 10 FREE** by Inde…" at bounding box center [523, 317] width 527 height 439
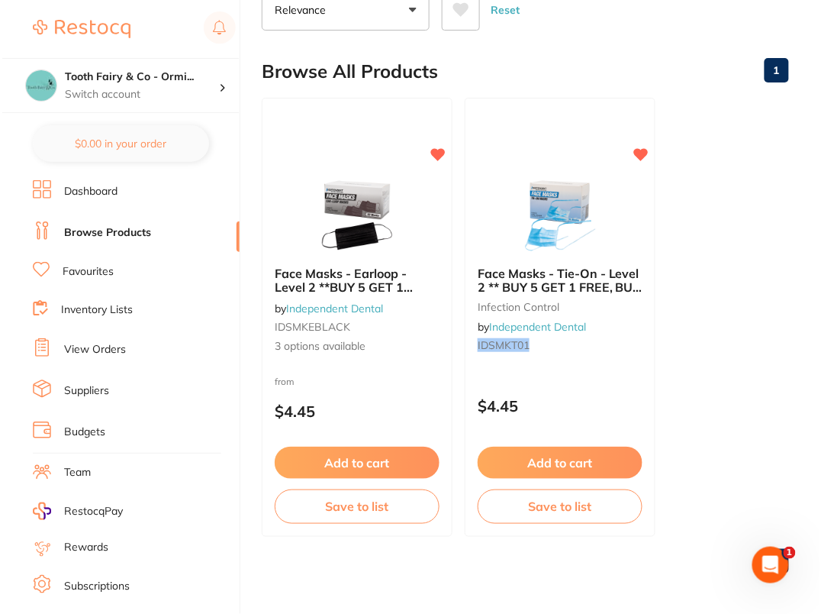
scroll to position [0, 0]
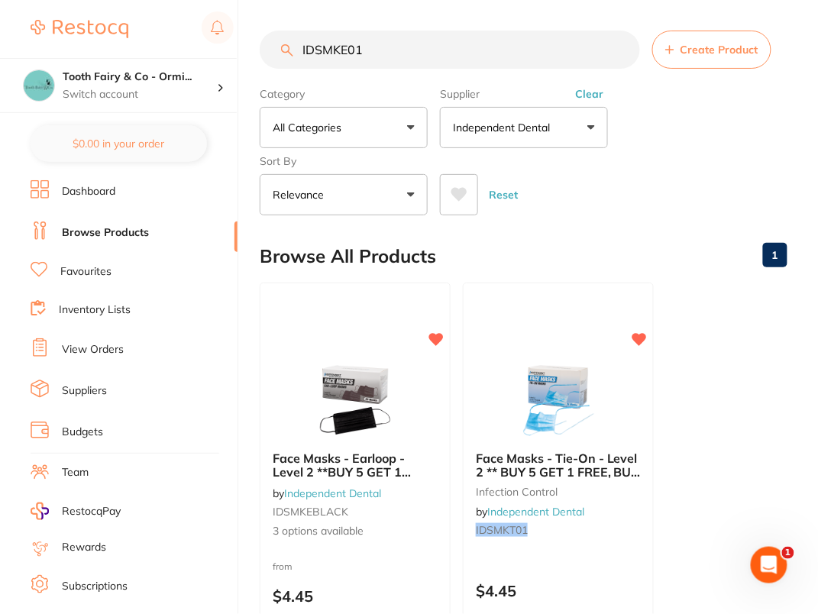
click at [534, 47] on input "IDSMKE01" at bounding box center [450, 50] width 380 height 38
click at [624, 53] on input "IDSMKE01" at bounding box center [450, 50] width 380 height 38
click at [692, 126] on div "Category All Categories All Categories infection control Clear Category false A…" at bounding box center [523, 148] width 527 height 134
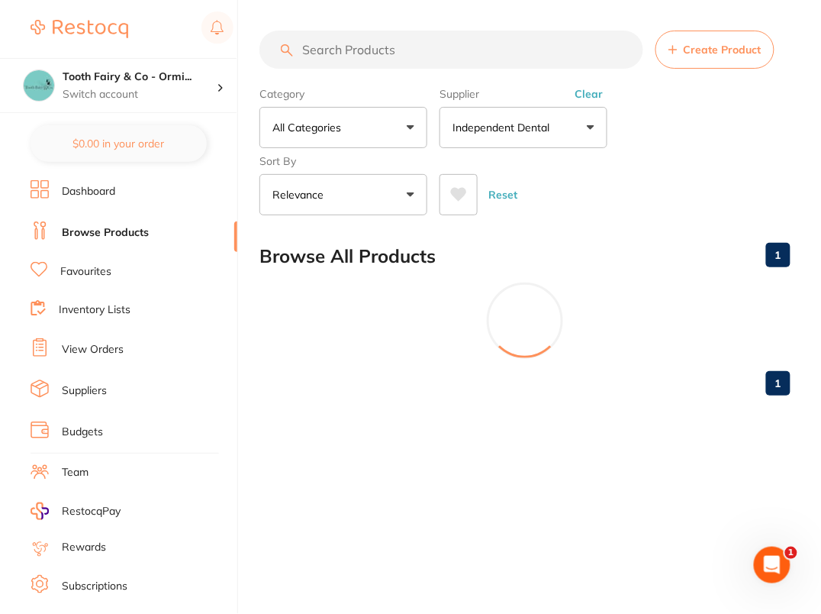
click at [525, 44] on input "search" at bounding box center [452, 50] width 384 height 38
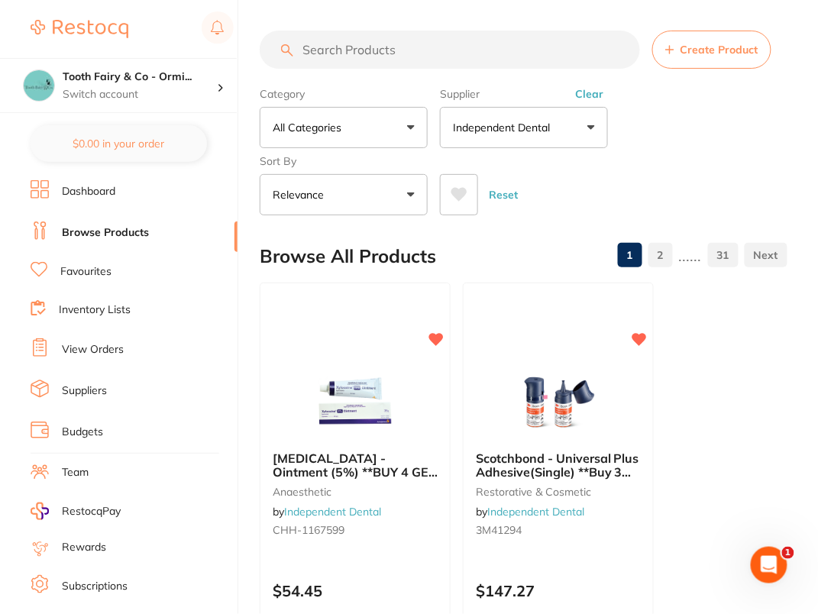
paste input "IDSNSW"
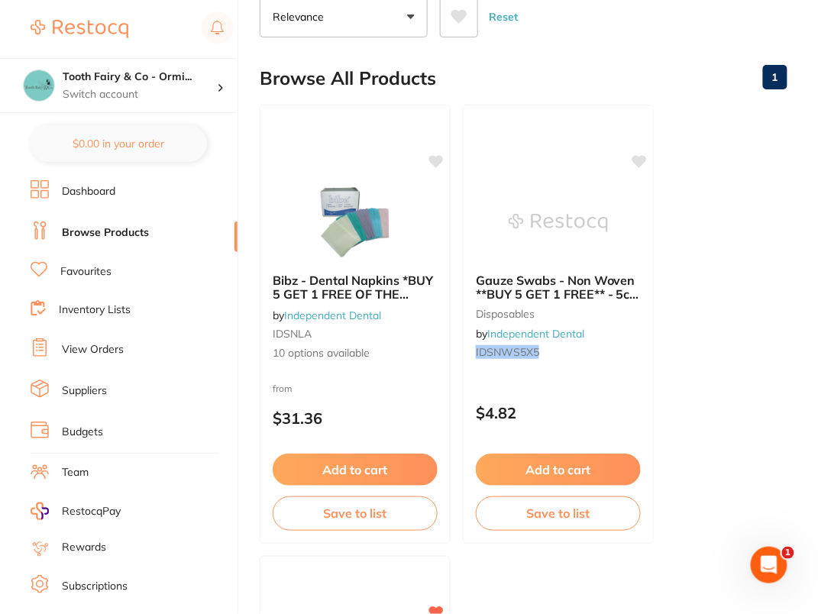
scroll to position [201, 0]
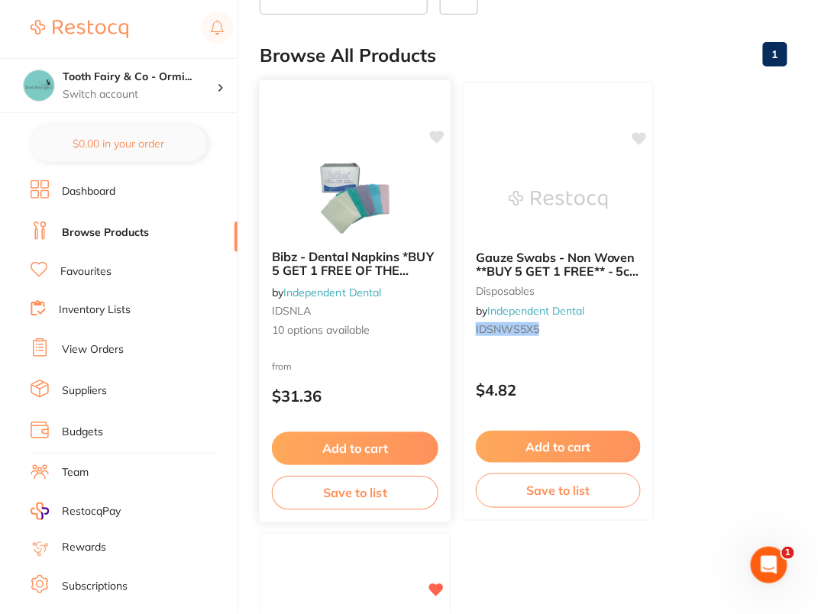
click at [335, 174] on img at bounding box center [355, 198] width 100 height 77
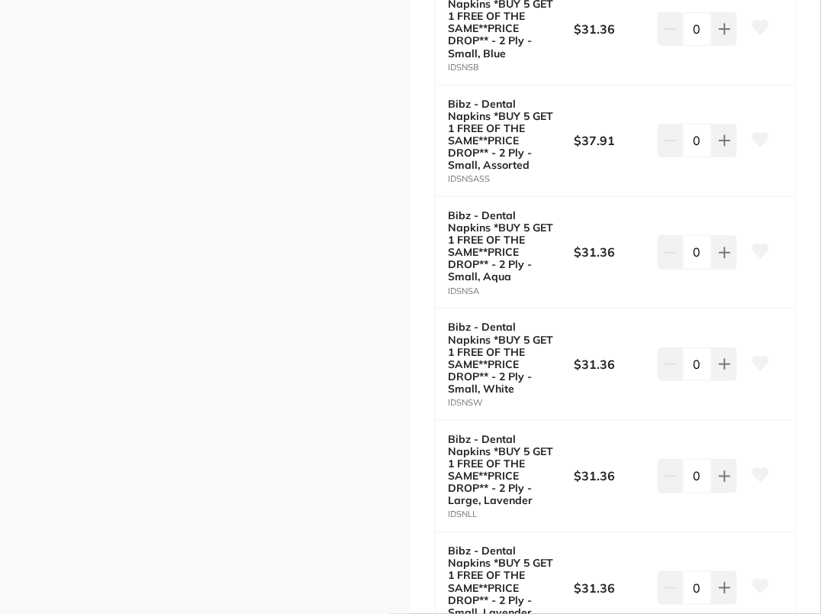
scroll to position [804, 0]
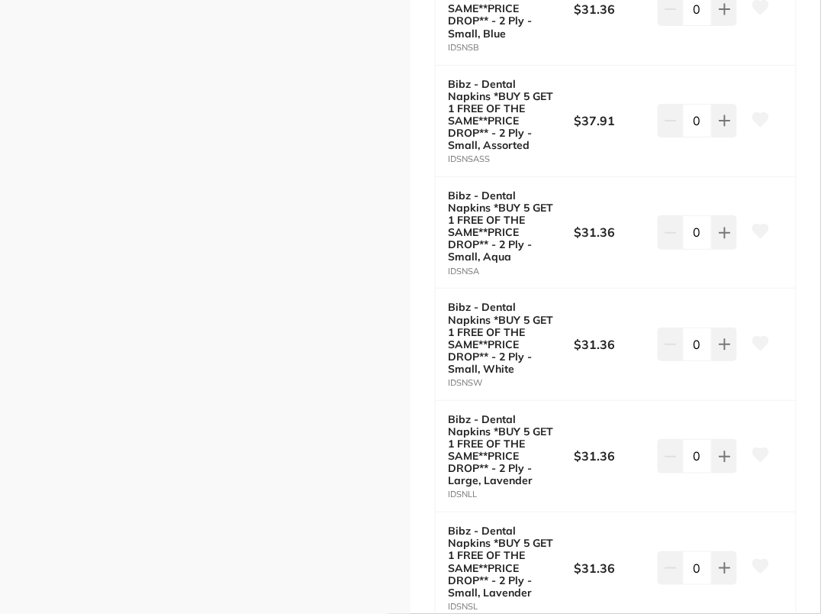
click at [760, 338] on icon at bounding box center [761, 343] width 16 height 14
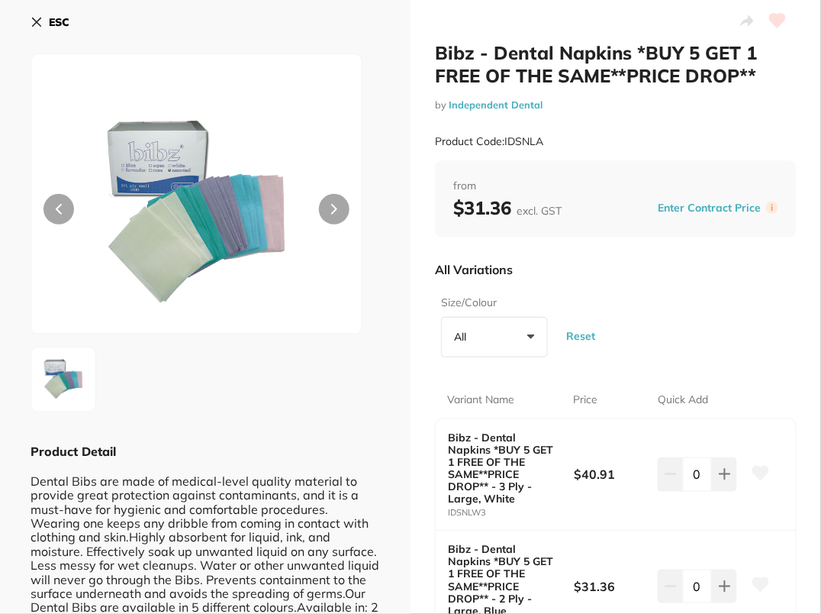
scroll to position [0, 0]
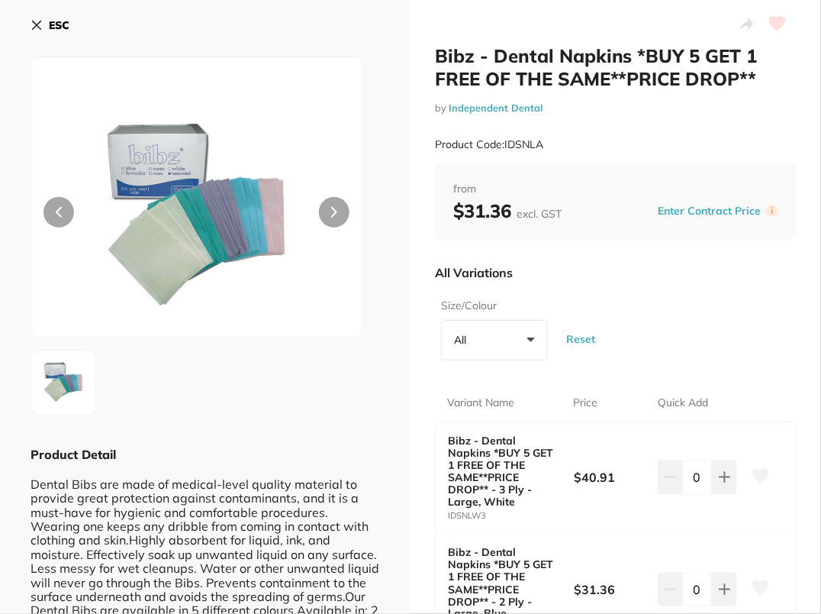
click at [52, 26] on b "ESC" at bounding box center [59, 25] width 21 height 14
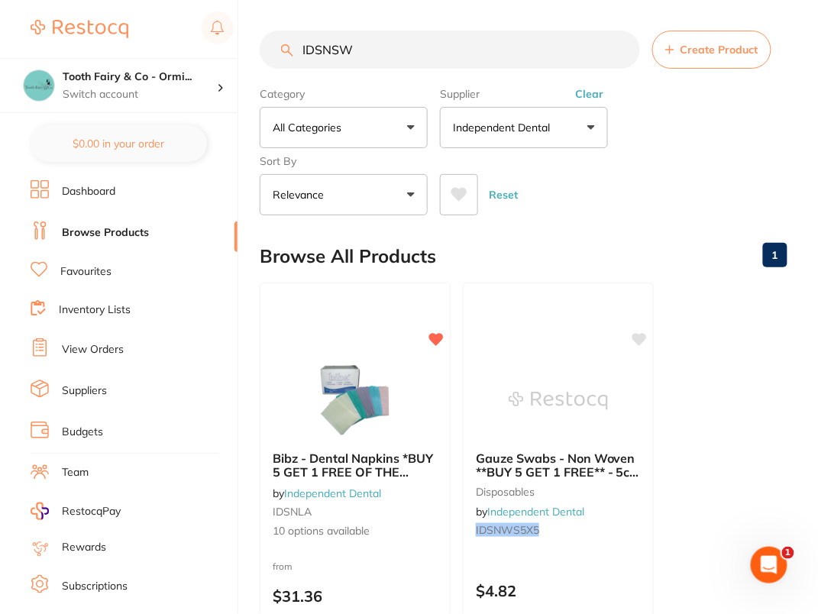
click at [441, 50] on input "IDSNSW" at bounding box center [450, 50] width 380 height 38
paste input "WS7.5X"
click at [700, 123] on div "Category All Categories All Categories disposables Clear Category false All Cat…" at bounding box center [523, 148] width 527 height 134
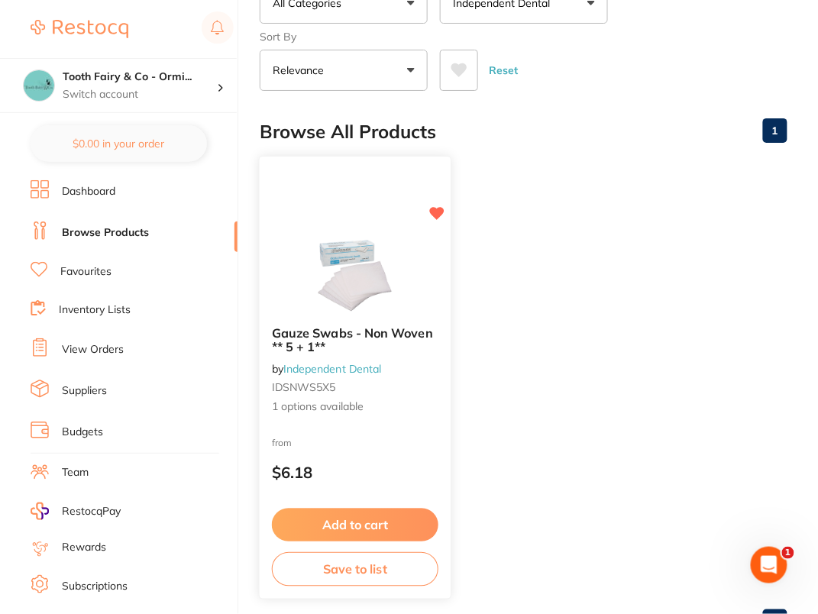
scroll to position [125, 0]
click at [323, 242] on img at bounding box center [355, 274] width 100 height 77
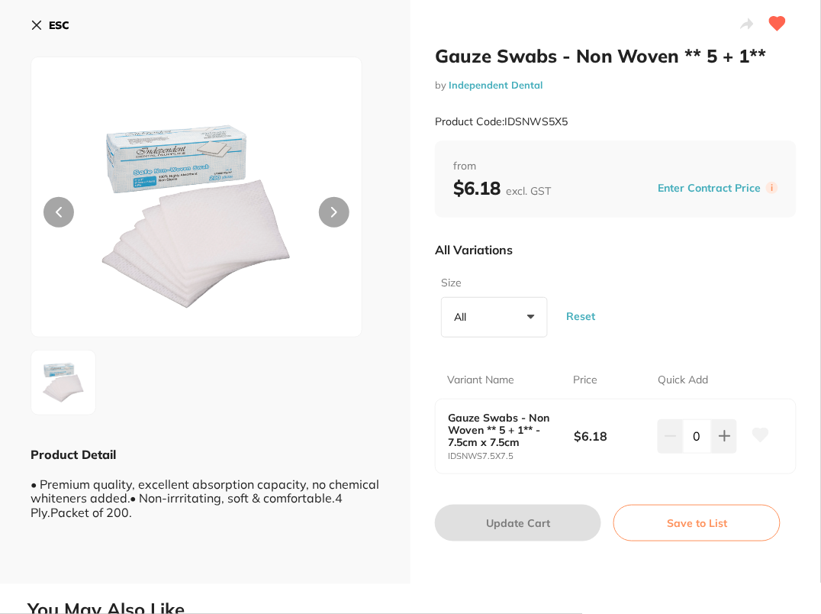
click at [763, 434] on icon at bounding box center [761, 435] width 16 height 14
click at [763, 316] on div "Size All +0 All 7.5cm x 7.5cm Reset" at bounding box center [616, 306] width 362 height 74
click at [59, 17] on button "ESC" at bounding box center [50, 25] width 39 height 26
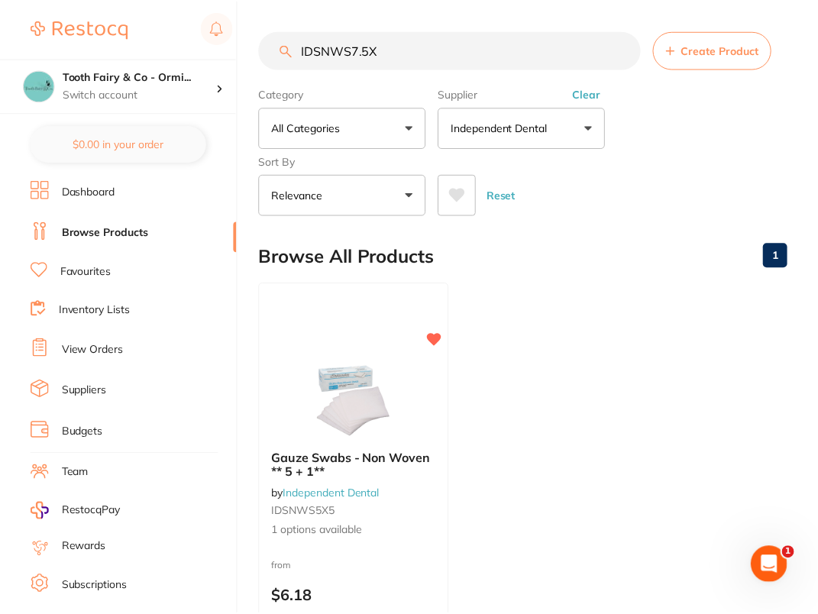
scroll to position [125, 0]
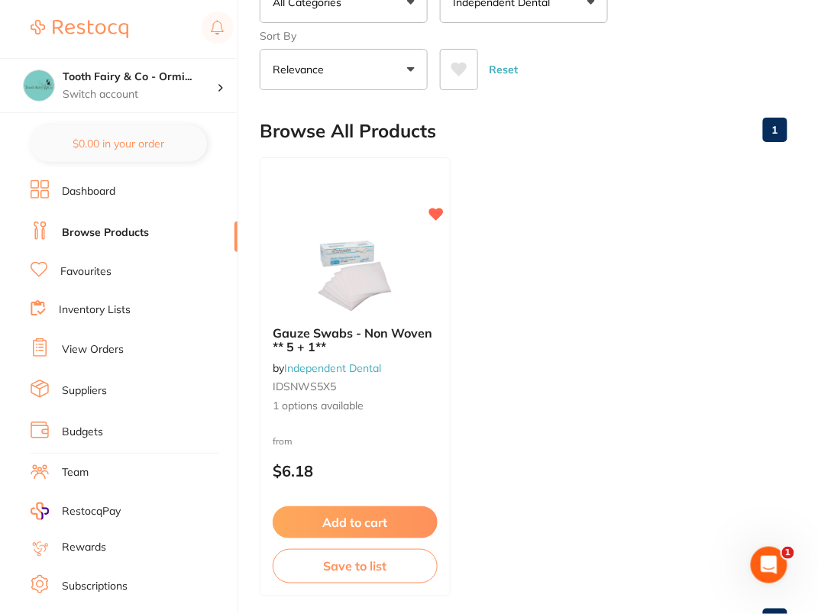
click at [626, 208] on ul "Gauze Swabs - Non Woven ** 5 + 1** by Independent Dental IDSNWS5X5 1 options av…" at bounding box center [523, 376] width 527 height 439
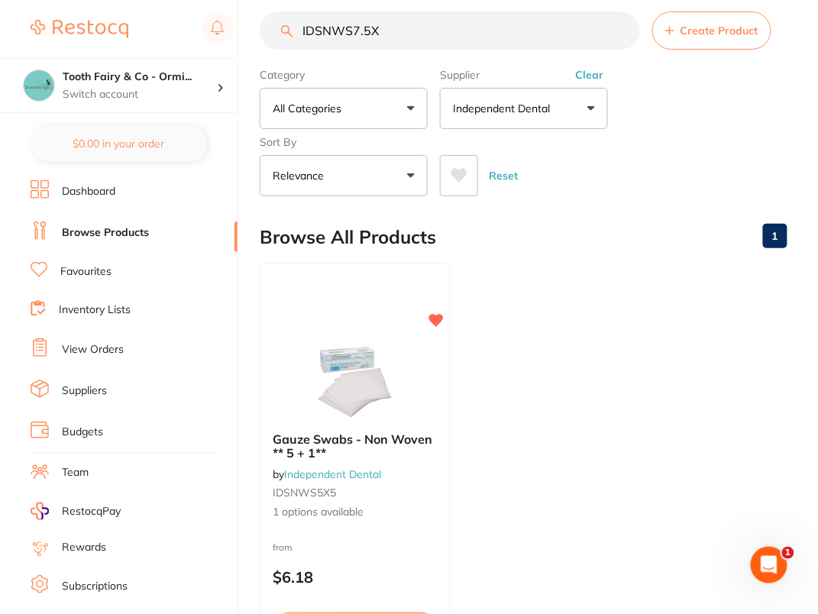
scroll to position [0, 0]
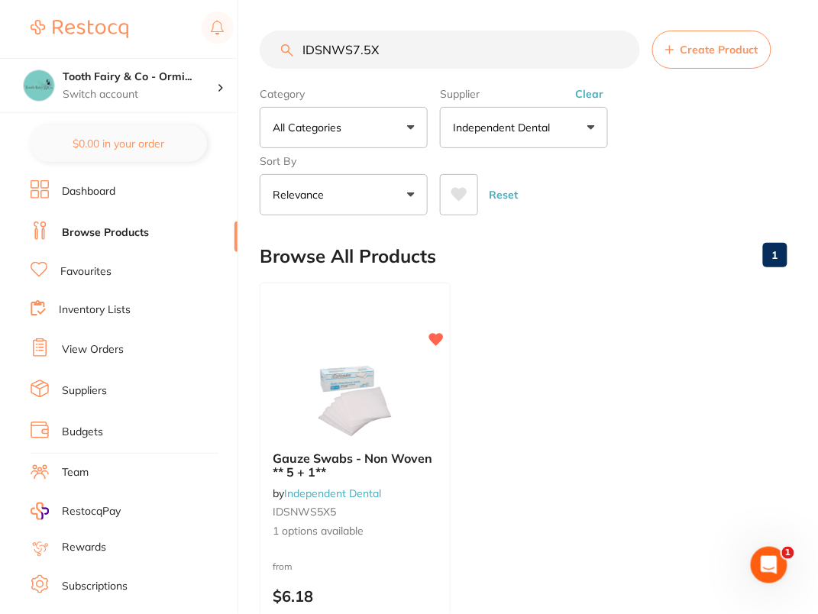
click at [456, 48] on input "IDSNWS7.5X" at bounding box center [450, 50] width 380 height 38
paste input "PCB"
click at [625, 148] on div "Category All Categories All Categories No categories found Clear Category false…" at bounding box center [523, 148] width 527 height 134
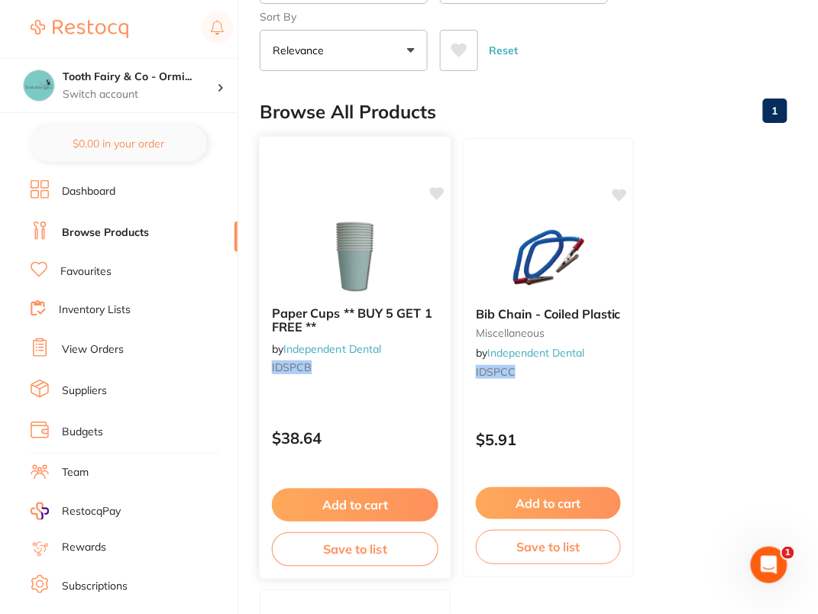
click at [437, 189] on icon at bounding box center [437, 193] width 15 height 13
click at [624, 102] on div "Browse All Products 1" at bounding box center [523, 111] width 527 height 51
click at [745, 258] on ul "Paper Cups ** BUY 5 GET 1 FREE ** by Independent Dental IDSPCB $38.64 Add to ca…" at bounding box center [523, 583] width 527 height 890
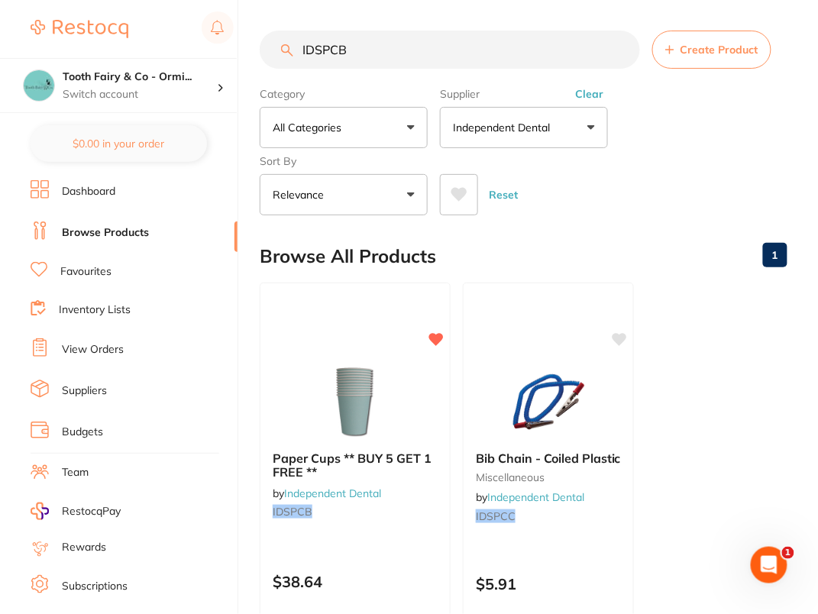
click at [473, 39] on input "IDSPCB" at bounding box center [450, 50] width 380 height 38
paste input "JOTARAL021"
type input "JOTARAL021"
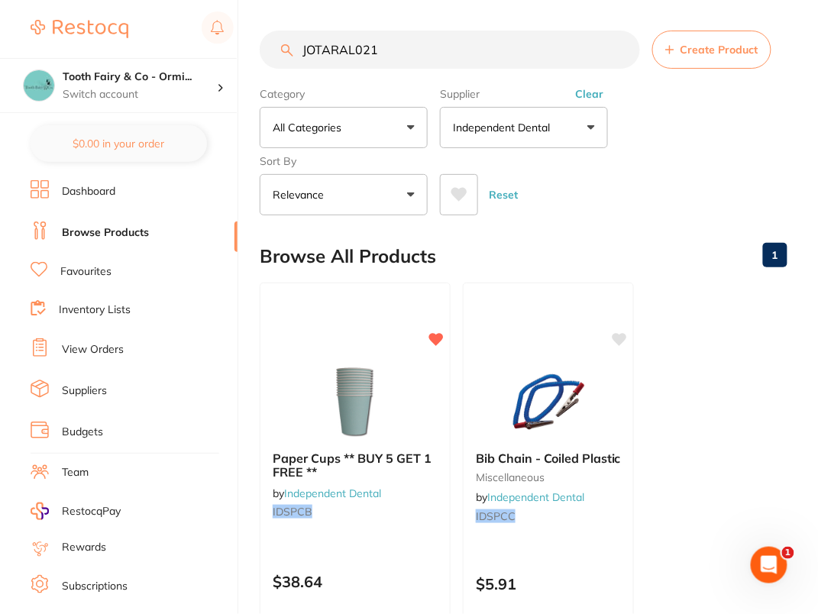
click at [802, 155] on main "JOTARAL021 Create Product Category All Categories All Categories miscellaneous …" at bounding box center [539, 626] width 558 height 1252
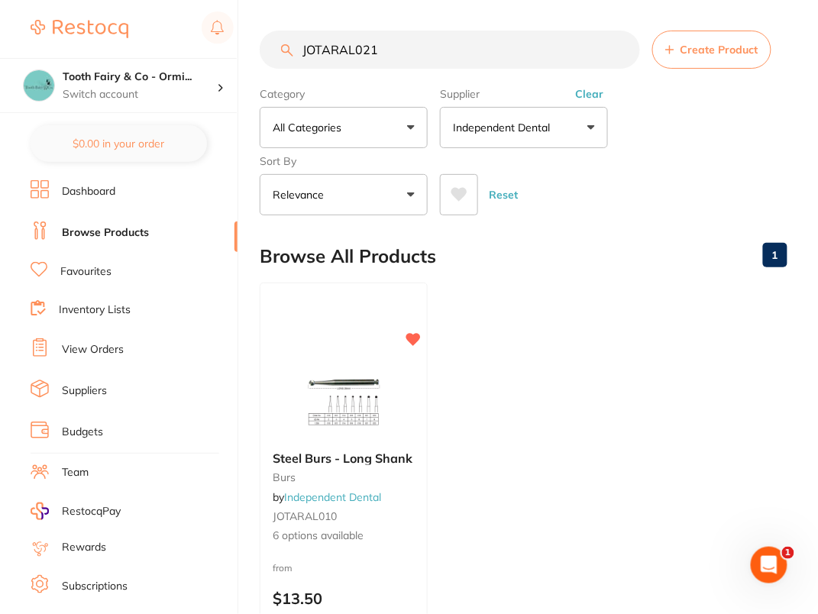
click at [601, 283] on ul "Steel Burs - Long Shank burs by Independent Dental JOTARAL010 6 options availab…" at bounding box center [523, 501] width 527 height 439
click at [333, 380] on img at bounding box center [343, 399] width 100 height 77
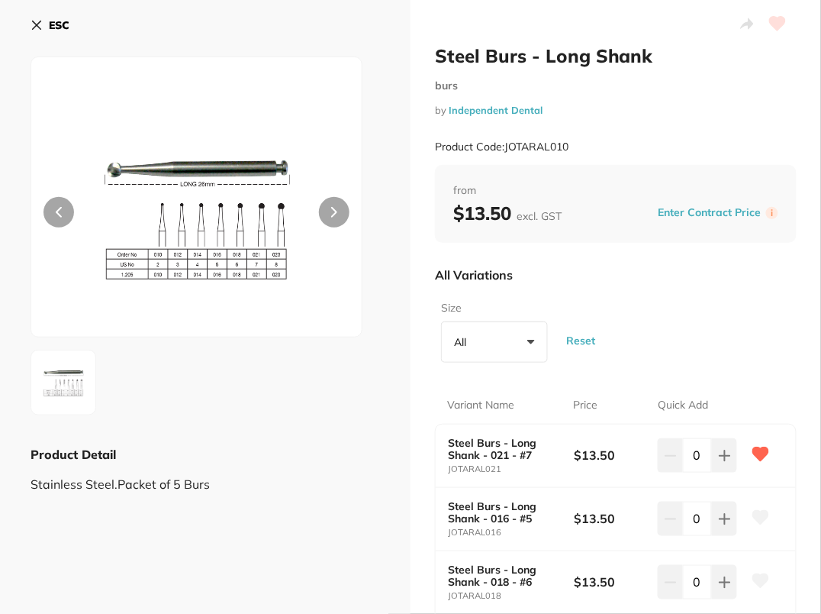
click at [50, 31] on b "ESC" at bounding box center [59, 25] width 21 height 14
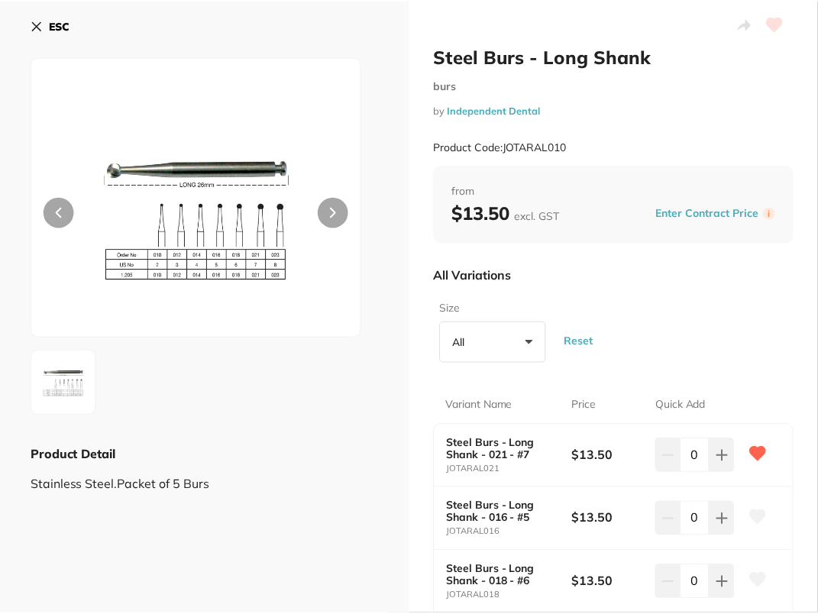
scroll to position [5, 0]
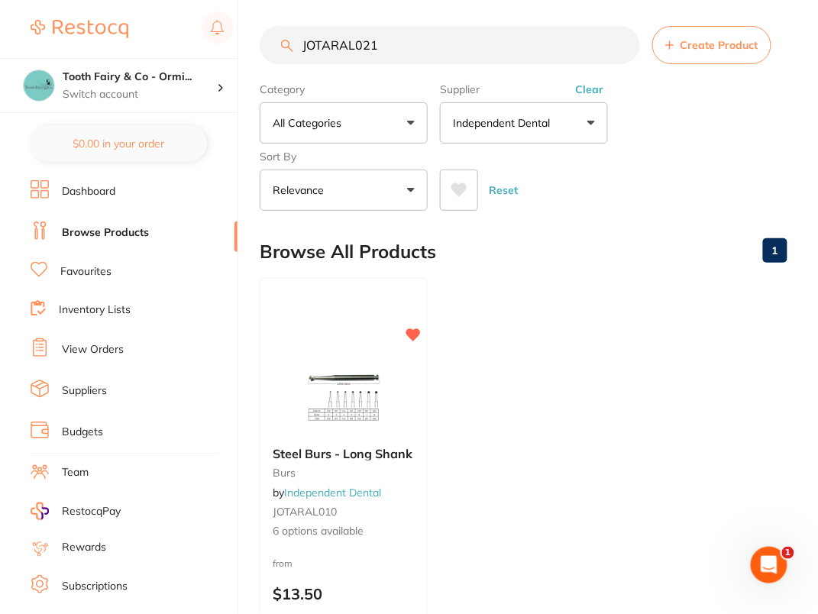
click at [718, 154] on div "Category All Categories All Categories burs Clear Category false All Categories…" at bounding box center [523, 143] width 527 height 134
click at [625, 41] on input "JOTARAL021" at bounding box center [450, 45] width 380 height 38
click at [715, 118] on div "Category All Categories All Categories burs Clear Category false All Categories…" at bounding box center [523, 143] width 527 height 134
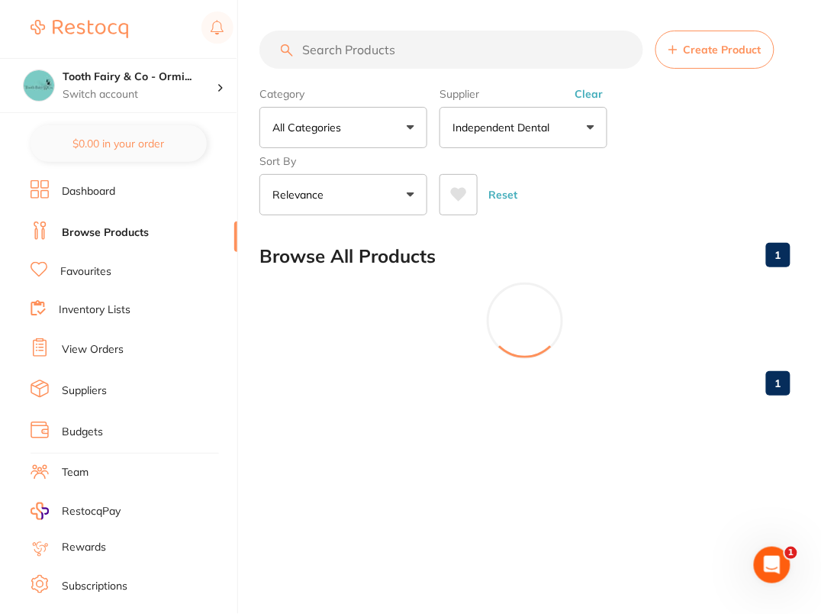
click at [588, 91] on button "Clear" at bounding box center [588, 94] width 37 height 14
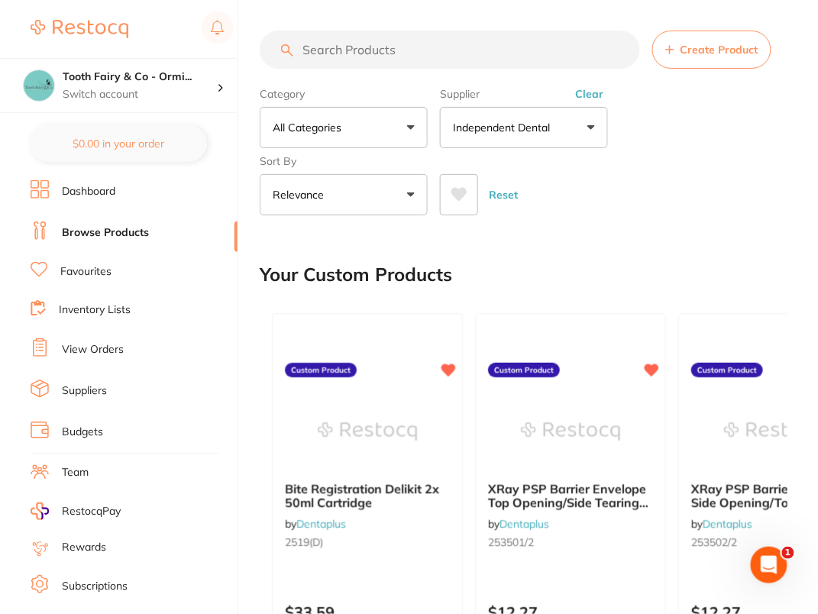
click at [723, 100] on div "Category All Categories All Categories anaesthetic articulating burs crown & br…" at bounding box center [523, 148] width 527 height 134
click at [714, 109] on div "Category All Categories All Categories 3D Printing anaesthetic articulating bur…" at bounding box center [523, 148] width 527 height 134
click at [540, 53] on input "search" at bounding box center [450, 50] width 380 height 38
paste input "W98791880"
type input "W98791880"
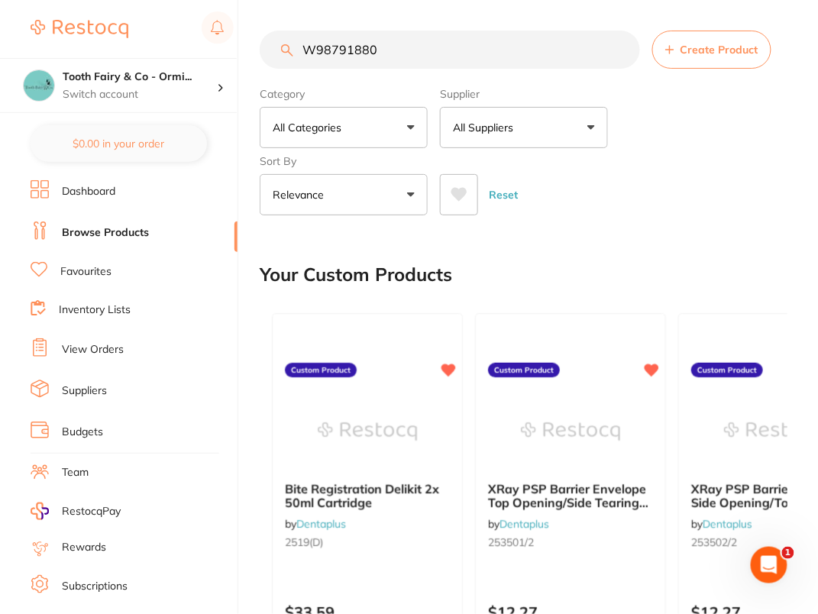
click at [712, 155] on div "Category All Categories All Categories 3D Printing anaesthetic articulating bur…" at bounding box center [523, 148] width 527 height 134
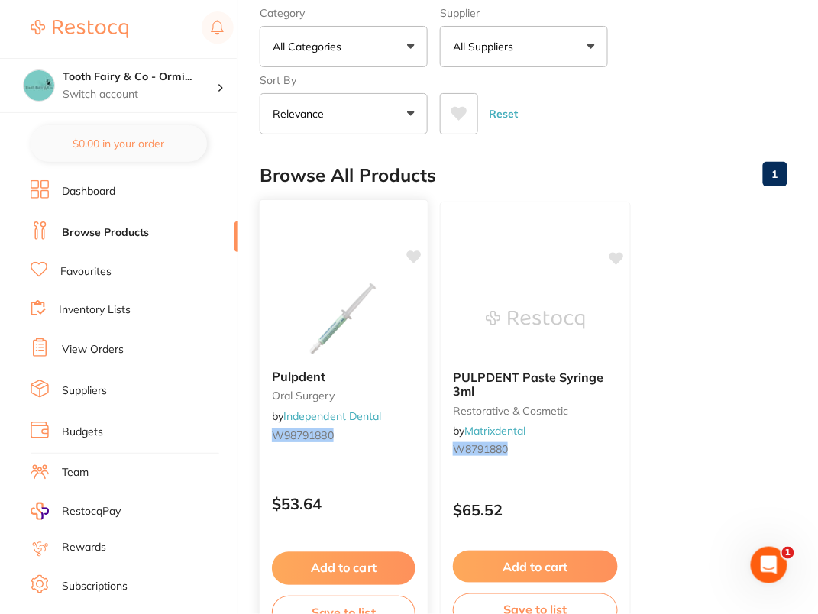
scroll to position [103, 0]
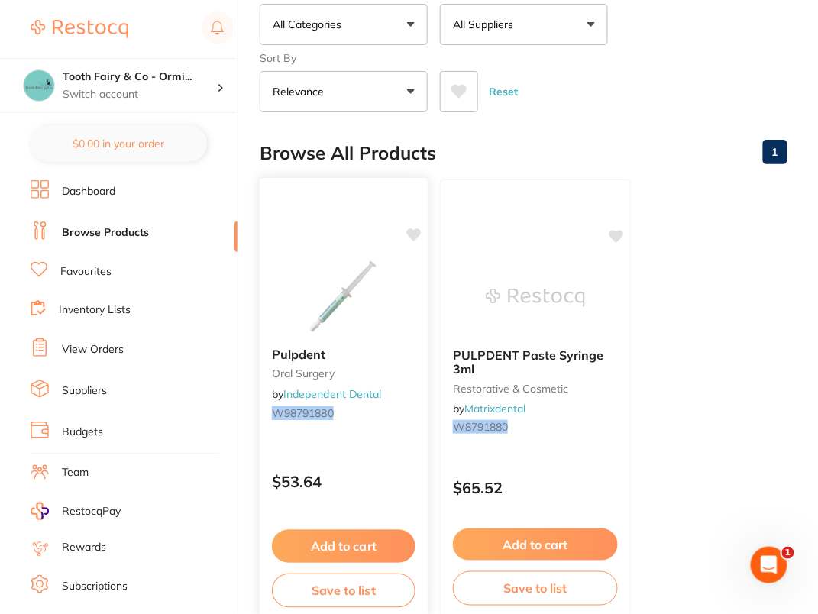
click at [415, 231] on icon at bounding box center [413, 234] width 15 height 13
click at [692, 131] on div "Browse All Products 1" at bounding box center [523, 152] width 527 height 51
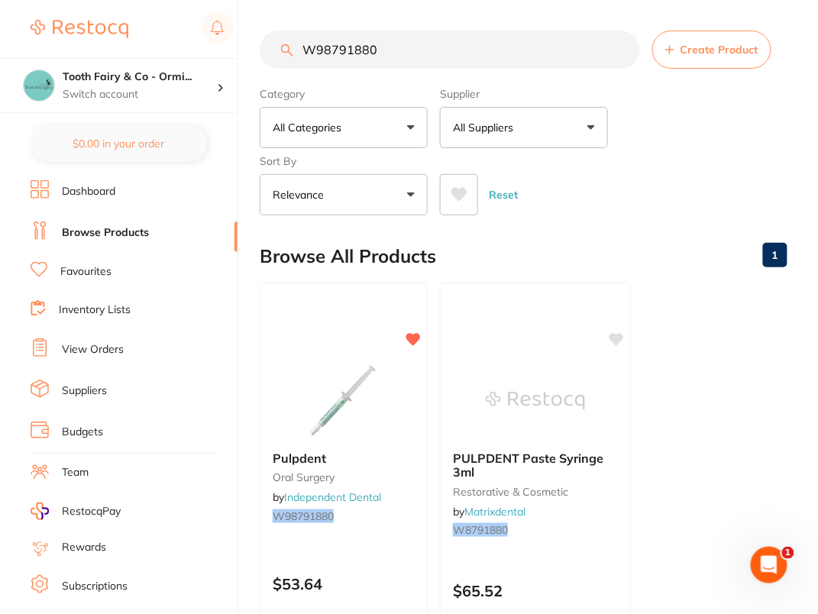
click at [690, 151] on div "Category All Categories All Categories oral surgery restorative & cosmetic Clea…" at bounding box center [523, 148] width 527 height 134
click at [695, 192] on div "Reset" at bounding box center [607, 188] width 335 height 53
click at [624, 48] on input "W98791880" at bounding box center [450, 50] width 380 height 38
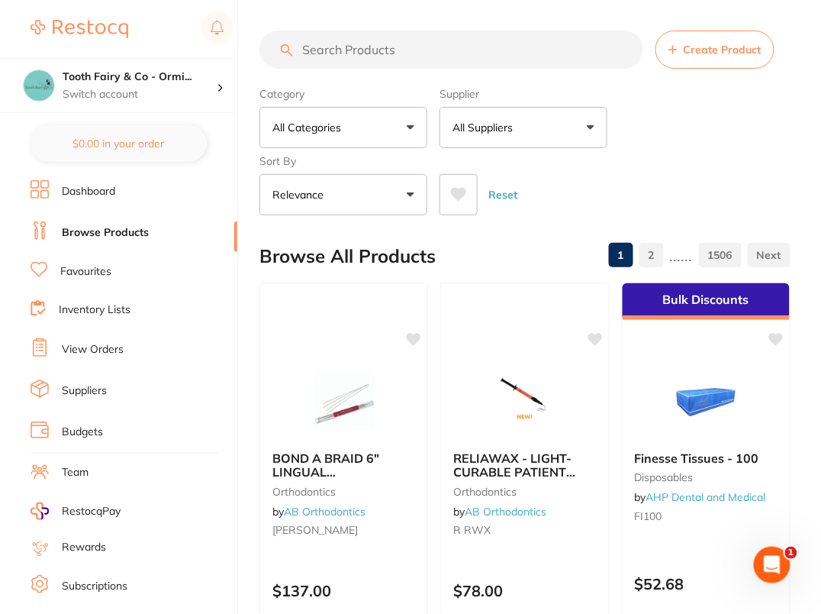
click at [729, 168] on div "Reset" at bounding box center [609, 188] width 339 height 53
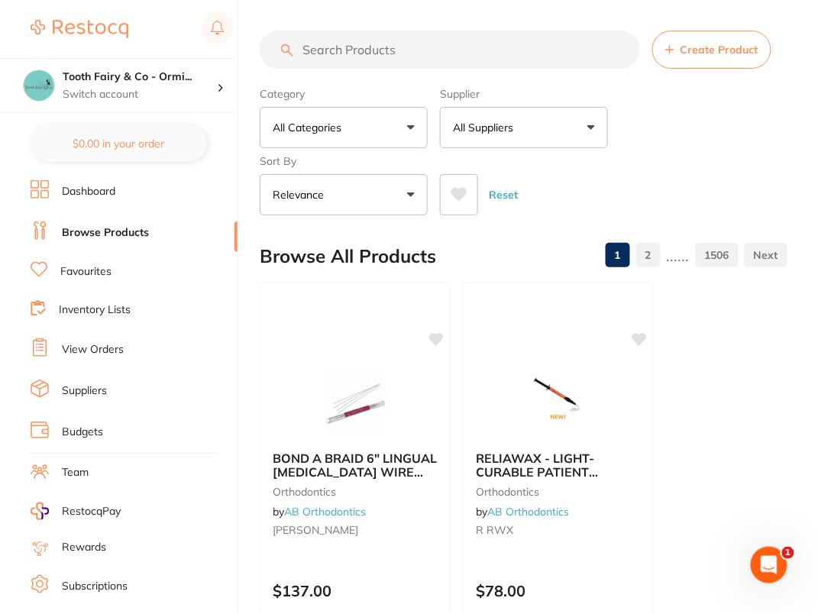
click at [392, 55] on input "search" at bounding box center [450, 50] width 380 height 38
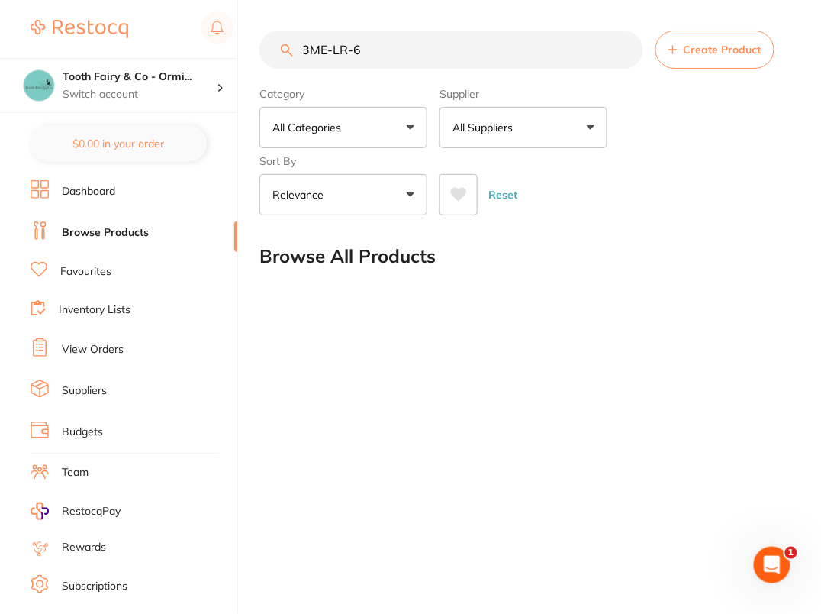
type input "3ME-LR-6"
click at [728, 156] on div "Category All Categories All Categories No categories found Clear Category false…" at bounding box center [525, 148] width 531 height 134
click at [391, 49] on input "3ME-LR-6" at bounding box center [452, 50] width 384 height 38
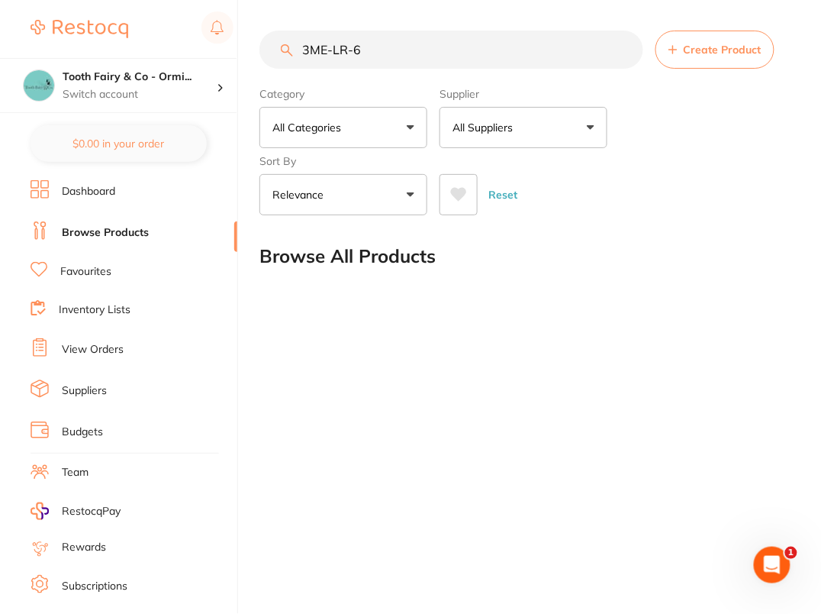
click at [624, 50] on input "3ME-LR-6" at bounding box center [452, 50] width 384 height 38
click at [534, 143] on button "All Suppliers" at bounding box center [524, 127] width 168 height 41
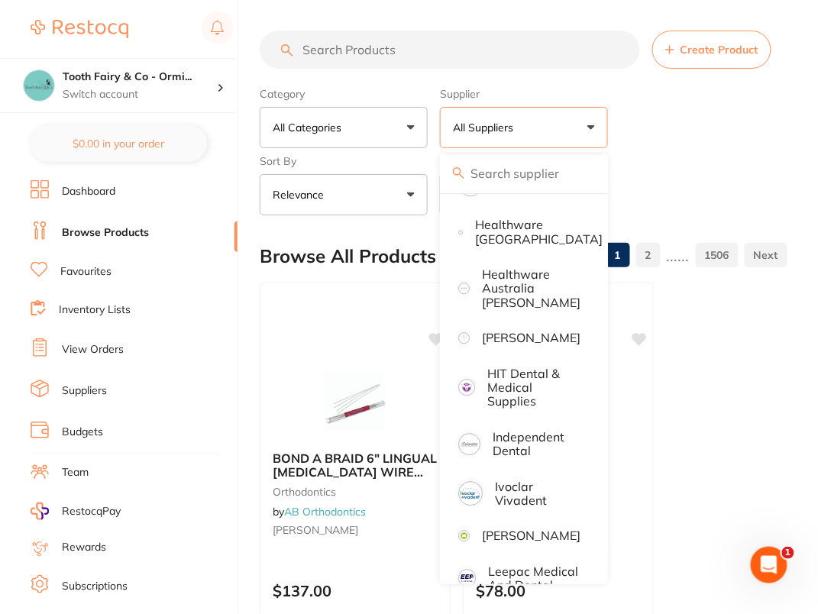
scroll to position [787, 0]
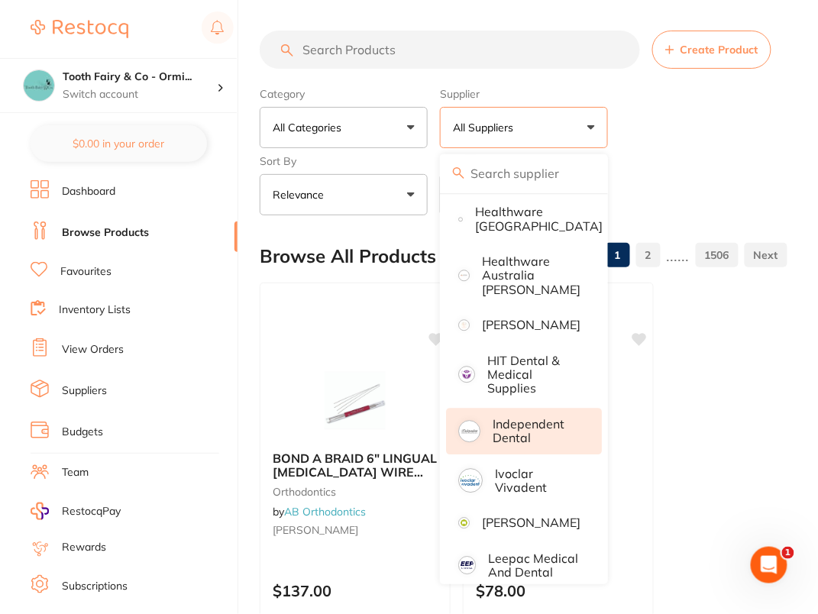
click at [554, 432] on p "Independent Dental" at bounding box center [536, 431] width 88 height 28
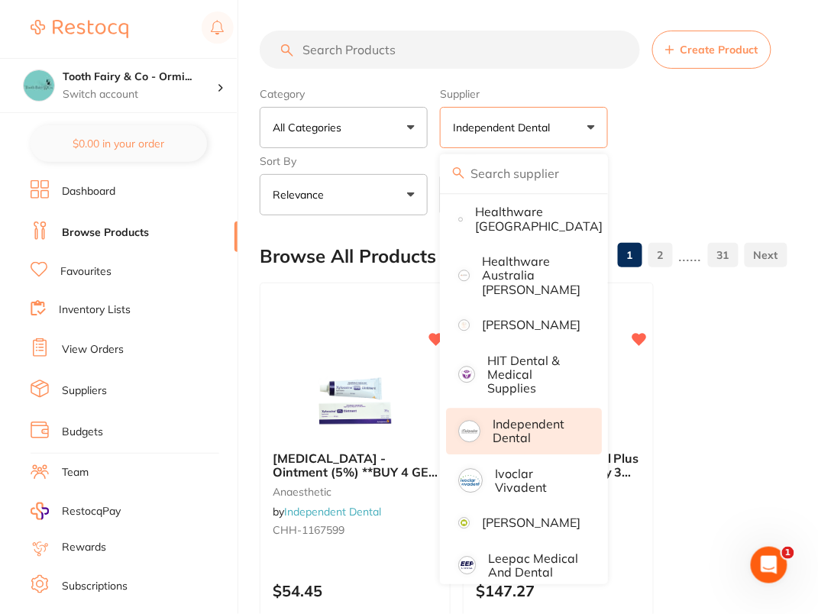
click at [739, 166] on div "Reset" at bounding box center [607, 188] width 335 height 53
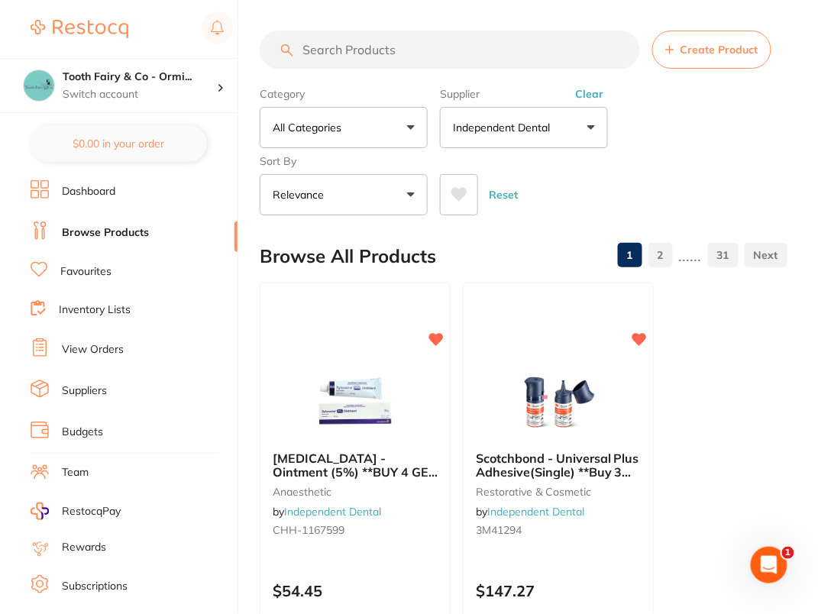
scroll to position [0, 0]
click at [774, 138] on div "Category All Categories All Categories anaesthetic articulating burs crown & br…" at bounding box center [523, 148] width 527 height 134
click at [476, 51] on input "search" at bounding box center [450, 50] width 380 height 38
paste input "3ME-LR-6"
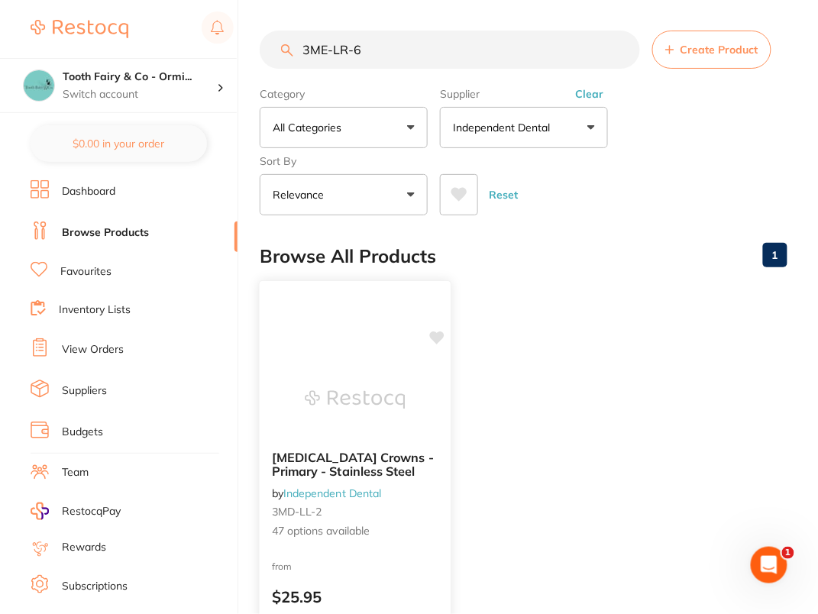
click at [346, 340] on div "Molar Crowns - Primary - Stainless Steel by Independent Dental 3MD-LL-2 47 opti…" at bounding box center [355, 502] width 193 height 444
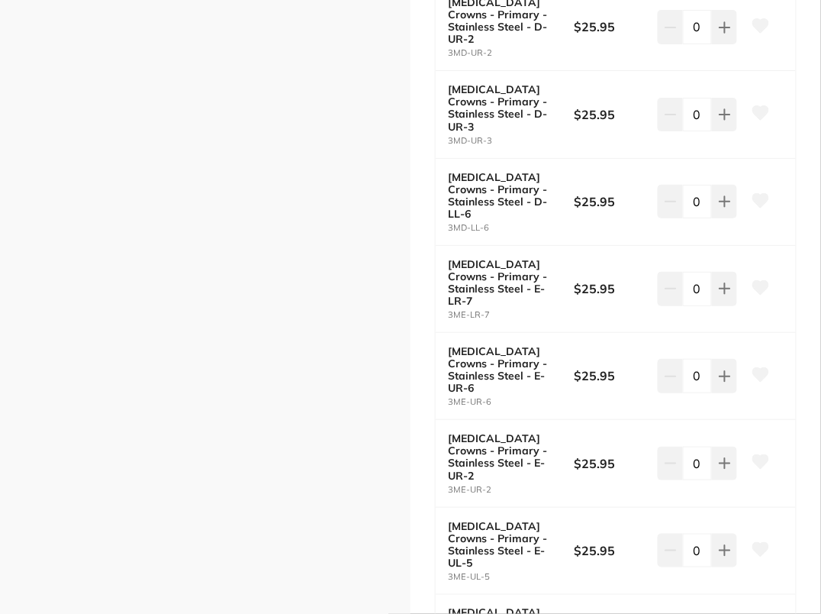
scroll to position [3435, 0]
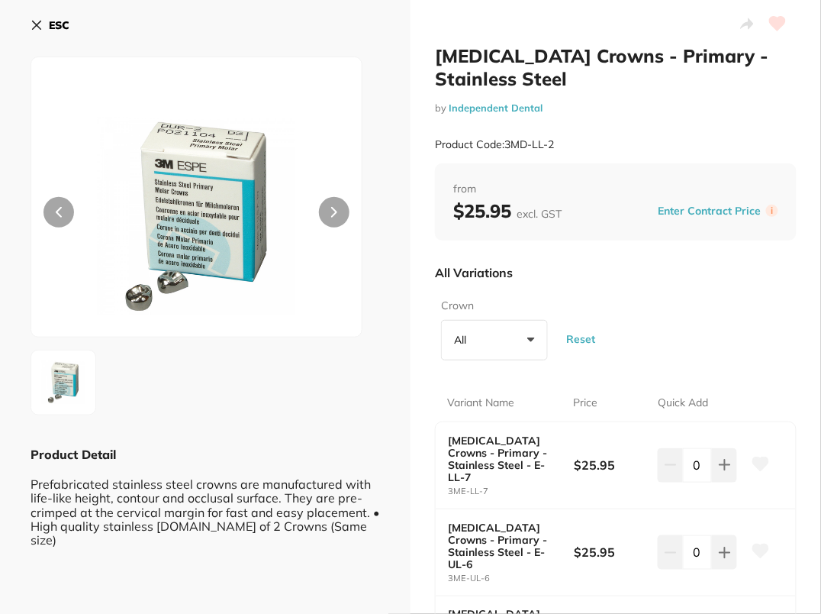
click at [61, 24] on b "ESC" at bounding box center [59, 25] width 21 height 14
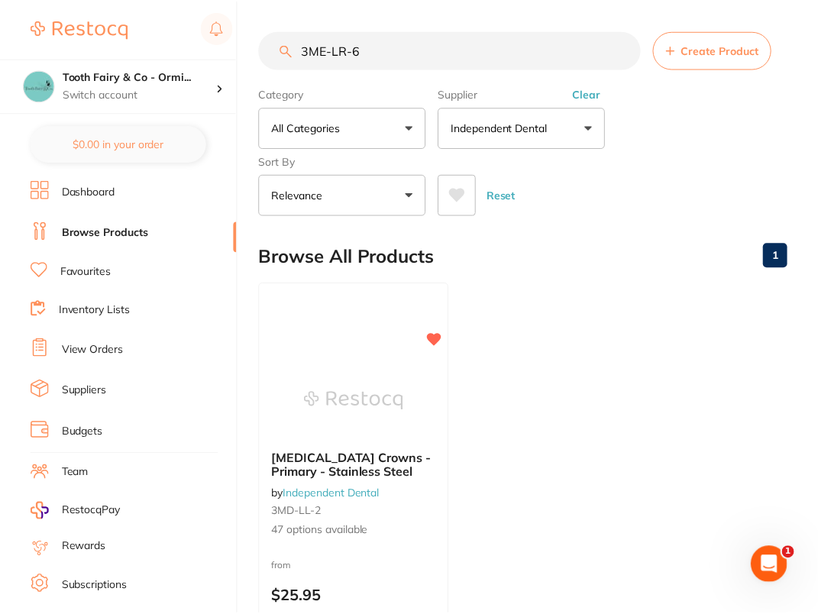
scroll to position [1, 0]
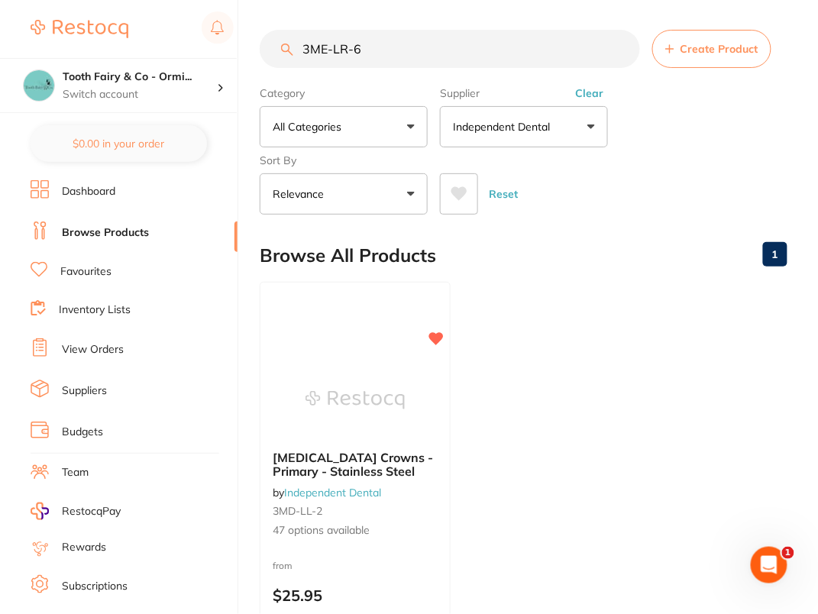
click at [575, 354] on ul "Molar Crowns - Primary - Stainless Steel by Independent Dental 3MD-LL-2 47 opti…" at bounding box center [523, 501] width 527 height 439
click at [408, 45] on input "3ME-LR-6" at bounding box center [450, 49] width 380 height 38
paste input "S"
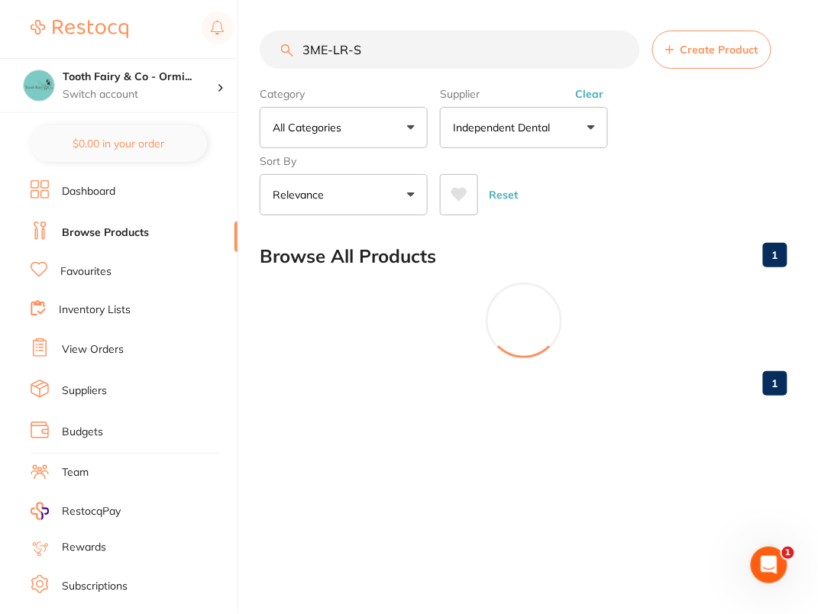
scroll to position [0, 0]
type input "3ME-LR-S"
click at [627, 47] on input "3ME-LR-S" at bounding box center [452, 50] width 384 height 38
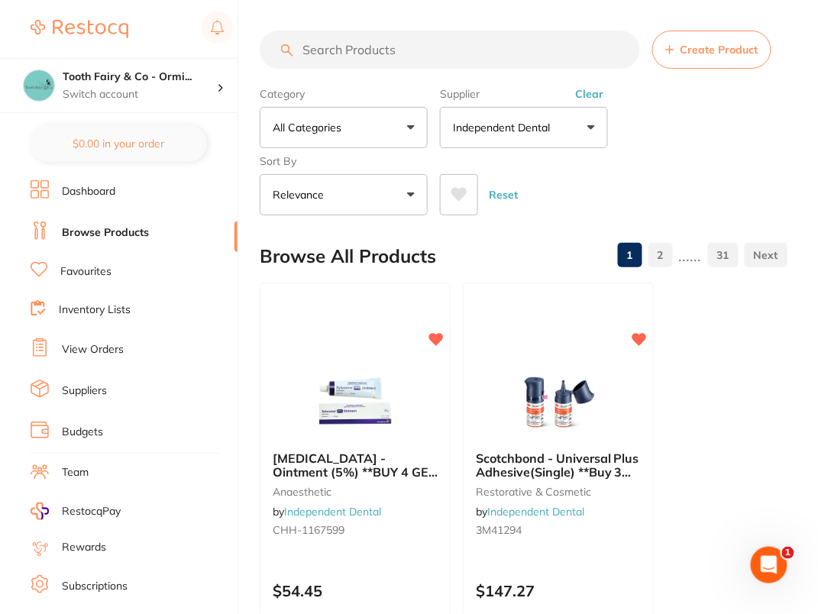
click at [581, 58] on input "search" at bounding box center [450, 50] width 380 height 38
paste input "3ME-LR-6"
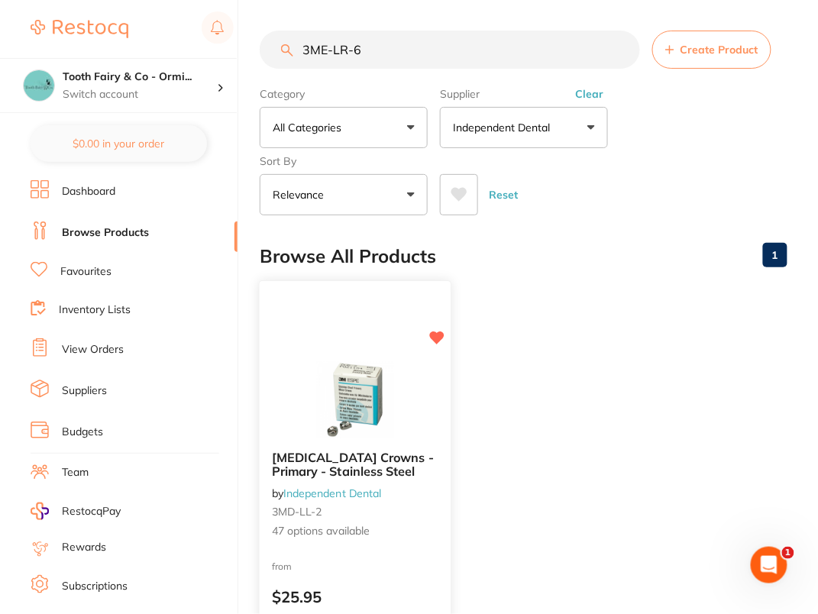
click at [317, 348] on div "Molar Crowns - Primary - Stainless Steel by Independent Dental 3MD-LL-2 47 opti…" at bounding box center [355, 502] width 193 height 444
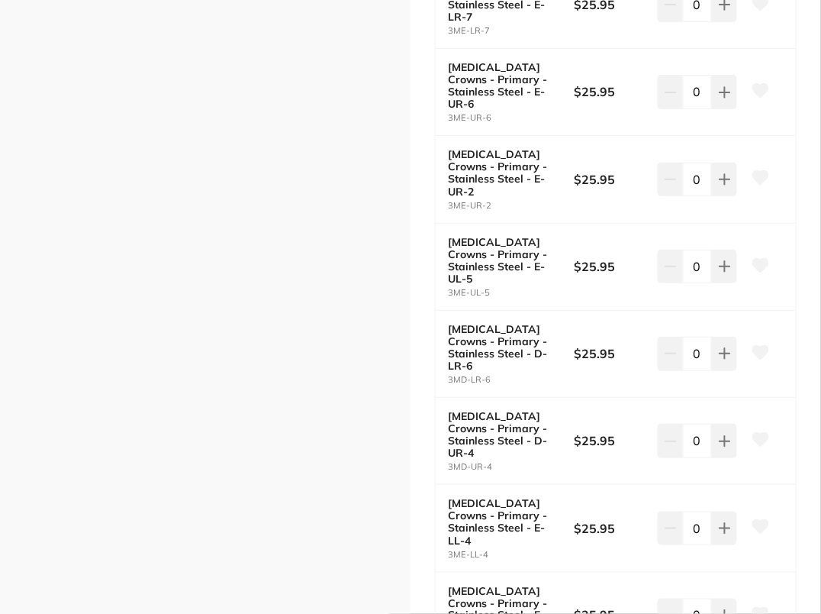
scroll to position [3650, 0]
click at [758, 607] on icon at bounding box center [761, 614] width 16 height 14
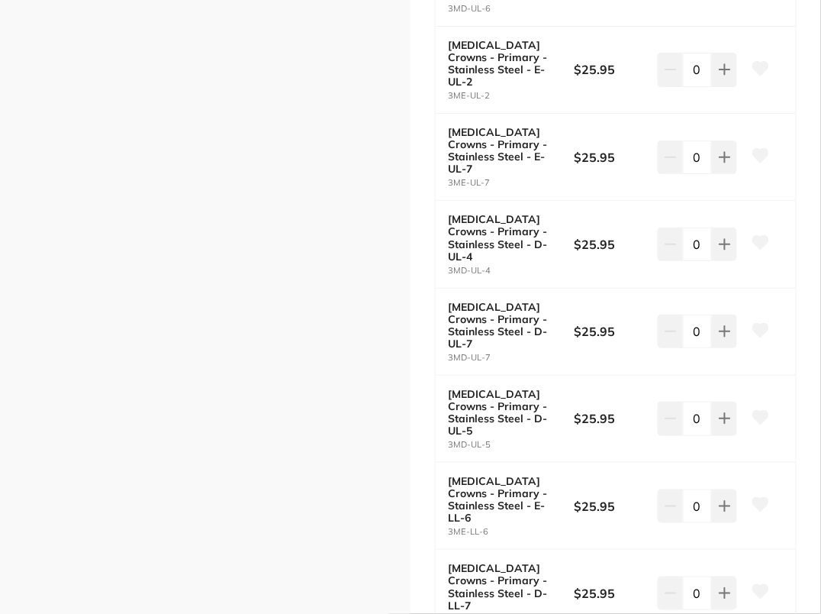
scroll to position [2201, 0]
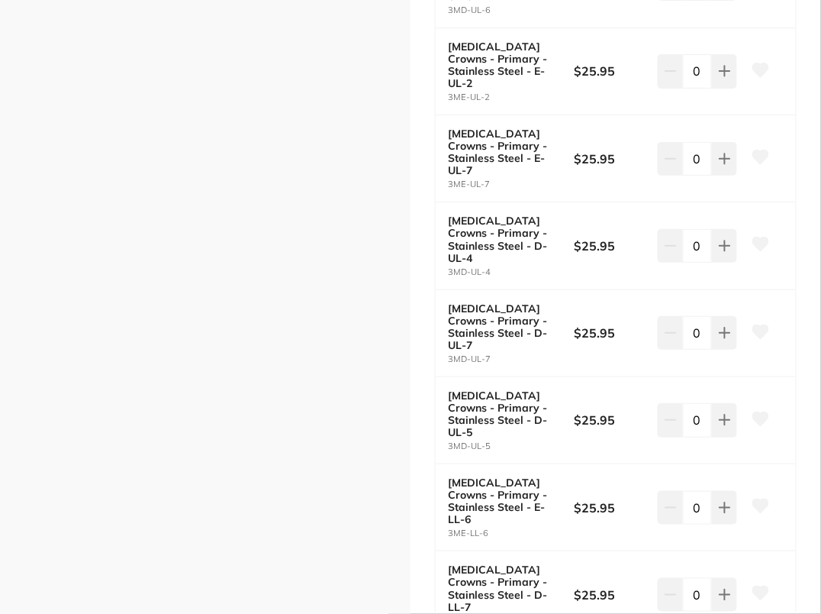
click at [759, 324] on icon at bounding box center [761, 331] width 16 height 14
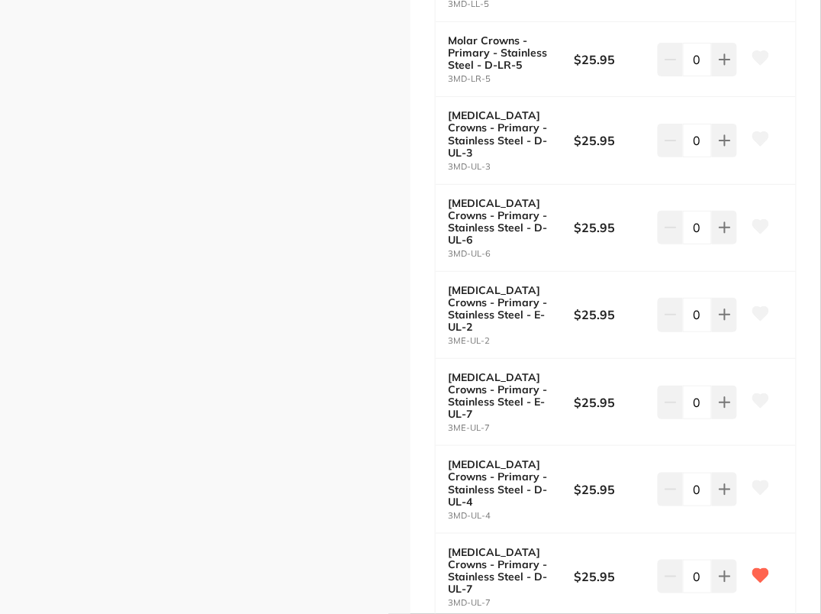
scroll to position [0, 0]
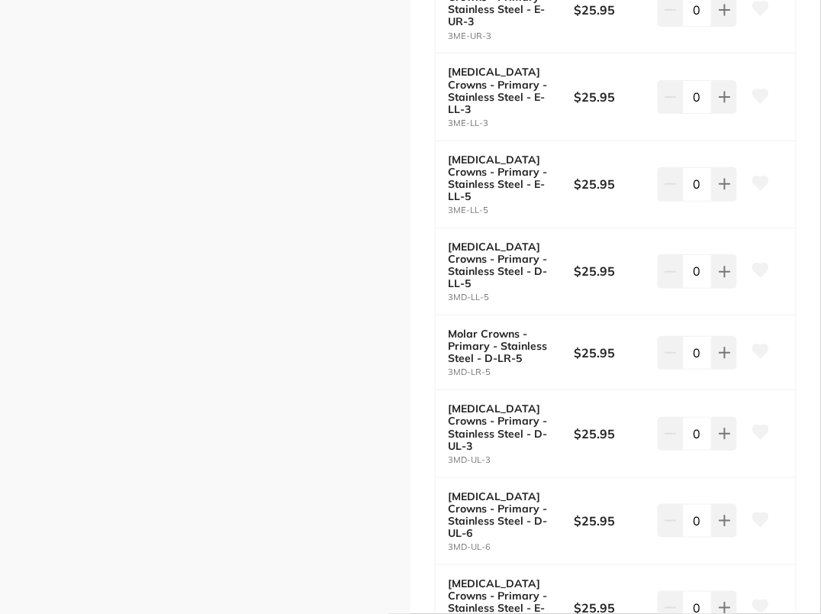
scroll to position [1661, 0]
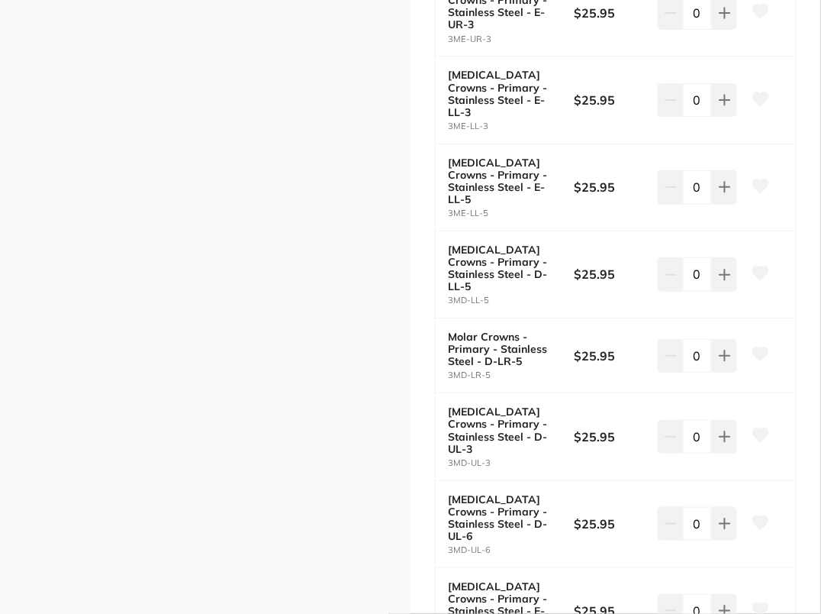
click at [757, 266] on icon at bounding box center [761, 273] width 16 height 14
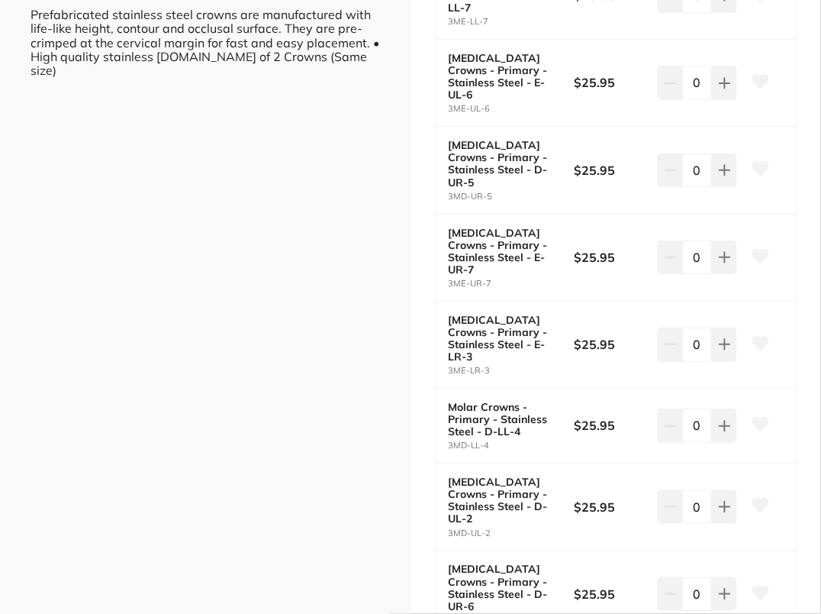
scroll to position [0, 0]
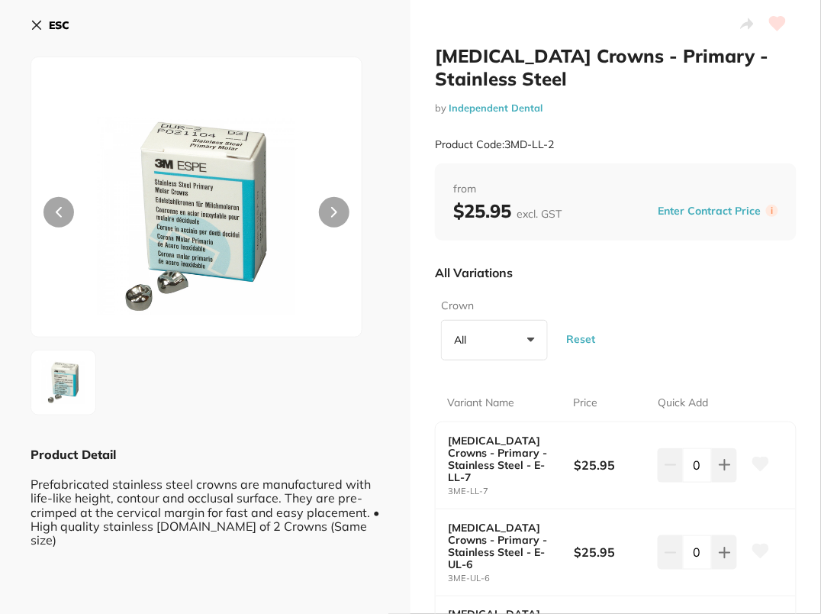
click at [58, 22] on b "ESC" at bounding box center [59, 25] width 21 height 14
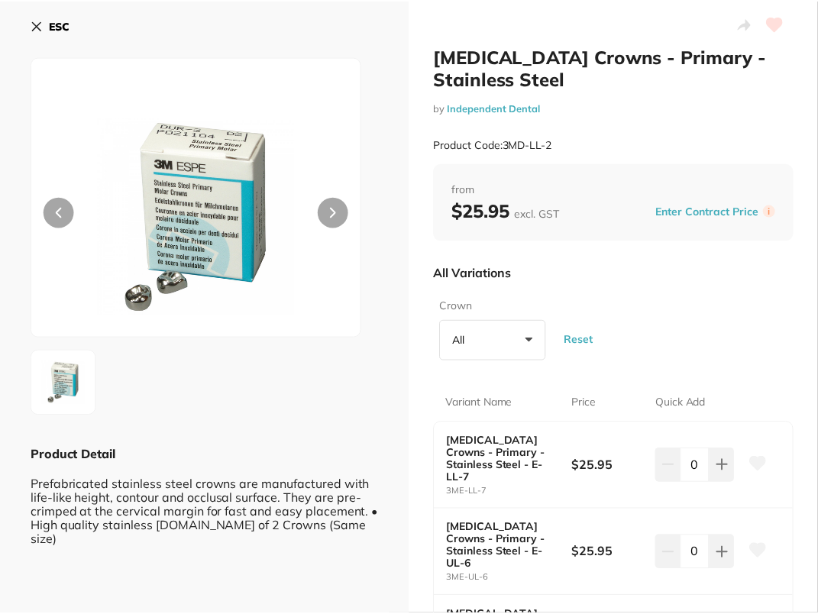
scroll to position [1, 0]
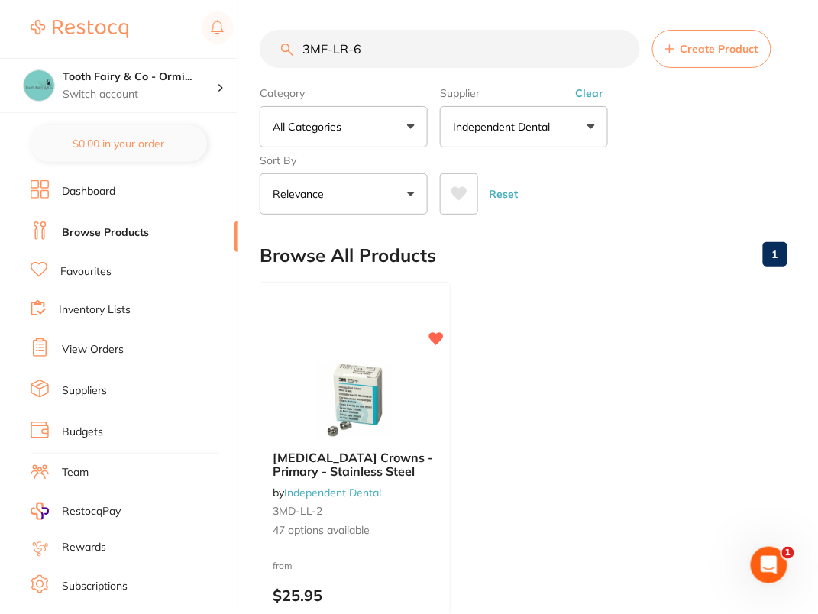
click at [473, 40] on input "3ME-LR-6" at bounding box center [450, 49] width 380 height 38
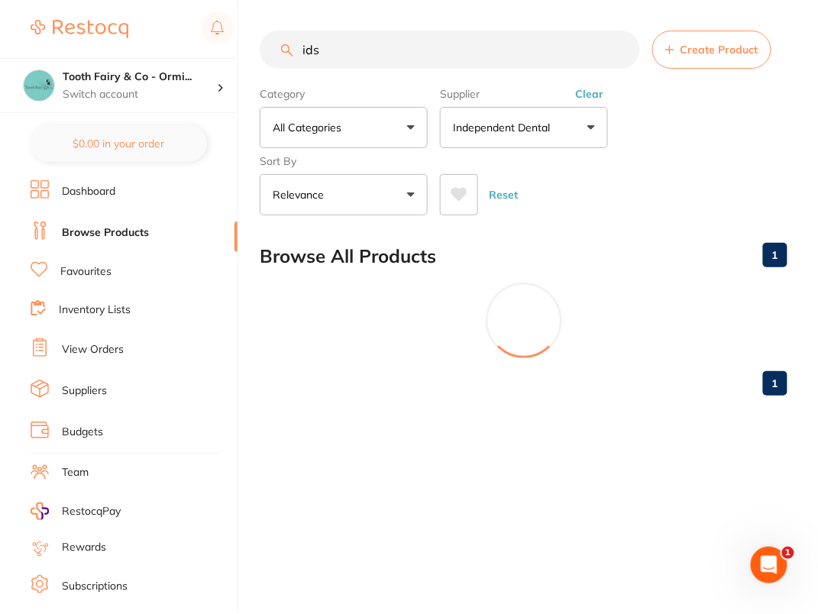
scroll to position [0, 0]
type input "i"
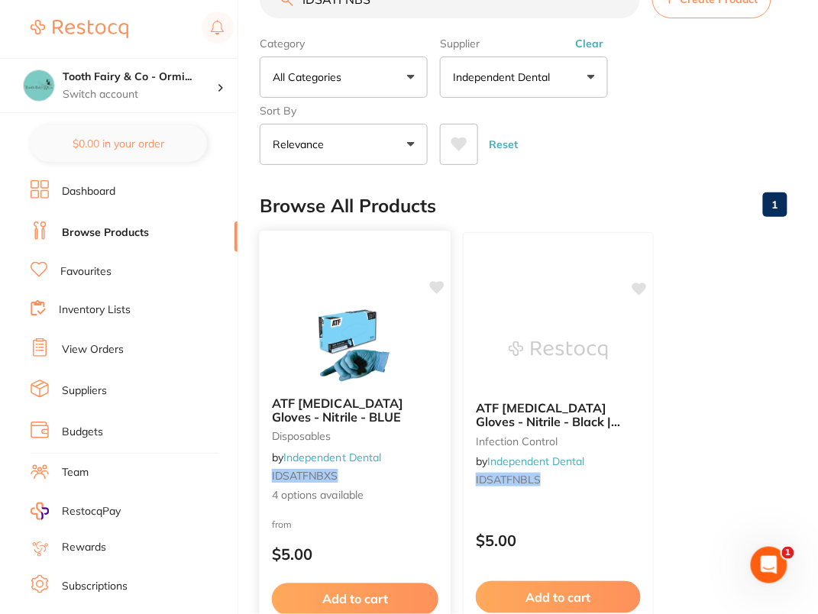
scroll to position [66, 0]
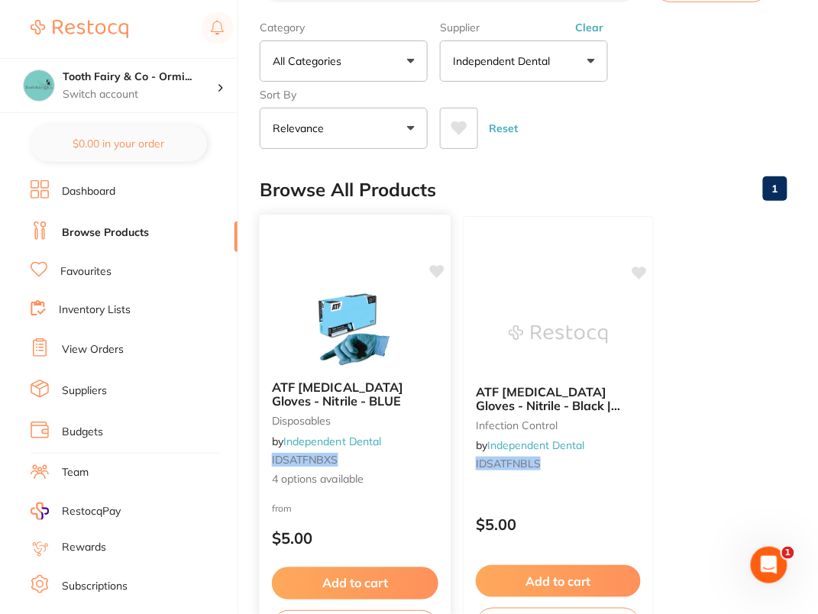
click at [334, 297] on img at bounding box center [355, 329] width 100 height 77
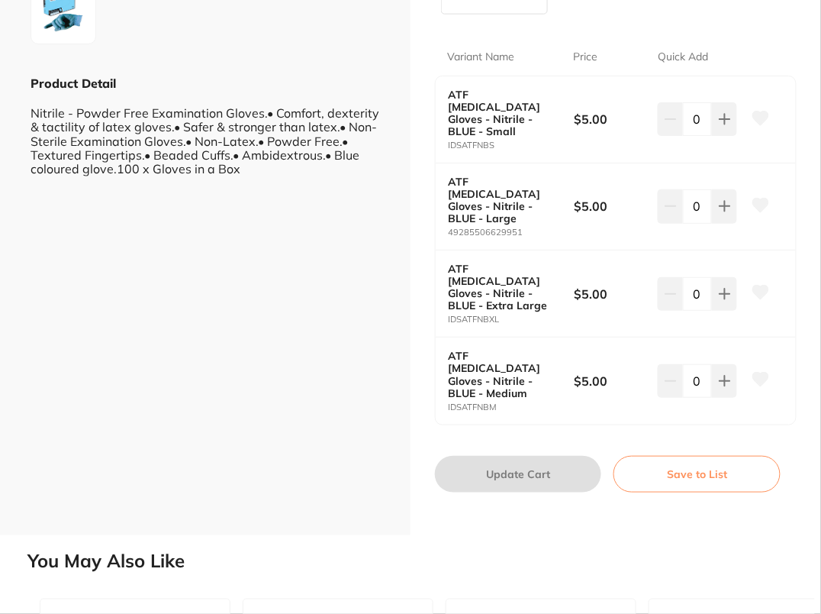
scroll to position [371, 0]
click at [760, 111] on icon at bounding box center [761, 118] width 16 height 14
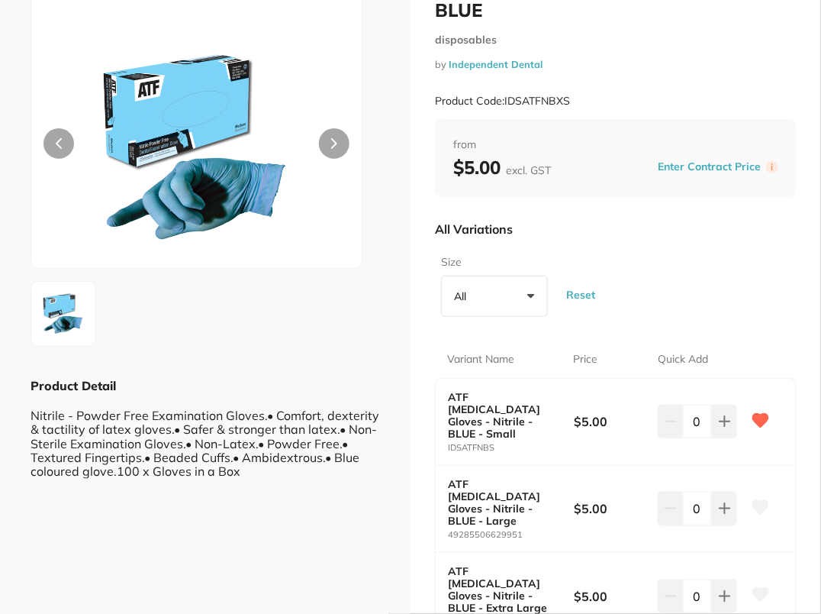
scroll to position [0, 0]
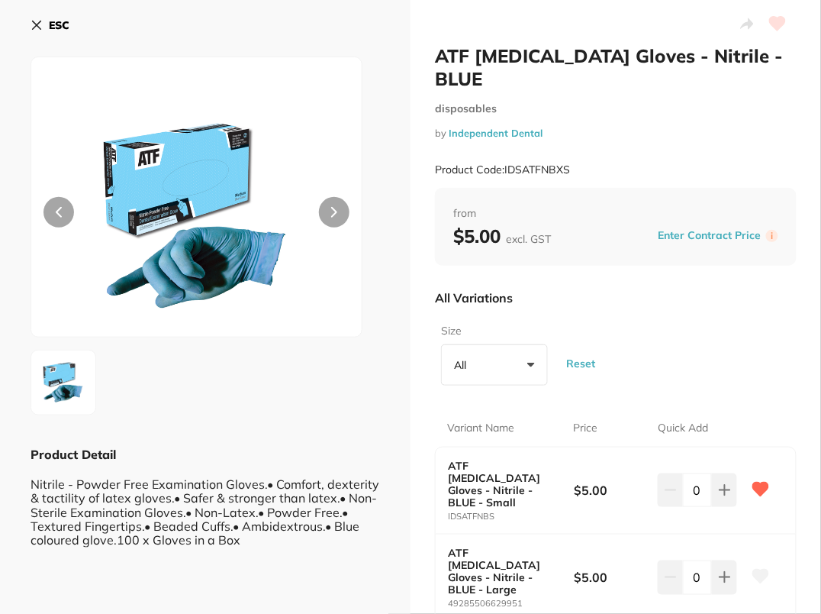
click at [67, 27] on b "ESC" at bounding box center [59, 25] width 21 height 14
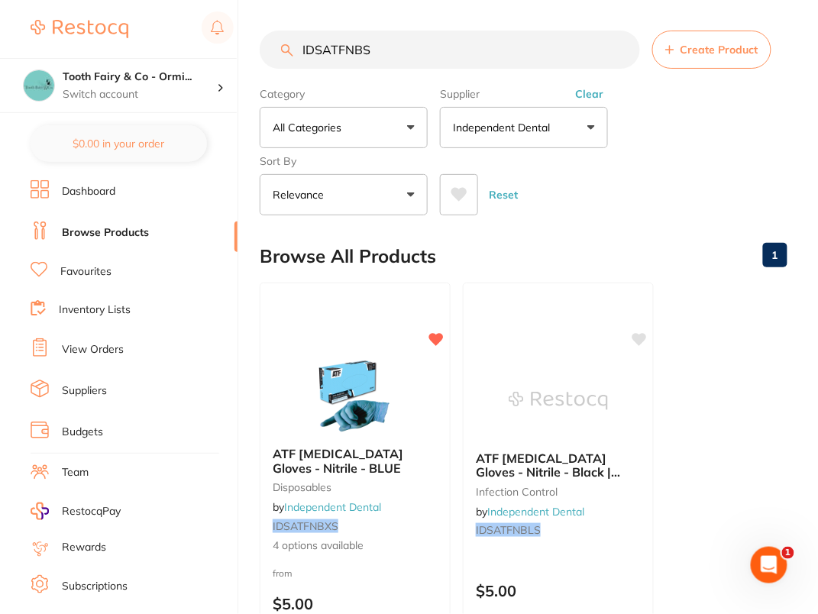
click at [508, 52] on input "IDSATFNBS" at bounding box center [450, 50] width 380 height 38
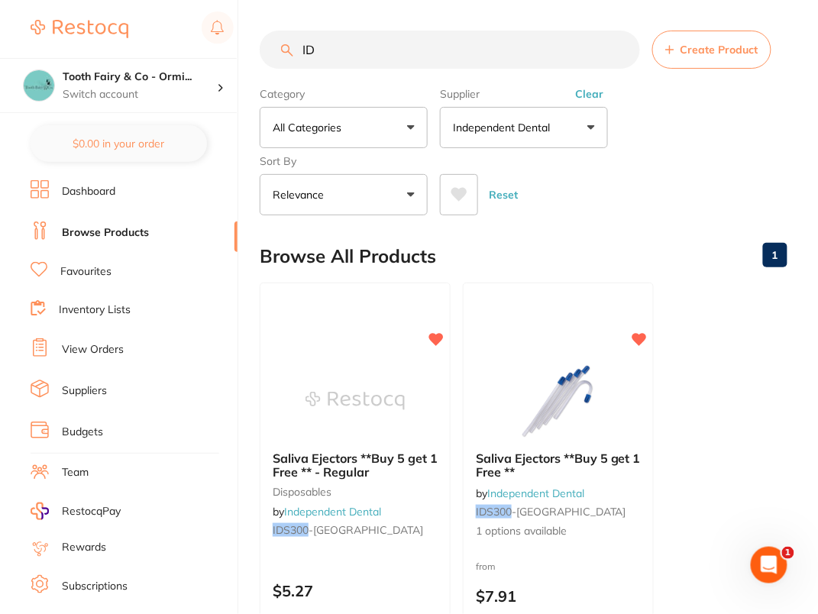
type input "I"
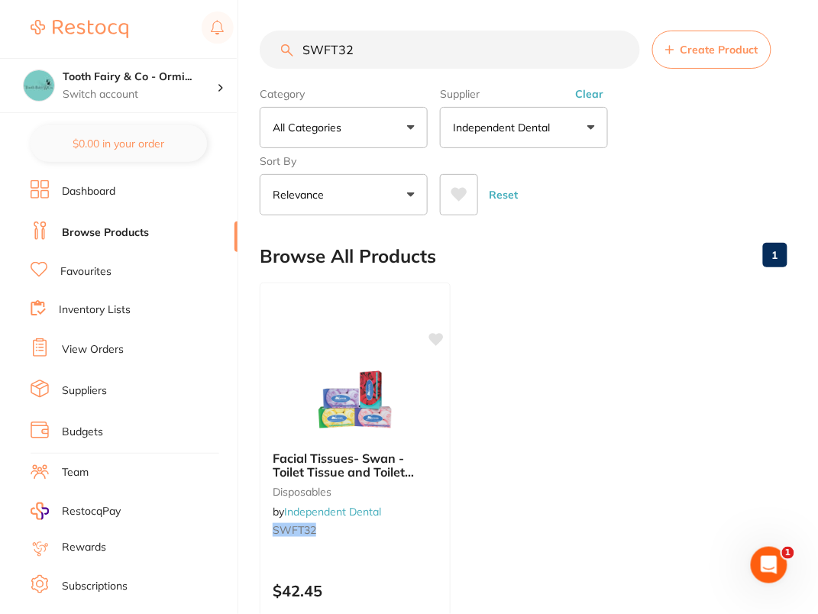
drag, startPoint x: 440, startPoint y: 331, endPoint x: 489, endPoint y: 328, distance: 49.7
click at [440, 333] on icon at bounding box center [436, 339] width 15 height 12
click at [623, 326] on ul "Facial Tissues- Swan - Toilet Tissue and Toilet Paper disposables by Independen…" at bounding box center [523, 501] width 527 height 439
click at [416, 44] on input "SWFT32" at bounding box center [450, 50] width 380 height 38
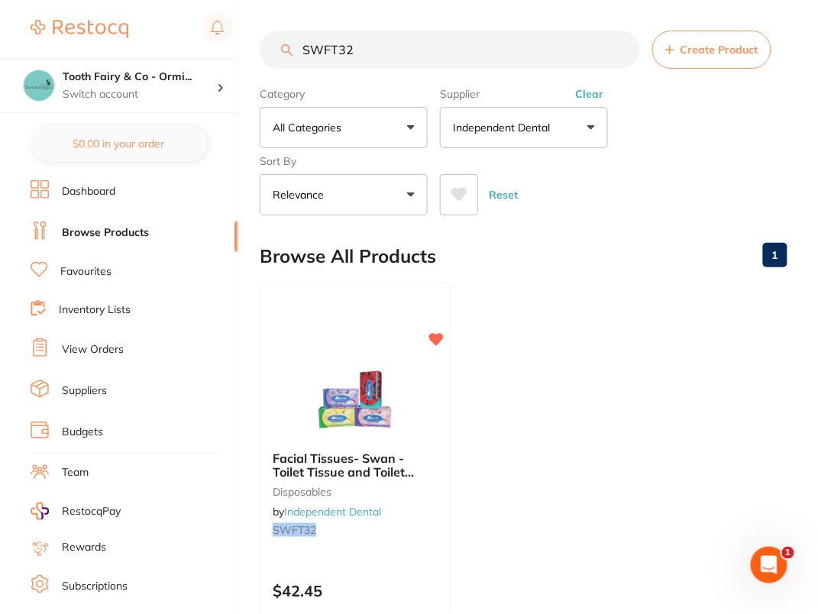
click at [416, 44] on input "SWFT32" at bounding box center [450, 50] width 380 height 38
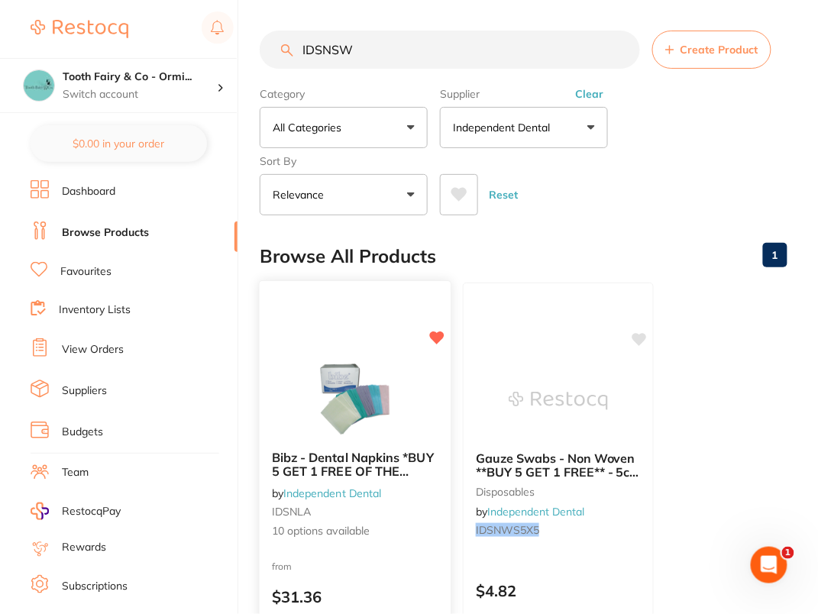
click at [354, 361] on img at bounding box center [355, 399] width 100 height 77
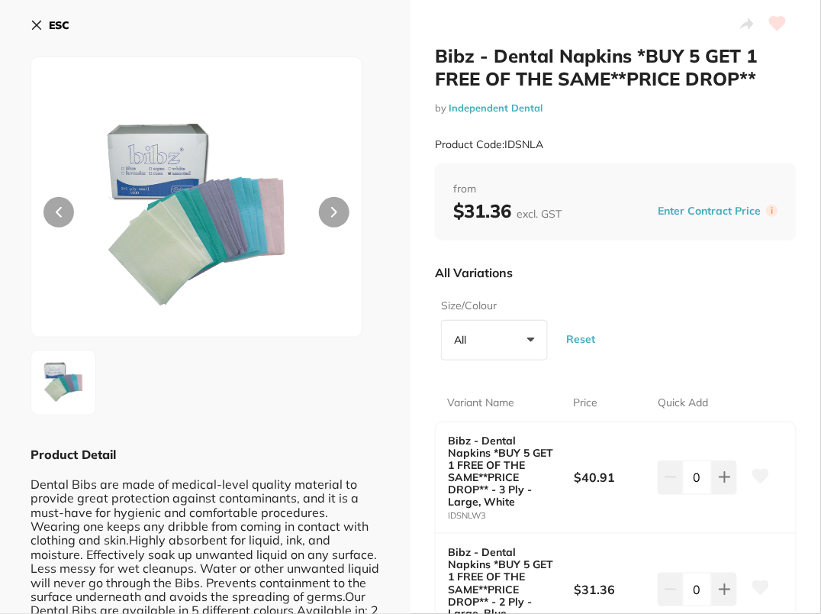
click at [49, 24] on b "ESC" at bounding box center [59, 25] width 21 height 14
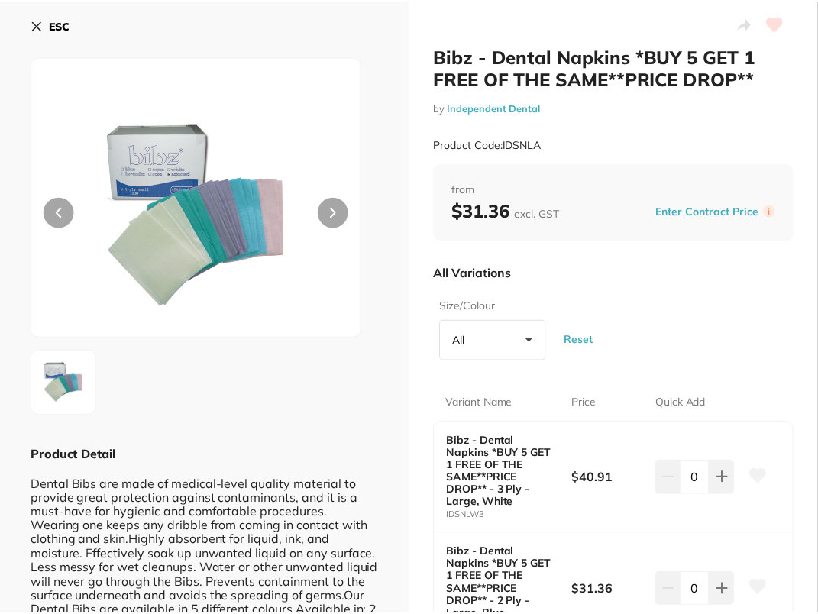
scroll to position [2, 0]
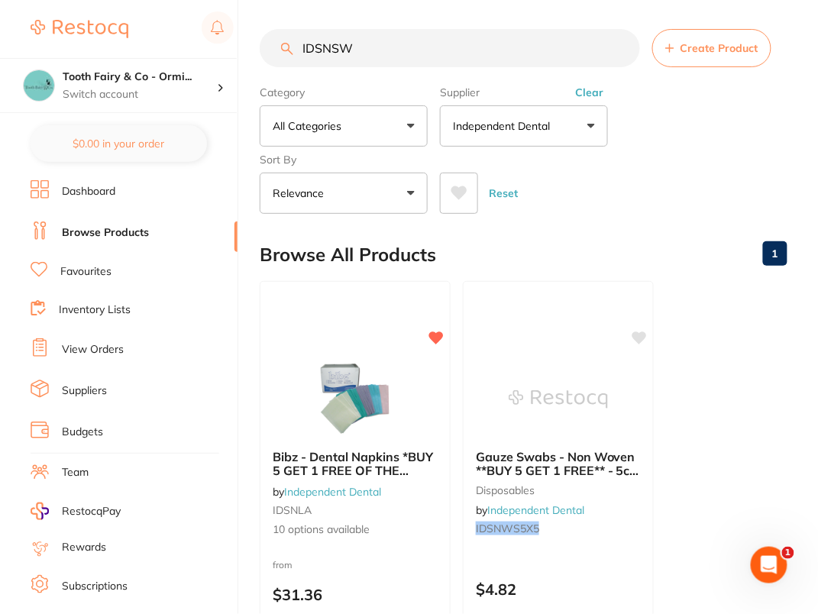
click at [447, 53] on input "IDSNSW" at bounding box center [450, 48] width 380 height 38
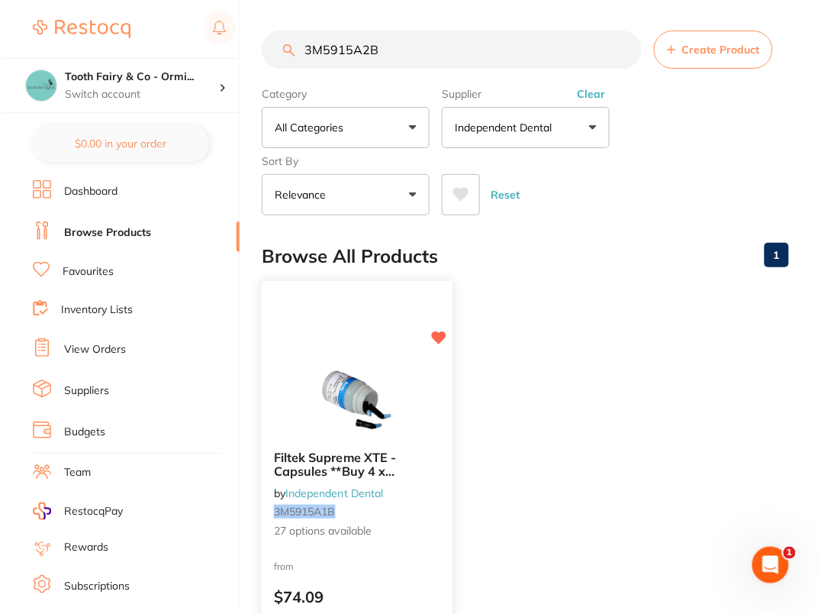
scroll to position [0, 0]
click at [338, 365] on img at bounding box center [355, 399] width 100 height 77
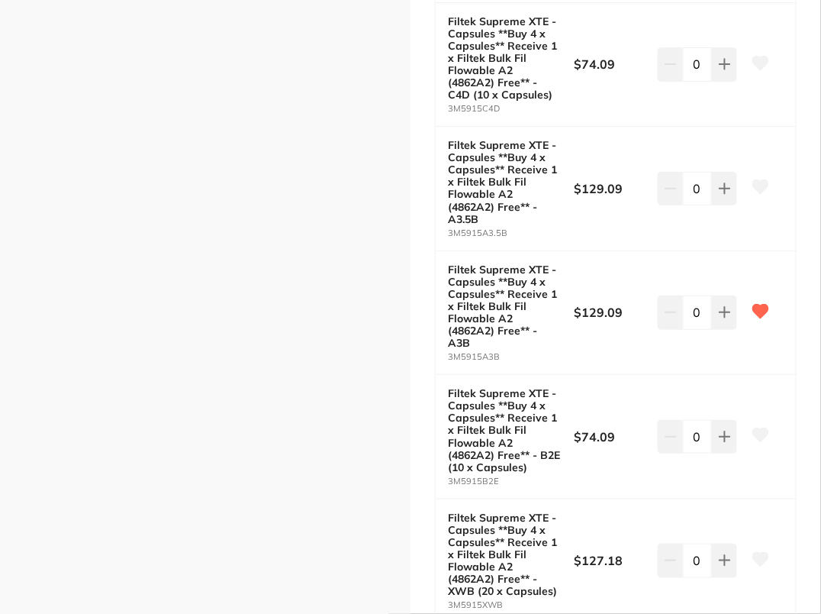
scroll to position [1629, 0]
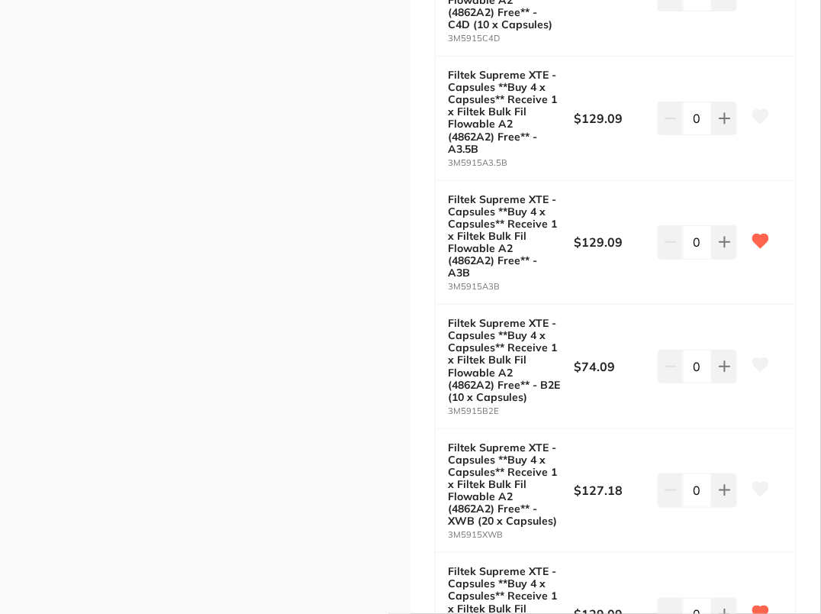
click at [418, 239] on div "Filtek Supreme XTE - Capsules **Buy 4 x Capsules** Receive 1 x Filtek Bulk Fil …" at bounding box center [616, 373] width 411 height 4004
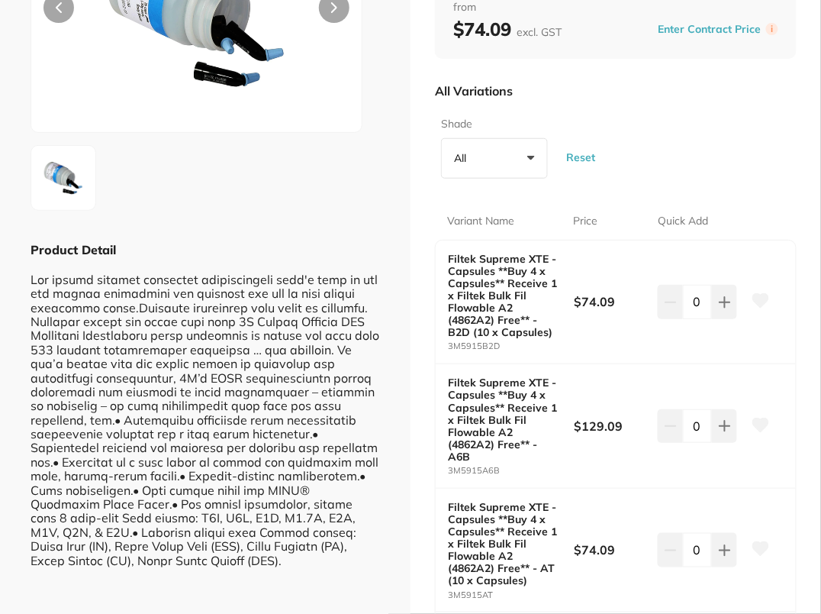
scroll to position [0, 0]
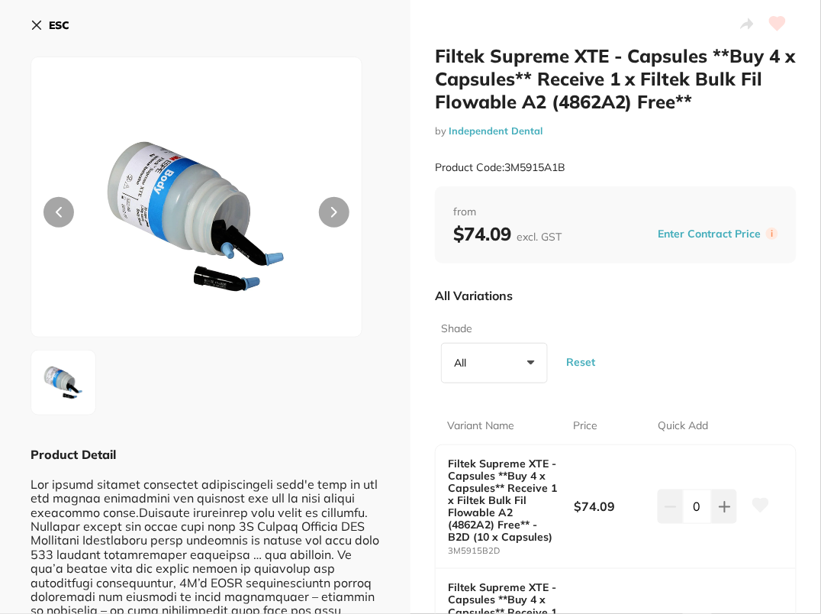
click at [69, 25] on b "ESC" at bounding box center [59, 25] width 21 height 14
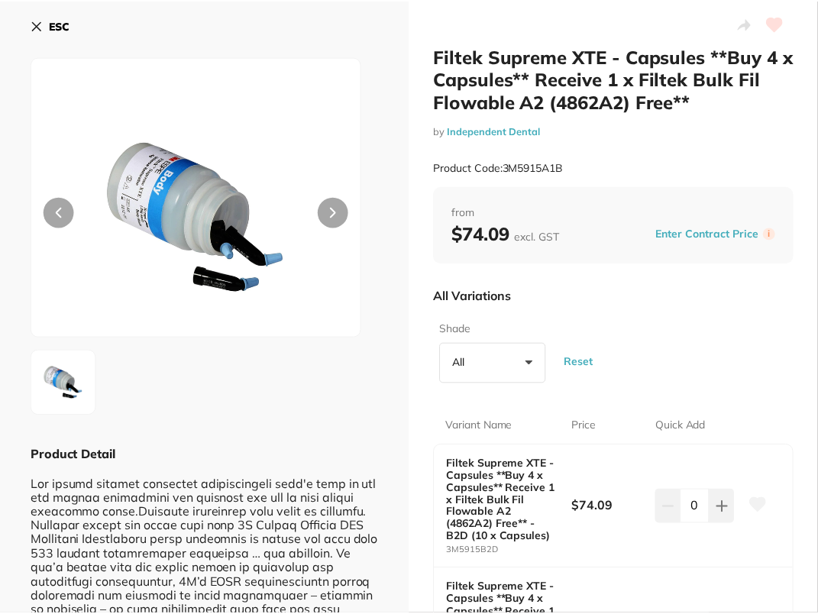
scroll to position [2, 0]
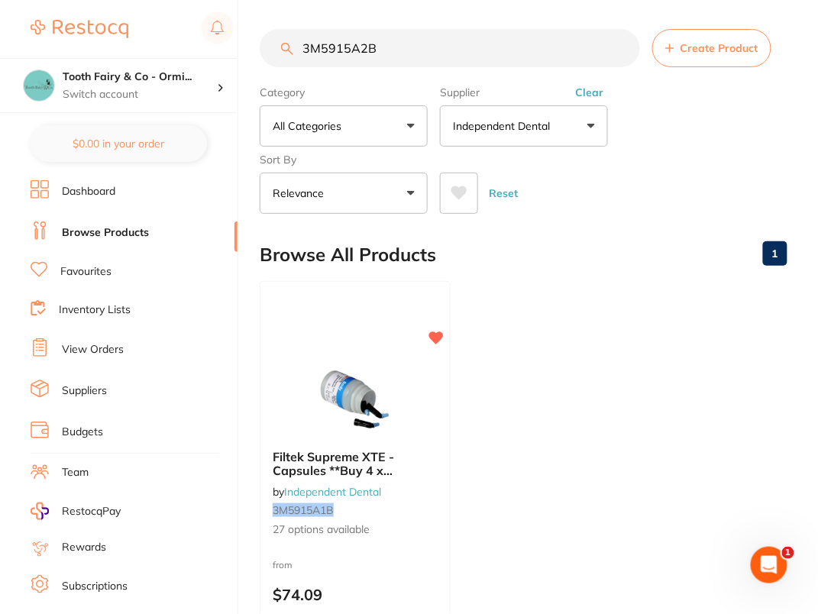
click at [417, 44] on input "3M5915A2B" at bounding box center [450, 48] width 380 height 38
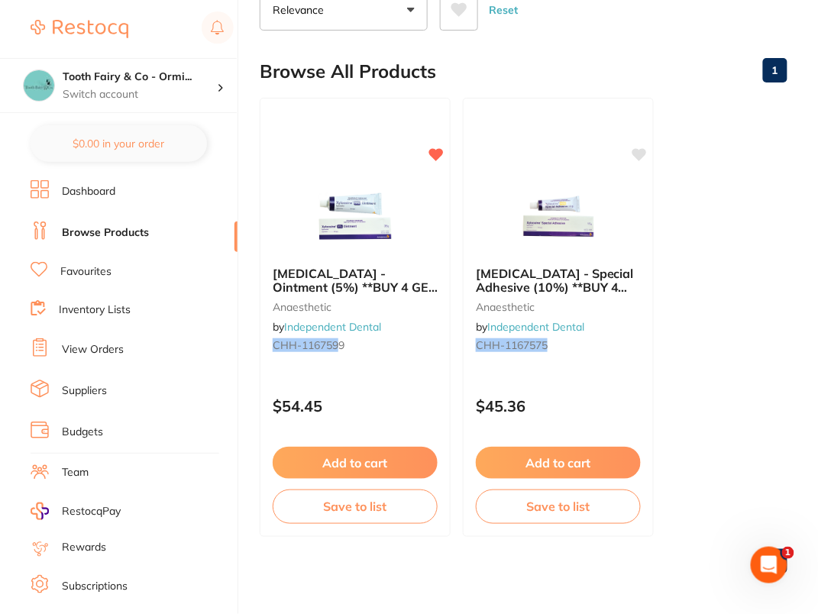
scroll to position [0, 0]
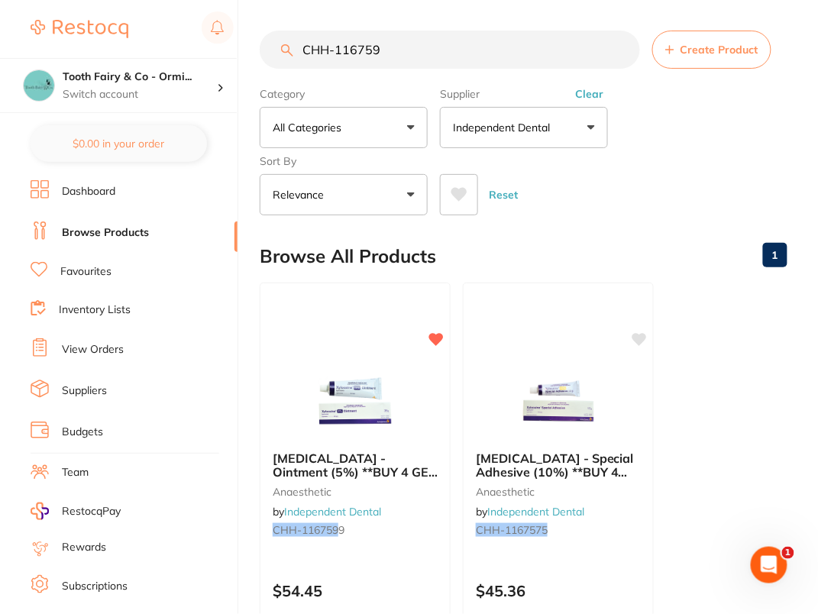
click at [407, 63] on input "CHH-116759" at bounding box center [450, 50] width 380 height 38
click at [414, 53] on input "CHH-116759" at bounding box center [450, 50] width 380 height 38
type input "CHH-116759"
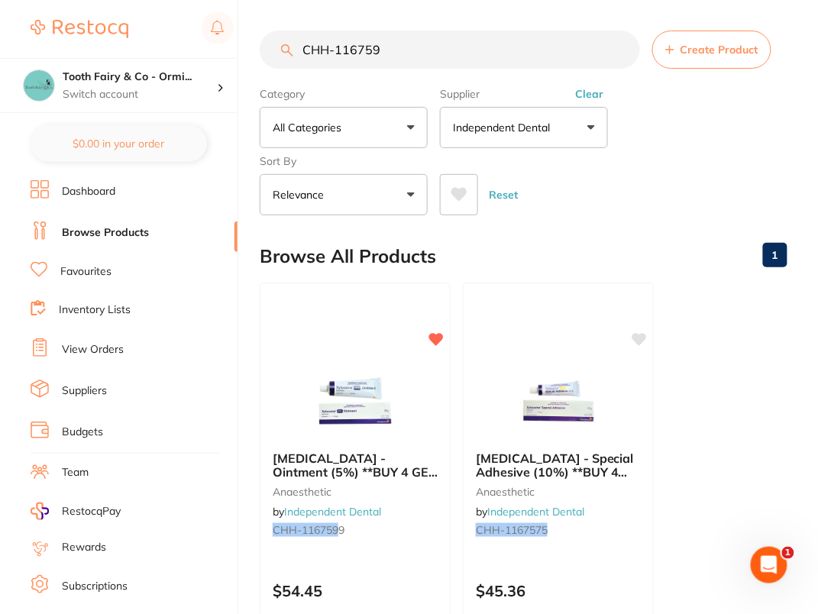
click at [422, 52] on input "CHH-116759" at bounding box center [450, 50] width 380 height 38
click at [723, 127] on div "Category All Categories All Categories anaesthetic Clear Category false All Cat…" at bounding box center [523, 148] width 527 height 134
click at [592, 95] on button "Clear" at bounding box center [588, 94] width 37 height 14
click at [714, 150] on div "Category All Categories All Categories anaesthetic Clear Category false All Cat…" at bounding box center [523, 148] width 527 height 134
click at [721, 127] on div "Category All Categories All Categories anaesthetic Clear Category false All Cat…" at bounding box center [523, 148] width 527 height 134
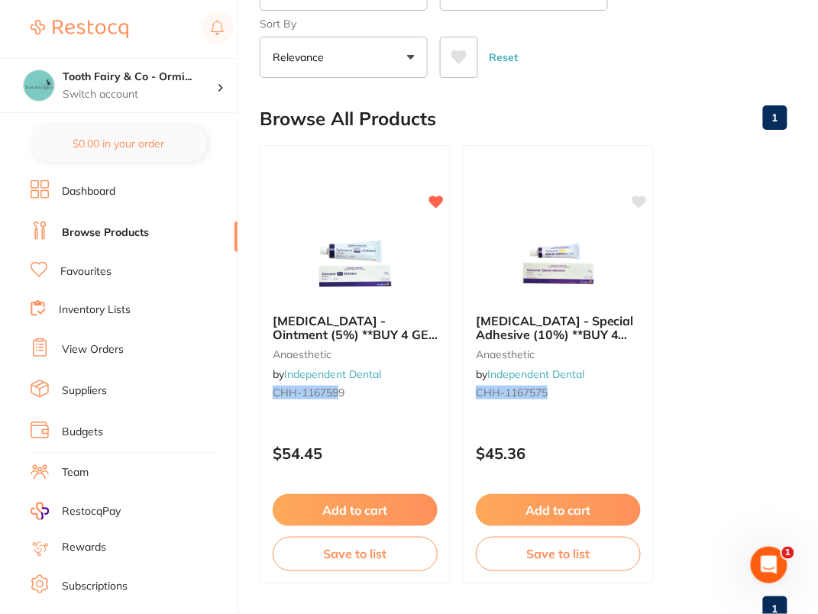
scroll to position [185, 0]
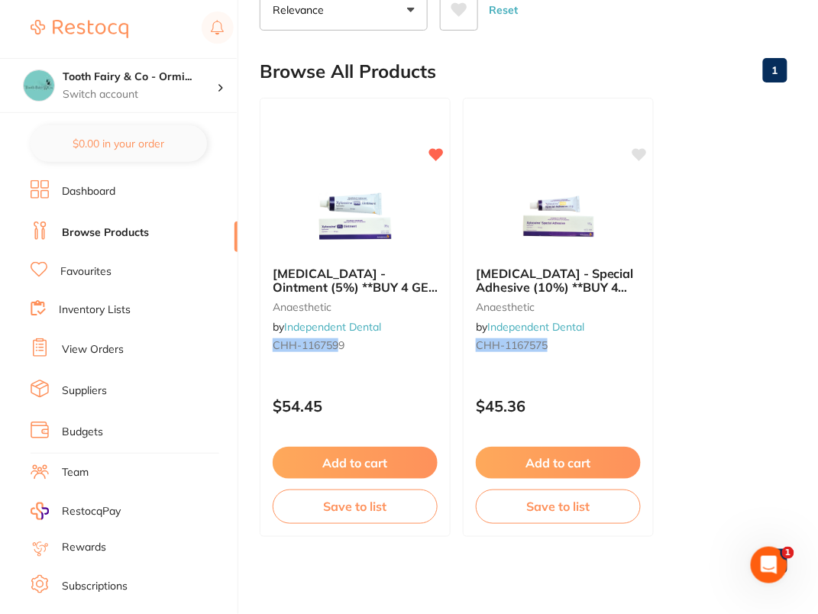
click at [764, 287] on ul "Xylocaine - Ointment (5%) **BUY 4 GET 1 FREE** anaesthetic by Independent Denta…" at bounding box center [523, 317] width 527 height 439
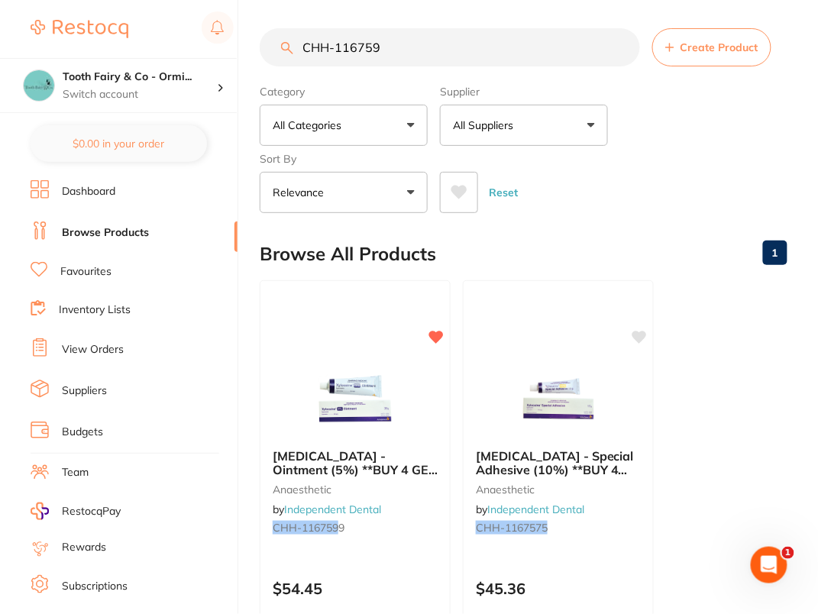
scroll to position [3, 0]
click at [78, 188] on link "Dashboard" at bounding box center [88, 191] width 53 height 15
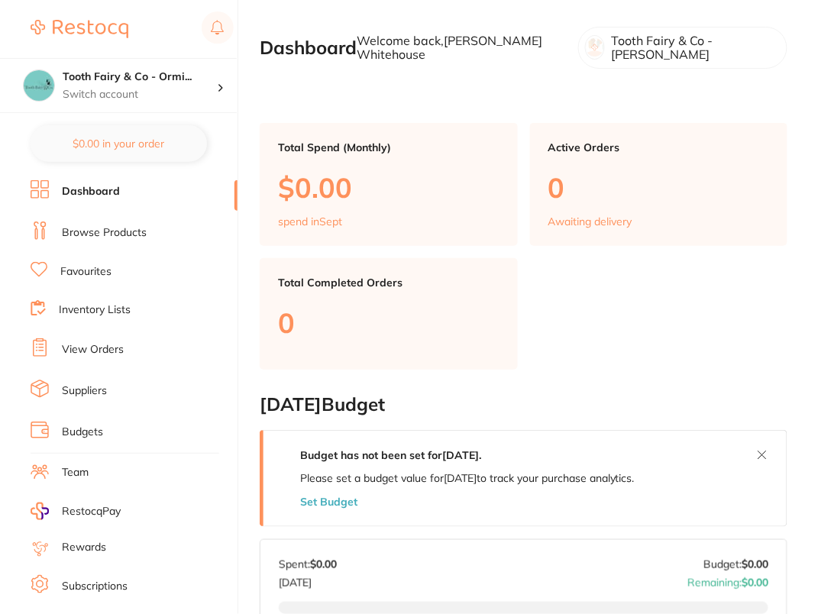
click at [123, 237] on link "Browse Products" at bounding box center [104, 232] width 85 height 15
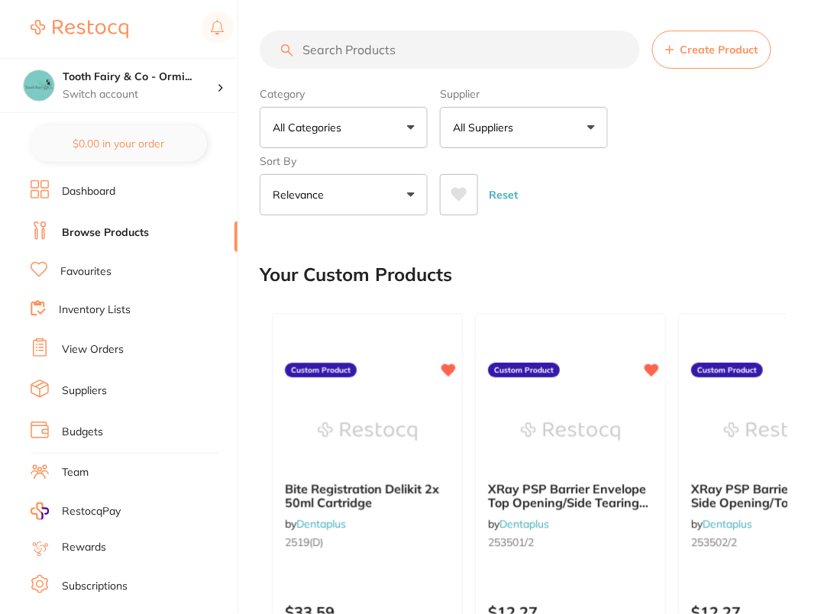
click at [438, 50] on input "search" at bounding box center [450, 50] width 380 height 38
click at [411, 31] on input "search" at bounding box center [450, 50] width 380 height 38
paste input "CHH-1167599"
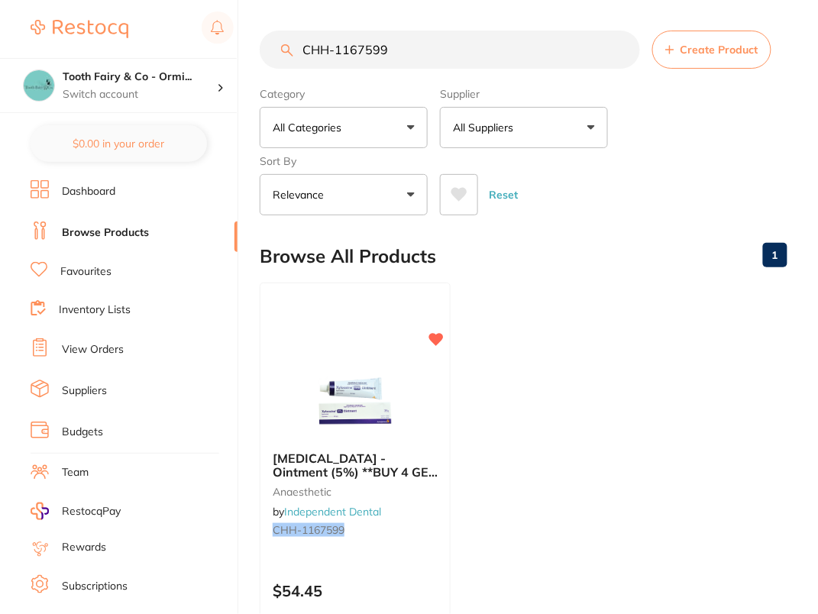
click at [736, 181] on div "Reset" at bounding box center [607, 188] width 335 height 53
click at [547, 409] on ul "Xylocaine - Ointment (5%) **BUY 4 GET 1 FREE** anaesthetic by Independent Denta…" at bounding box center [523, 501] width 527 height 439
click at [712, 160] on div "Category All Categories All Categories anaesthetic Clear Category false All Cat…" at bounding box center [523, 148] width 527 height 134
click at [331, 1] on main "CHH-1167599 Create Product Category All Categories All Categories anaesthetic C…" at bounding box center [539, 400] width 558 height 801
click at [459, 44] on input "CHH-1167599" at bounding box center [450, 50] width 380 height 38
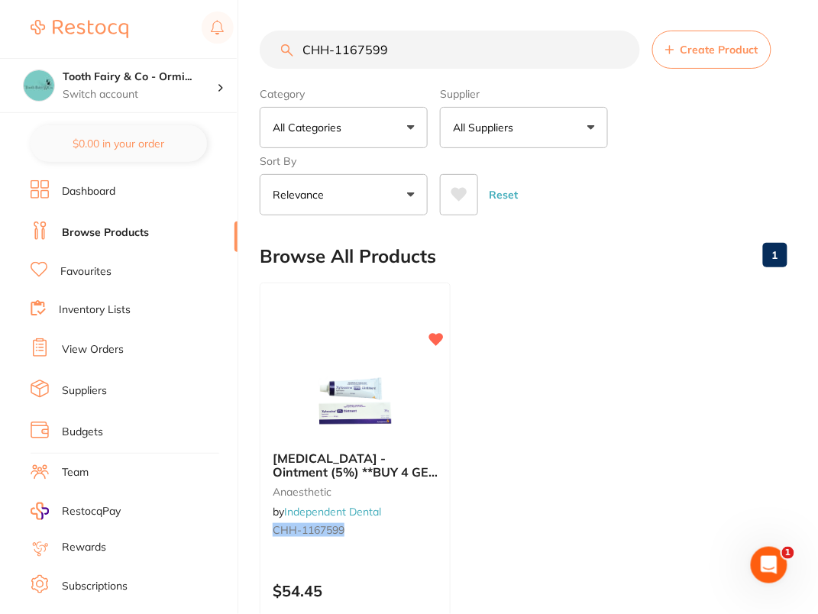
click at [459, 44] on input "CHH-1167599" at bounding box center [450, 50] width 380 height 38
type input "e"
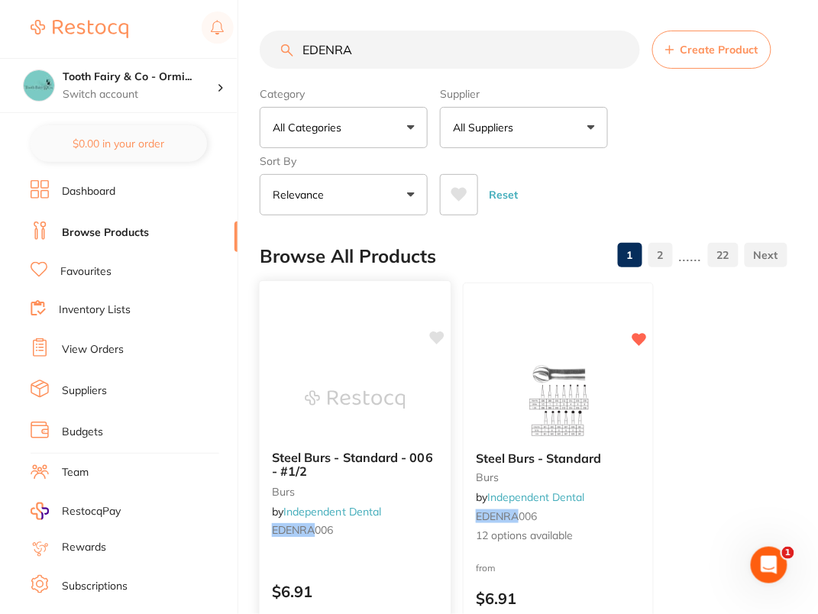
click at [434, 333] on icon at bounding box center [437, 337] width 15 height 13
click at [703, 156] on div "Category All Categories All Categories burs Burs Endodontics finishing & polish…" at bounding box center [523, 148] width 527 height 134
click at [521, 139] on button "All Suppliers" at bounding box center [524, 127] width 168 height 41
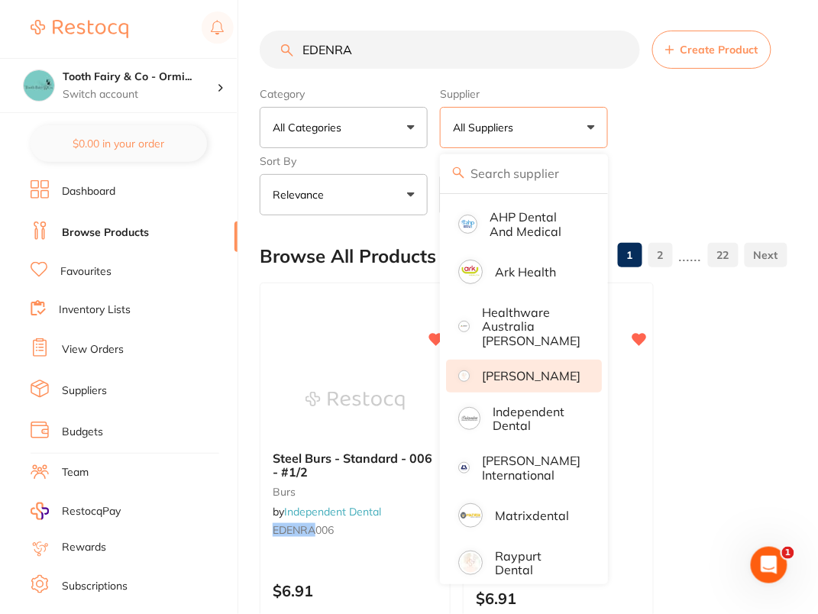
scroll to position [115, 0]
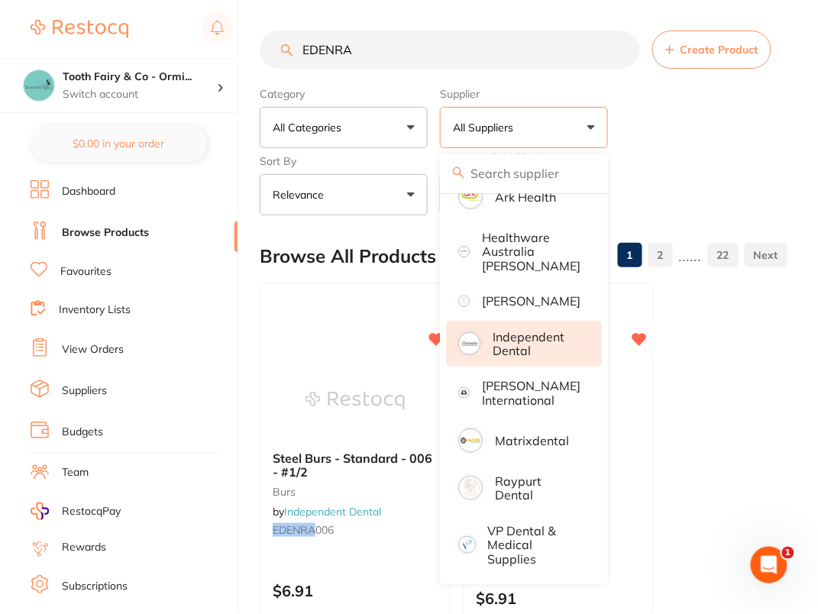
click at [537, 333] on p "Independent Dental" at bounding box center [536, 344] width 88 height 28
click at [734, 166] on div "Reset" at bounding box center [607, 188] width 335 height 53
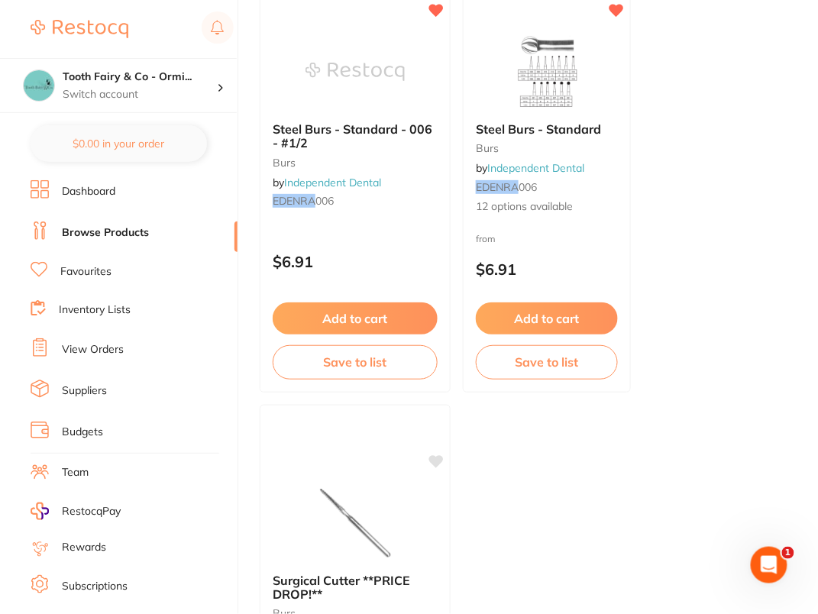
scroll to position [0, 0]
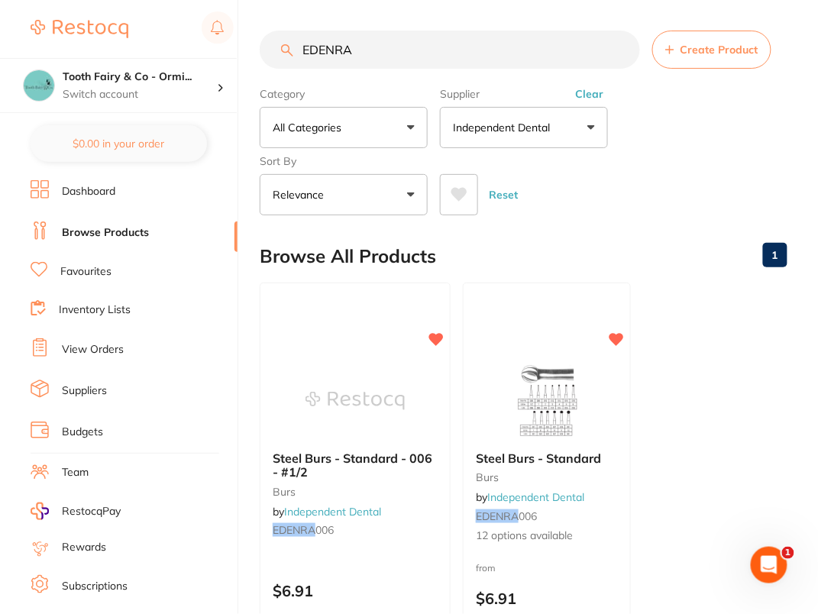
click at [737, 130] on div "Category All Categories All Categories burs Clear Category false All Categories…" at bounding box center [523, 148] width 527 height 134
click at [434, 48] on input "EDENRA" at bounding box center [450, 50] width 380 height 38
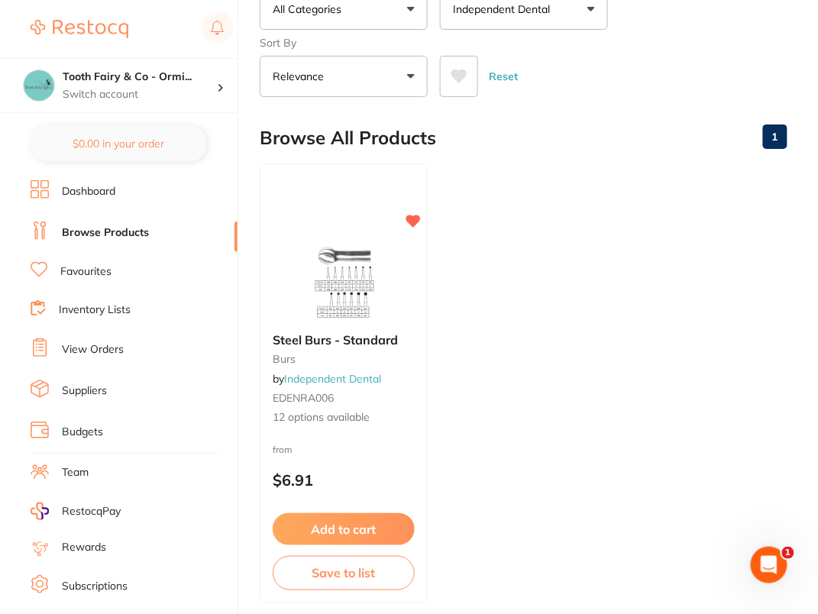
scroll to position [147, 0]
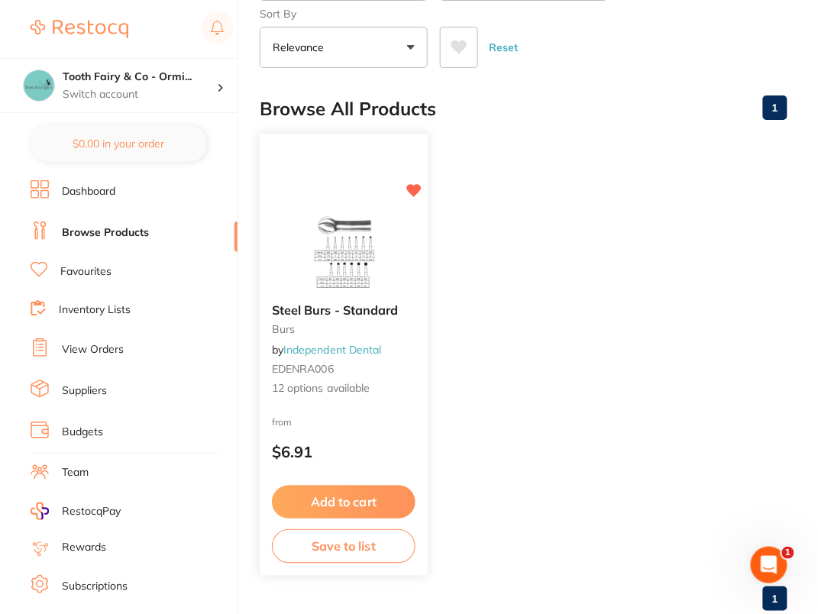
click at [346, 240] on img at bounding box center [343, 252] width 100 height 77
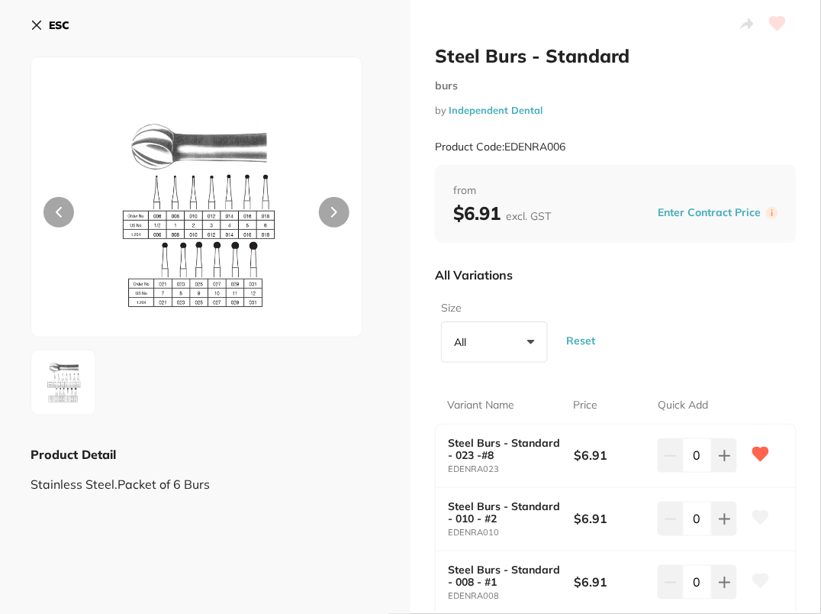
click at [60, 31] on b "ESC" at bounding box center [59, 25] width 21 height 14
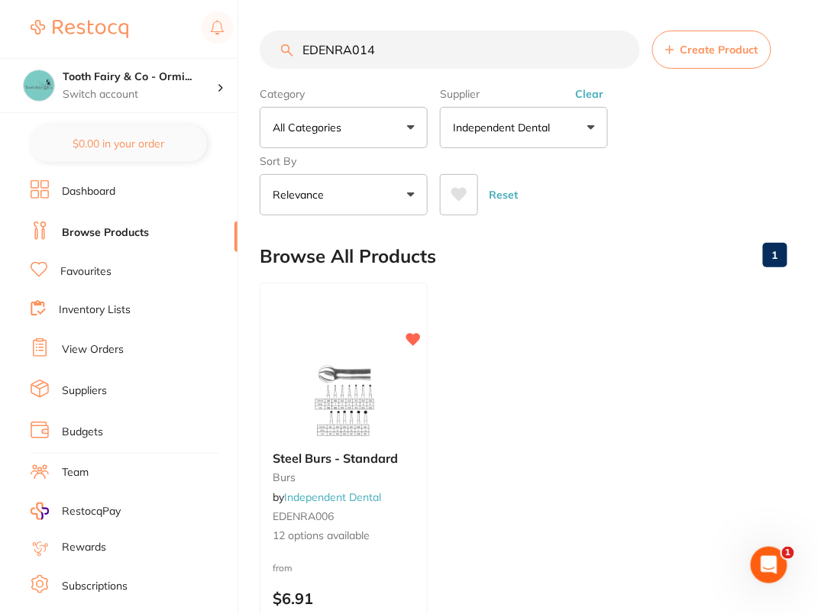
click at [494, 34] on input "EDENRA014" at bounding box center [450, 50] width 380 height 38
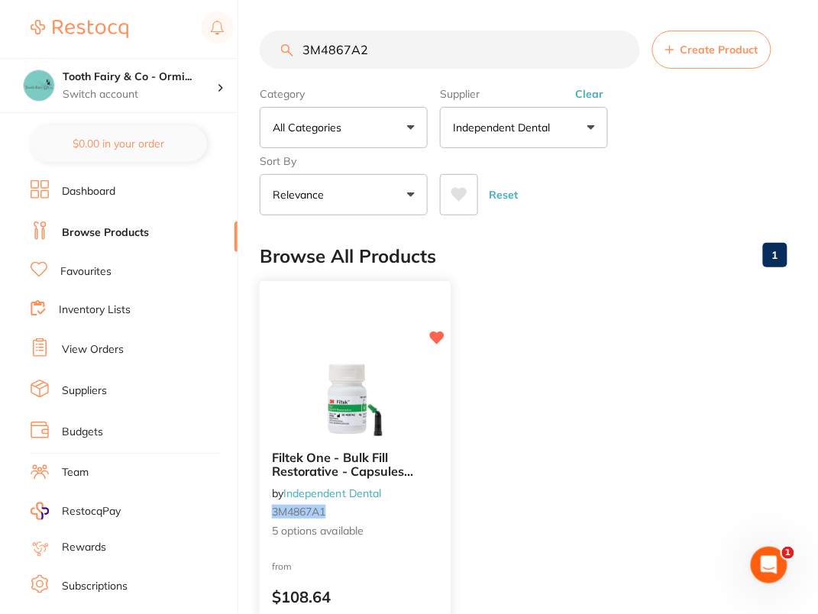
type input "3M4867A2"
click at [349, 356] on div "Filtek One - Bulk Fill Restorative - Capsules **Buy 4 x Capsules ** Receive 1 x…" at bounding box center [355, 502] width 193 height 444
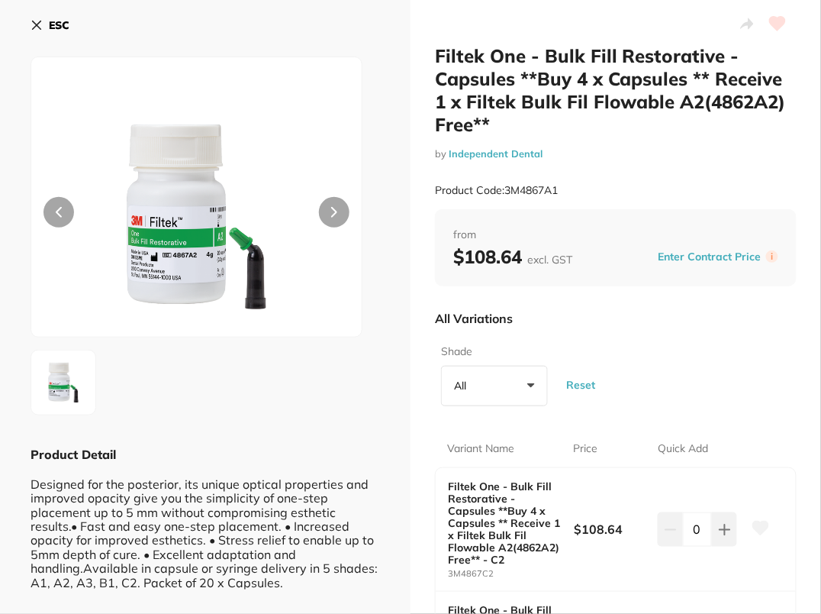
click at [53, 32] on button "ESC" at bounding box center [50, 25] width 39 height 26
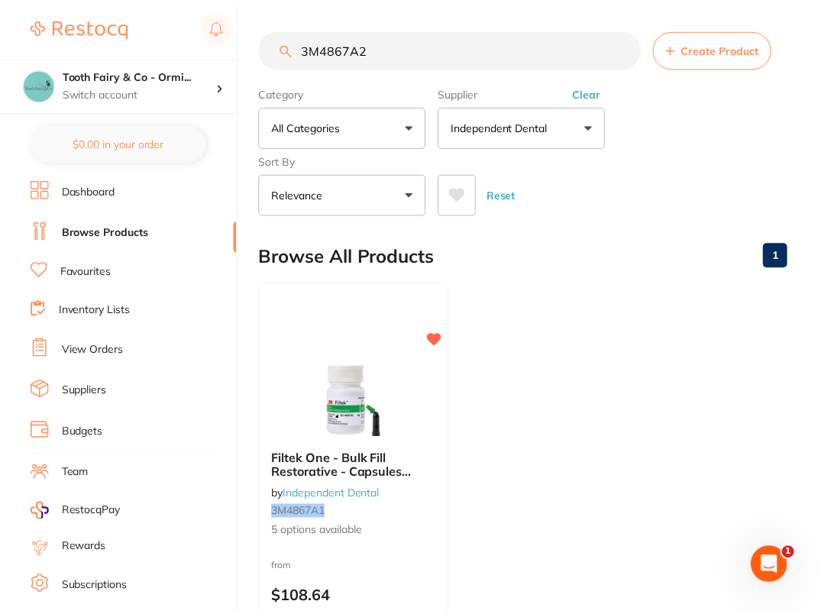
scroll to position [5, 0]
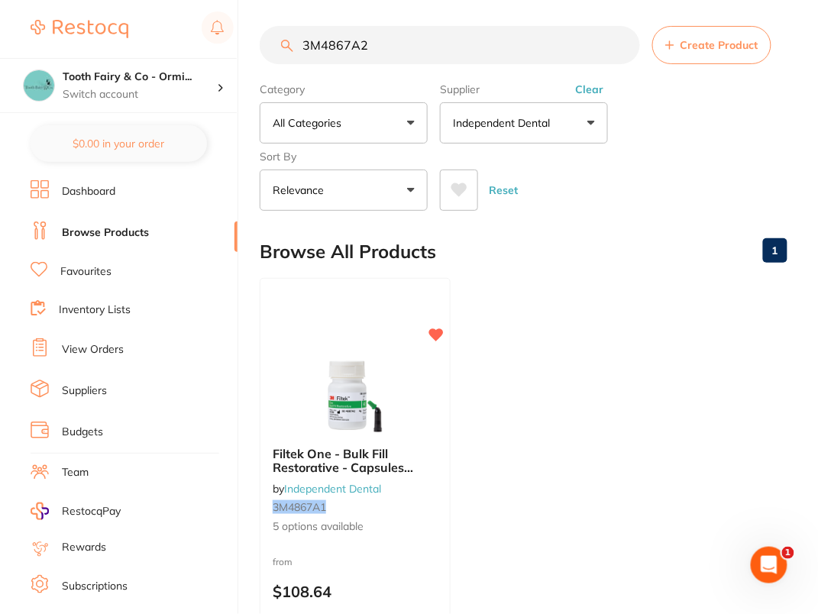
drag, startPoint x: 0, startPoint y: 0, endPoint x: 395, endPoint y: 48, distance: 397.6
click at [395, 48] on input "3M4867A2" at bounding box center [450, 45] width 380 height 38
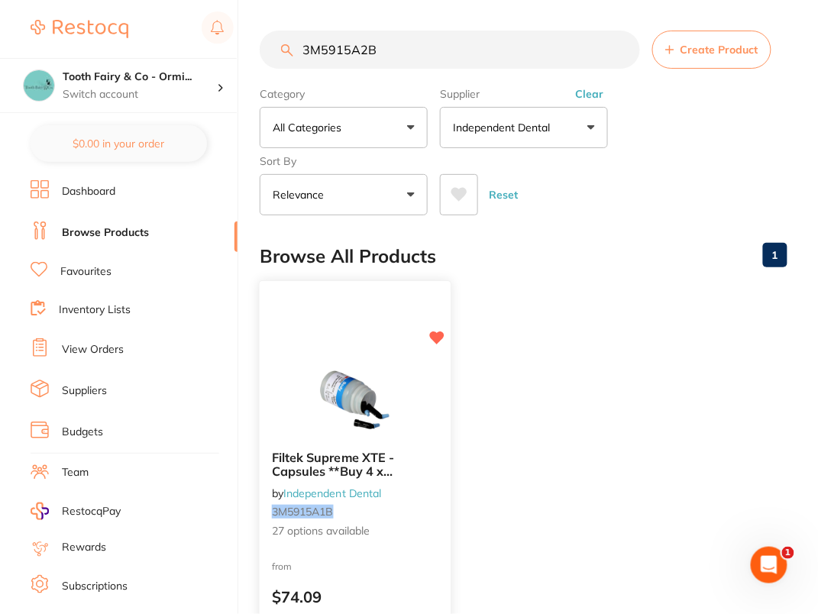
click at [336, 352] on div "Filtek Supreme XTE - Capsules **Buy 4 x Capsules** Receive 1 x Filtek Bulk Fil …" at bounding box center [355, 502] width 193 height 444
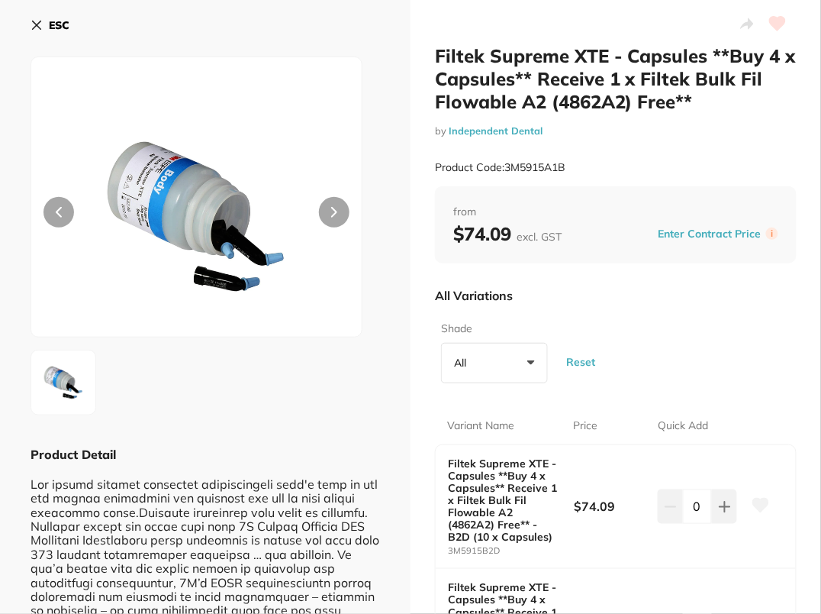
click at [57, 24] on b "ESC" at bounding box center [59, 25] width 21 height 14
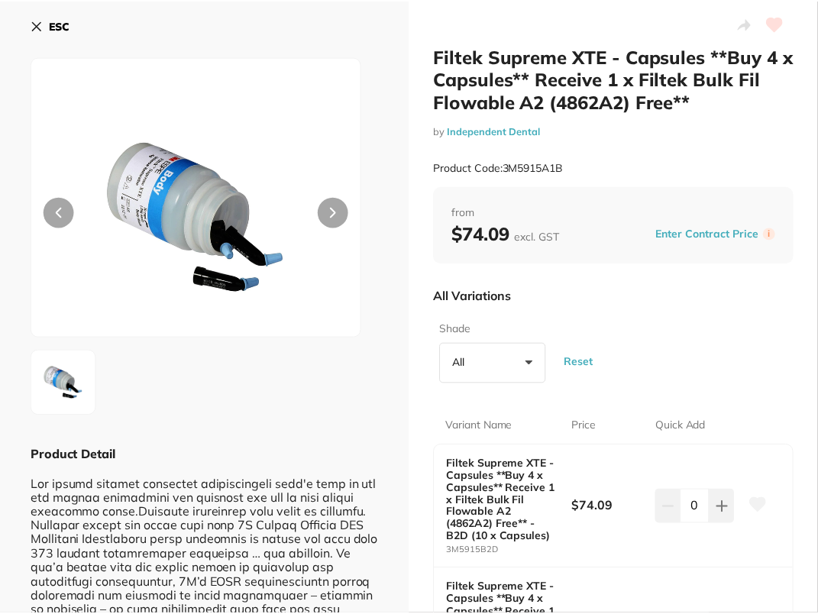
scroll to position [5, 0]
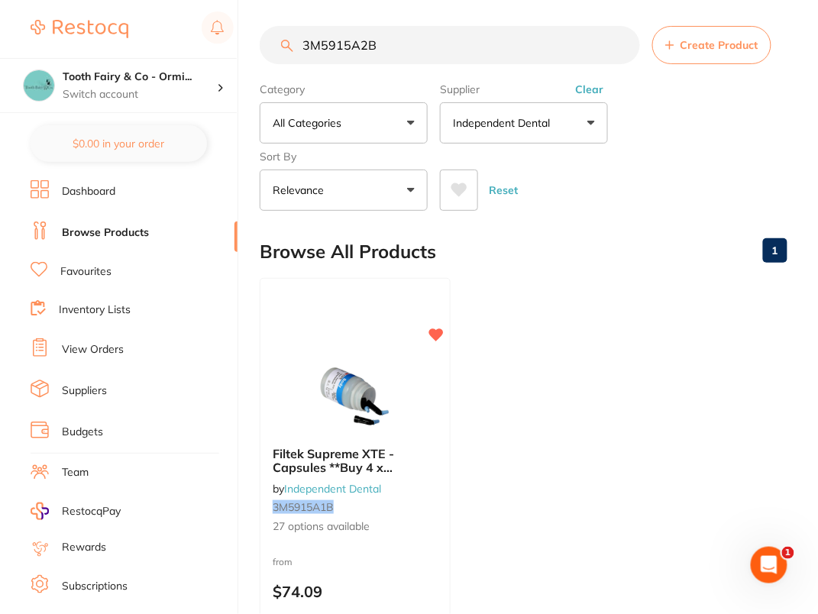
click at [459, 50] on input "3M5915A2B" at bounding box center [450, 45] width 380 height 38
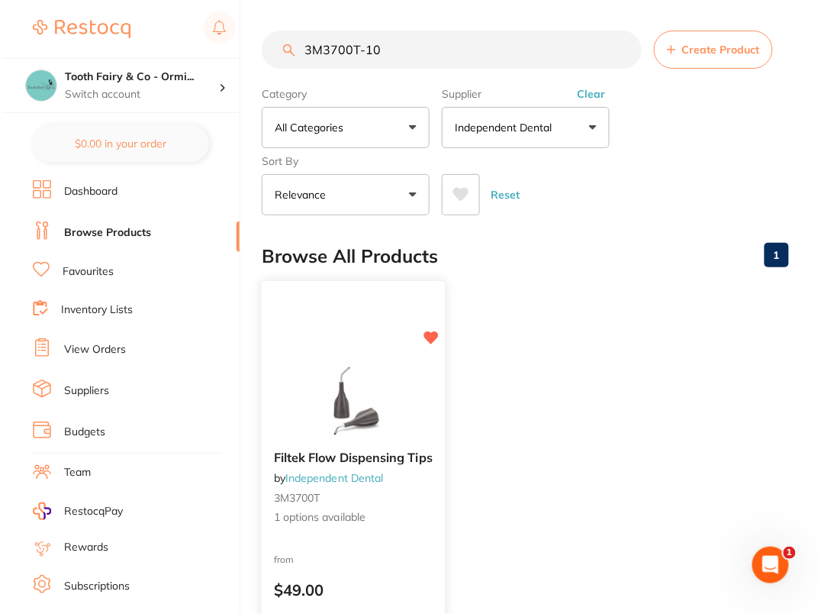
scroll to position [0, 0]
click at [374, 362] on img at bounding box center [351, 399] width 100 height 77
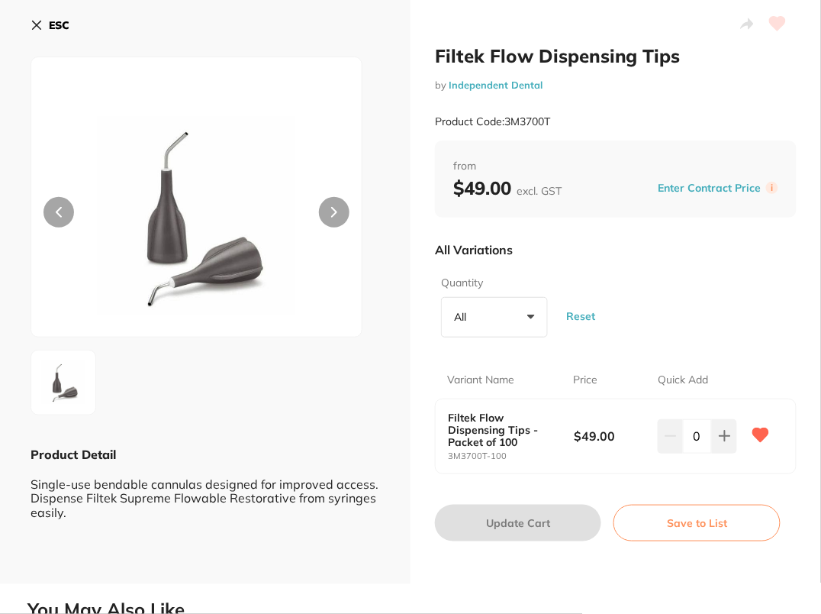
click at [76, 29] on div "ESC" at bounding box center [206, 34] width 350 height 44
click at [59, 27] on b "ESC" at bounding box center [59, 25] width 21 height 14
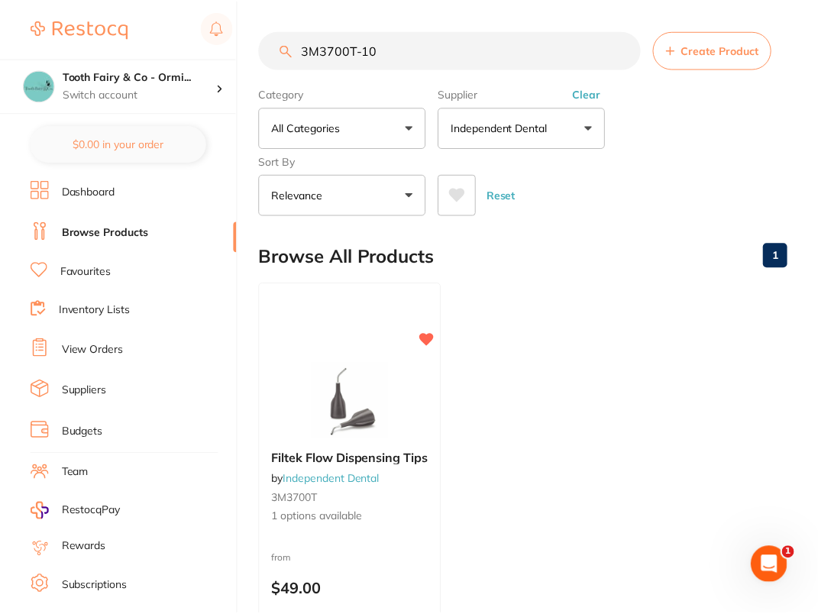
scroll to position [5, 0]
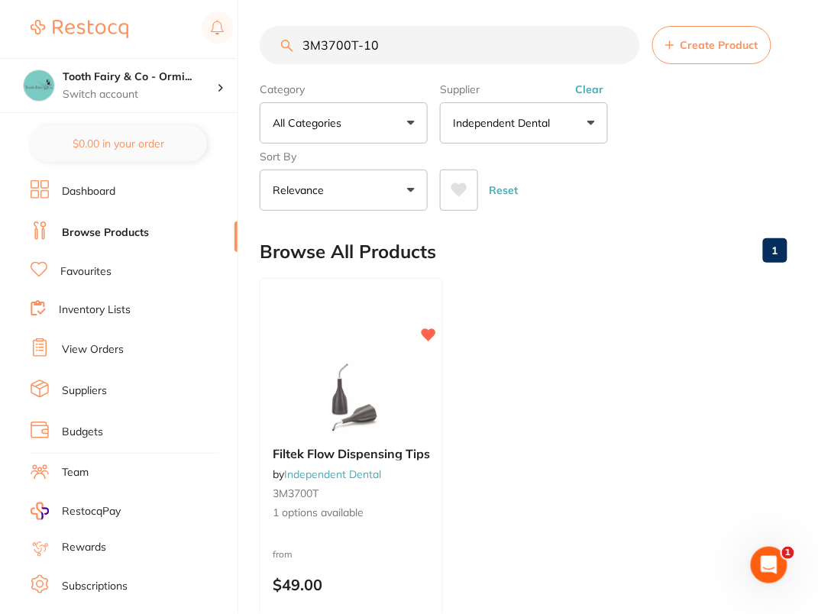
click at [455, 50] on input "3M3700T-10" at bounding box center [450, 45] width 380 height 38
click at [466, 42] on input "3M3700T-10" at bounding box center [450, 45] width 380 height 38
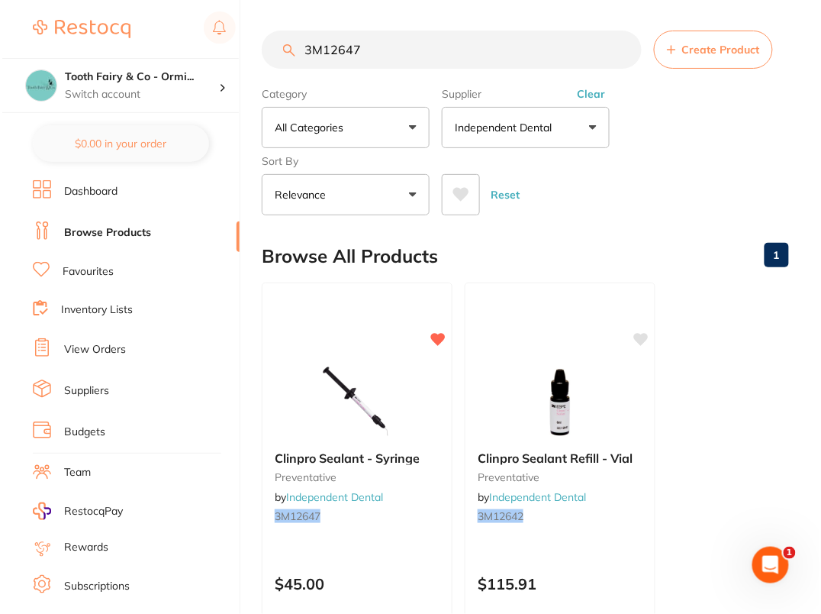
scroll to position [0, 0]
click at [632, 221] on main "3M12647 Create Product Category All Categories All Categories preventative Clea…" at bounding box center [539, 626] width 558 height 1252
click at [494, 38] on input "3M12647" at bounding box center [450, 50] width 380 height 38
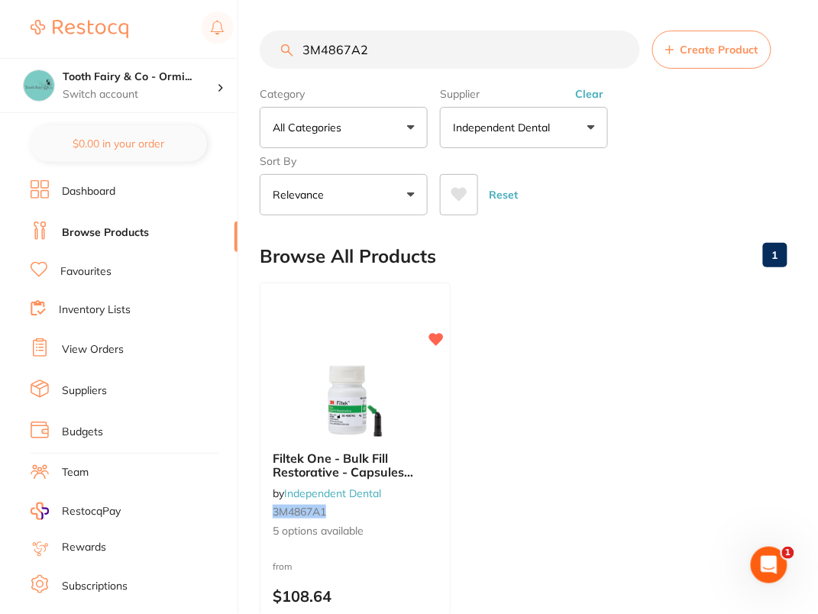
click at [521, 302] on ul "Filtek One - Bulk Fill Restorative - Capsules **Buy 4 x Capsules ** Receive 1 x…" at bounding box center [523, 501] width 527 height 439
click at [359, 361] on img at bounding box center [355, 399] width 100 height 77
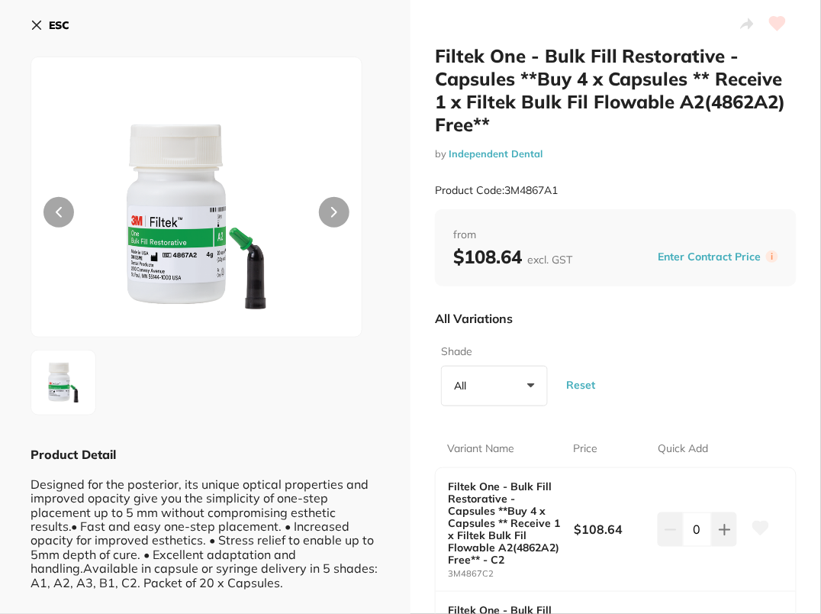
click at [57, 21] on b "ESC" at bounding box center [59, 25] width 21 height 14
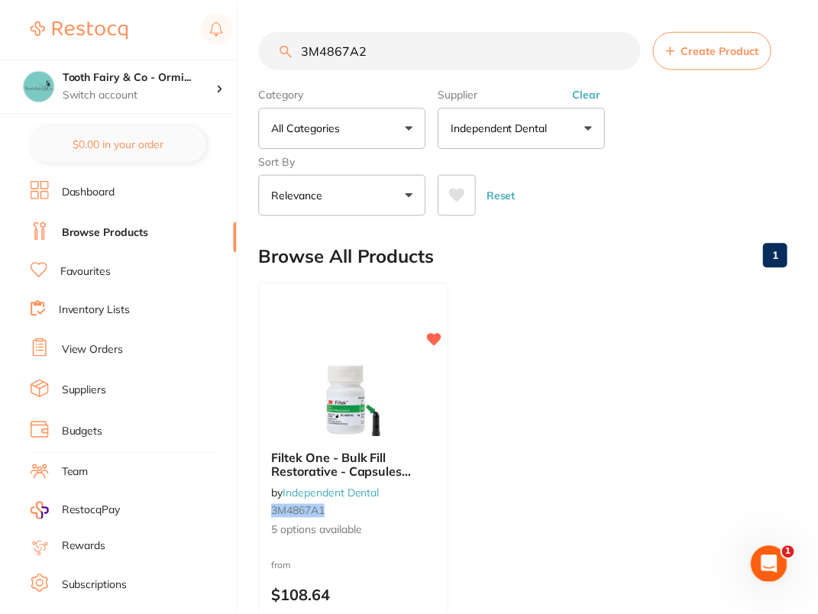
scroll to position [5, 0]
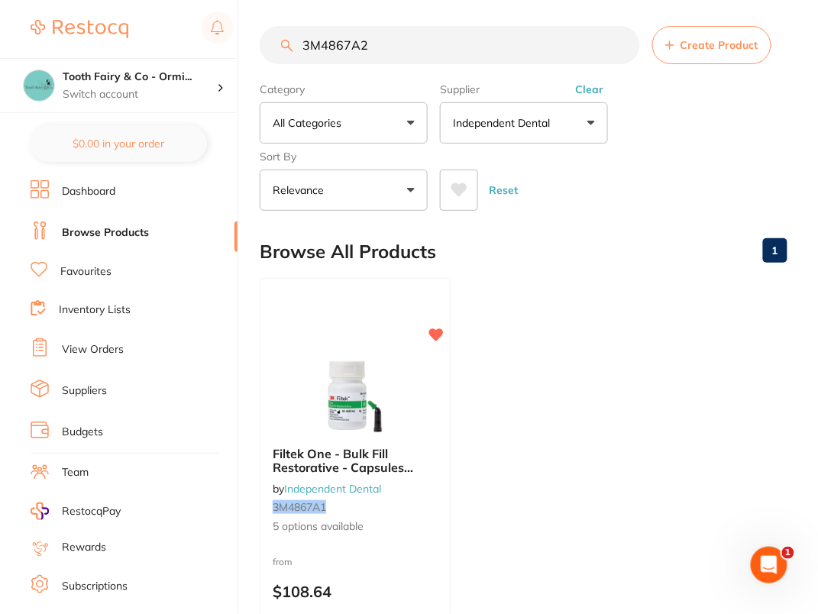
click at [518, 50] on input "3M4867A2" at bounding box center [450, 45] width 380 height 38
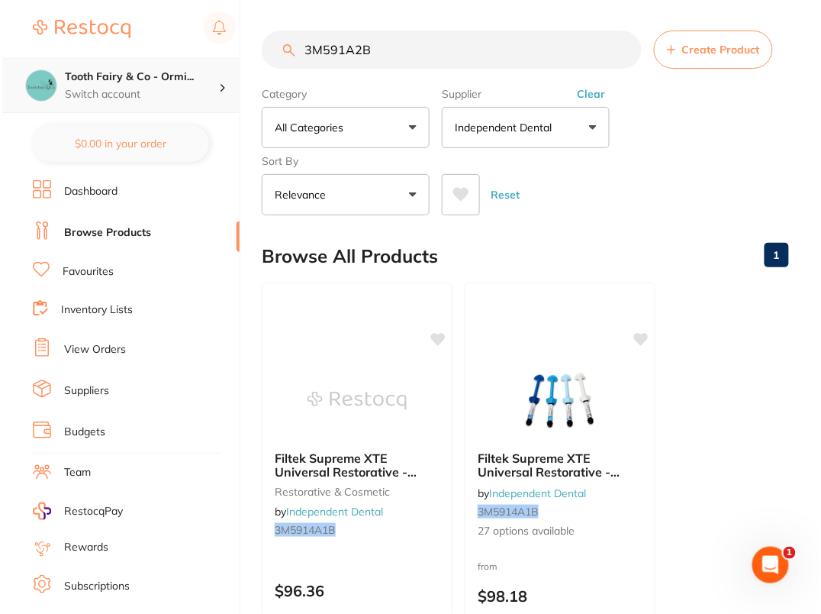
scroll to position [0, 0]
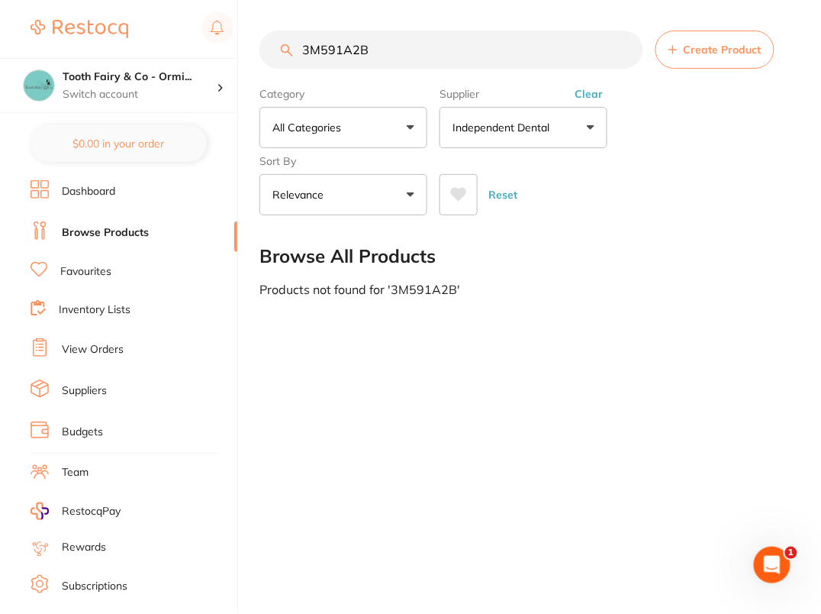
click at [442, 52] on input "3M591A2B" at bounding box center [452, 50] width 384 height 38
type input "3M591A2B"
